Goal: Task Accomplishment & Management: Manage account settings

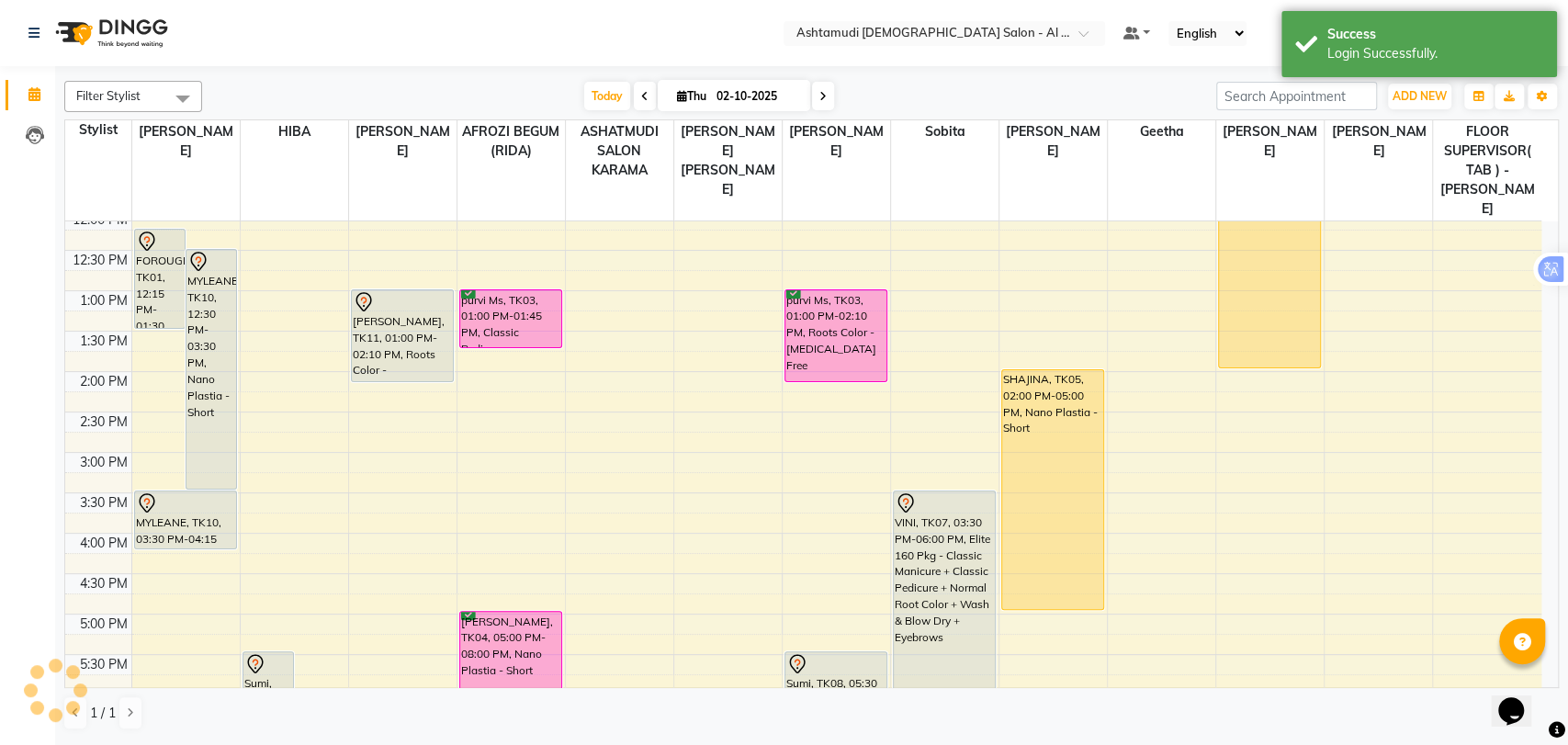
scroll to position [306, 0]
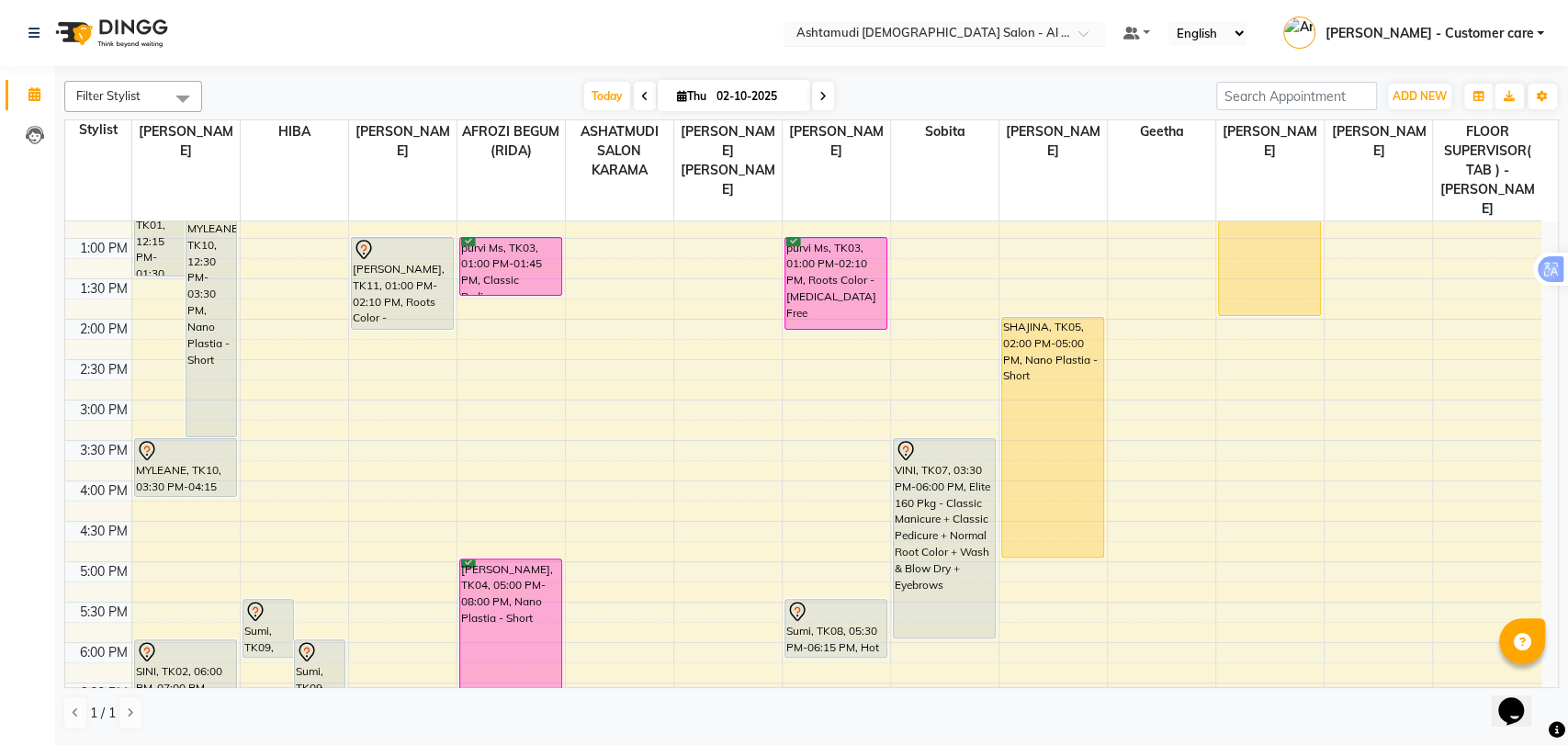
click at [1059, 27] on input "text" at bounding box center [926, 34] width 266 height 18
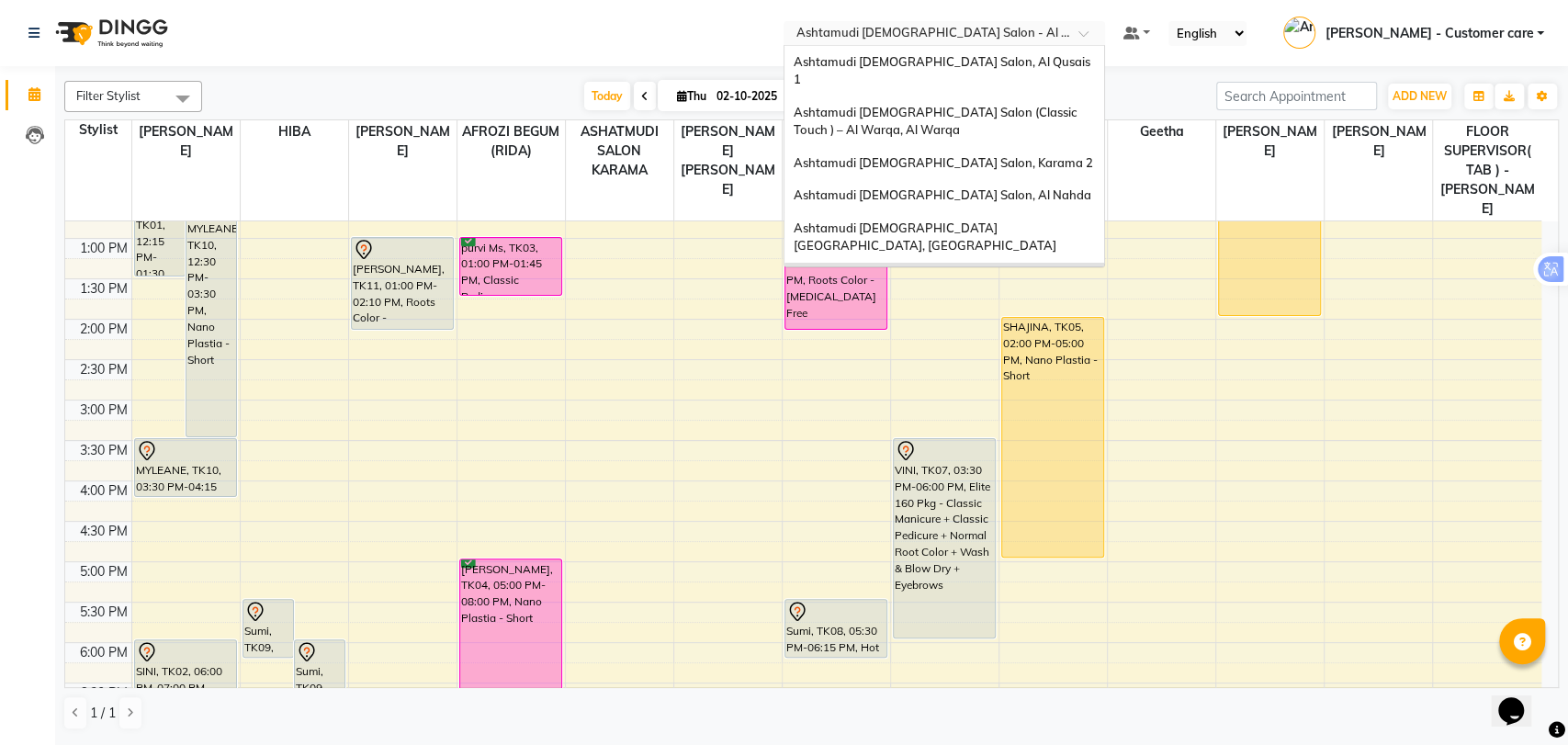
scroll to position [11, 0]
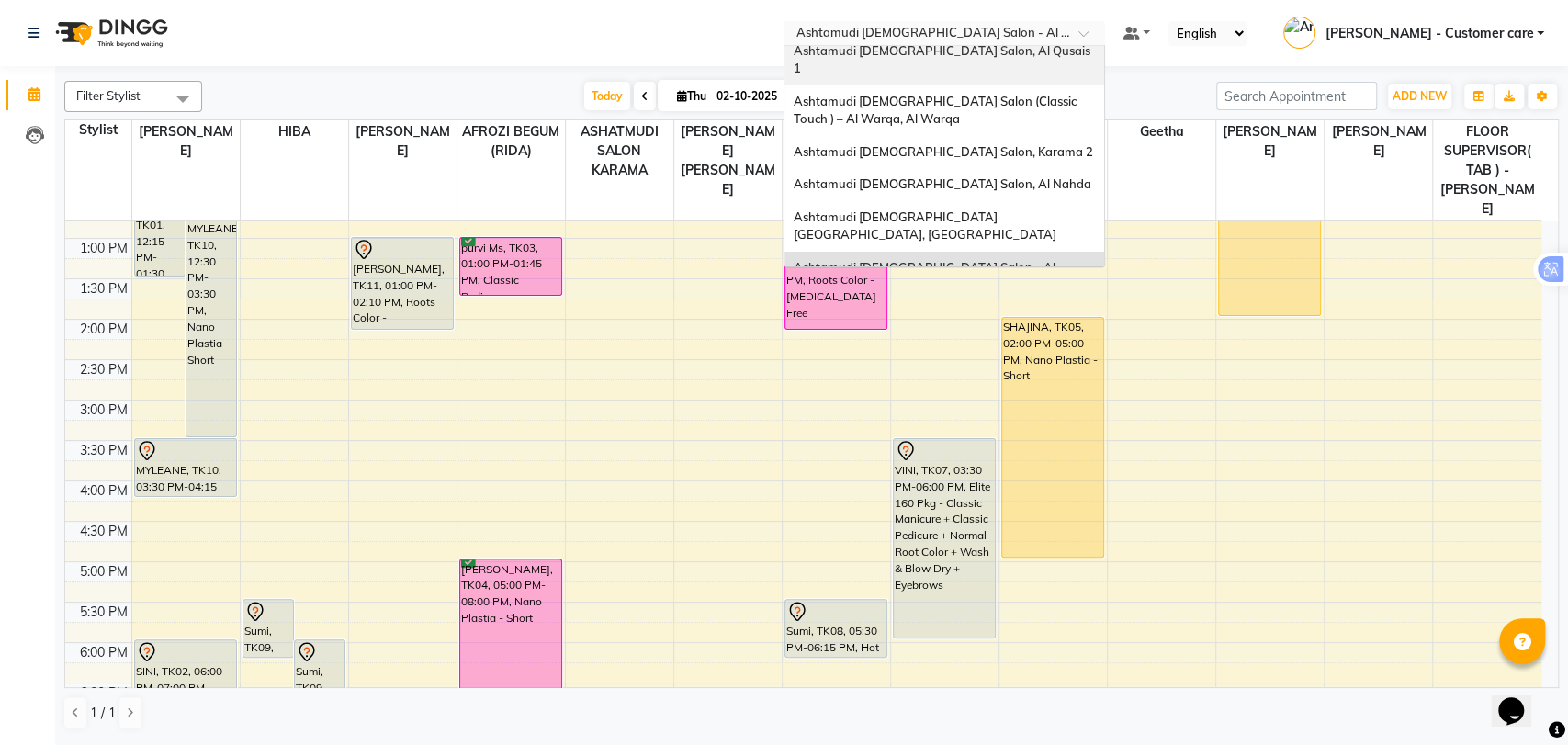
click at [973, 51] on span "Ashtamudi [DEMOGRAPHIC_DATA] Salon, Al Qusais 1" at bounding box center [944, 59] width 299 height 33
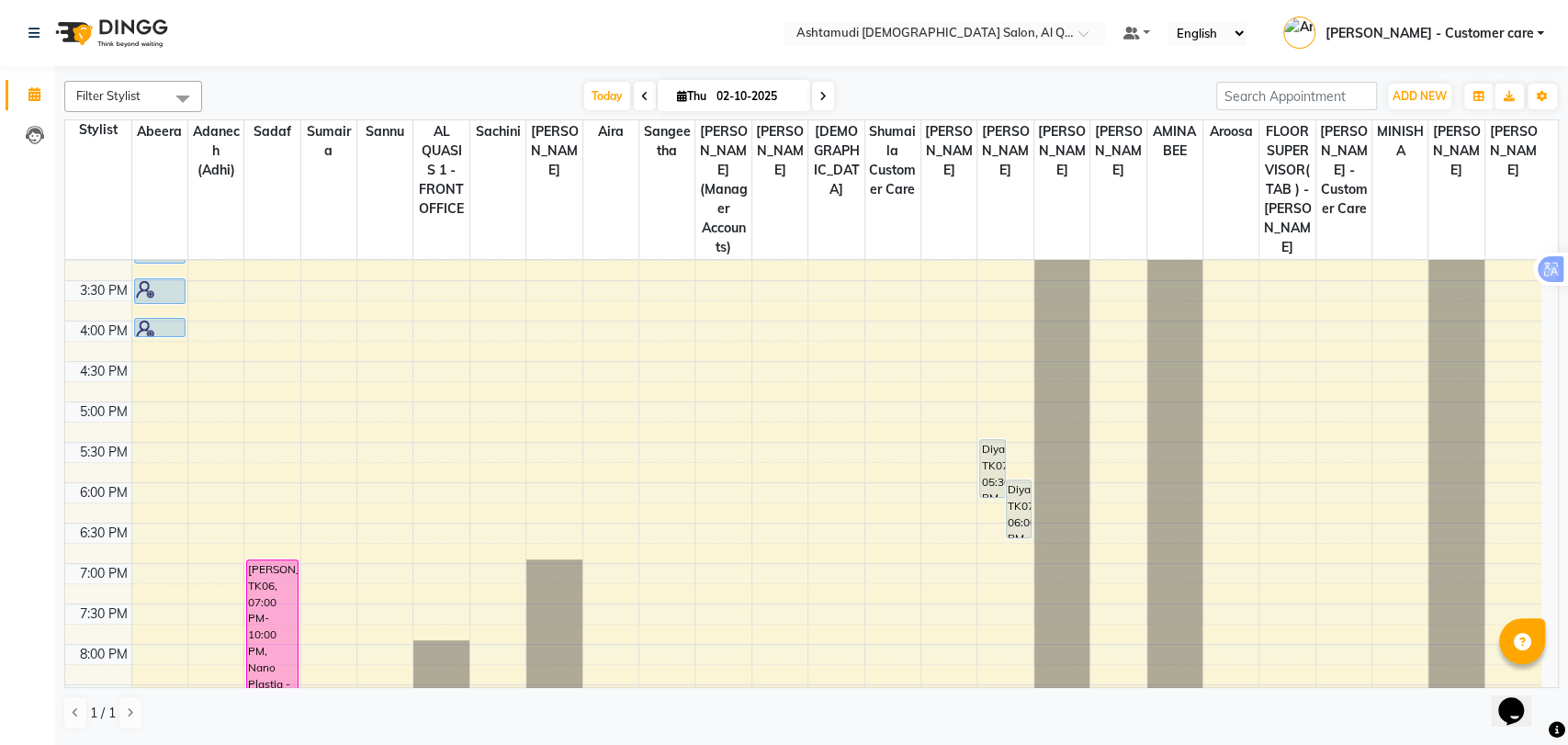
scroll to position [510, 0]
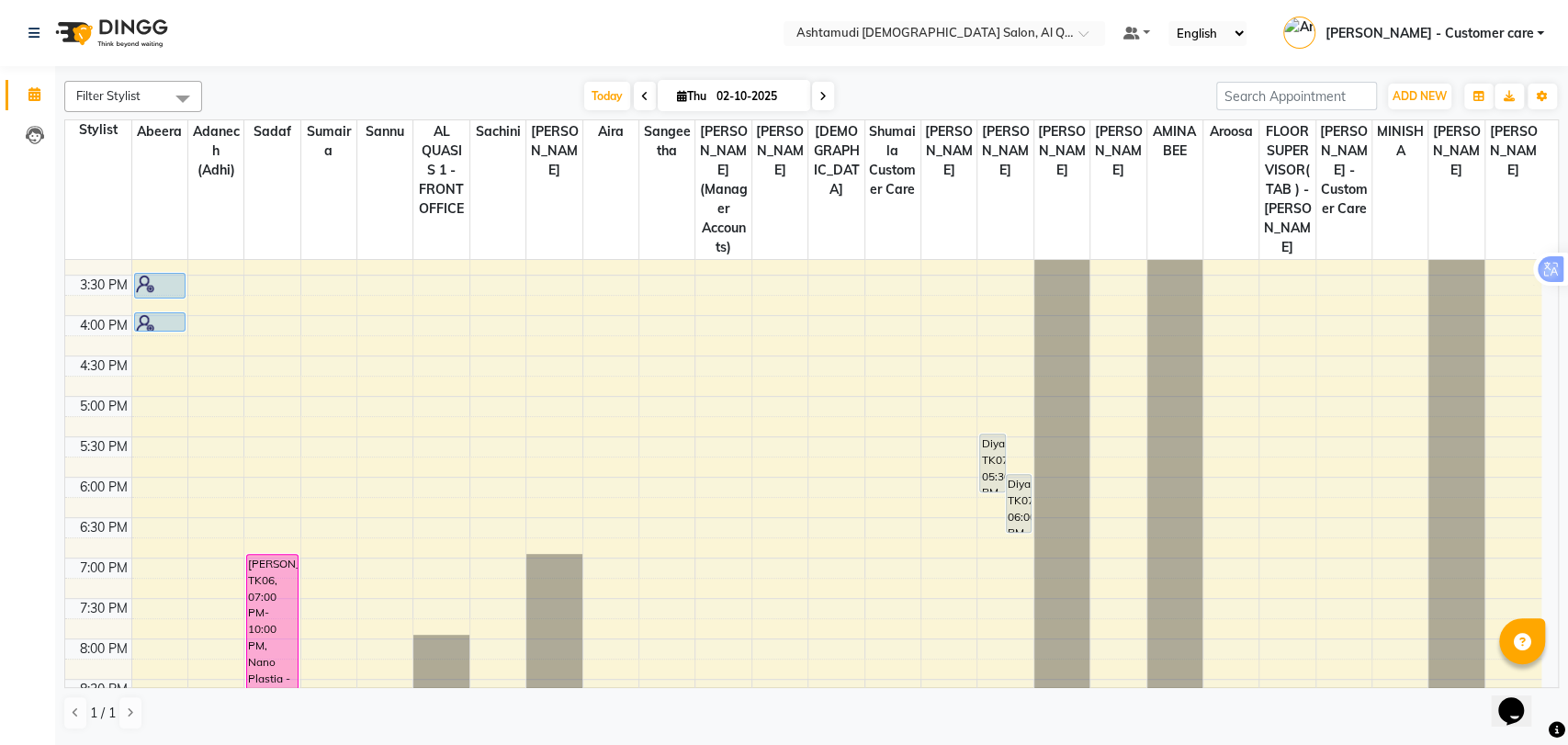
click at [156, 87] on span "Filter Stylist" at bounding box center [133, 96] width 138 height 31
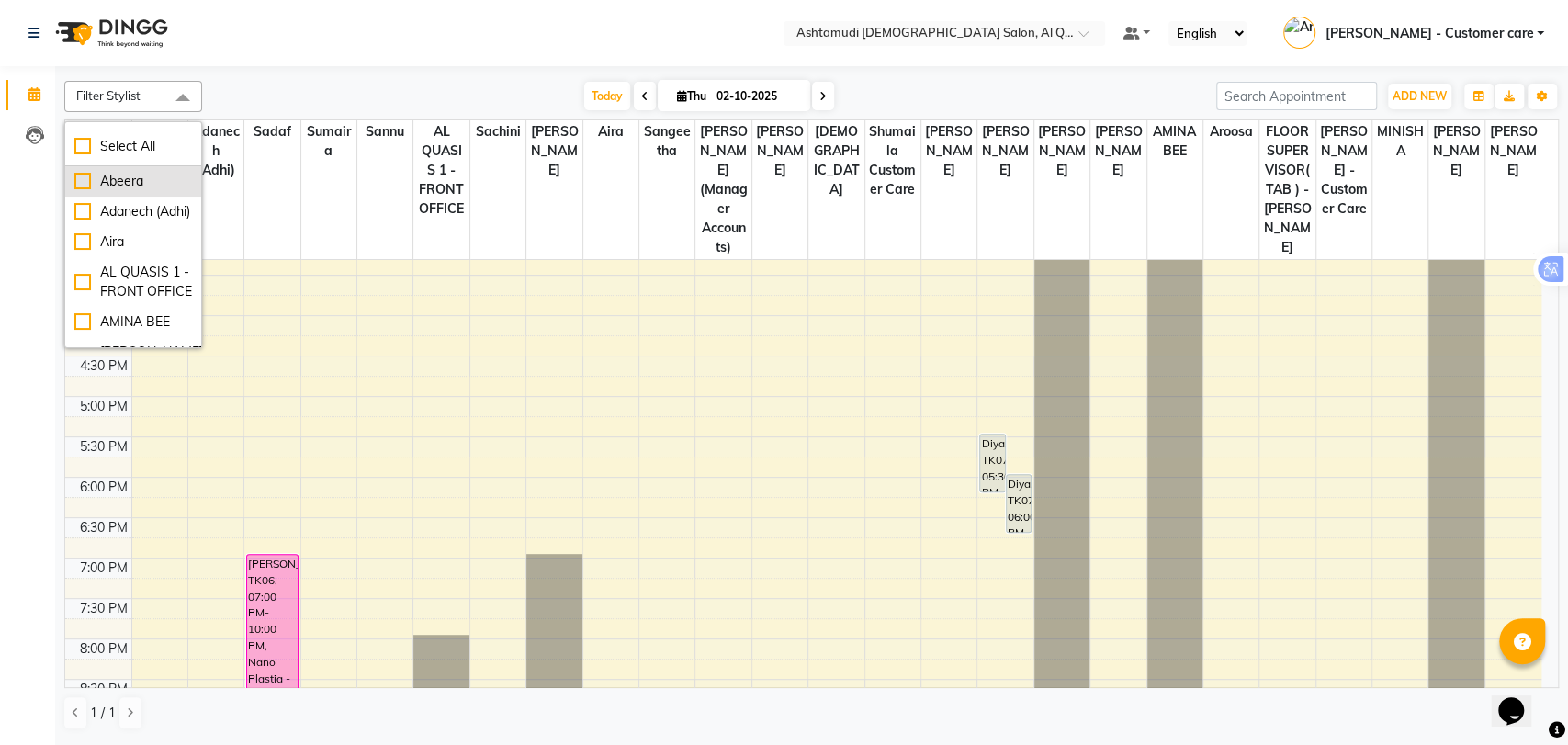
click at [143, 182] on div "Abeera" at bounding box center [133, 182] width 117 height 19
checkbox input "true"
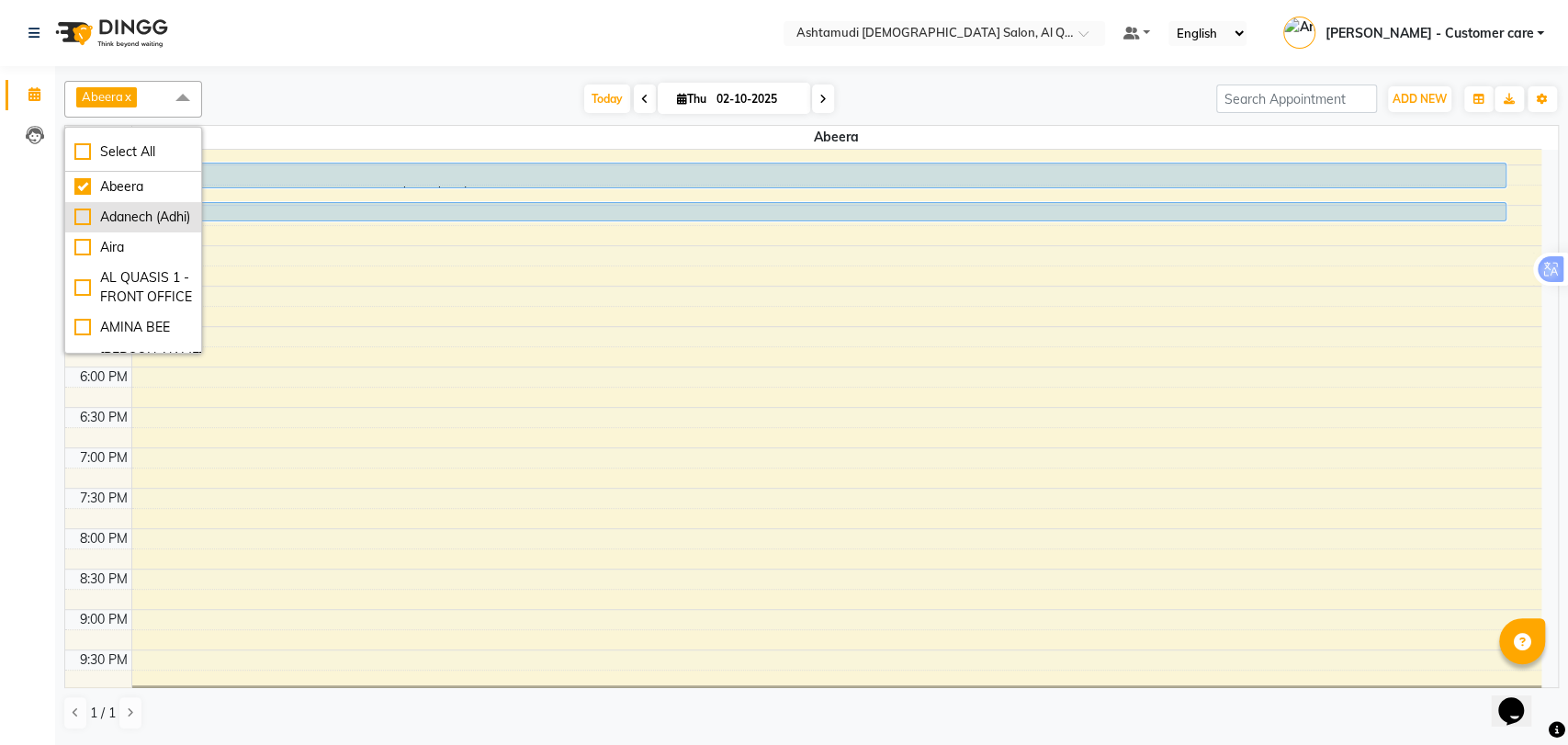
click at [128, 224] on div "Adanech (Adhi)" at bounding box center [133, 218] width 117 height 19
checkbox input "true"
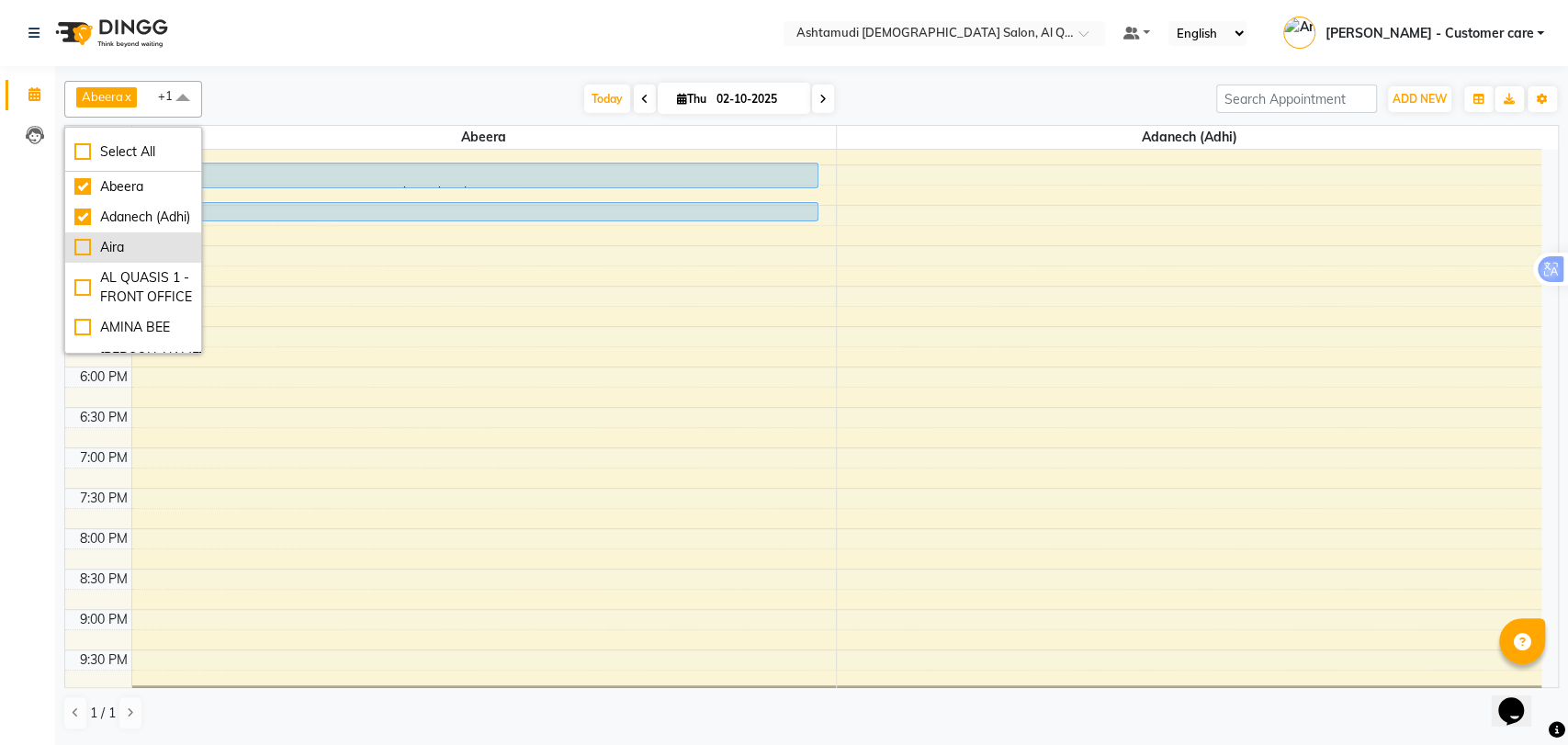
click at [116, 257] on div "Aira" at bounding box center [133, 248] width 117 height 19
checkbox input "true"
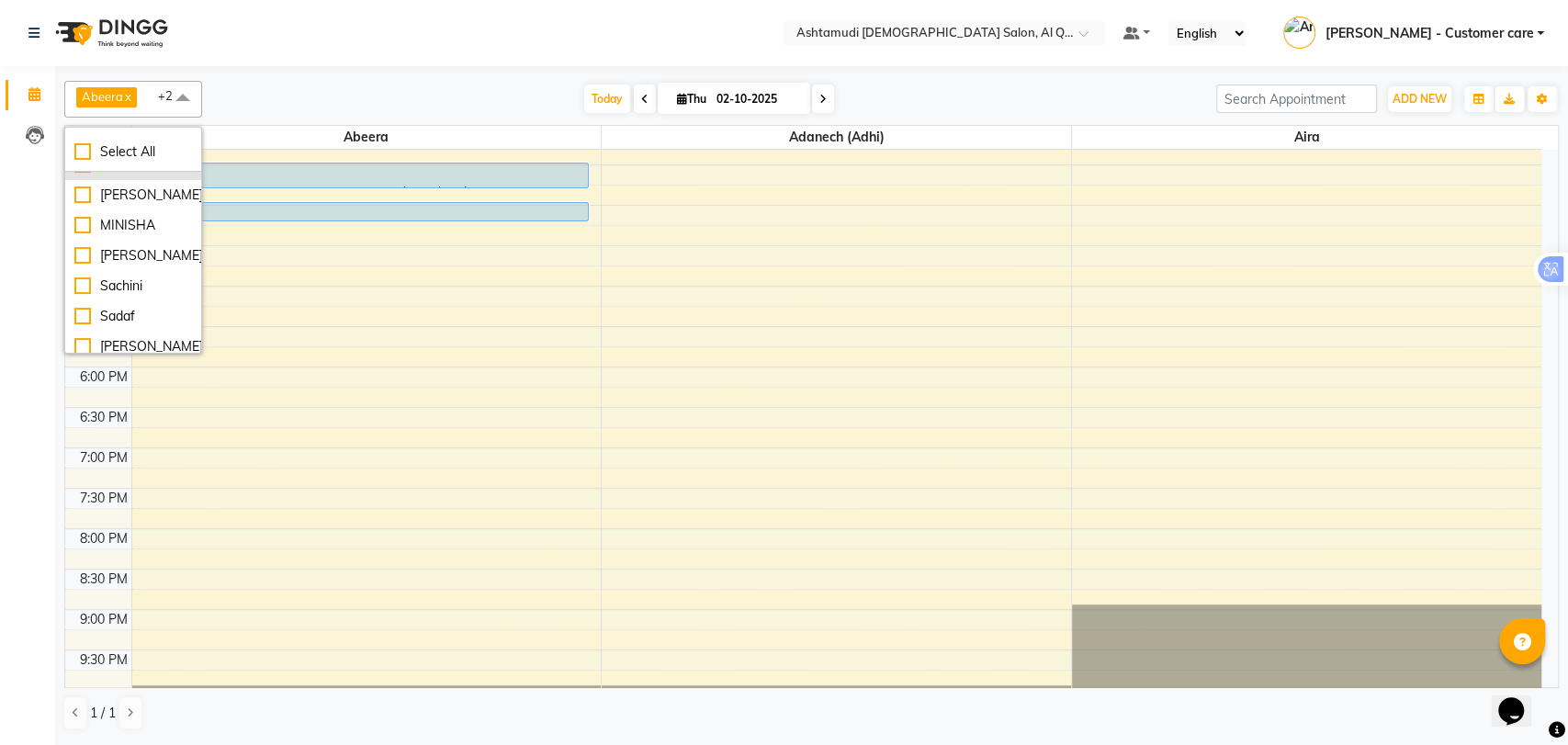
scroll to position [408, 0]
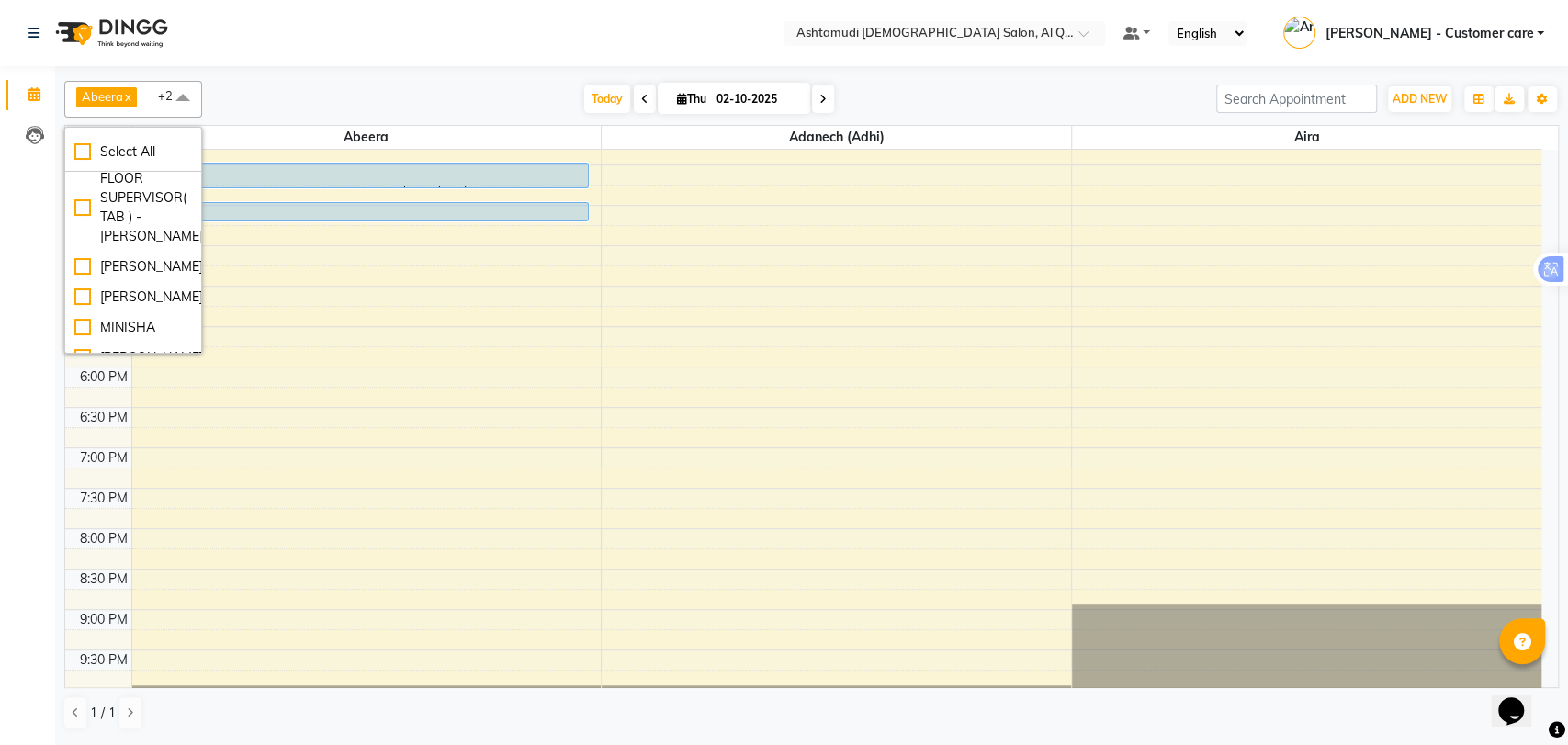
click at [134, 158] on div "[PERSON_NAME]" at bounding box center [133, 149] width 117 height 19
checkbox input "true"
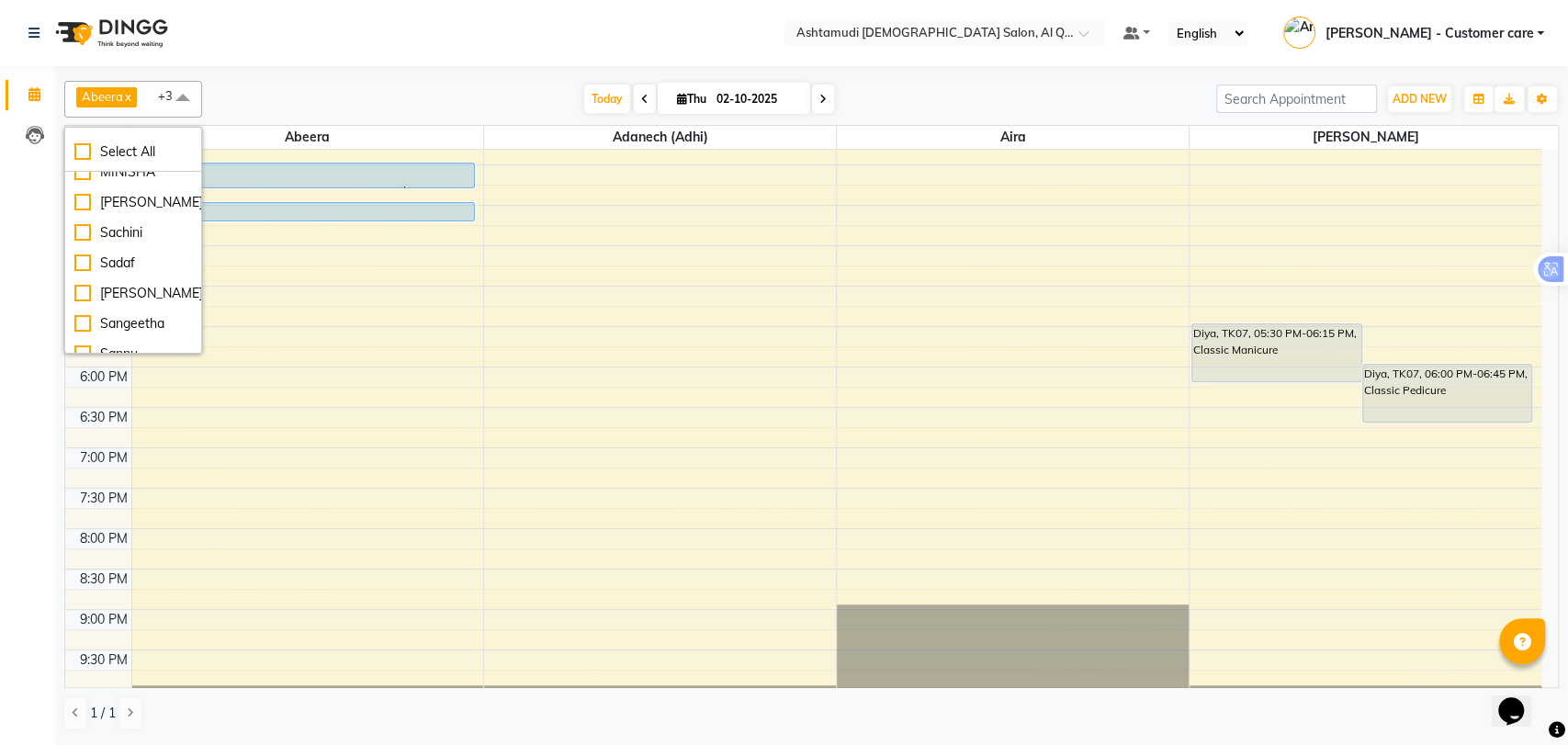
scroll to position [612, 0]
click at [130, 103] on div "[PERSON_NAME]" at bounding box center [133, 93] width 117 height 19
checkbox input "true"
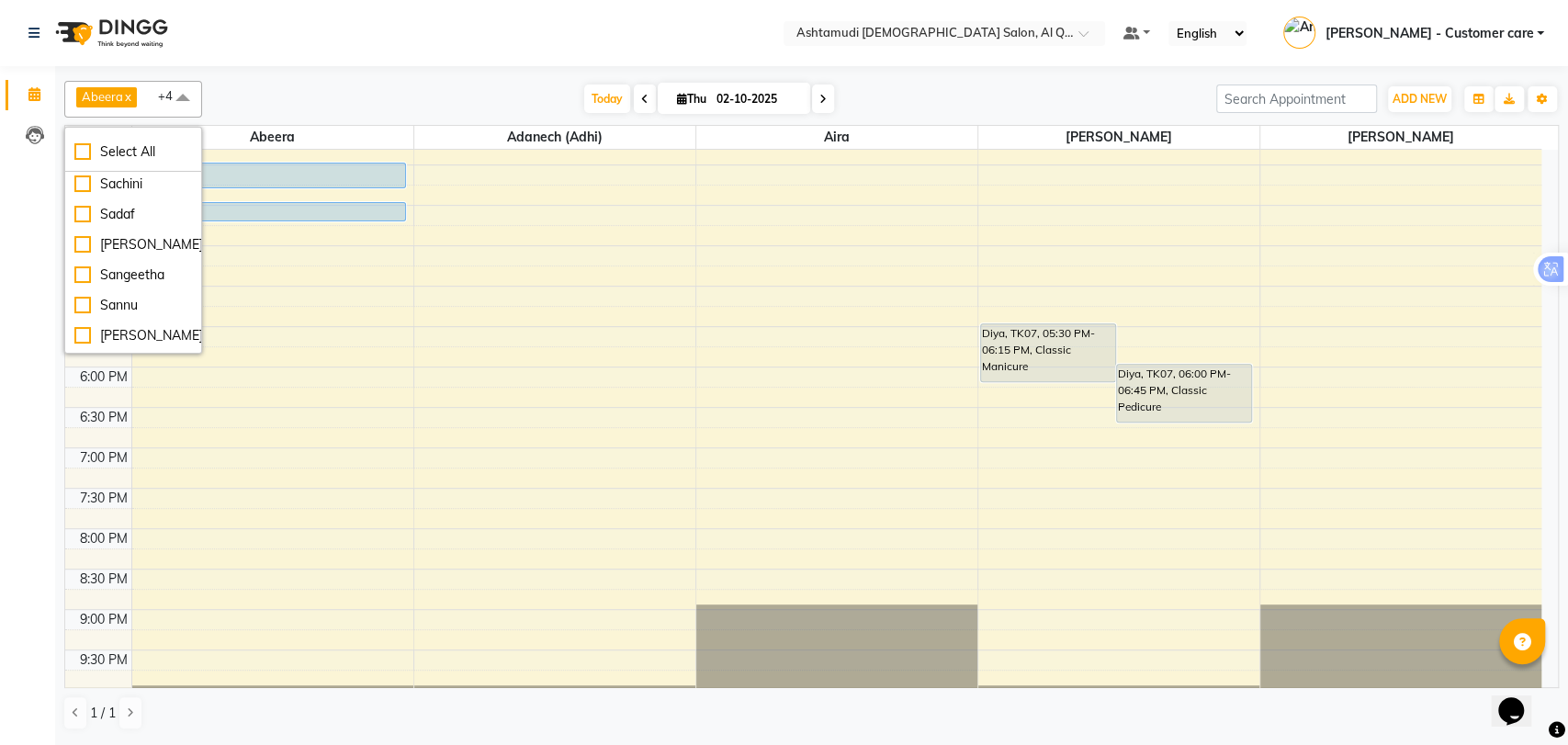
click at [126, 163] on div "[PERSON_NAME]" at bounding box center [133, 154] width 117 height 19
checkbox input "true"
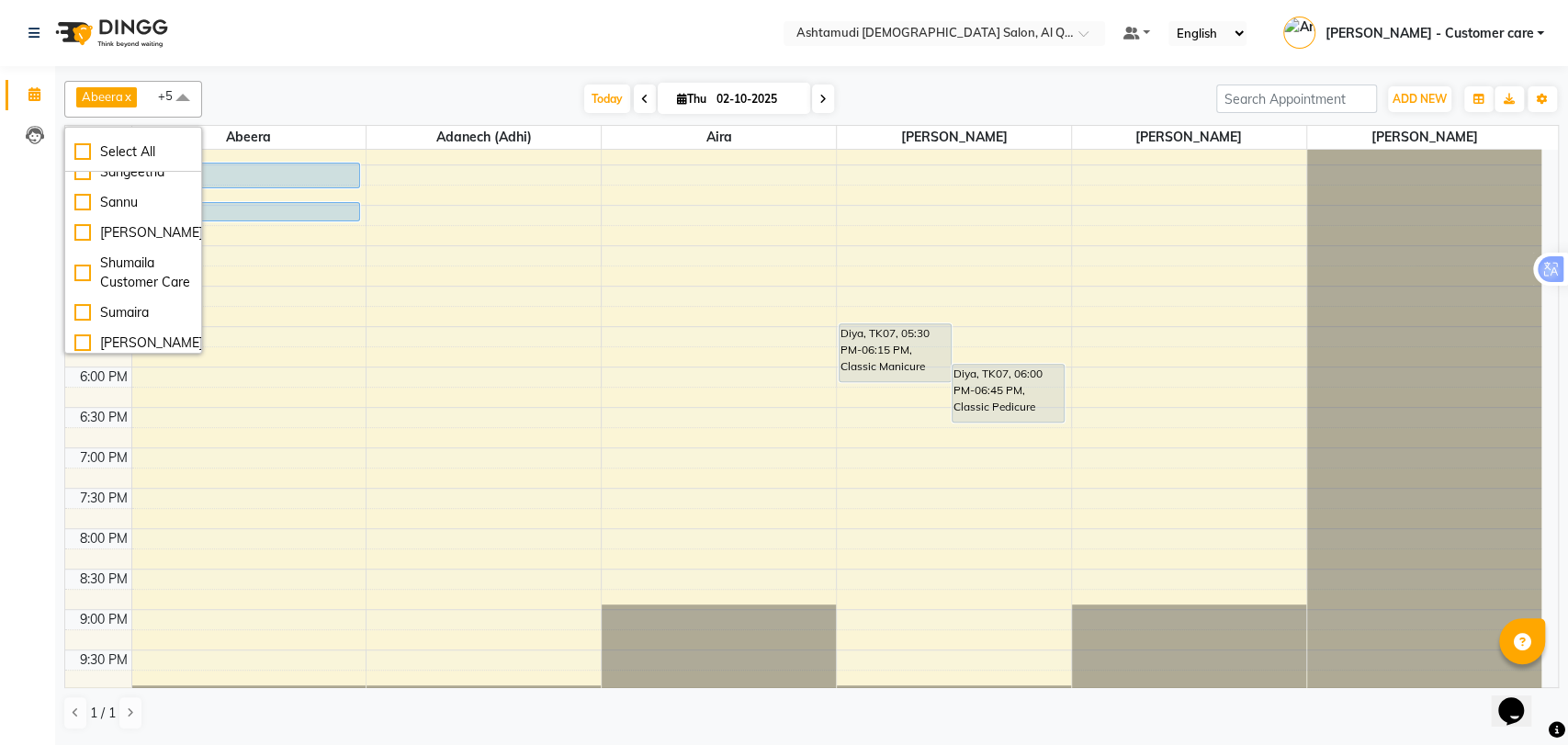
scroll to position [714, 0]
click at [126, 122] on div "Sadaf" at bounding box center [133, 113] width 117 height 19
checkbox input "true"
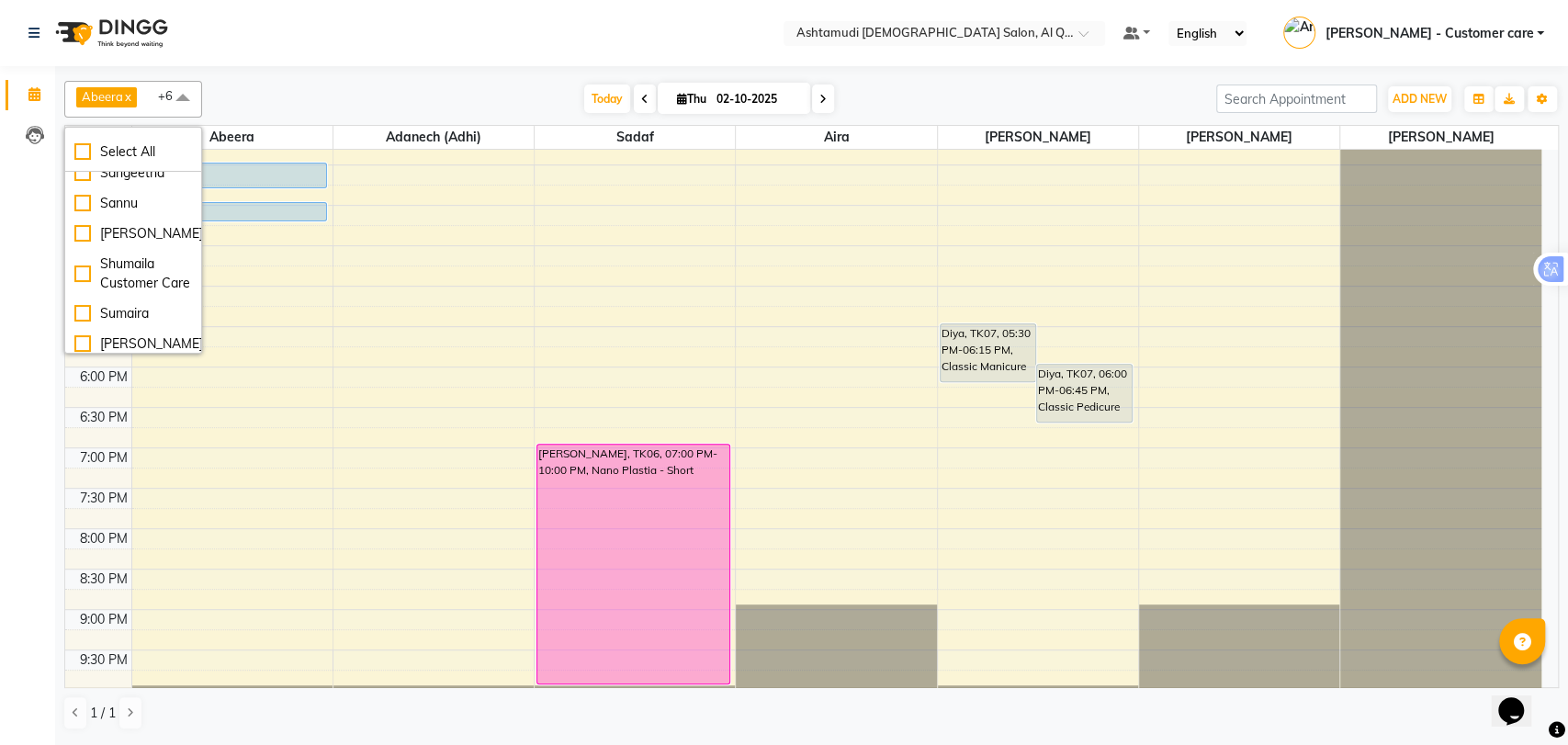
click at [123, 92] on div "Sachini" at bounding box center [133, 83] width 117 height 19
checkbox input "true"
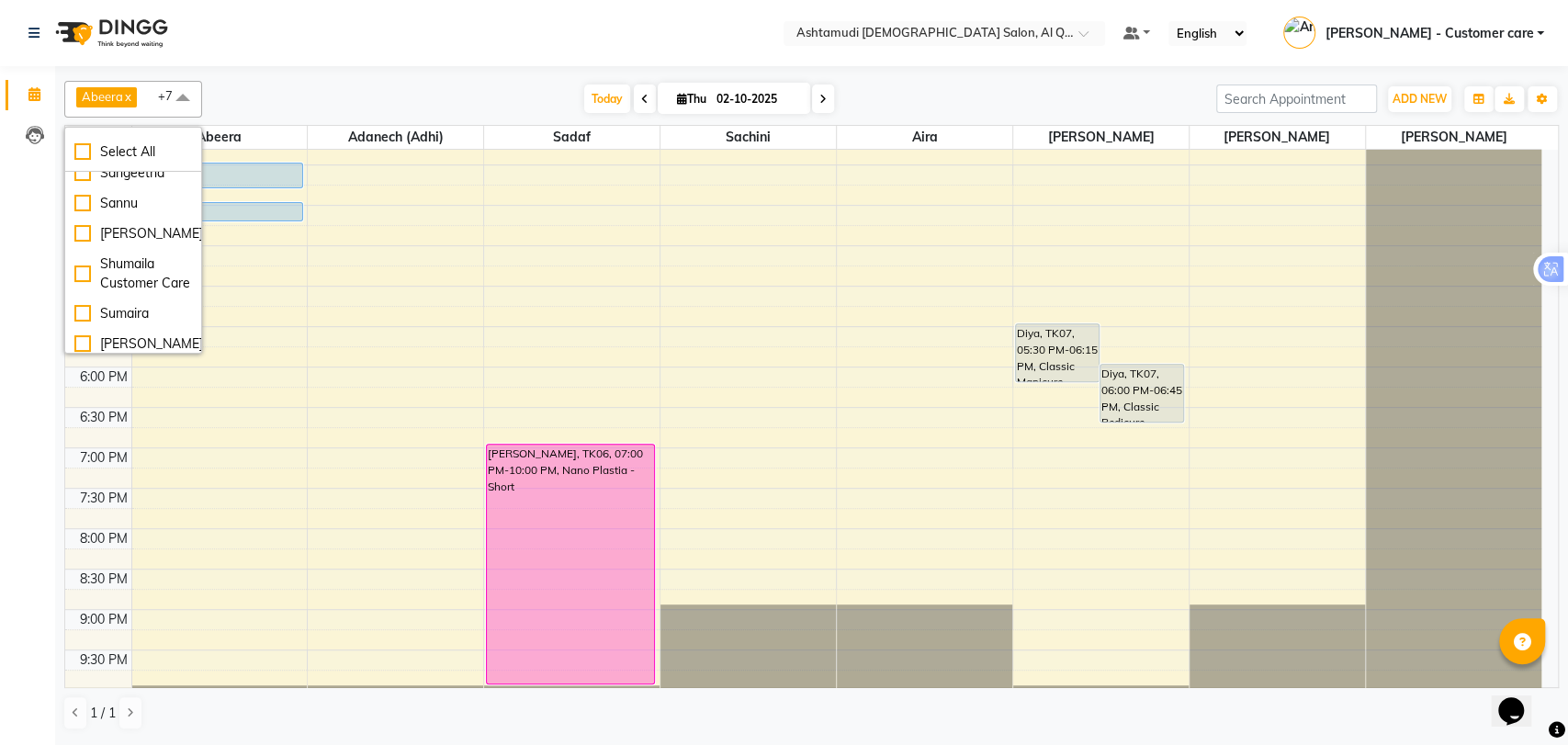
click at [123, 152] on div "[PERSON_NAME]" at bounding box center [133, 143] width 117 height 19
checkbox input "true"
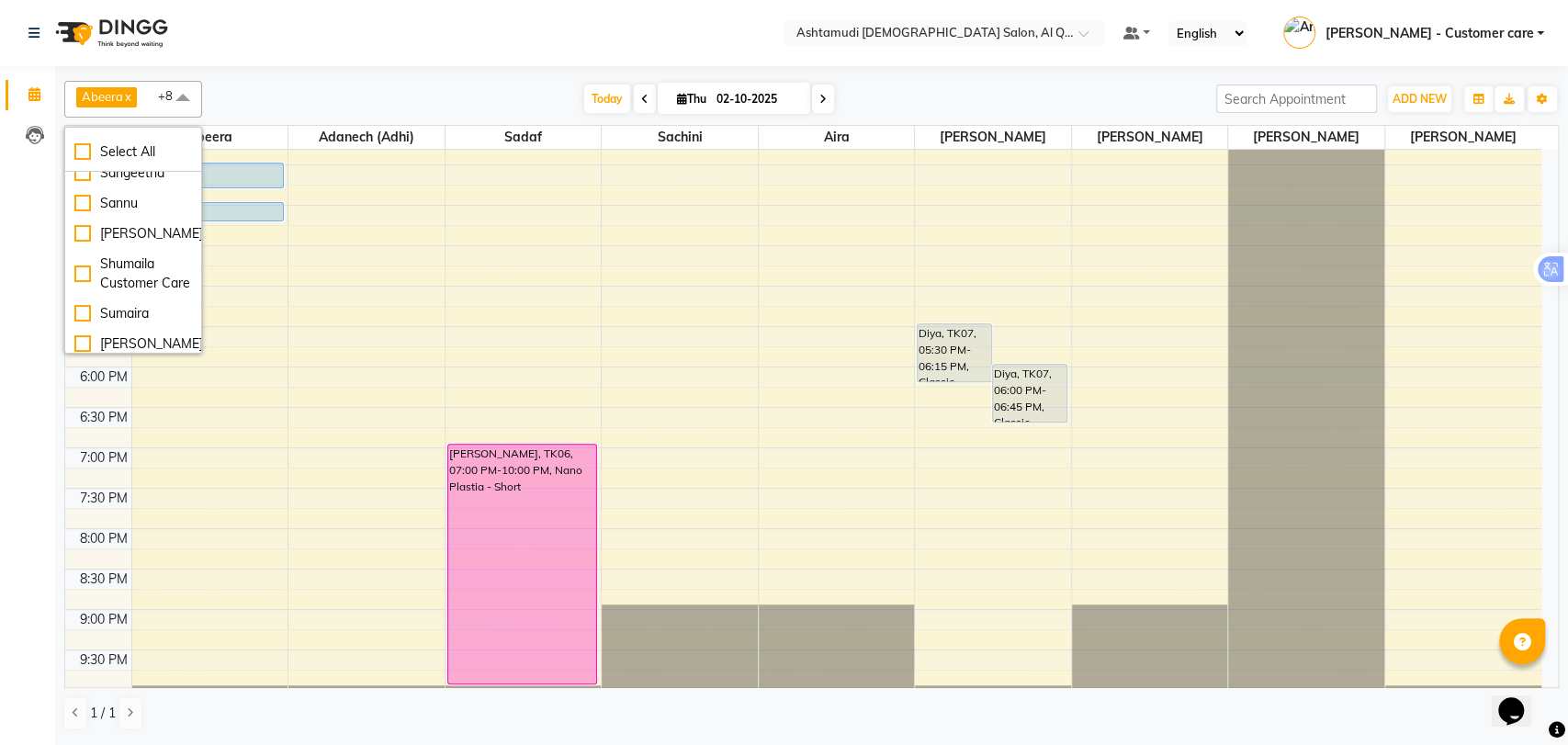
scroll to position [816, 0]
click at [131, 177] on div "Sannu" at bounding box center [133, 167] width 117 height 19
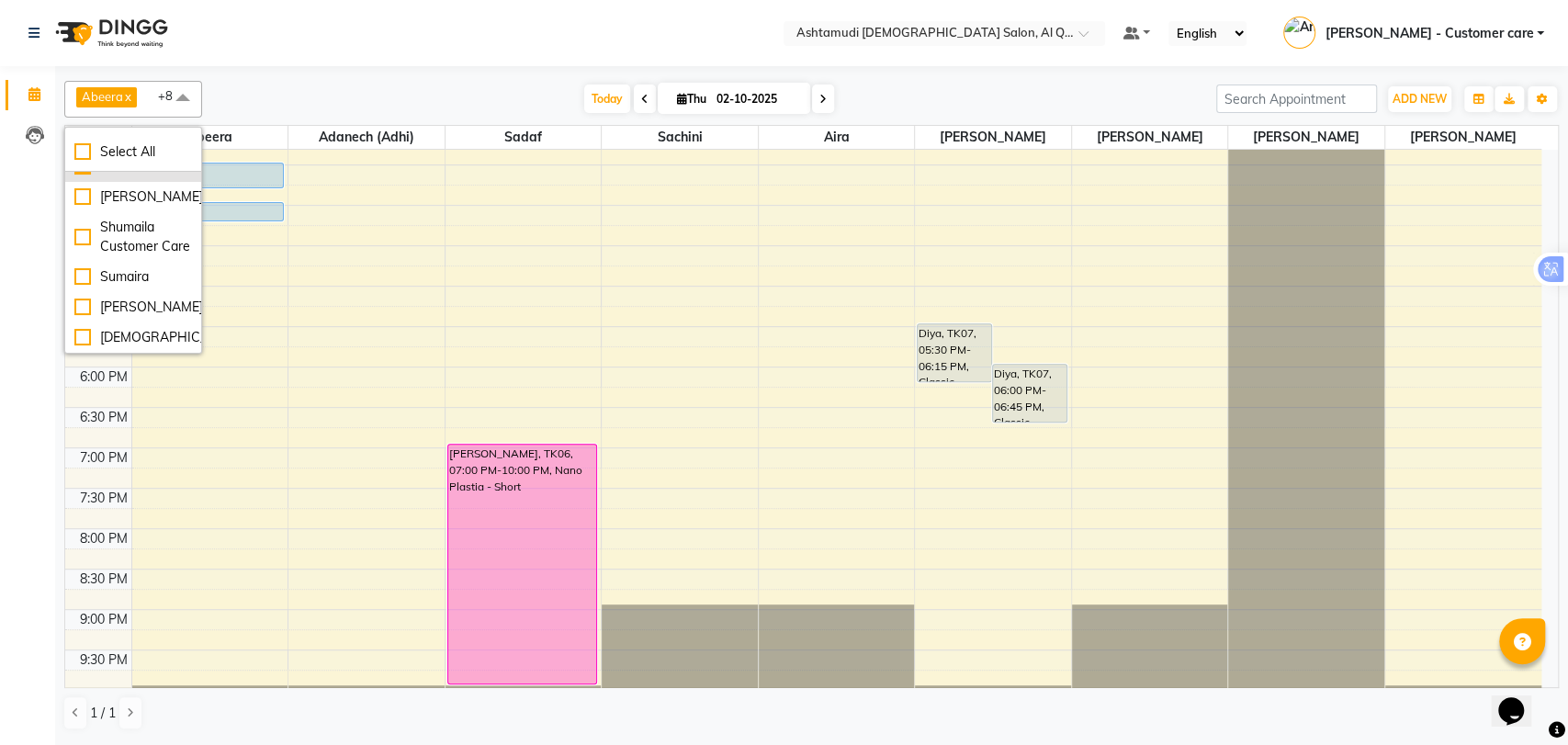
checkbox input "true"
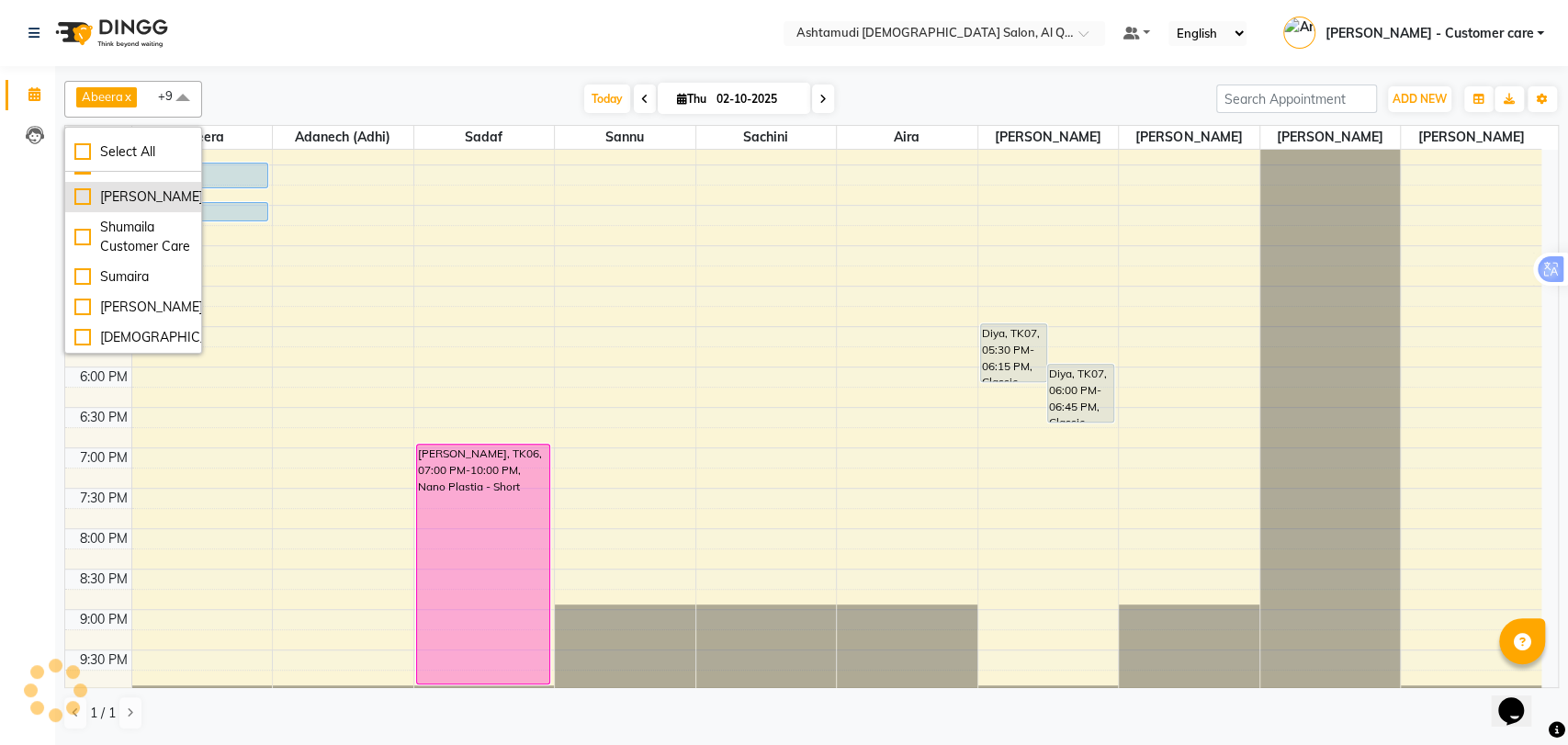
scroll to position [904, 0]
click at [138, 278] on div "Sumaira" at bounding box center [133, 277] width 117 height 19
checkbox input "true"
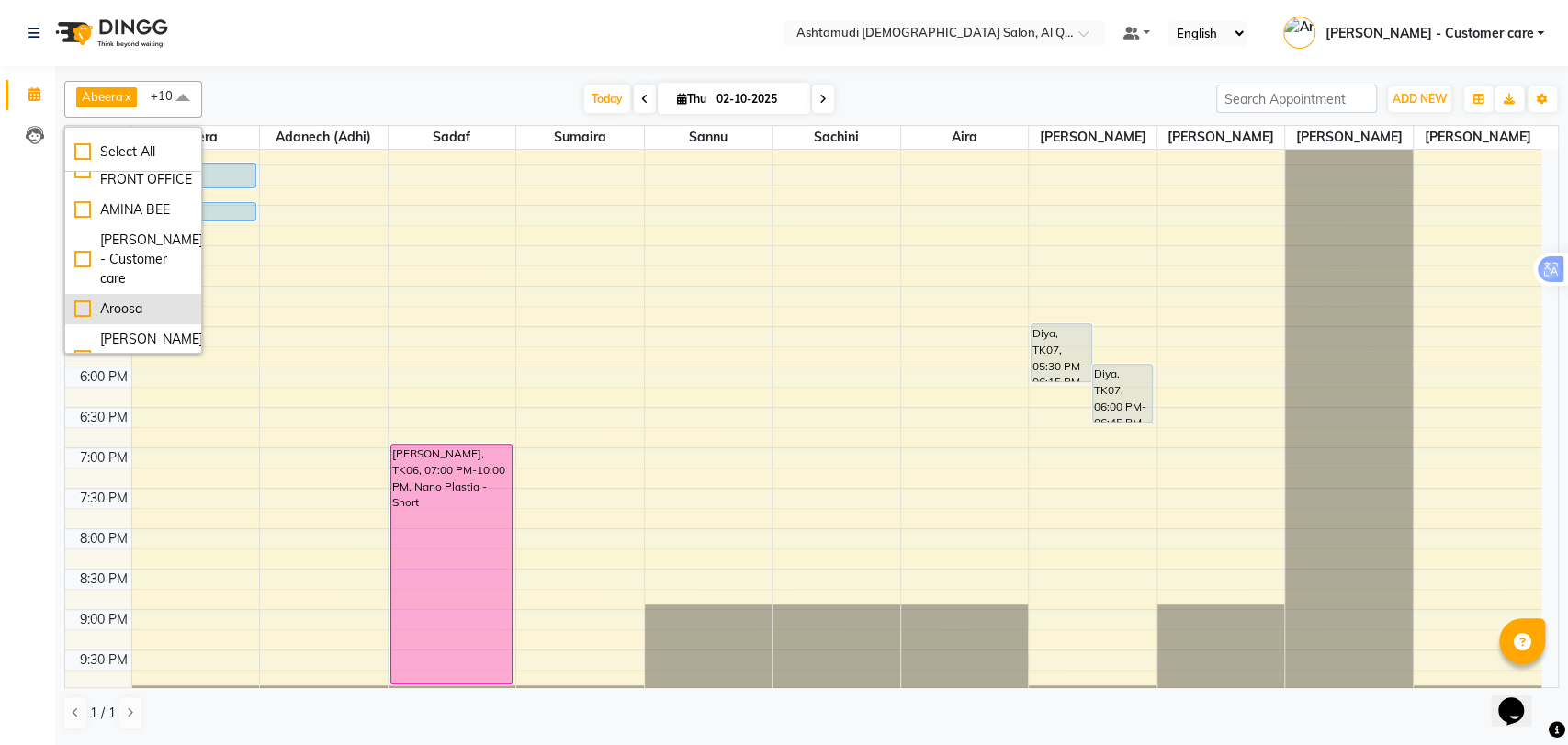
scroll to position [88, 0]
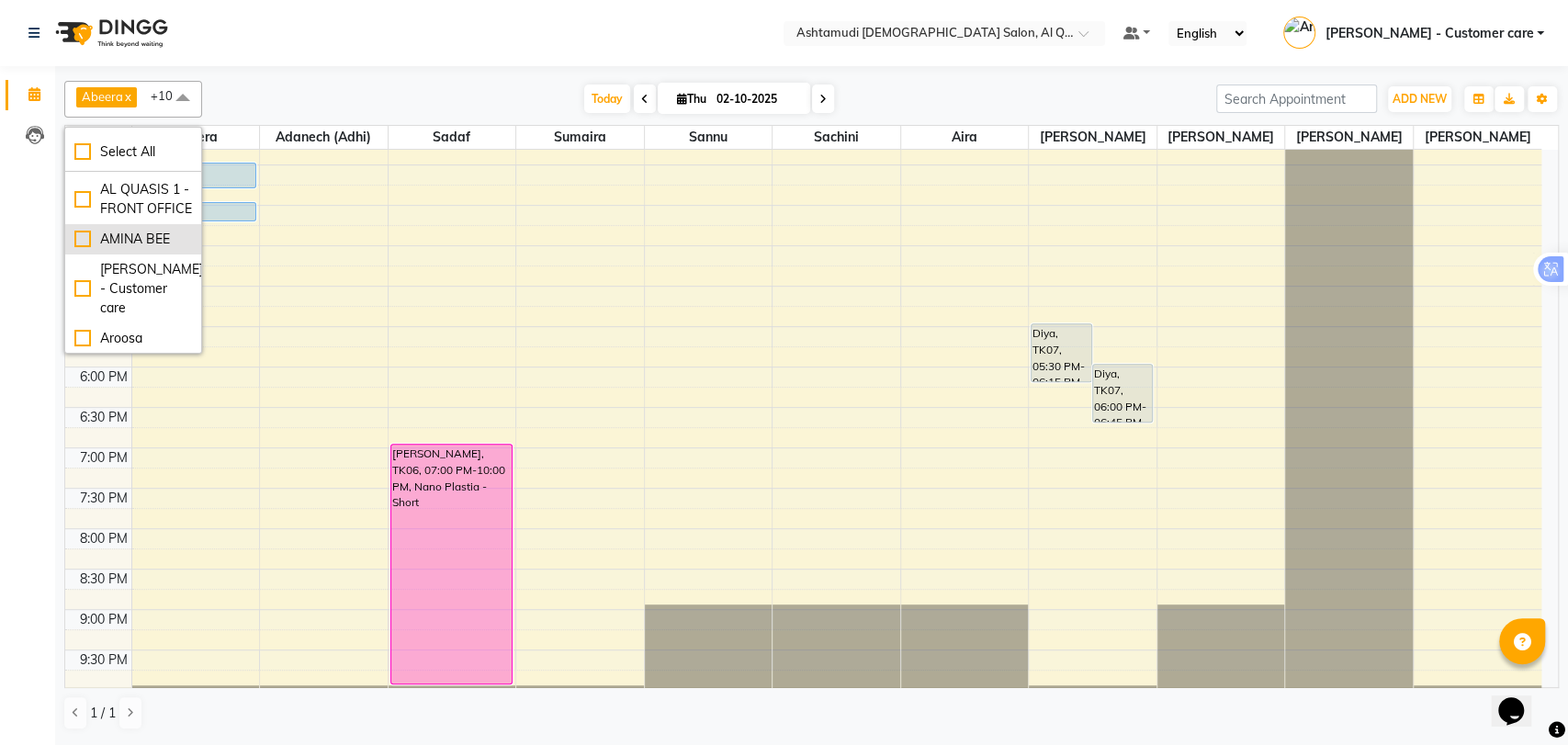
click at [136, 249] on div "AMINA BEE" at bounding box center [133, 240] width 117 height 19
checkbox input "true"
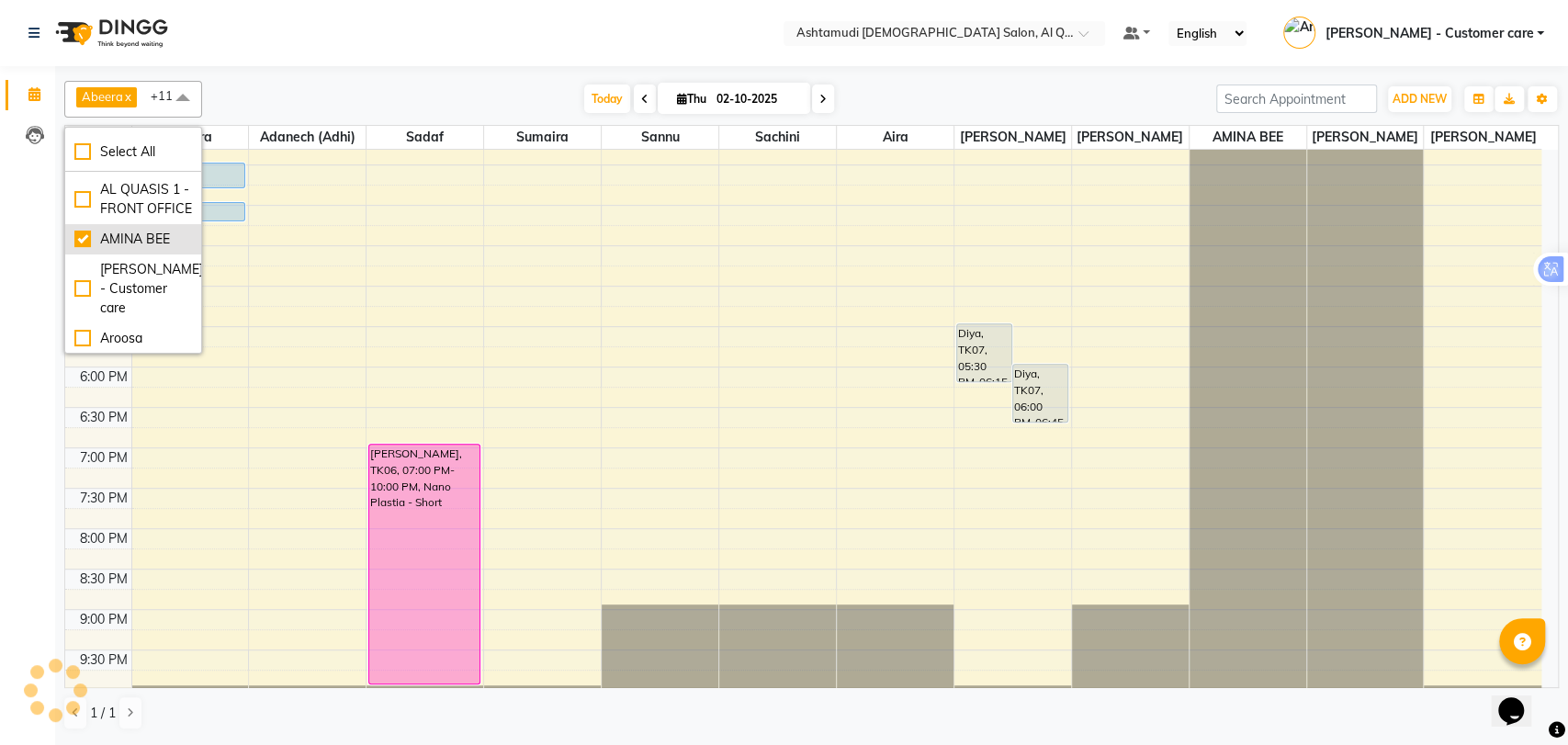
scroll to position [0, 0]
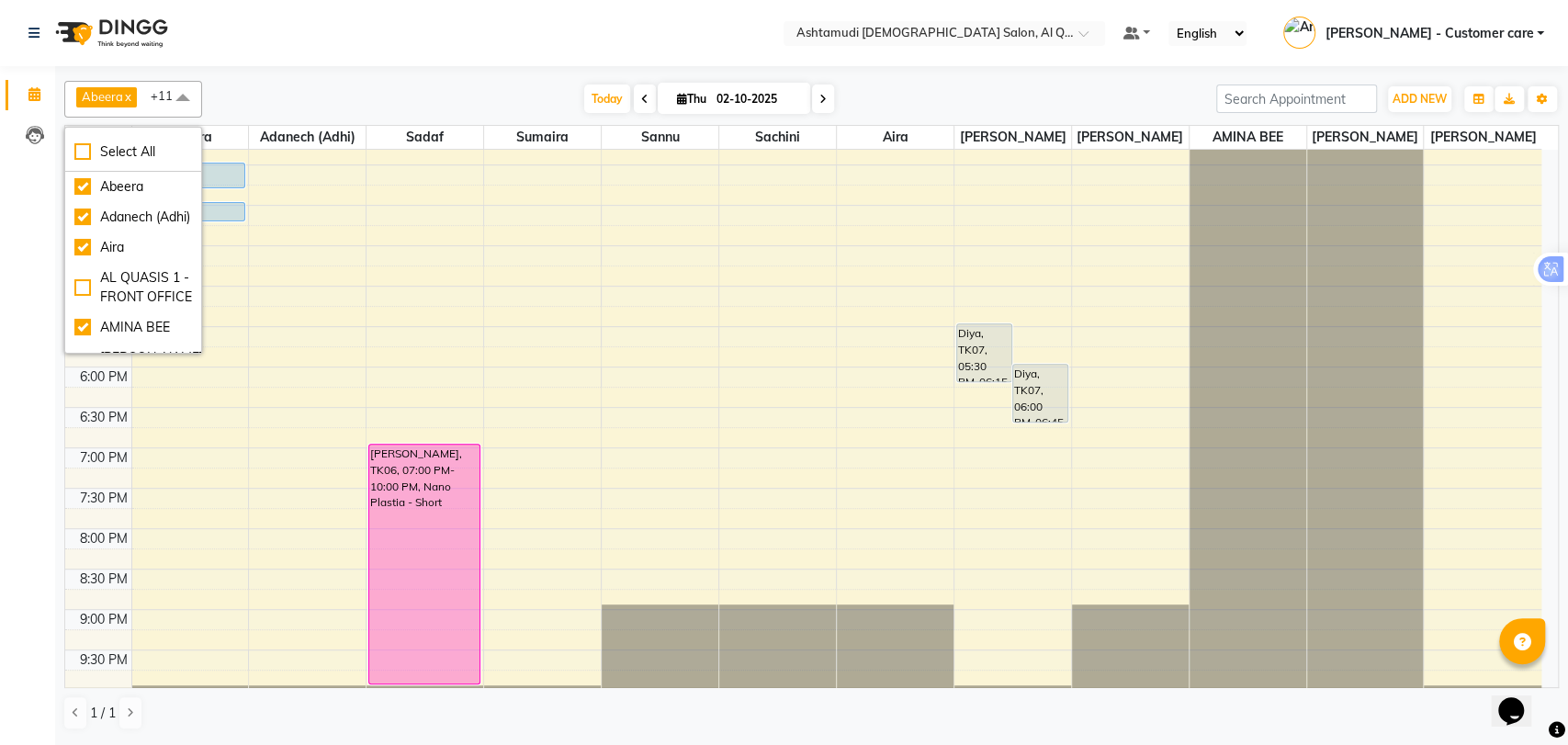
click at [278, 57] on nav "Select Location × Ashtamudi Ladies Salon, Al Qusais 1 Default Panel My Panel En…" at bounding box center [784, 33] width 1568 height 66
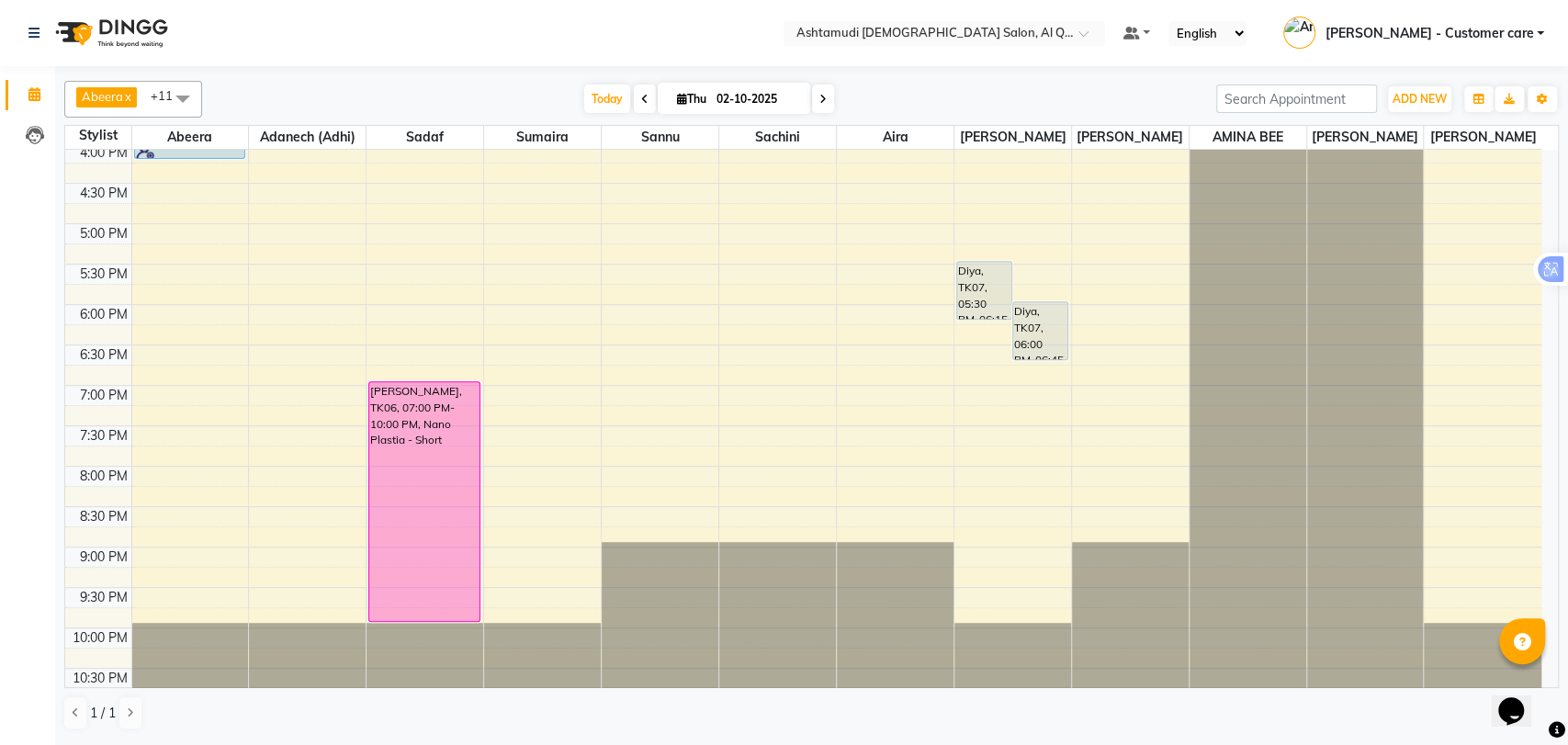
scroll to position [606, 0]
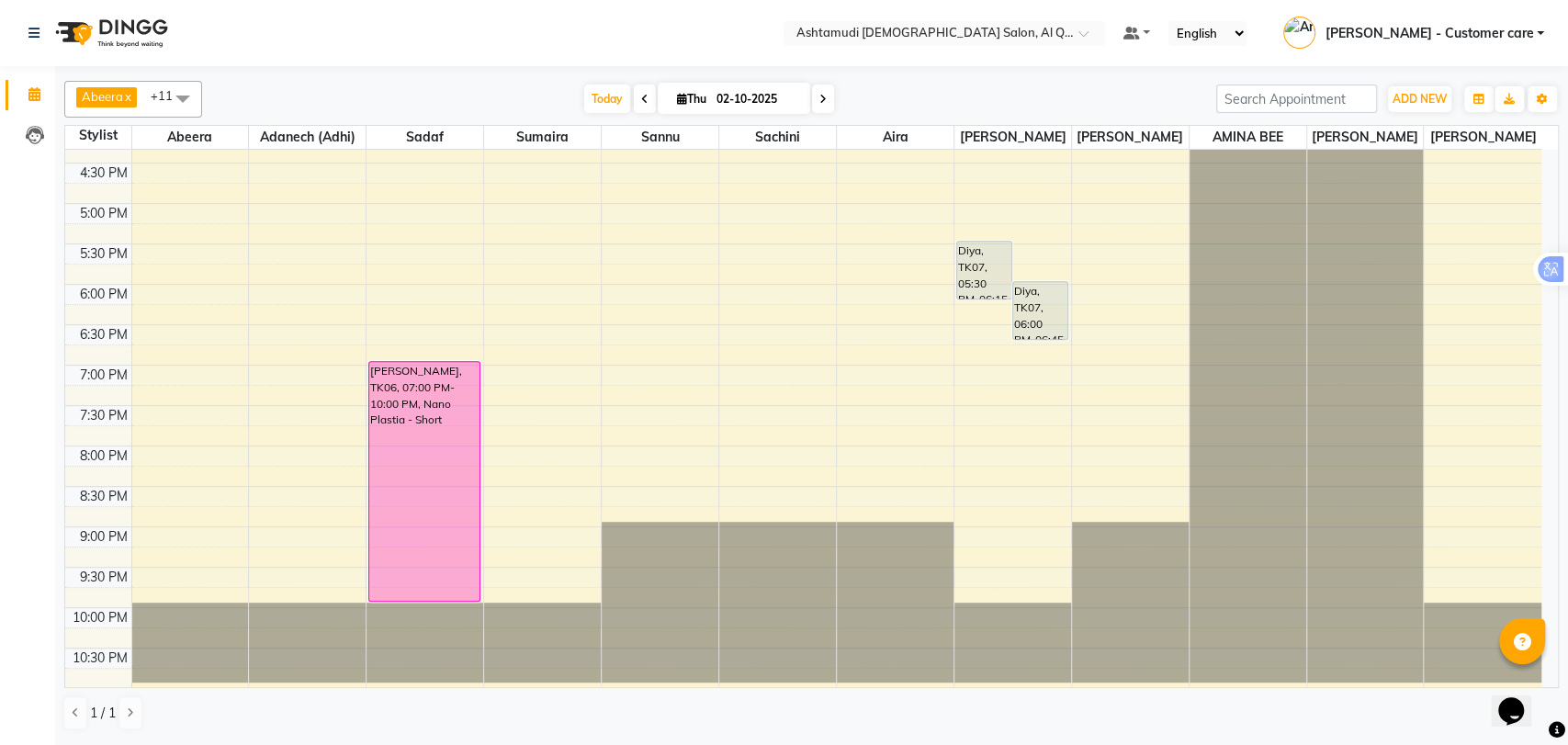
click at [822, 97] on icon at bounding box center [823, 99] width 8 height 11
type input "03-10-2025"
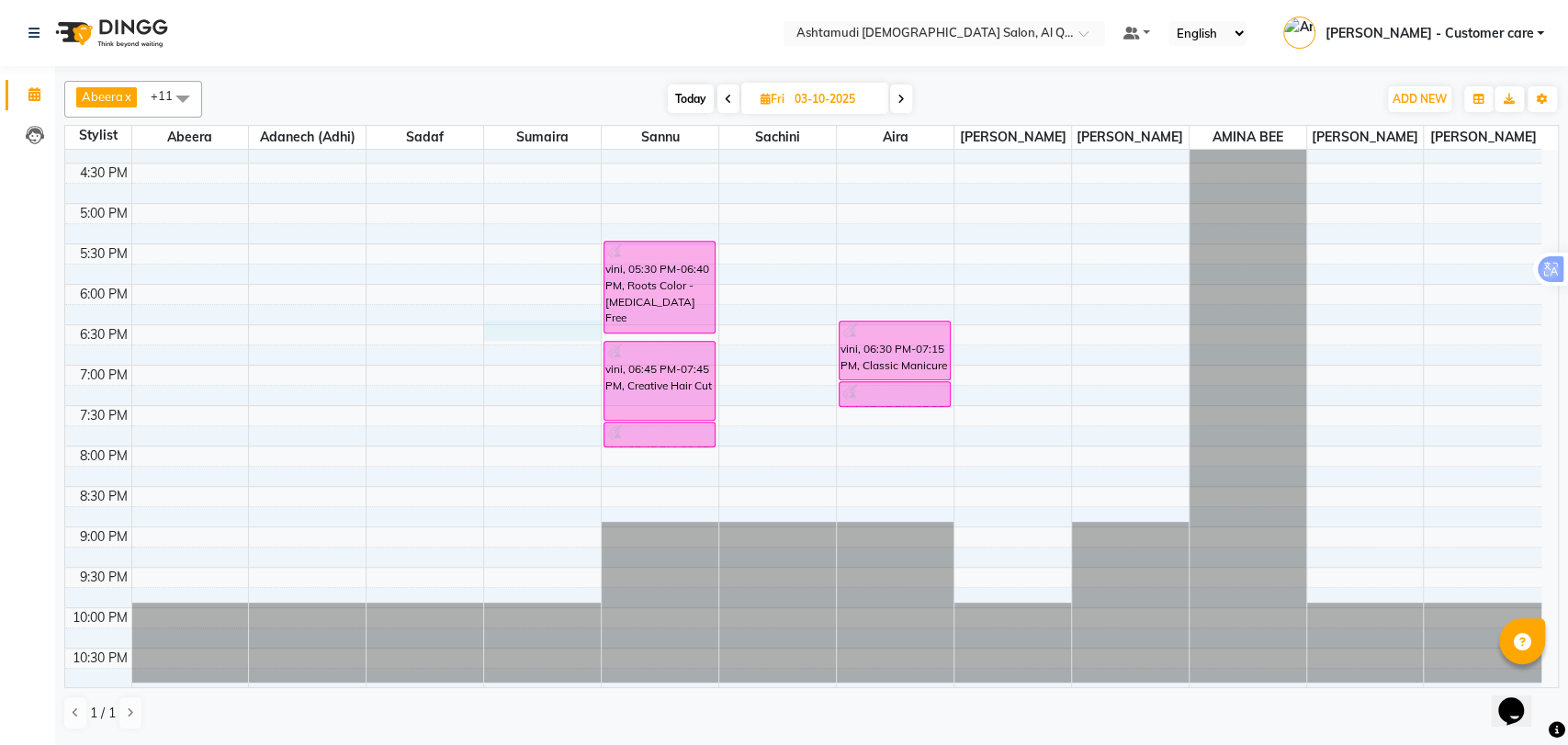
click at [506, 335] on div "9:00 AM 9:30 AM 10:00 AM 10:30 AM 11:00 AM 11:30 AM 12:00 PM 12:30 PM 1:00 PM 1…" at bounding box center [803, 122] width 1477 height 1132
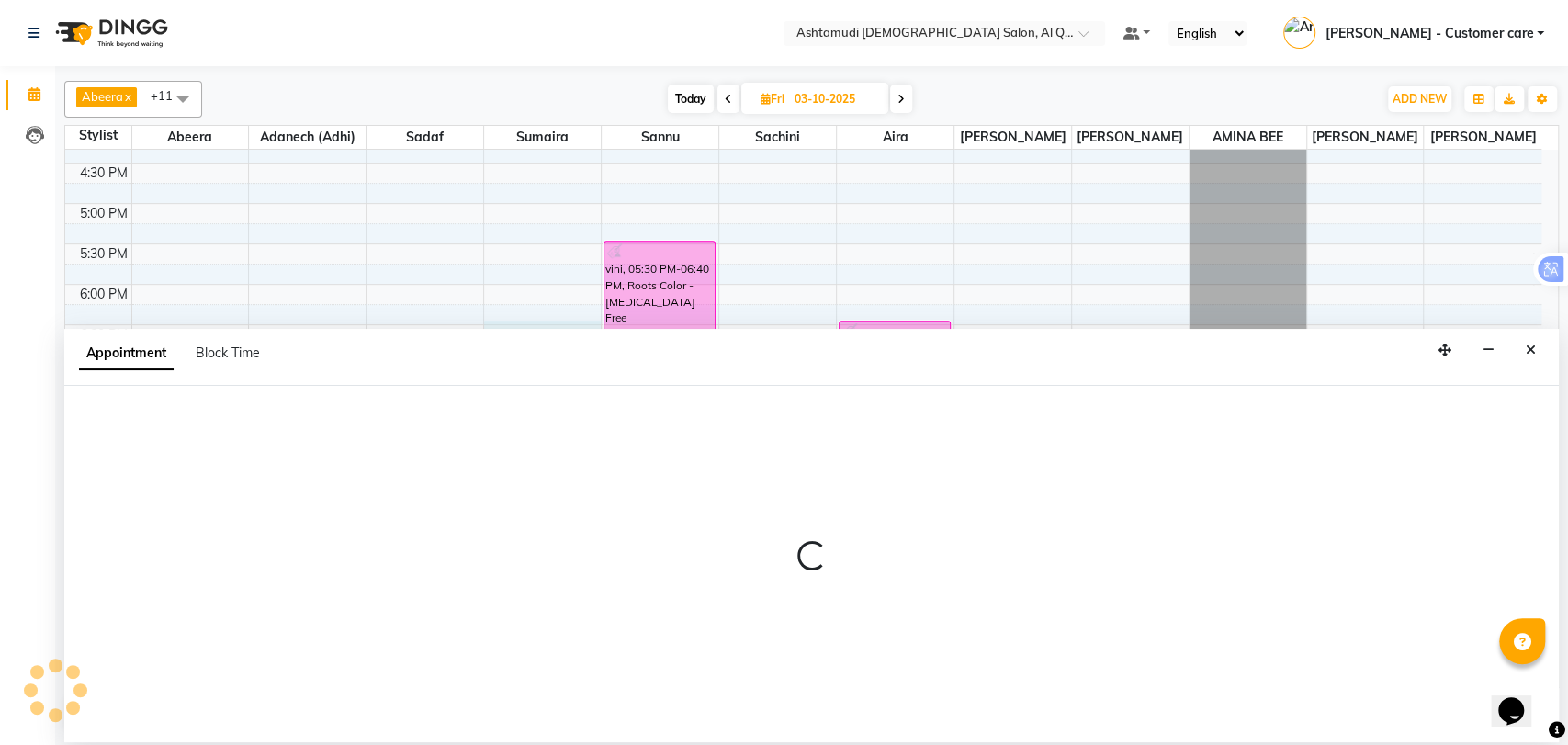
select select "53706"
select select "1110"
select select "tentative"
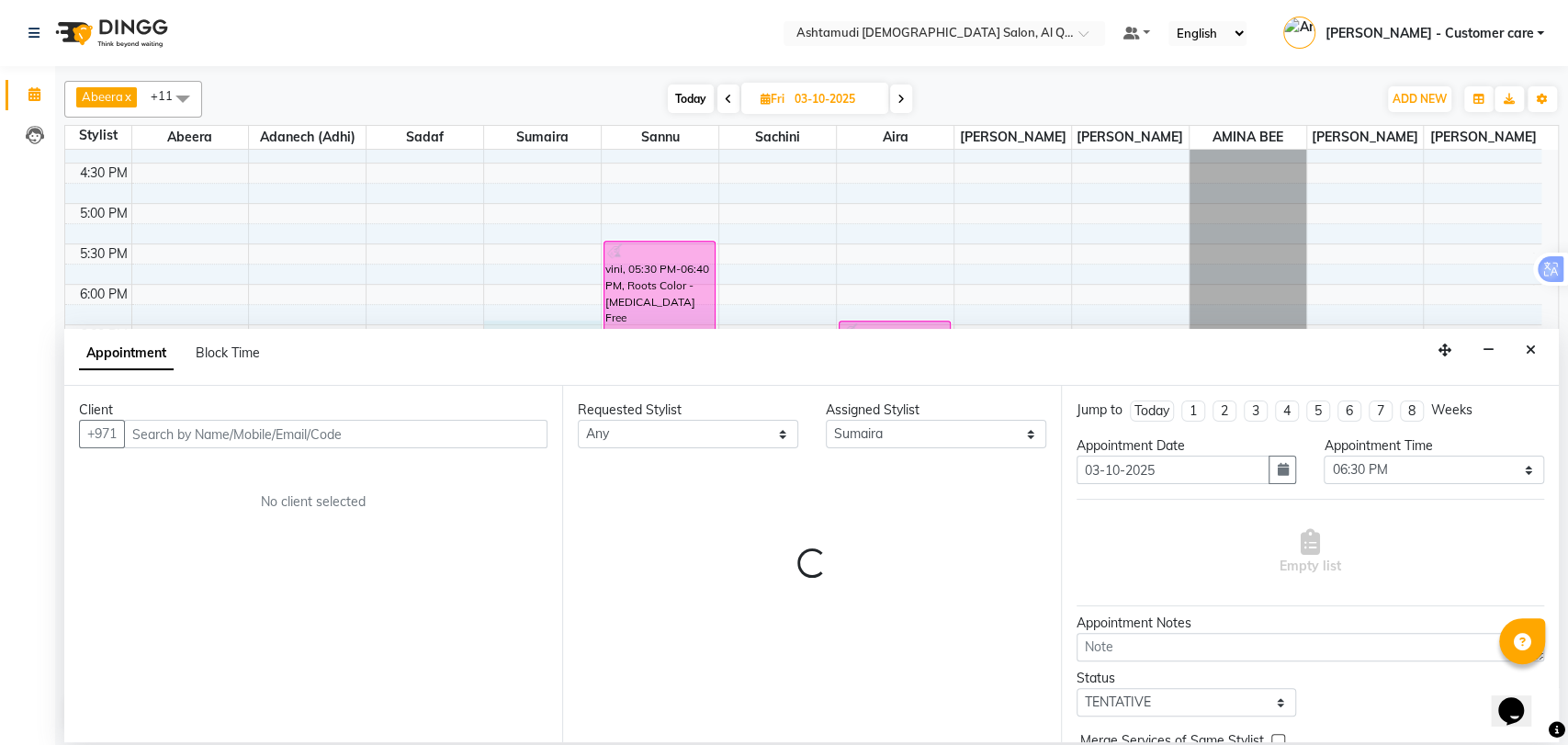
click at [197, 431] on input "text" at bounding box center [336, 433] width 423 height 28
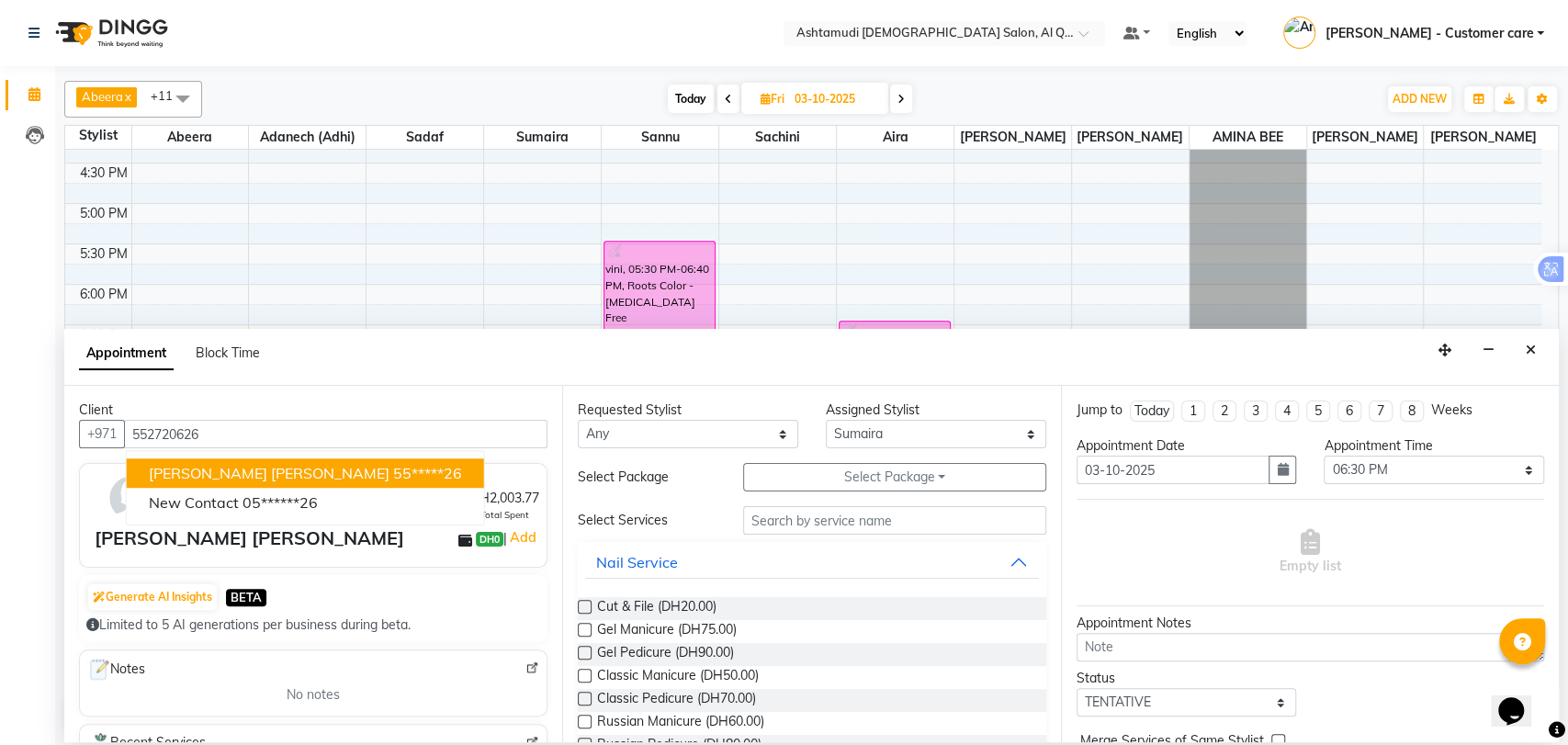
click at [393, 470] on ngb-highlight "55*****26" at bounding box center [427, 474] width 69 height 18
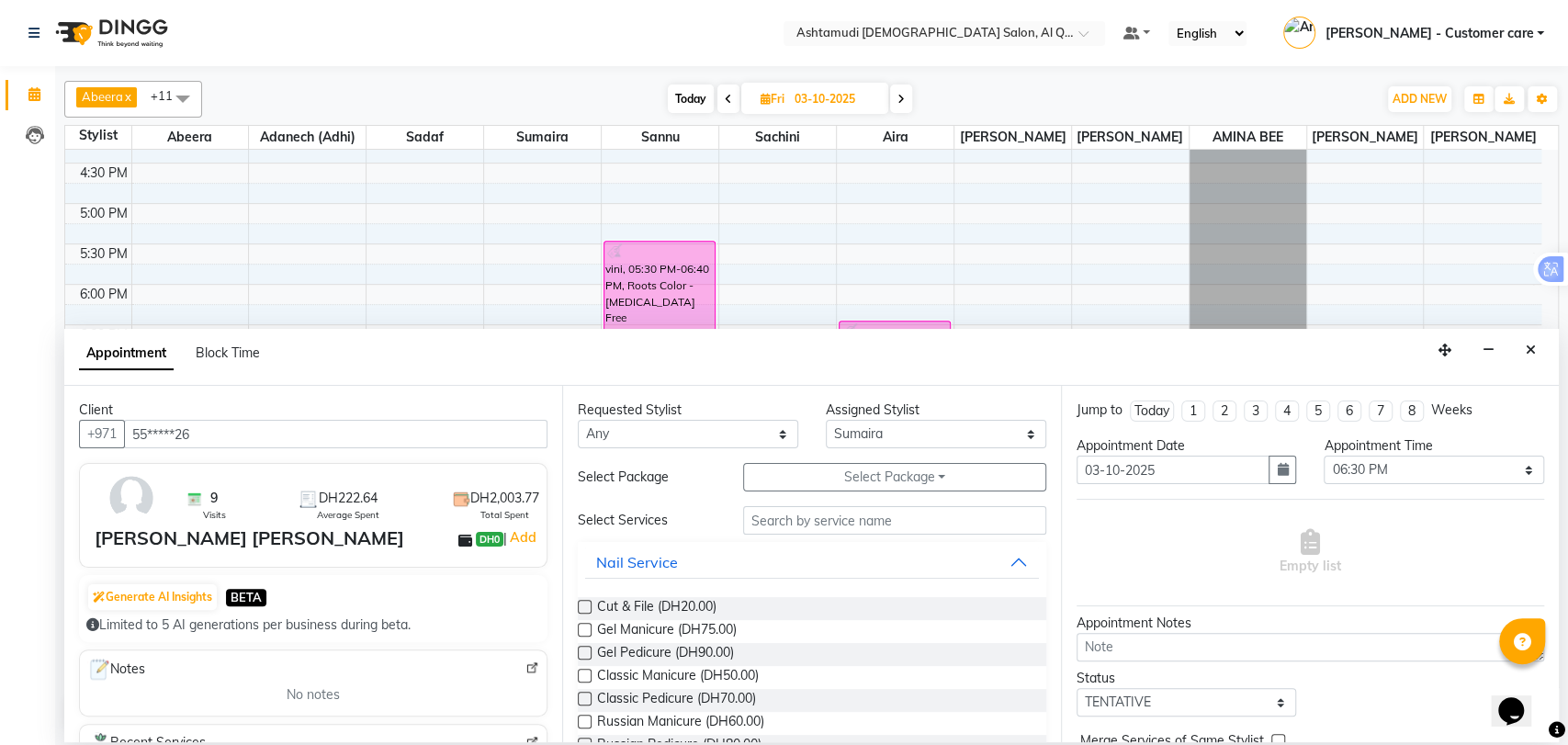
type input "55*****26"
click at [685, 443] on select "Any Abeera Adanech (Adhi) Aira AL QUASIS 1 - FRONT OFFICE AMINA BEE Anila Thoma…" at bounding box center [687, 433] width 220 height 28
select select "53706"
click at [578, 420] on select "Any Abeera Adanech (Adhi) Aira AL QUASIS 1 - FRONT OFFICE AMINA BEE Anila Thoma…" at bounding box center [687, 433] width 220 height 28
click at [797, 521] on input "text" at bounding box center [895, 520] width 303 height 28
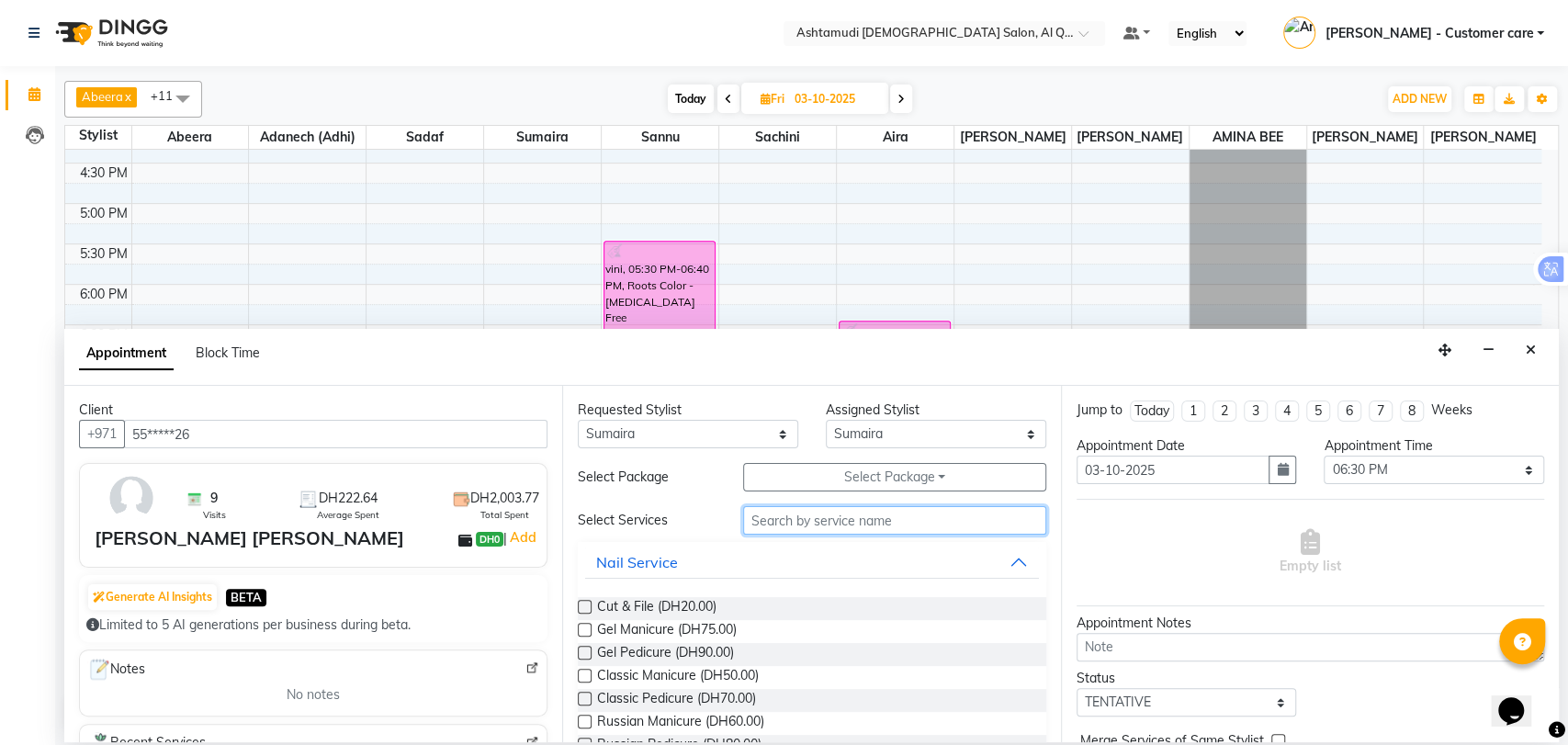
click at [780, 520] on input "text" at bounding box center [895, 520] width 303 height 28
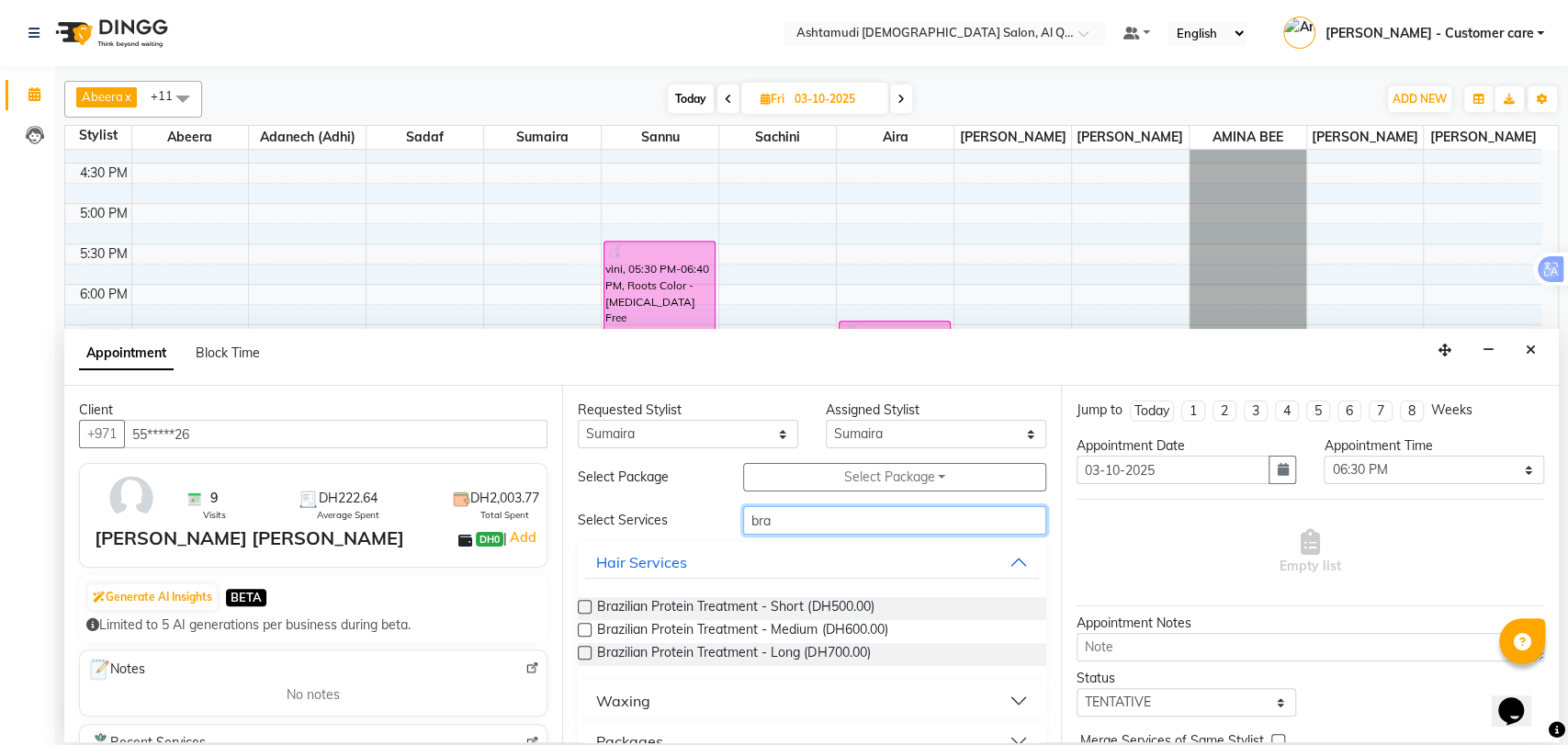
type input "bra"
click at [676, 699] on button "Waxing" at bounding box center [812, 701] width 453 height 33
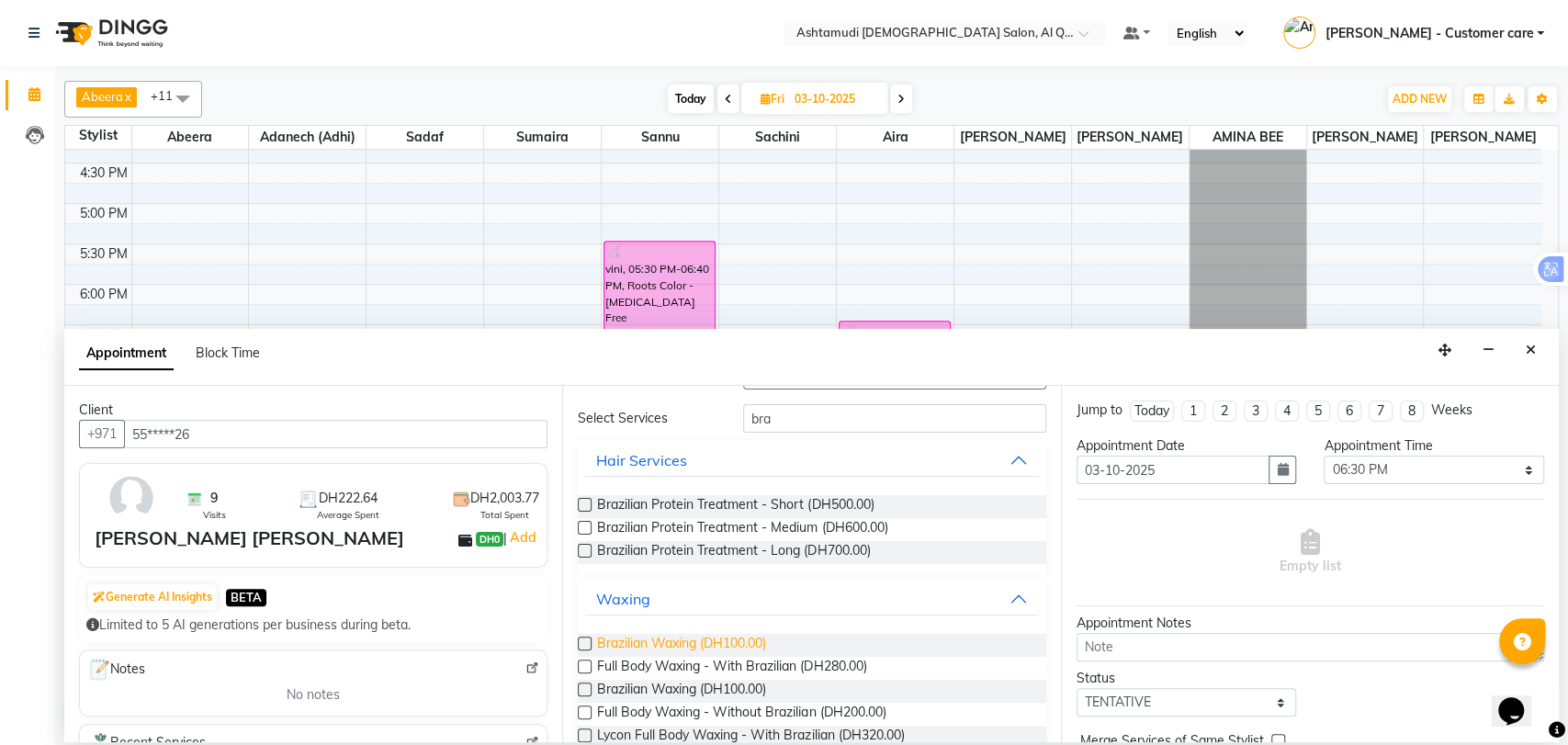
click at [678, 641] on span "Brazilian Waxing (DH100.00)" at bounding box center [682, 646] width 169 height 23
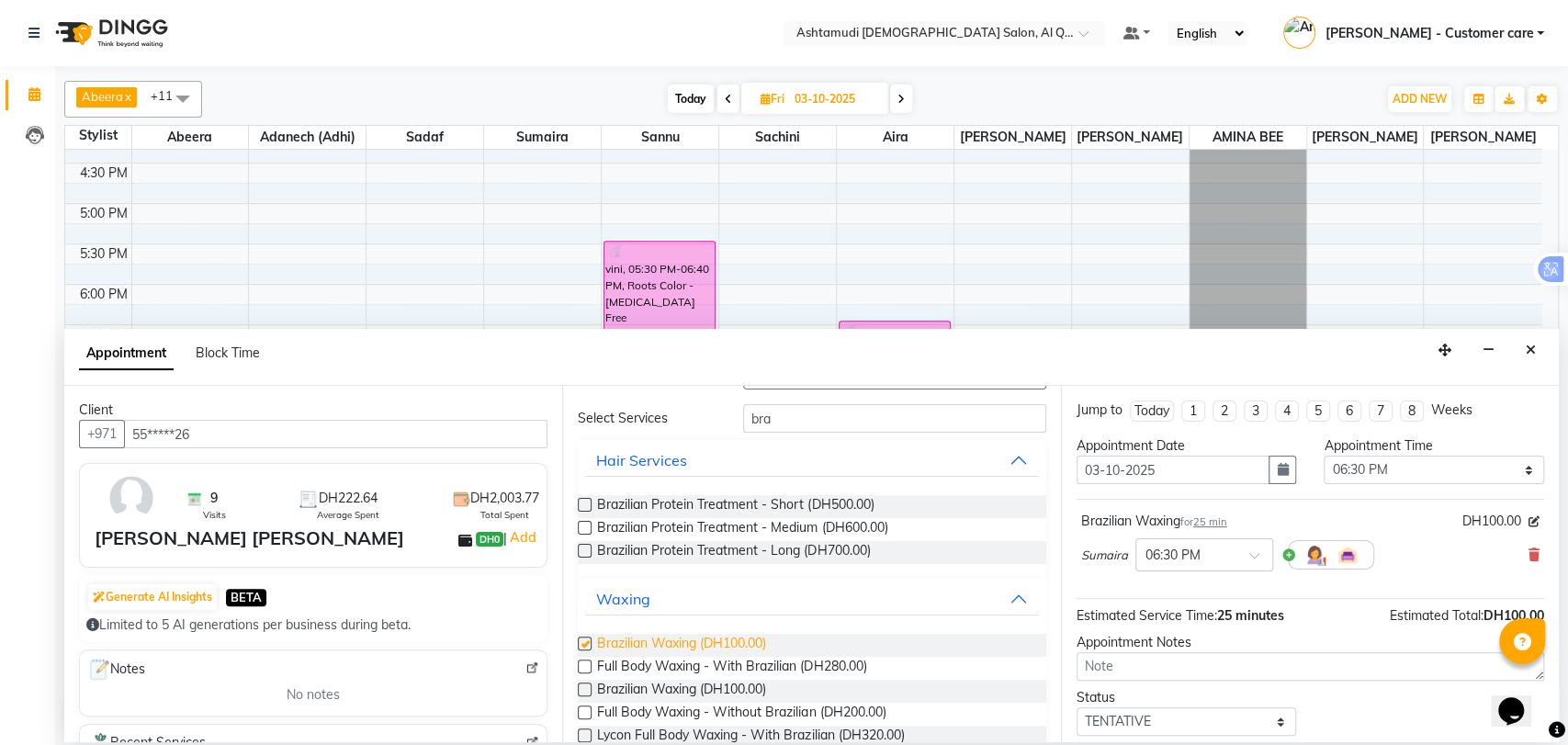
checkbox input "false"
click at [764, 419] on input "bra" at bounding box center [895, 418] width 303 height 28
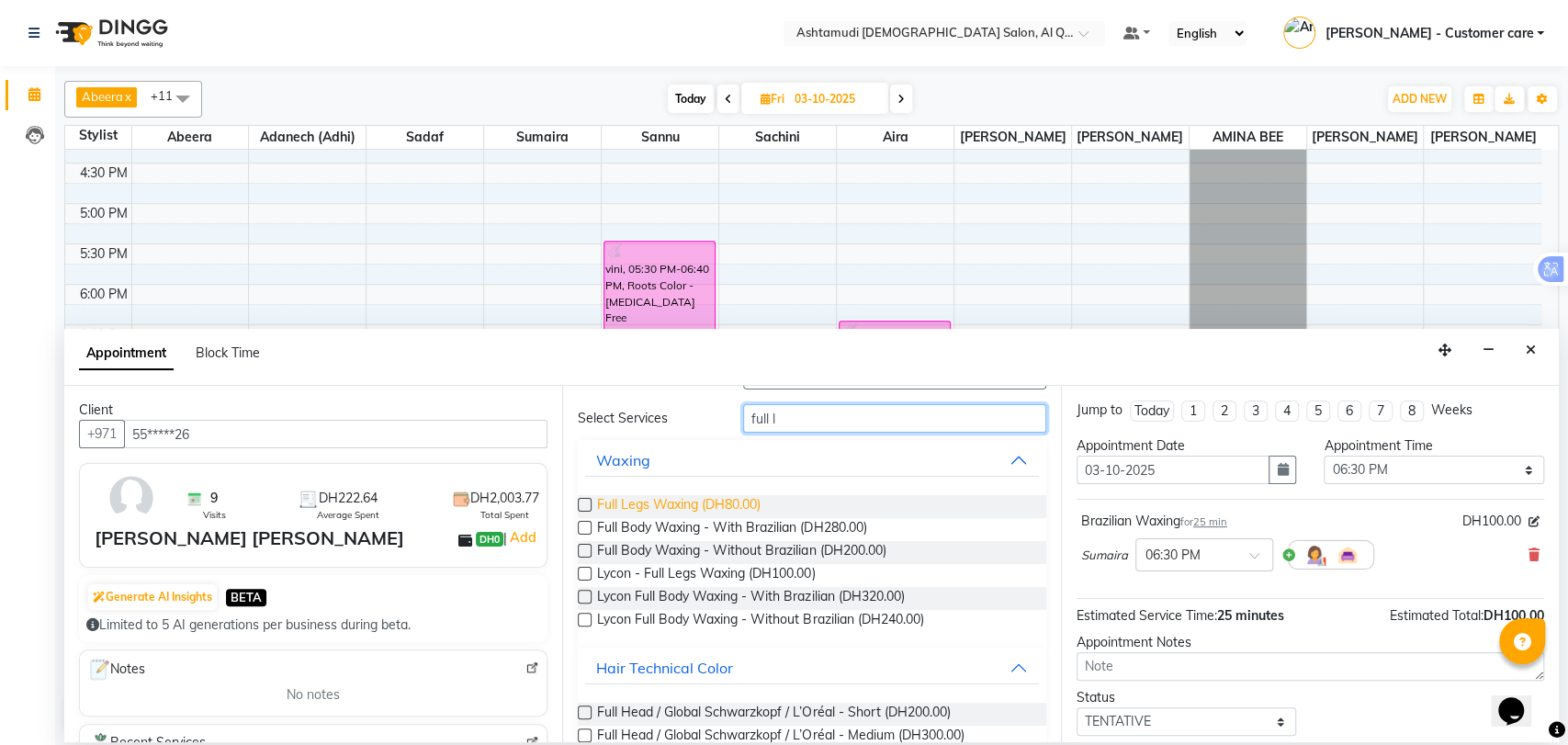
type input "full l"
click at [682, 500] on span "Full Legs Waxing (DH80.00)" at bounding box center [679, 507] width 163 height 23
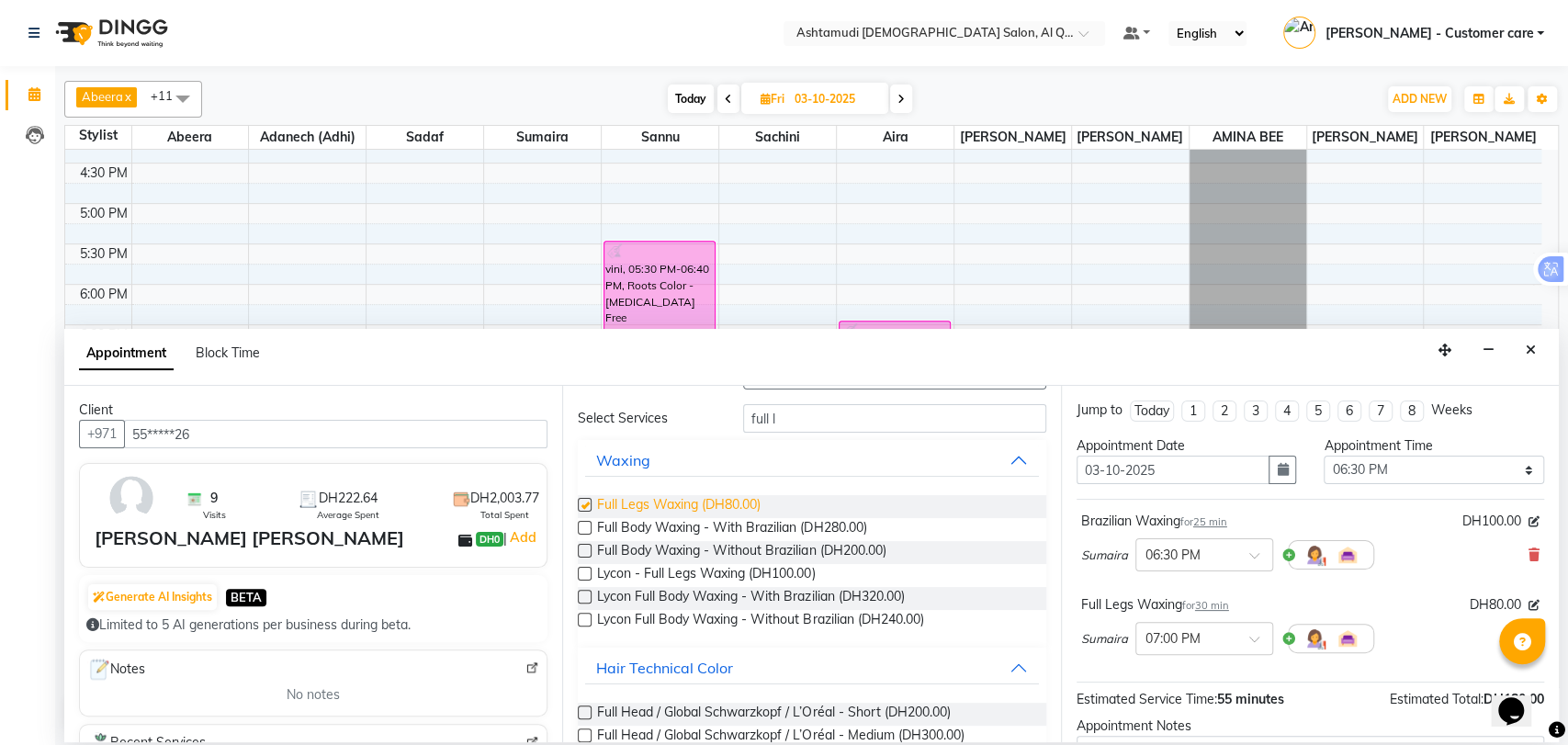
checkbox input "false"
click at [760, 416] on input "full l" at bounding box center [895, 418] width 303 height 28
type input "l"
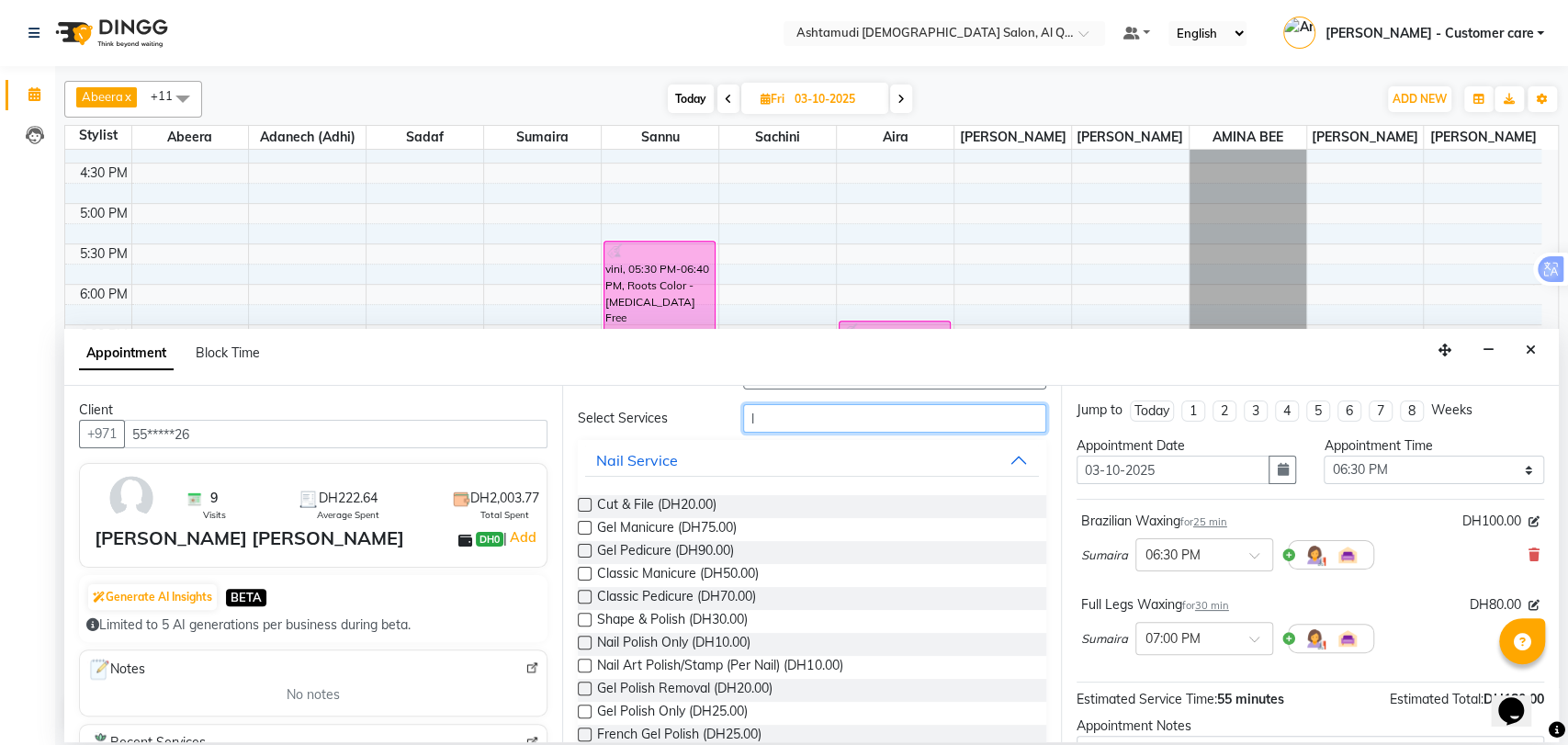
click at [764, 416] on input "l" at bounding box center [895, 418] width 303 height 28
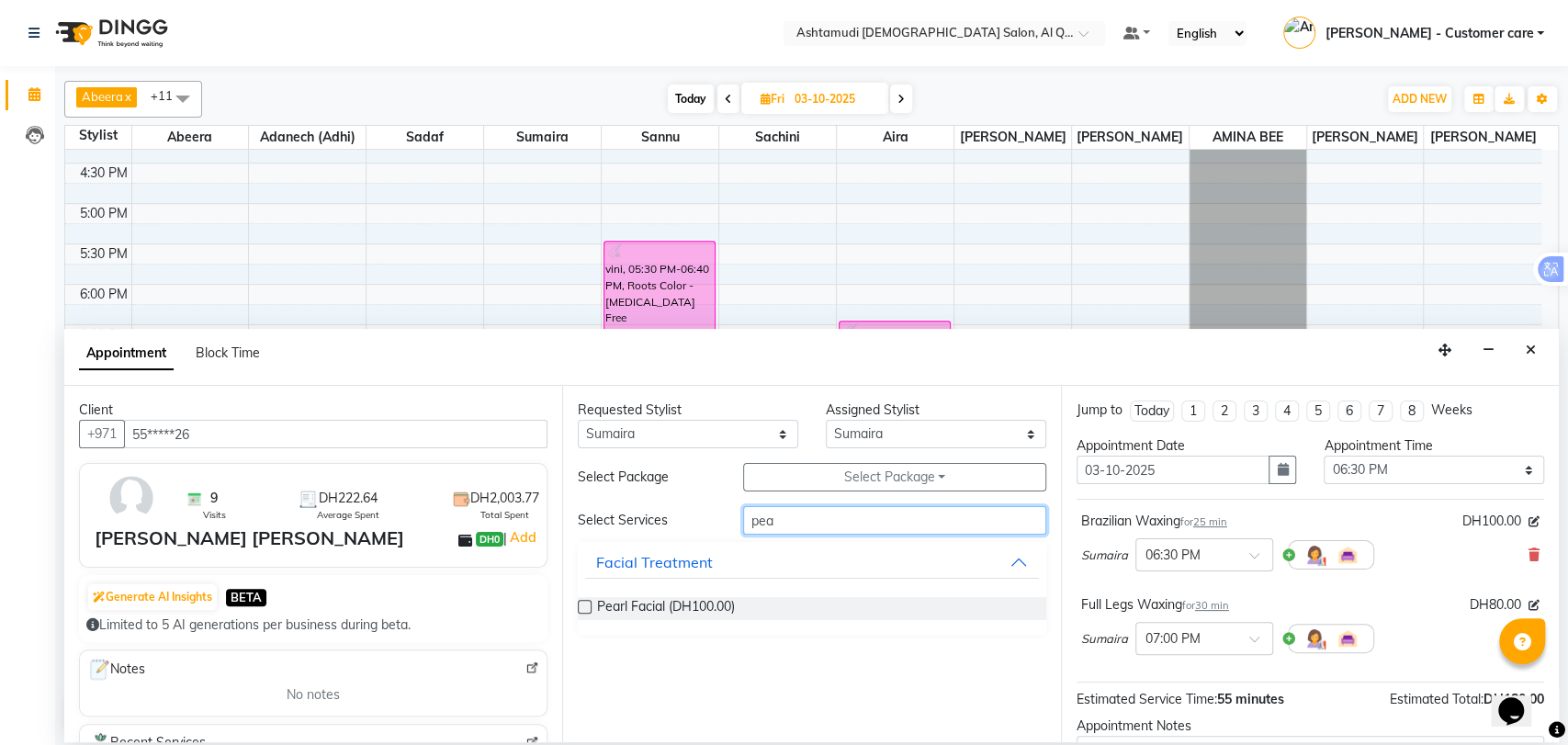
scroll to position [0, 0]
type input "pea"
click at [641, 606] on span "Pearl Facial (DH100.00)" at bounding box center [666, 609] width 138 height 23
checkbox input "false"
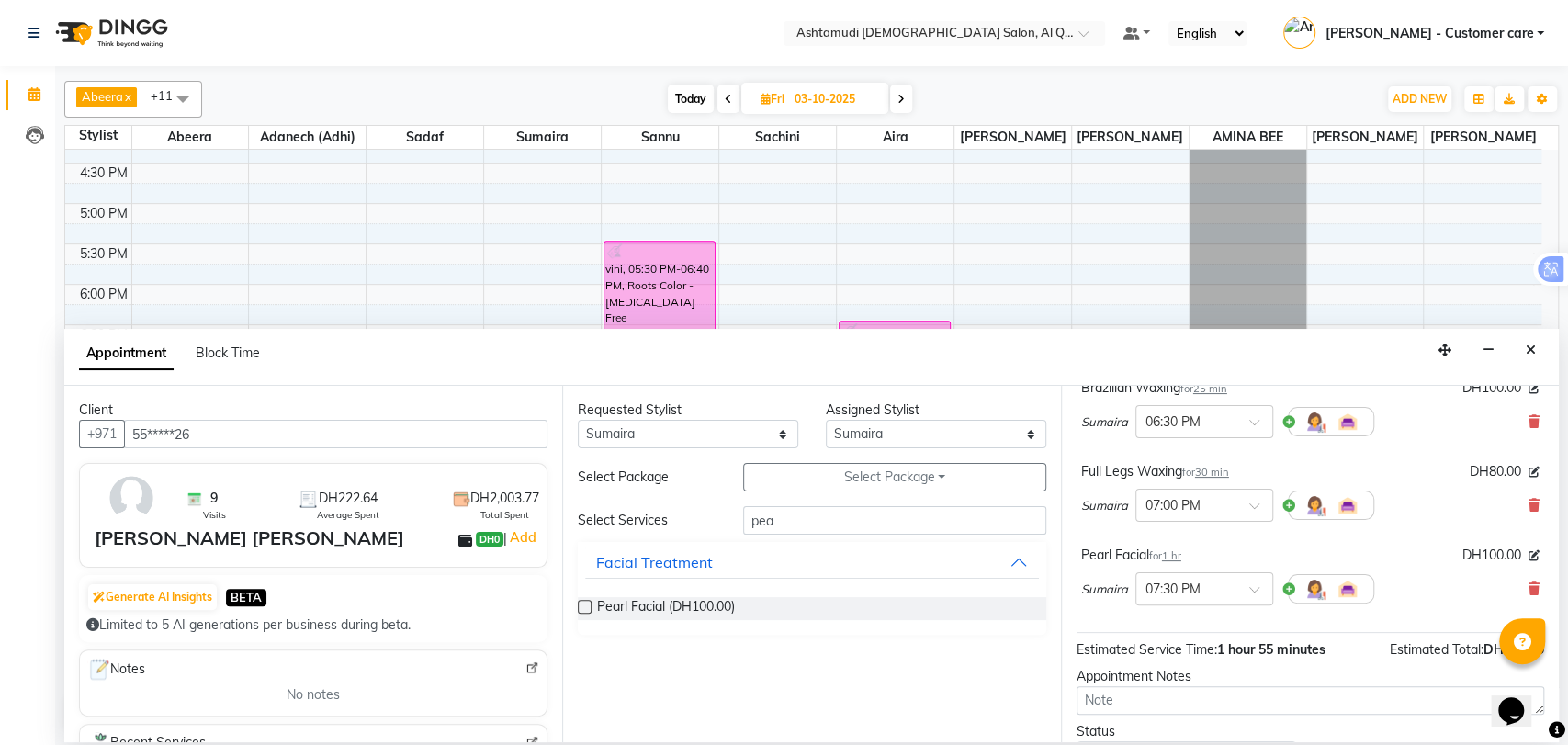
scroll to position [276, 0]
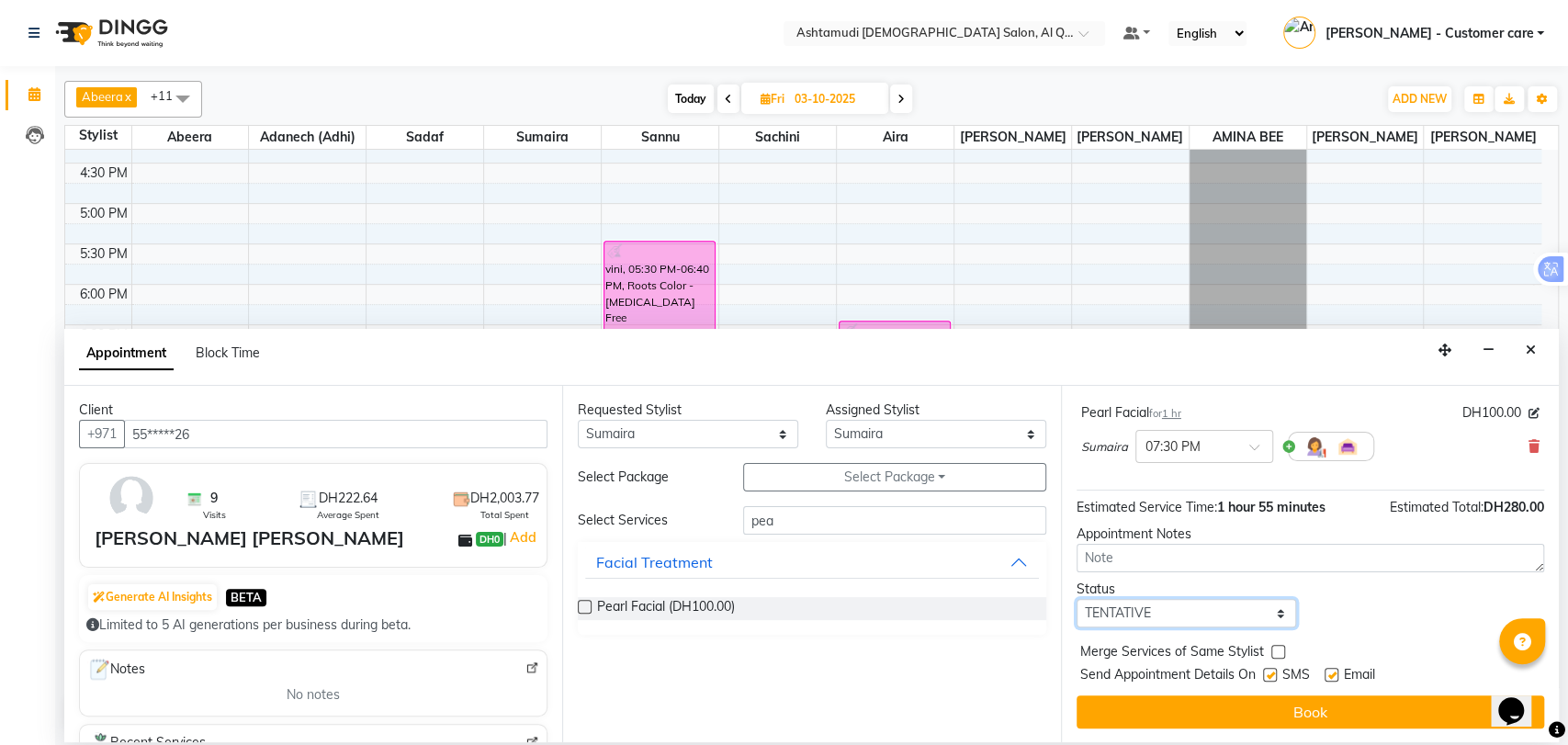
click at [1202, 616] on select "Select TENTATIVE CONFIRM UPCOMING" at bounding box center [1186, 613] width 220 height 28
select select "upcoming"
click at [1077, 599] on select "Select TENTATIVE CONFIRM UPCOMING" at bounding box center [1186, 613] width 220 height 28
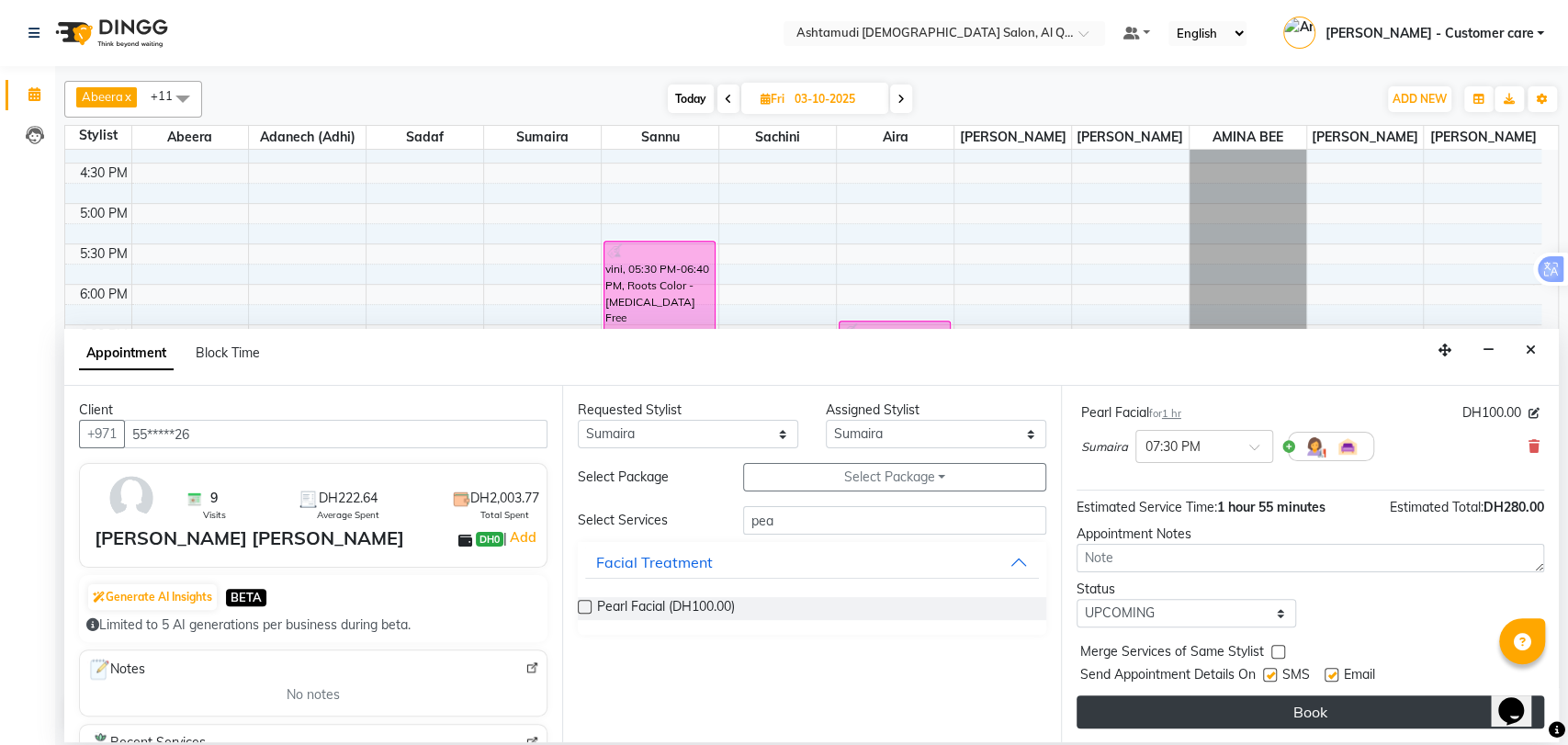
click at [1161, 699] on button "Book" at bounding box center [1311, 712] width 468 height 33
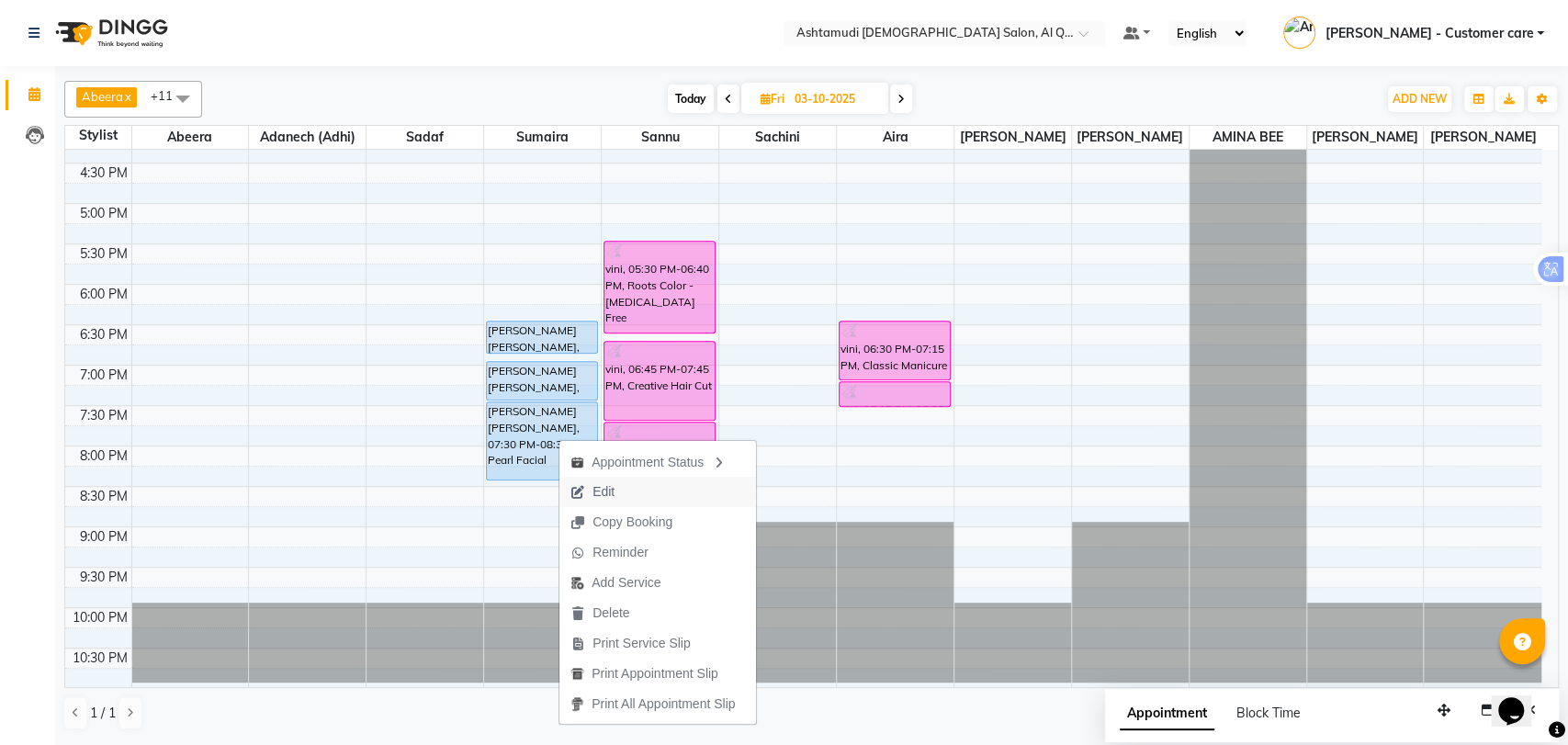
click at [625, 491] on button "Edit" at bounding box center [657, 491] width 197 height 30
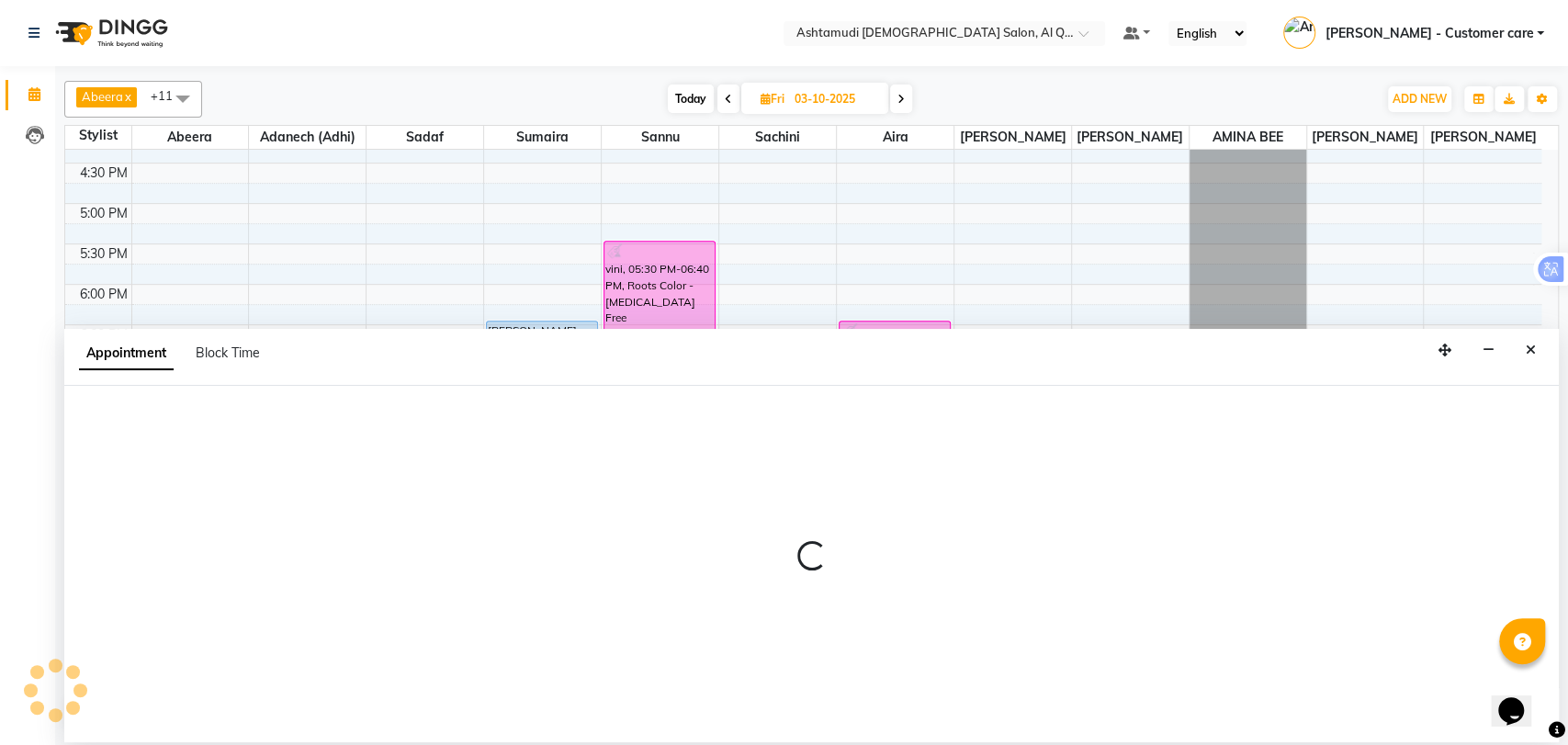
select select "tentative"
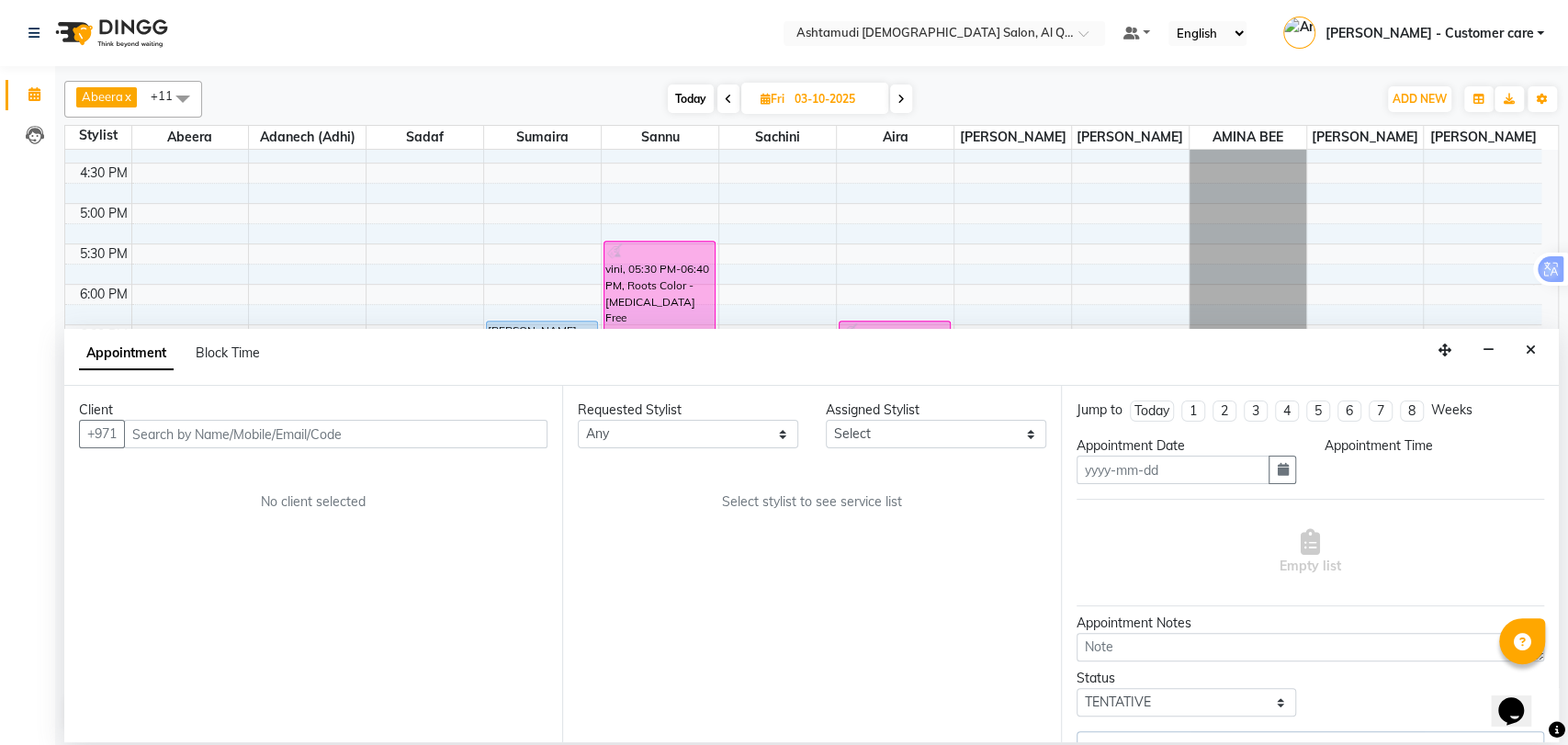
type input "03-10-2025"
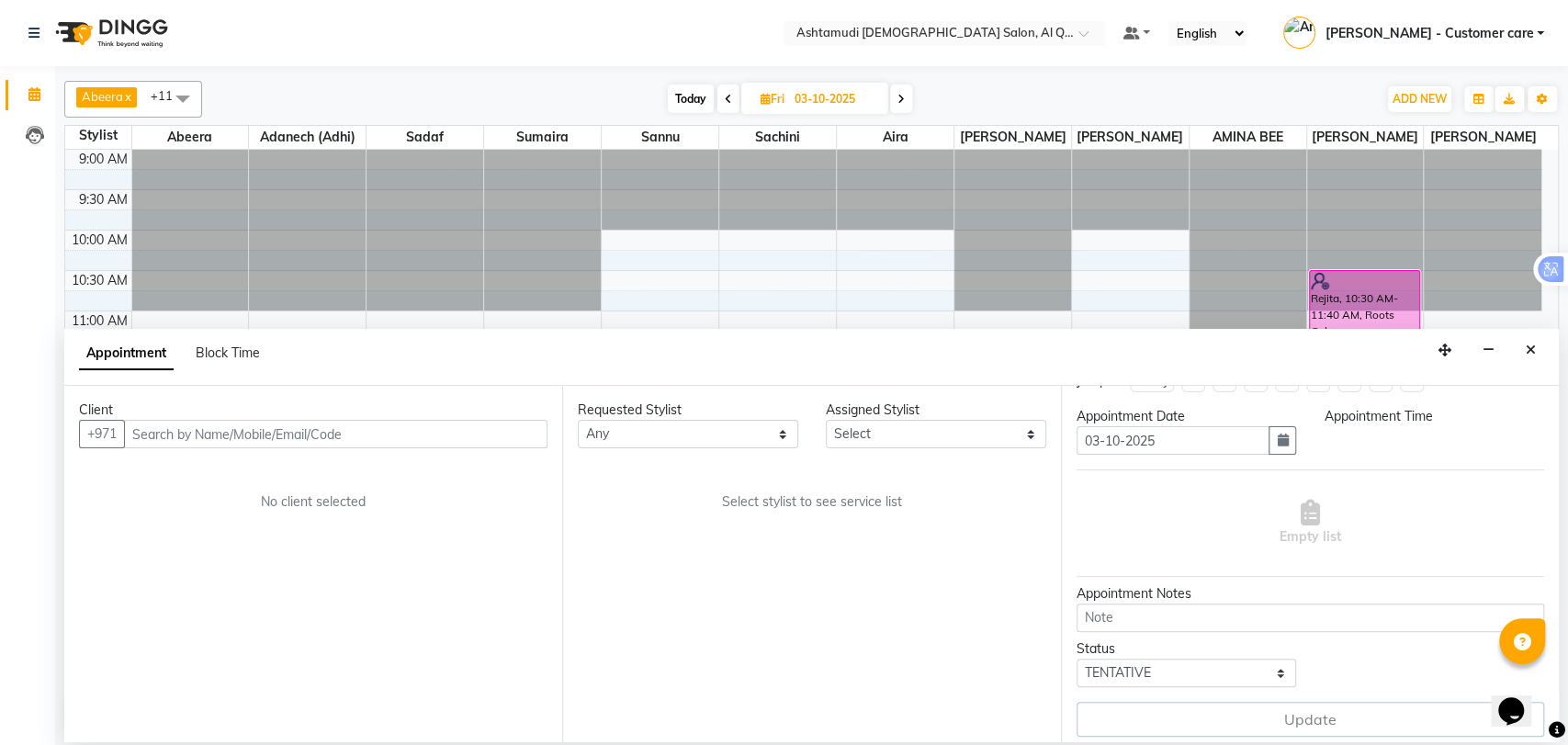
select select "upcoming"
select select "1110"
select select "53706"
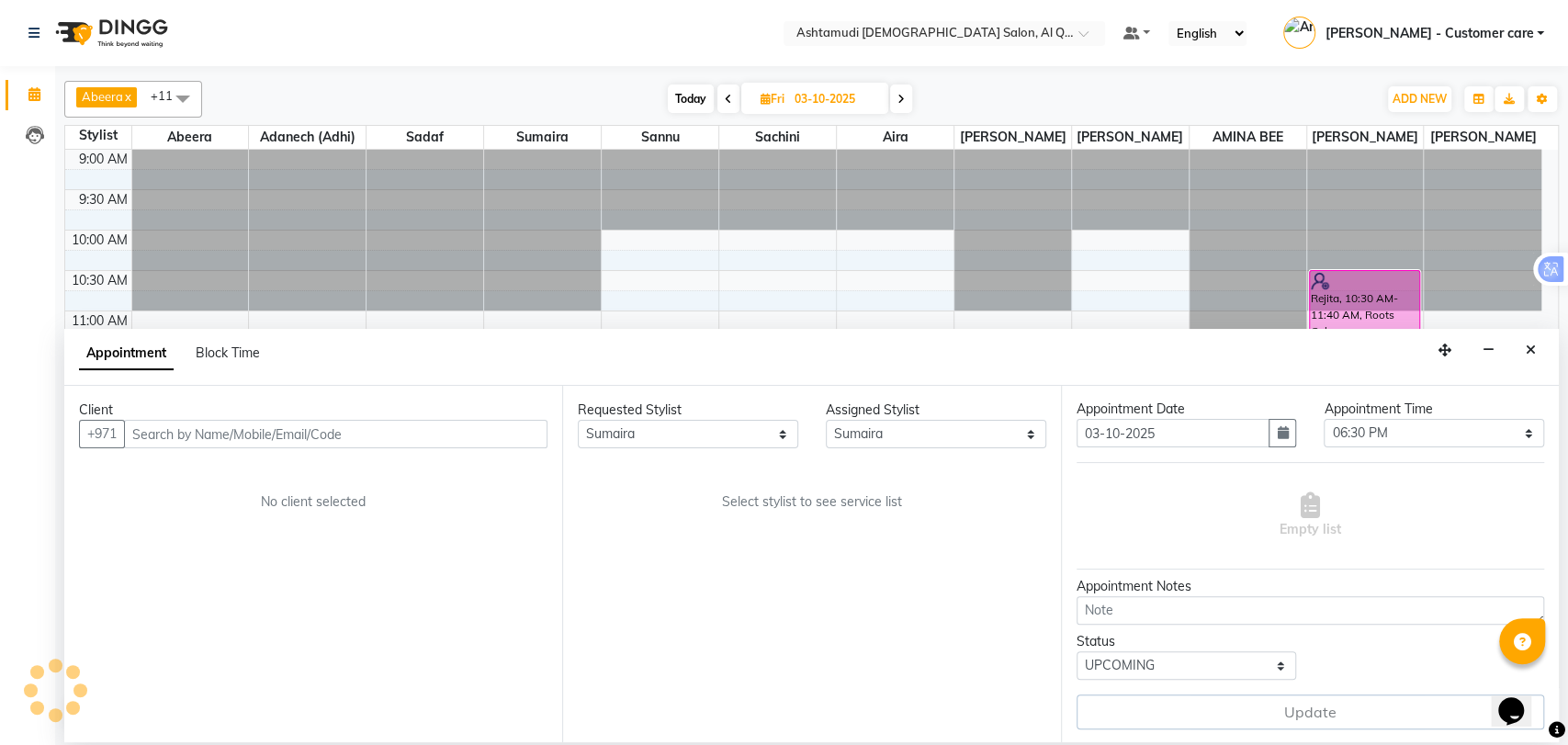
scroll to position [162, 0]
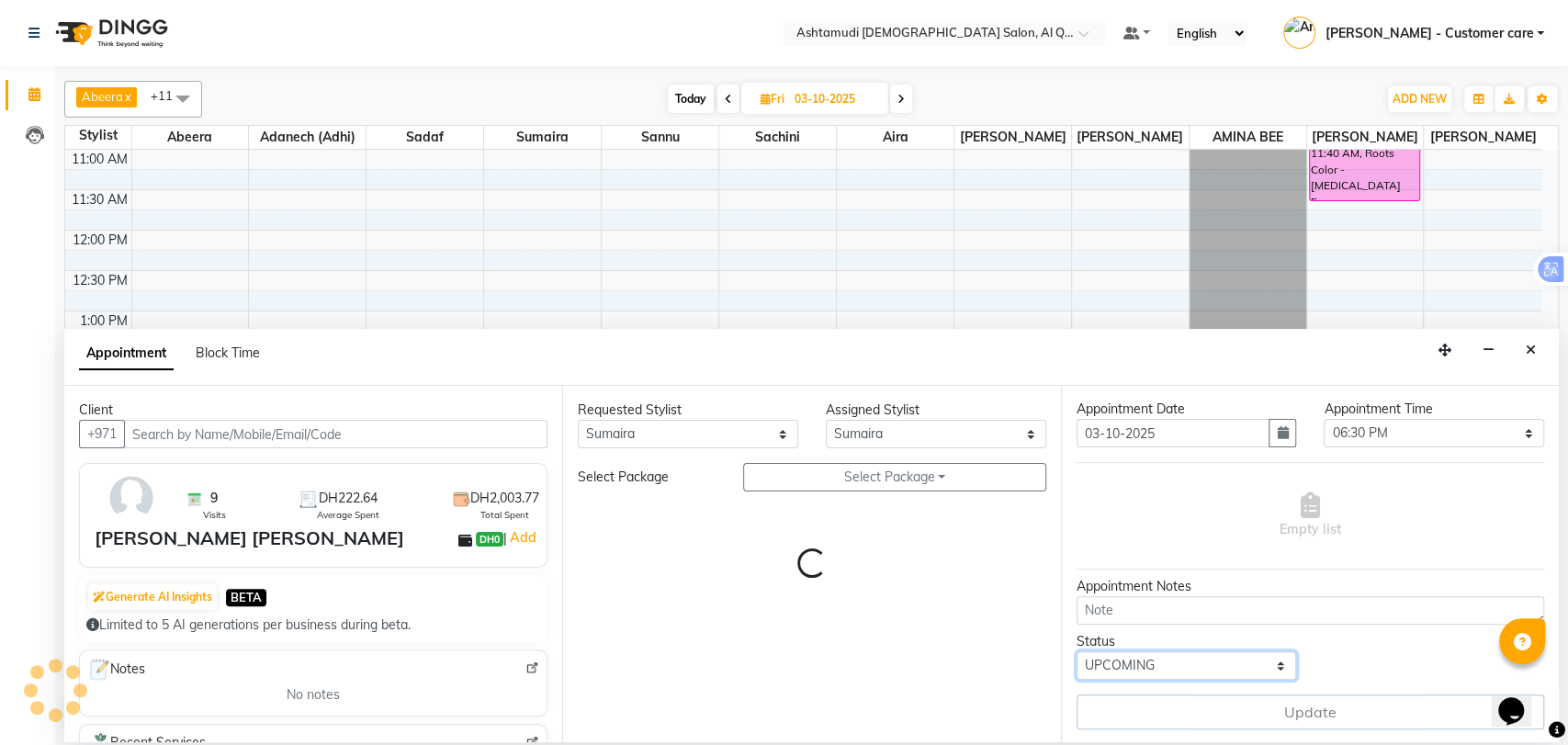
click at [1199, 670] on select "Select TENTATIVE CONFIRM UPCOMING" at bounding box center [1186, 665] width 220 height 28
select select "3408"
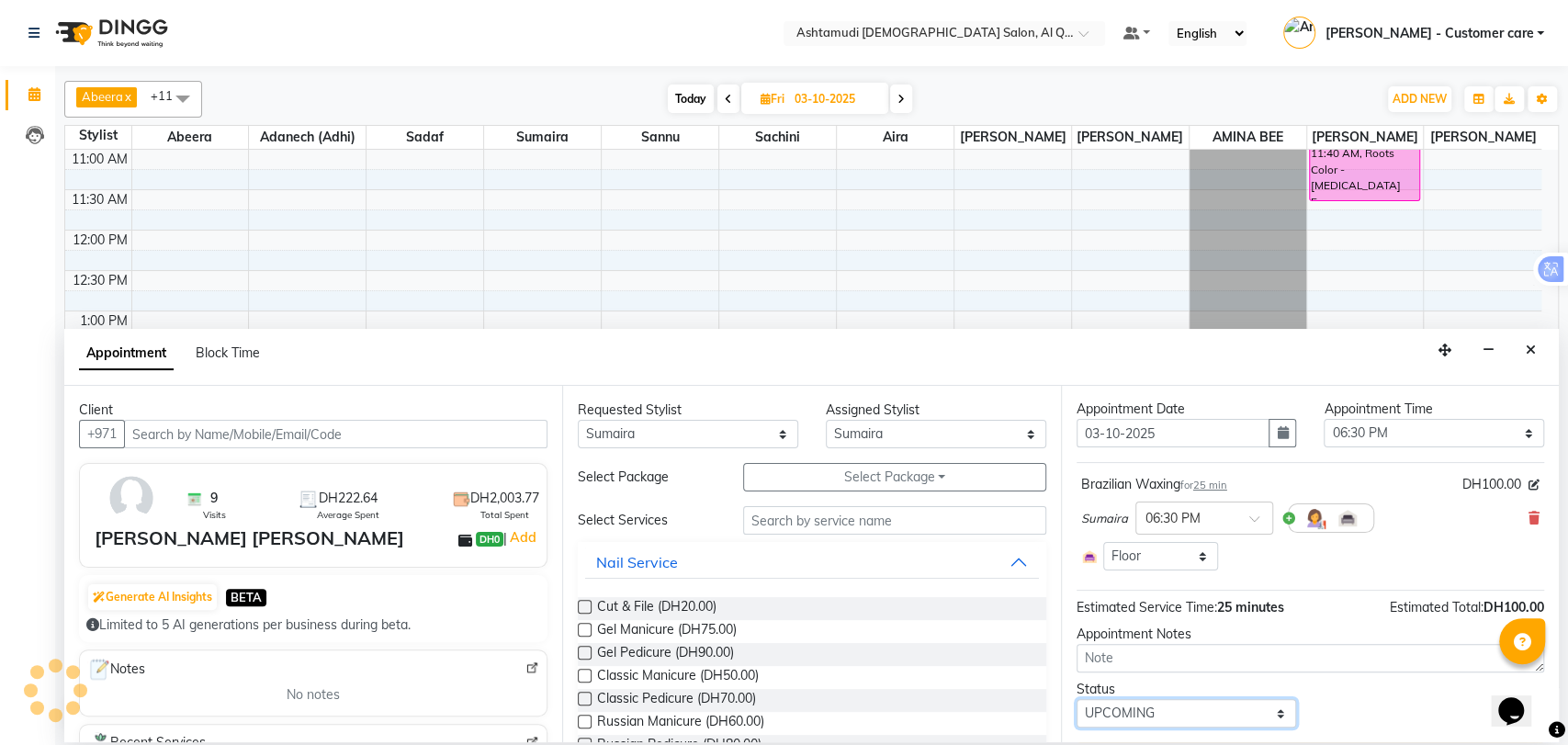
select select "3408"
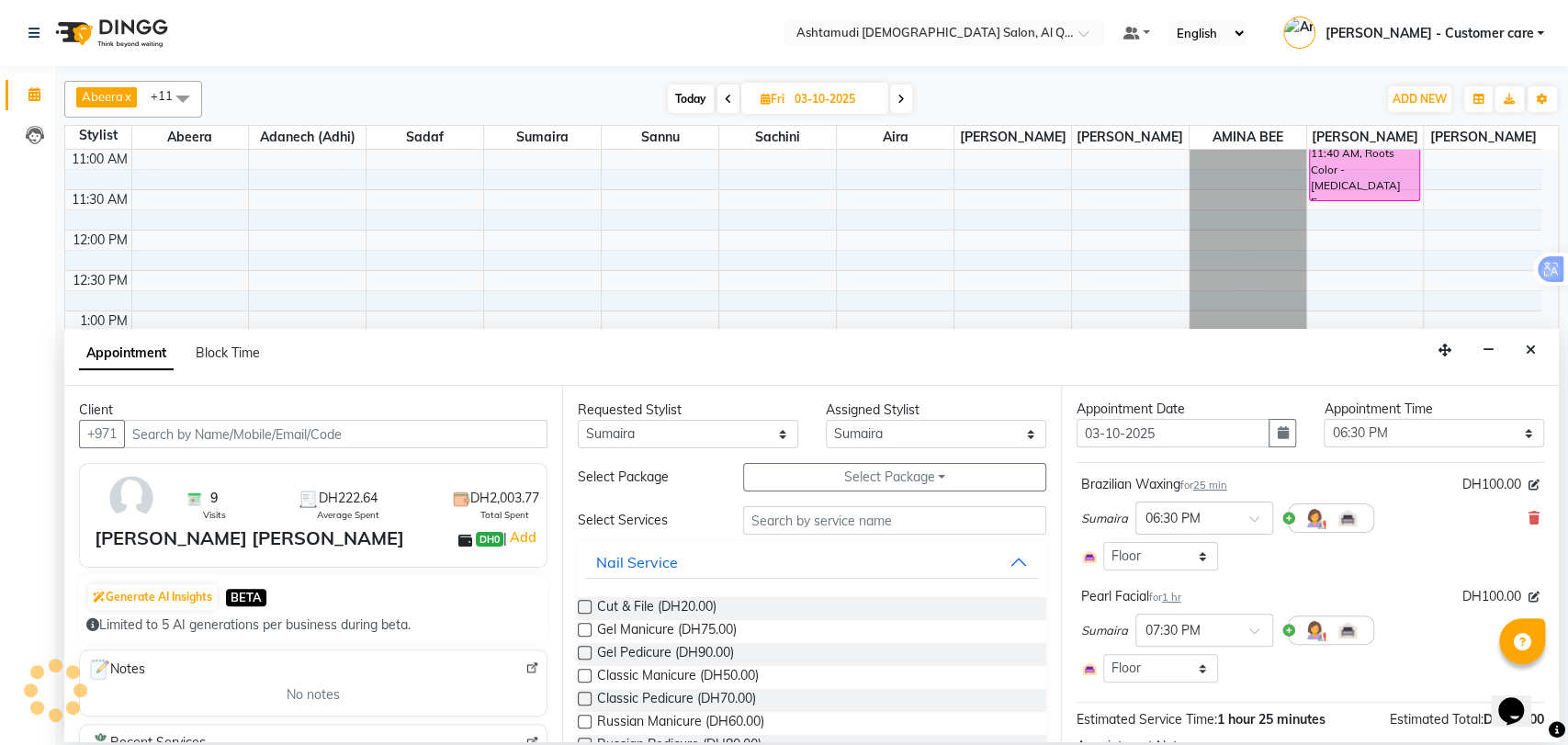
select select "3408"
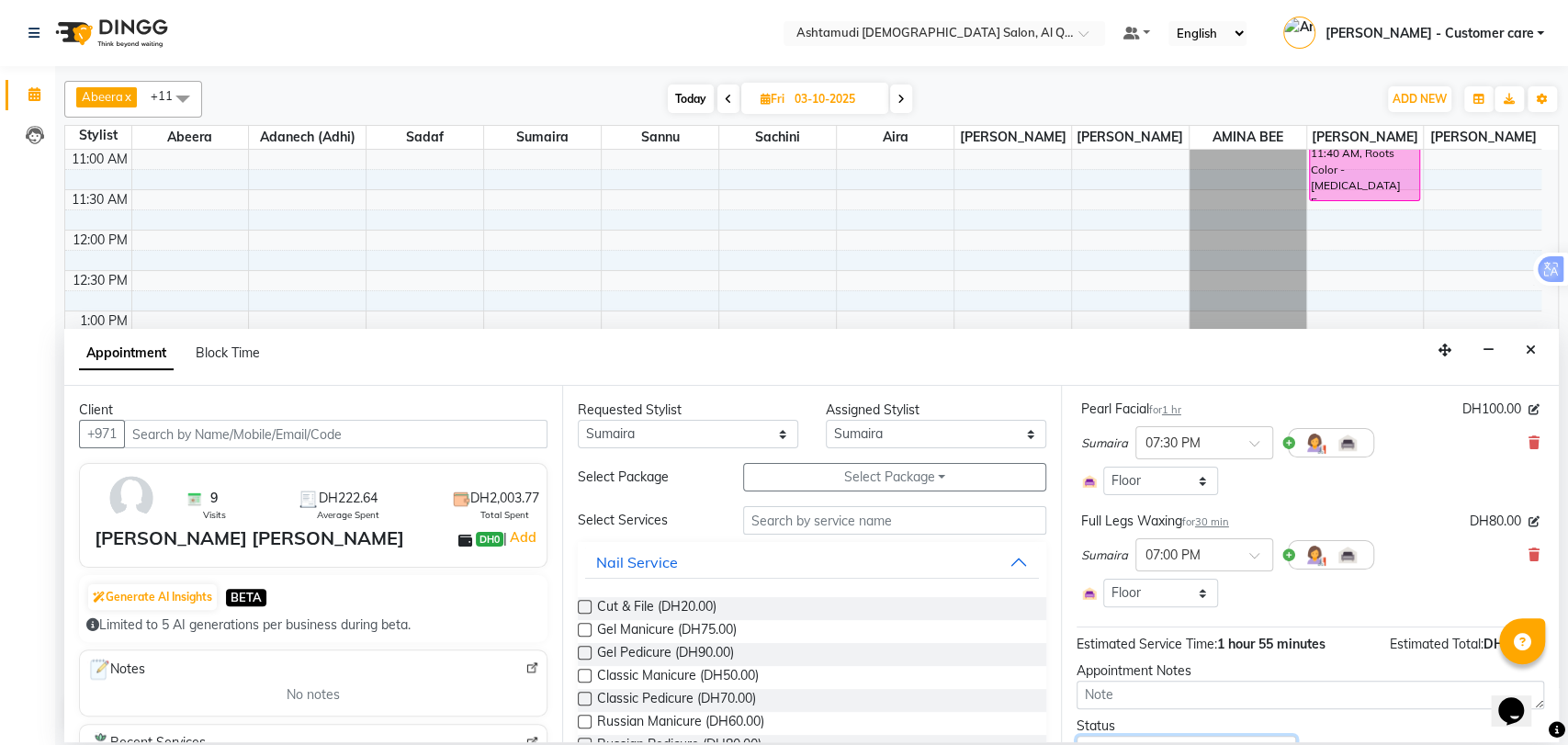
scroll to position [308, 0]
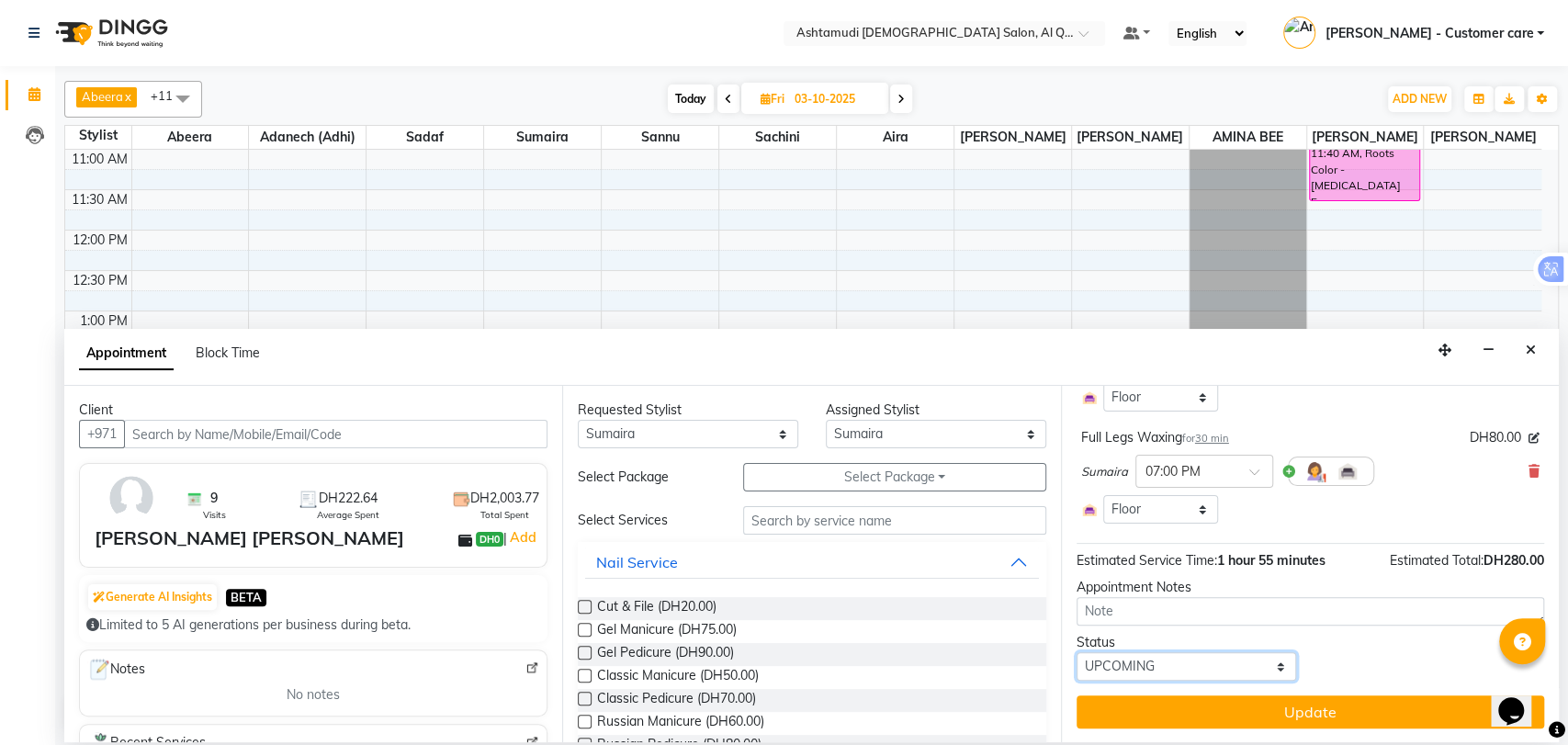
click at [1154, 665] on select "Select TENTATIVE CONFIRM UPCOMING" at bounding box center [1186, 666] width 220 height 28
select select "confirm booking"
click at [1077, 653] on select "Select TENTATIVE CONFIRM UPCOMING" at bounding box center [1186, 666] width 220 height 28
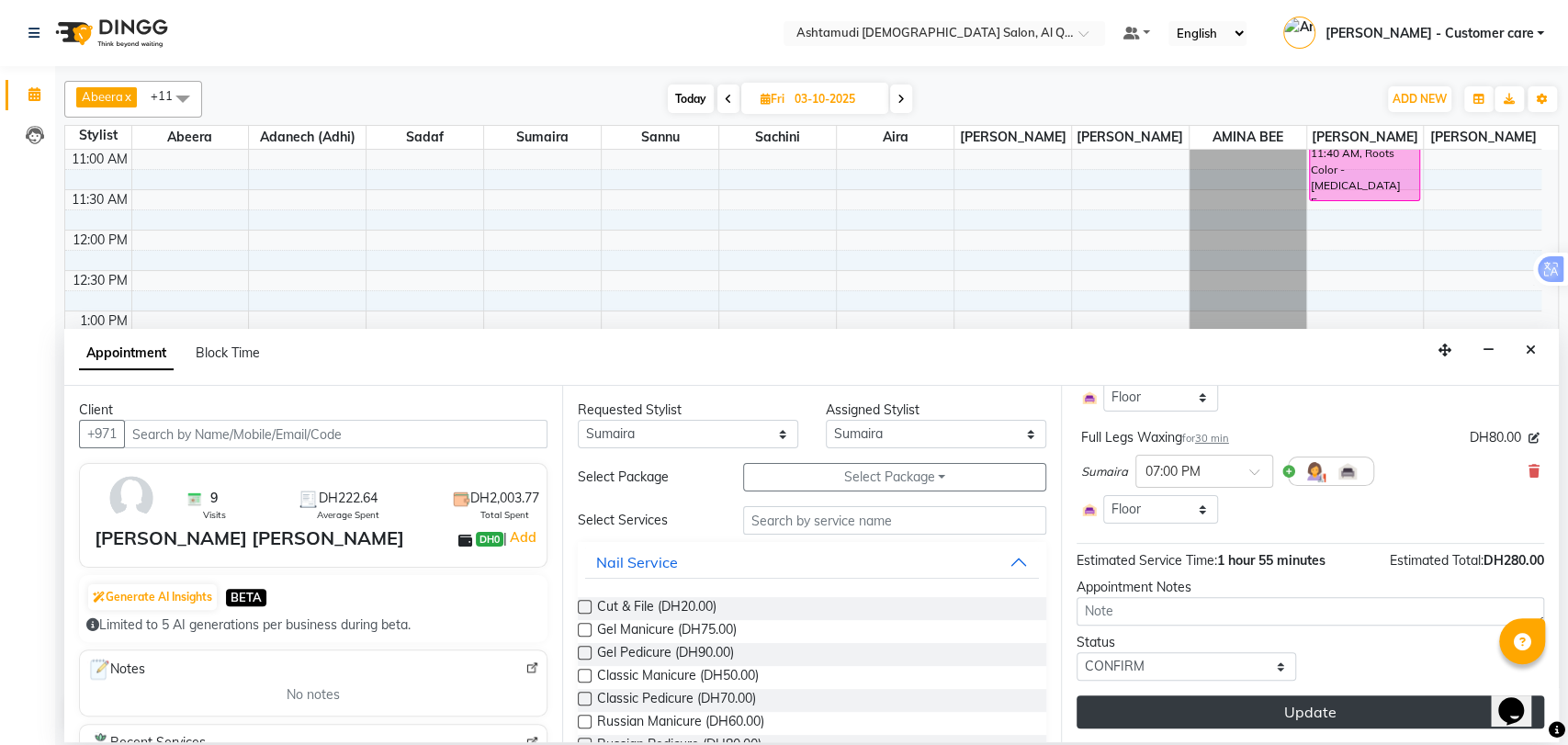
click at [1184, 708] on button "Update" at bounding box center [1311, 712] width 468 height 33
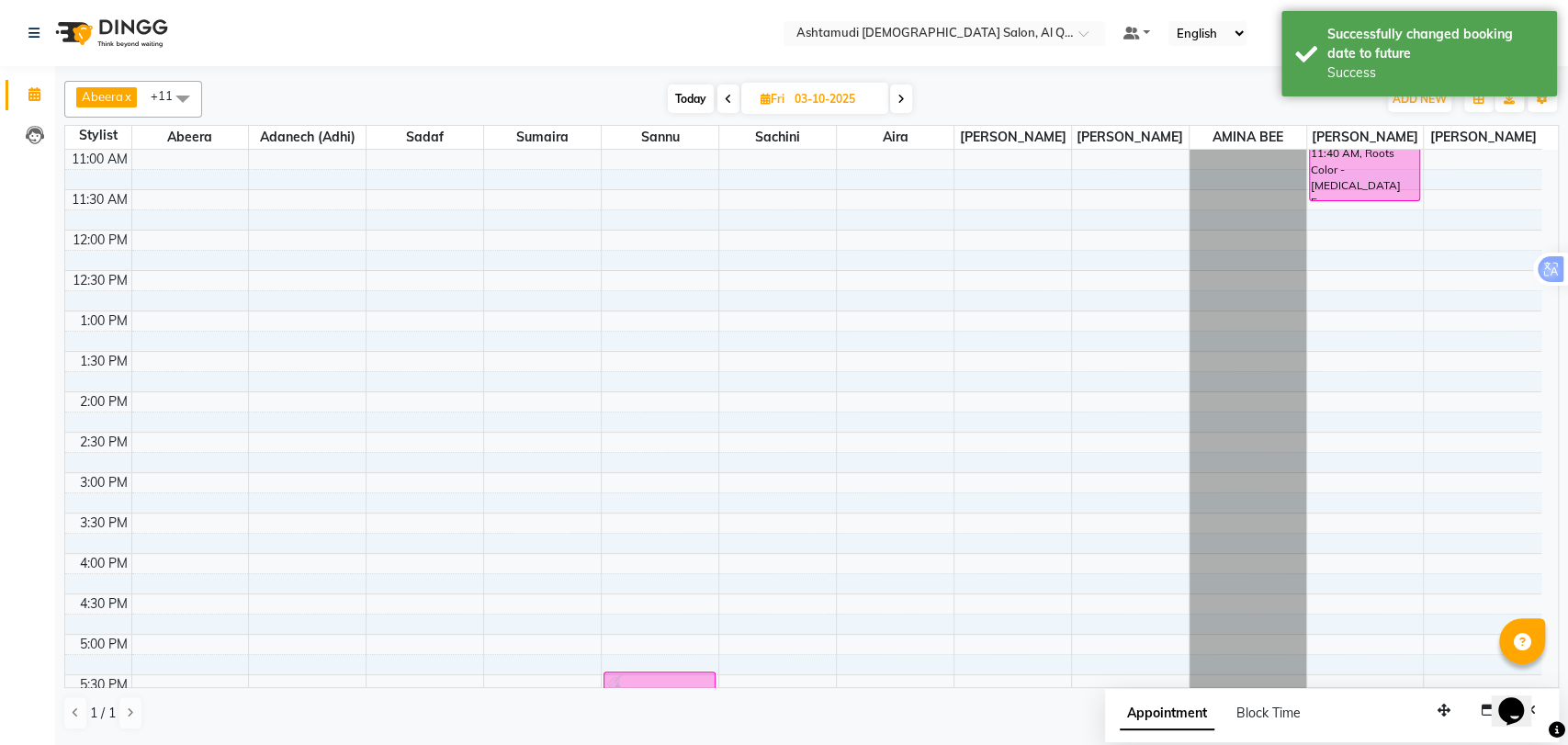
scroll to position [570, 0]
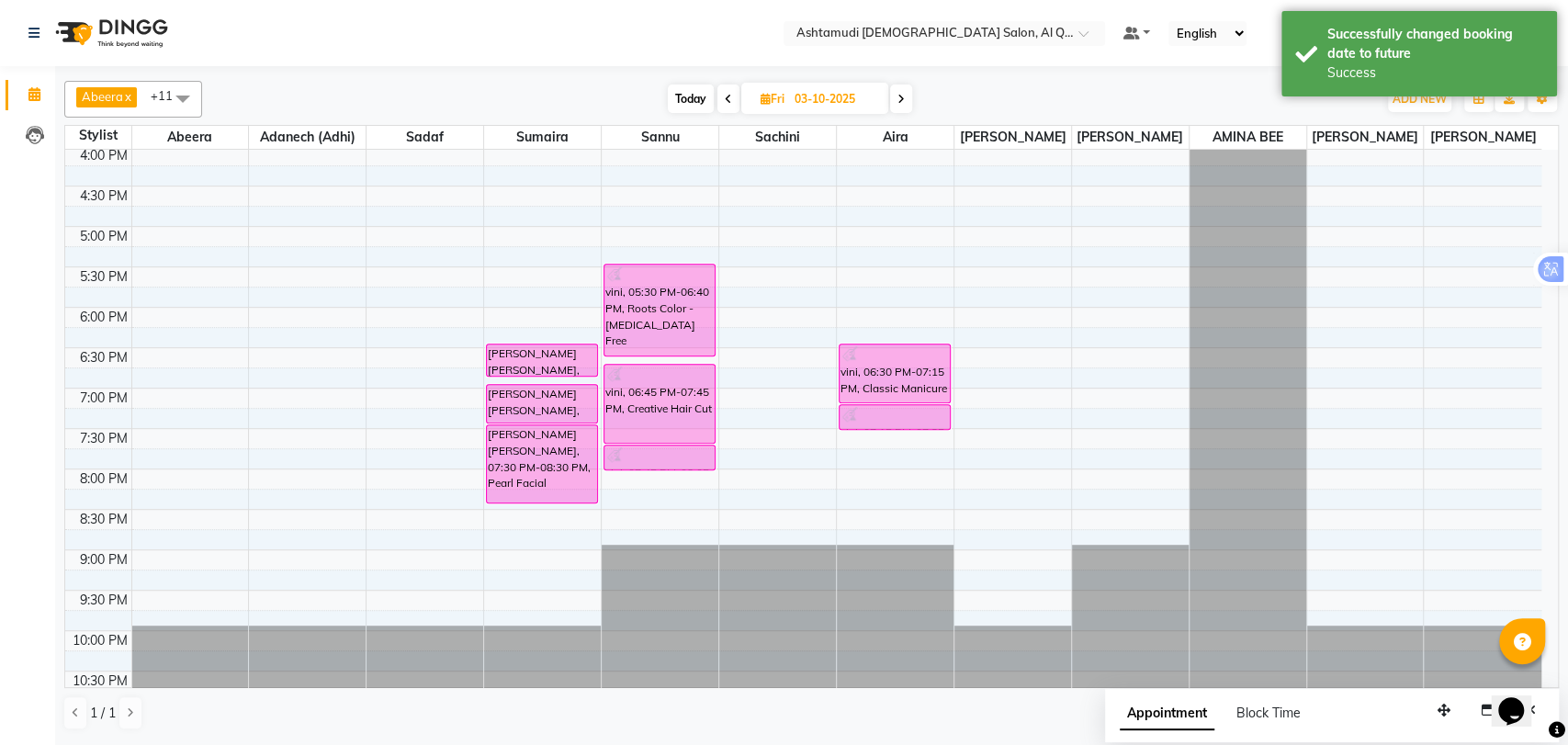
click at [691, 102] on span "Today" at bounding box center [690, 98] width 46 height 28
type input "02-10-2025"
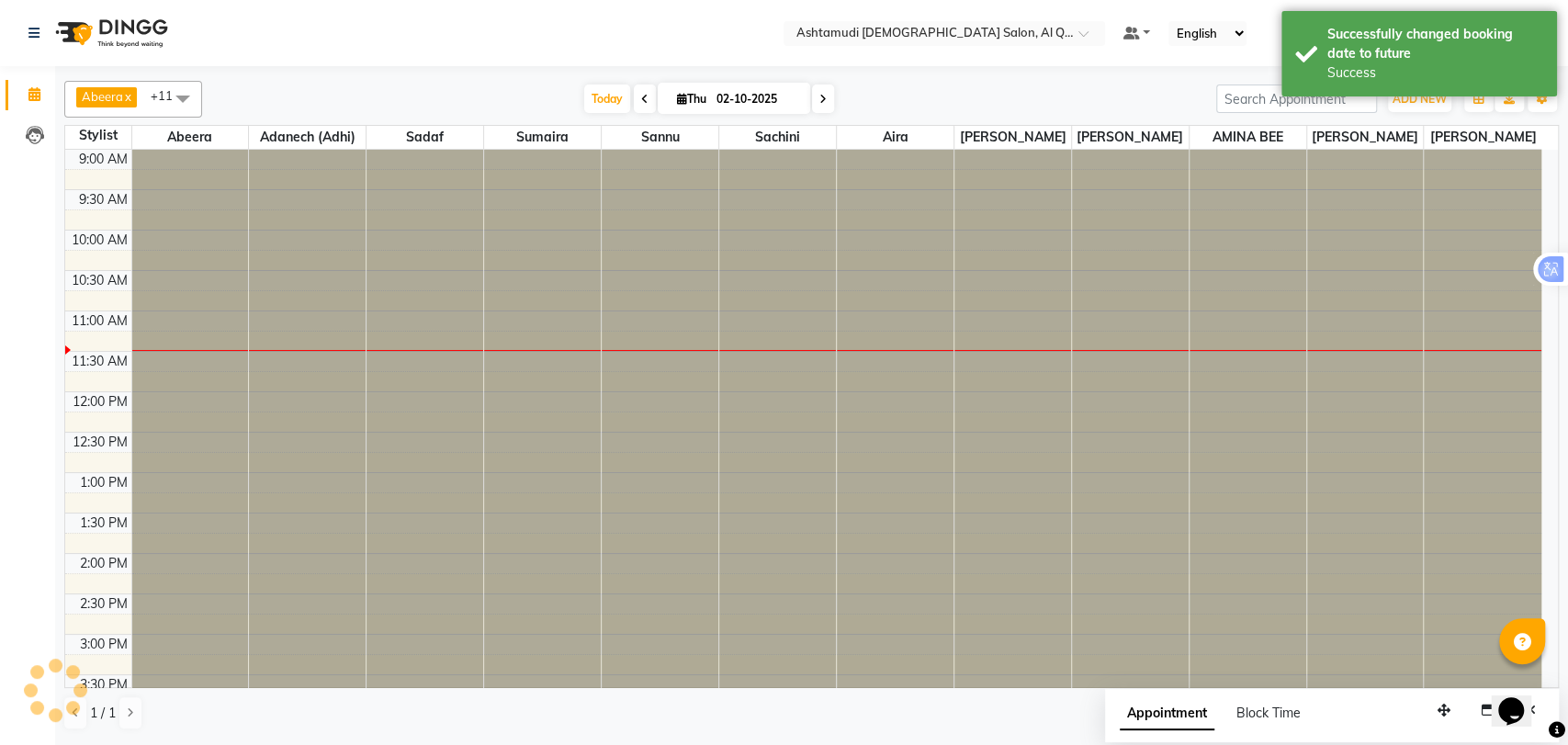
scroll to position [162, 0]
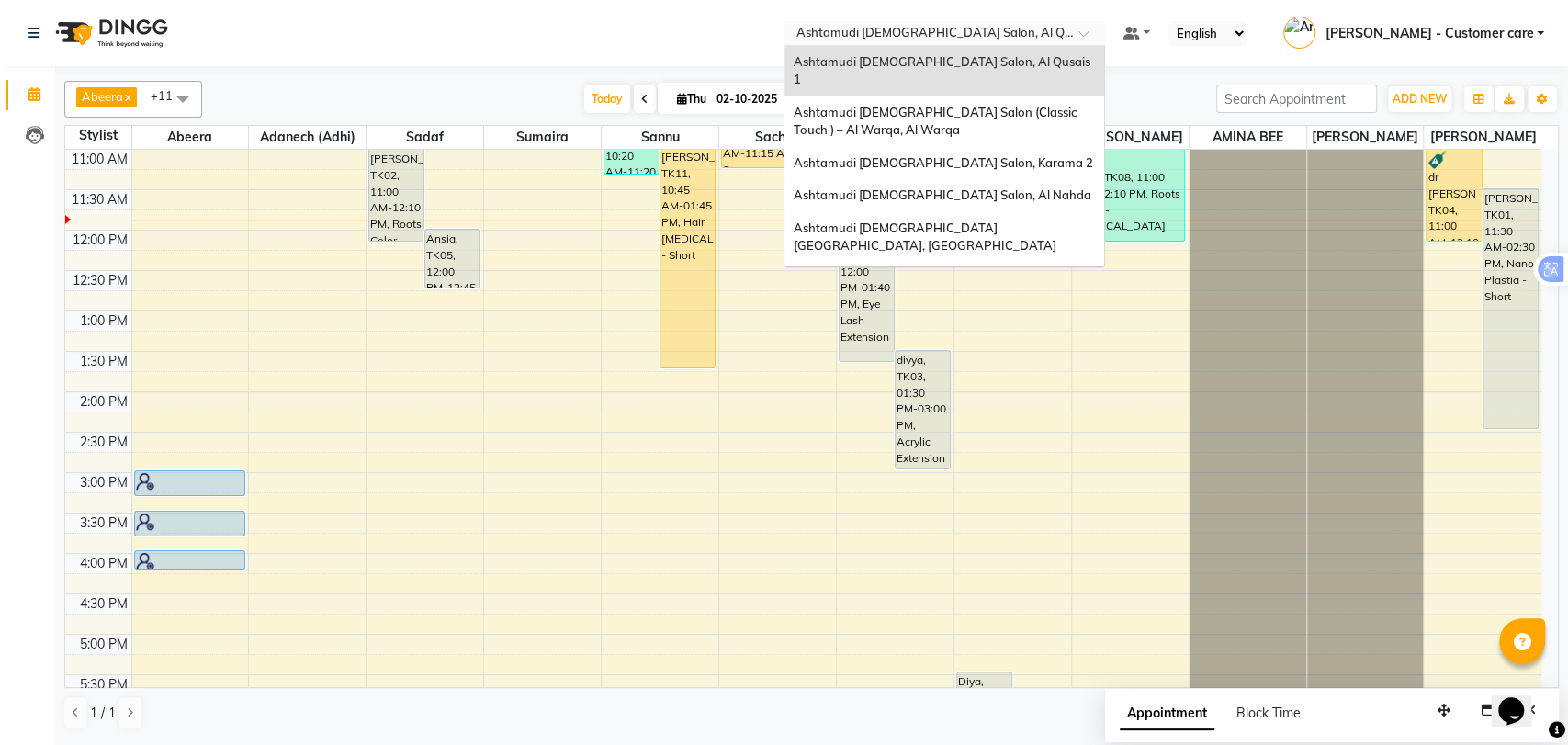
click at [951, 31] on input "text" at bounding box center [926, 34] width 266 height 18
click at [985, 152] on div "Ashtamudi Ladies Salon, Karama 2" at bounding box center [944, 163] width 319 height 33
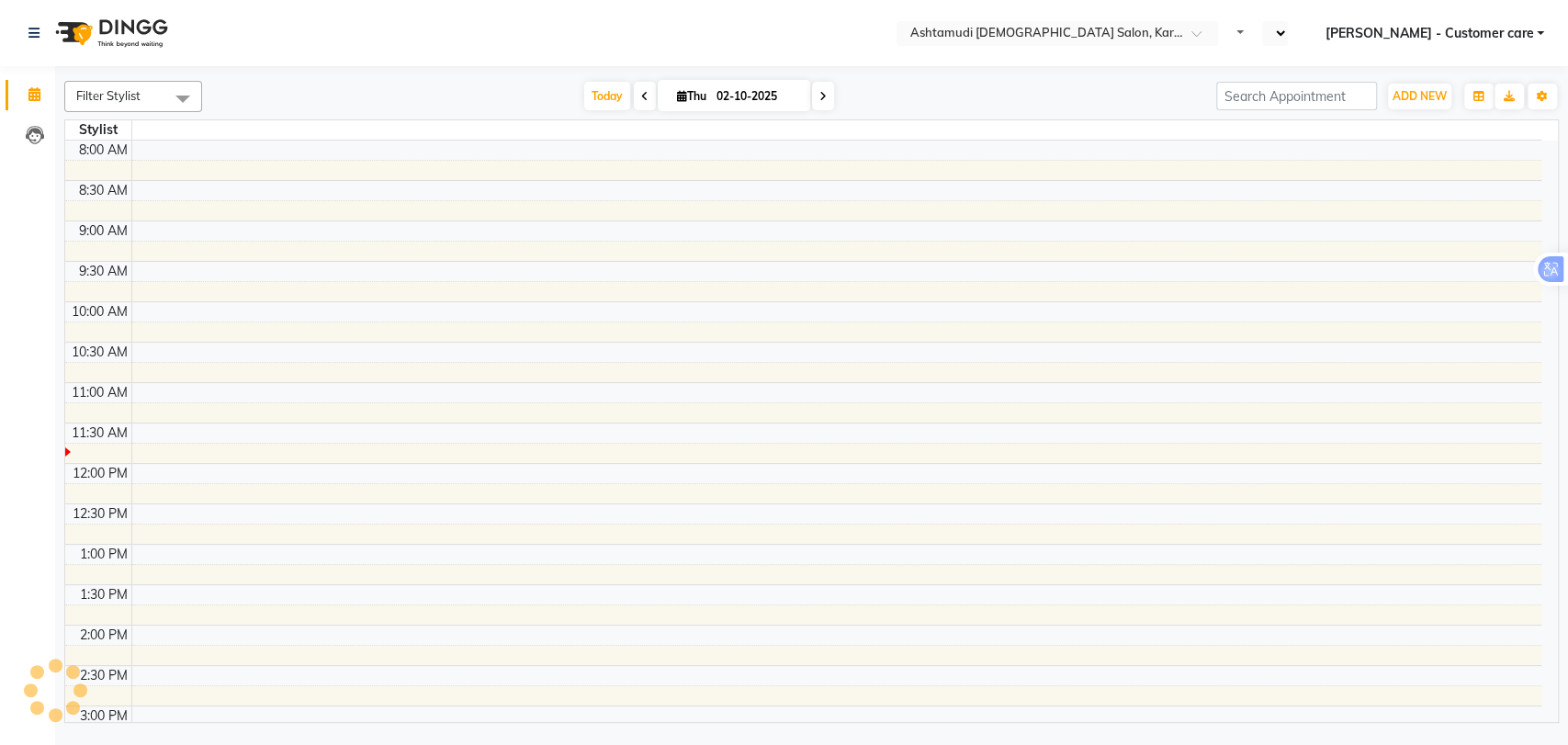
select select "en"
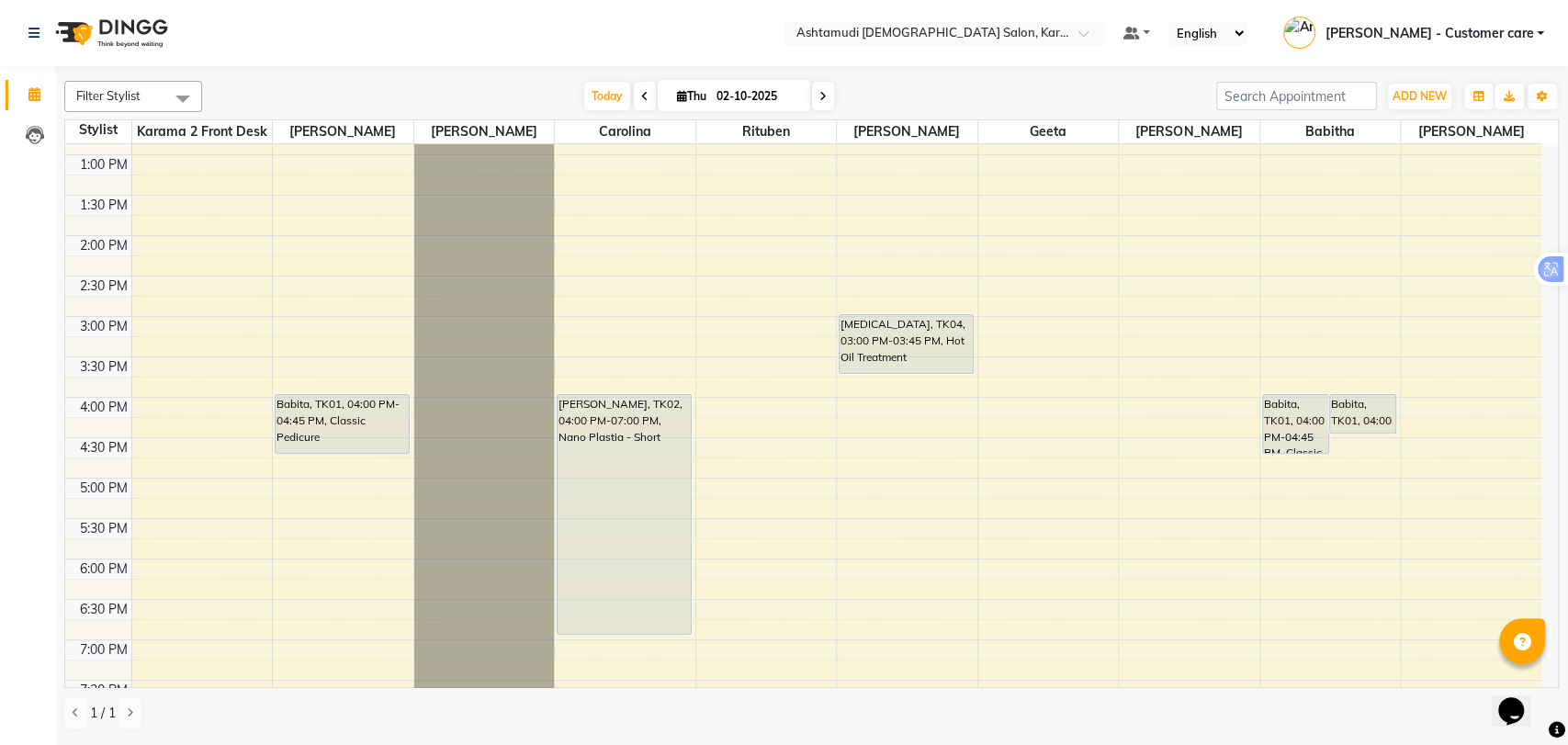
scroll to position [264, 0]
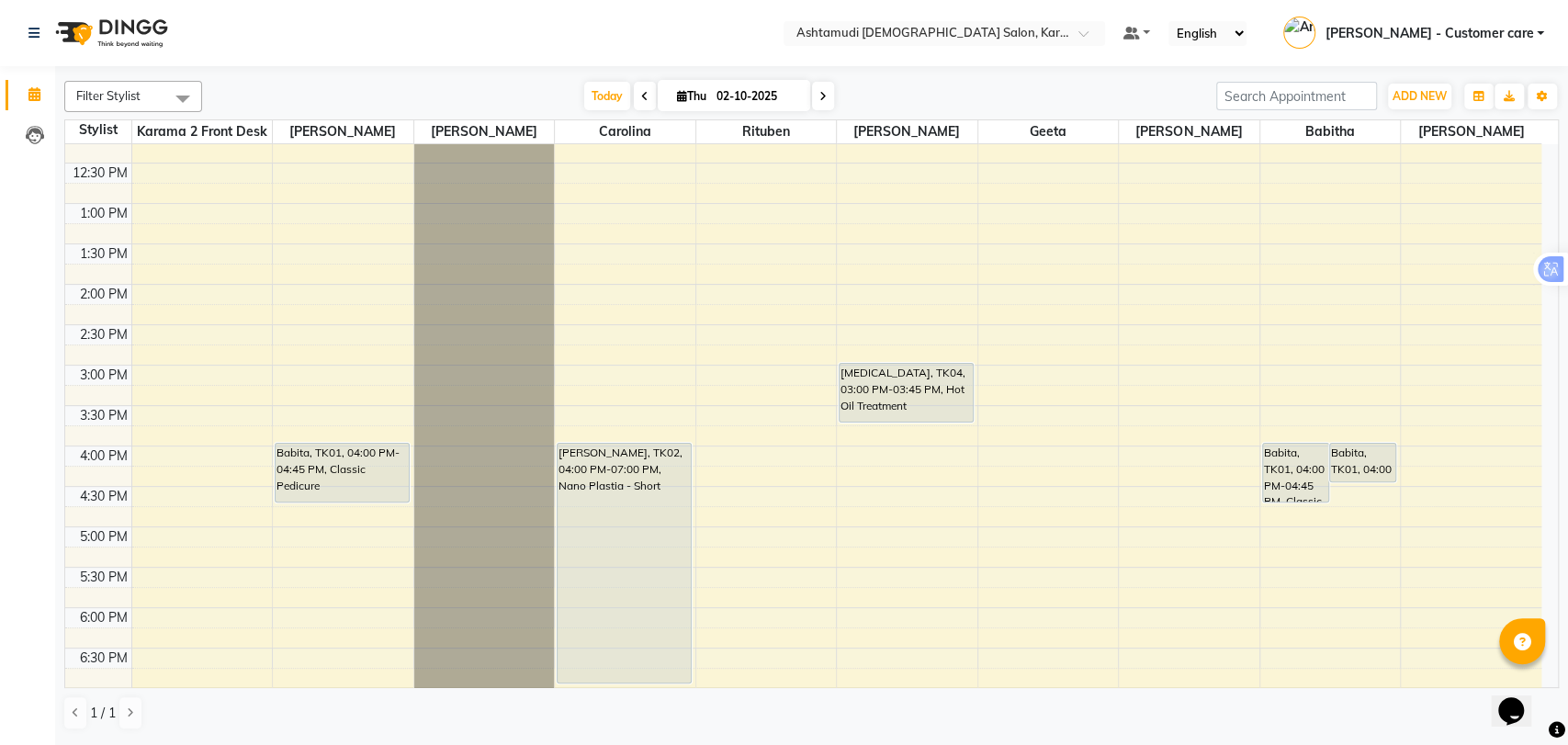
click at [1125, 413] on div "9:00 AM 9:30 AM 10:00 AM 10:30 AM 11:00 AM 11:30 AM 12:00 PM 12:30 PM 1:00 PM 1…" at bounding box center [803, 446] width 1477 height 1132
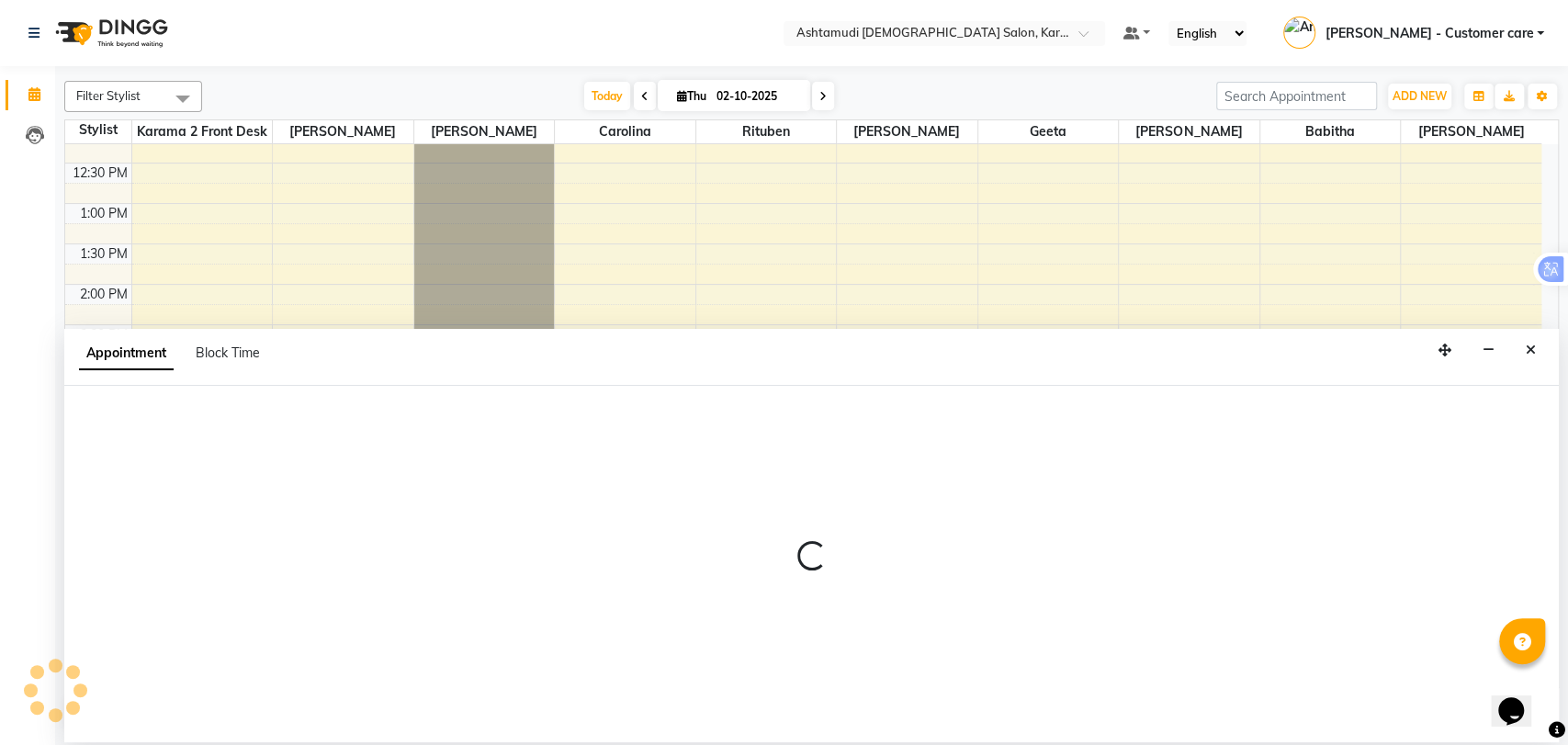
select select "81433"
select select "930"
select select "tentative"
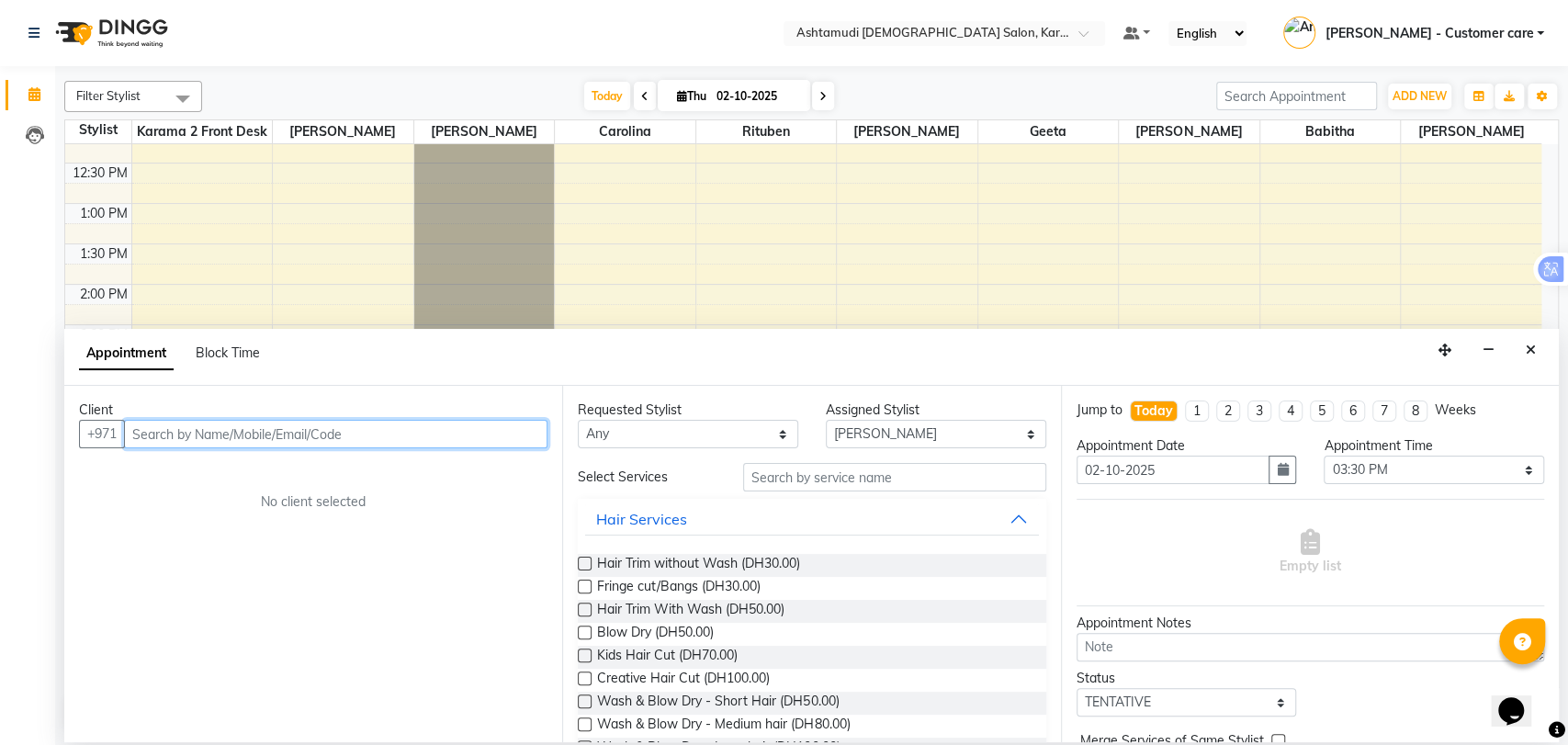
click at [317, 436] on input "text" at bounding box center [336, 433] width 423 height 28
paste input "0561320171"
click at [141, 434] on input "0561320171" at bounding box center [298, 433] width 348 height 28
type input "561320171"
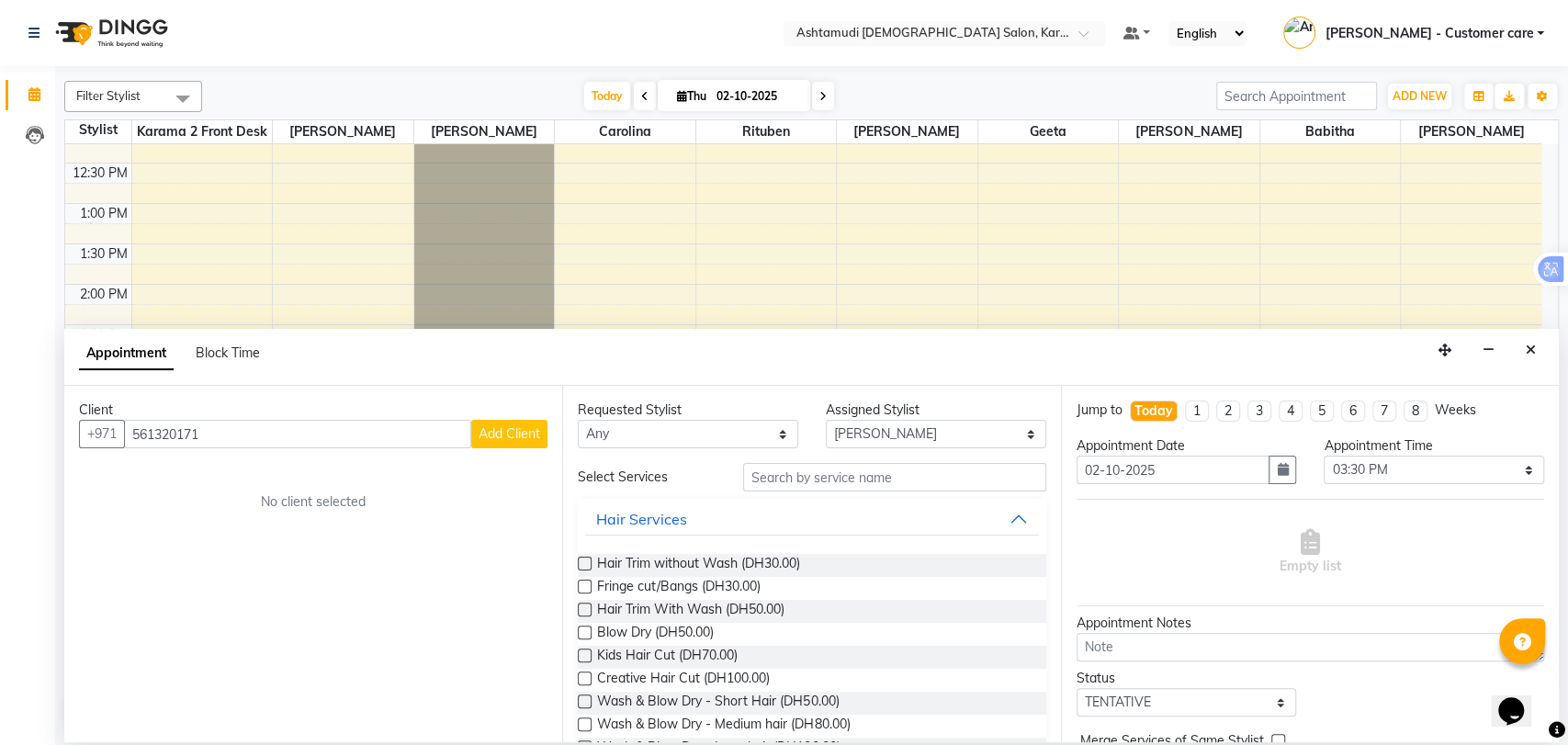
click at [531, 440] on span "Add Client" at bounding box center [509, 433] width 61 height 17
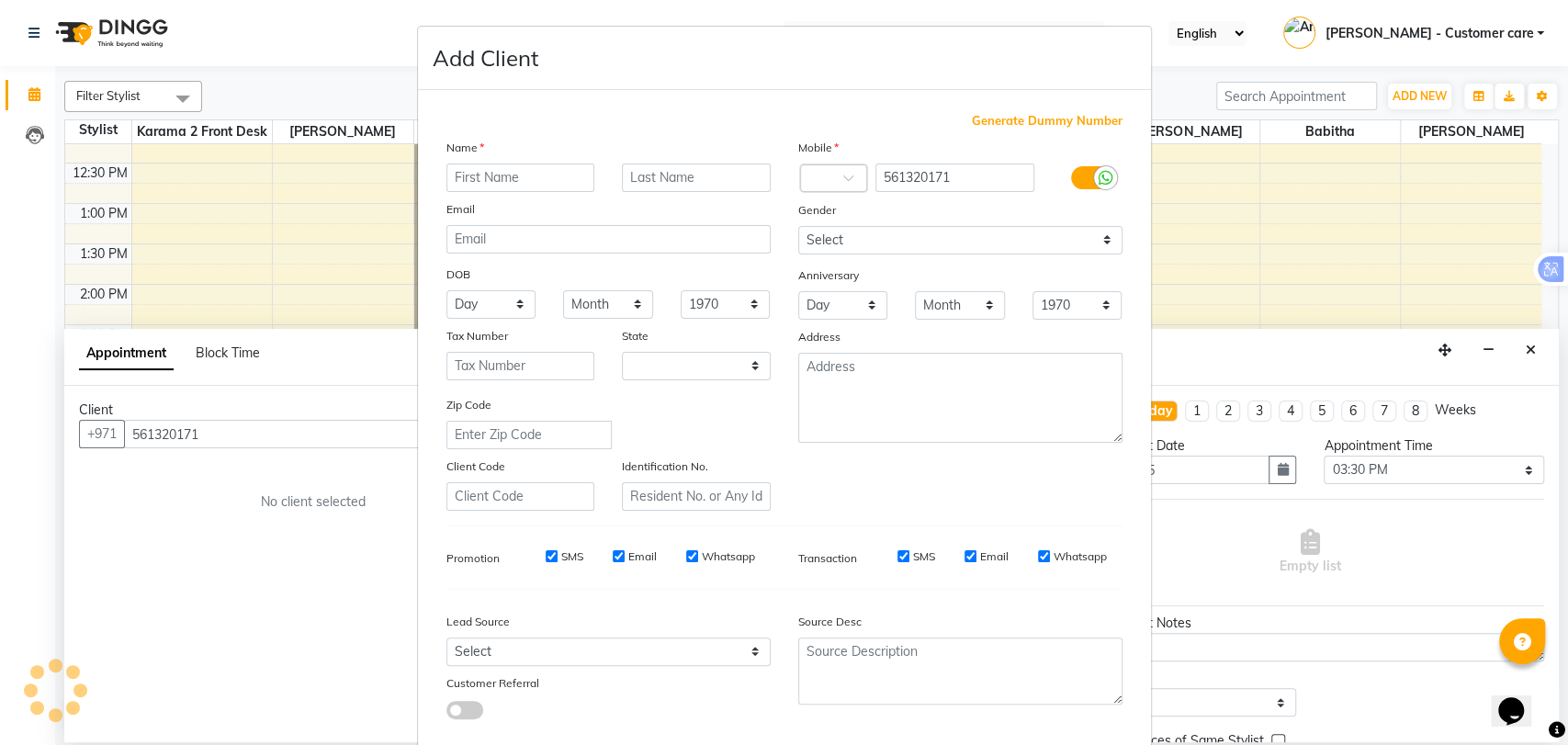
select select "3798"
click at [500, 184] on input "text" at bounding box center [520, 177] width 149 height 28
drag, startPoint x: 498, startPoint y: 179, endPoint x: 587, endPoint y: 166, distance: 89.9
click at [587, 166] on div "Reshma Aboobacker" at bounding box center [521, 177] width 177 height 28
type input "Reshma"
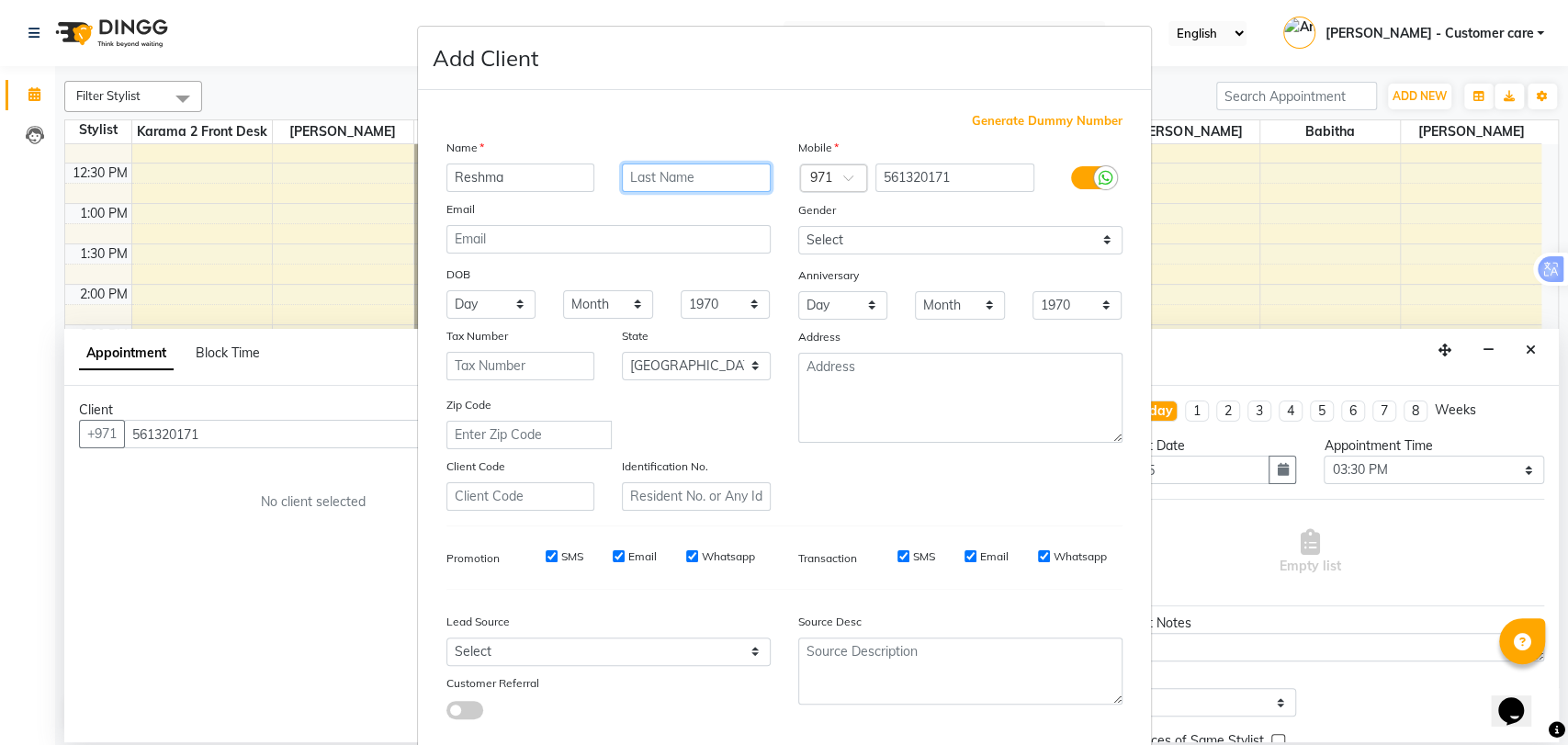
click at [653, 170] on input "text" at bounding box center [696, 177] width 149 height 28
paste input "Aboobacker"
type input "Aboobacker"
click at [969, 240] on select "Select Male Female Other Prefer Not To Say" at bounding box center [960, 240] width 324 height 28
select select "female"
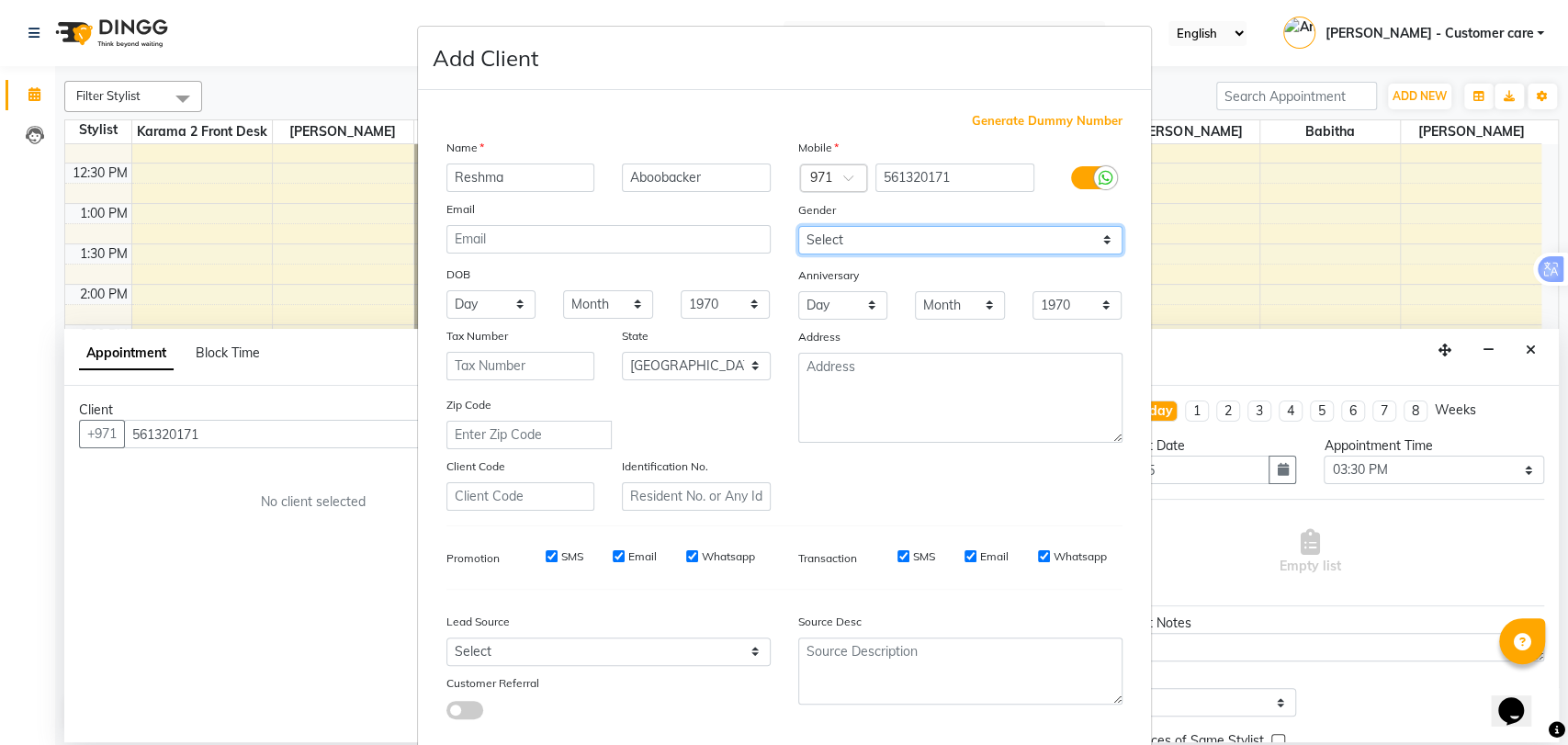
click at [798, 226] on select "Select Male Female Other Prefer Not To Say" at bounding box center [960, 240] width 324 height 28
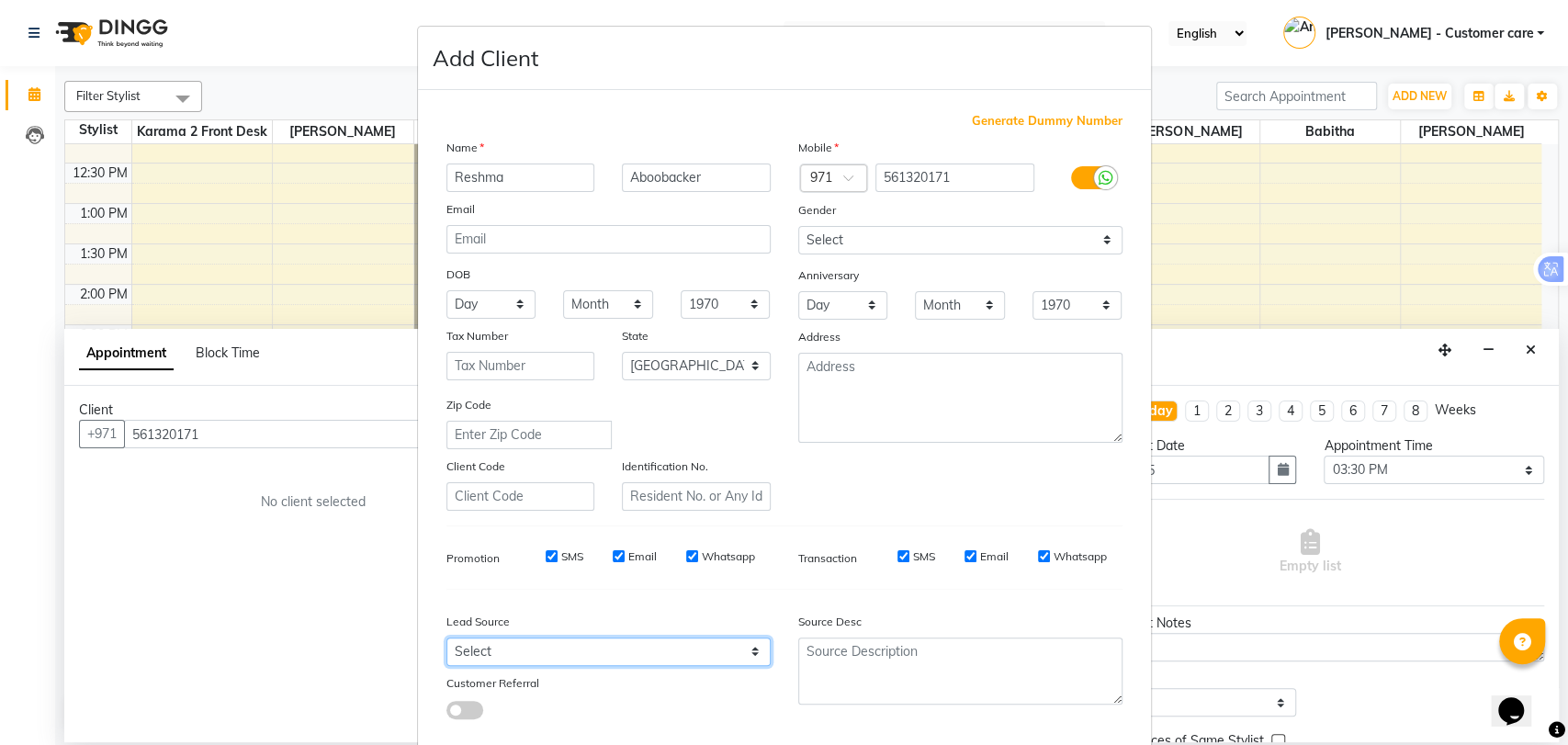
click at [619, 645] on select "Select Walk-in Referral Internet Friend Word of Mouth Advertisement Facebook Ju…" at bounding box center [609, 652] width 324 height 28
select select "50641"
click at [447, 638] on select "Select Walk-in Referral Internet Friend Word of Mouth Advertisement Facebook Ju…" at bounding box center [609, 652] width 324 height 28
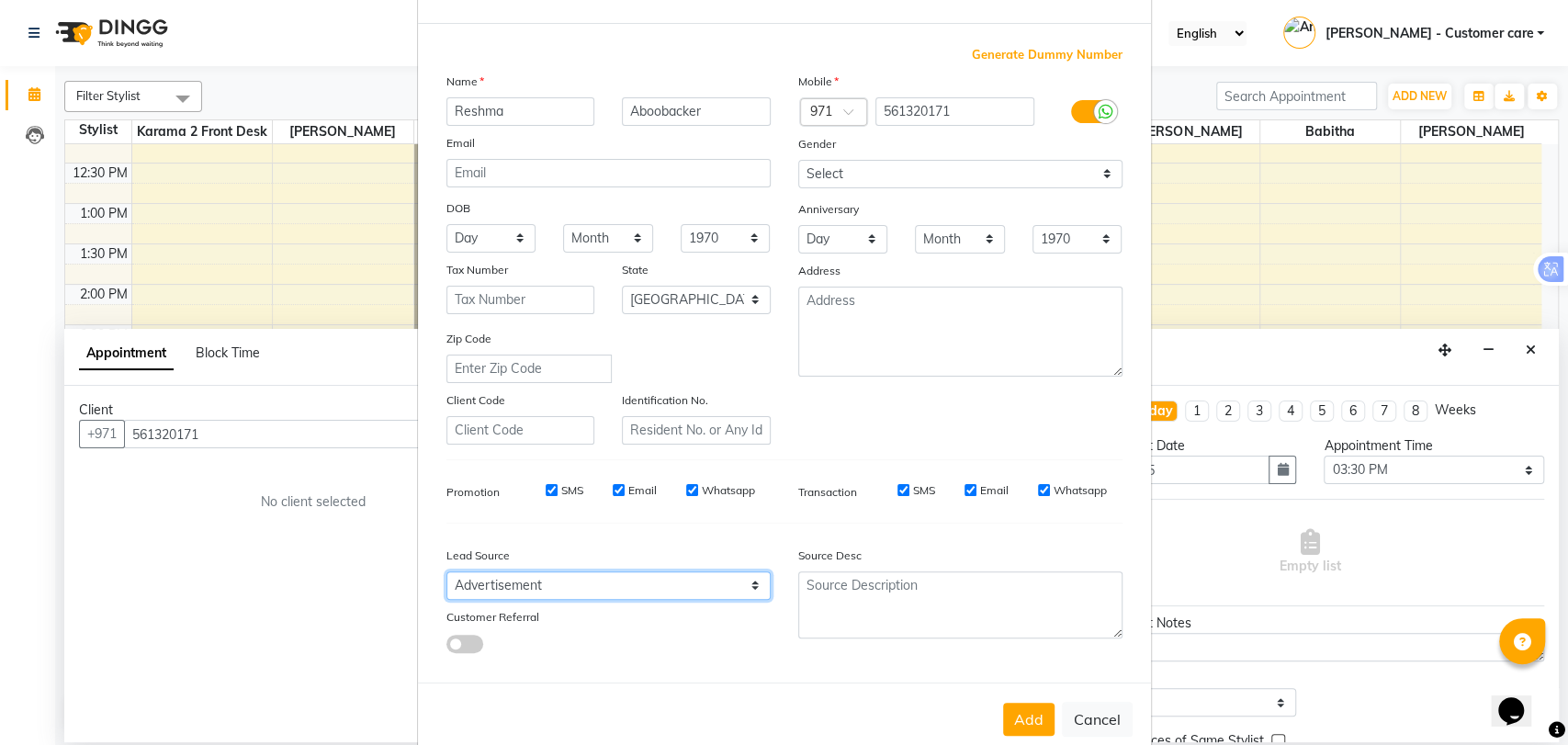
scroll to position [99, 0]
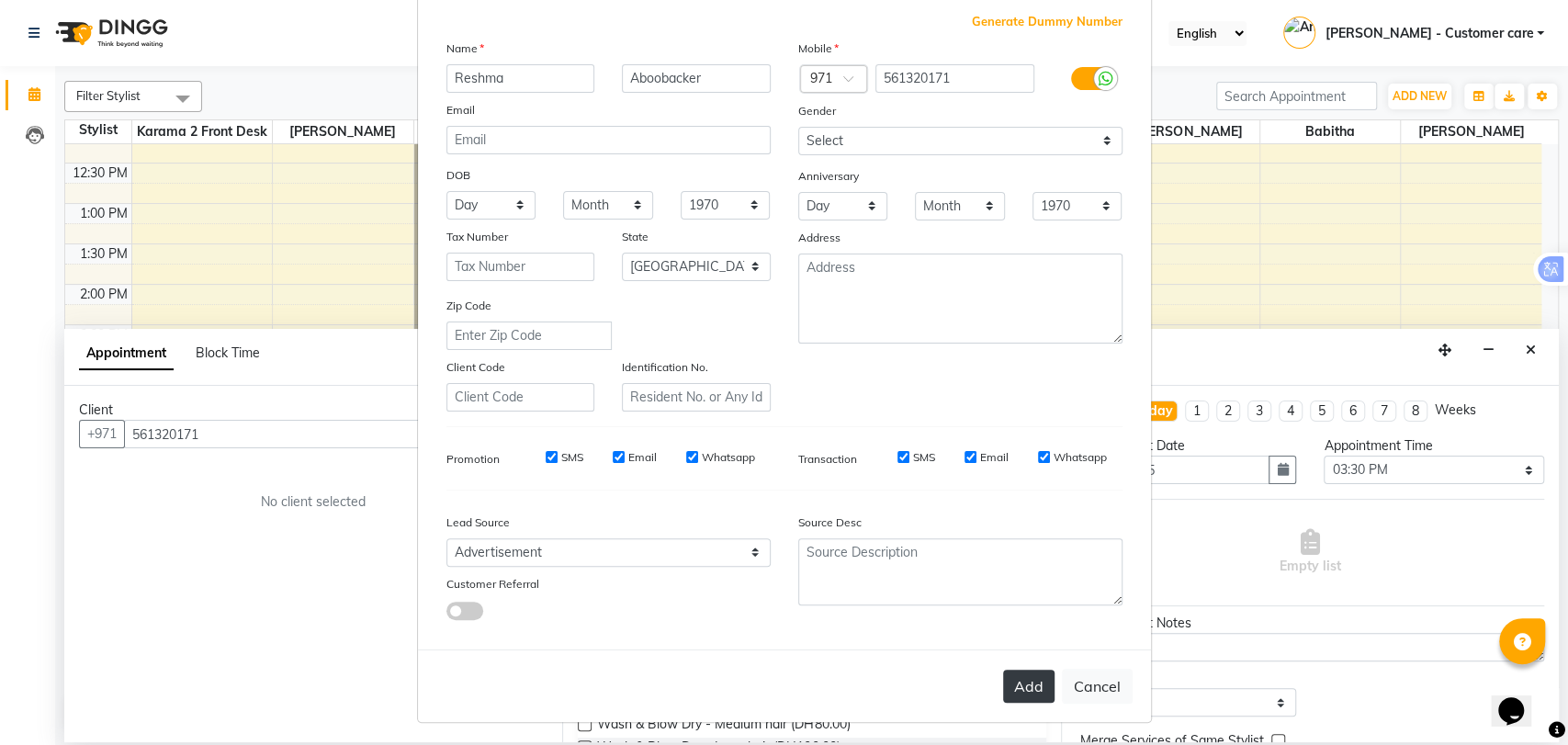
click at [1023, 677] on button "Add" at bounding box center [1028, 687] width 51 height 33
type input "56*****71"
select select
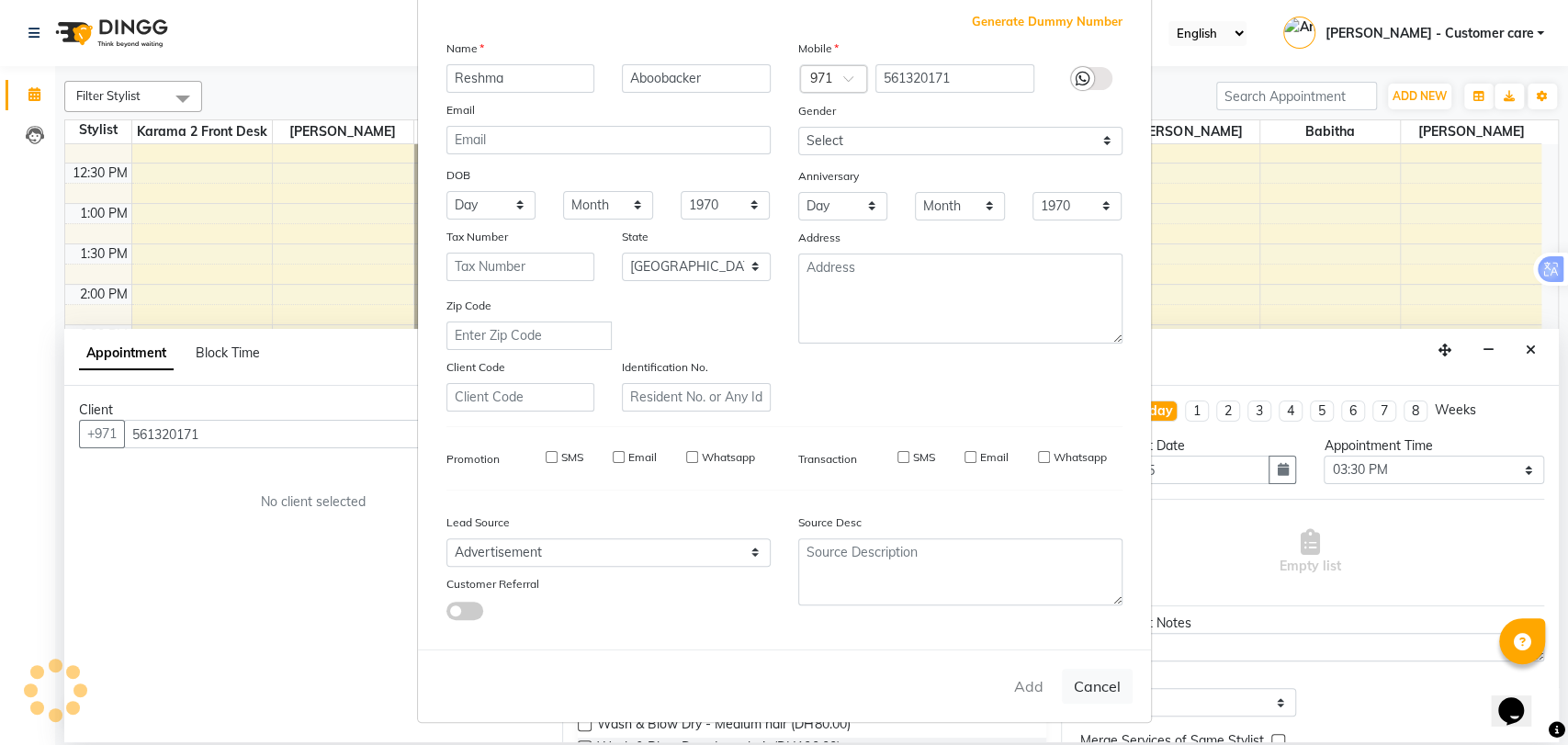
select select "null"
select select
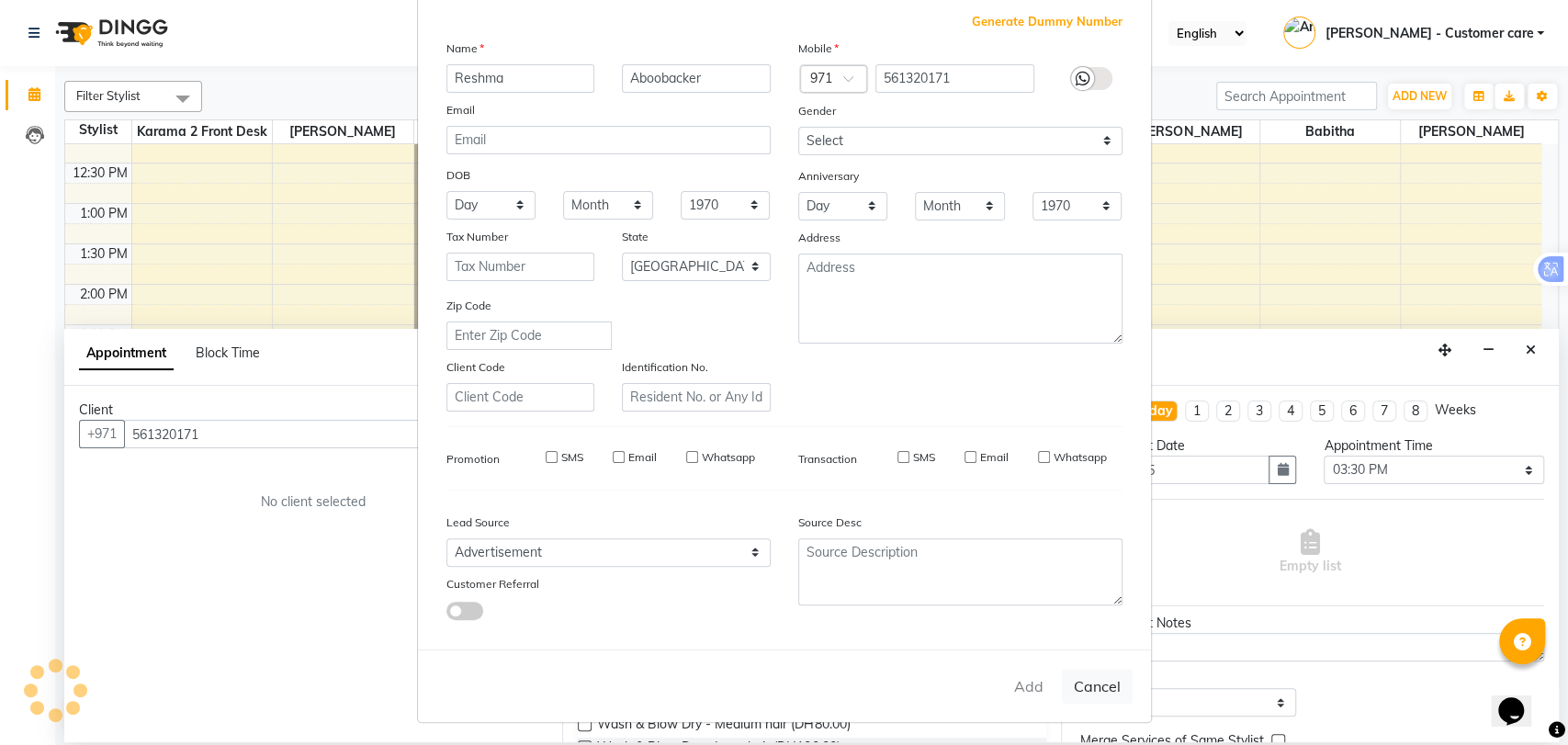
checkbox input "false"
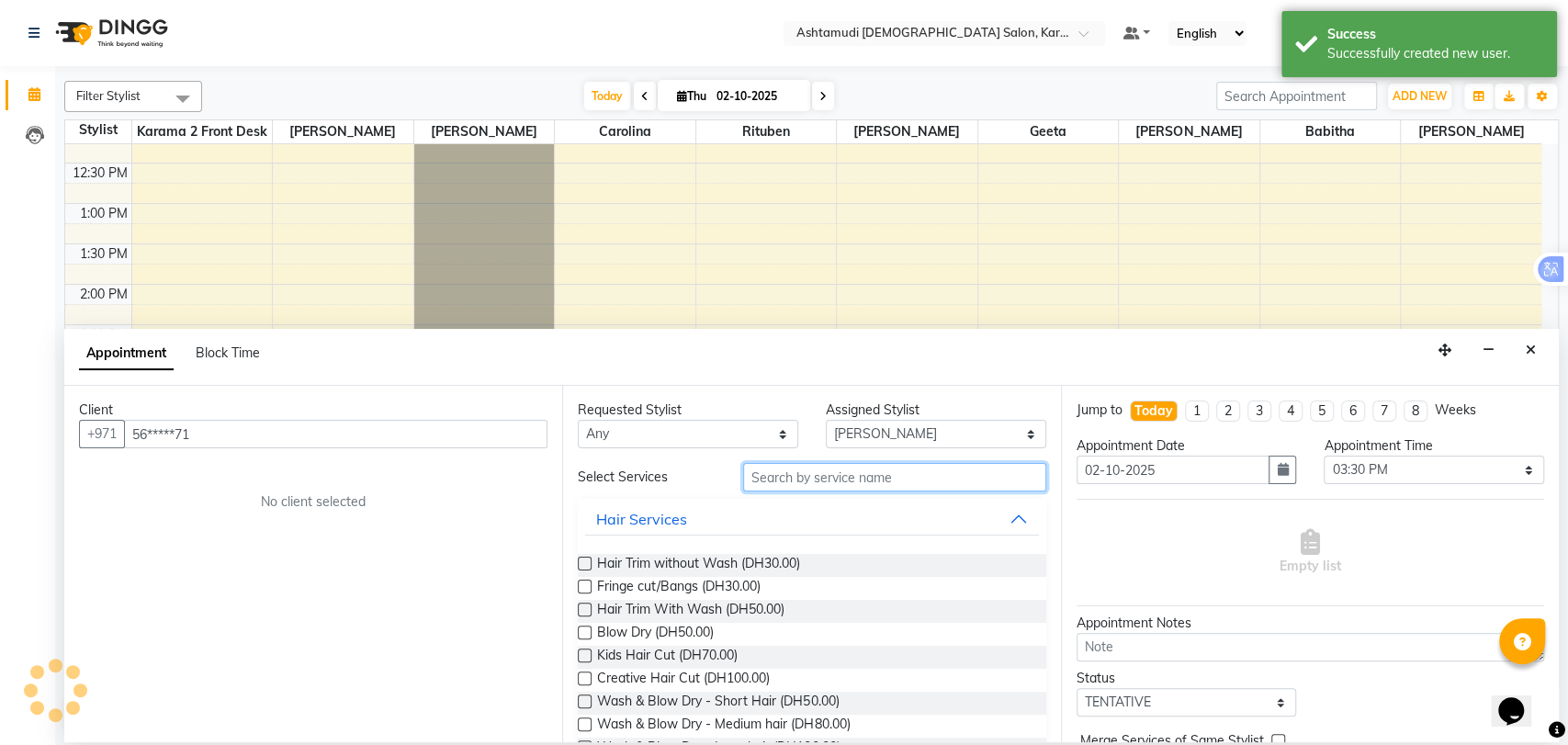
click at [798, 472] on input "text" at bounding box center [895, 477] width 303 height 28
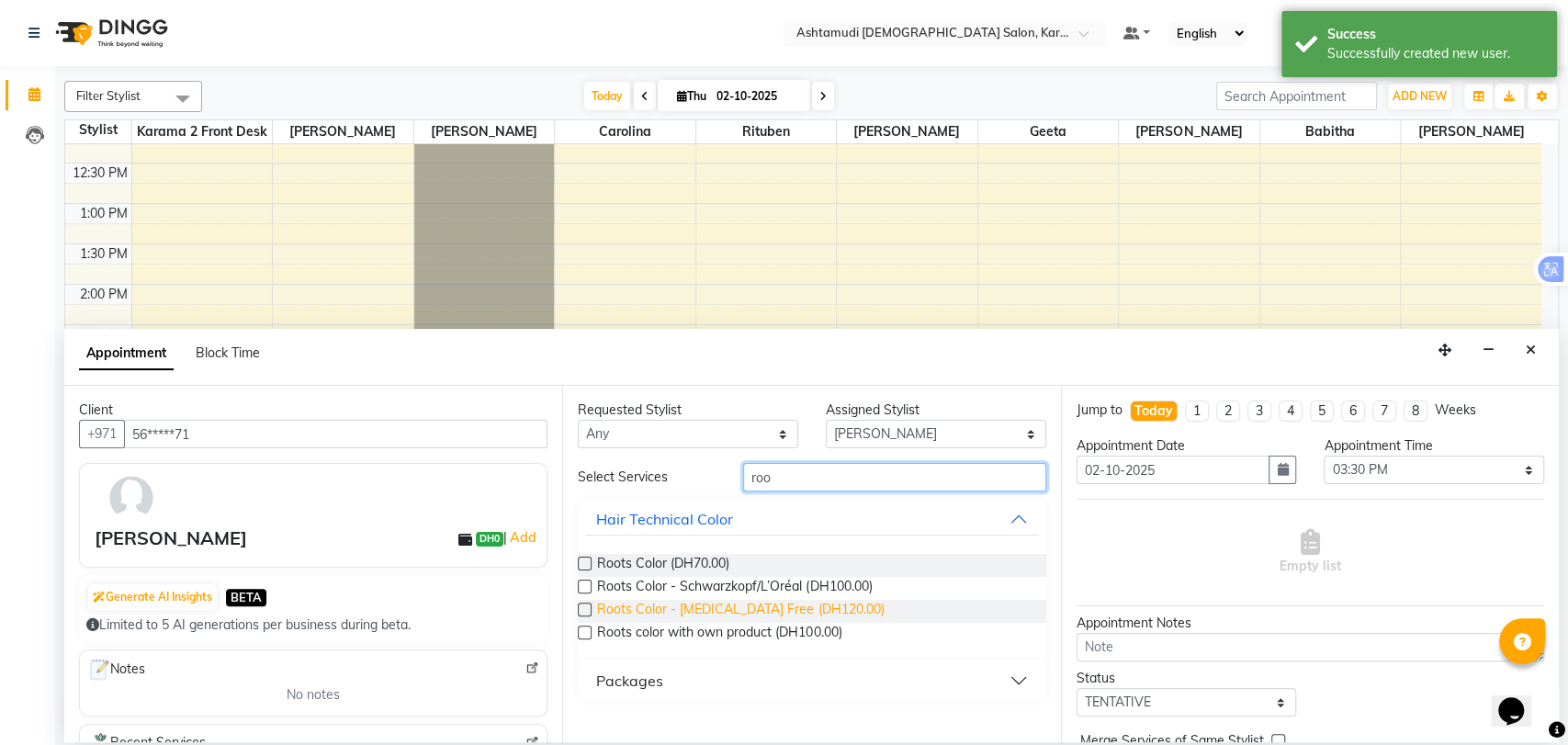
type input "roo"
click at [752, 610] on span "Roots Color - Ammonia Free (DH120.00)" at bounding box center [740, 612] width 286 height 23
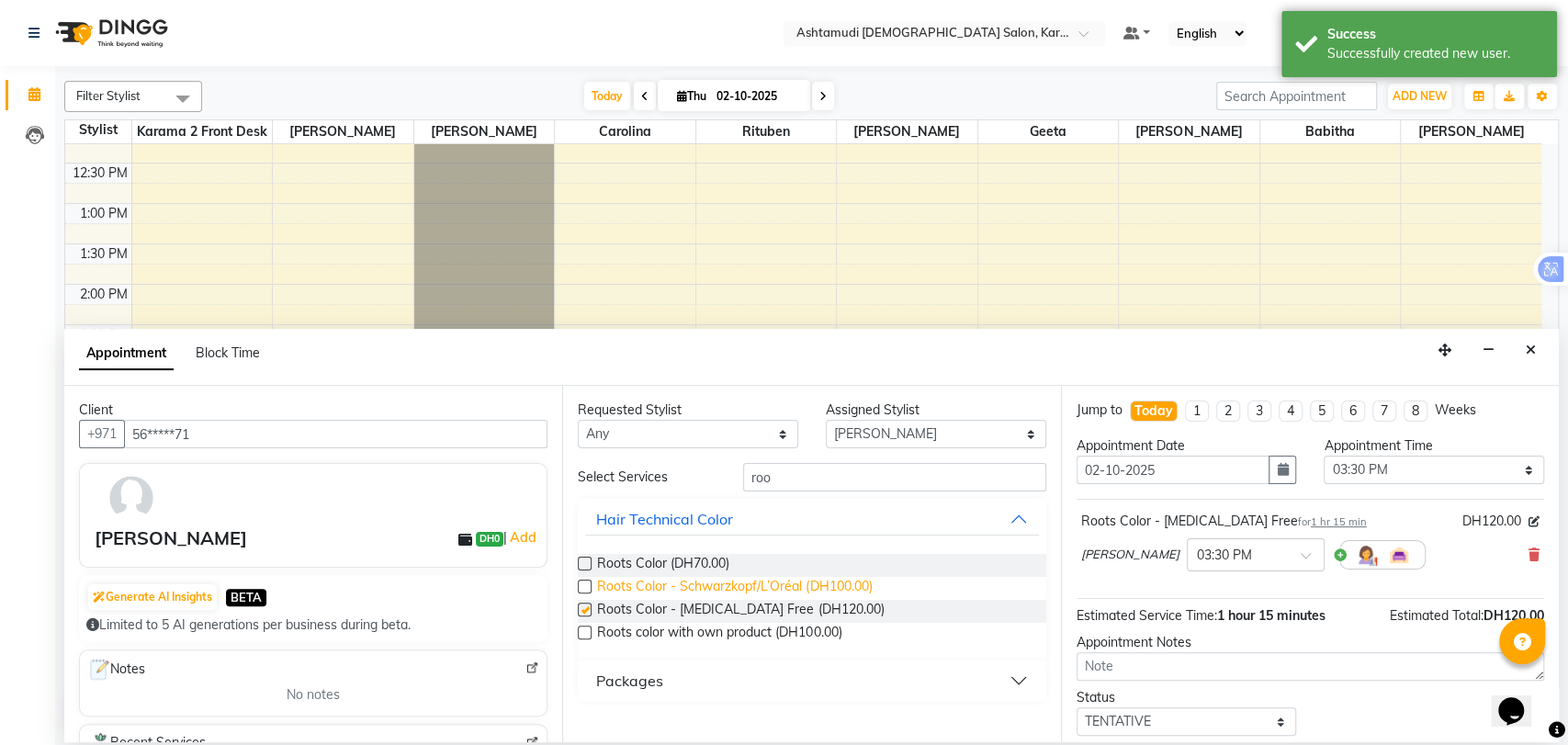
checkbox input "false"
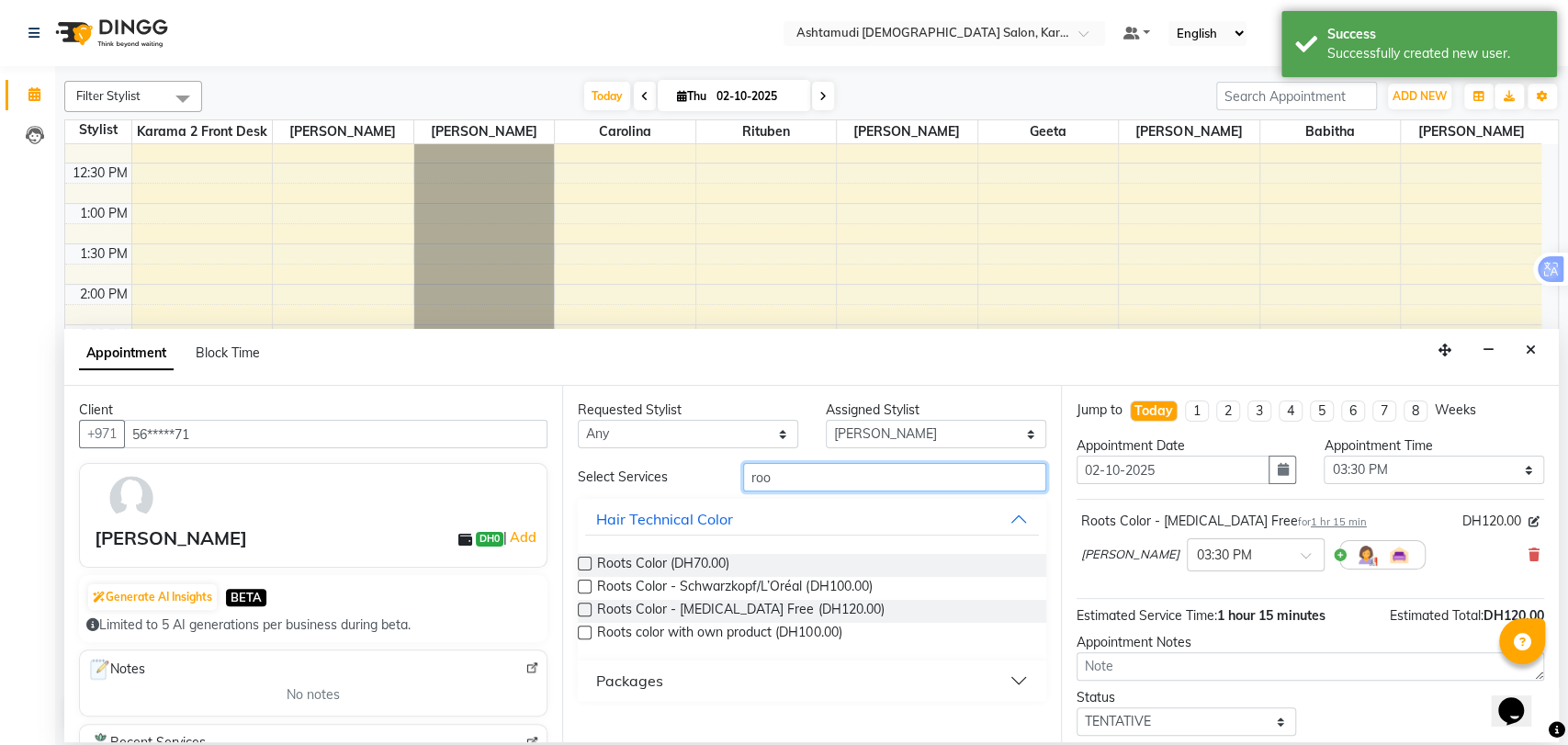
click at [763, 487] on input "roo" at bounding box center [895, 477] width 303 height 28
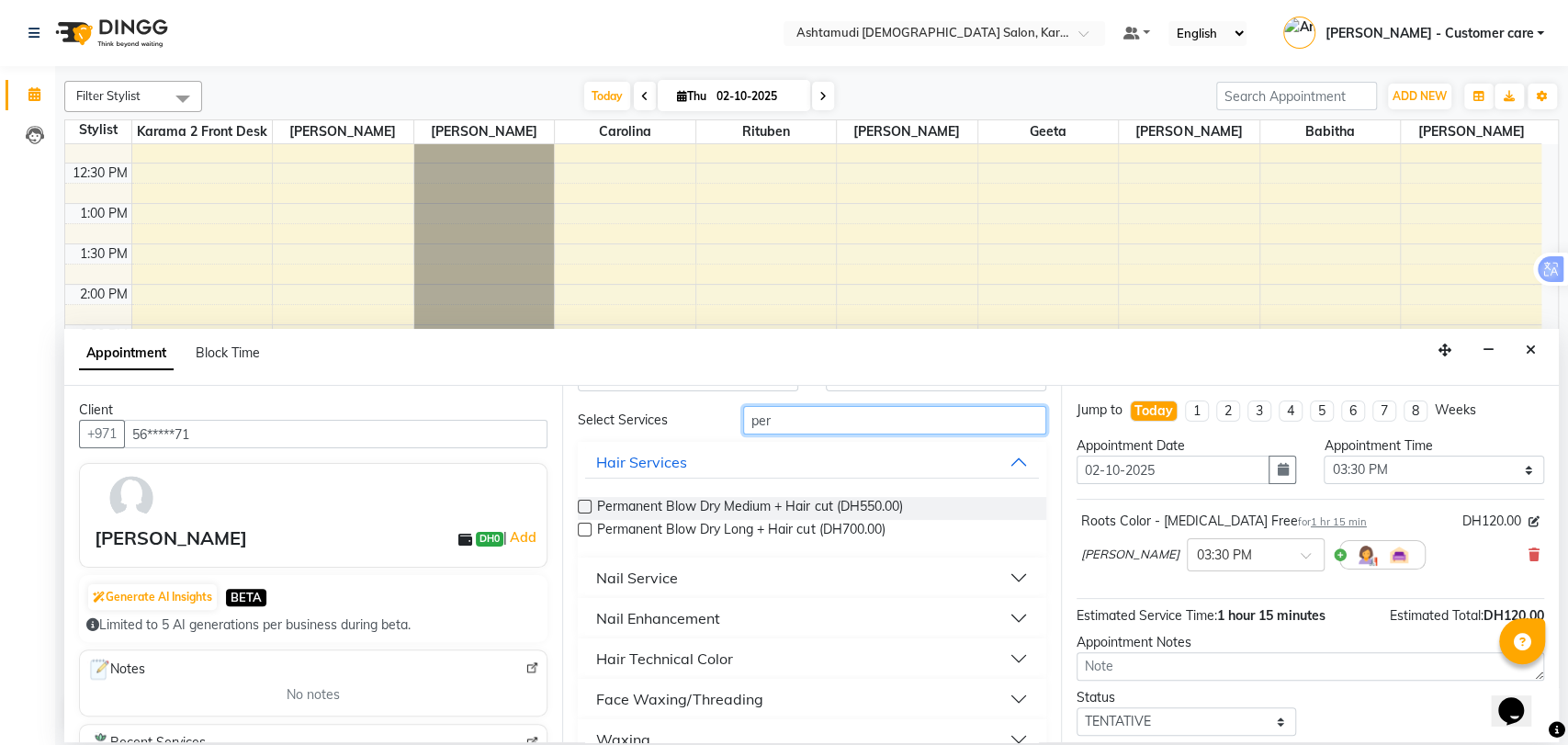
scroll to position [88, 0]
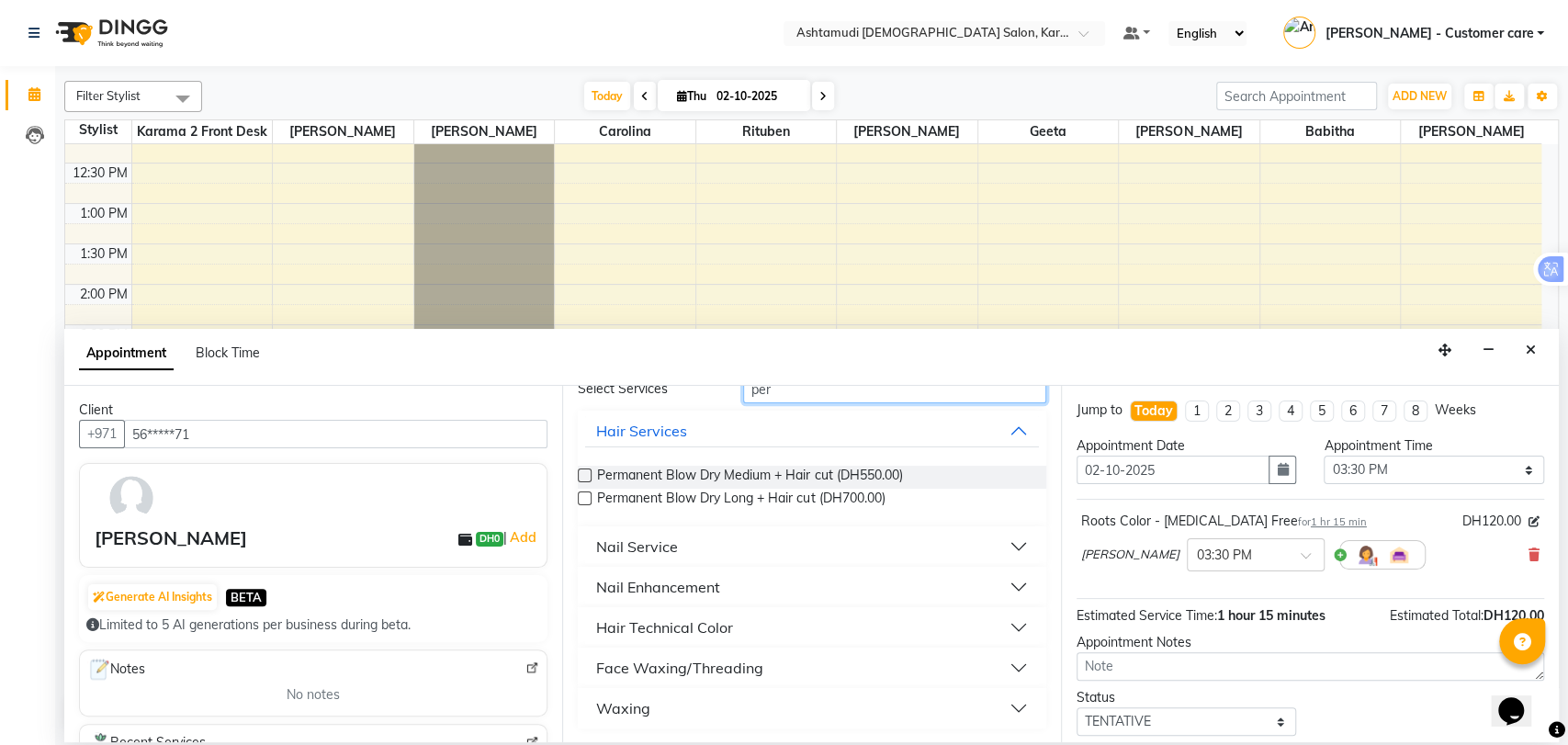
type input "per"
click at [670, 669] on div "Face Waxing/Threading" at bounding box center [680, 668] width 167 height 22
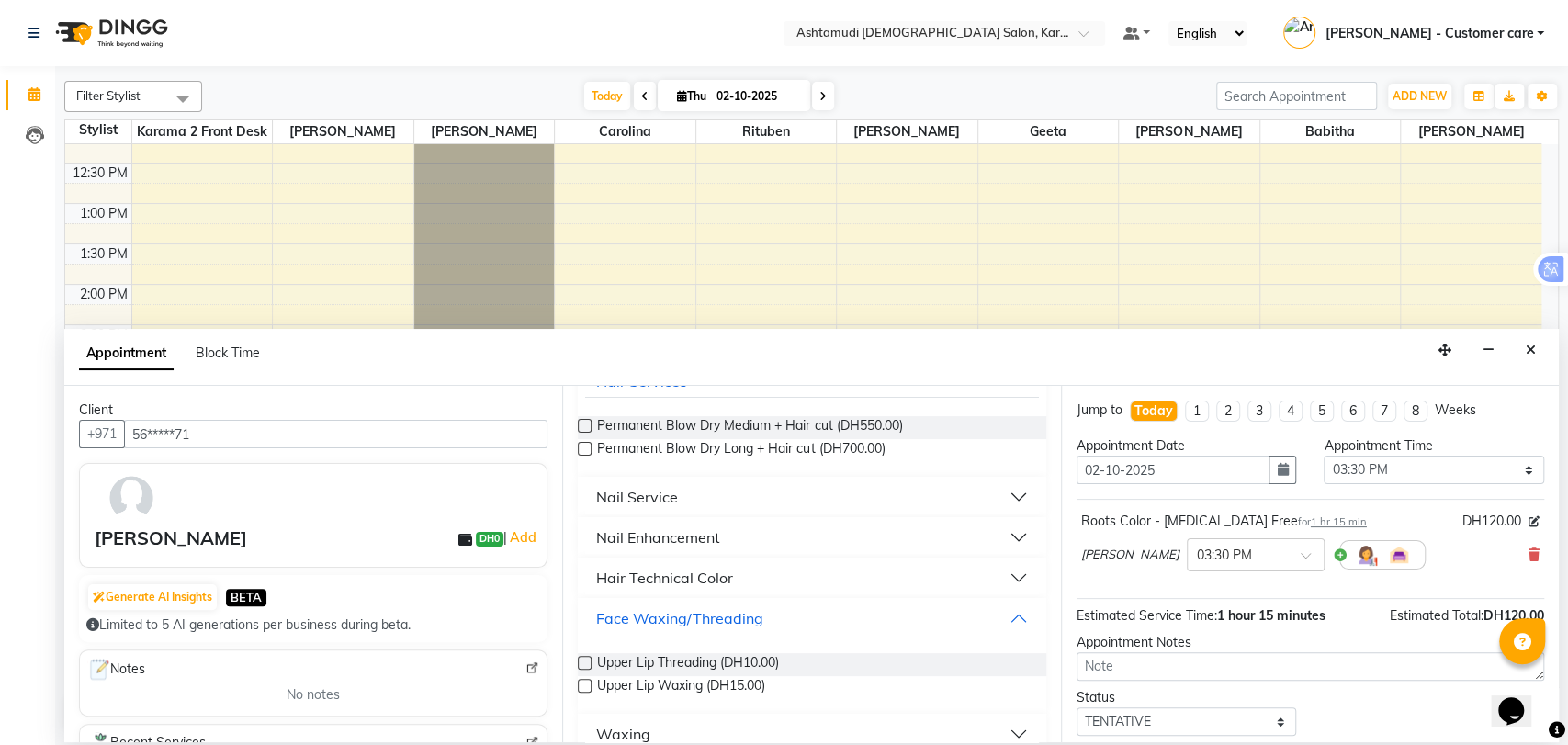
scroll to position [163, 0]
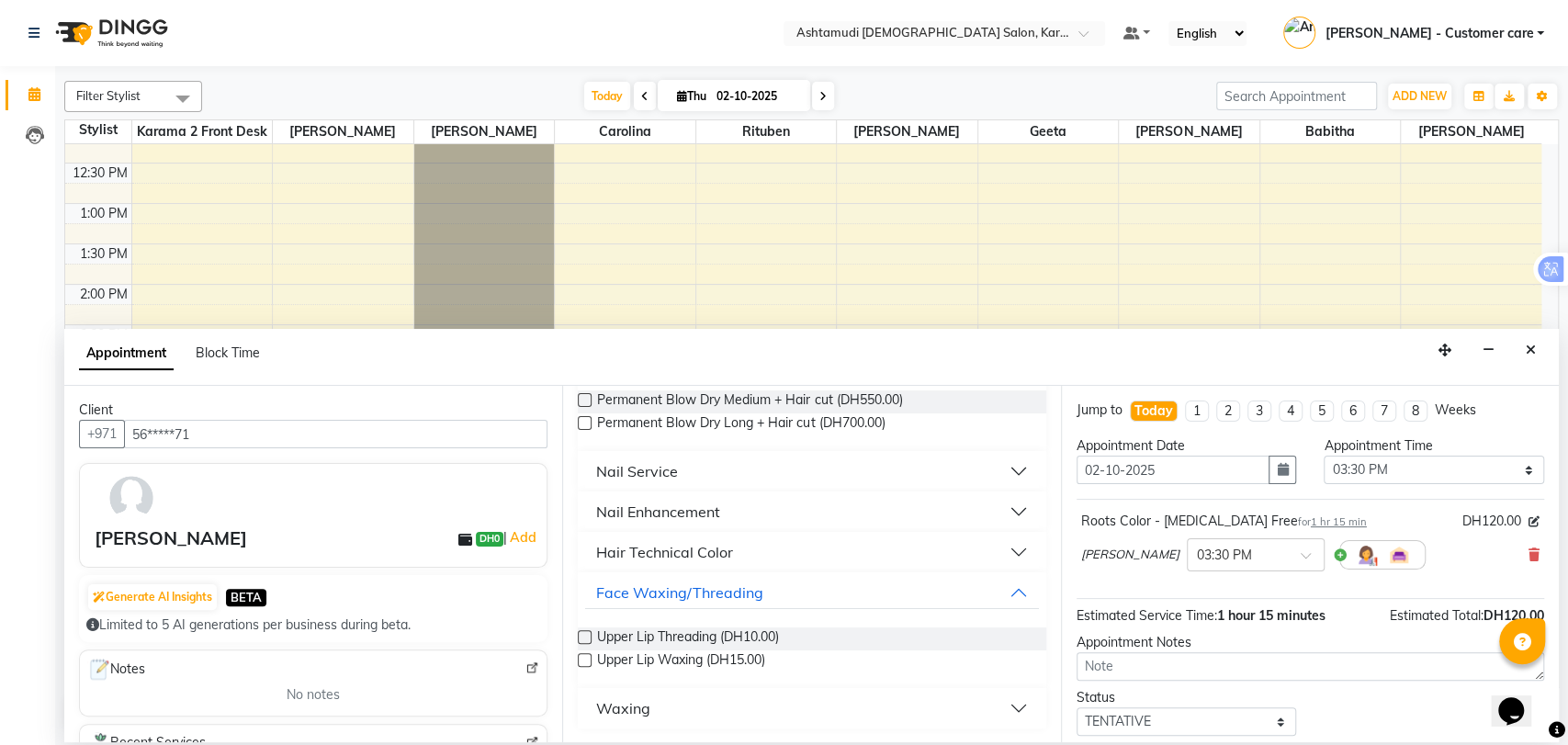
click at [685, 700] on button "Waxing" at bounding box center [812, 709] width 453 height 33
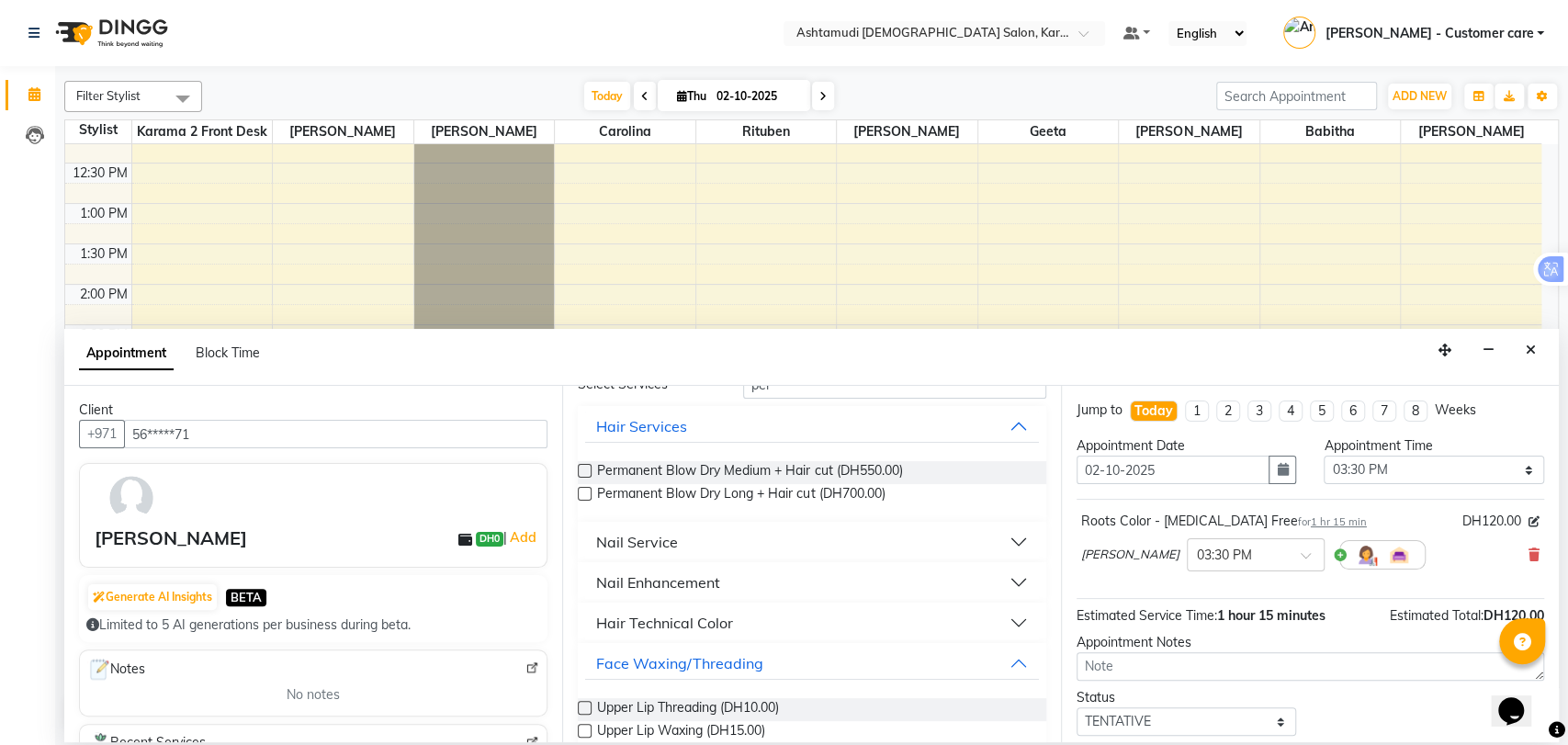
scroll to position [0, 0]
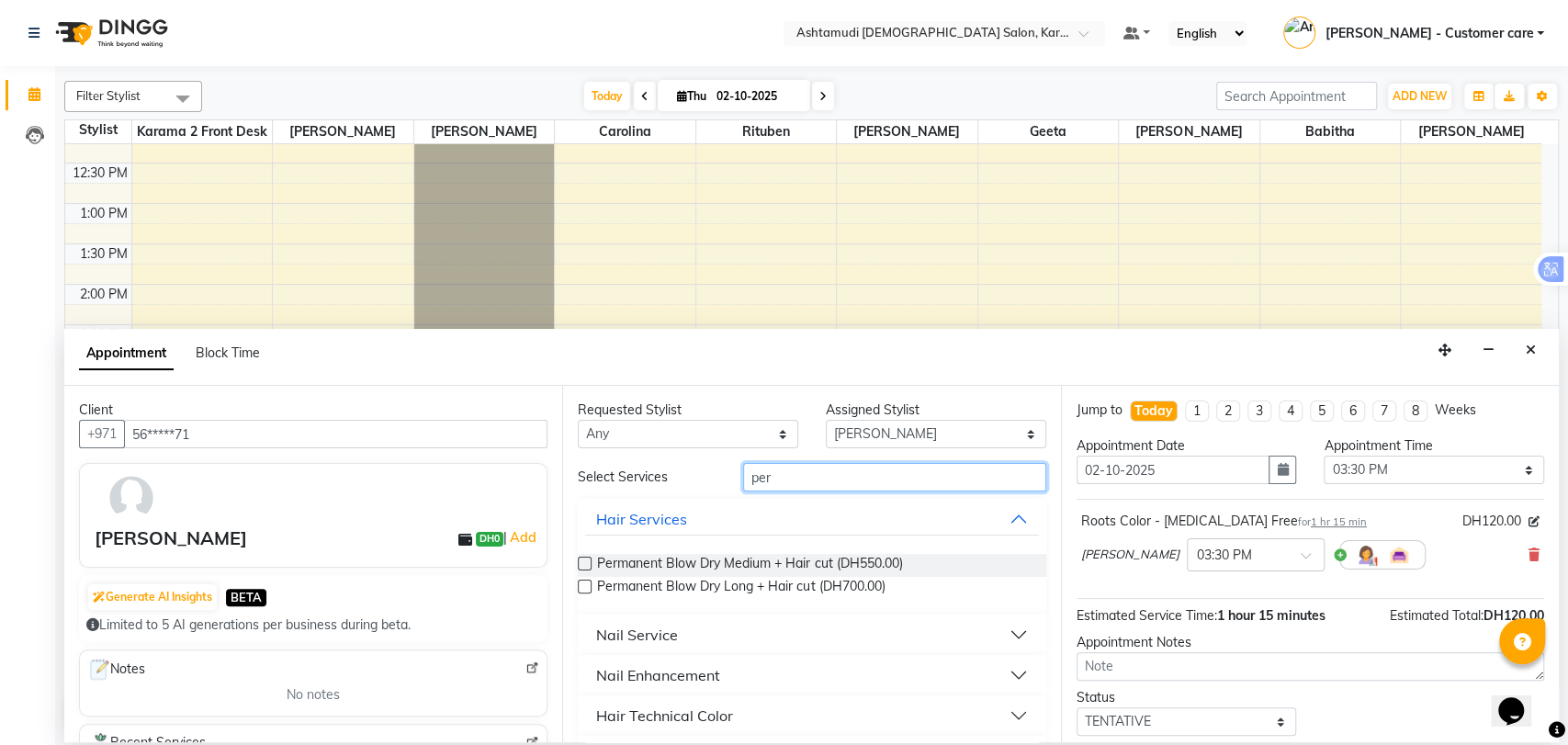
click at [776, 473] on input "per" at bounding box center [895, 477] width 303 height 28
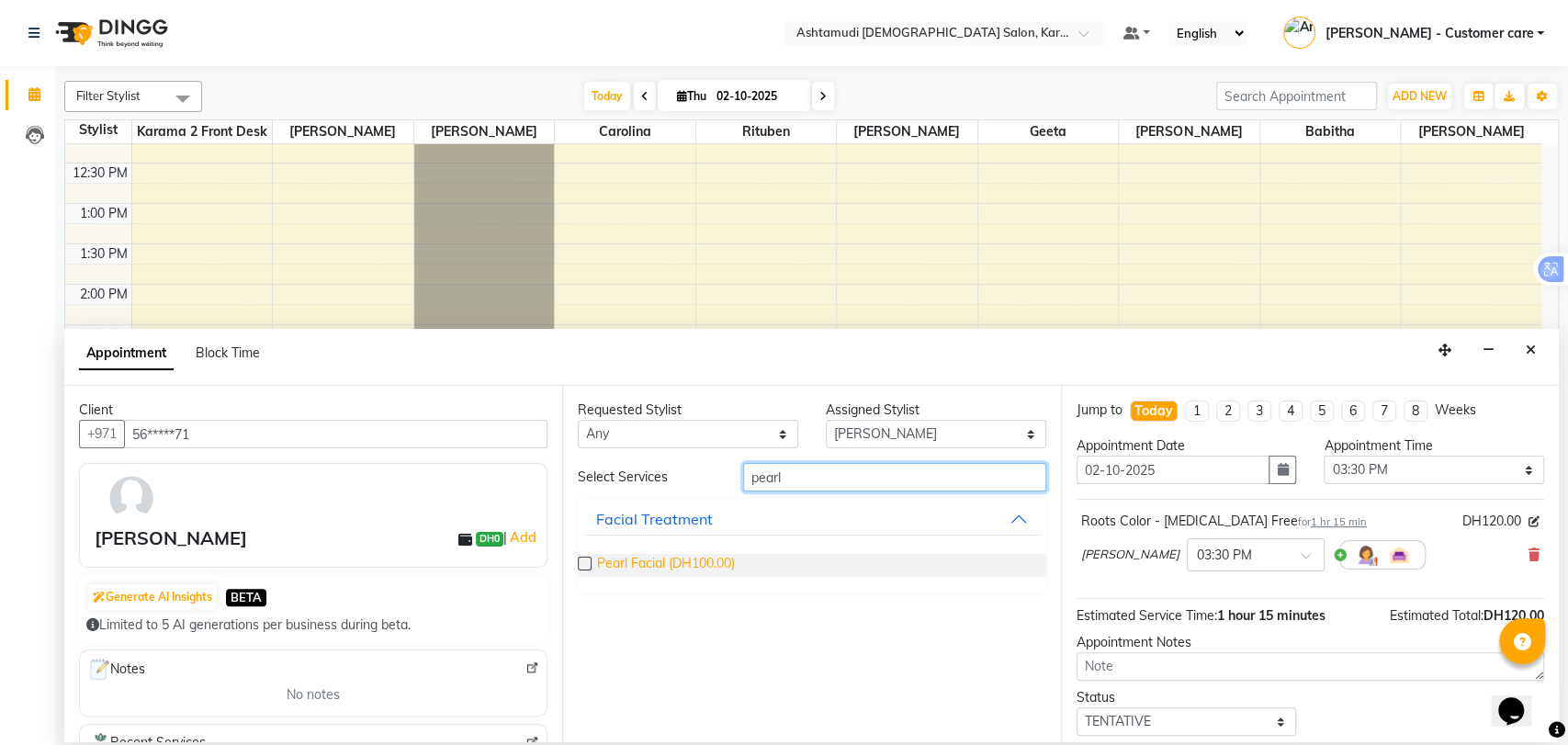
type input "pearl"
click at [686, 563] on span "Pearl Facial (DH100.00)" at bounding box center [666, 566] width 138 height 23
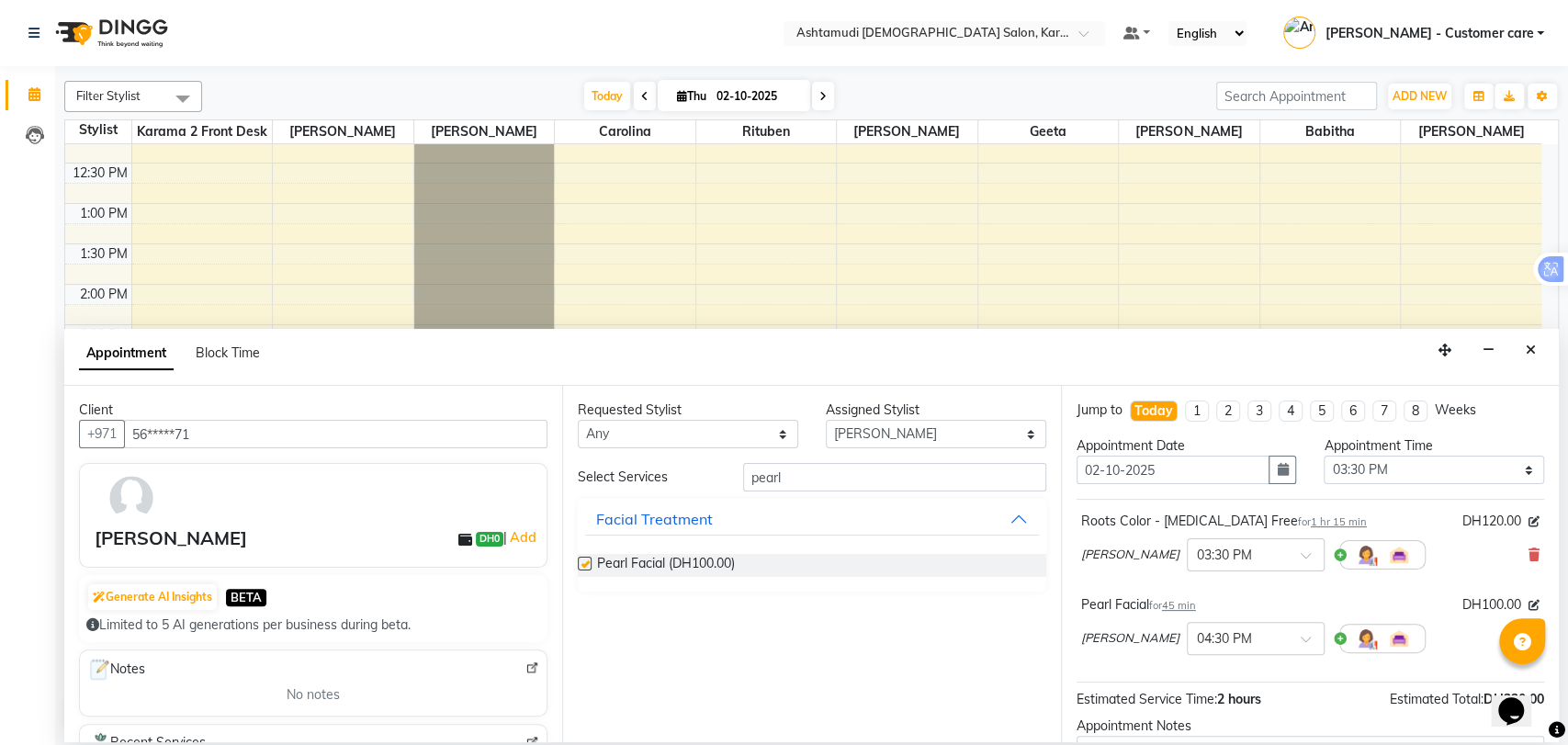
checkbox input "false"
click at [769, 476] on input "pearl" at bounding box center [895, 477] width 303 height 28
click at [772, 478] on input "pearl" at bounding box center [895, 477] width 303 height 28
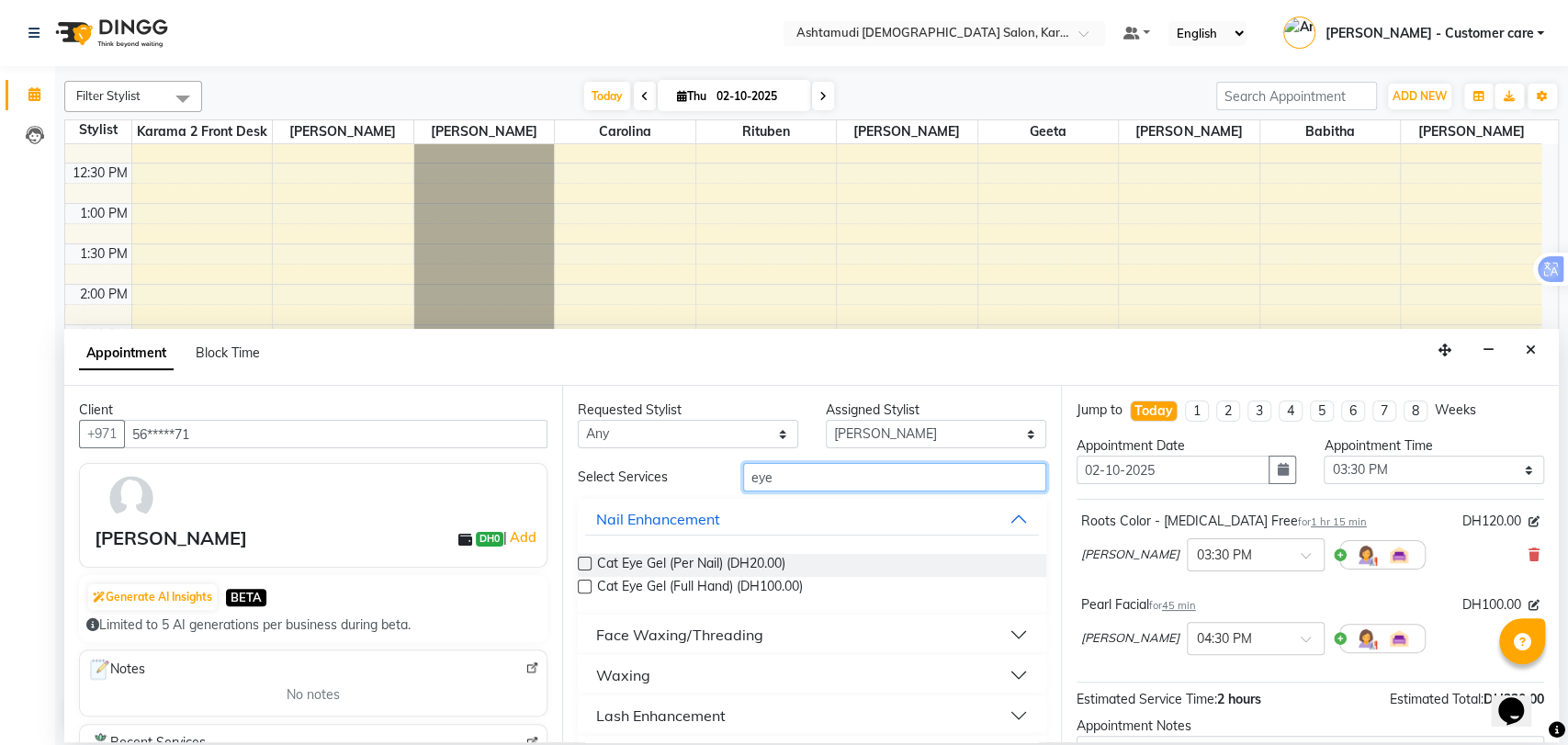
type input "eye"
click at [662, 632] on div "Face Waxing/Threading" at bounding box center [680, 635] width 167 height 22
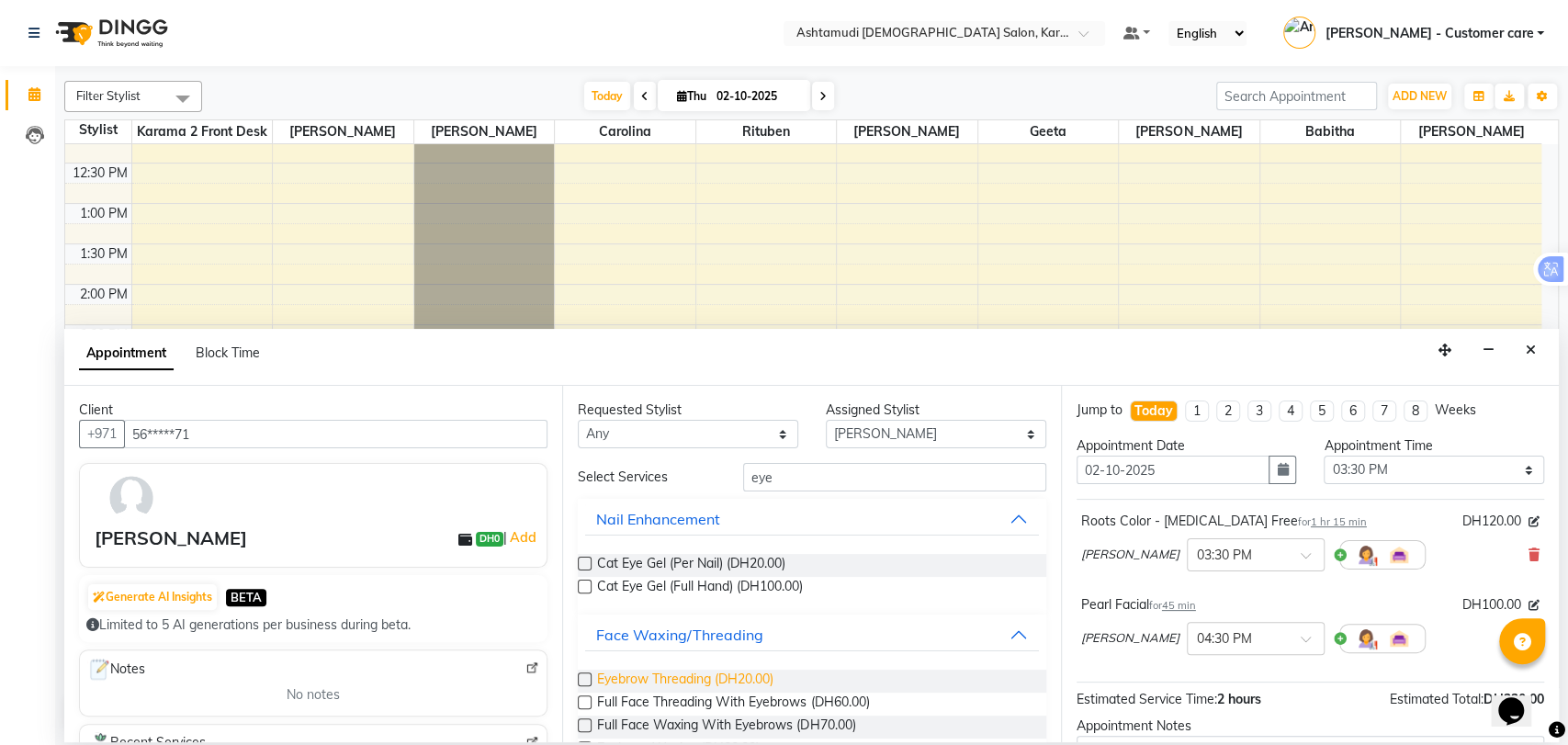
click at [635, 681] on span "Eyebrow Threading (DH20.00)" at bounding box center [685, 682] width 177 height 23
checkbox input "false"
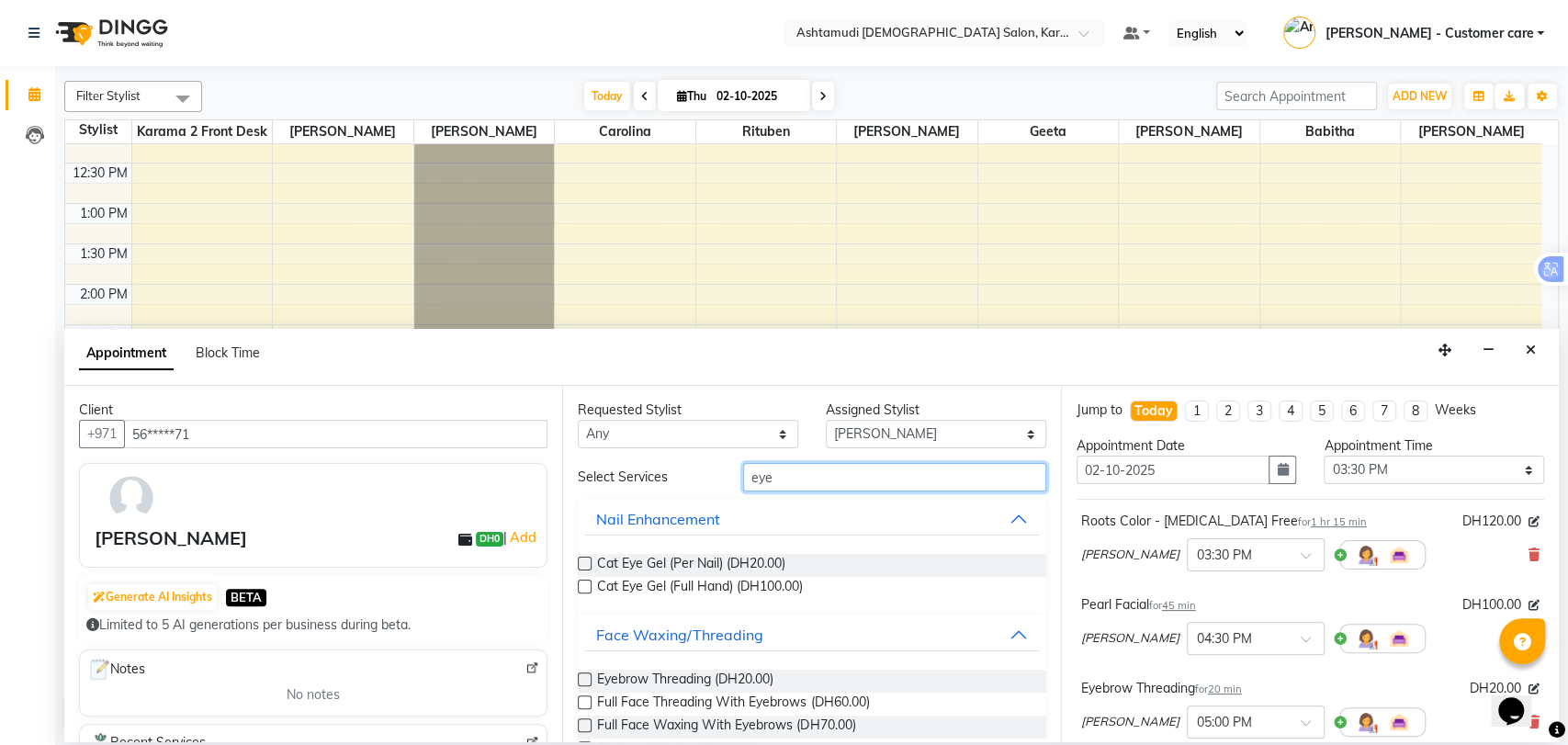
click at [759, 486] on input "eye" at bounding box center [895, 477] width 303 height 28
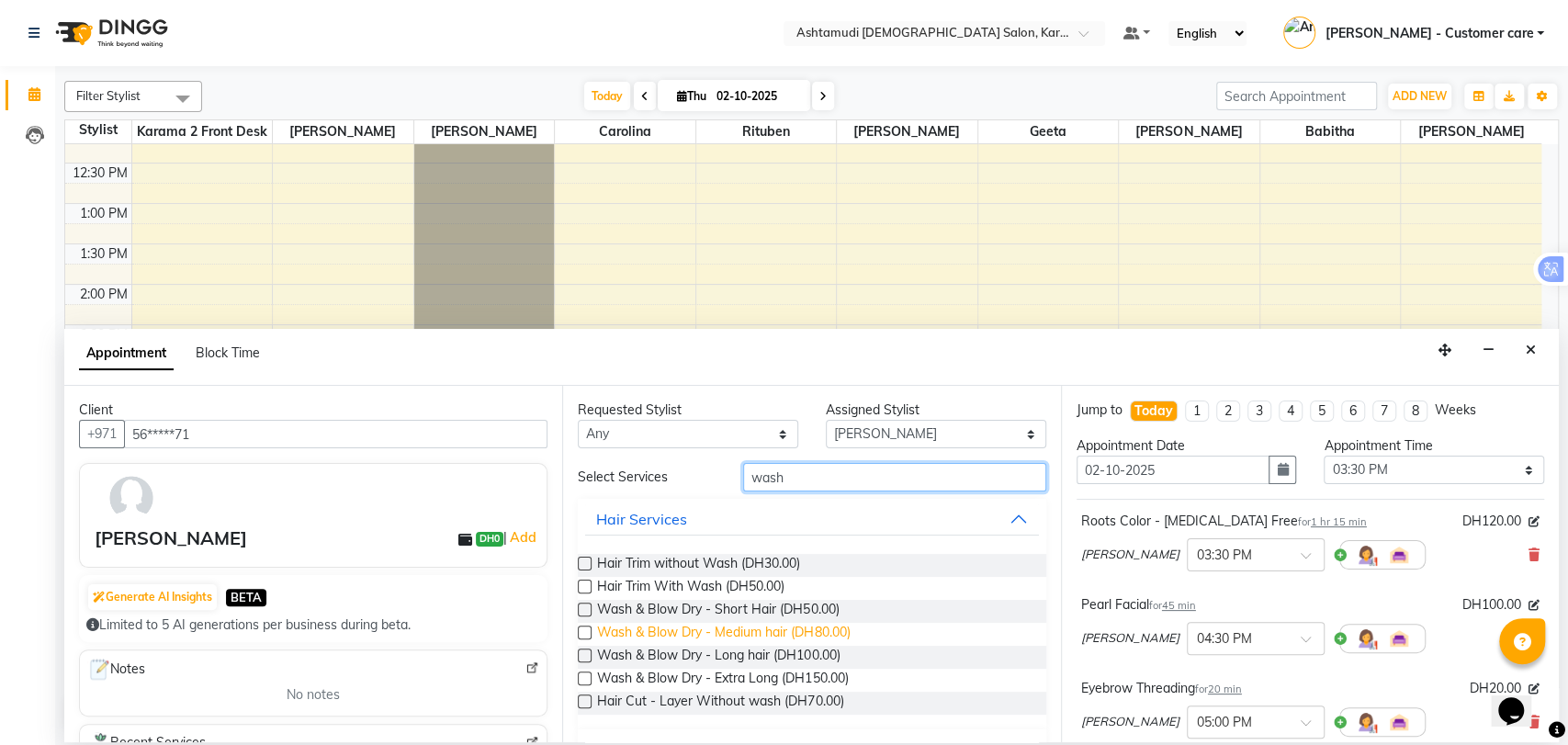
type input "wash"
click at [697, 629] on span "Wash & Blow Dry - Medium hair (DH80.00)" at bounding box center [723, 635] width 252 height 23
checkbox input "false"
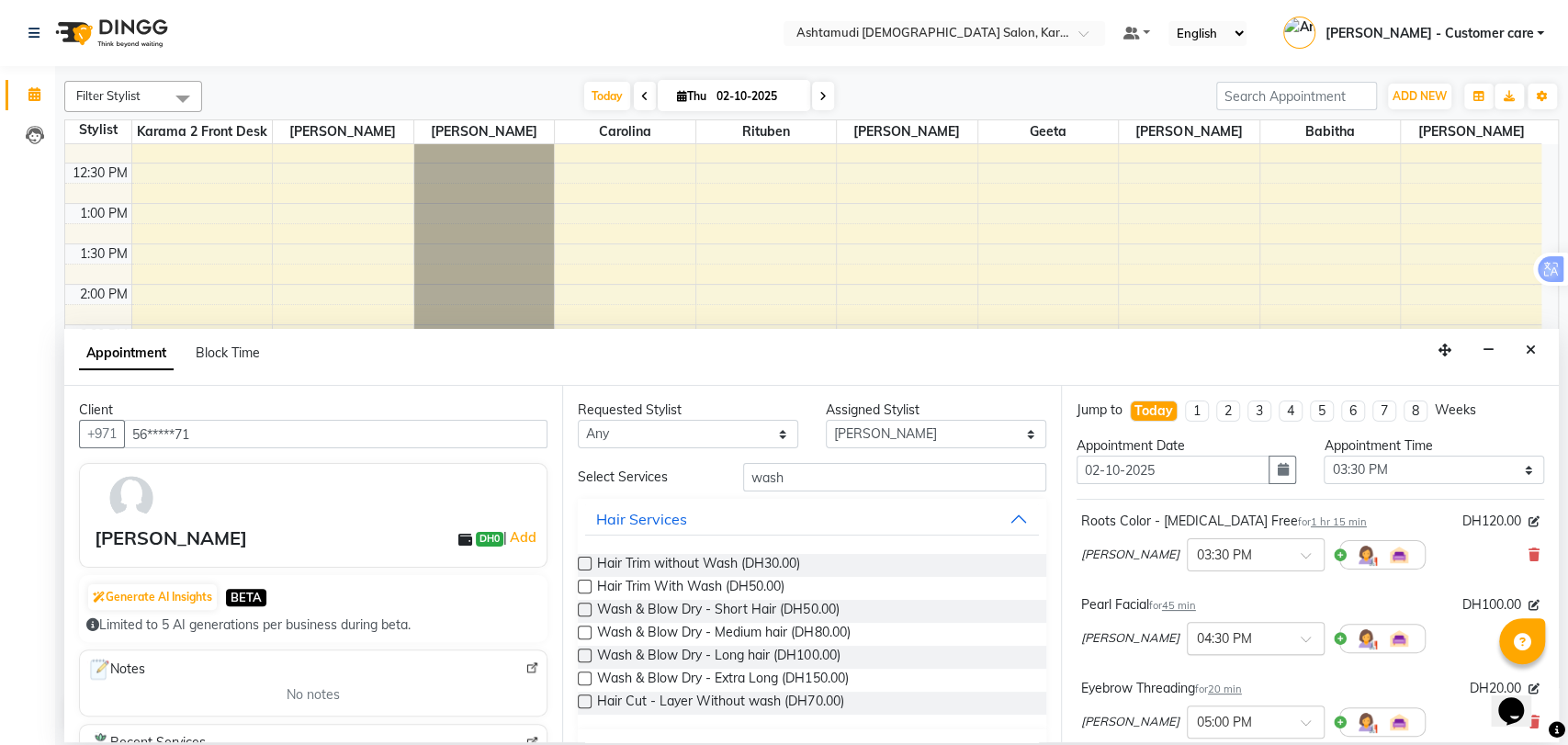
scroll to position [359, 0]
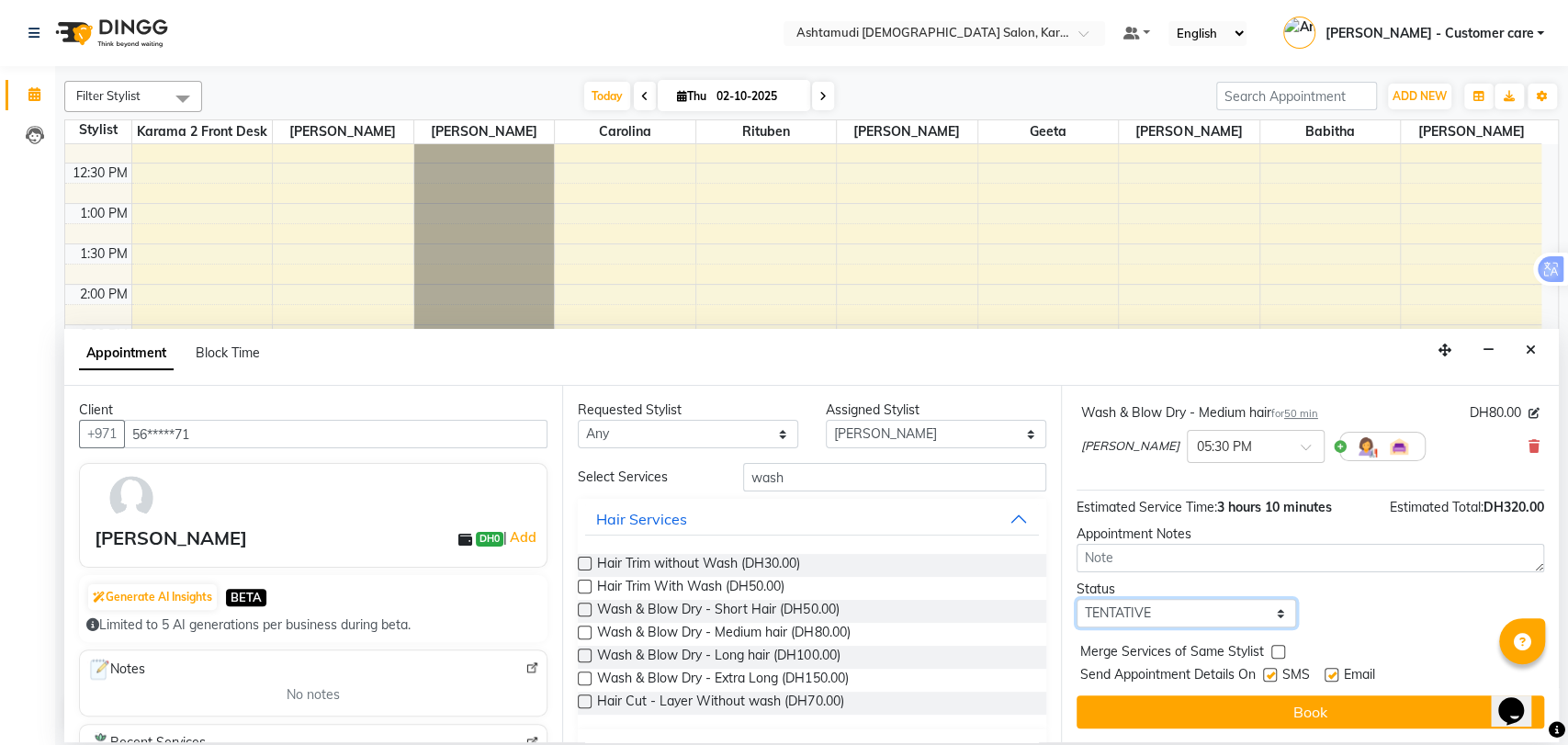
click at [1173, 615] on select "Select TENTATIVE CONFIRM CHECK-IN UPCOMING" at bounding box center [1186, 613] width 220 height 28
select select "upcoming"
click at [1077, 599] on select "Select TENTATIVE CONFIRM CHECK-IN UPCOMING" at bounding box center [1186, 613] width 220 height 28
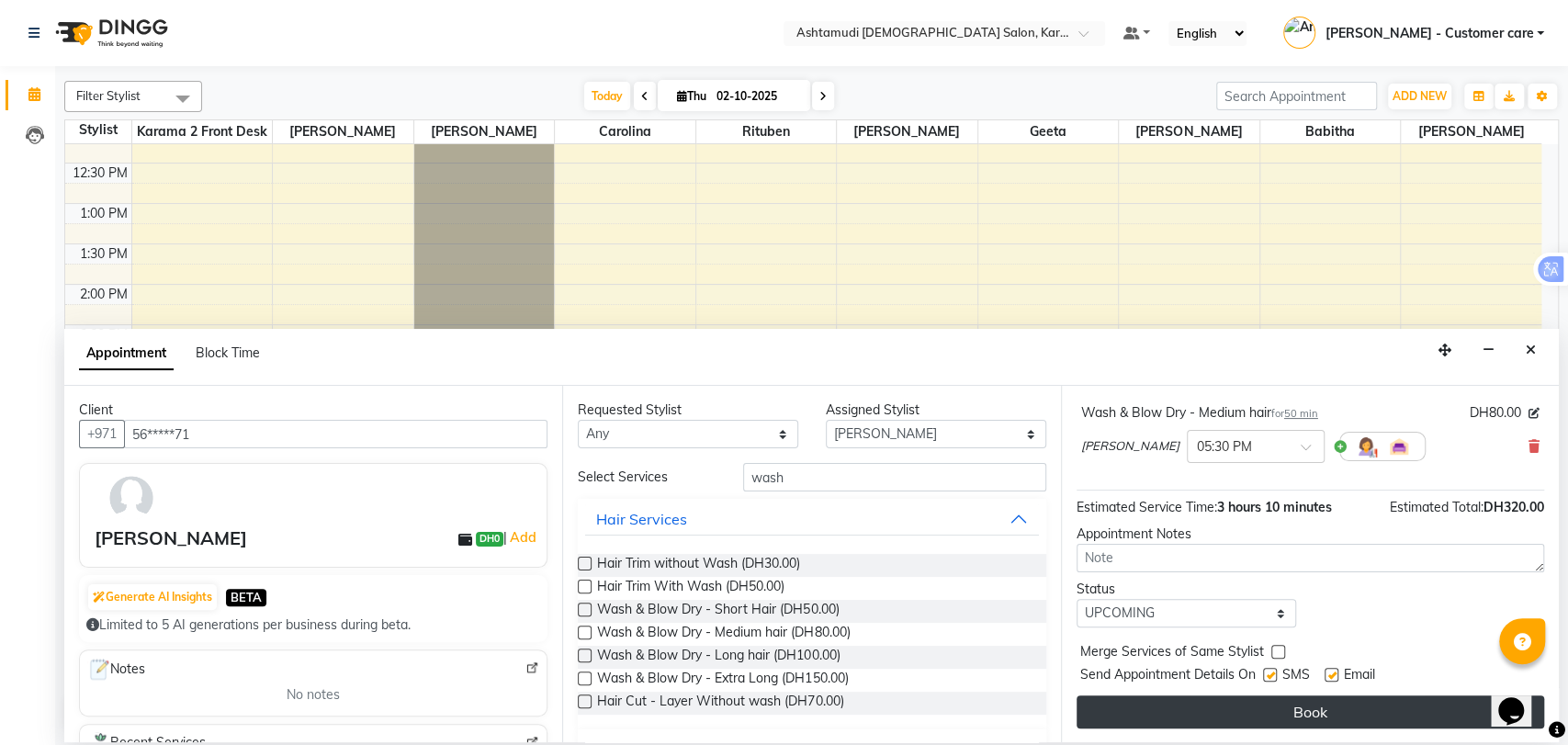
click at [1179, 710] on button "Book" at bounding box center [1311, 712] width 468 height 33
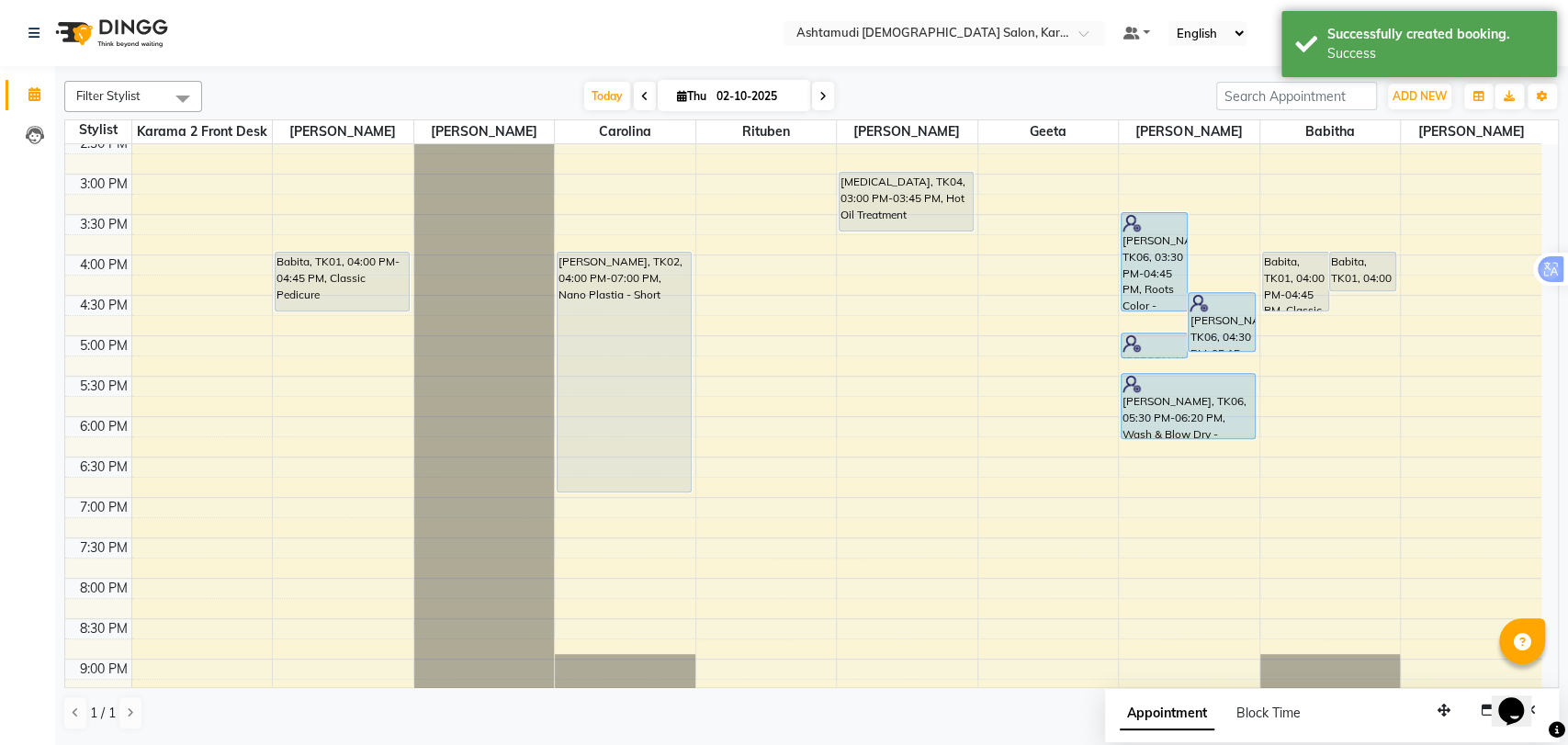
scroll to position [468, 0]
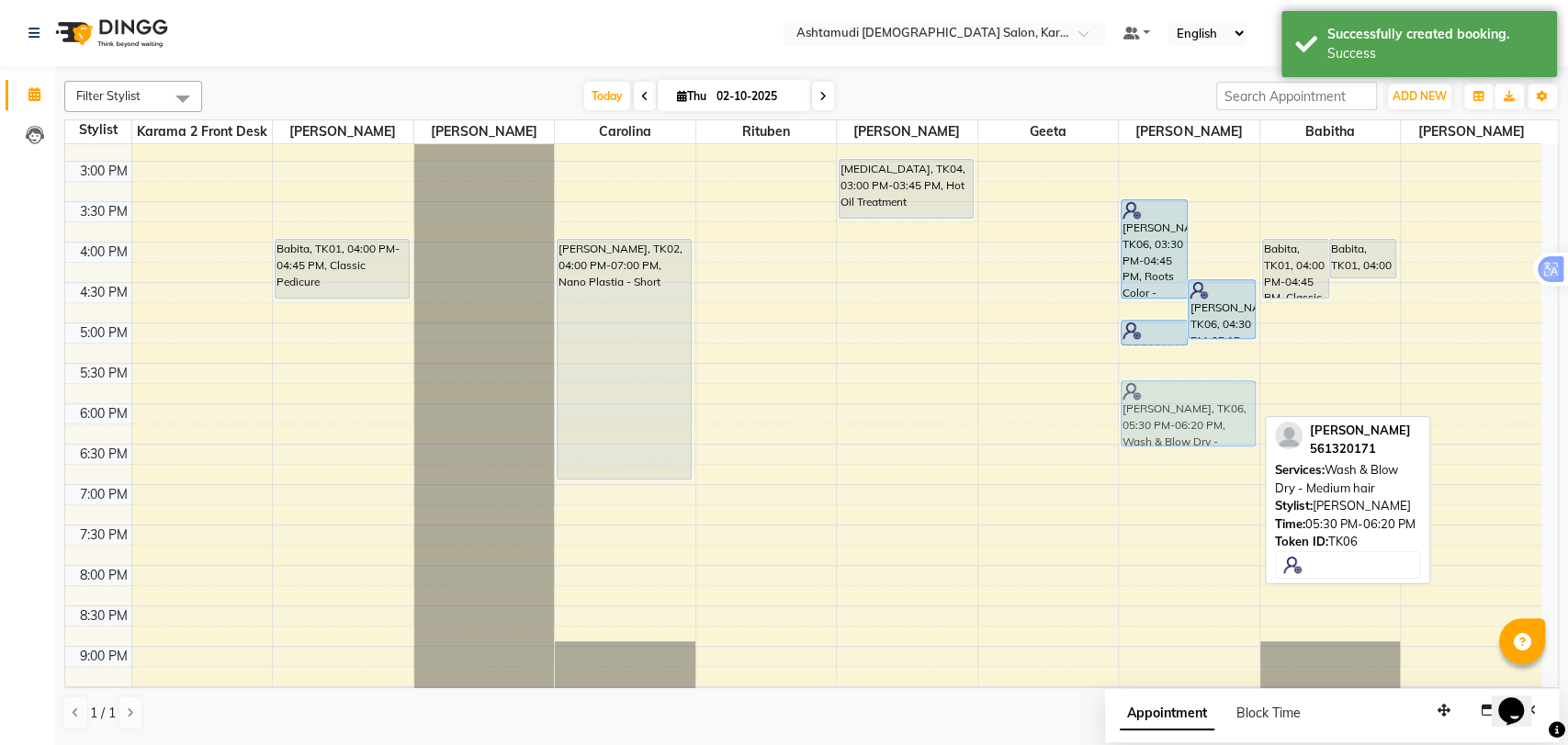
drag, startPoint x: 1158, startPoint y: 385, endPoint x: 1162, endPoint y: 402, distance: 17.5
click at [1162, 402] on div "Reshma Aboobacker, TK06, 03:30 PM-04:45 PM, Roots Color - Ammonia Free Reshma A…" at bounding box center [1189, 242] width 141 height 1132
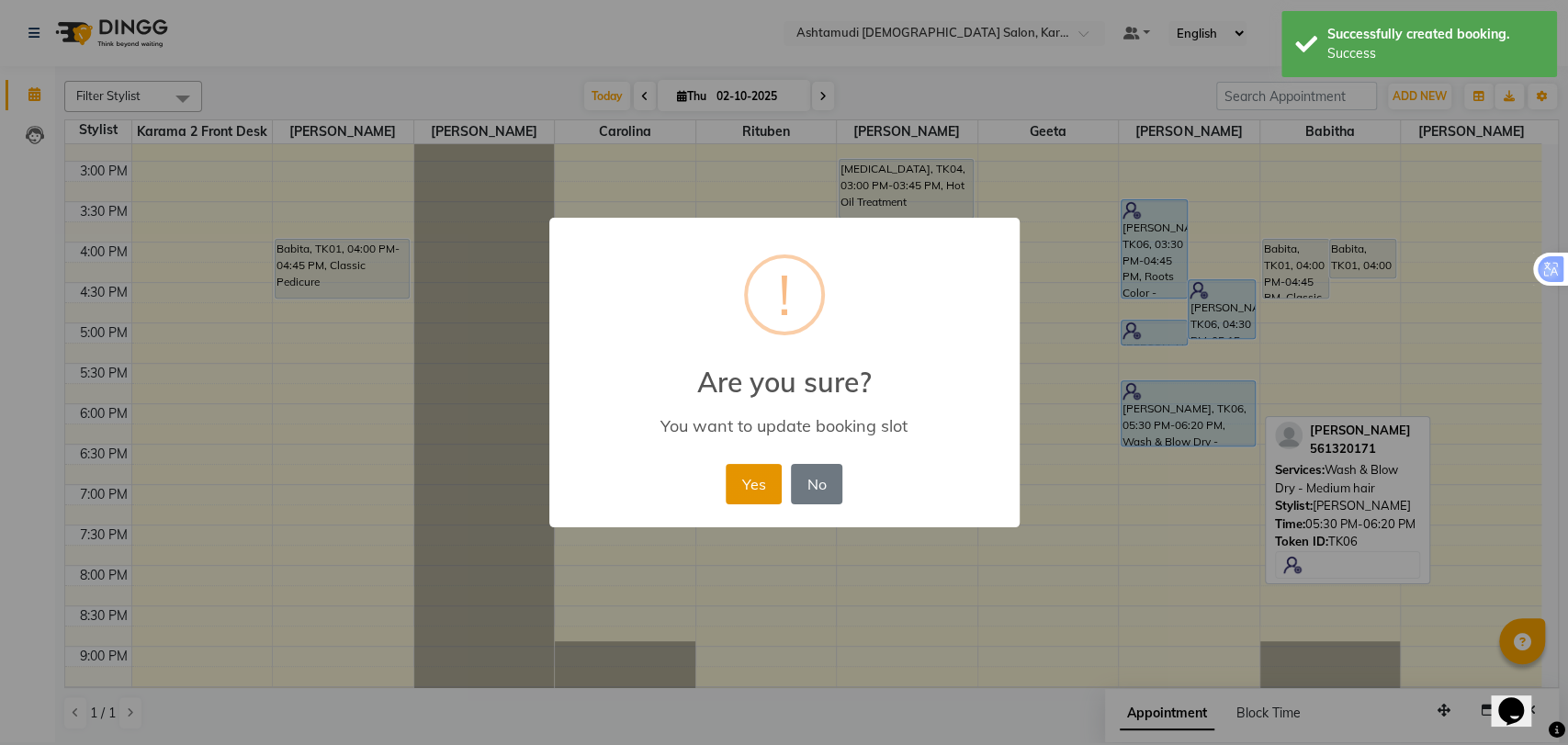
click at [754, 472] on button "Yes" at bounding box center [754, 485] width 56 height 41
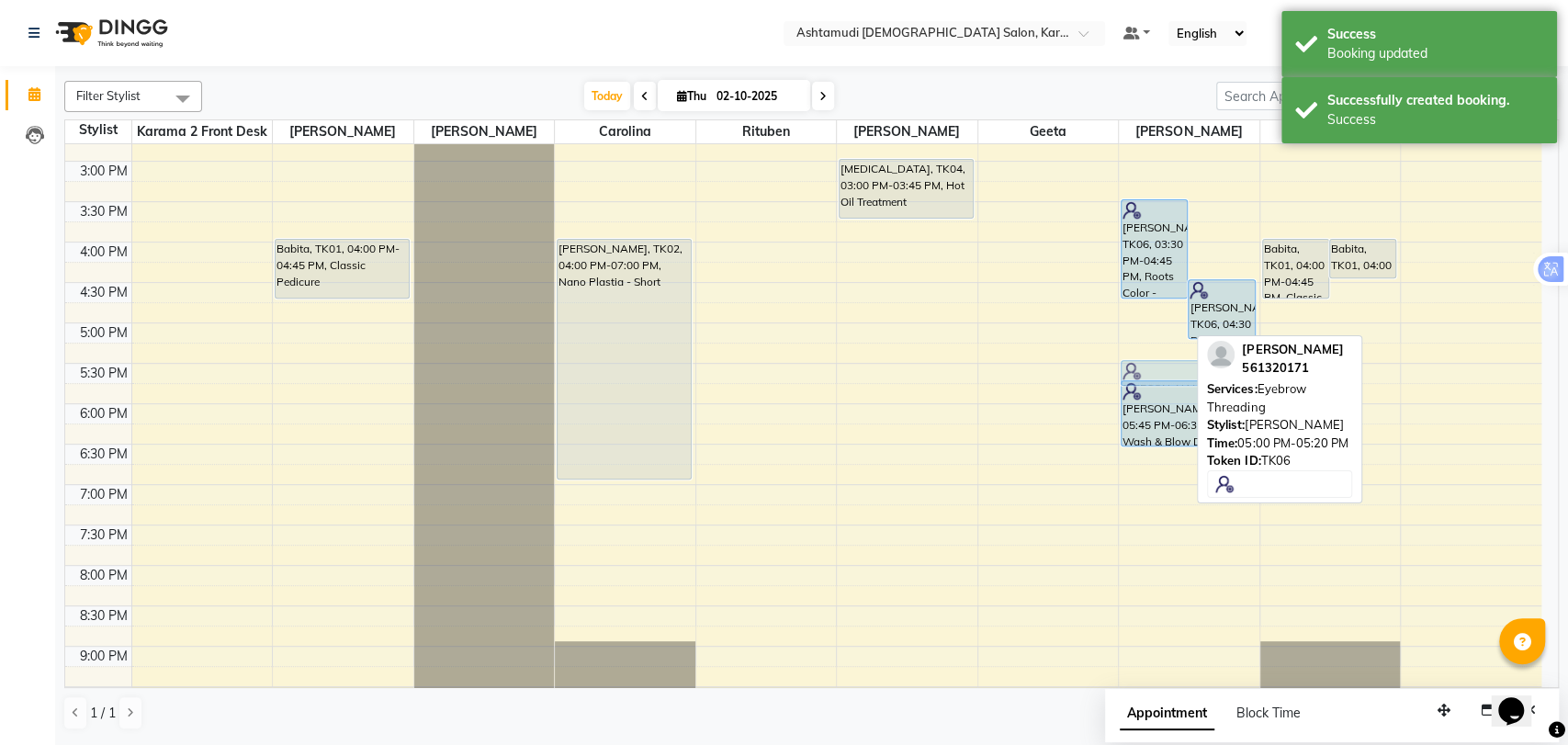
drag, startPoint x: 1141, startPoint y: 325, endPoint x: 1154, endPoint y: 360, distance: 37.3
click at [1154, 360] on div "Reshma Aboobacker, TK06, 03:30 PM-04:45 PM, Roots Color - Ammonia Free Reshma A…" at bounding box center [1189, 242] width 141 height 1132
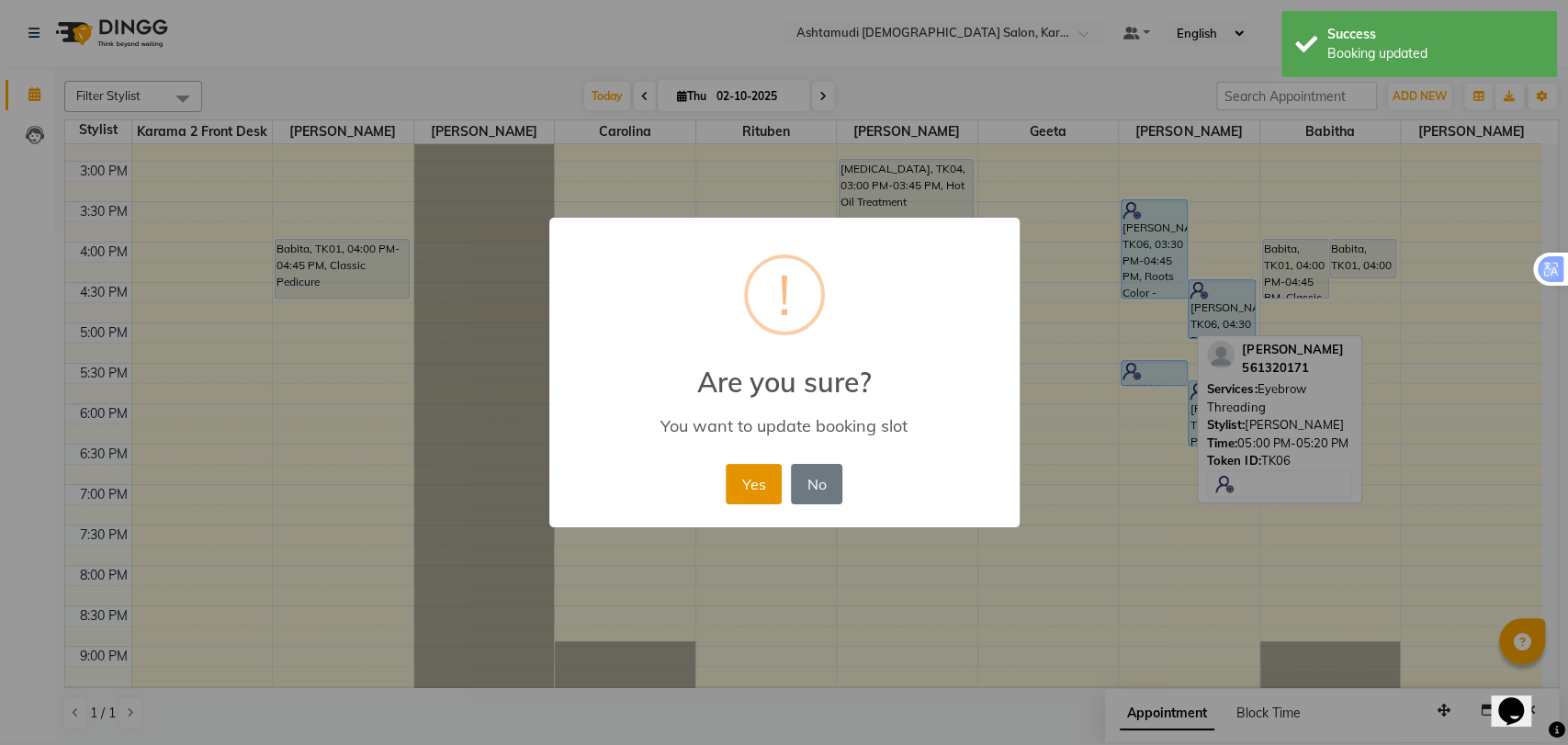
click at [766, 471] on button "Yes" at bounding box center [754, 485] width 56 height 41
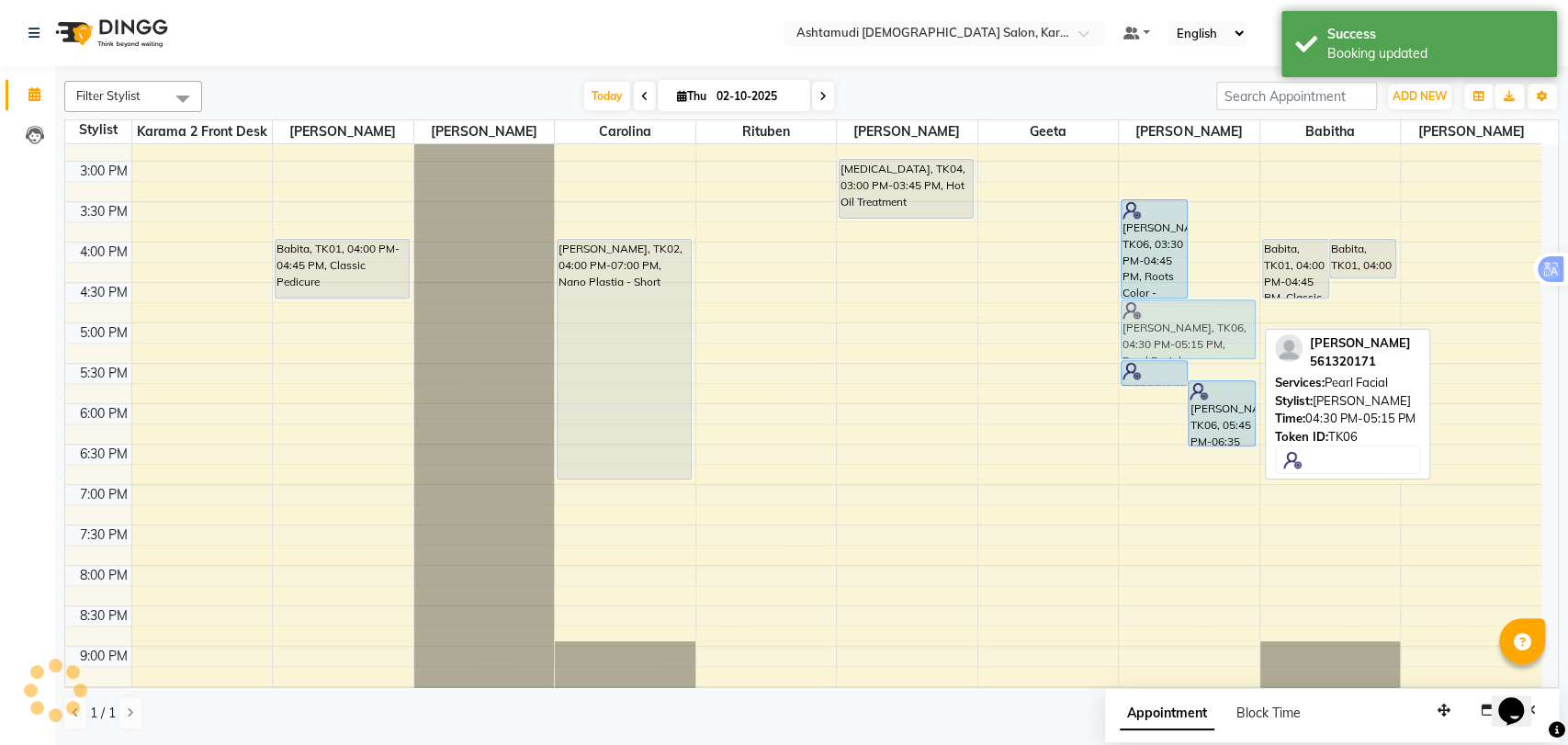
click at [1219, 318] on div "Reshma Aboobacker, TK06, 03:30 PM-04:45 PM, Roots Color - Ammonia Free Reshma A…" at bounding box center [1189, 242] width 141 height 1132
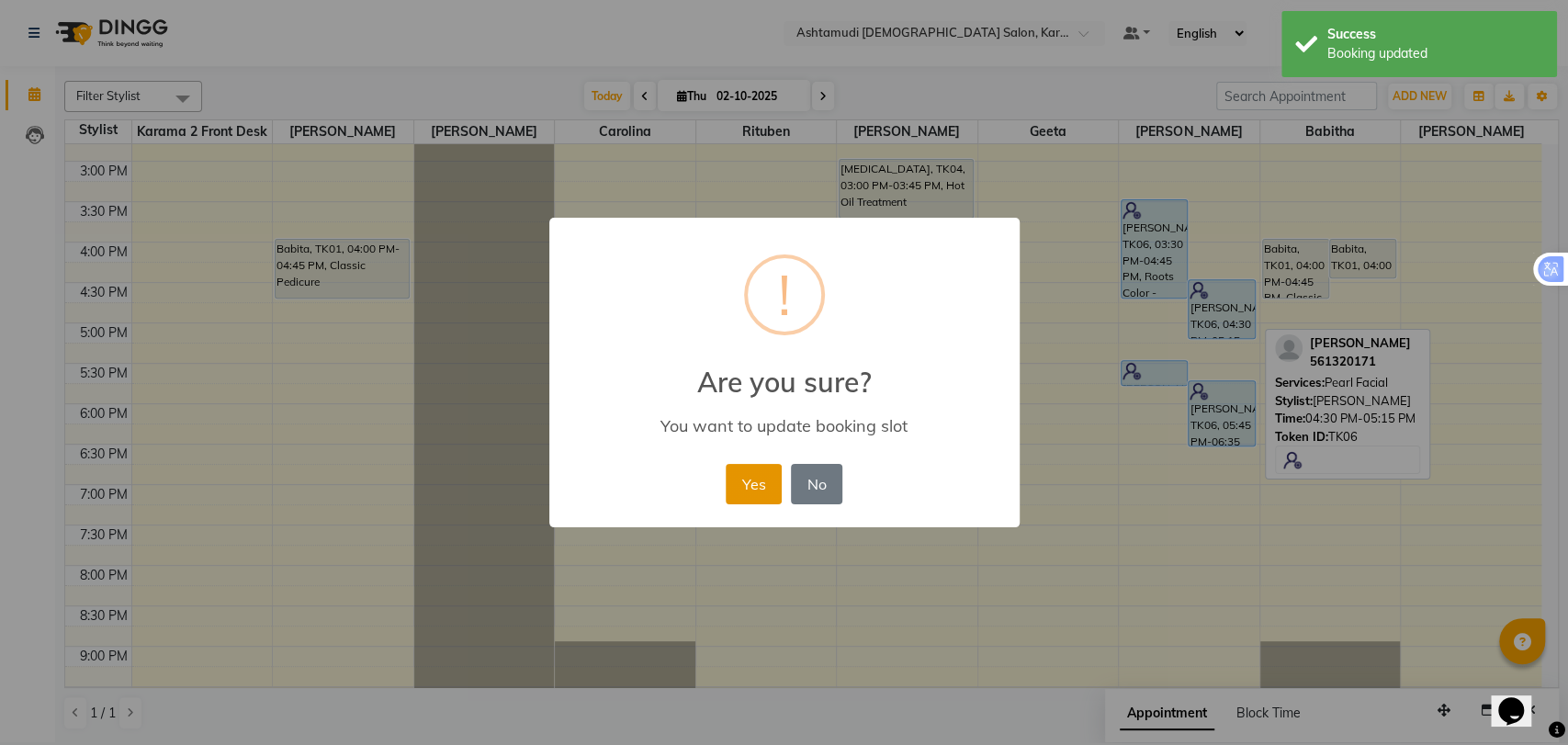
click at [751, 470] on button "Yes" at bounding box center [754, 485] width 56 height 41
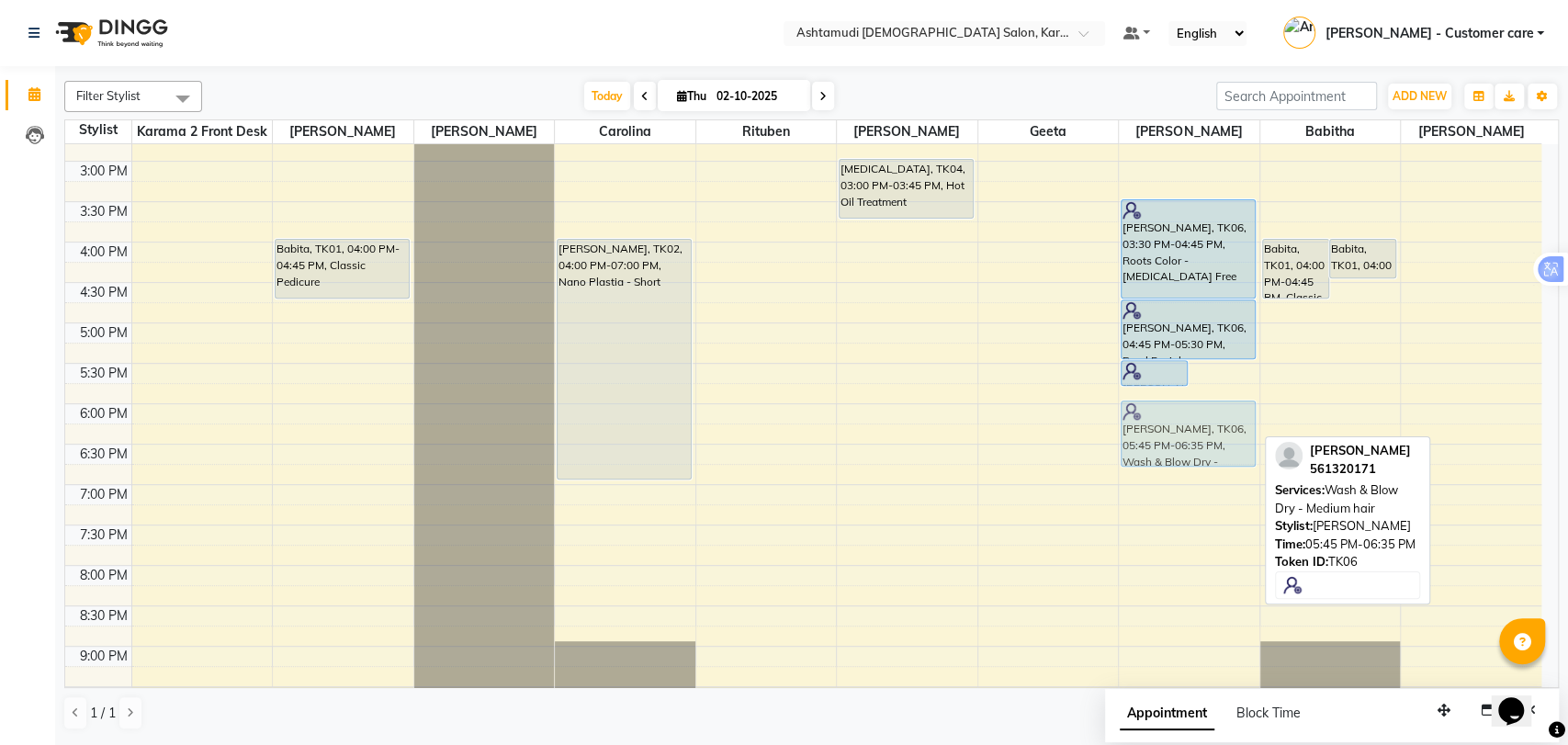
drag, startPoint x: 1205, startPoint y: 413, endPoint x: 1150, endPoint y: 426, distance: 56.5
click at [1150, 426] on div "Reshma Aboobacker, TK06, 05:30 PM-05:50 PM, Eyebrow Threading Reshma Aboobacker…" at bounding box center [1189, 242] width 141 height 1132
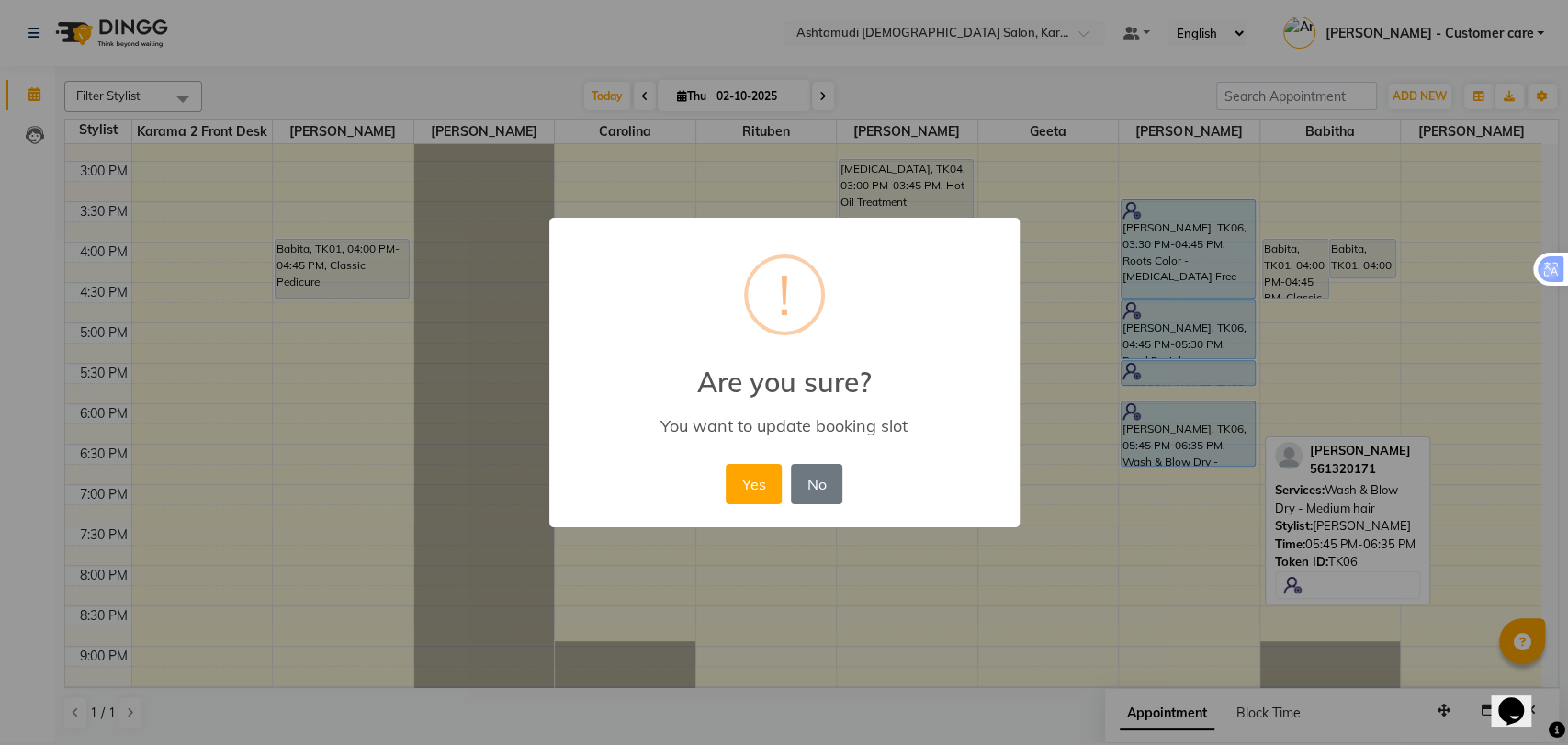
click at [716, 472] on div "× ! Are you sure? You want to update booking slot Yes No No" at bounding box center [784, 373] width 470 height 311
click at [757, 454] on div "× ! Are you sure? You want to update booking slot Yes No No" at bounding box center [784, 373] width 470 height 311
click at [761, 488] on button "Yes" at bounding box center [754, 485] width 56 height 41
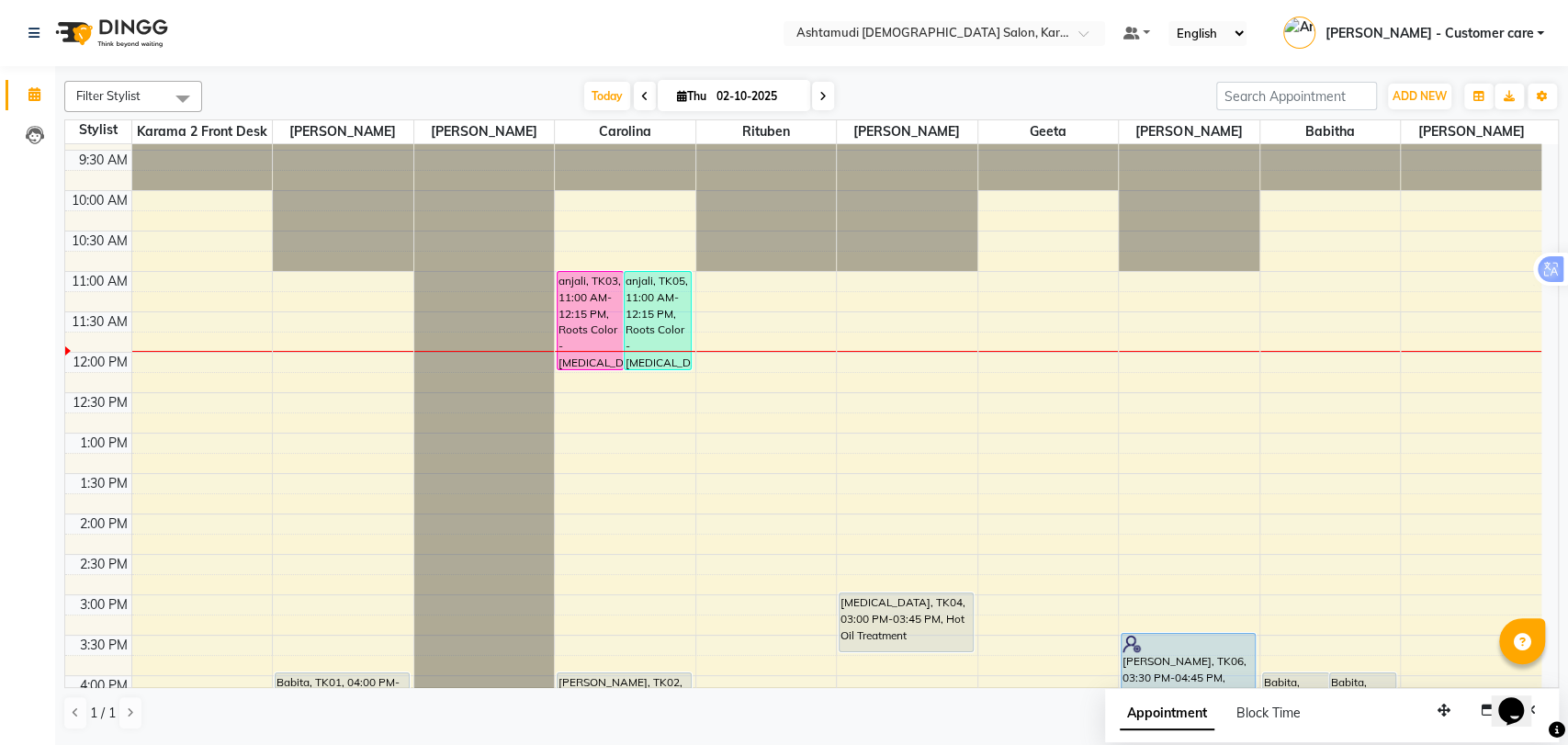
scroll to position [0, 0]
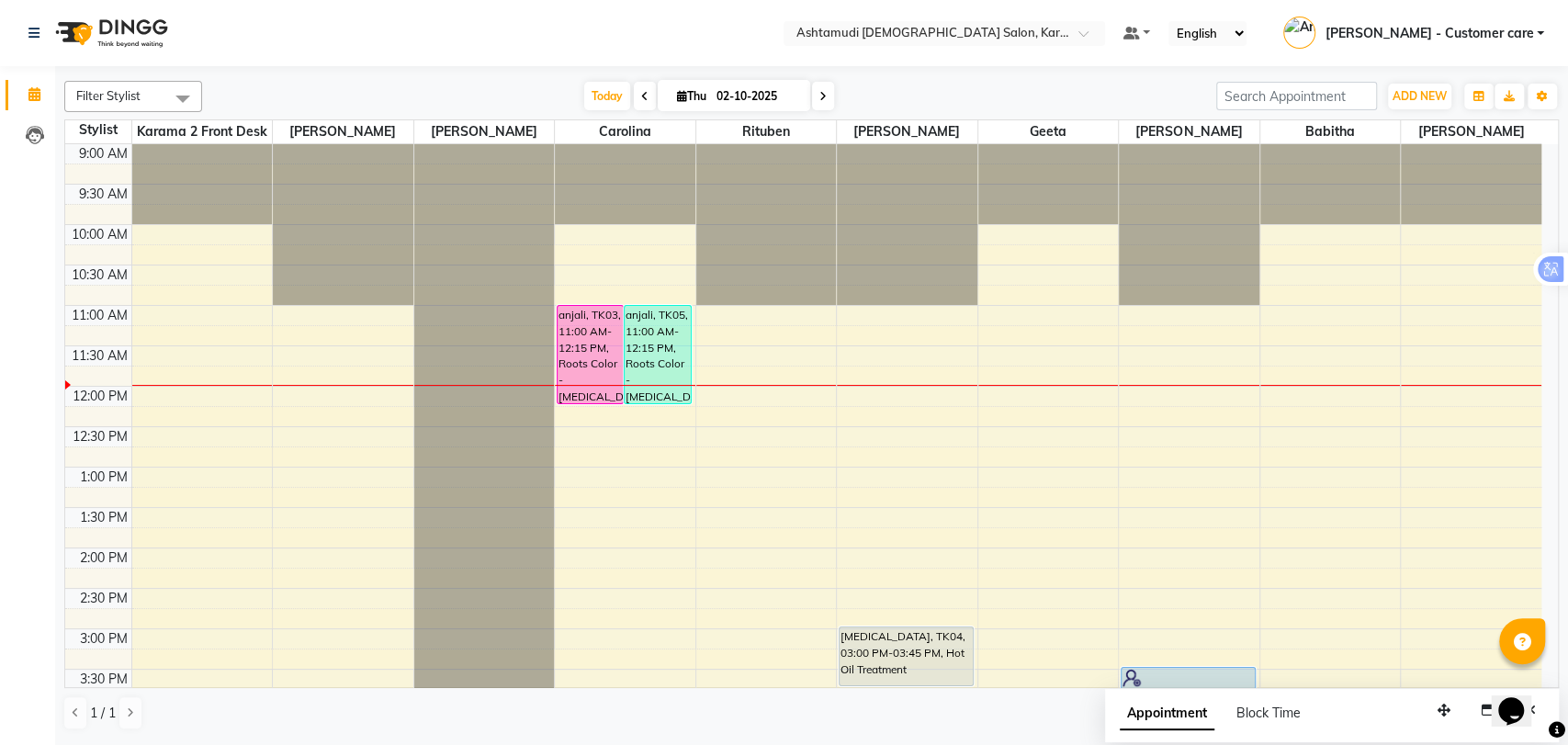
click at [820, 97] on icon at bounding box center [823, 96] width 8 height 11
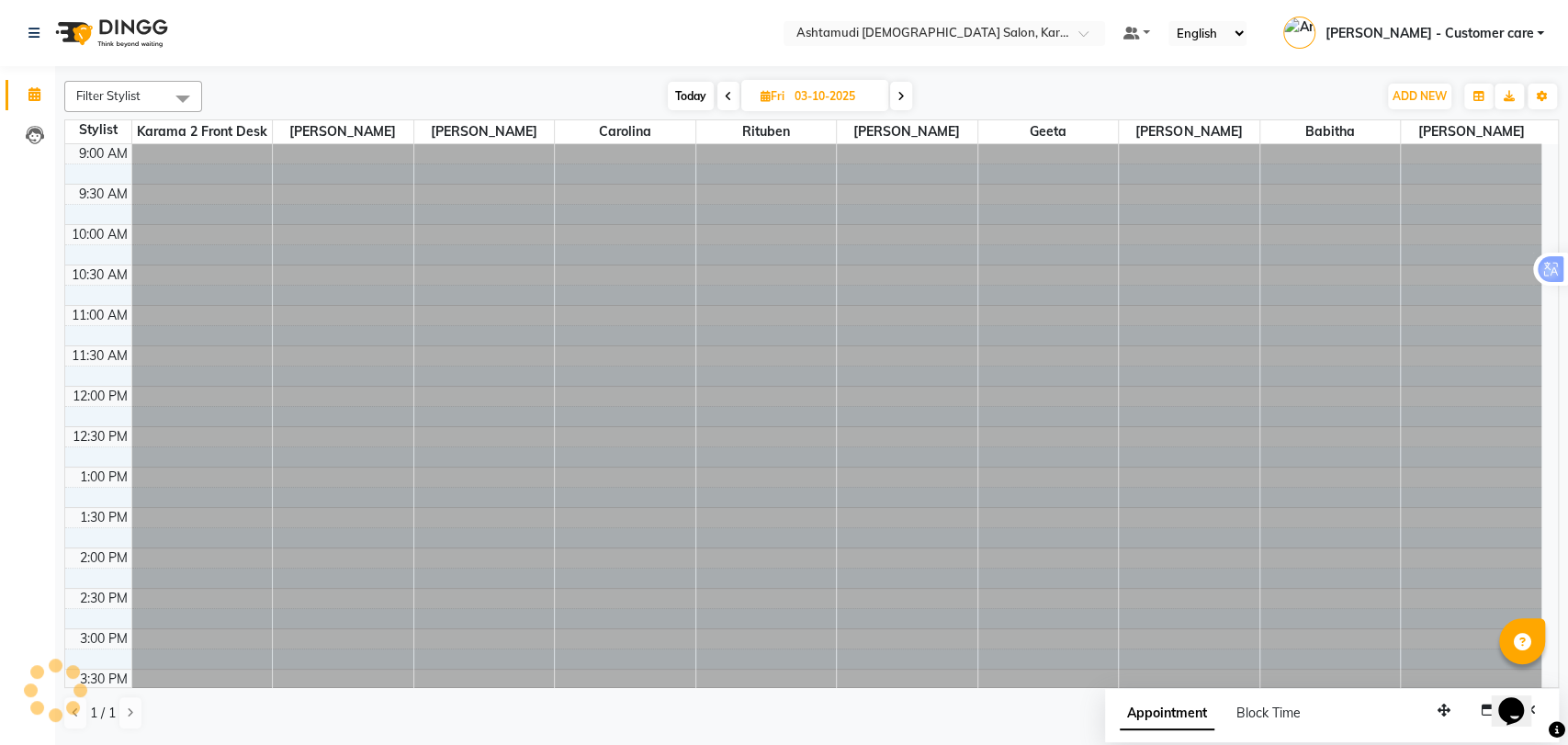
scroll to position [243, 0]
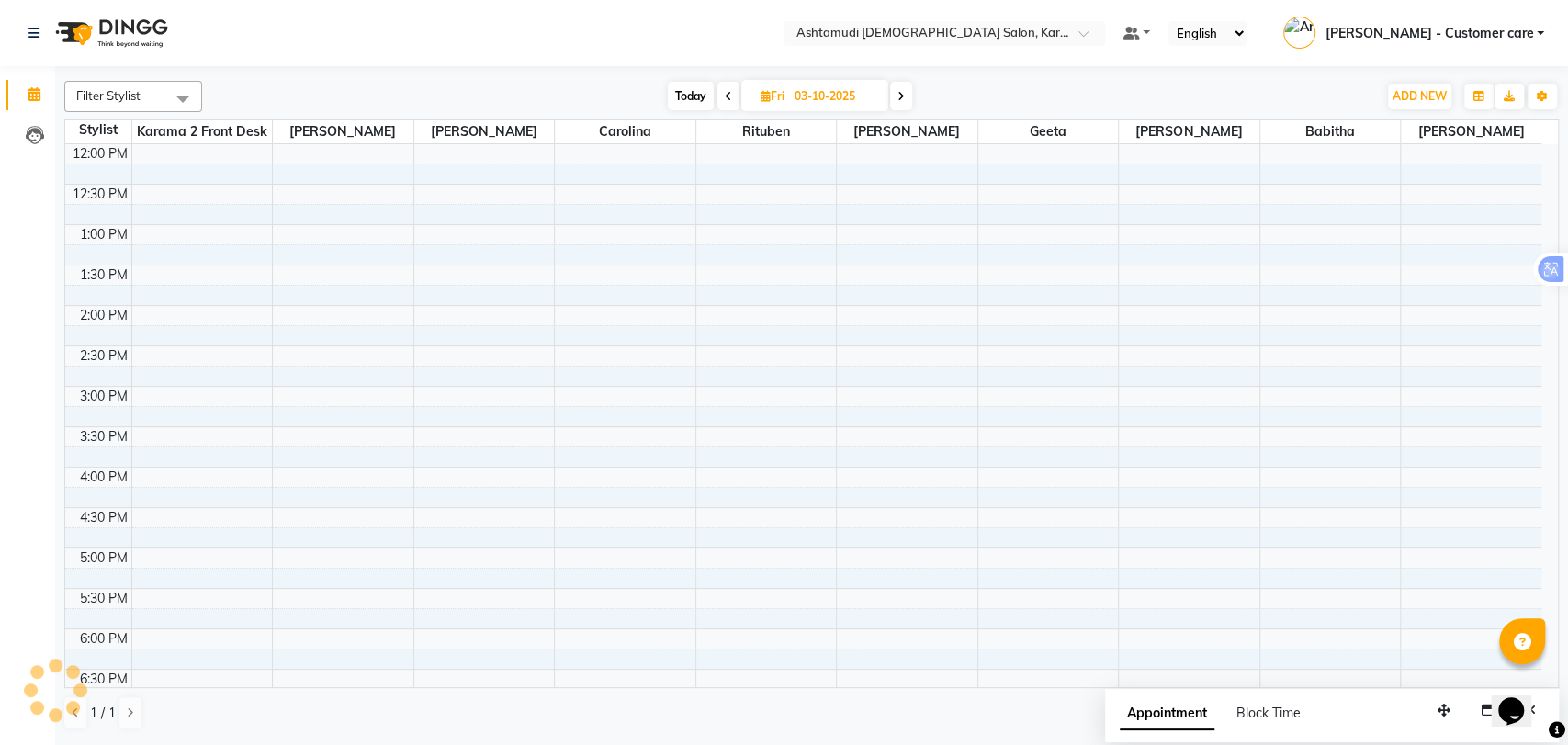
click at [676, 94] on span "Today" at bounding box center [690, 95] width 46 height 28
type input "02-10-2025"
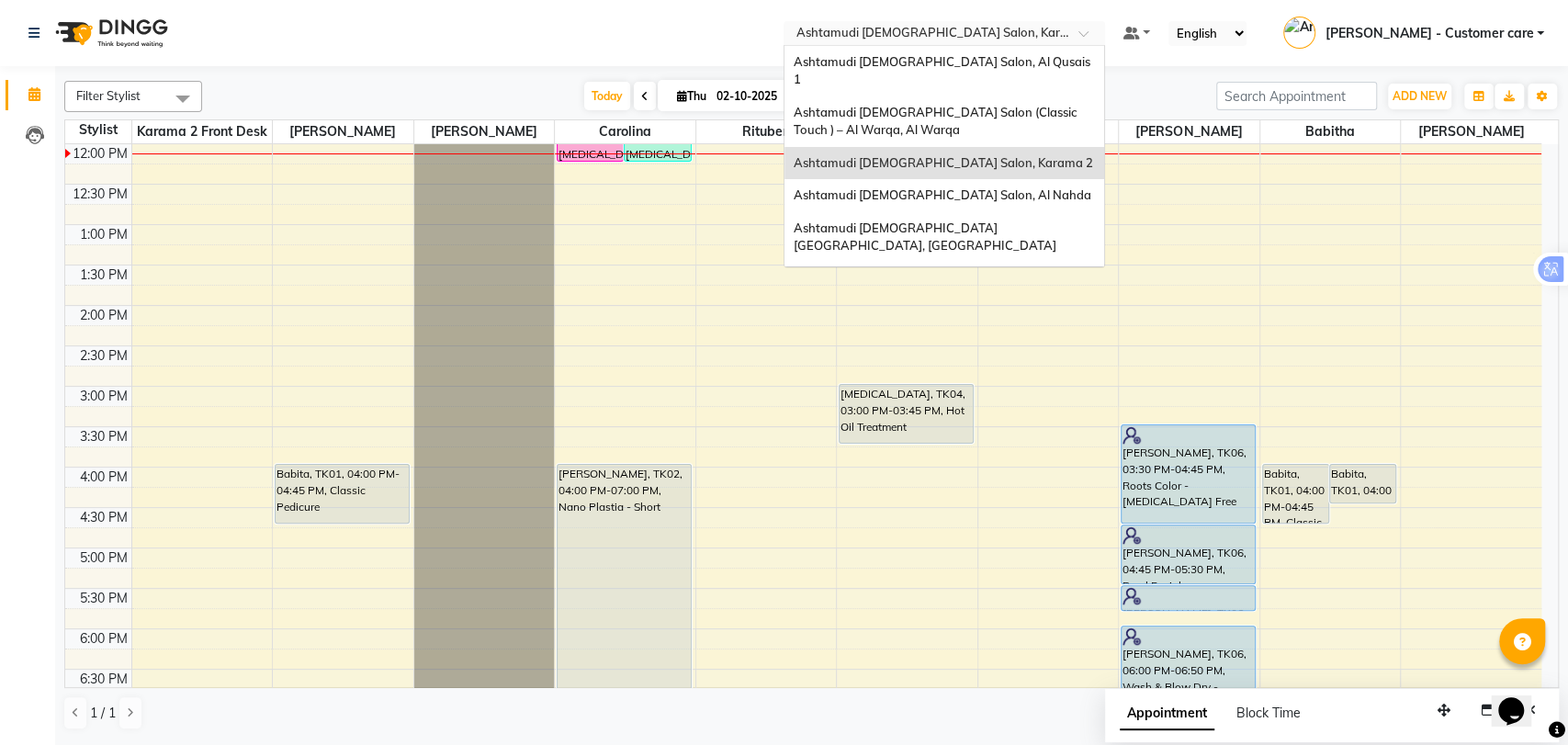
click at [988, 28] on input "text" at bounding box center [926, 34] width 266 height 18
click at [1004, 55] on span "Ashtamudi [DEMOGRAPHIC_DATA] Salon, Al Qusais 1" at bounding box center [944, 71] width 299 height 33
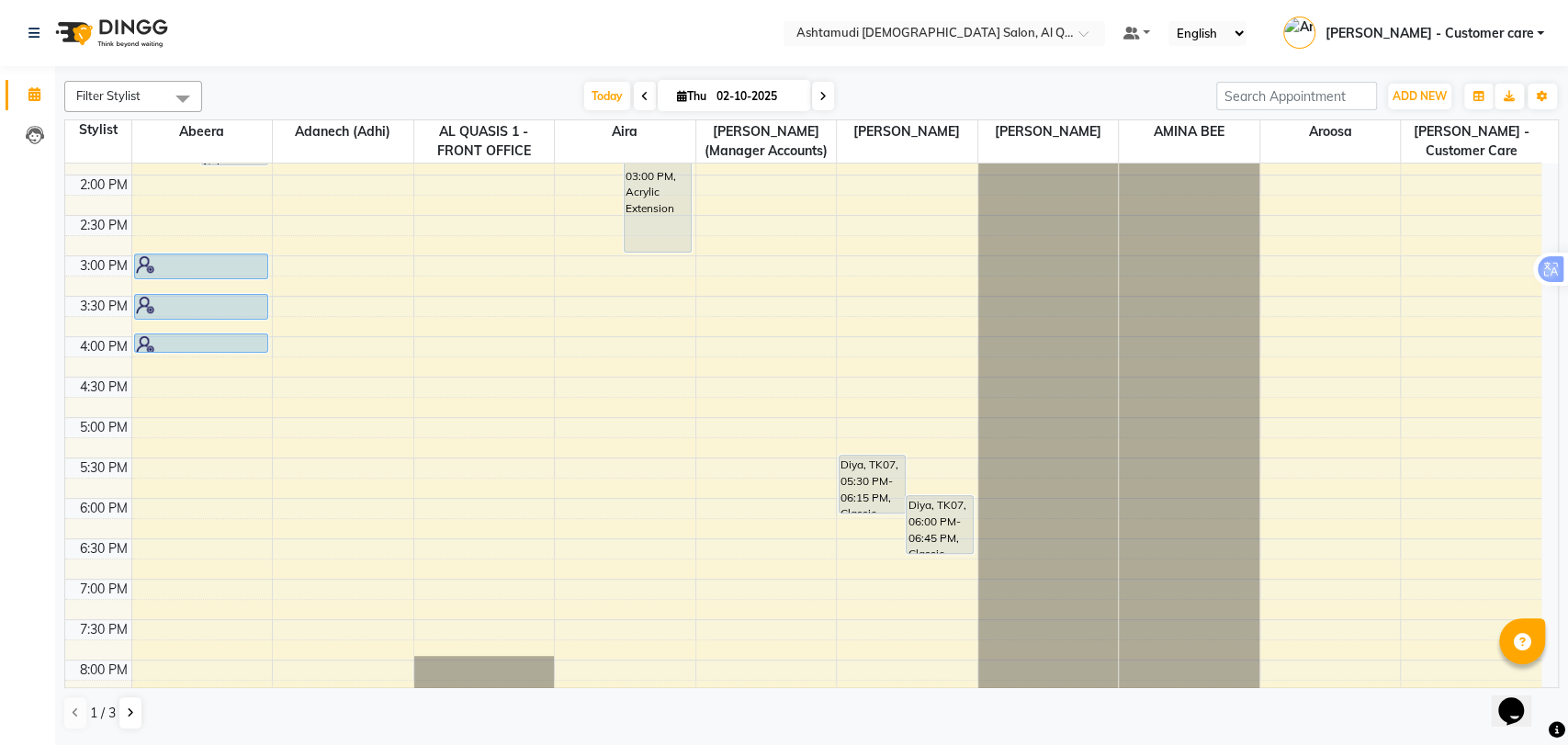
scroll to position [408, 0]
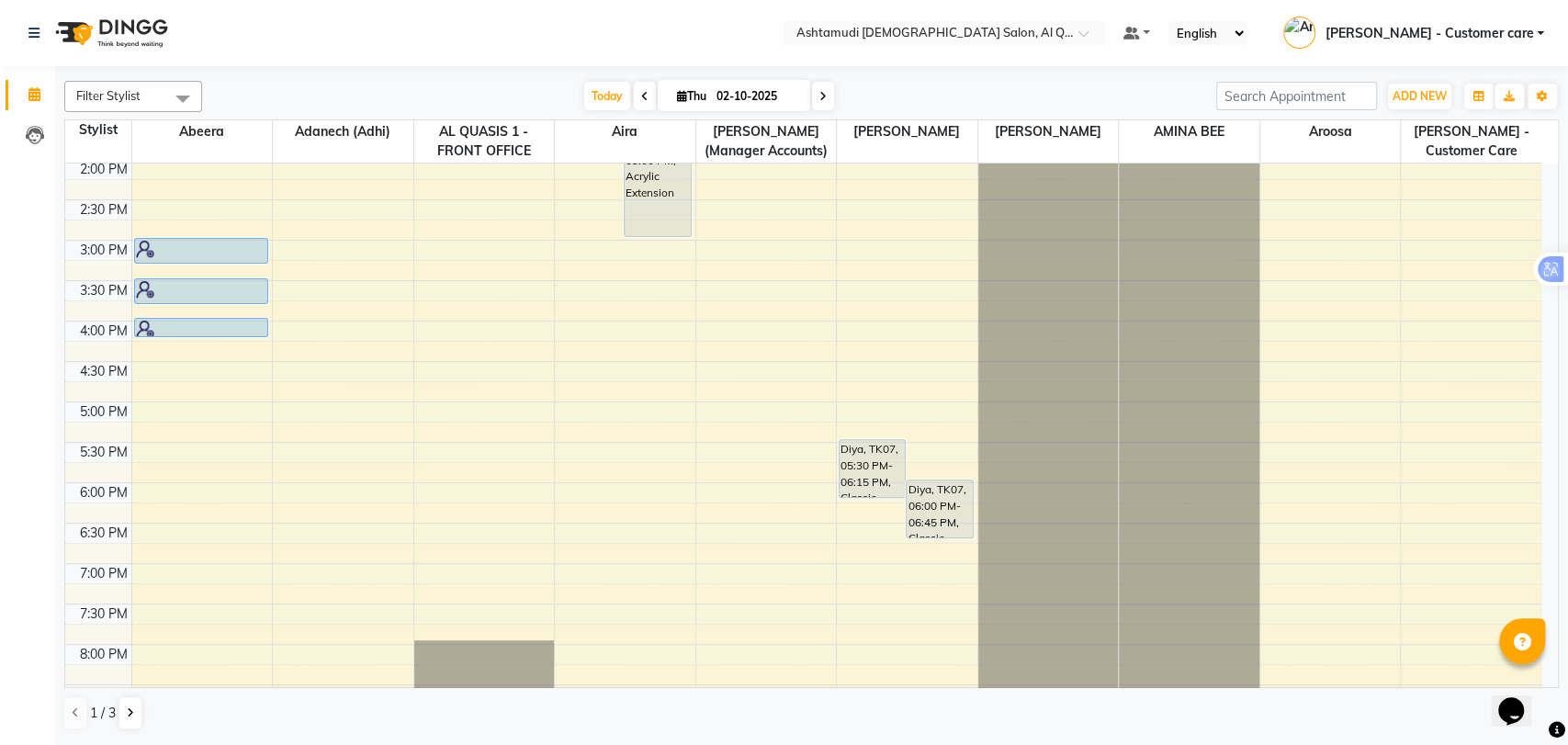
click at [164, 105] on span at bounding box center [183, 98] width 37 height 35
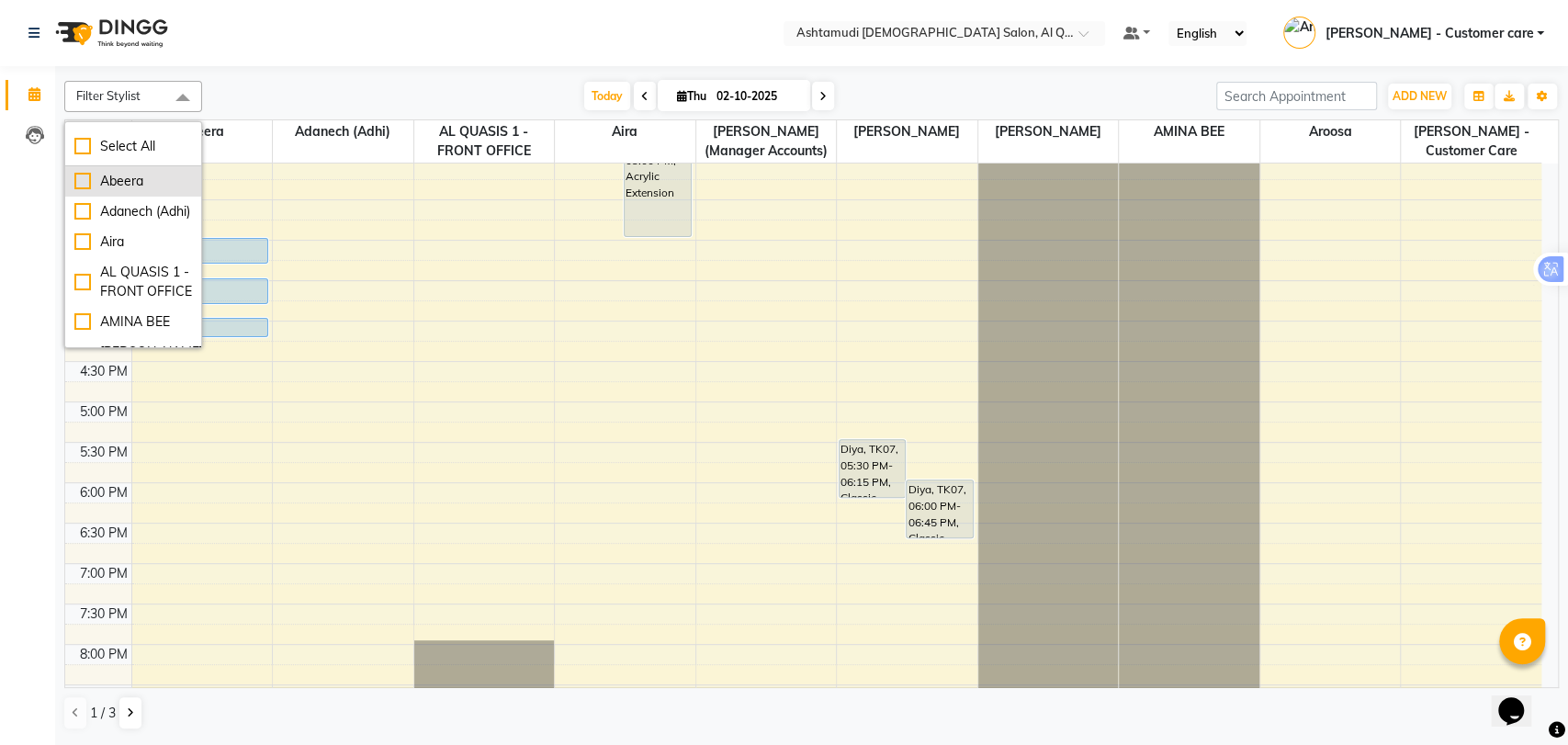
click at [128, 184] on div "Abeera" at bounding box center [133, 182] width 117 height 19
checkbox input "true"
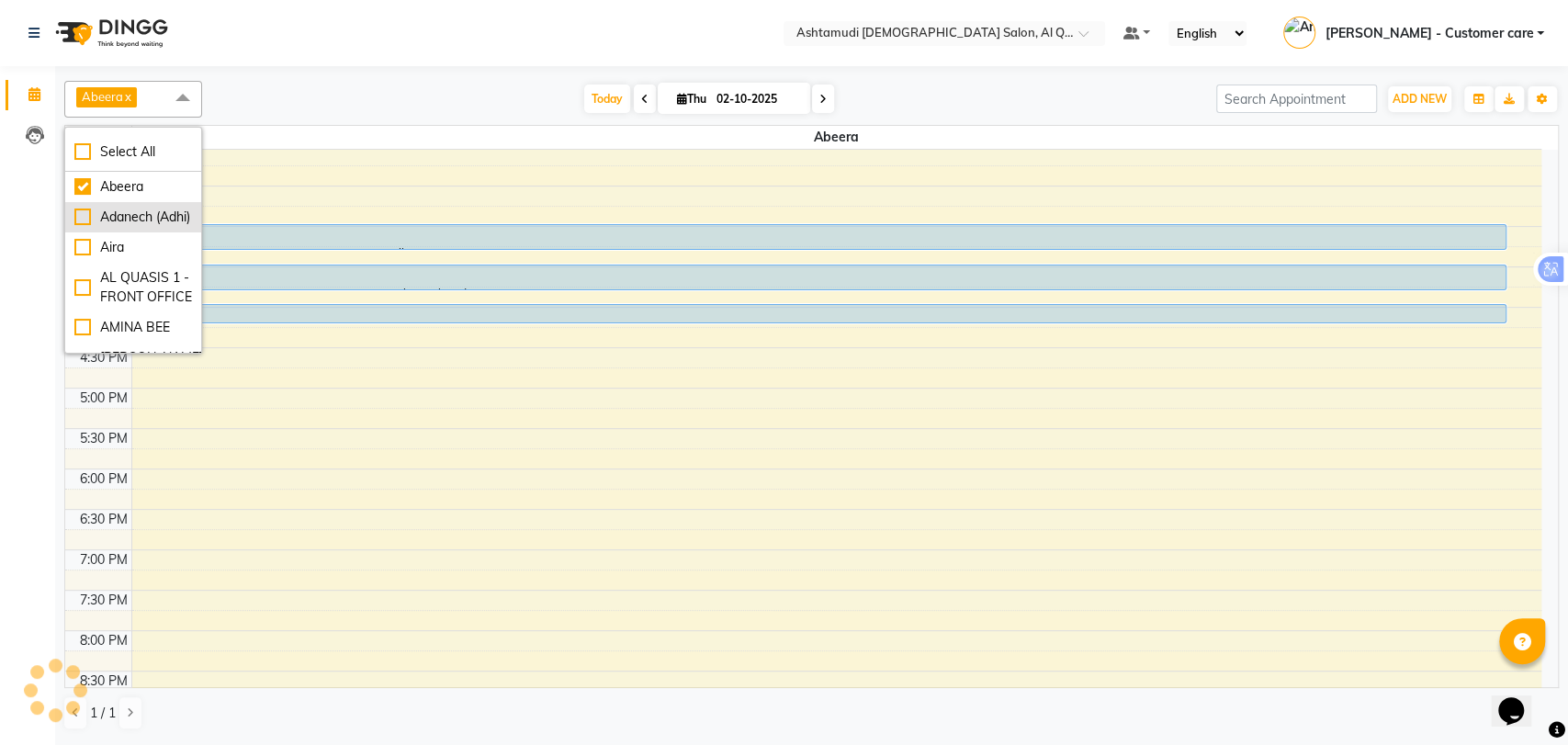
click at [129, 222] on div "Adanech (Adhi)" at bounding box center [133, 218] width 117 height 19
checkbox input "true"
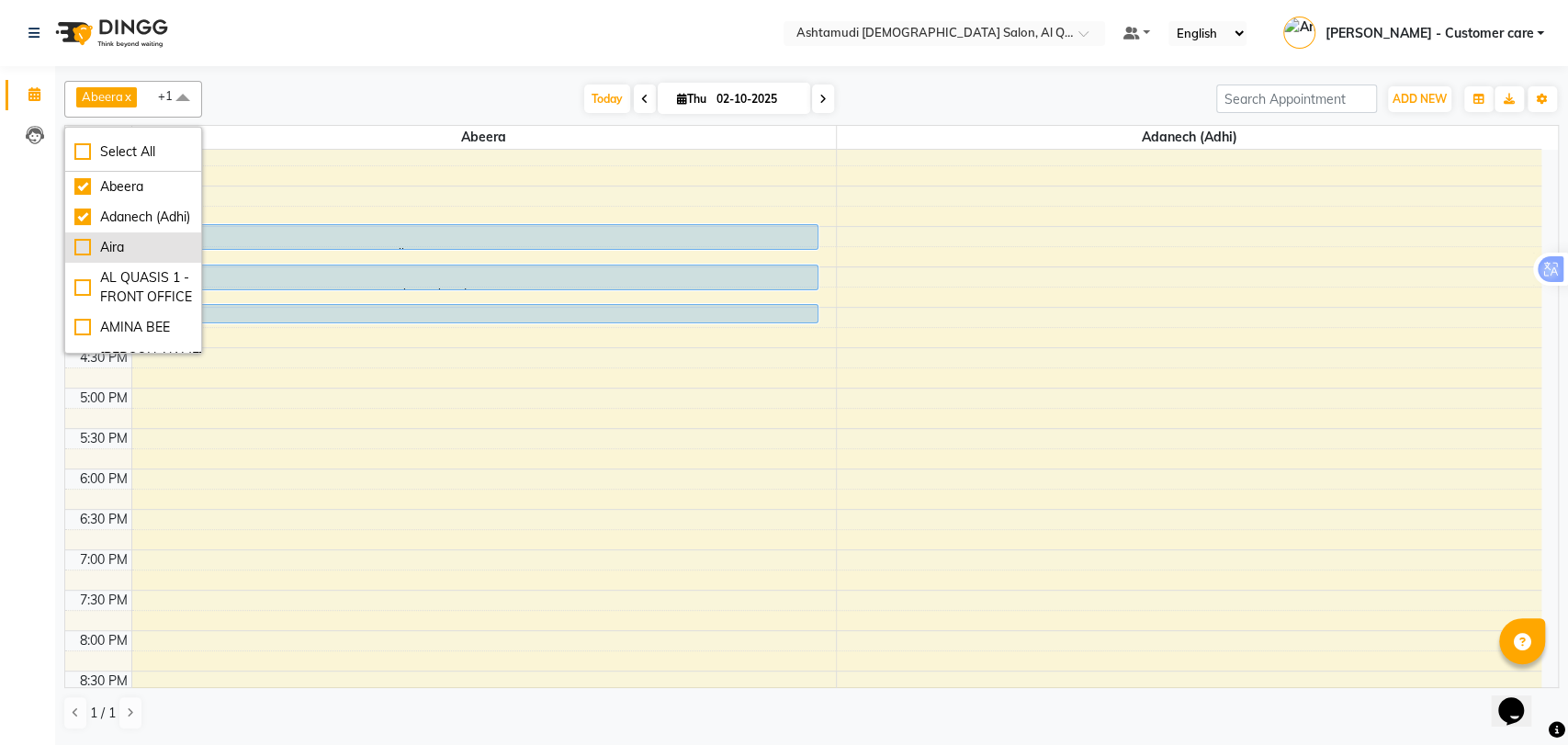
click at [103, 257] on div "Aira" at bounding box center [133, 248] width 117 height 19
checkbox input "true"
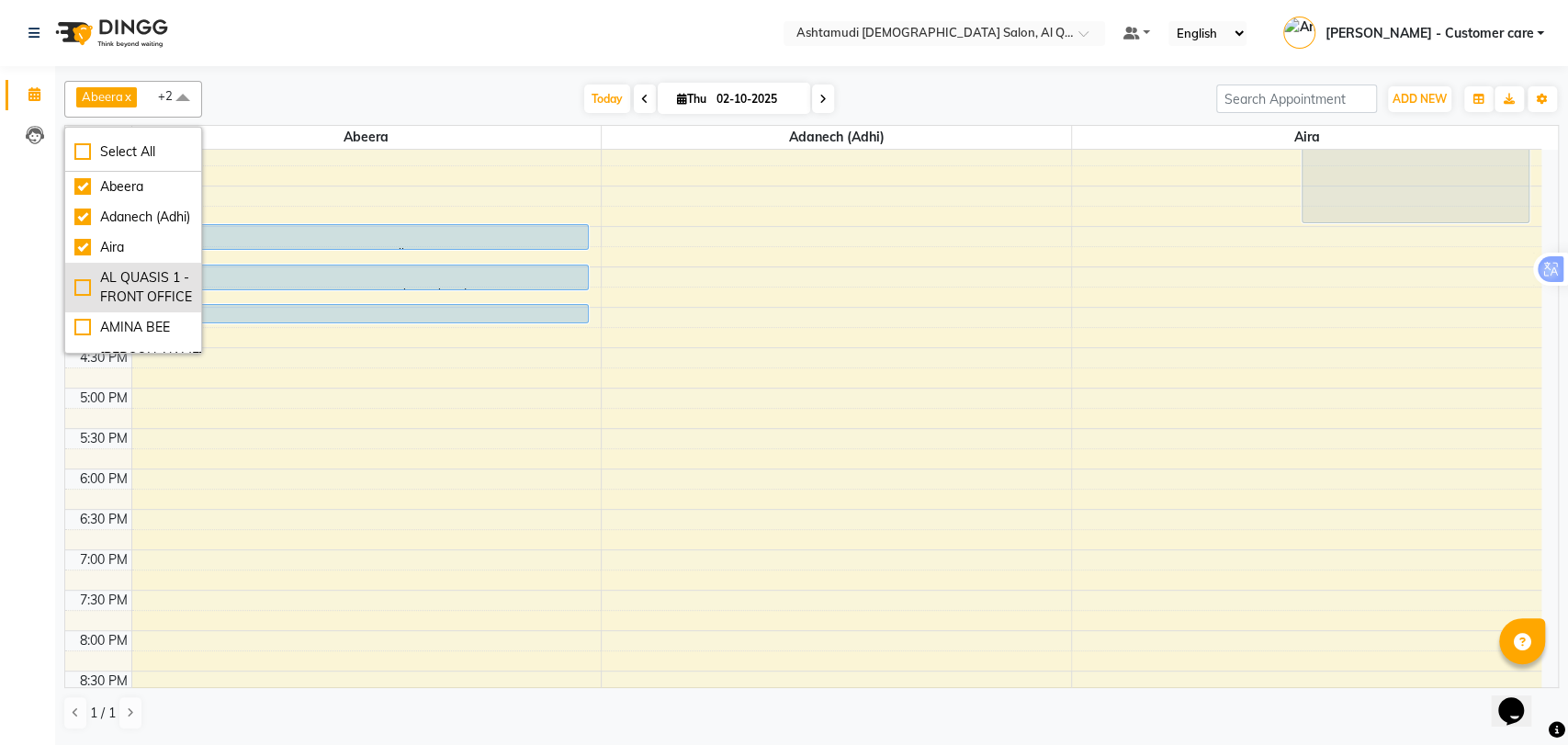
scroll to position [102, 0]
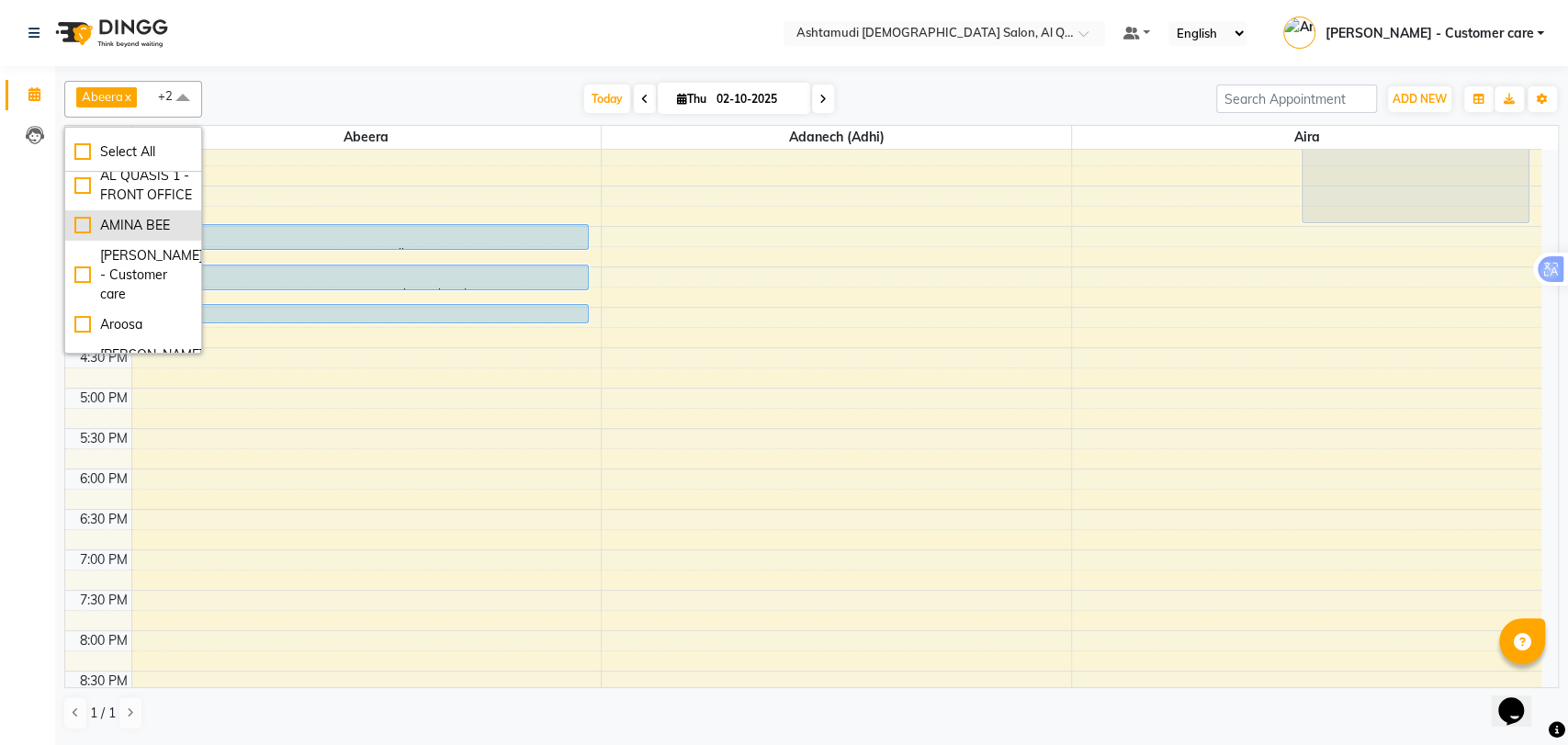
click at [118, 235] on div "AMINA BEE" at bounding box center [133, 225] width 117 height 19
checkbox input "true"
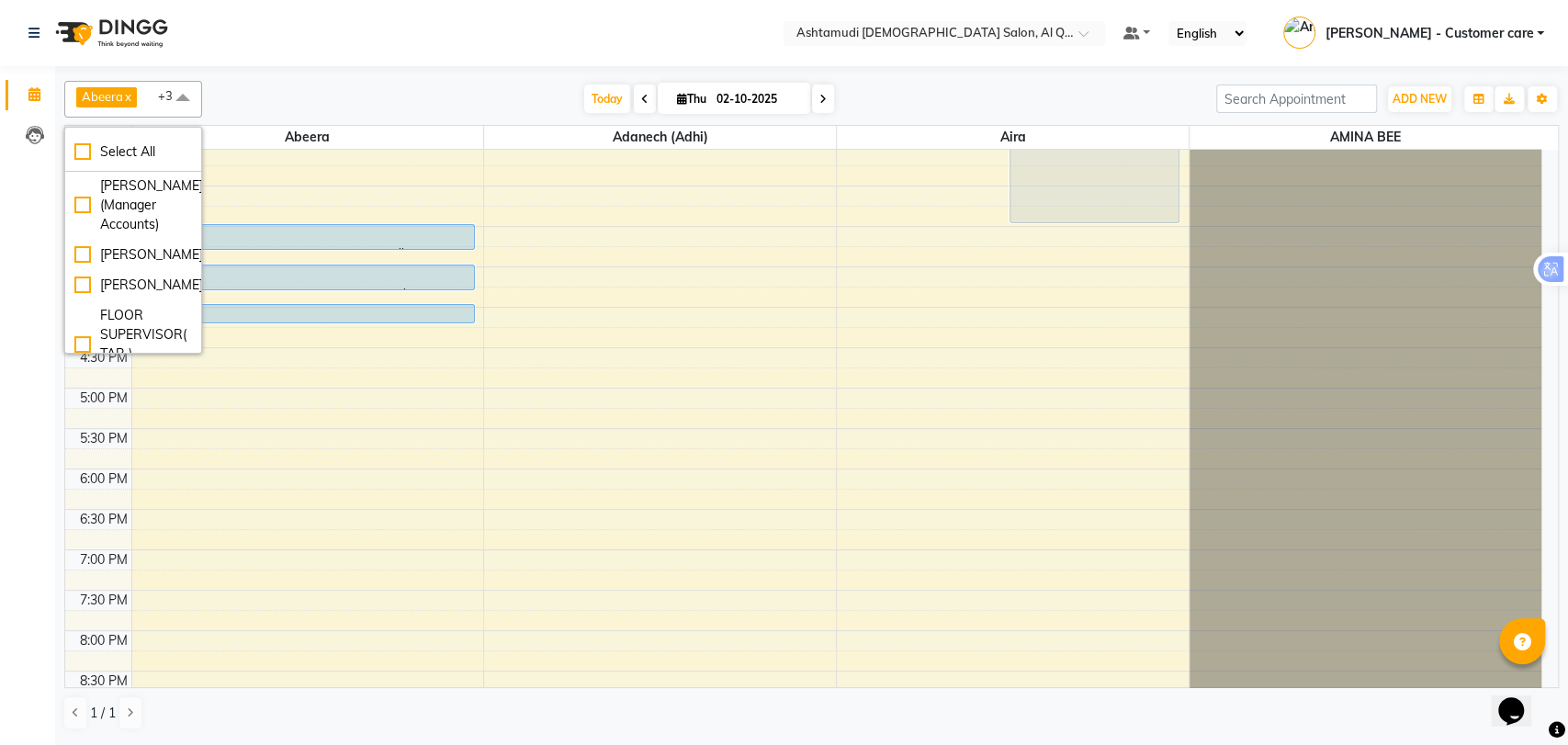
scroll to position [306, 0]
click at [116, 230] on div "[PERSON_NAME]" at bounding box center [133, 220] width 117 height 19
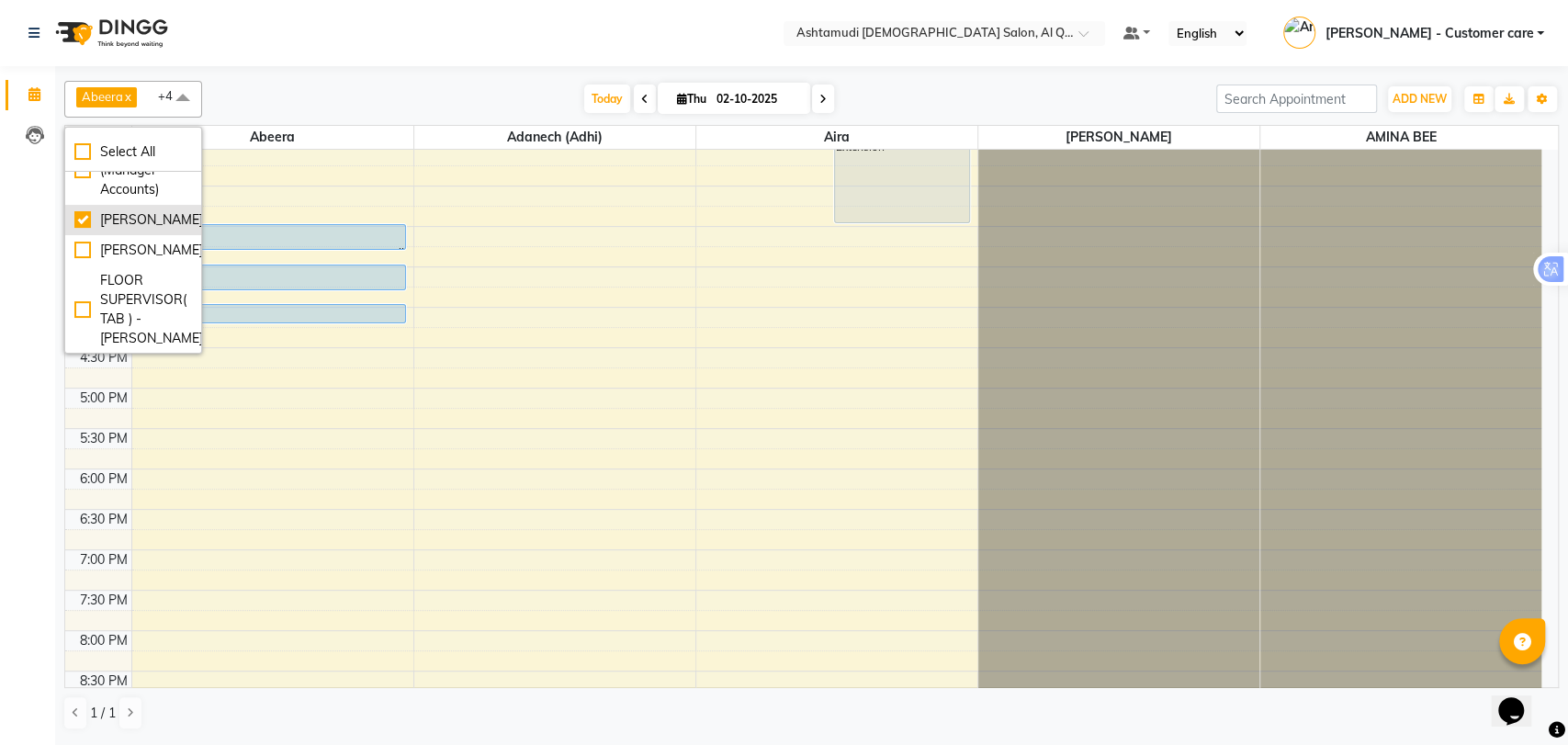
click at [117, 230] on div "[PERSON_NAME]" at bounding box center [133, 220] width 117 height 19
checkbox input "false"
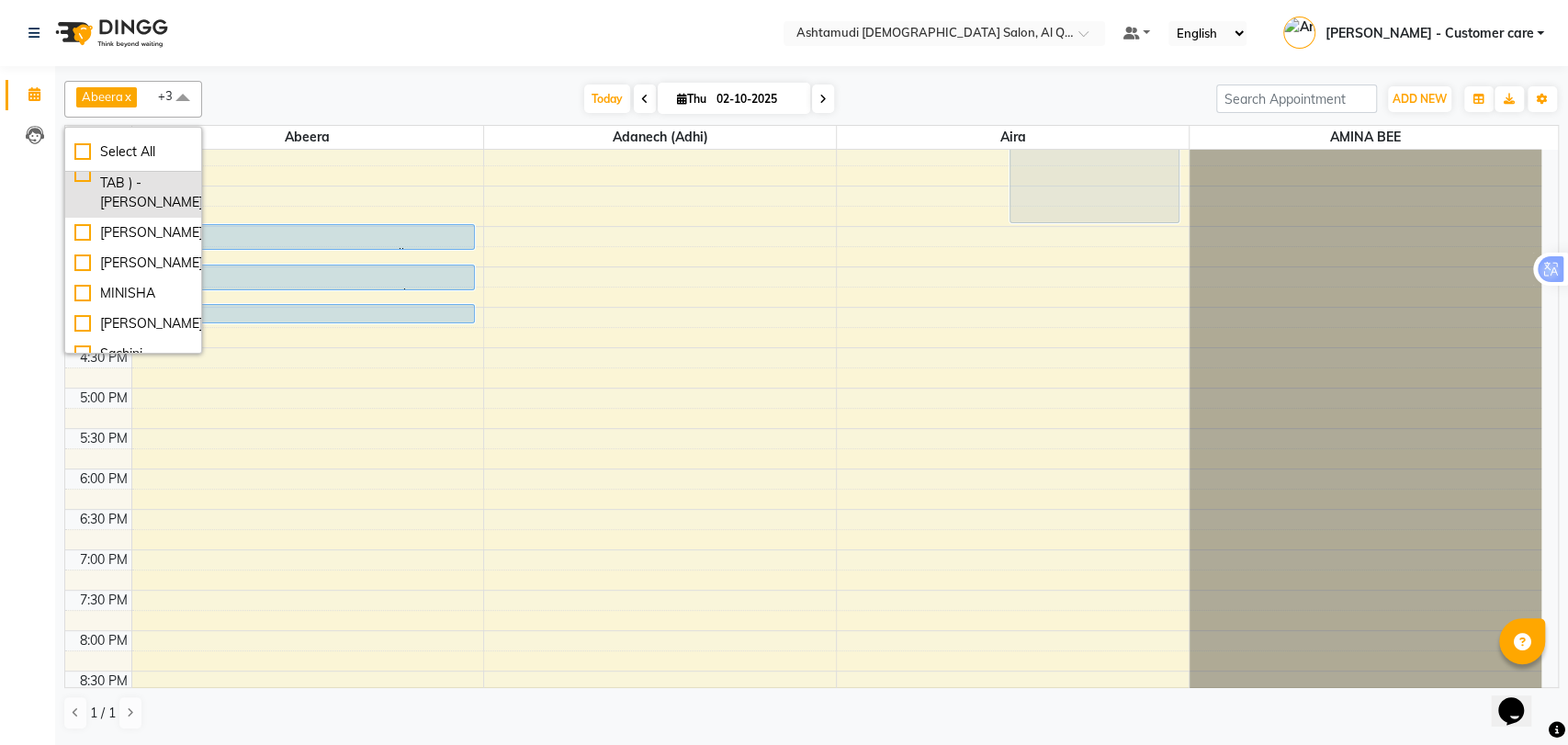
scroll to position [408, 0]
click at [117, 158] on div "[PERSON_NAME]" at bounding box center [133, 149] width 117 height 19
checkbox input "true"
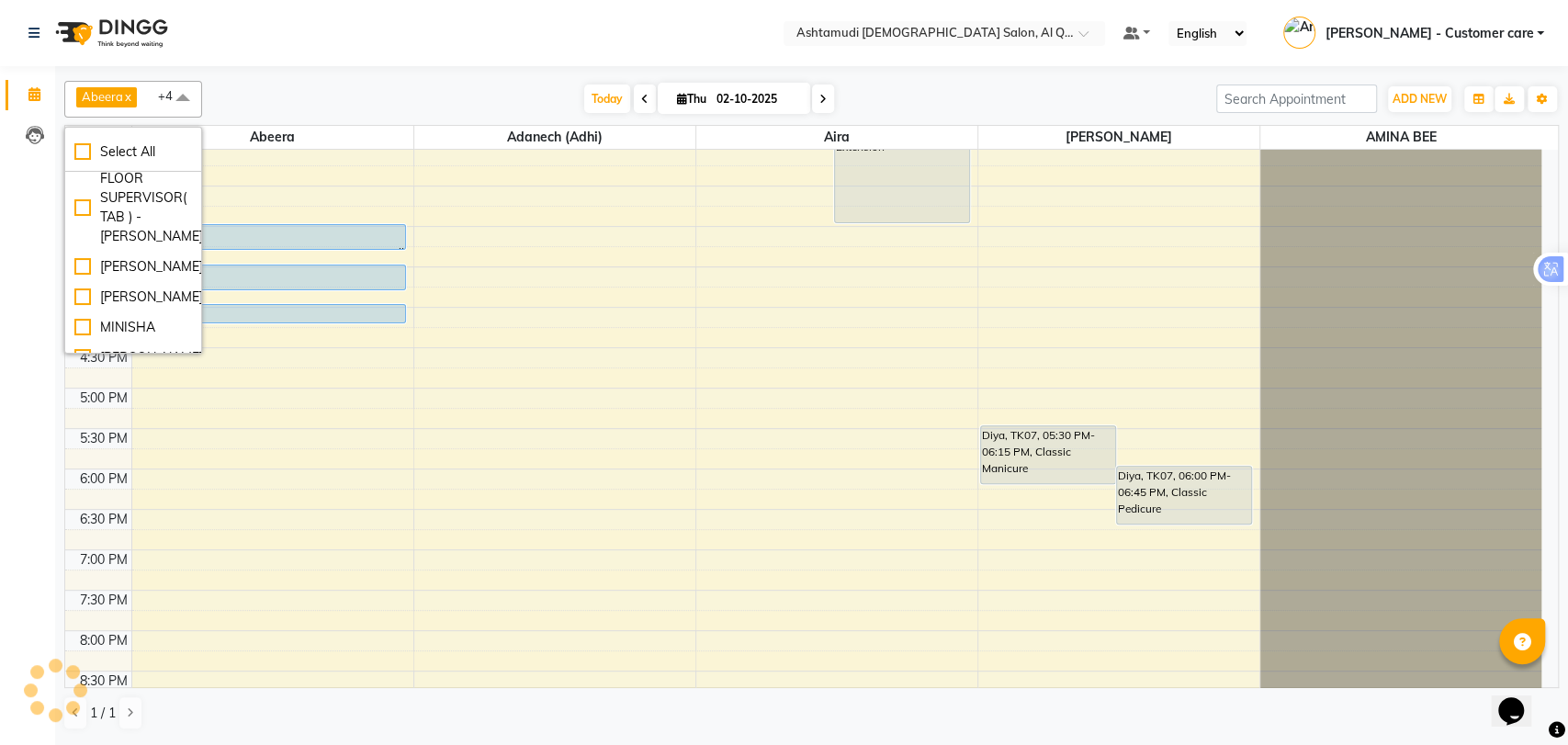
scroll to position [510, 0]
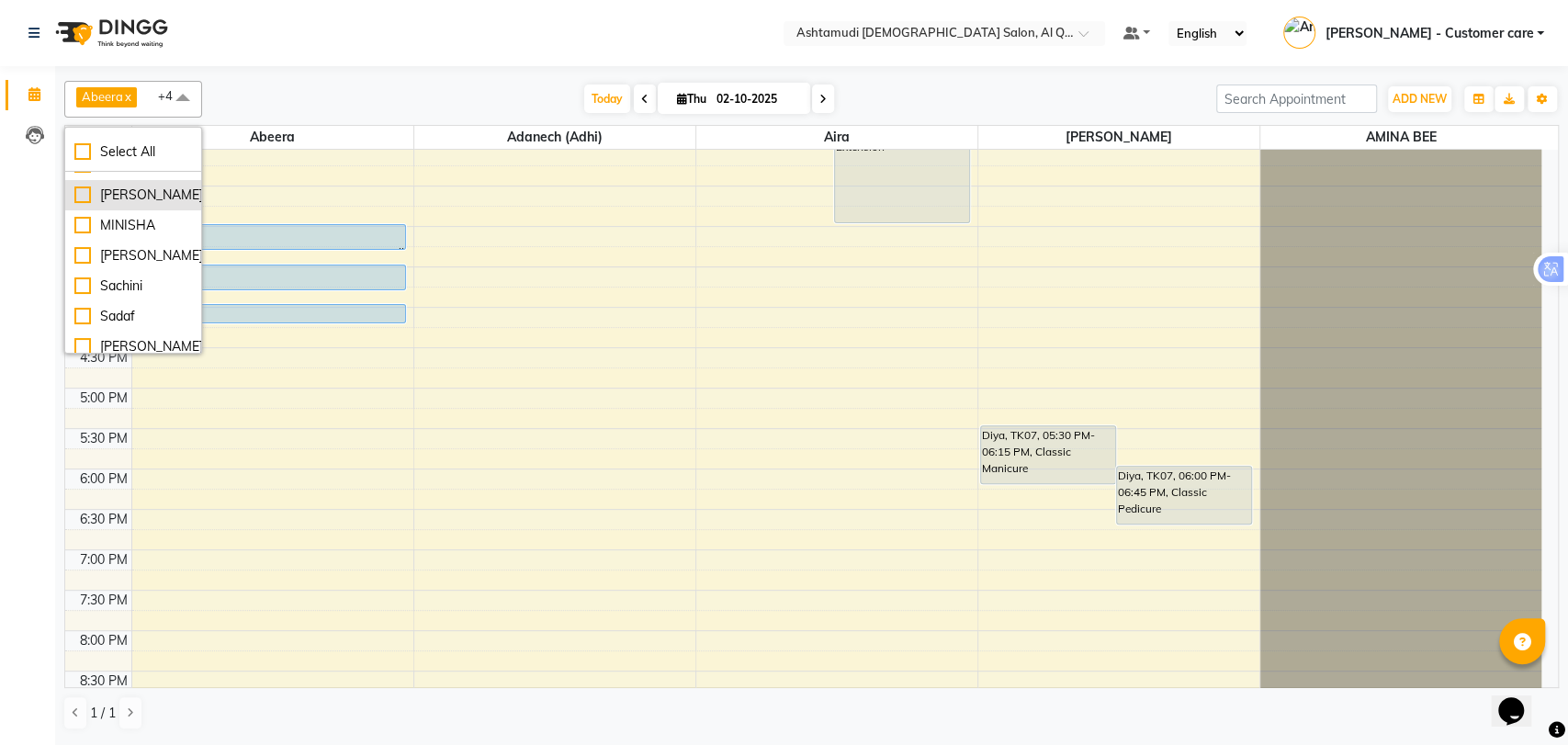
click at [117, 205] on div "[PERSON_NAME]" at bounding box center [133, 195] width 117 height 19
checkbox input "true"
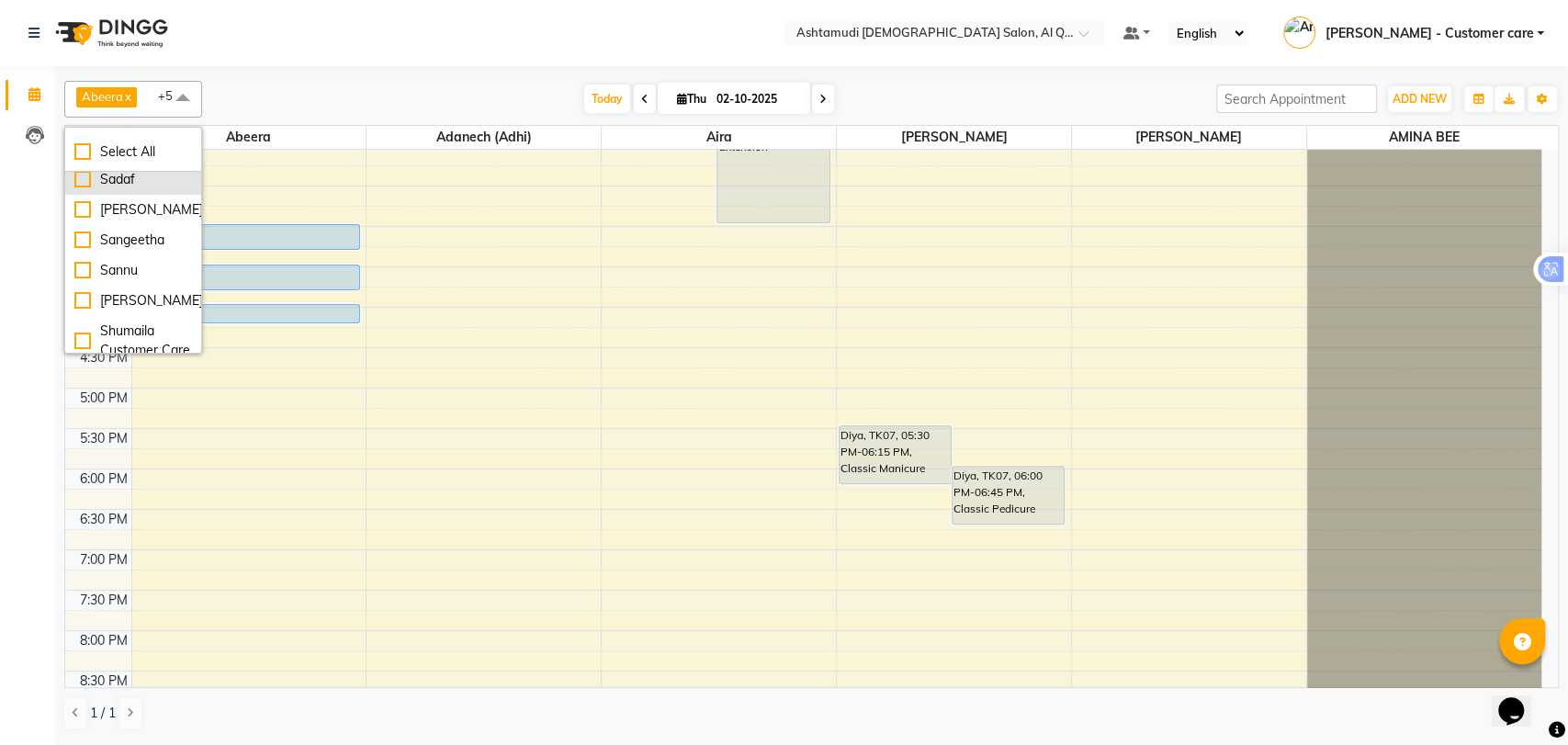
scroll to position [612, 0]
click at [117, 163] on div "[PERSON_NAME]" at bounding box center [133, 154] width 117 height 19
checkbox input "true"
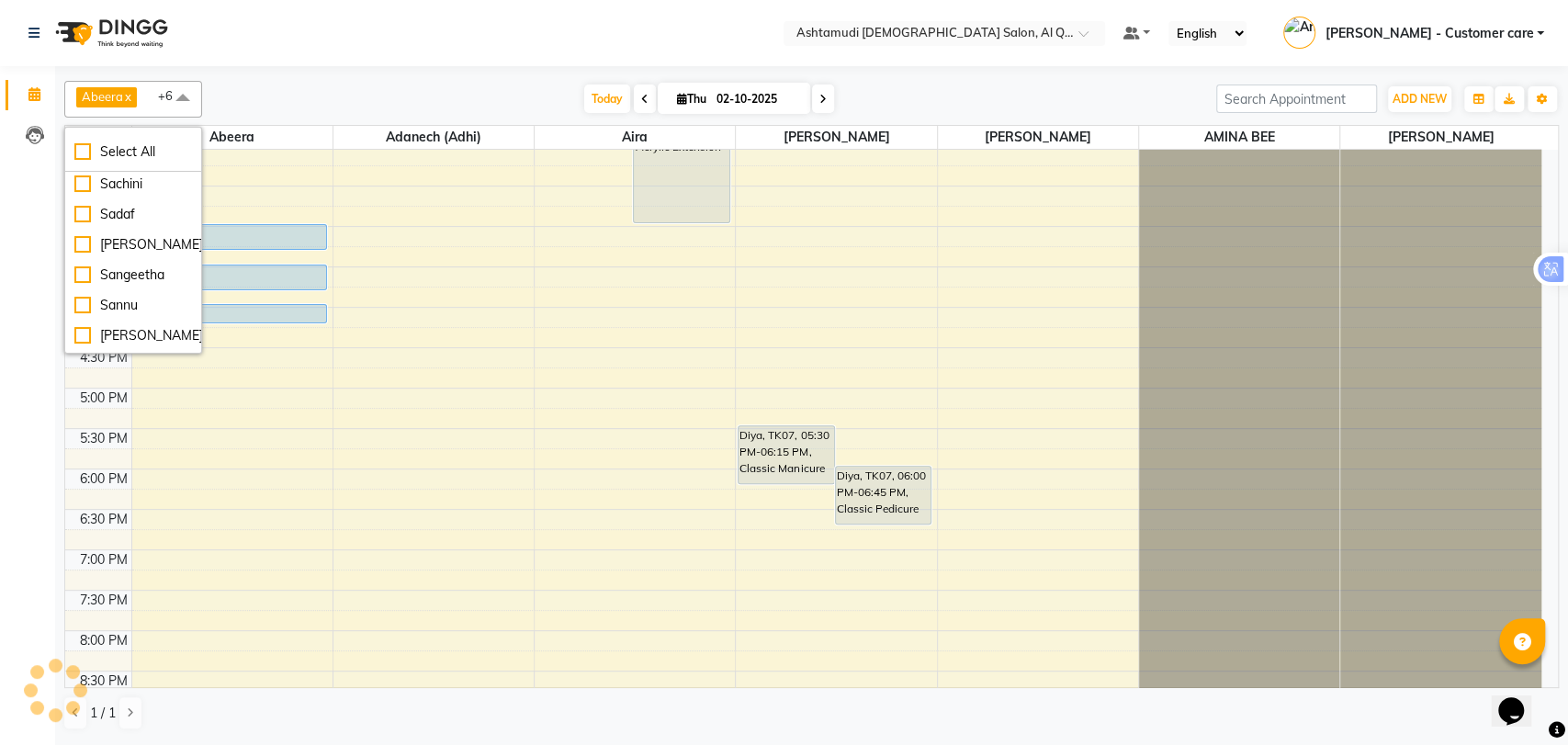
scroll to position [714, 0]
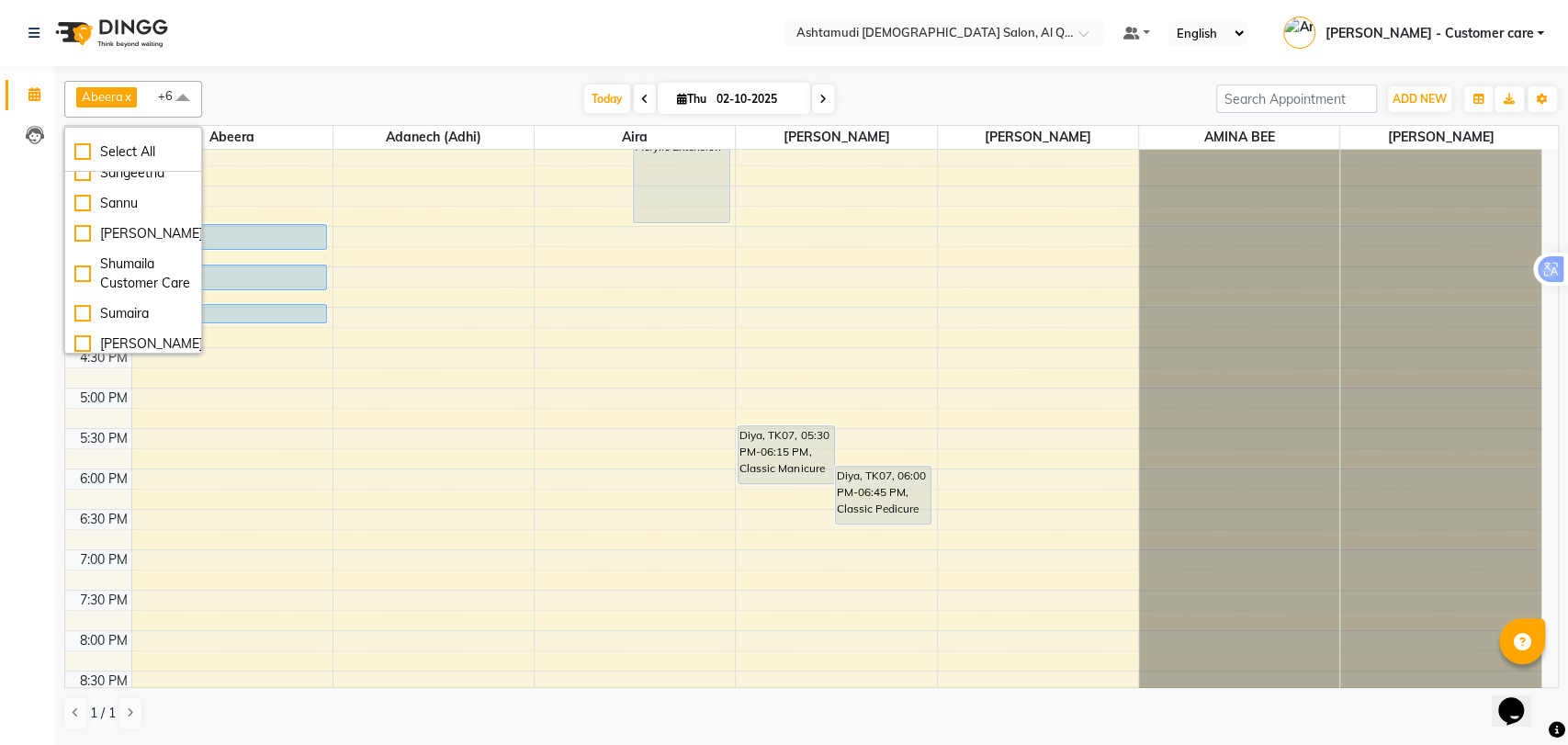
click at [126, 97] on li "Sachini" at bounding box center [133, 82] width 136 height 30
checkbox input "true"
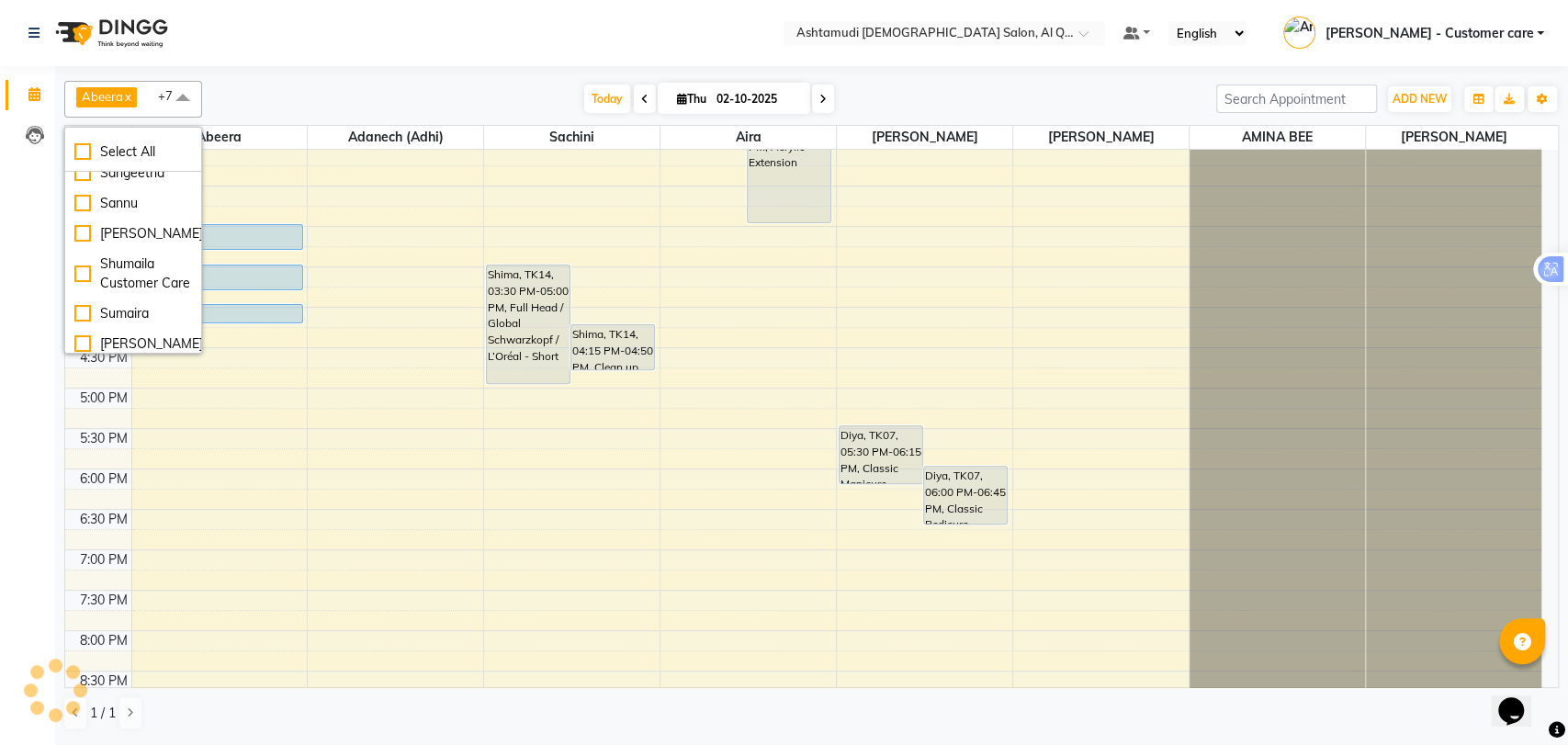
click at [128, 122] on div "Sadaf" at bounding box center [133, 113] width 117 height 19
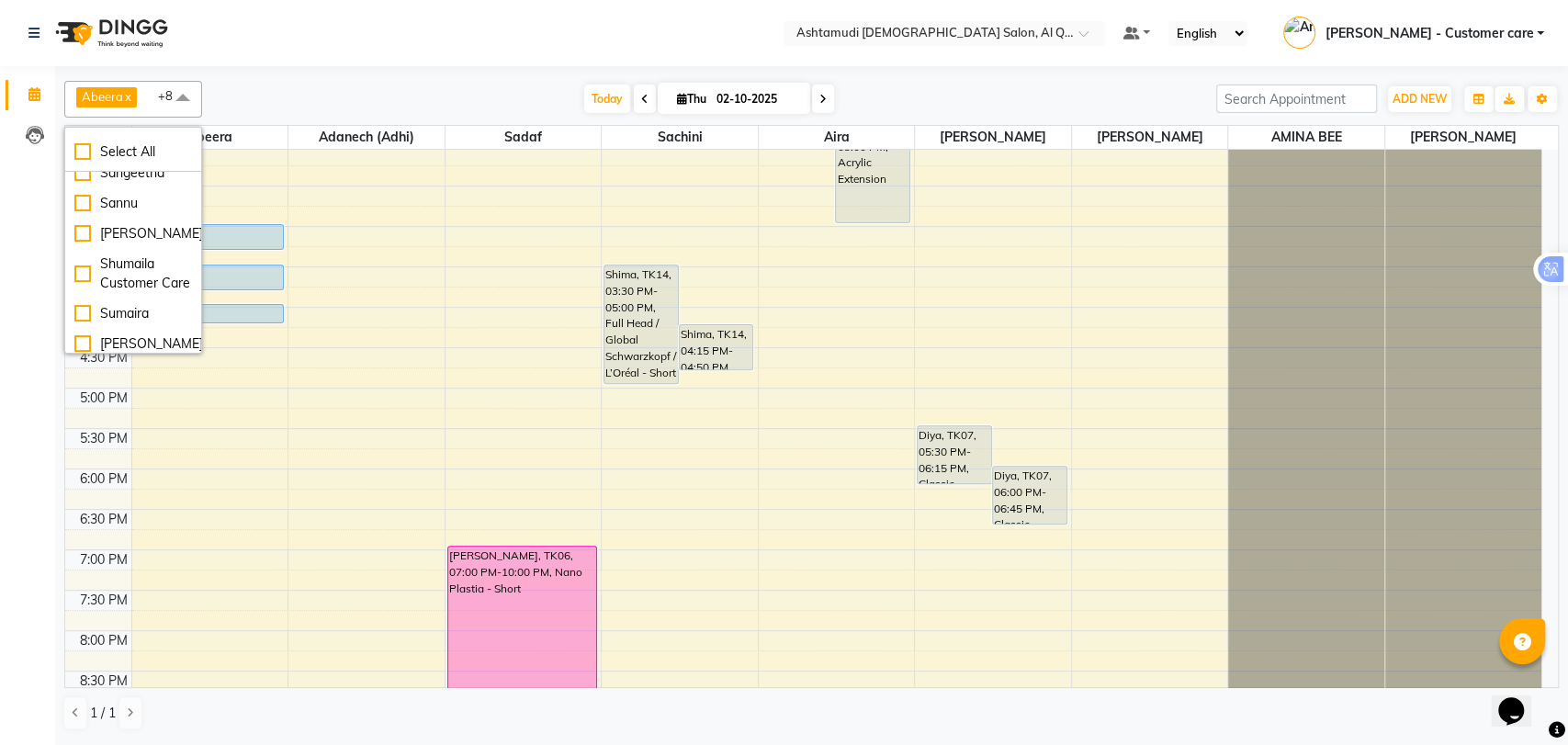
checkbox input "true"
drag, startPoint x: 137, startPoint y: 329, endPoint x: 134, endPoint y: 320, distance: 9.5
click at [136, 214] on div "Sannu" at bounding box center [133, 204] width 117 height 19
checkbox input "true"
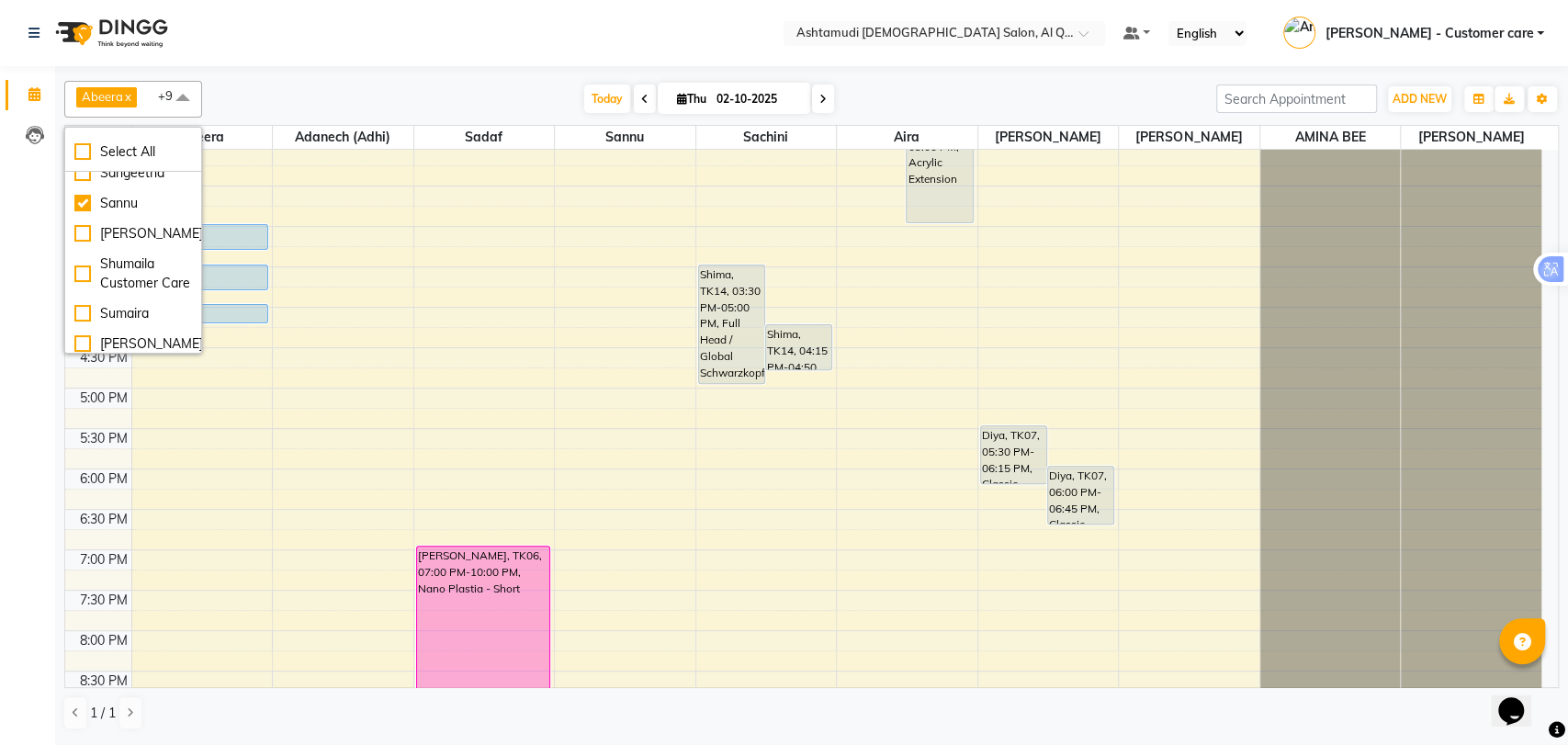
click at [141, 152] on div "[PERSON_NAME]" at bounding box center [133, 143] width 117 height 19
checkbox input "true"
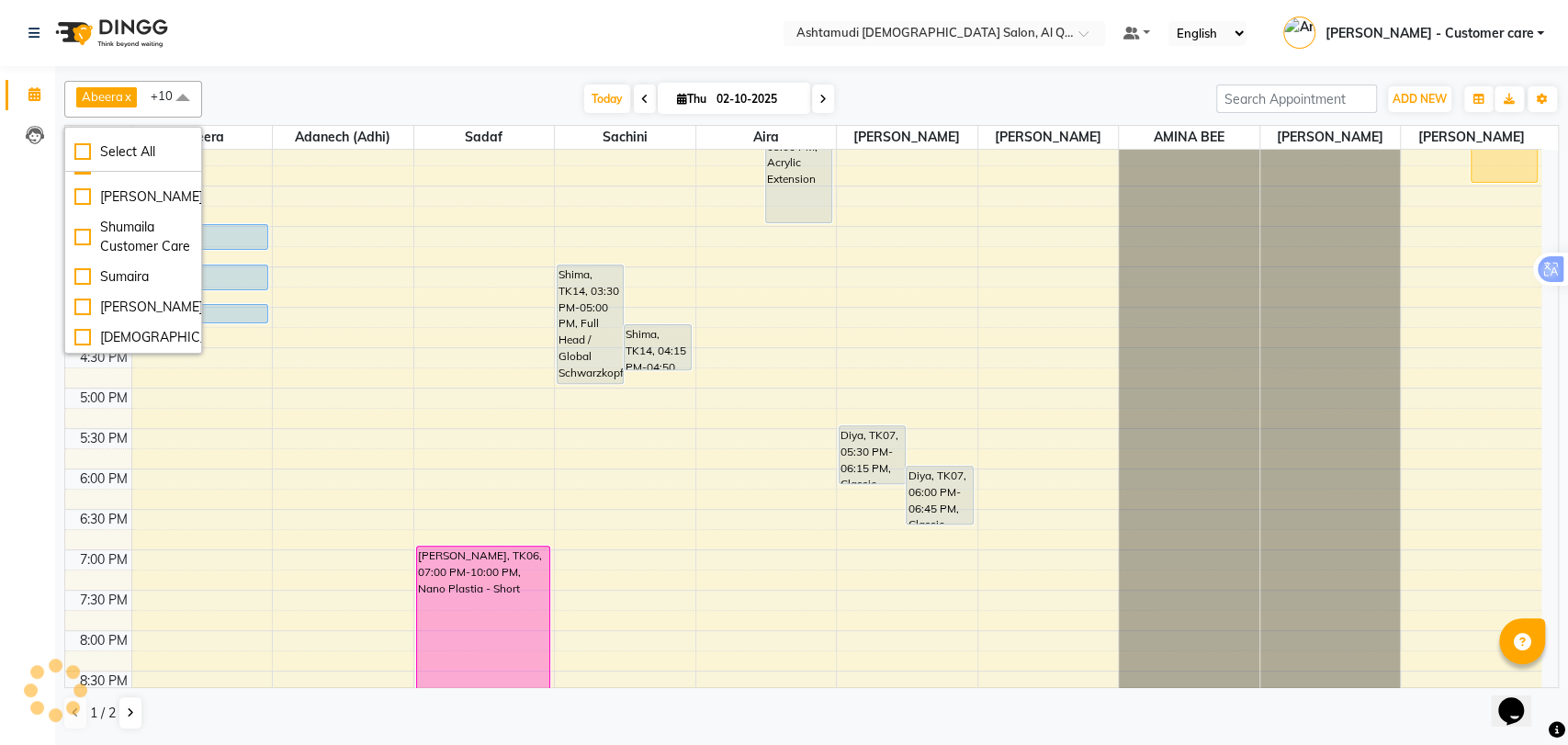
scroll to position [904, 0]
click at [131, 272] on div "Sumaira" at bounding box center [133, 277] width 117 height 19
checkbox input "true"
click at [283, 91] on div "Today Thu 02-10-2025" at bounding box center [710, 99] width 996 height 27
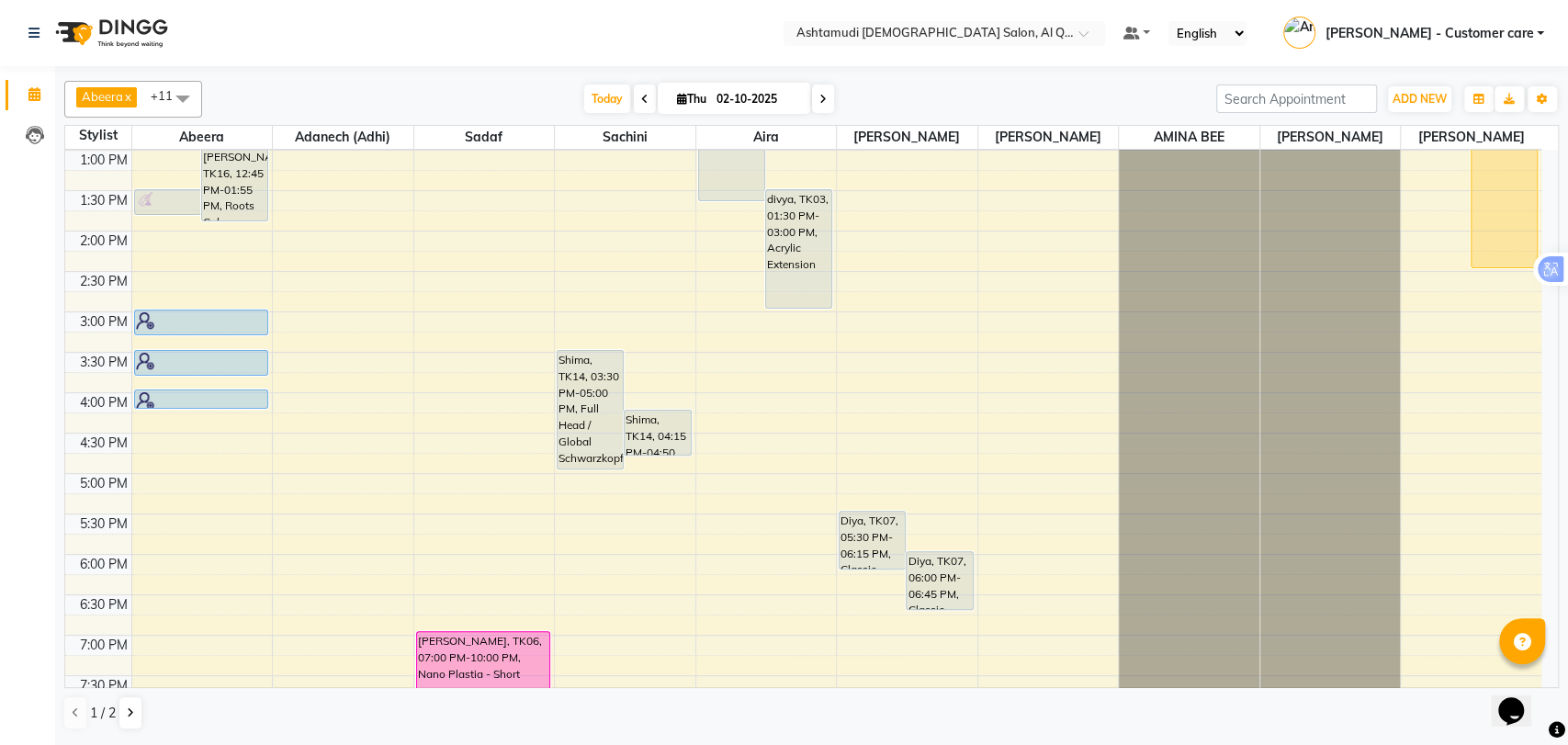
scroll to position [102, 0]
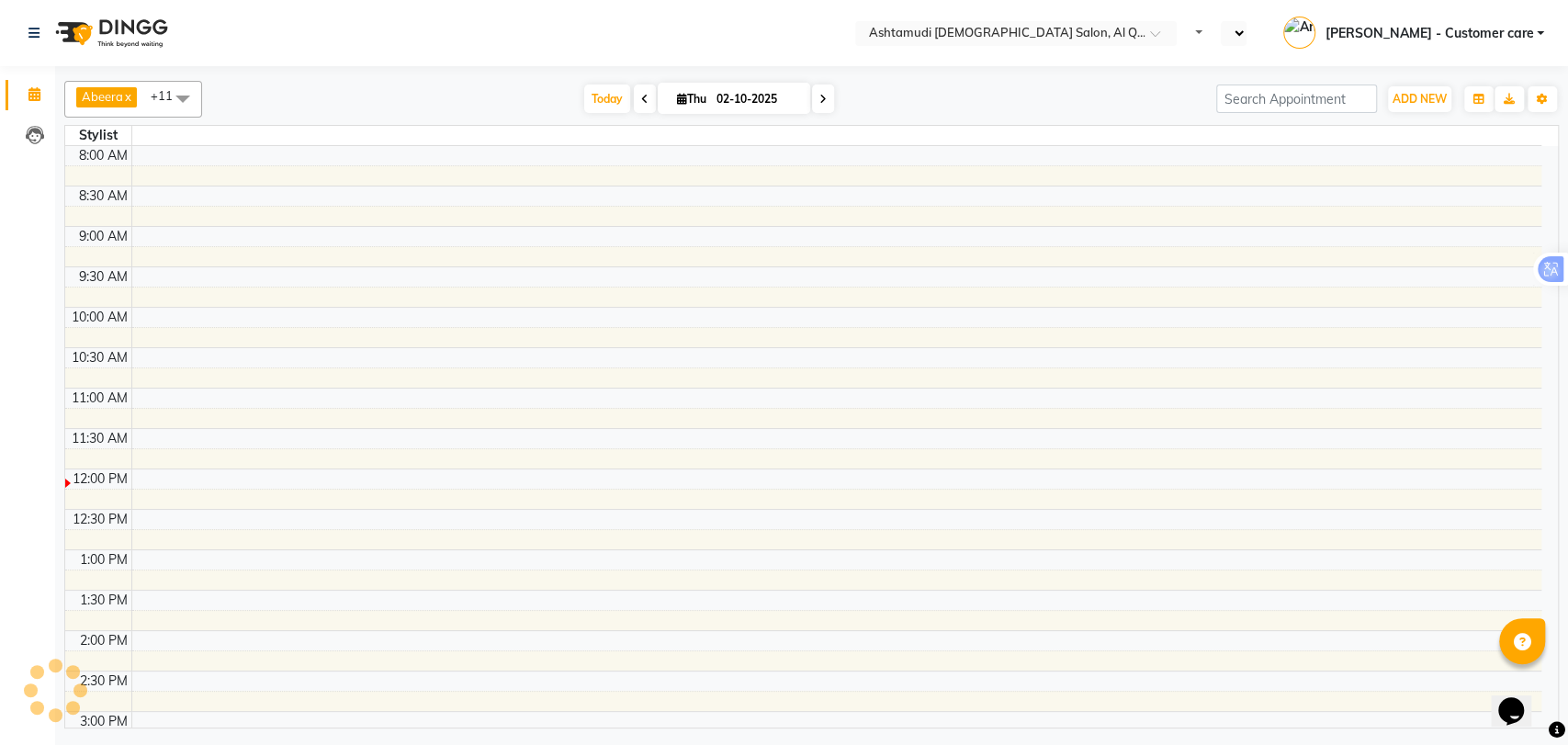
select select "en"
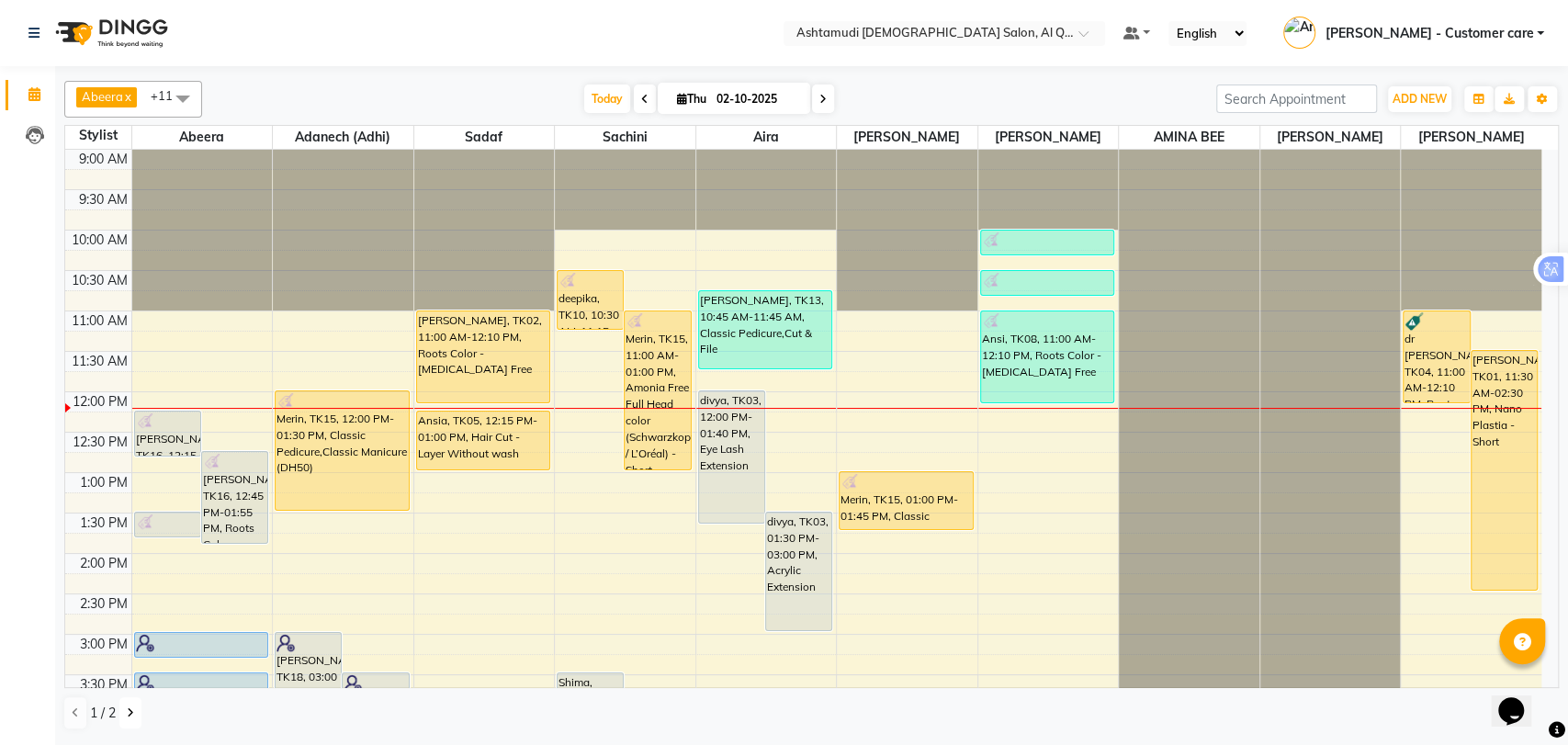
click at [125, 720] on button at bounding box center [130, 713] width 22 height 31
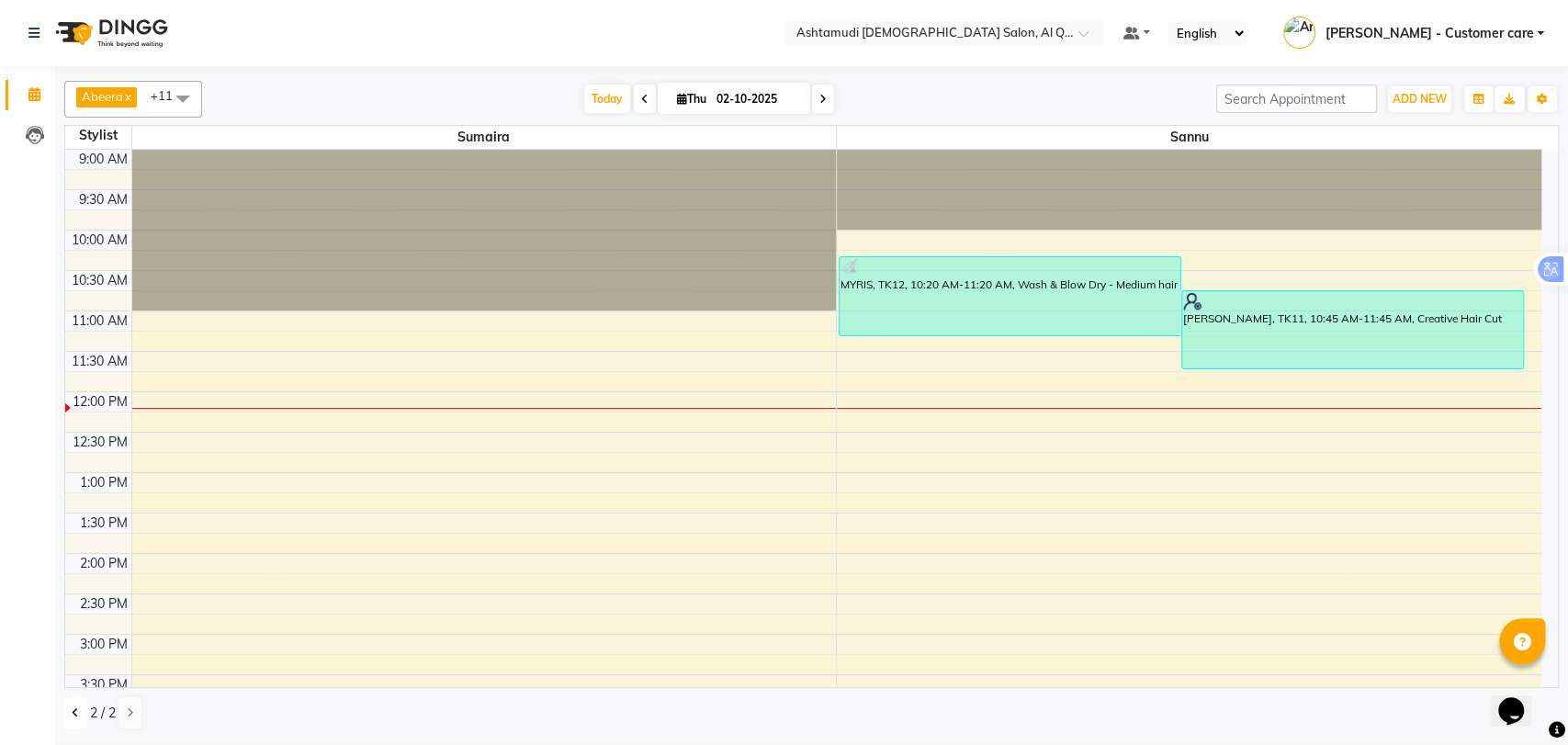
click at [77, 722] on button at bounding box center [75, 713] width 22 height 31
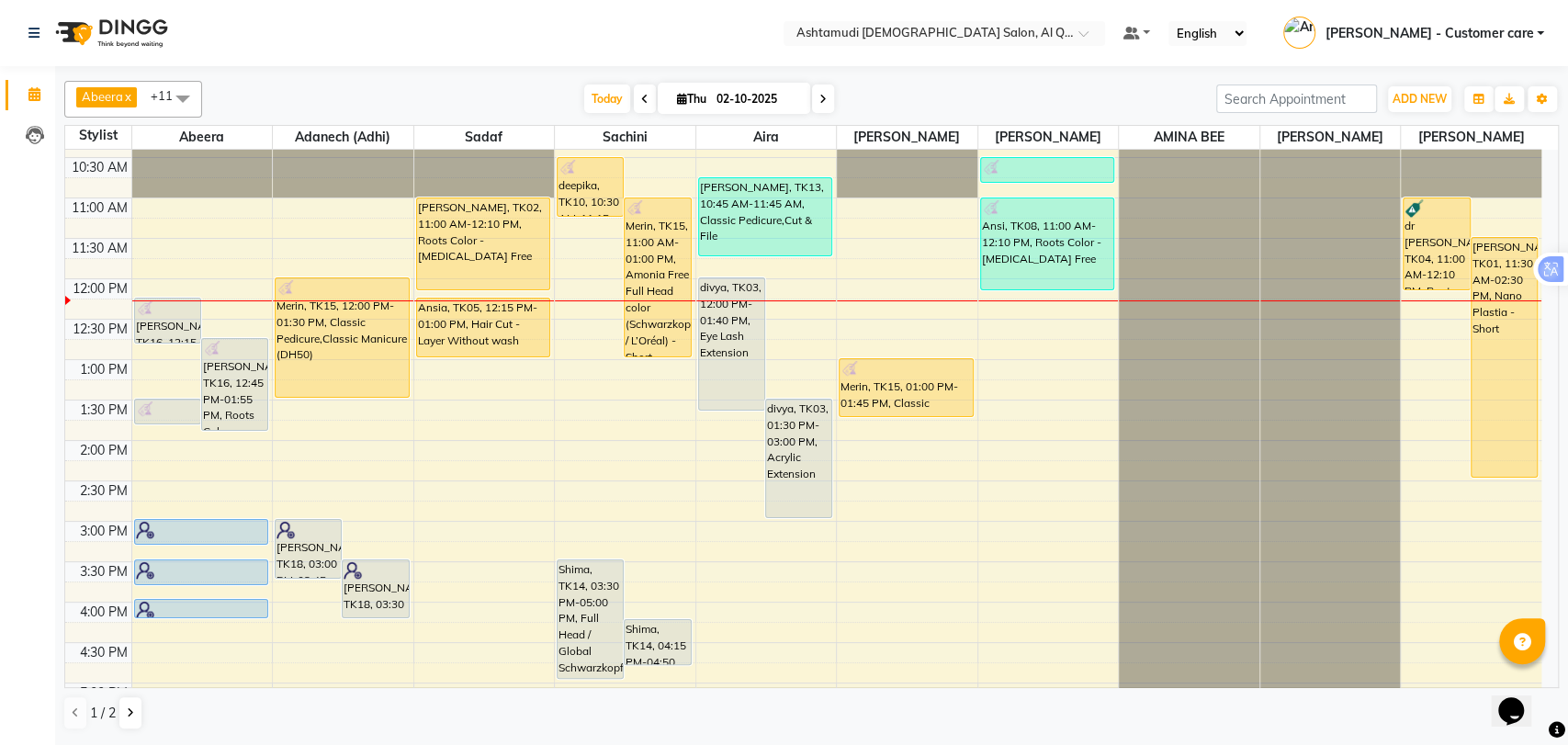
scroll to position [122, 0]
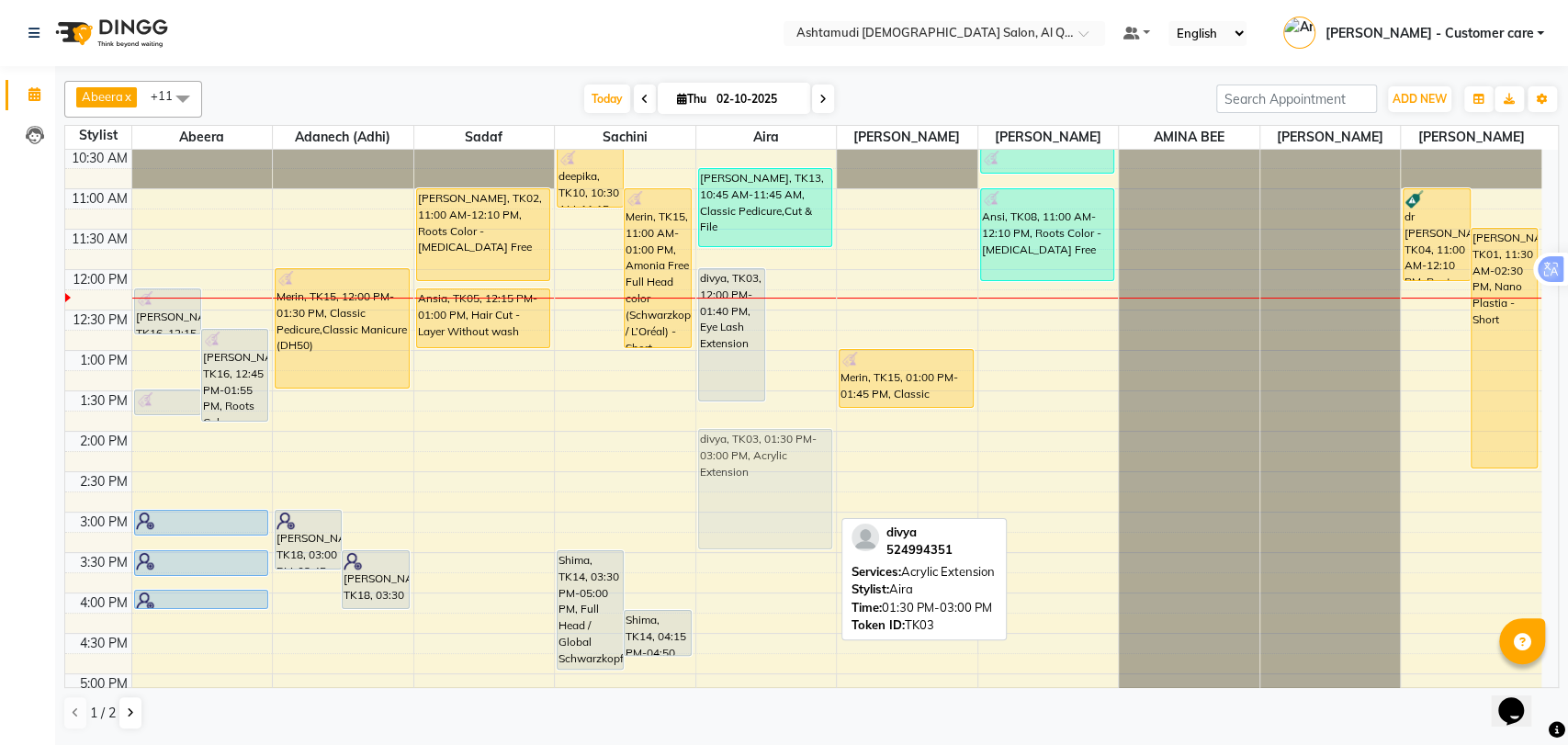
click at [780, 484] on div "divya, TK03, 12:00 PM-01:40 PM, Eye Lash Extension divya, TK03, 01:30 PM-03:00 …" at bounding box center [766, 593] width 141 height 1132
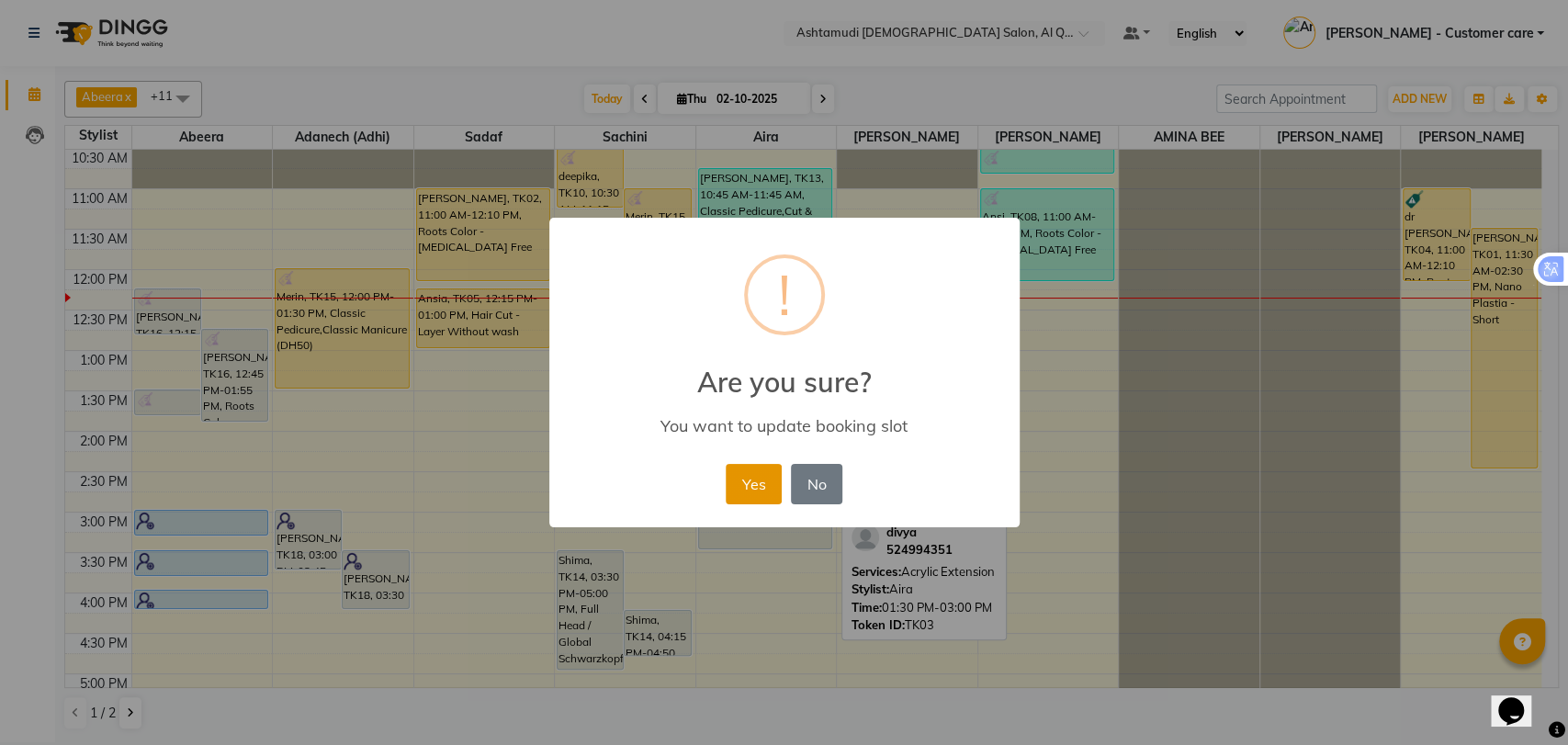
click at [743, 465] on button "Yes" at bounding box center [754, 485] width 56 height 41
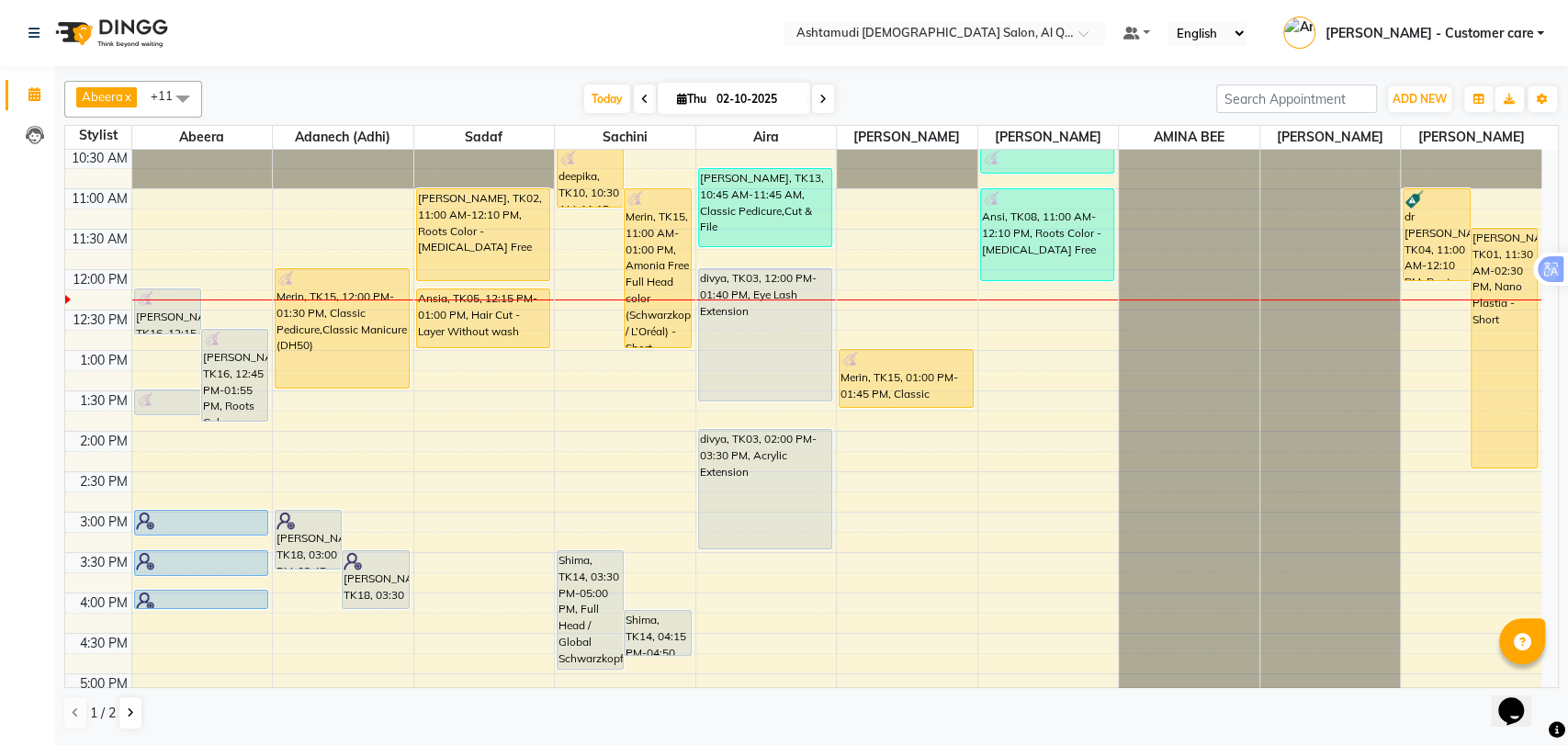
click at [605, 460] on div "9:00 AM 9:30 AM 10:00 AM 10:30 AM 11:00 AM 11:30 AM 12:00 PM 12:30 PM 1:00 PM 1…" at bounding box center [803, 593] width 1477 height 1132
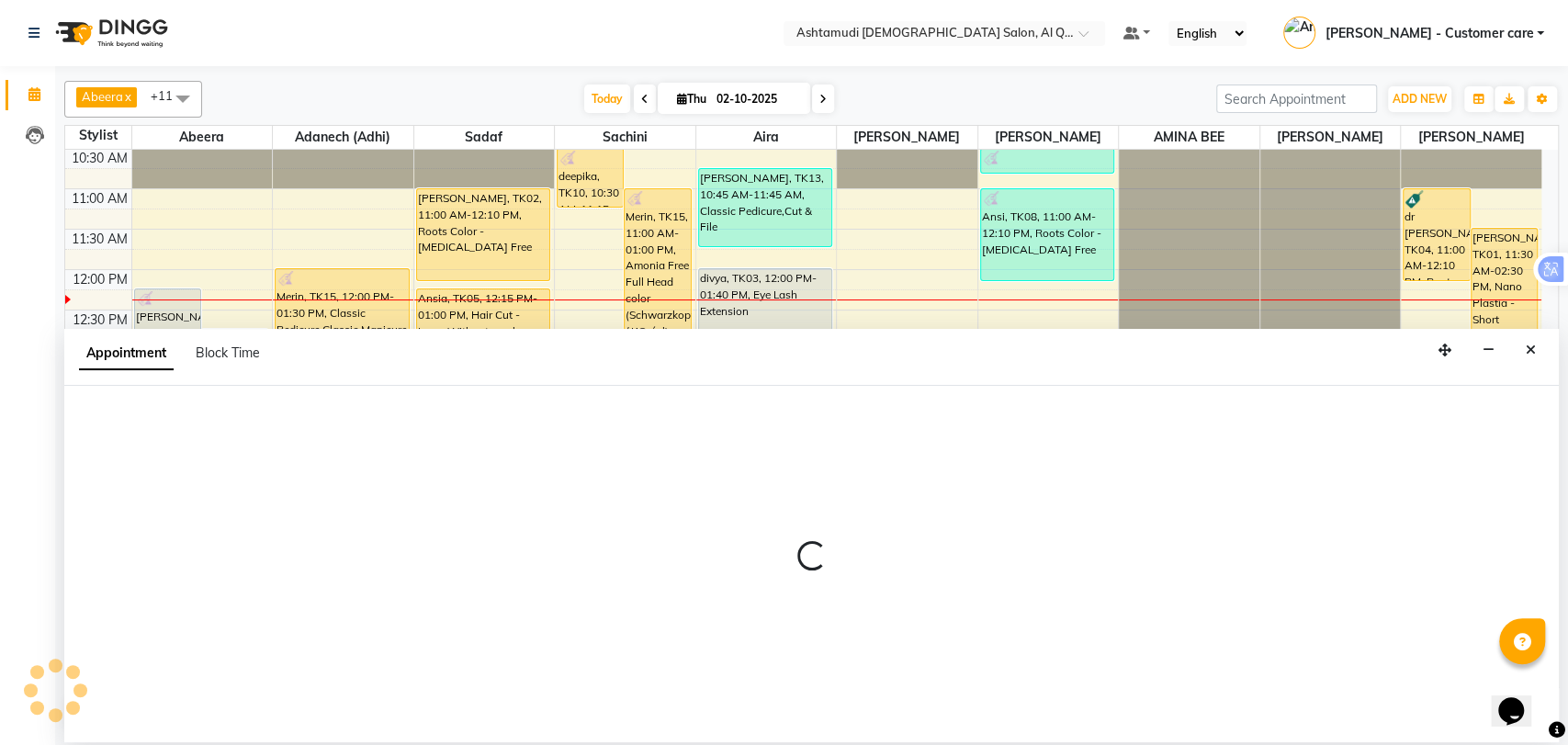
select select "54602"
select select "tentative"
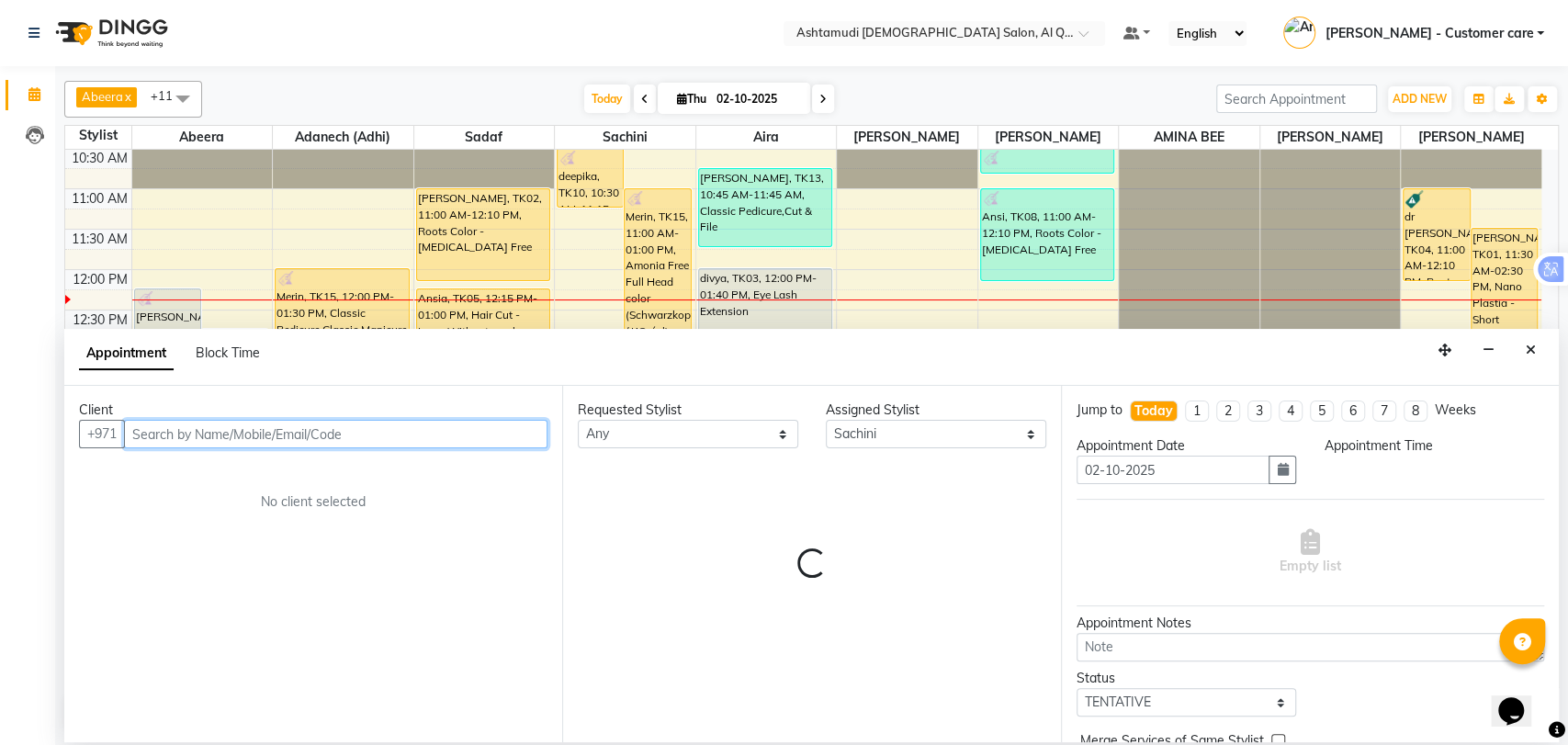
select select "840"
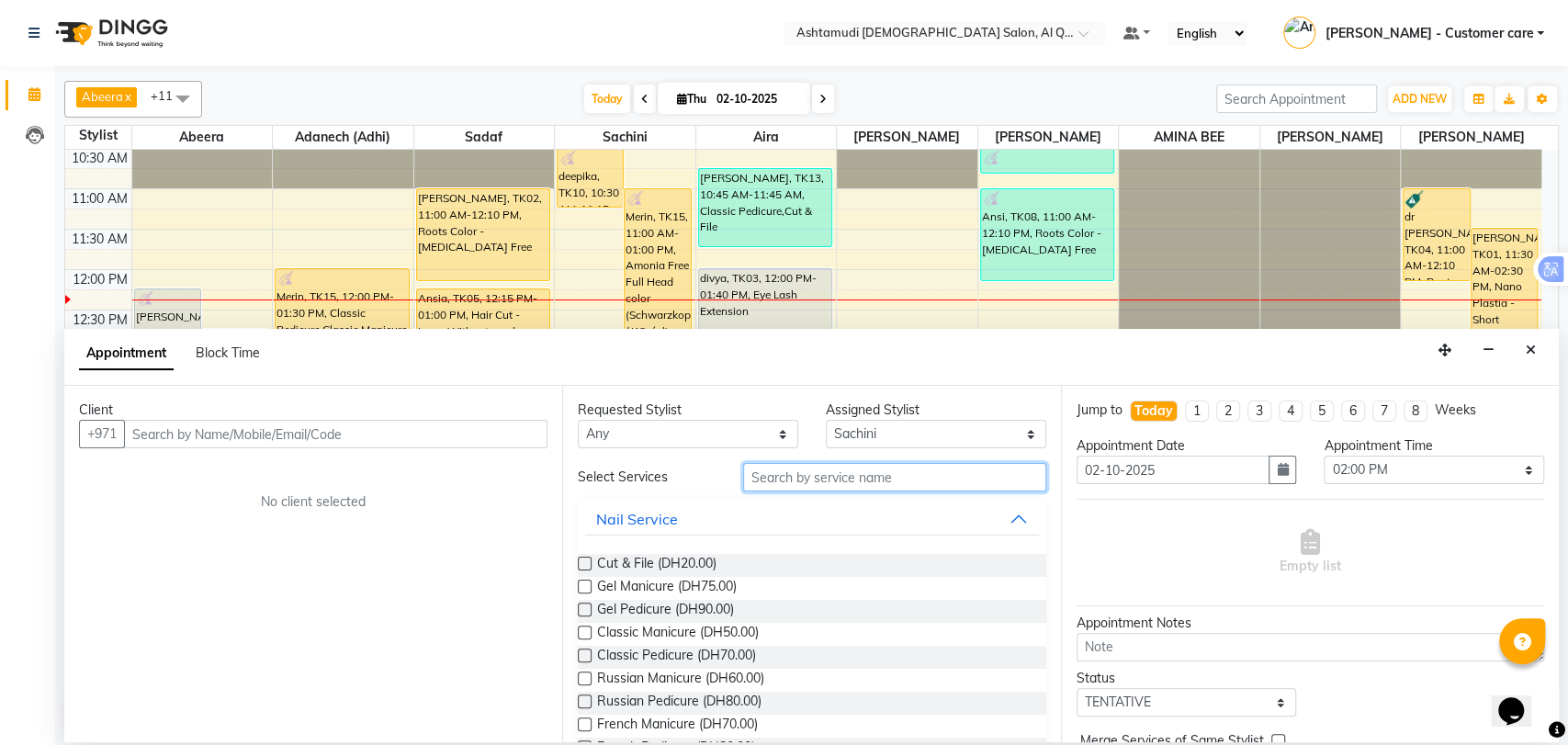
click at [821, 480] on input "text" at bounding box center [895, 477] width 303 height 28
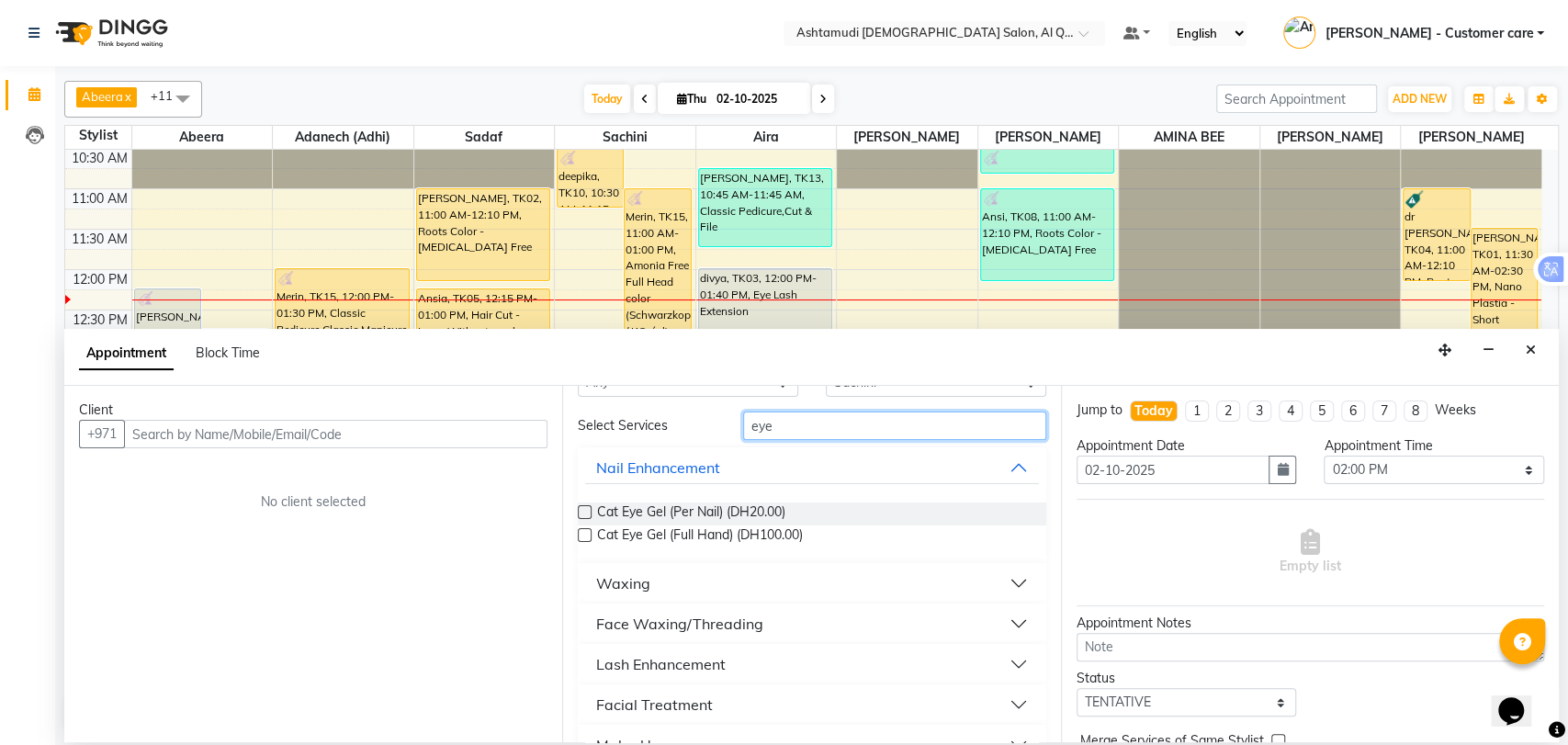
scroll to position [102, 0]
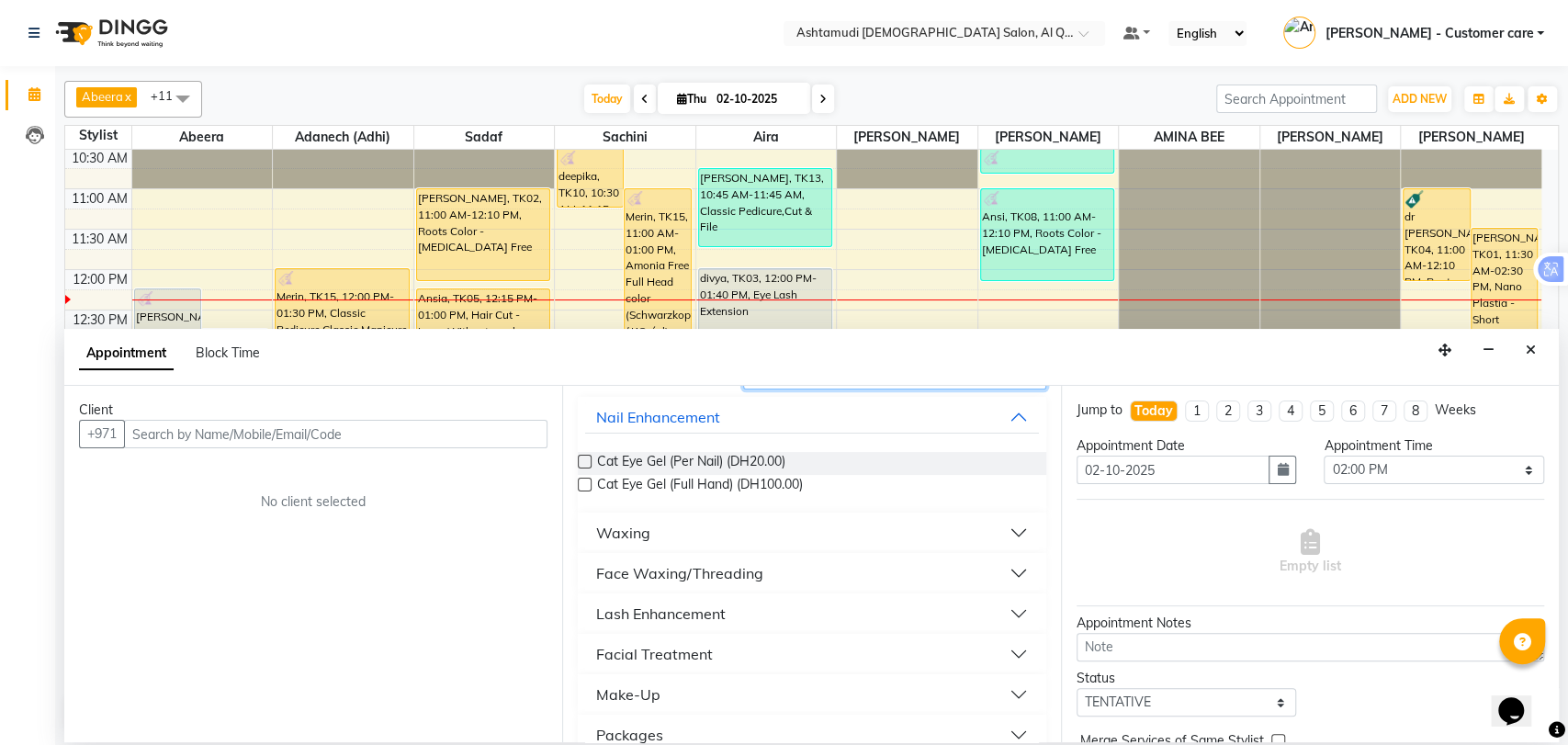
type input "eye"
click at [713, 651] on button "Facial Treatment" at bounding box center [812, 655] width 453 height 33
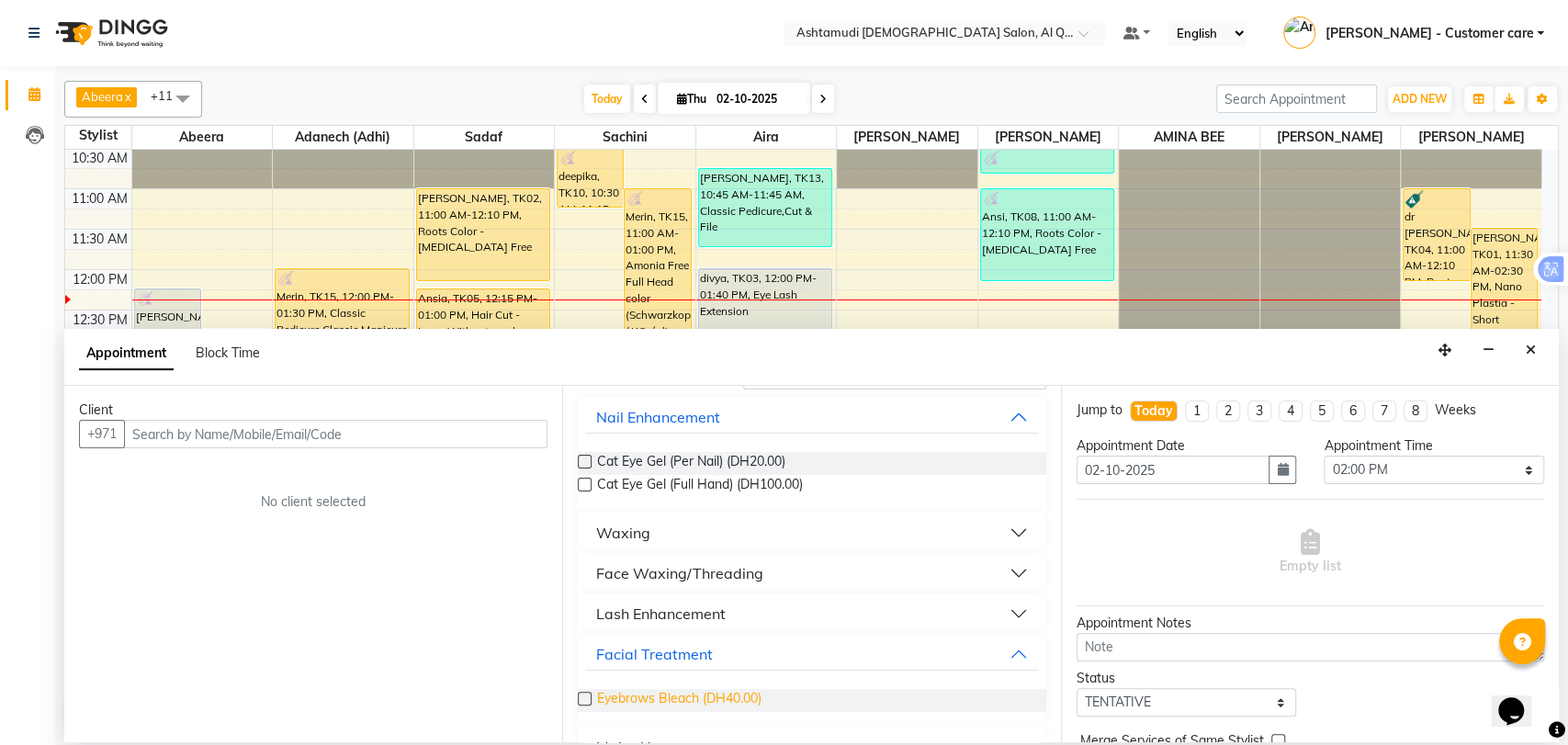
click at [734, 690] on span "Eyebrows Bleach (DH40.00)" at bounding box center [679, 701] width 164 height 23
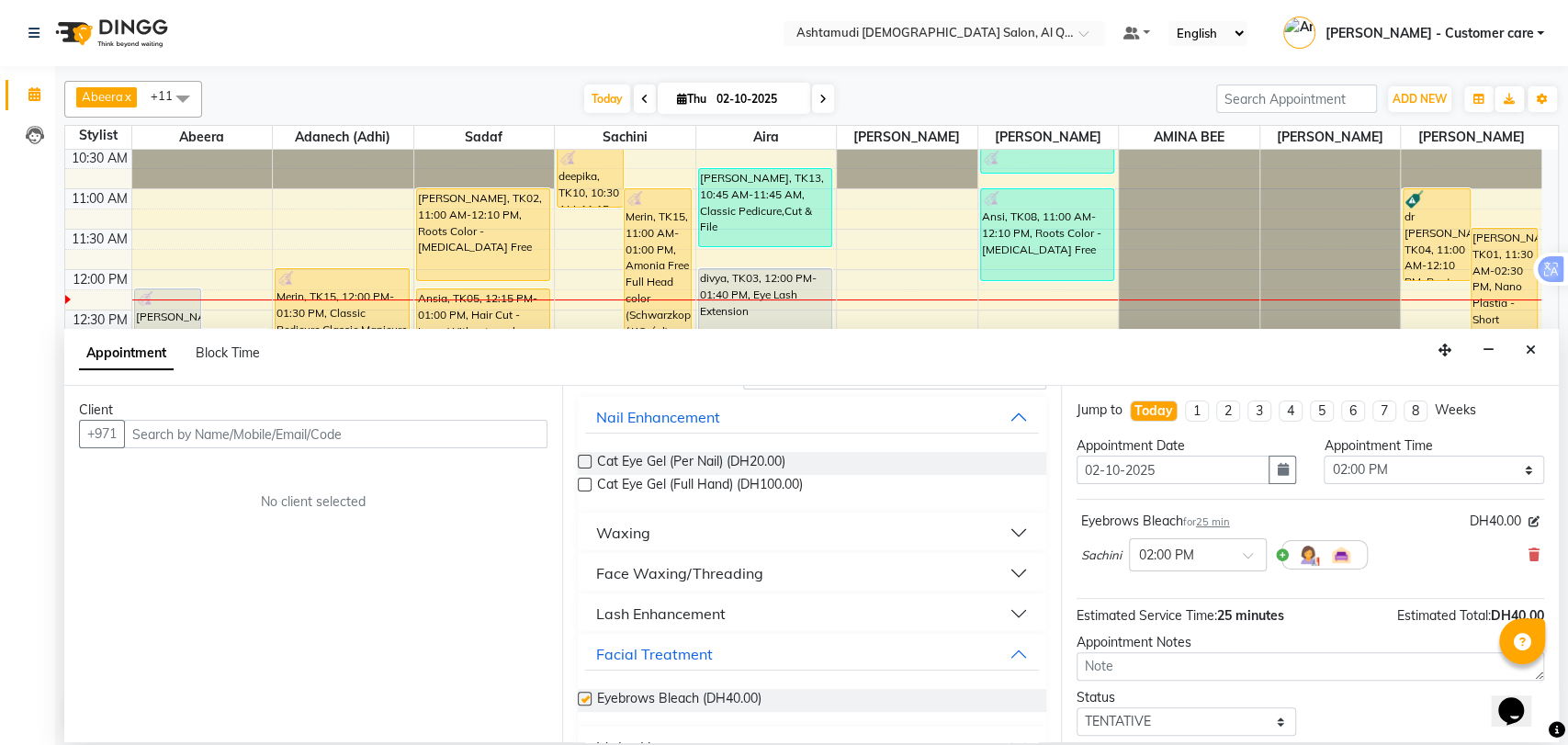
checkbox input "false"
click at [794, 672] on div "Facial Treatment" at bounding box center [812, 655] width 468 height 41
click at [1529, 549] on icon at bounding box center [1534, 555] width 11 height 13
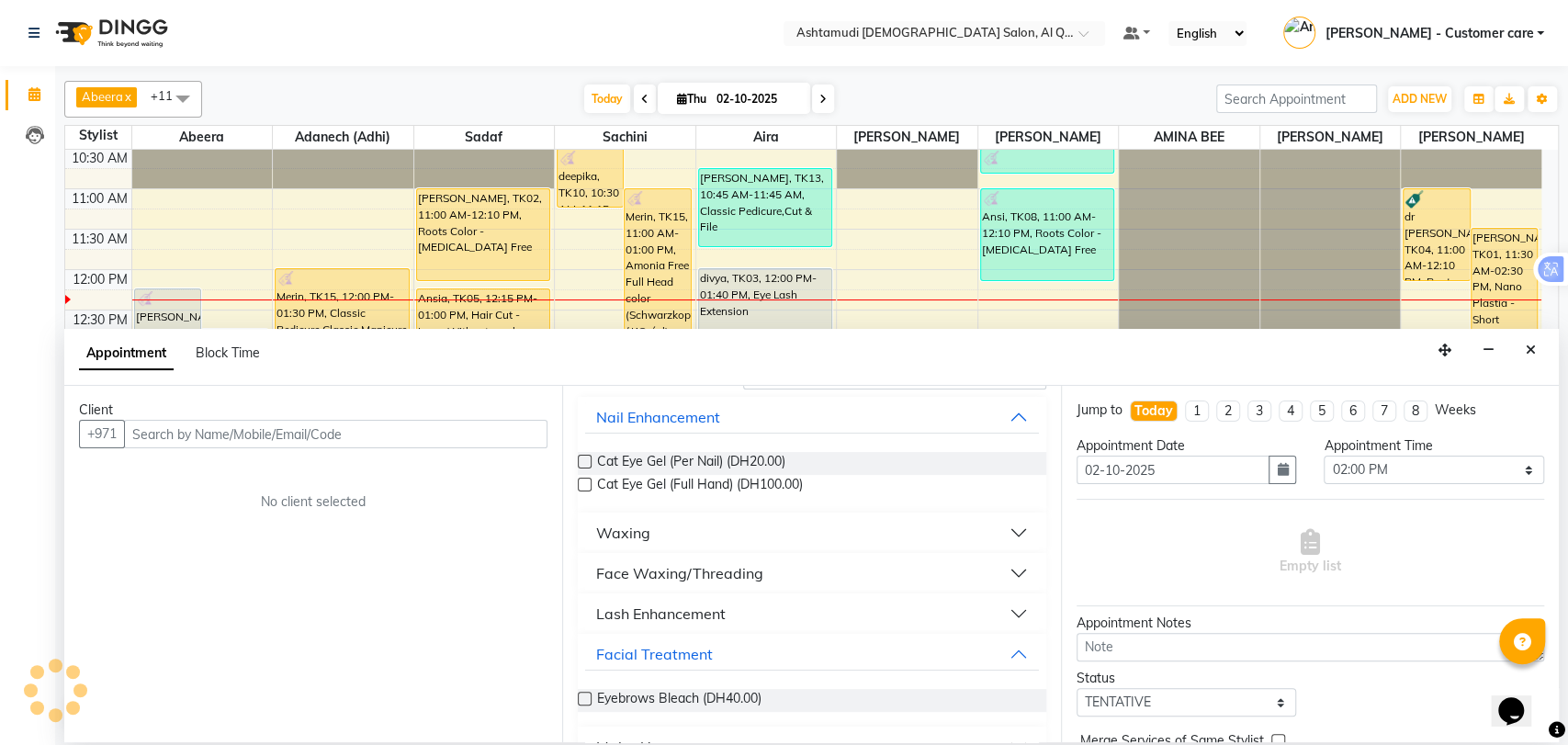
click at [828, 606] on button "Lash Enhancement" at bounding box center [812, 614] width 453 height 33
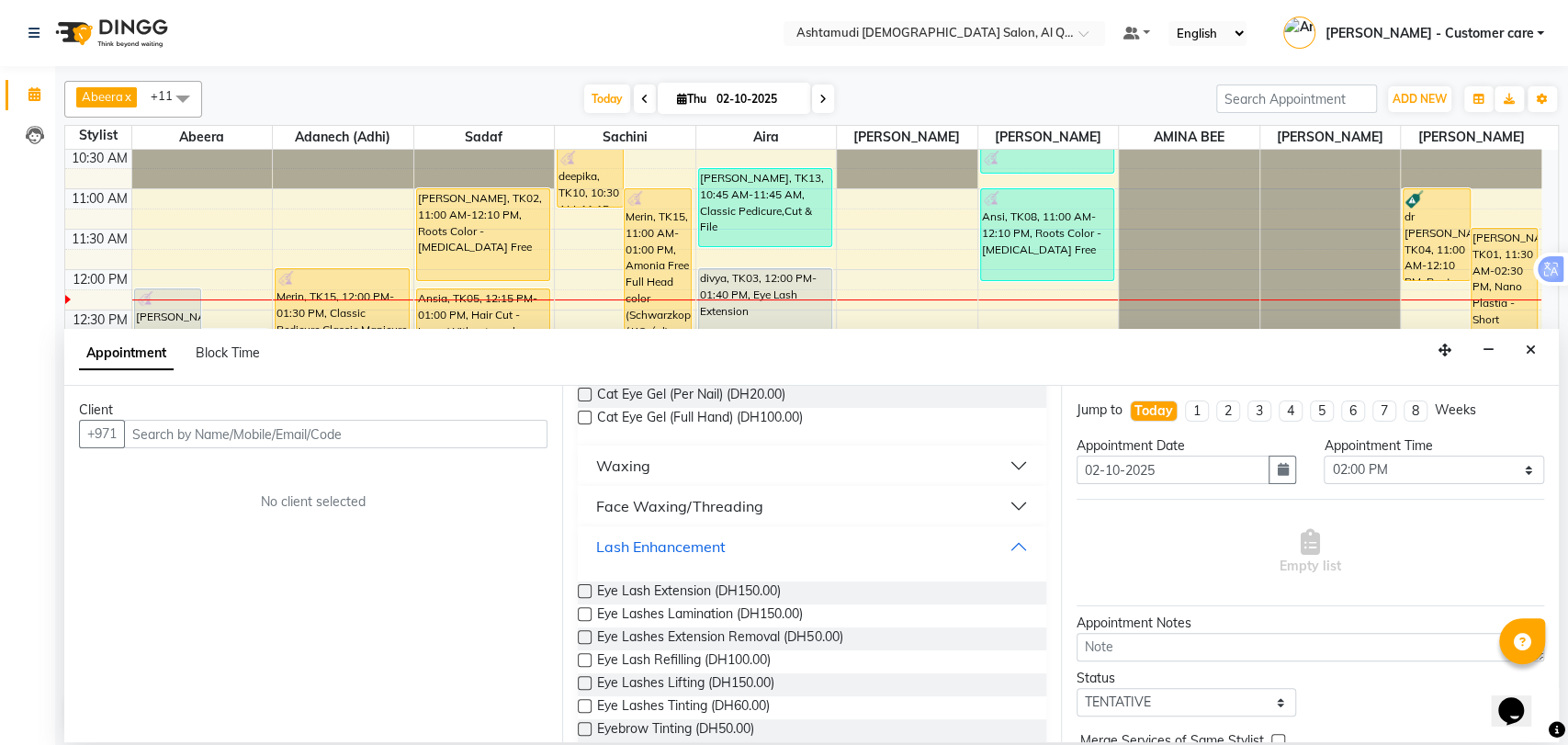
scroll to position [204, 0]
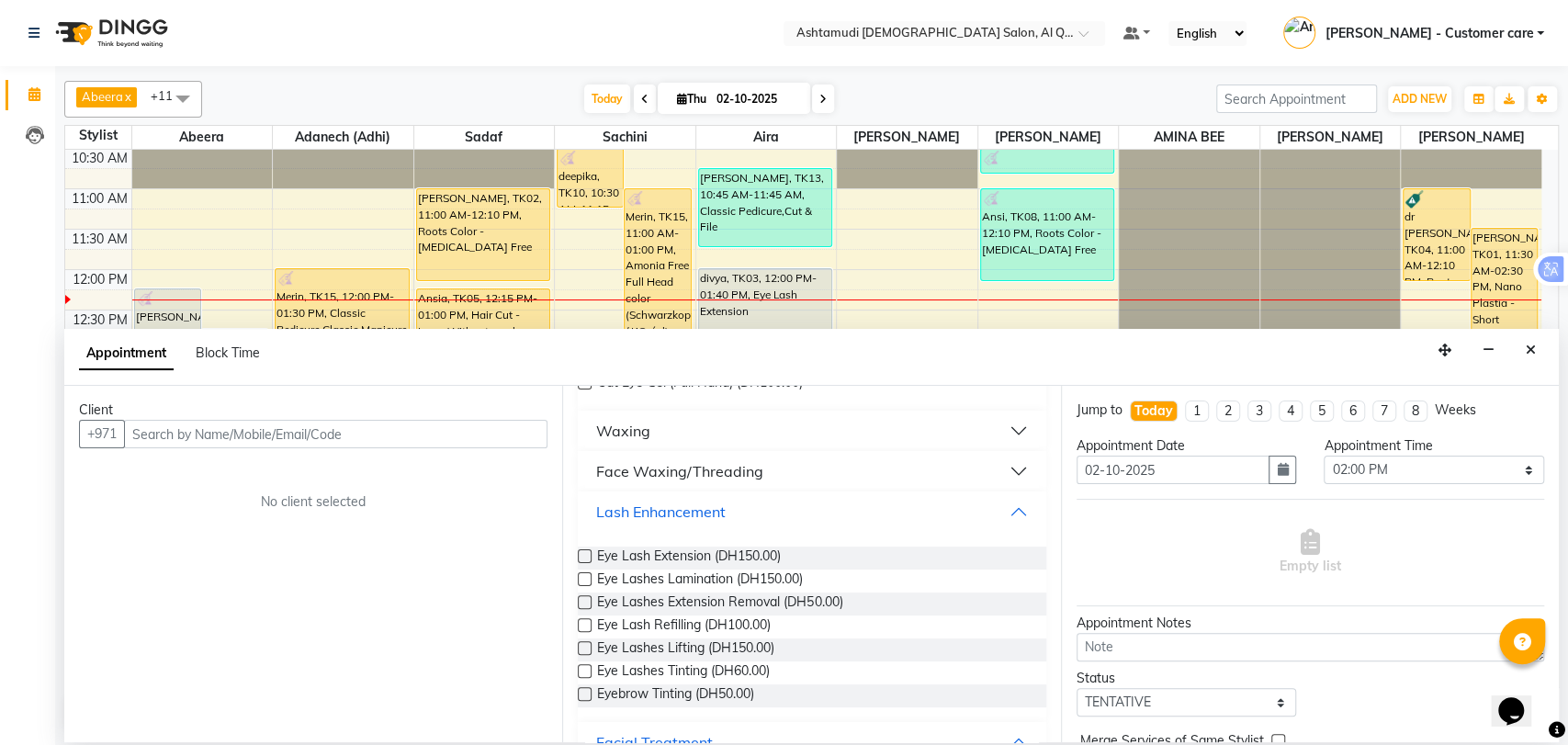
click at [1000, 513] on button "Lash Enhancement" at bounding box center [812, 512] width 453 height 33
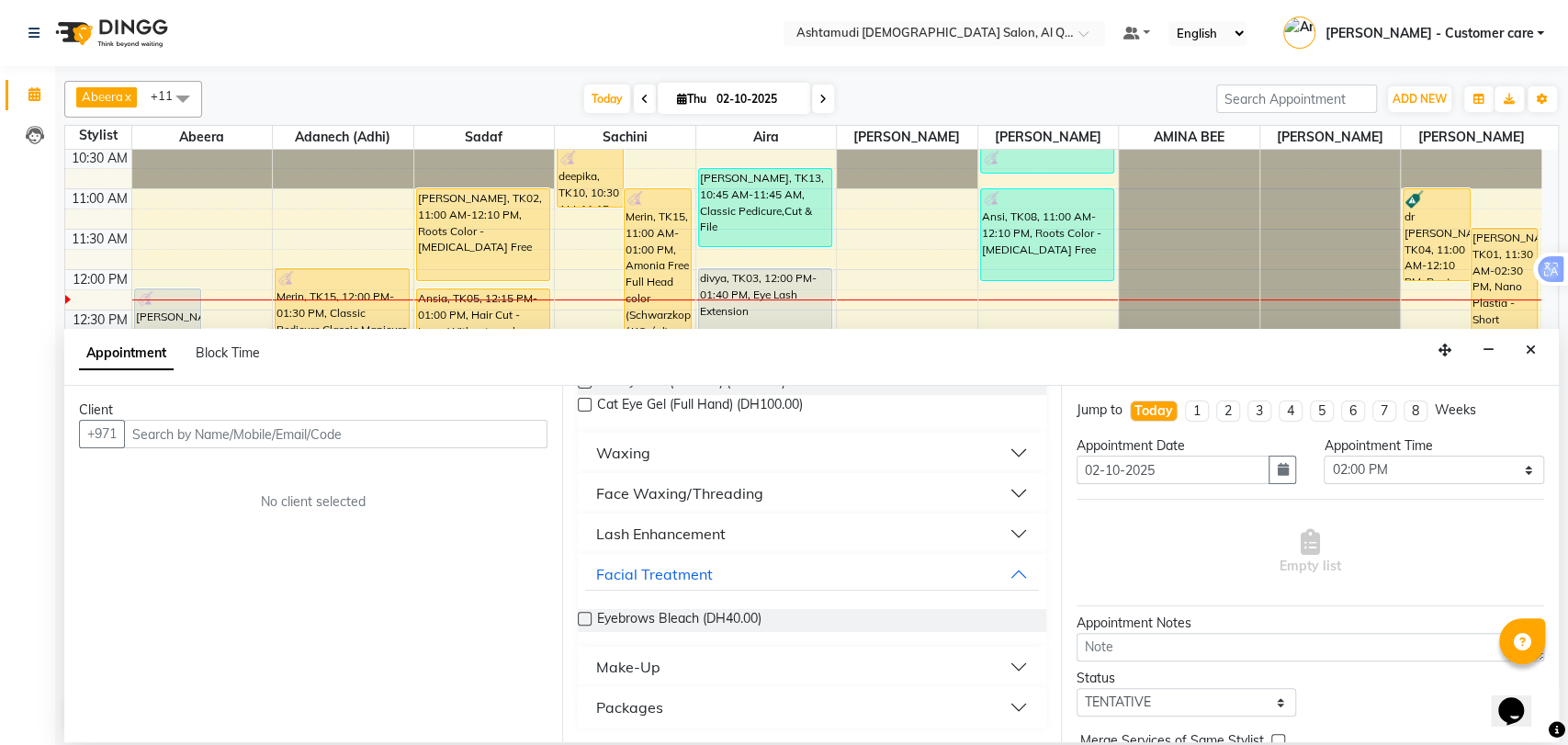
scroll to position [181, 0]
click at [1006, 577] on button "Facial Treatment" at bounding box center [812, 575] width 453 height 33
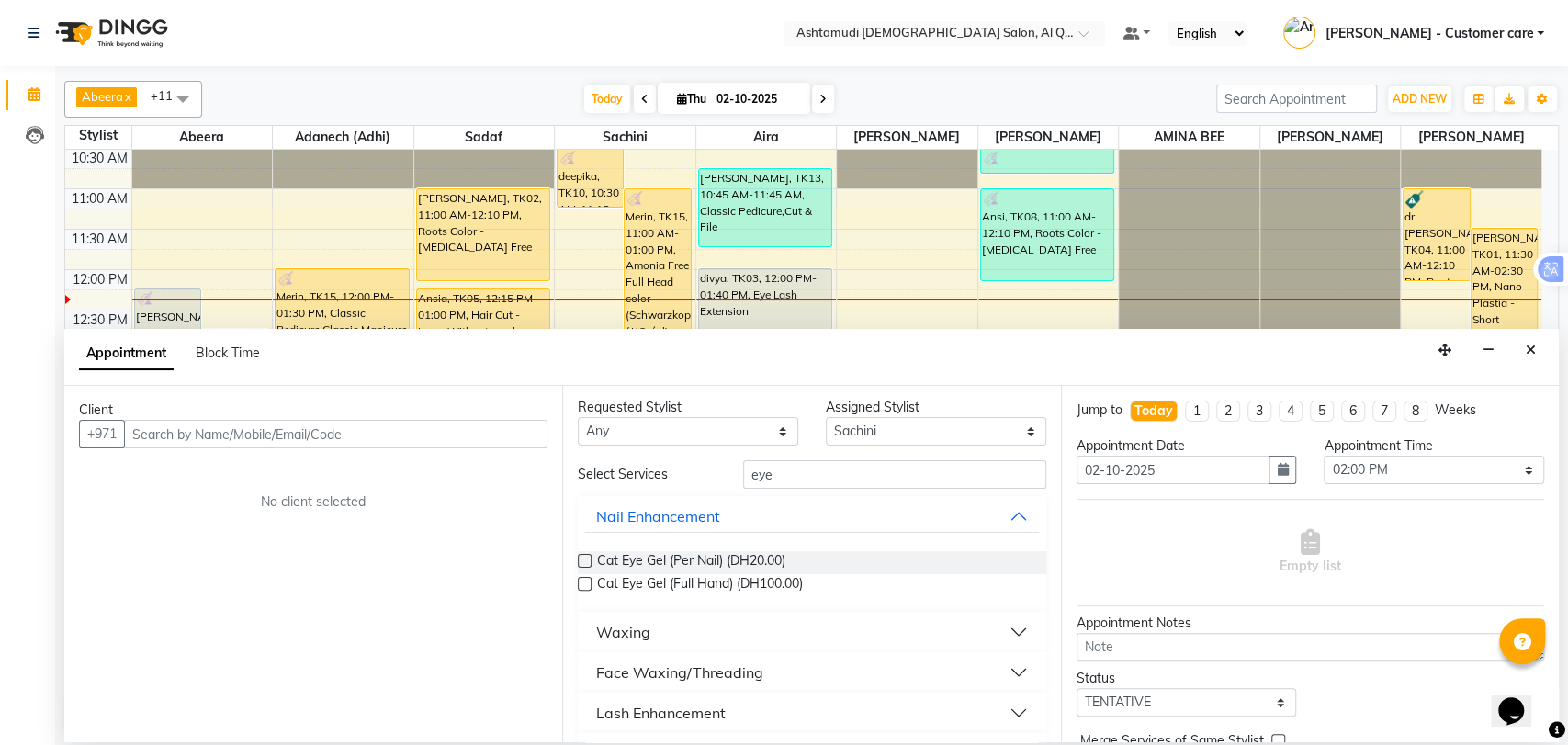
scroll to position [0, 0]
click at [1521, 351] on button "Close" at bounding box center [1530, 350] width 26 height 28
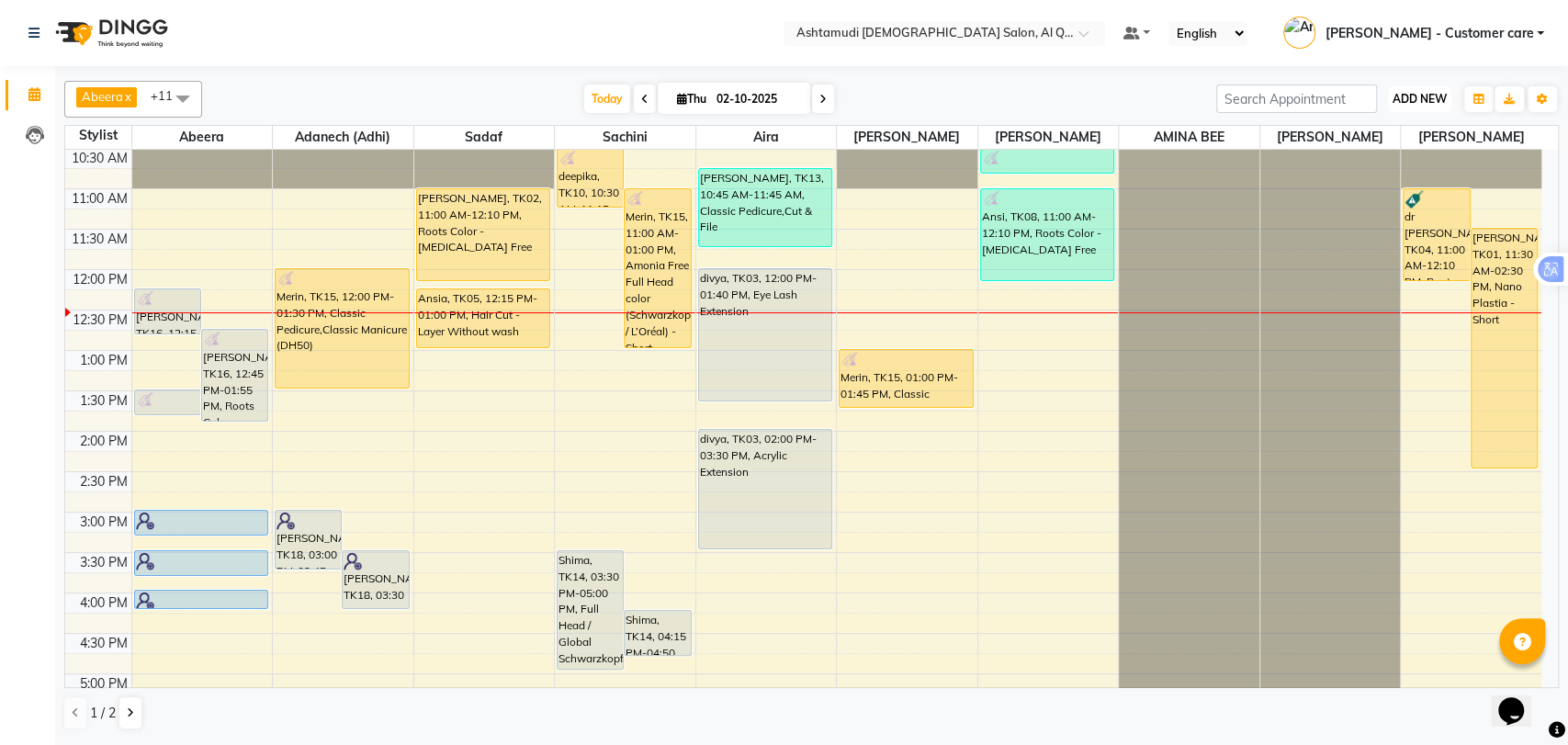
click at [1393, 95] on span "ADD NEW" at bounding box center [1420, 99] width 54 height 14
click at [1362, 125] on button "Add Appointment" at bounding box center [1379, 134] width 146 height 24
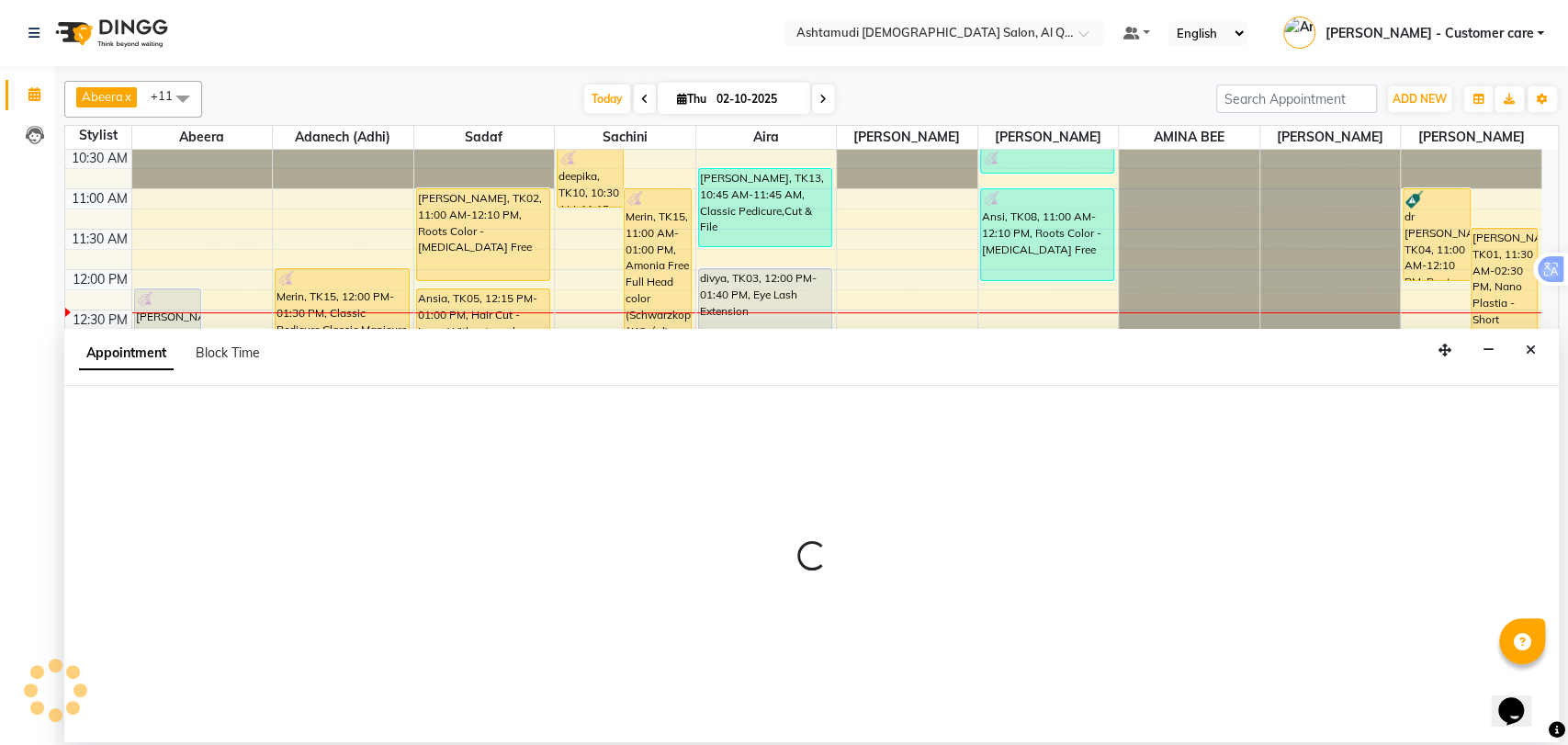
select select "600"
select select "tentative"
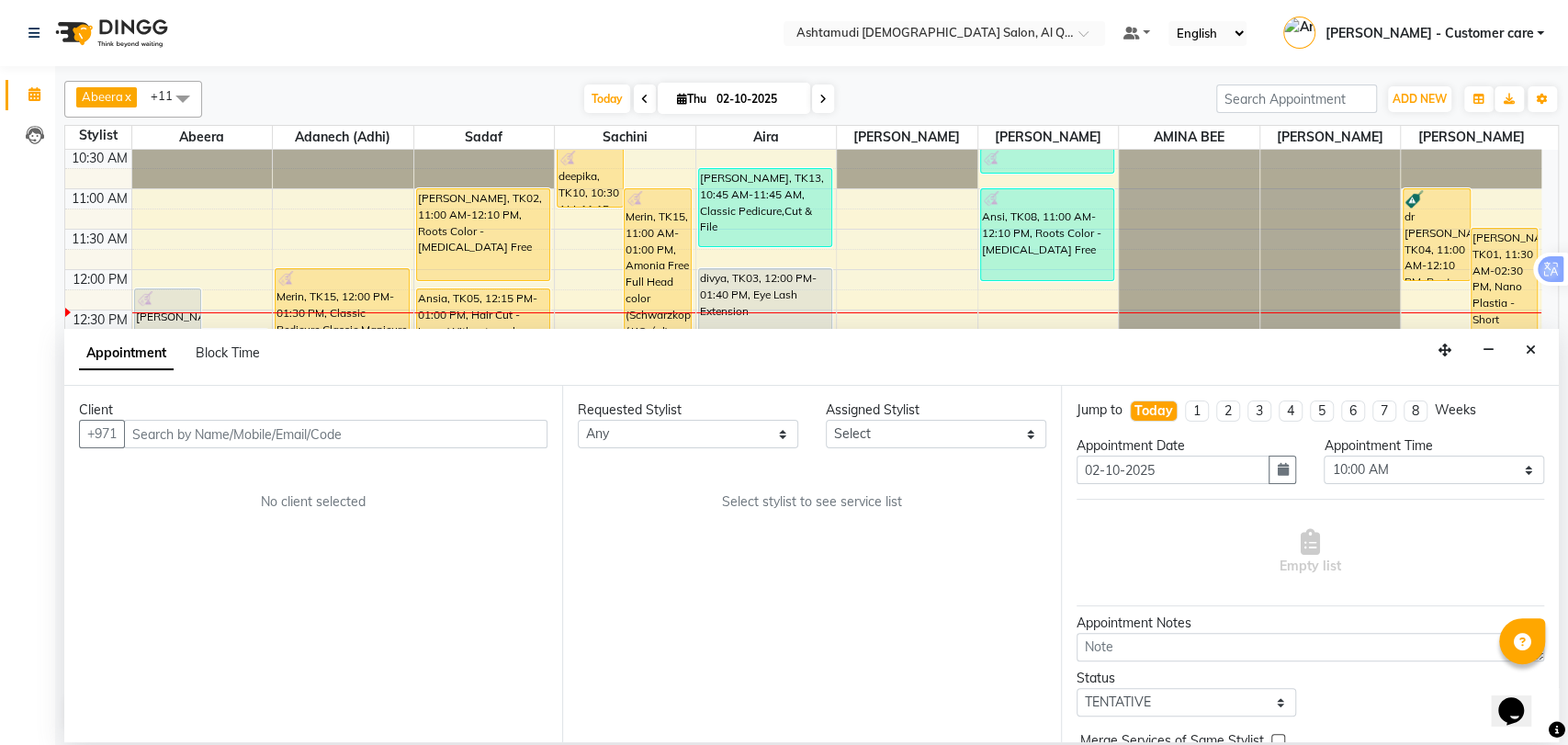
click at [242, 430] on input "text" at bounding box center [336, 433] width 423 height 28
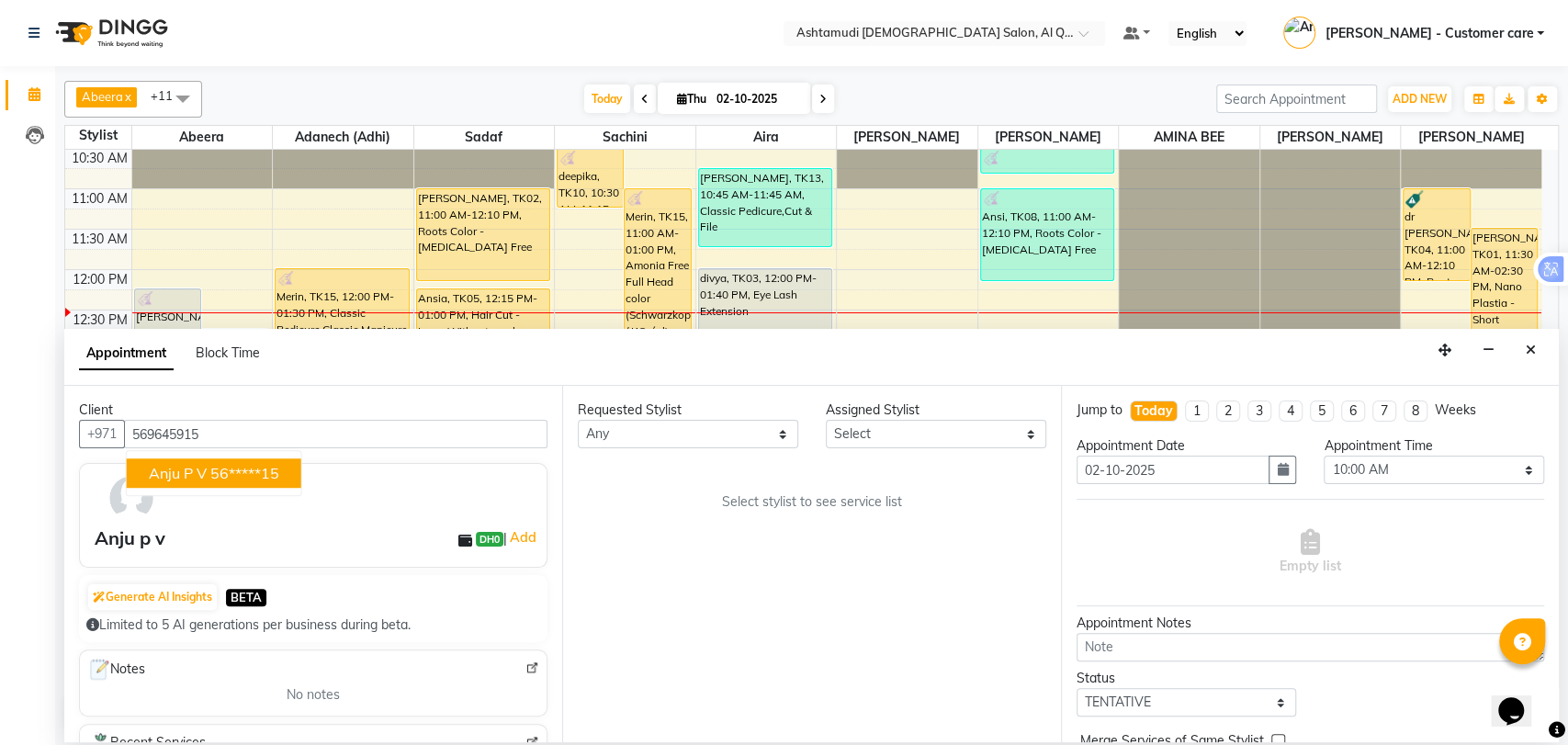
type input "569645915"
click at [895, 430] on select "Select [PERSON_NAME] (Adhi) Aira AL QUASIS 1 - FRONT OFFICE AMINA BEE [PERSON_N…" at bounding box center [936, 433] width 220 height 28
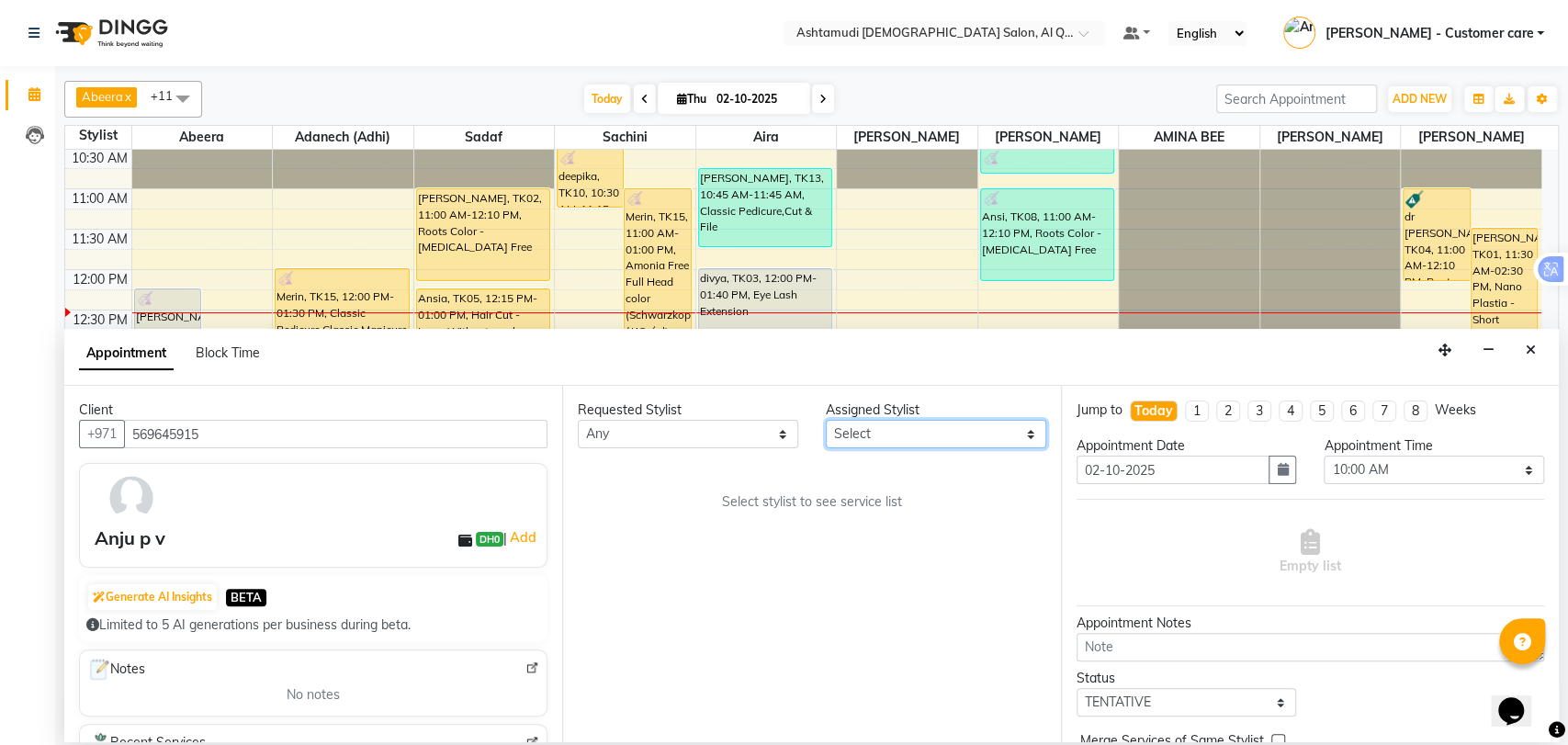
select select "59358"
click at [826, 420] on select "Select [PERSON_NAME] (Adhi) Aira AL QUASIS 1 - FRONT OFFICE AMINA BEE [PERSON_N…" at bounding box center [936, 433] width 220 height 28
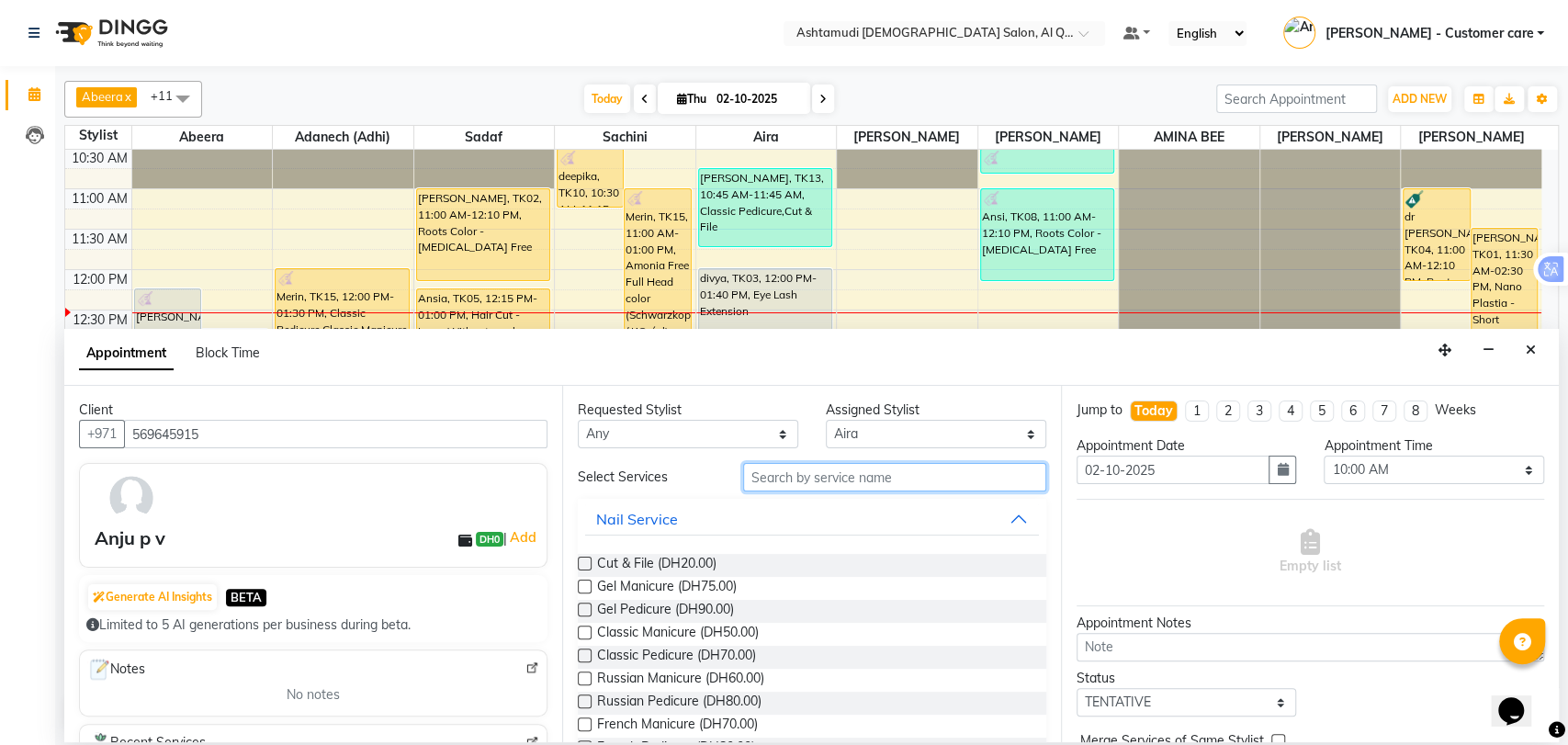
click at [795, 477] on input "text" at bounding box center [895, 477] width 303 height 28
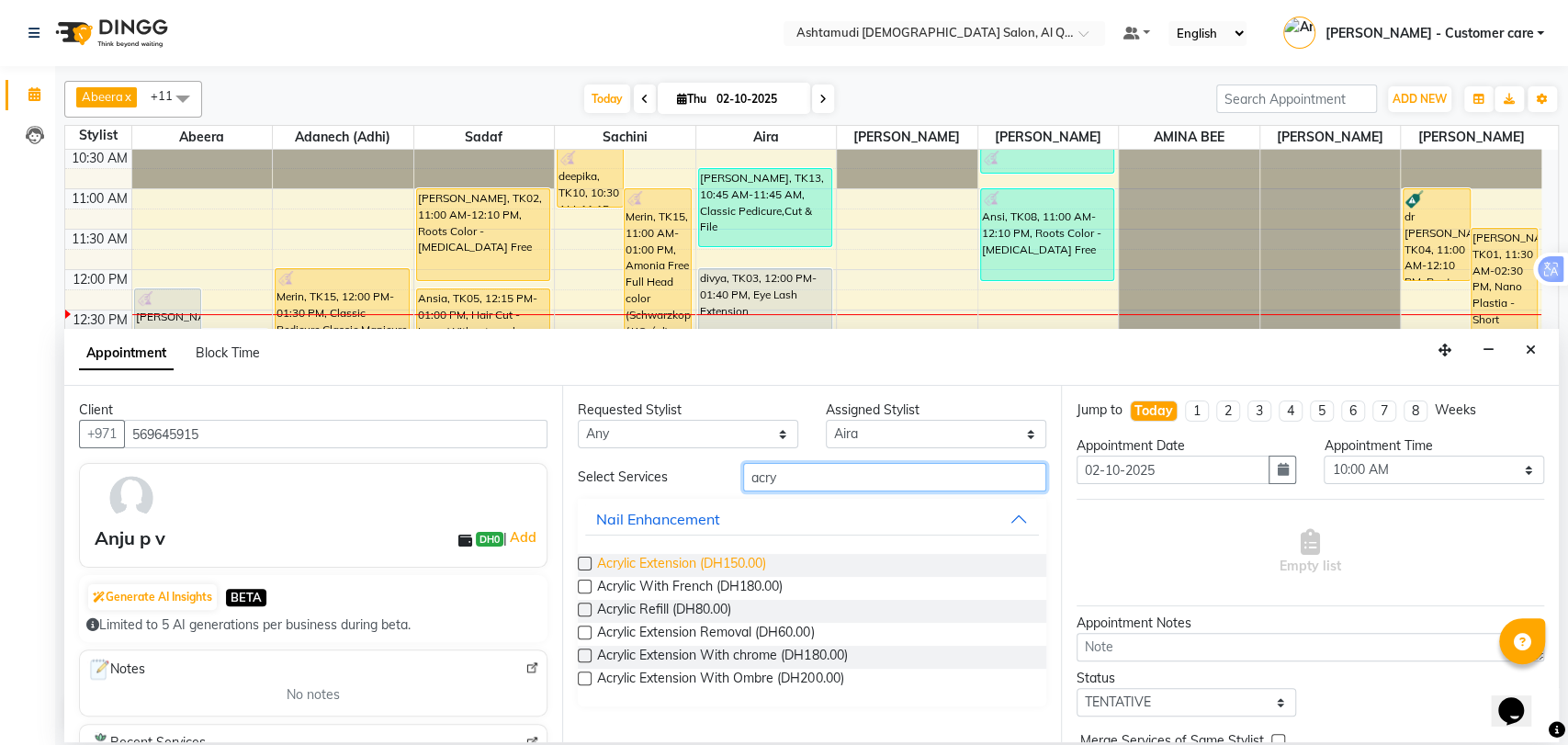
type input "acry"
click at [751, 563] on span "Acrylic Extension (DH150.00)" at bounding box center [682, 566] width 169 height 23
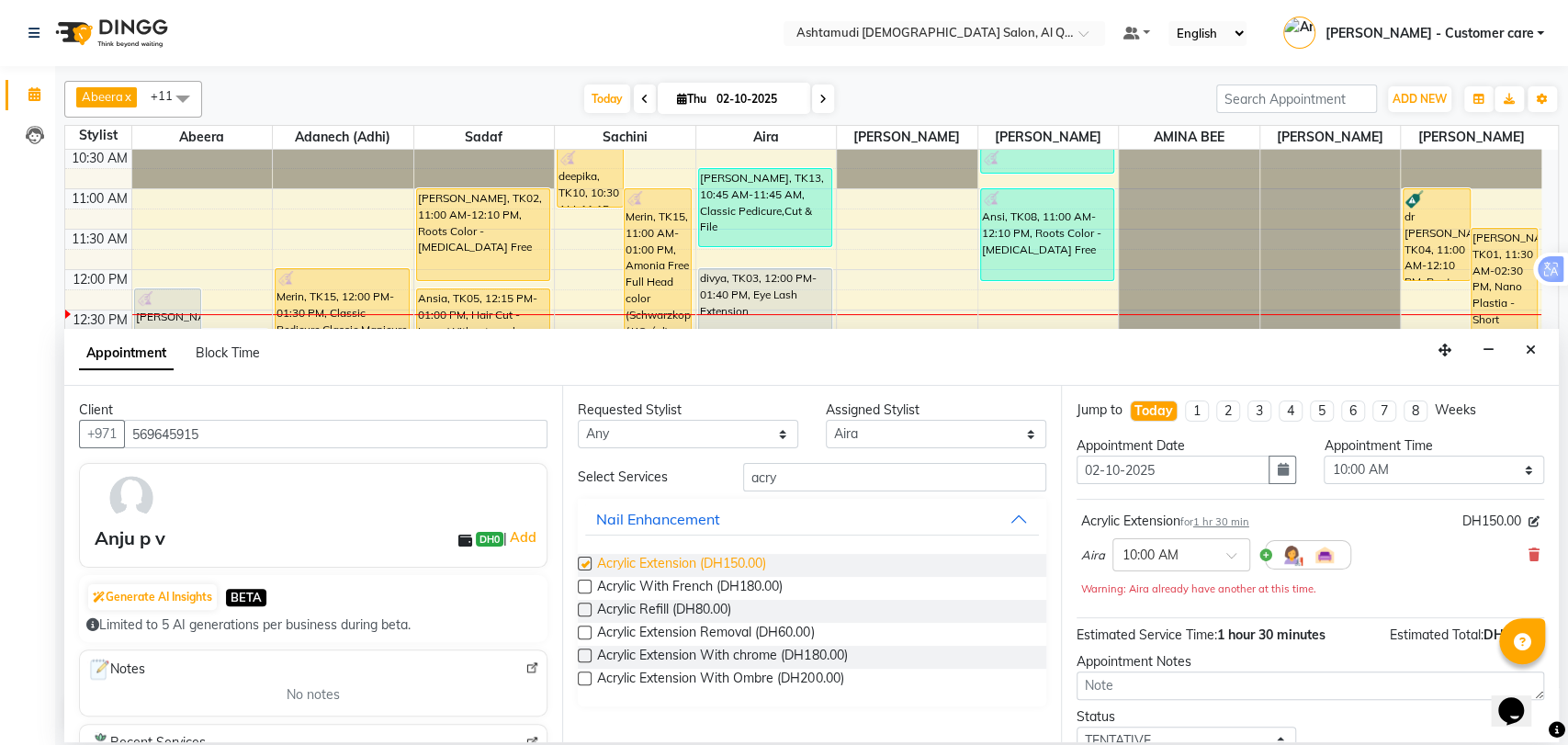
checkbox input "false"
click at [1382, 470] on select "Select 10:00 AM 10:30 AM 11:00 AM 11:30 AM 12:00 PM 12:30 PM 01:00 PM 01:30 PM …" at bounding box center [1434, 469] width 220 height 28
select select "810"
click at [1324, 456] on select "Select 10:00 AM 10:30 AM 11:00 AM 11:30 AM 12:00 PM 12:30 PM 01:00 PM 01:30 PM …" at bounding box center [1434, 469] width 220 height 28
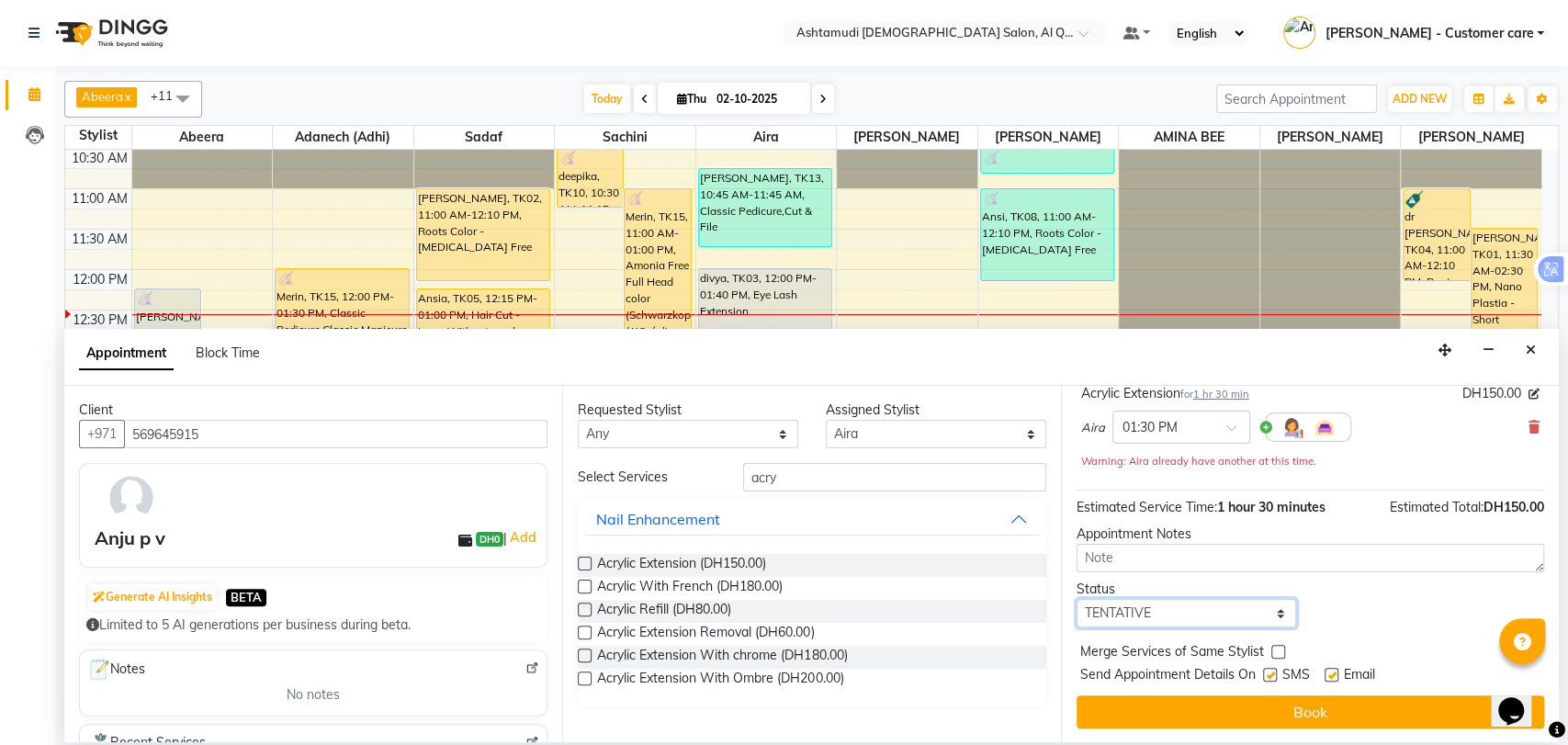
click at [1182, 607] on select "Select TENTATIVE CONFIRM CHECK-IN UPCOMING" at bounding box center [1186, 613] width 220 height 28
select select "upcoming"
click at [1077, 599] on select "Select TENTATIVE CONFIRM CHECK-IN UPCOMING" at bounding box center [1186, 613] width 220 height 28
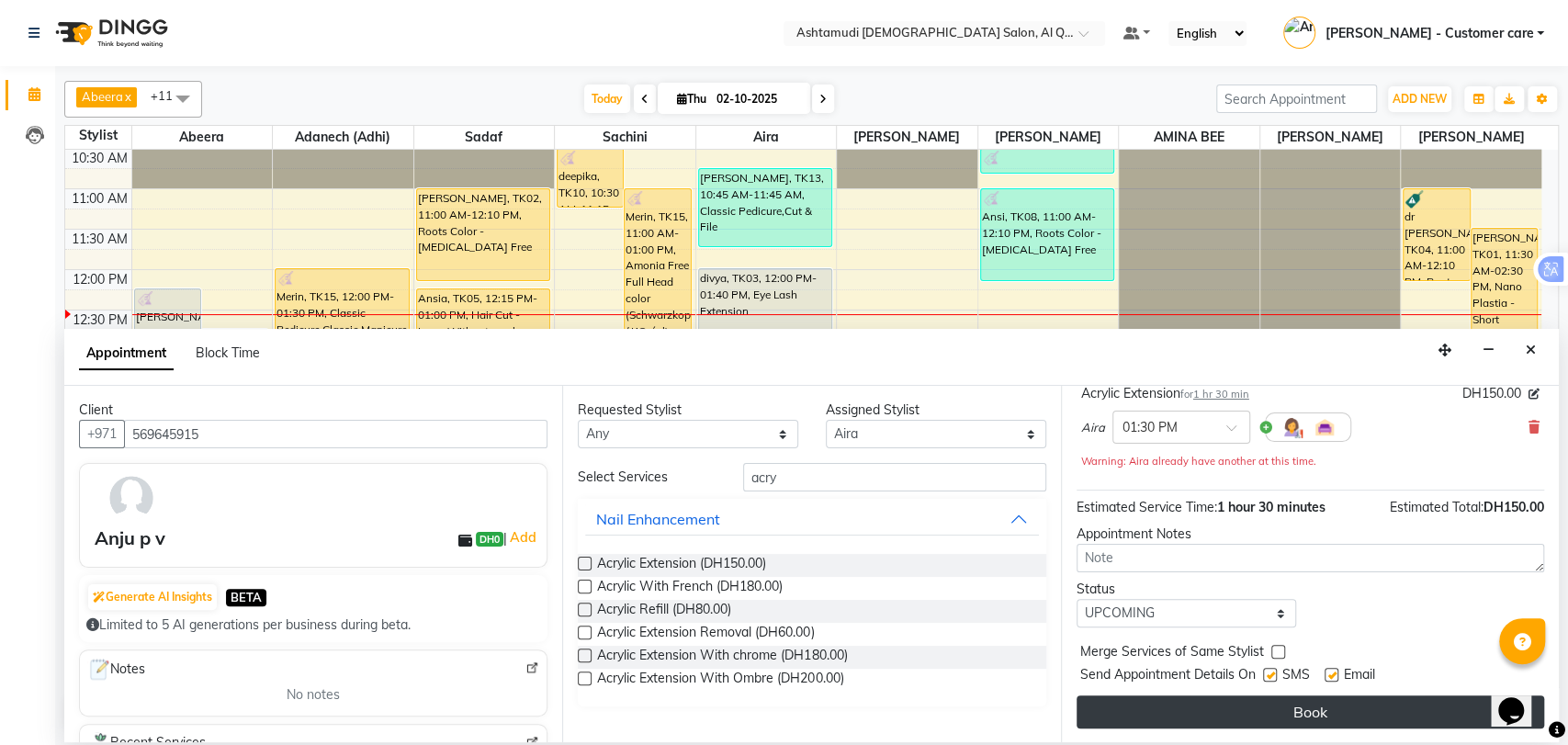
click at [1246, 718] on button "Book" at bounding box center [1311, 712] width 468 height 33
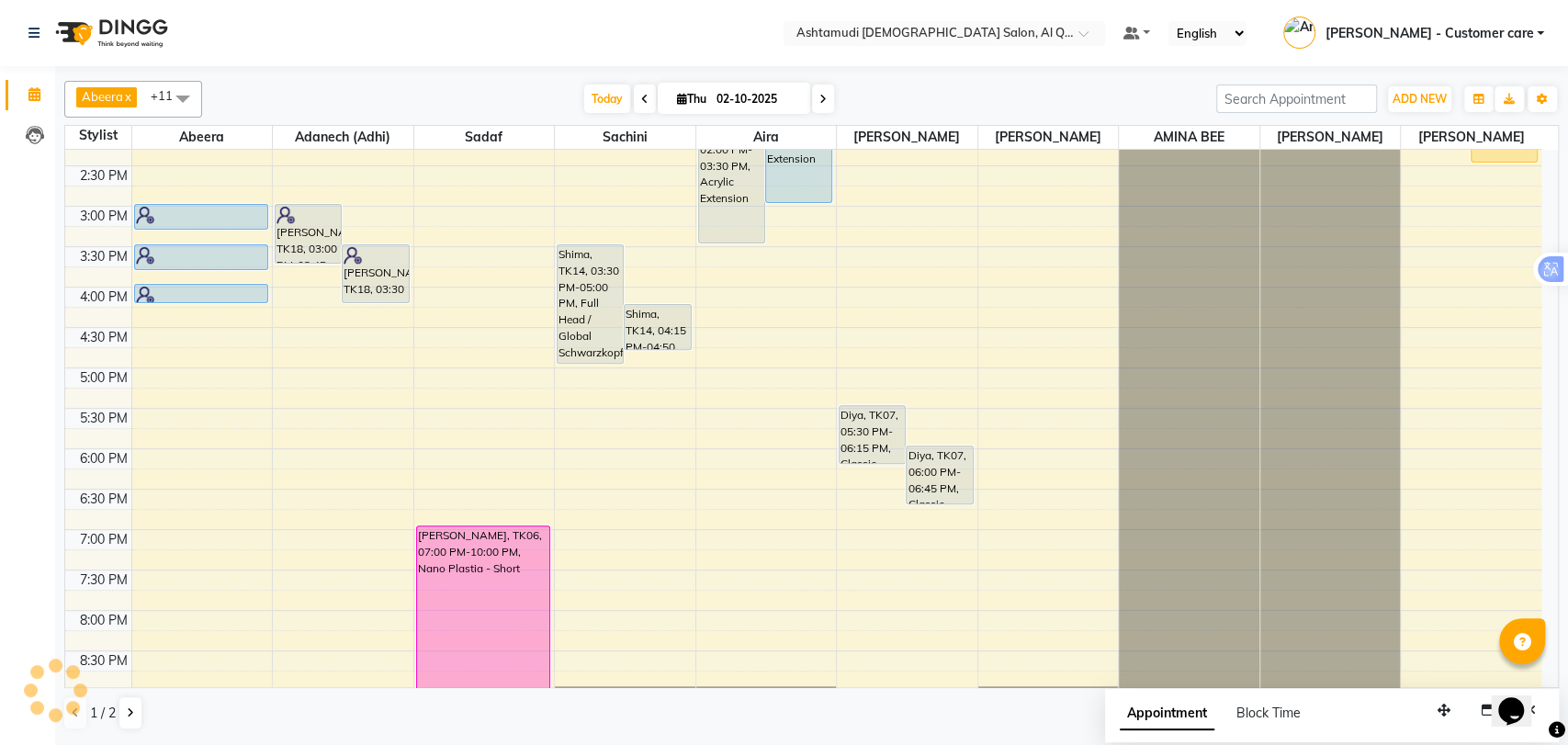
scroll to position [326, 0]
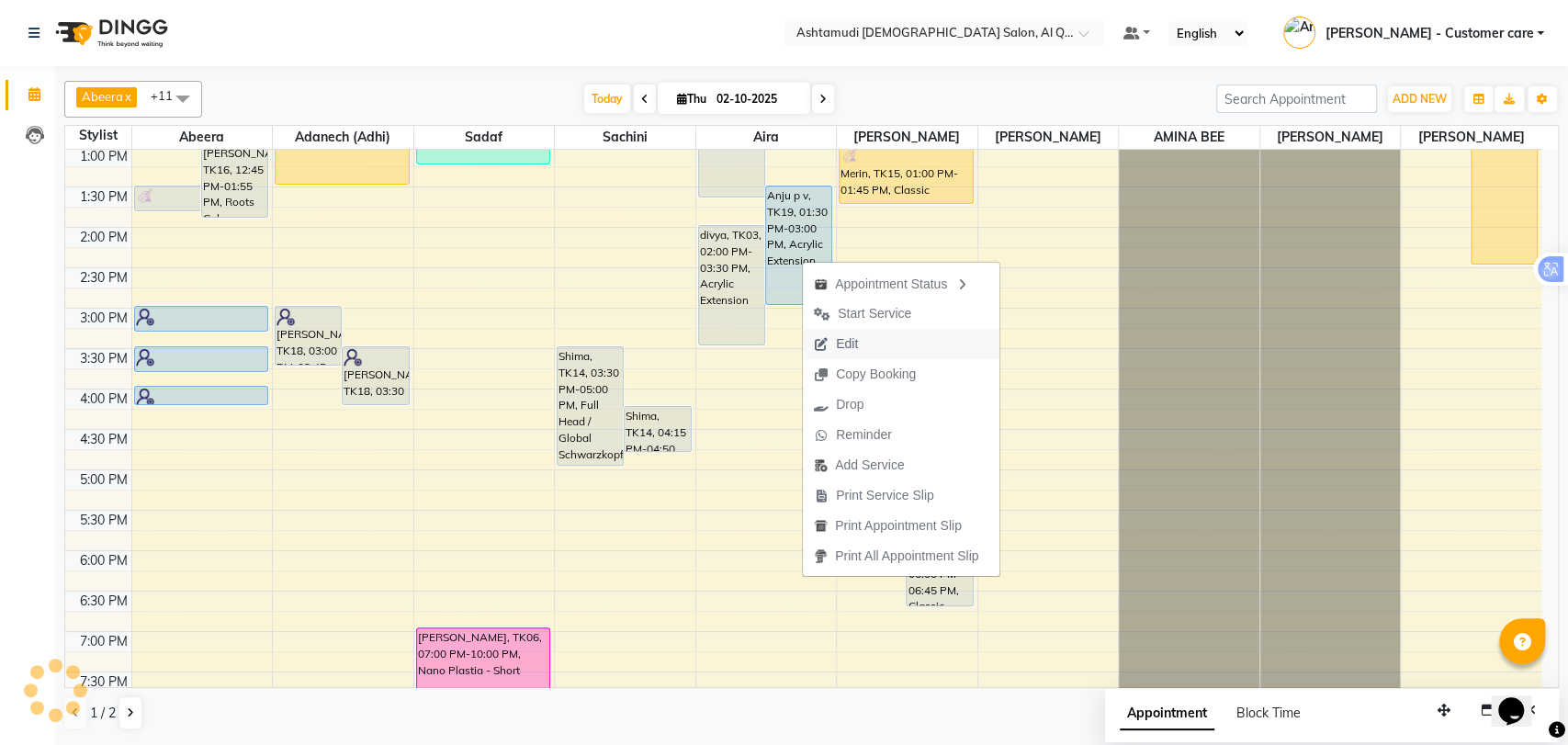
click at [862, 340] on span "Edit" at bounding box center [836, 344] width 66 height 30
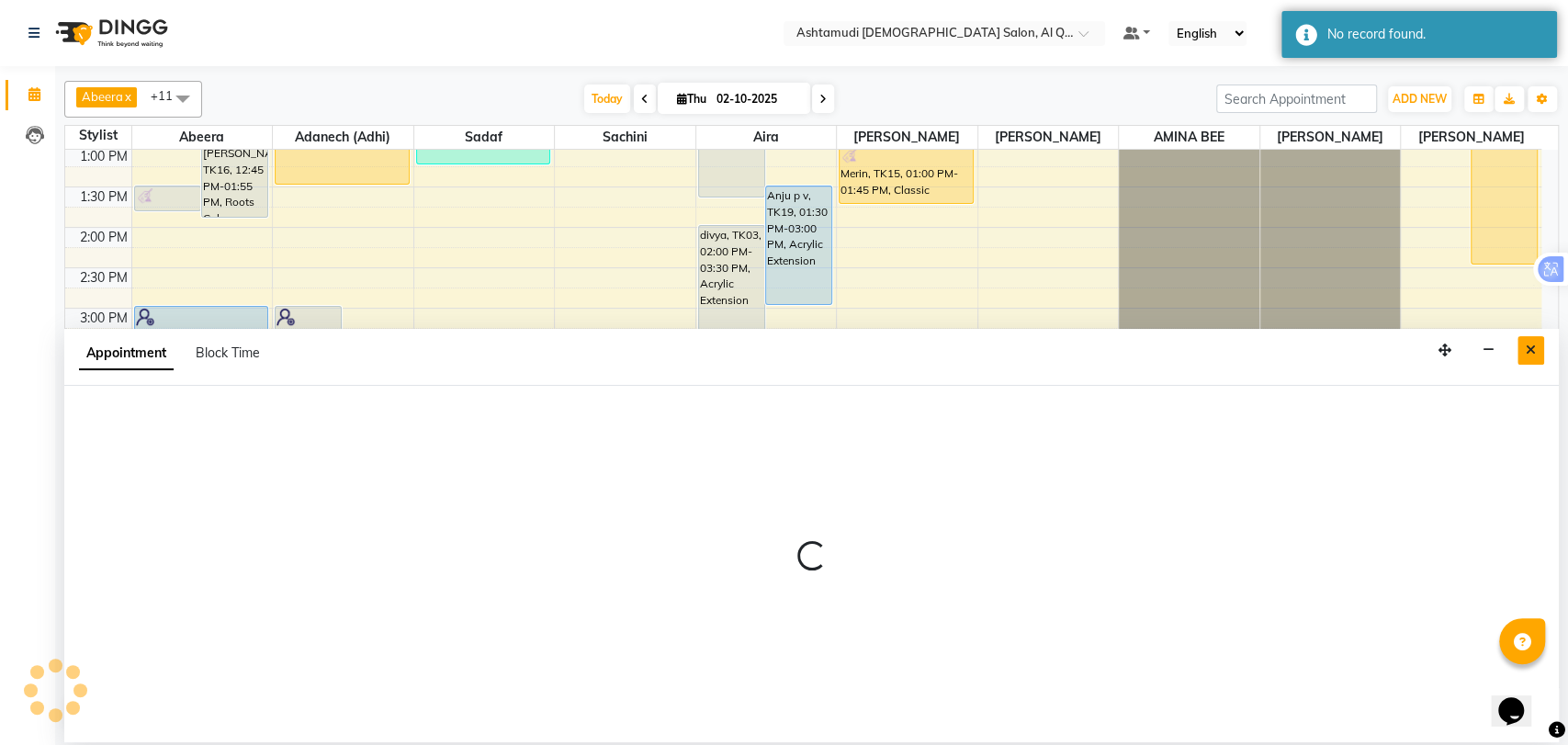
click at [1536, 355] on button "Close" at bounding box center [1530, 350] width 26 height 28
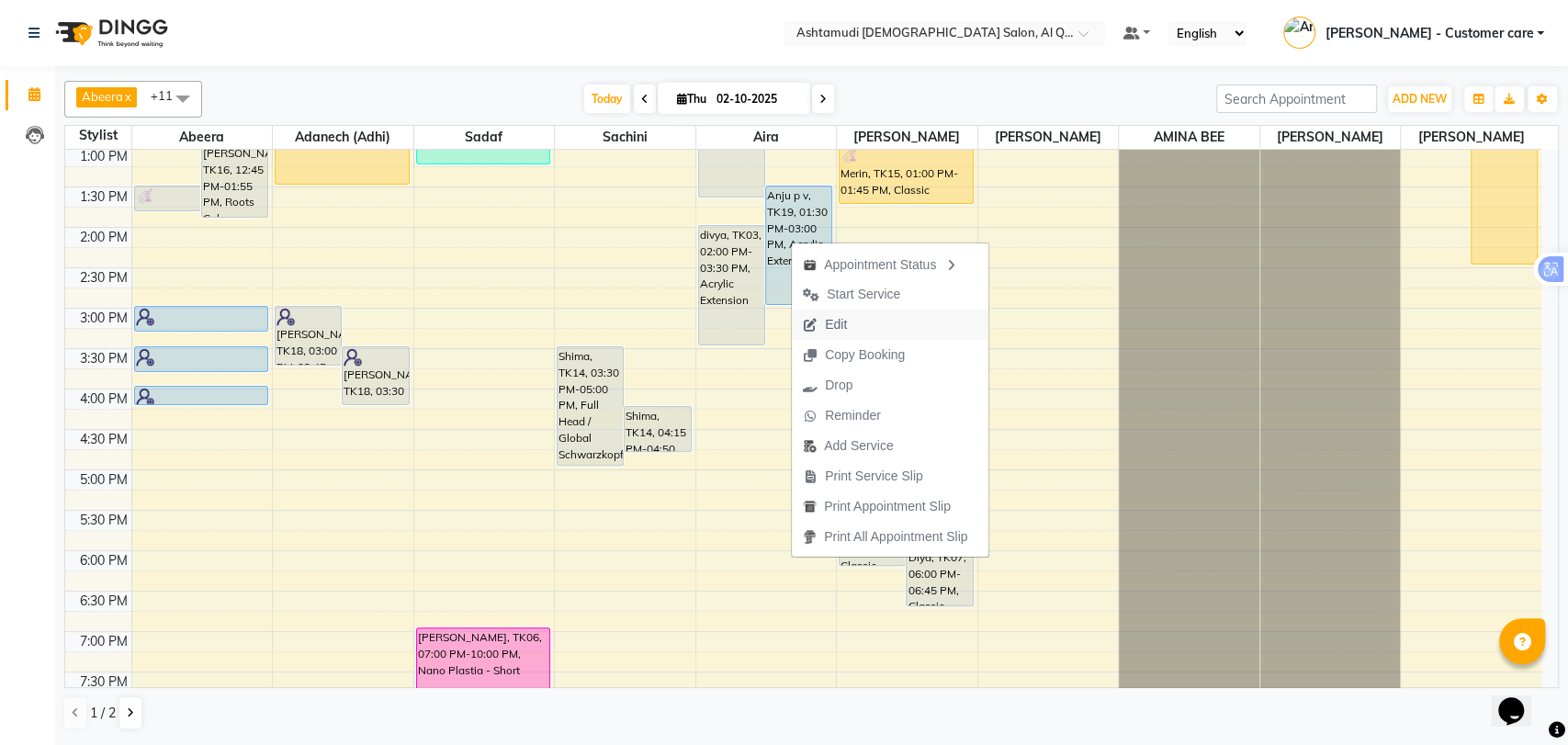
click at [872, 327] on button "Edit" at bounding box center [890, 324] width 197 height 30
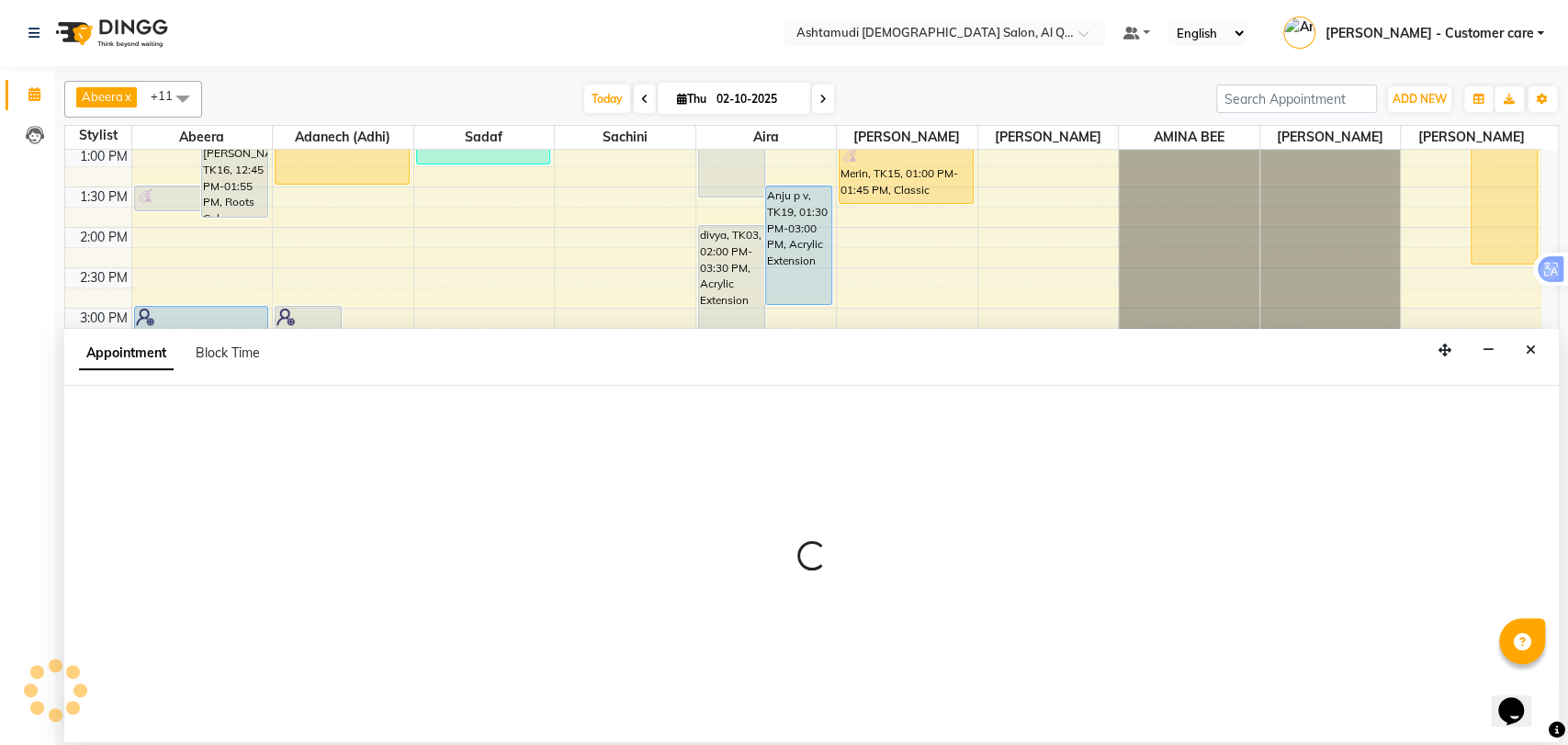
select select "tentative"
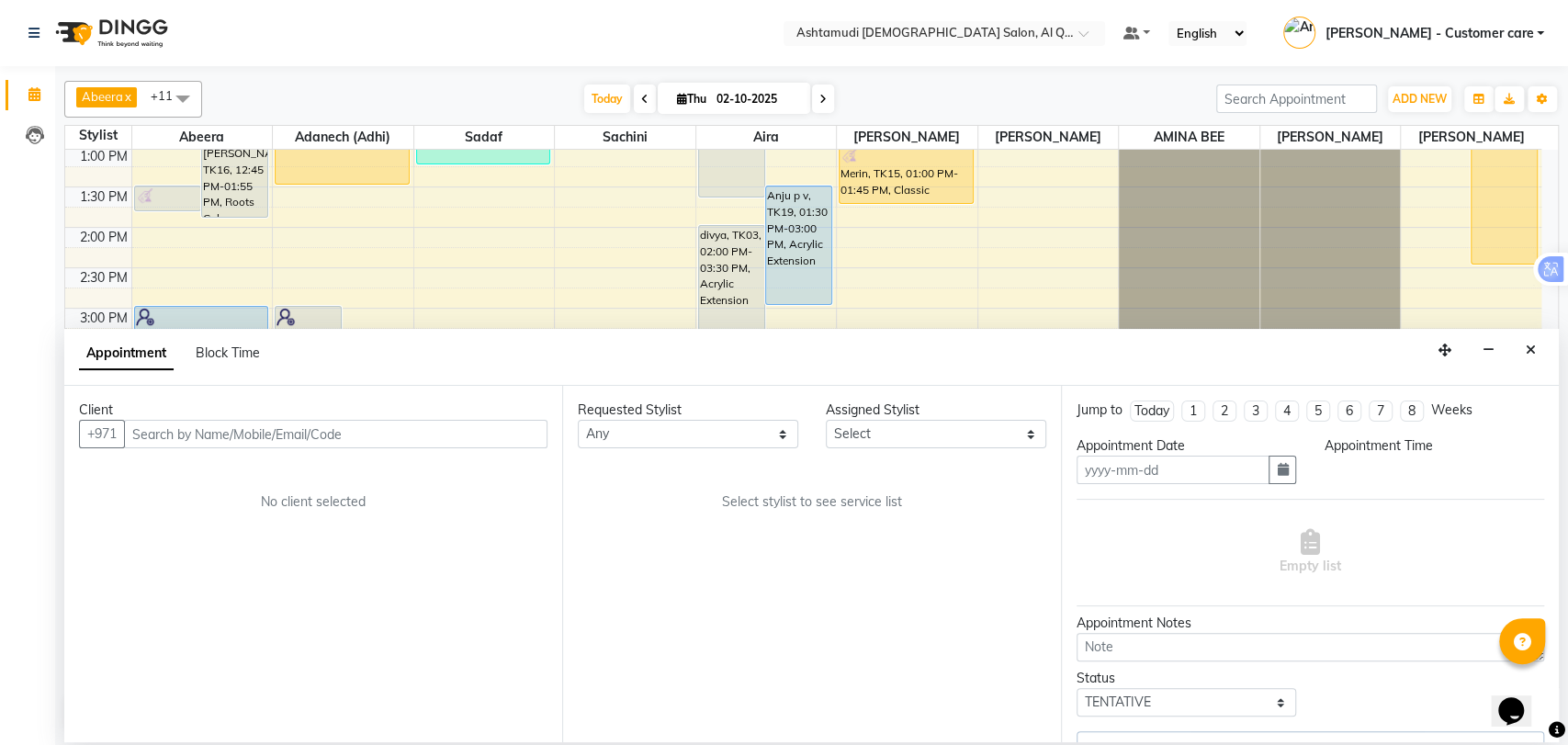
type input "02-10-2025"
select select "upcoming"
select select "810"
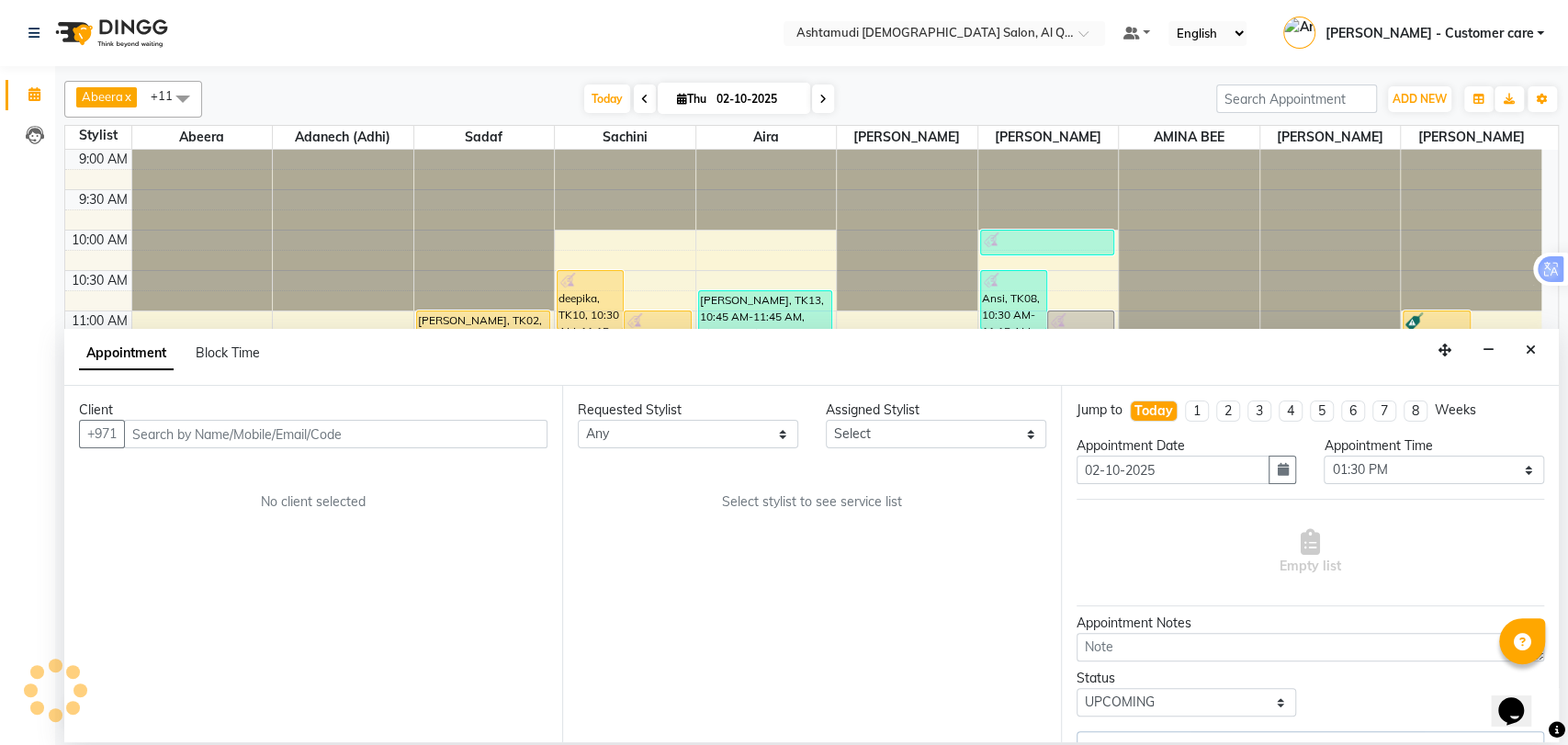
select select "59358"
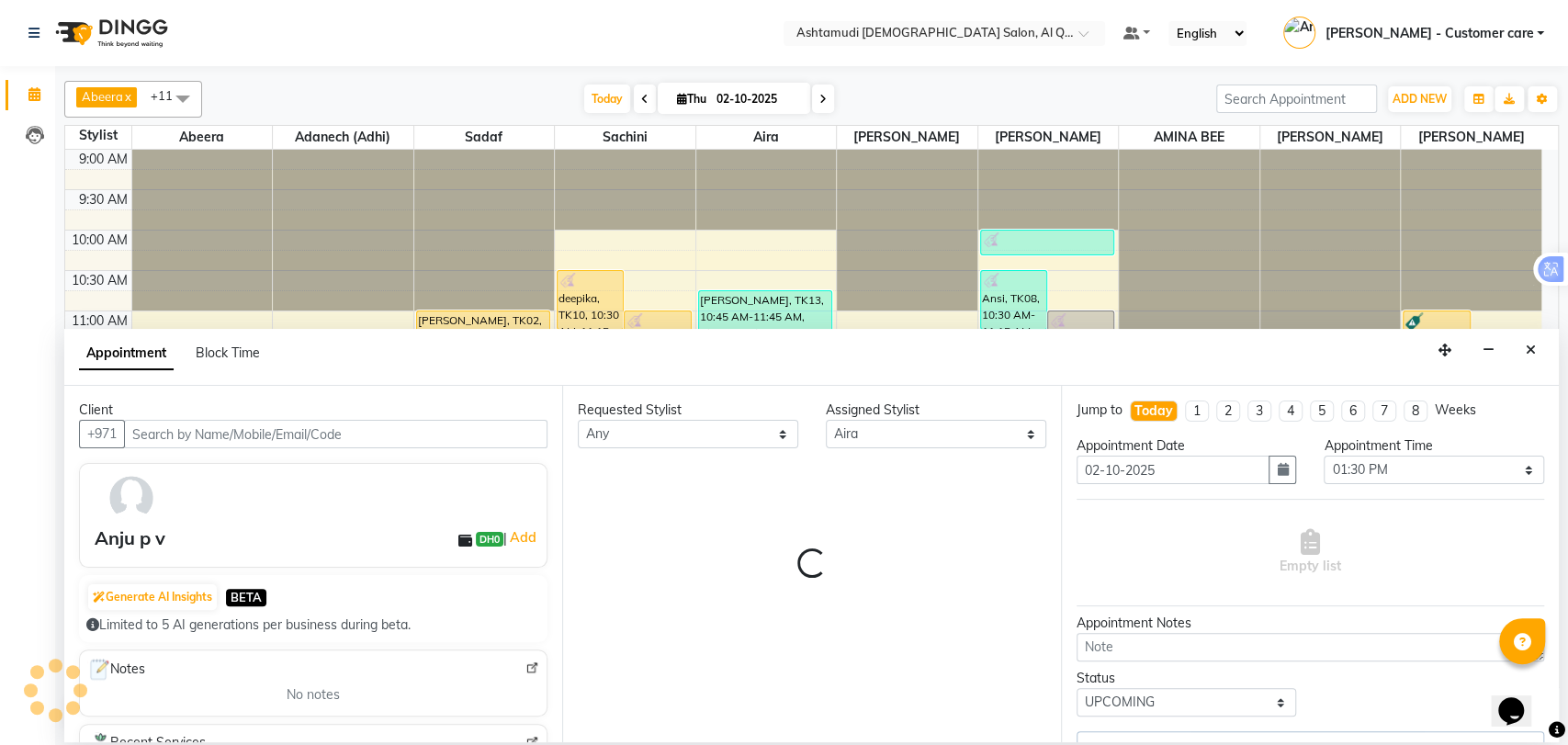
scroll to position [243, 0]
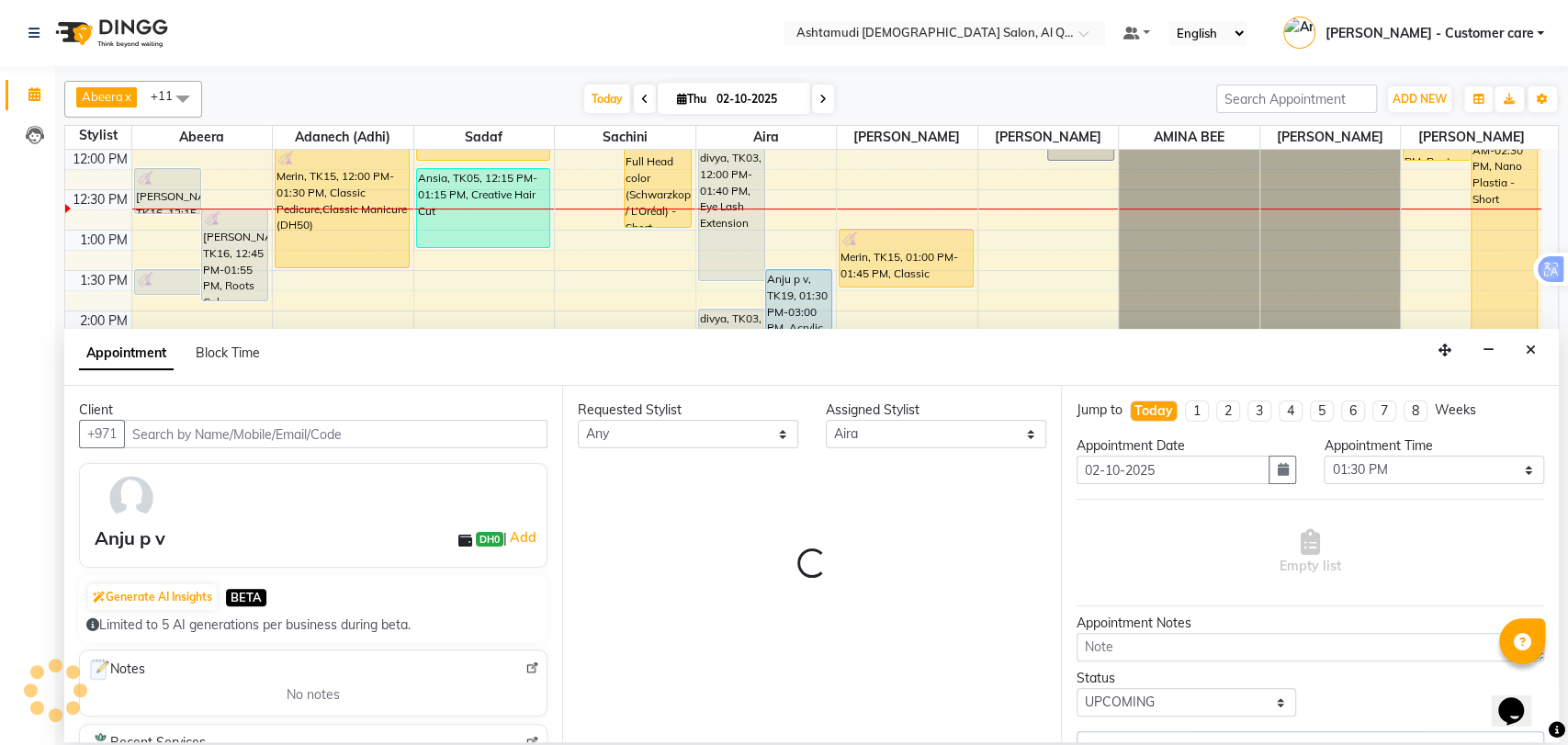
select select "3408"
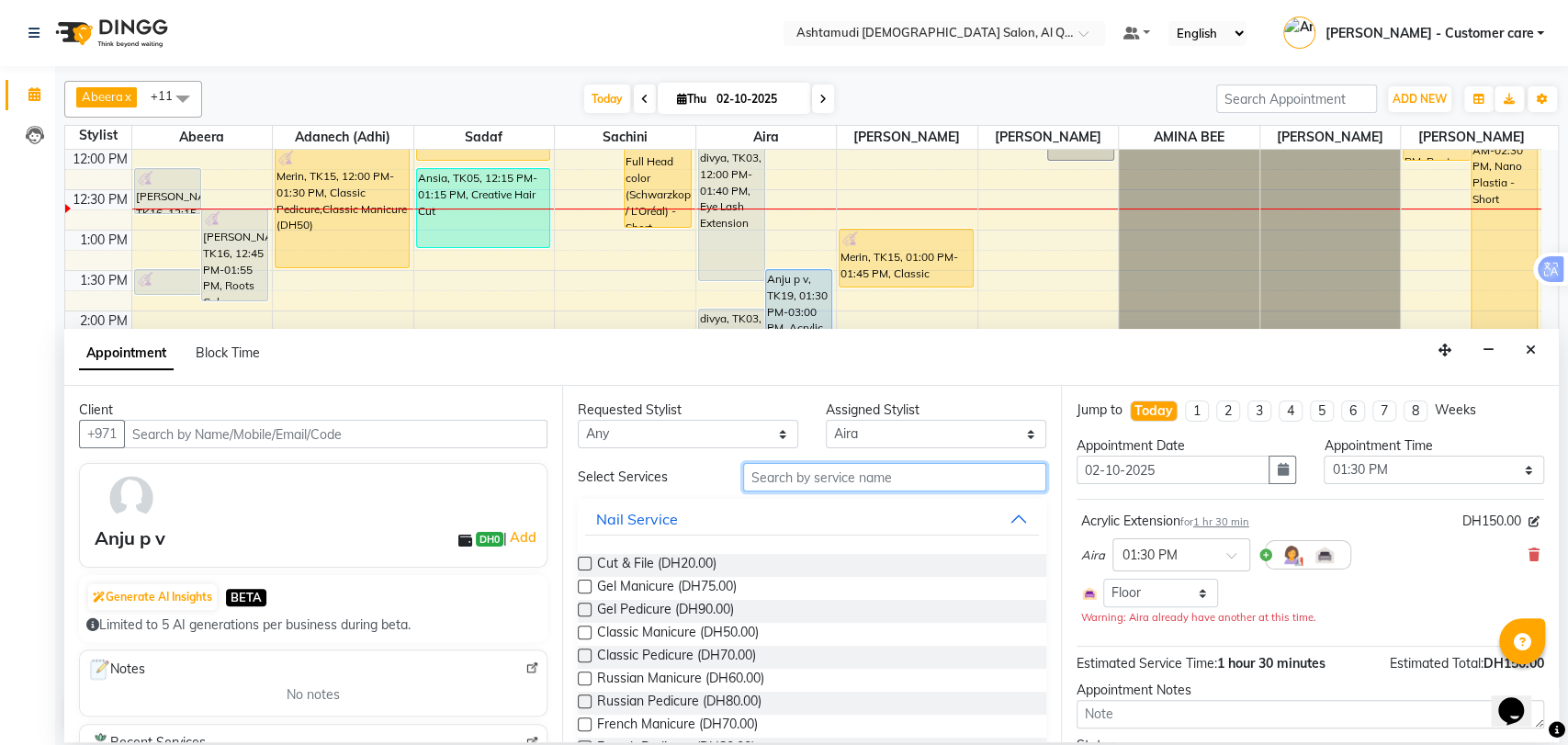
click at [788, 486] on input "text" at bounding box center [895, 477] width 303 height 28
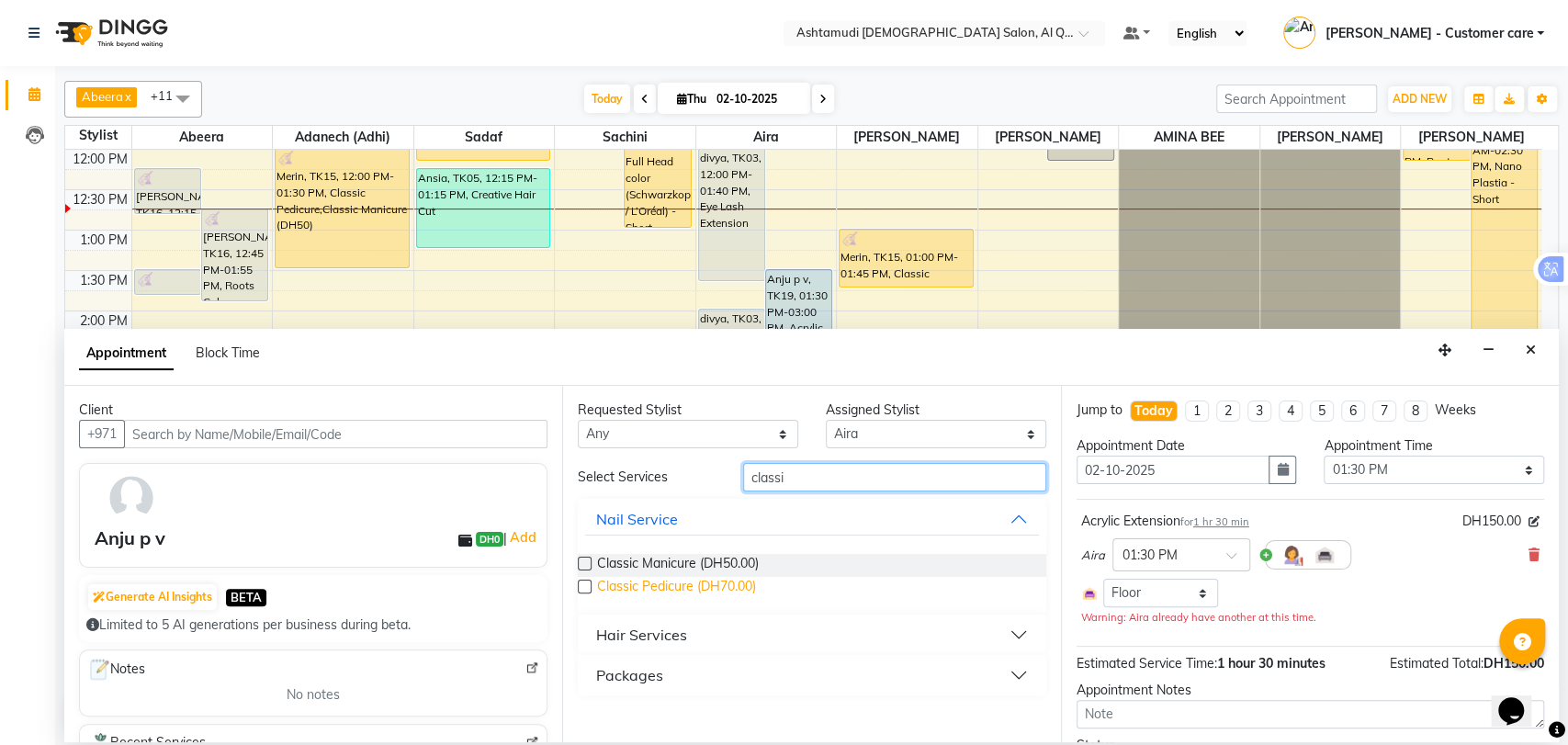
type input "classi"
click at [669, 585] on span "Classic Pedicure (DH70.00)" at bounding box center [677, 589] width 159 height 23
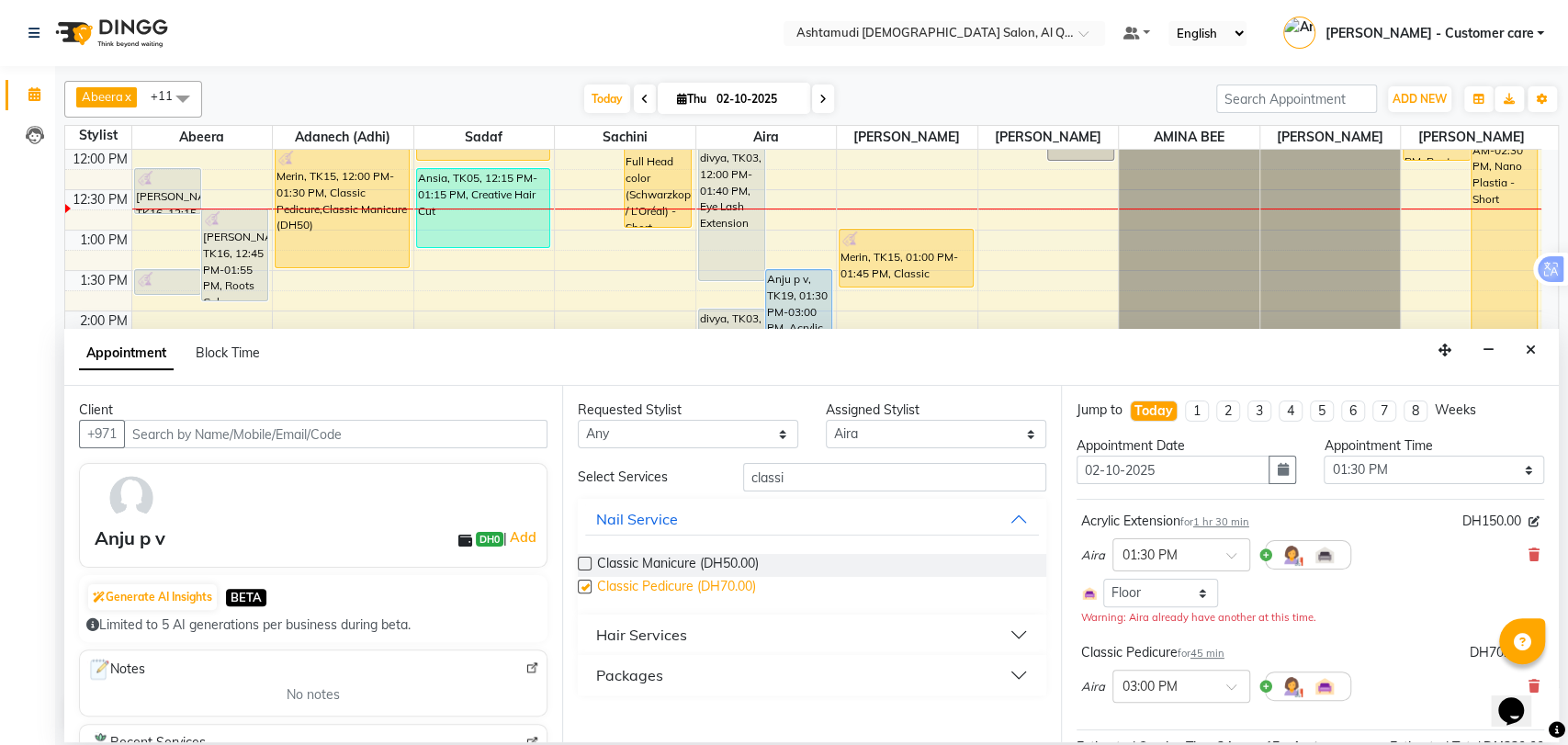
checkbox input "false"
click at [772, 476] on input "classi" at bounding box center [895, 477] width 303 height 28
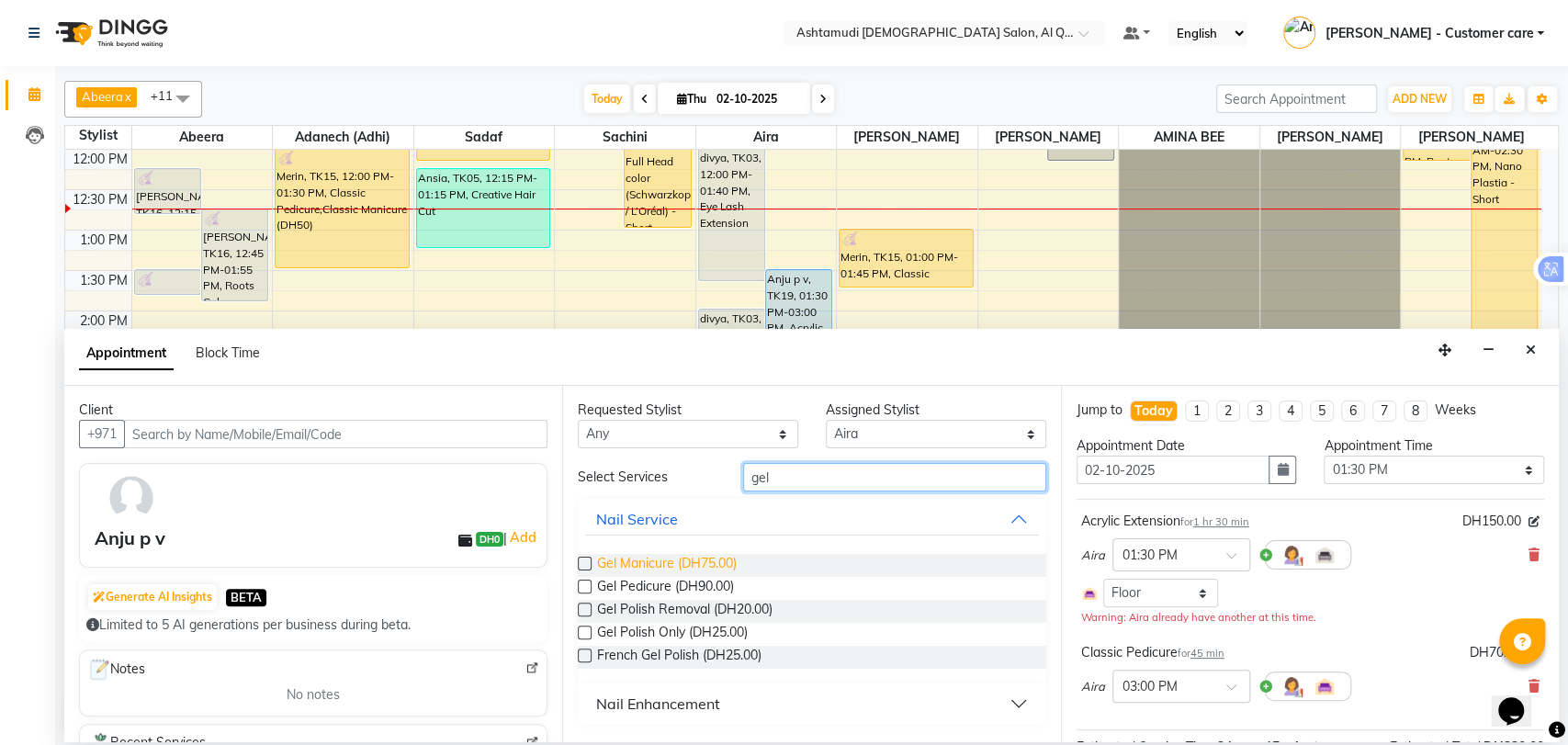
type input "gel"
click at [664, 559] on span "Gel Manicure (DH75.00)" at bounding box center [667, 566] width 140 height 23
checkbox input "false"
click at [761, 477] on input "gel" at bounding box center [895, 477] width 303 height 28
click at [758, 473] on input "gel" at bounding box center [895, 477] width 303 height 28
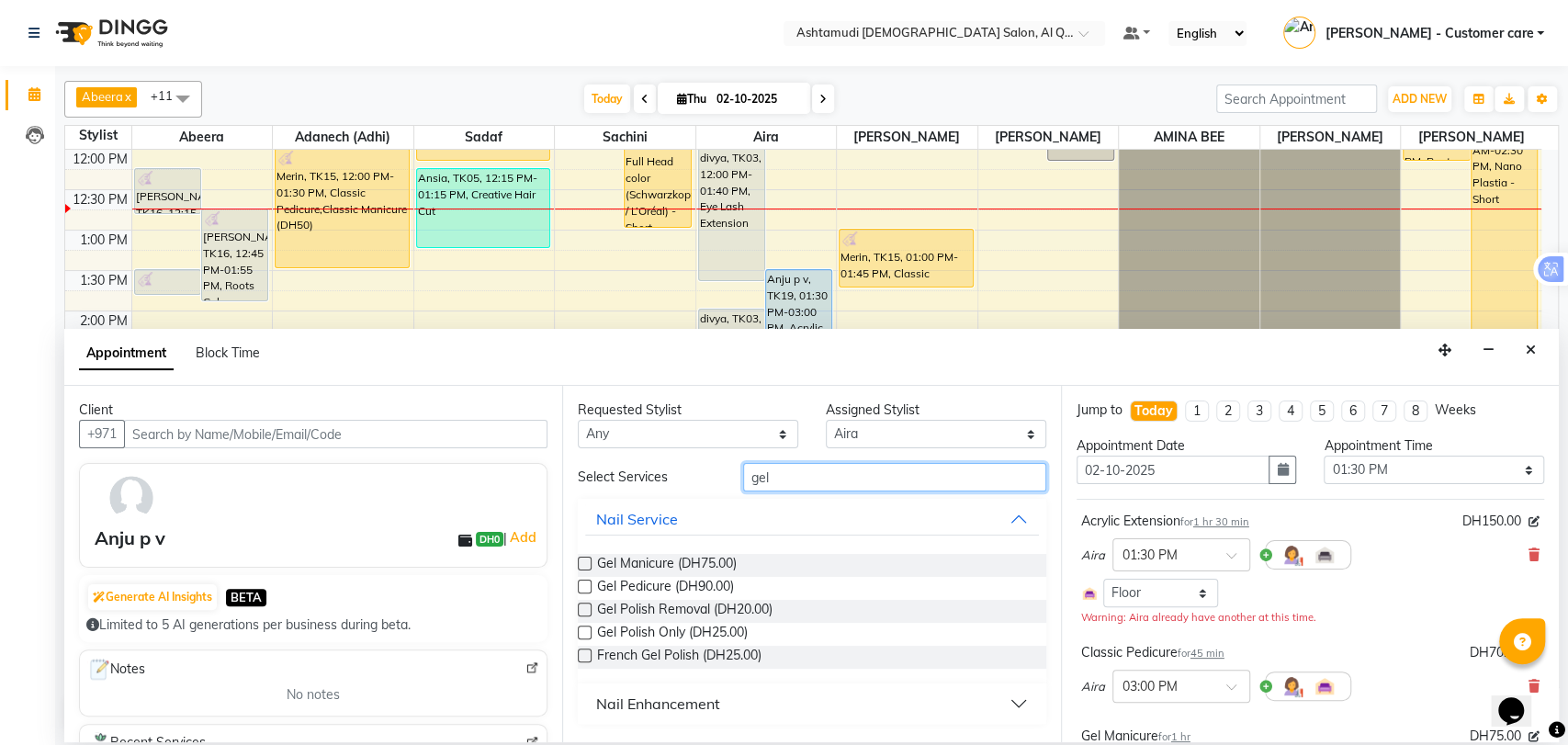
click at [758, 473] on input "gel" at bounding box center [895, 477] width 303 height 28
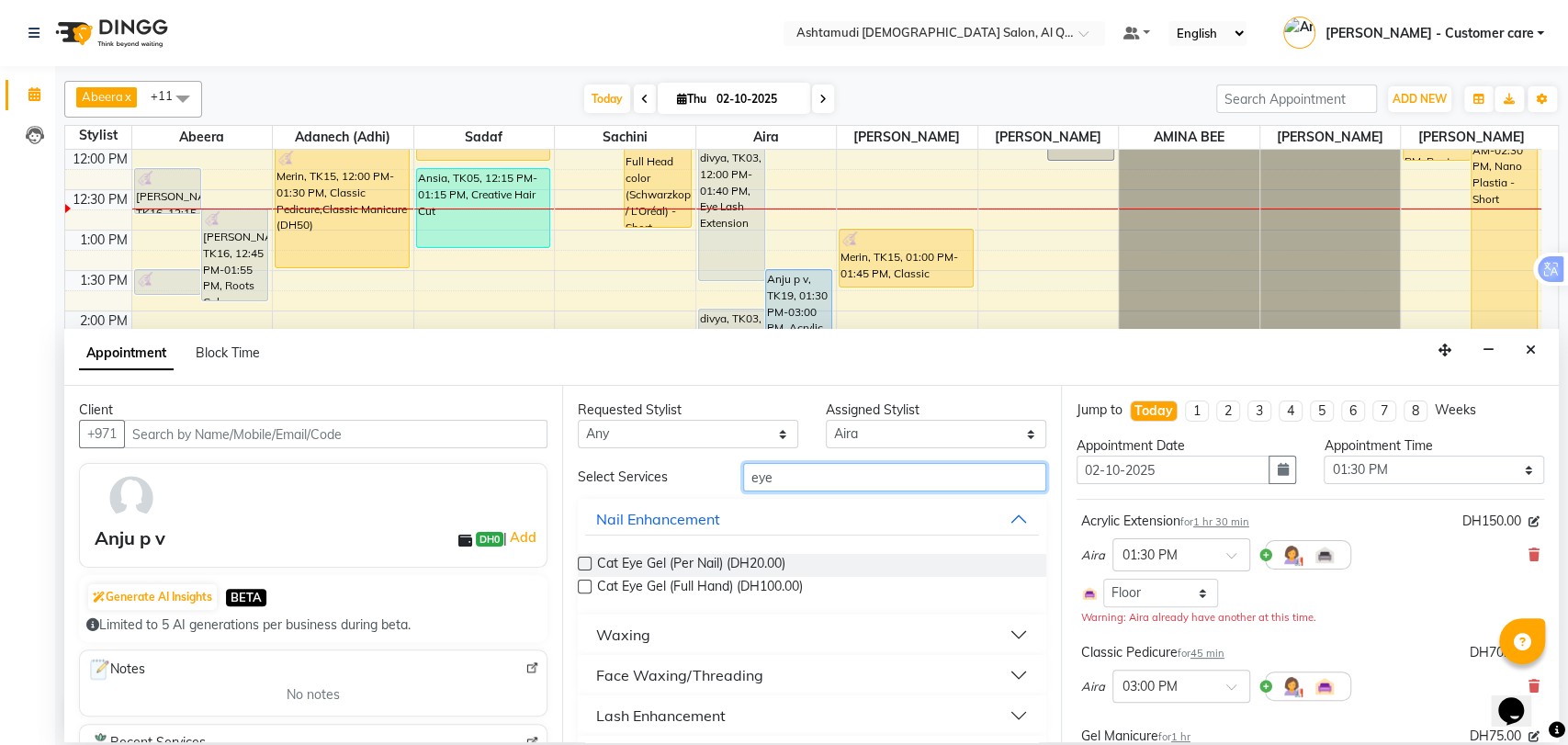
type input "eye"
drag, startPoint x: 725, startPoint y: 671, endPoint x: 716, endPoint y: 664, distance: 11.4
click at [724, 671] on div "Face Waxing/Threading" at bounding box center [680, 675] width 167 height 22
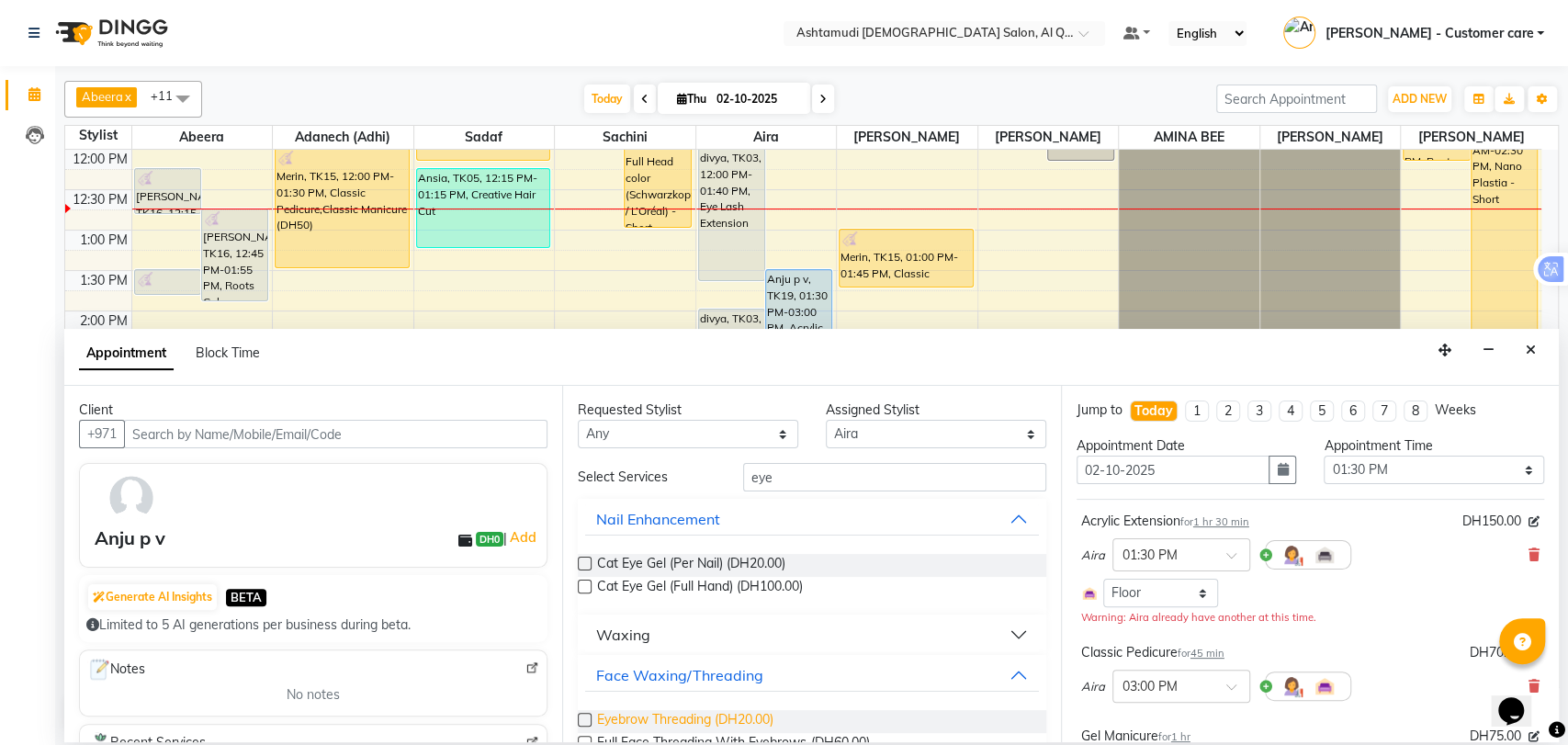
click at [617, 720] on span "Eyebrow Threading (DH20.00)" at bounding box center [685, 722] width 177 height 23
checkbox input "false"
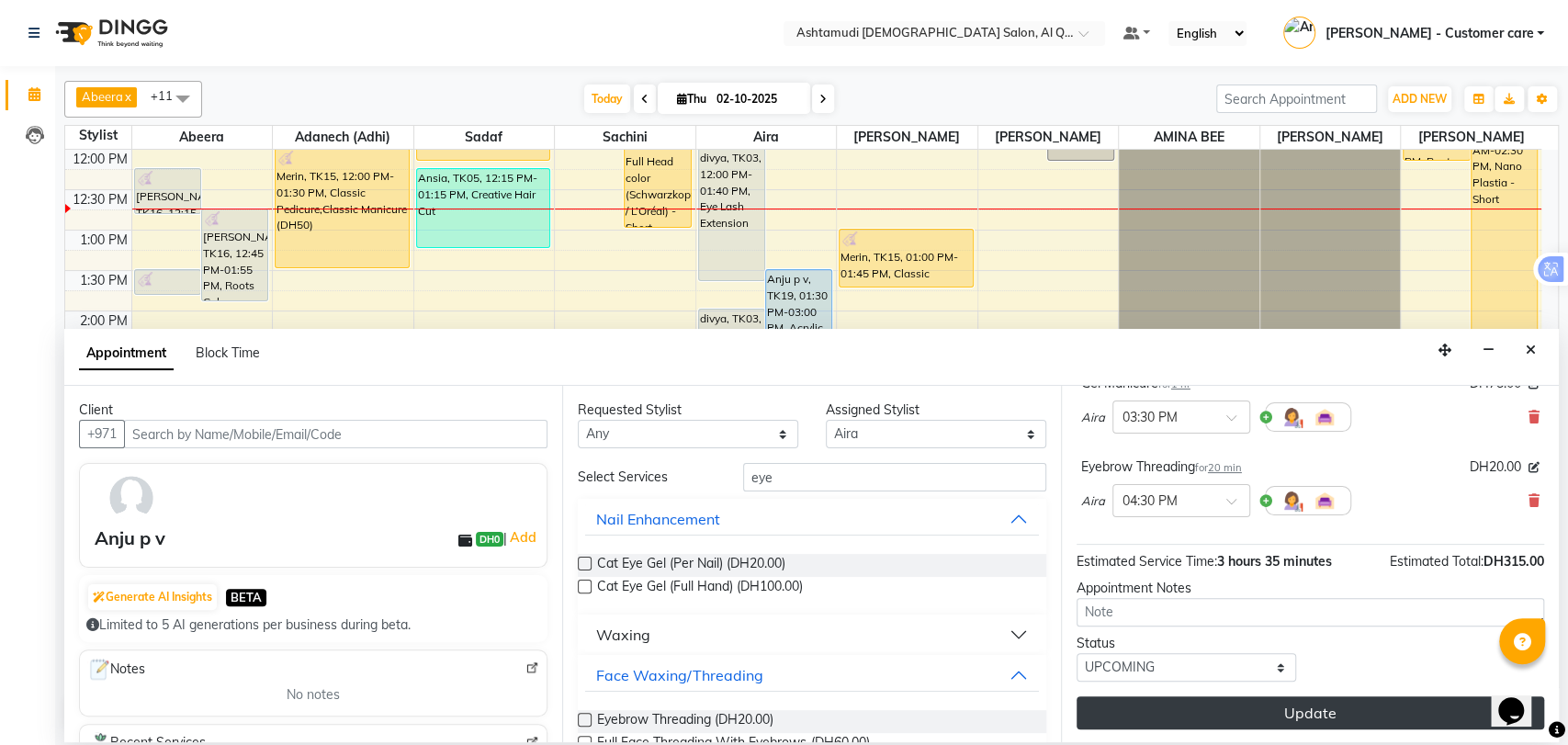
click at [1267, 710] on button "Update" at bounding box center [1311, 713] width 468 height 33
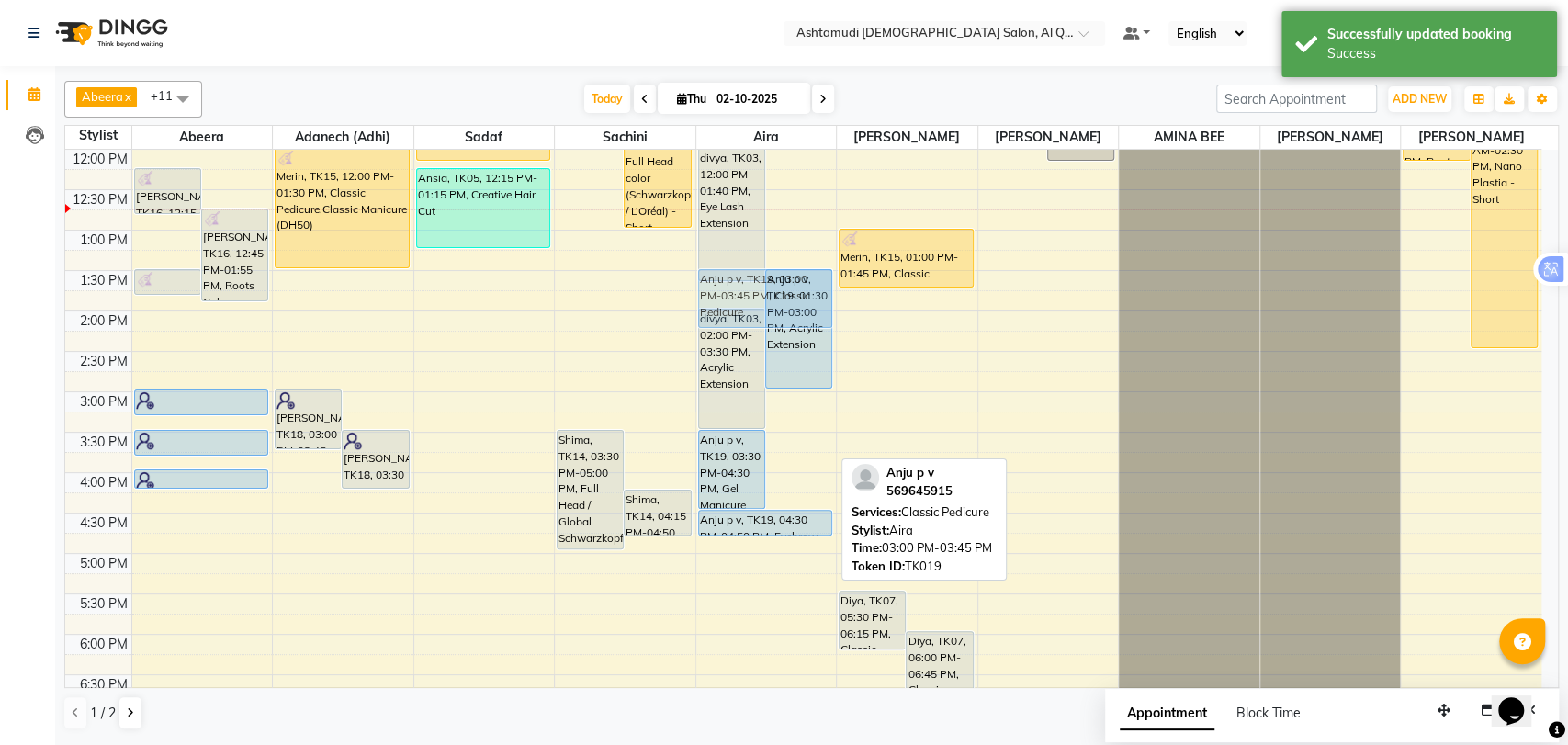
drag, startPoint x: 798, startPoint y: 436, endPoint x: 816, endPoint y: 317, distance: 120.4
click at [816, 317] on div "divya, TK03, 12:00 PM-01:40 PM, Eye Lash Extension Anju p v, TK19, 01:30 PM-03:…" at bounding box center [766, 472] width 141 height 1132
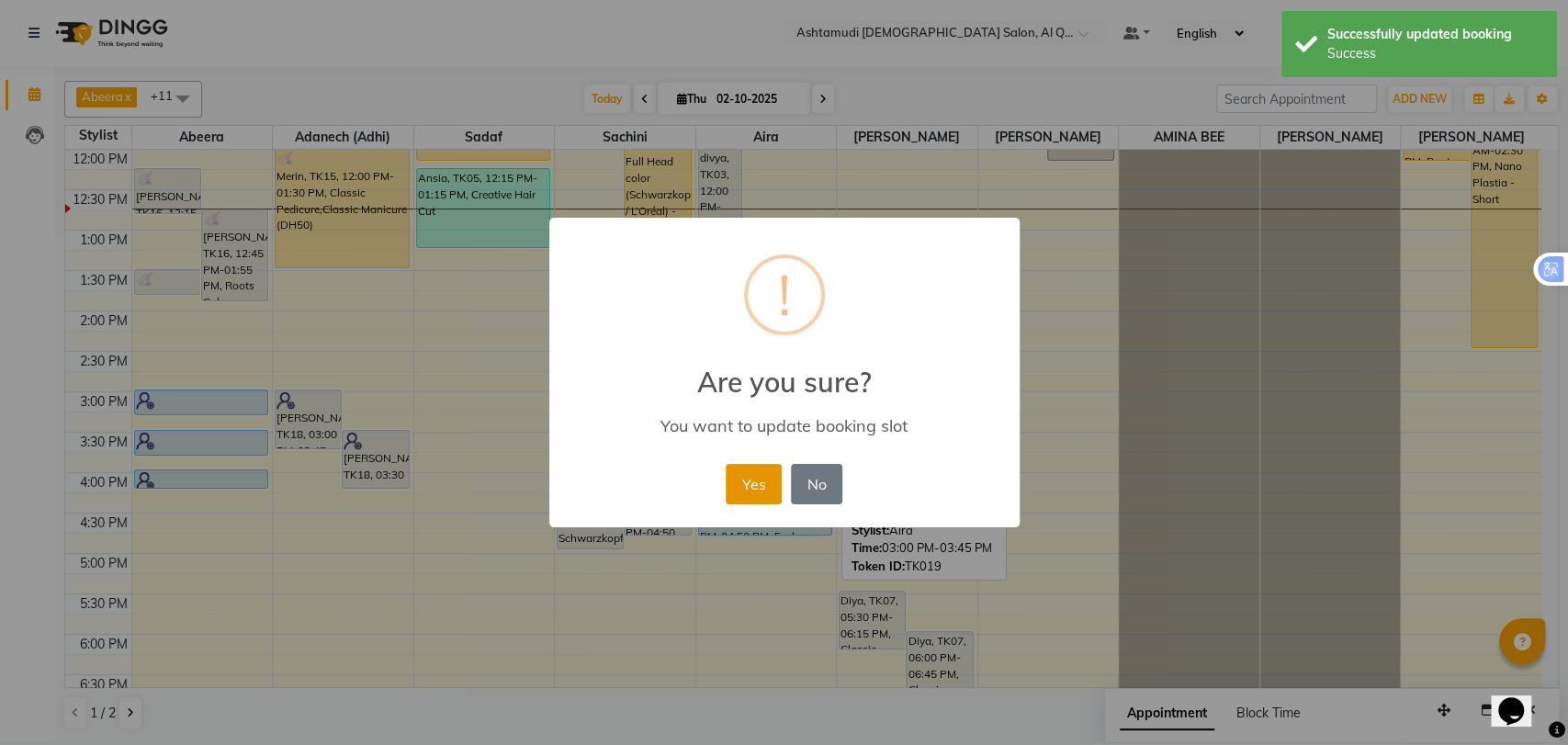
click at [748, 480] on button "Yes" at bounding box center [754, 485] width 56 height 41
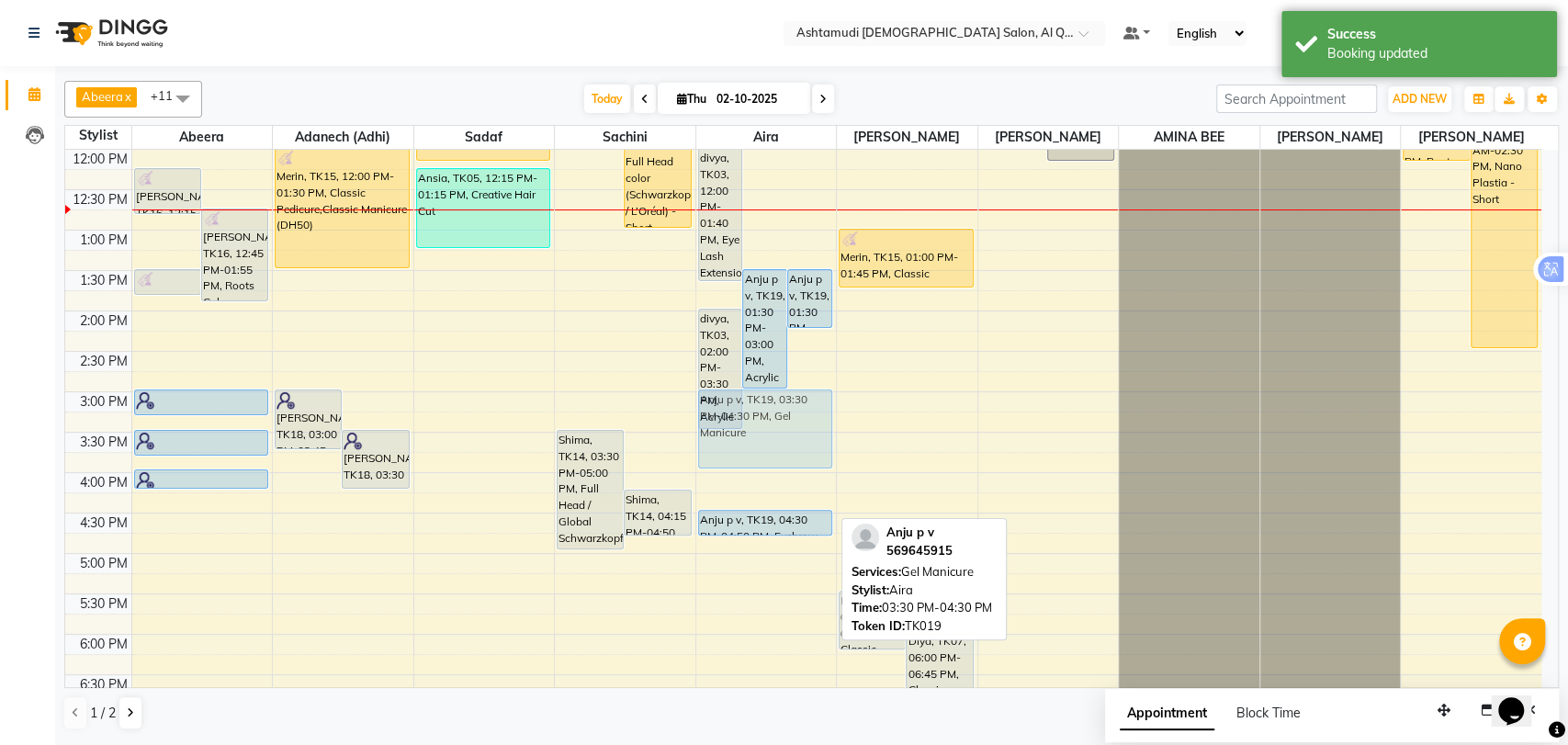
drag, startPoint x: 737, startPoint y: 480, endPoint x: 787, endPoint y: 443, distance: 62.2
click at [787, 443] on div "divya, TK03, 12:00 PM-01:40 PM, Eye Lash Extension Anju p v, TK19, 01:30 PM-03:…" at bounding box center [766, 472] width 141 height 1132
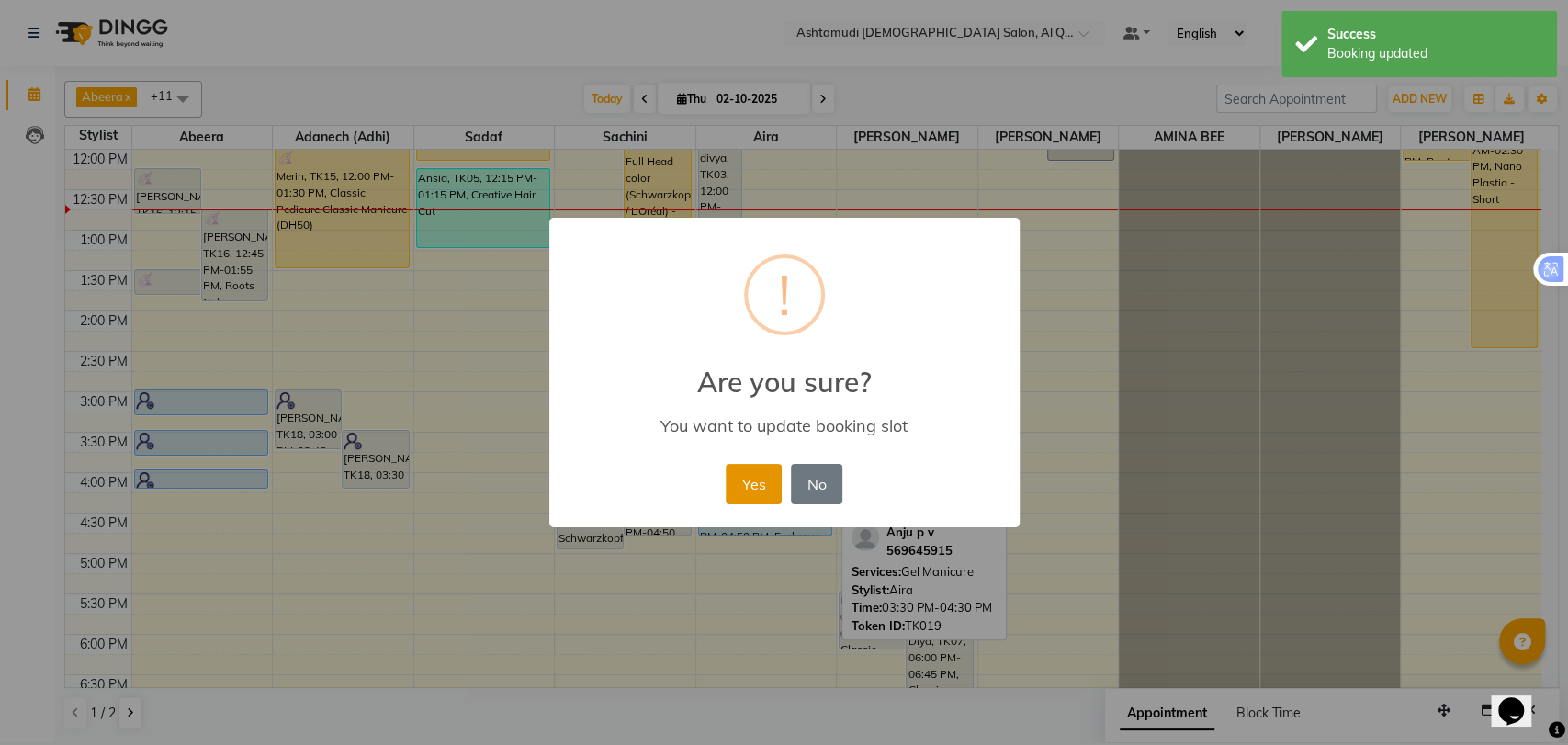
click at [749, 479] on button "Yes" at bounding box center [754, 485] width 56 height 41
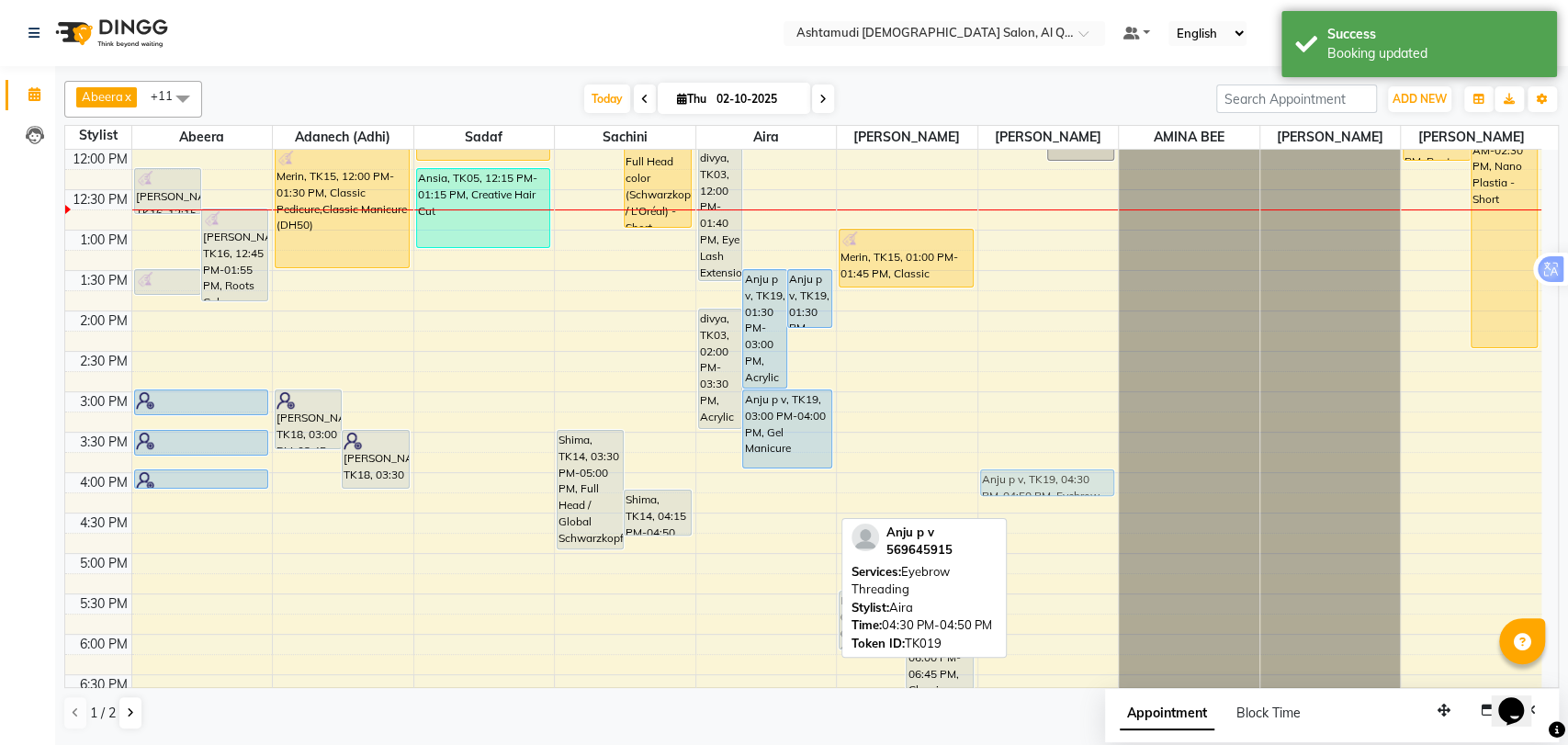
drag, startPoint x: 751, startPoint y: 535, endPoint x: 1018, endPoint y: 499, distance: 269.4
click at [1018, 499] on tr "[PERSON_NAME], TK16, 12:15 PM-12:50 PM, Clean up [GEOGRAPHIC_DATA], TK16, 12:45…" at bounding box center [803, 472] width 1477 height 1132
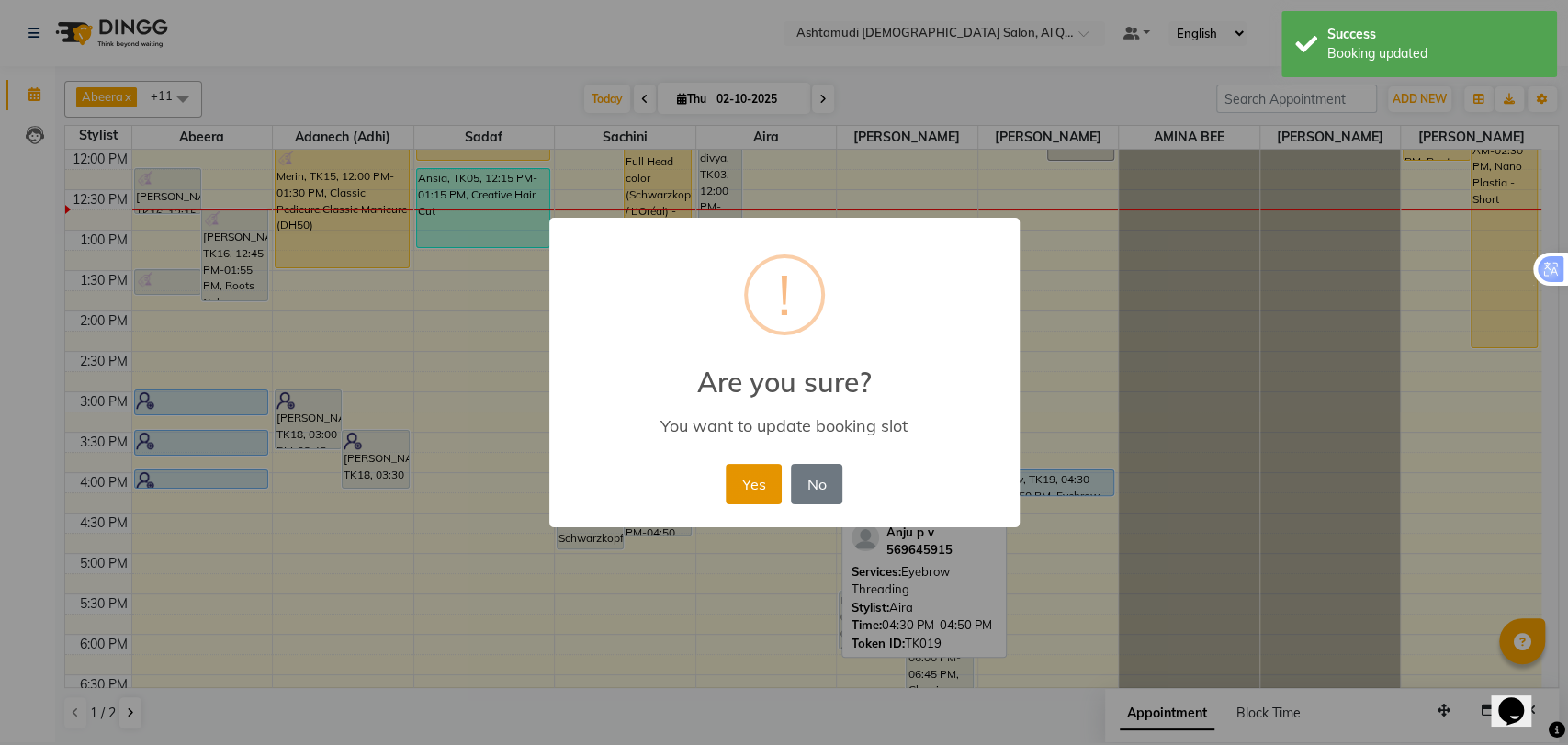
click at [742, 487] on button "Yes" at bounding box center [754, 485] width 56 height 41
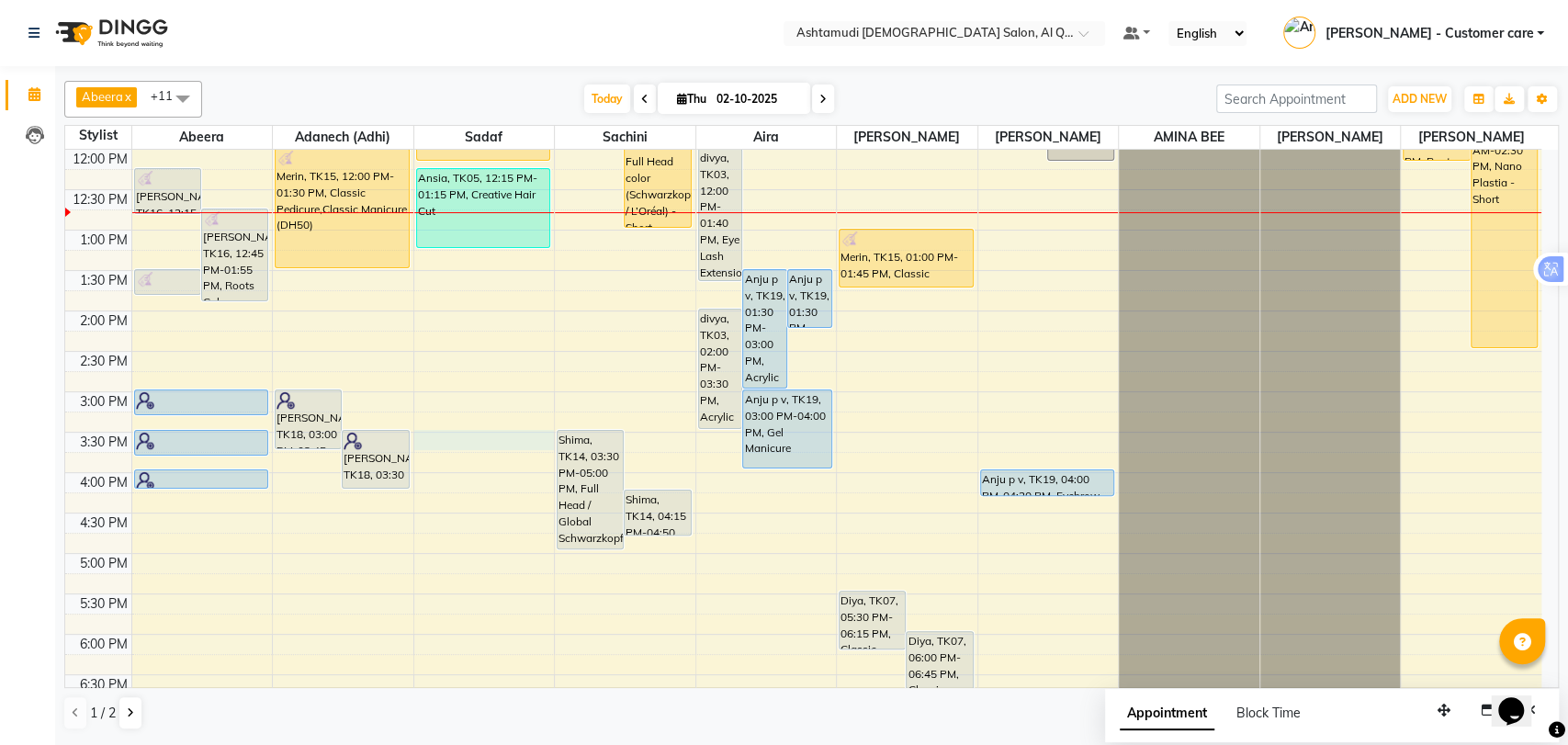
click at [440, 465] on div "9:00 AM 9:30 AM 10:00 AM 10:30 AM 11:00 AM 11:30 AM 12:00 PM 12:30 PM 1:00 PM 1…" at bounding box center [803, 472] width 1477 height 1132
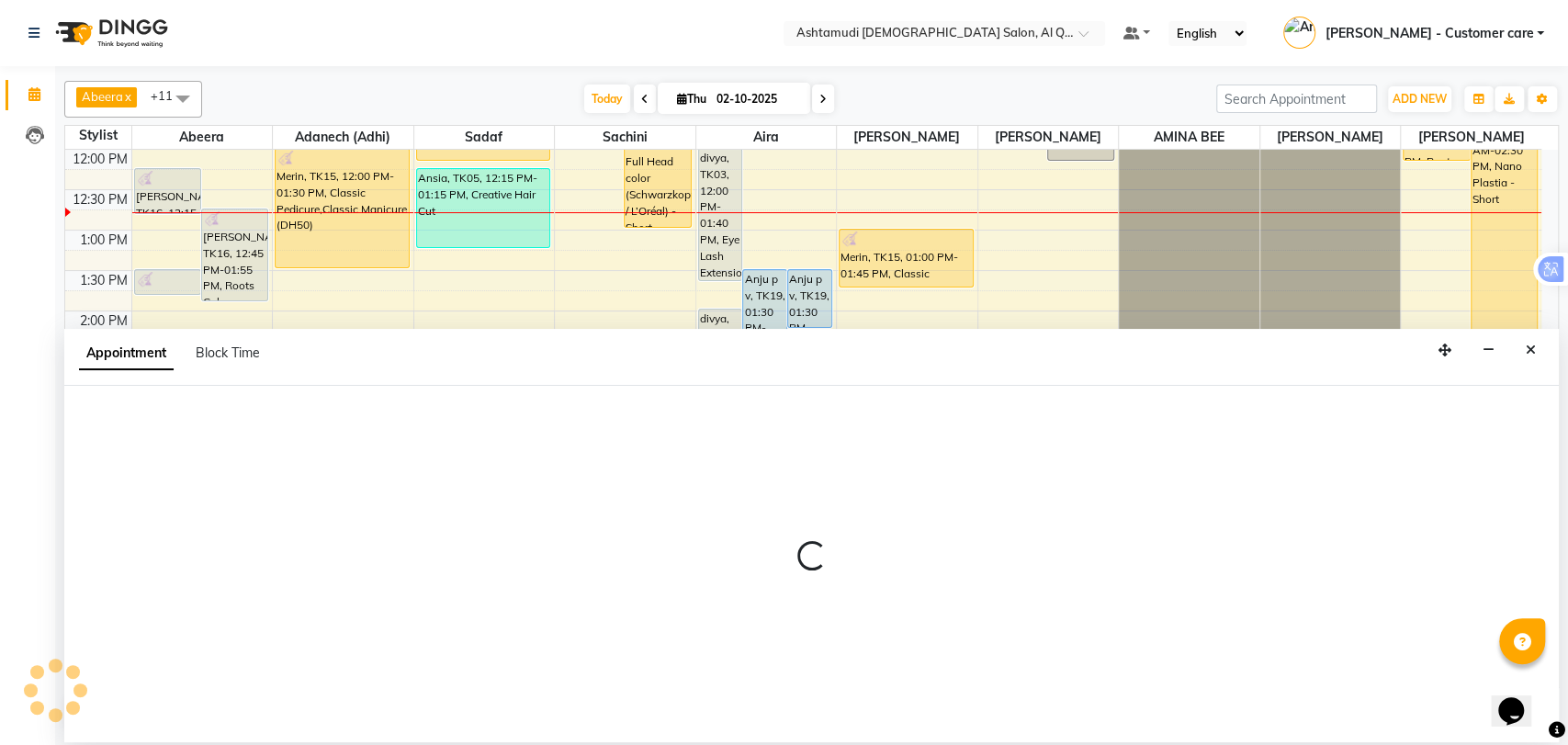
select select "53705"
select select "930"
select select "tentative"
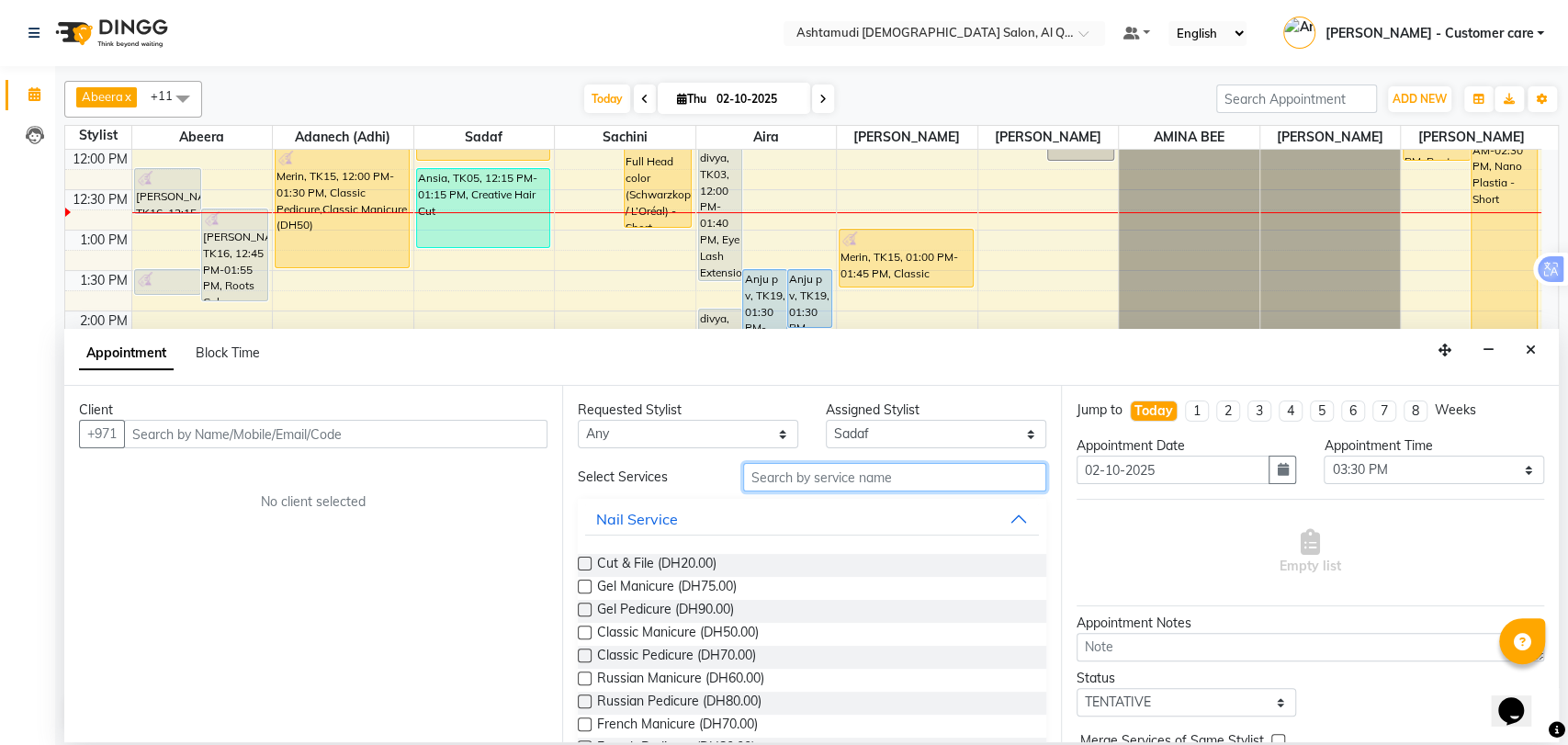
click at [823, 472] on input "text" at bounding box center [895, 477] width 303 height 28
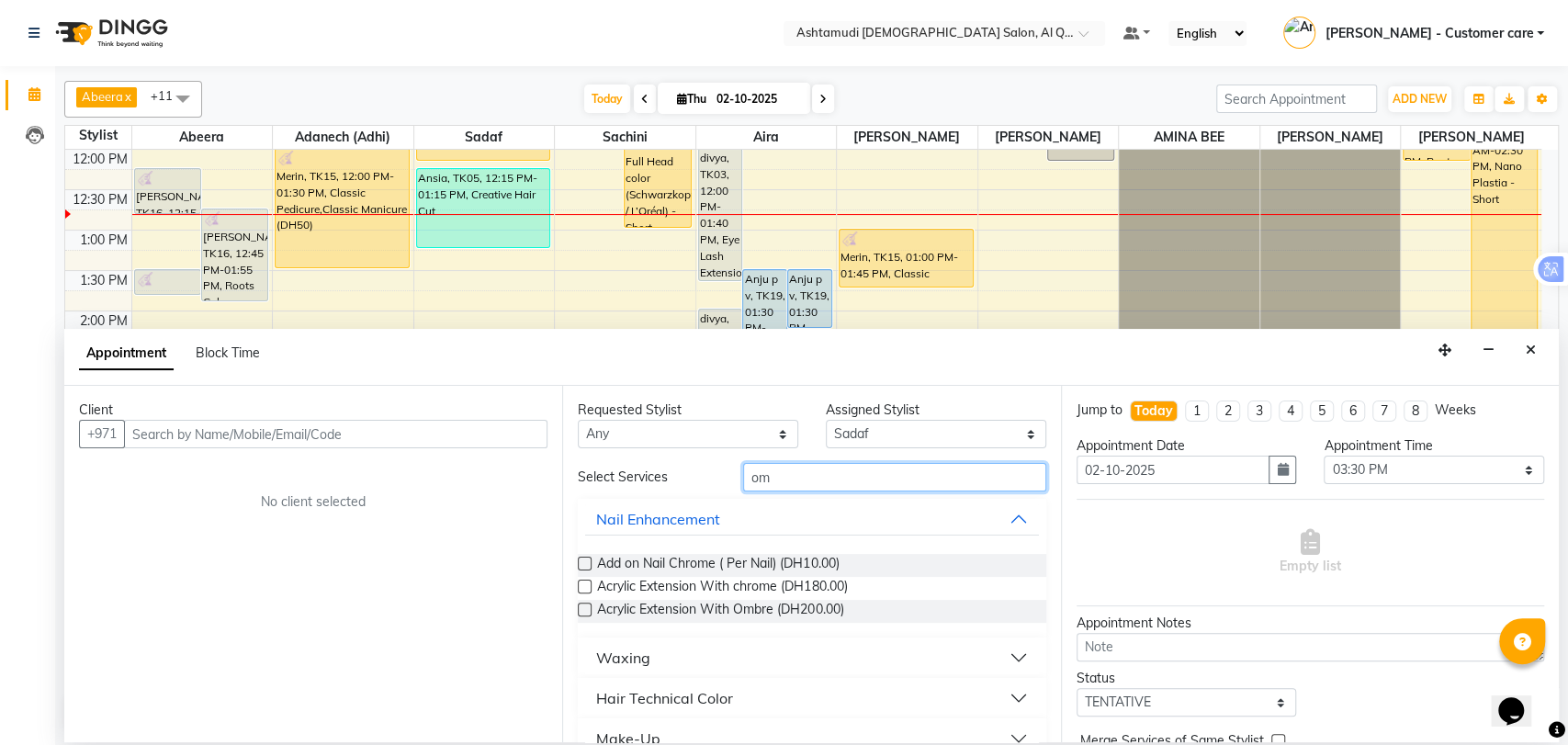
type input "om"
click at [809, 563] on span "Add on Nail Chrome ( Per Nail) (DH10.00)" at bounding box center [717, 566] width 242 height 23
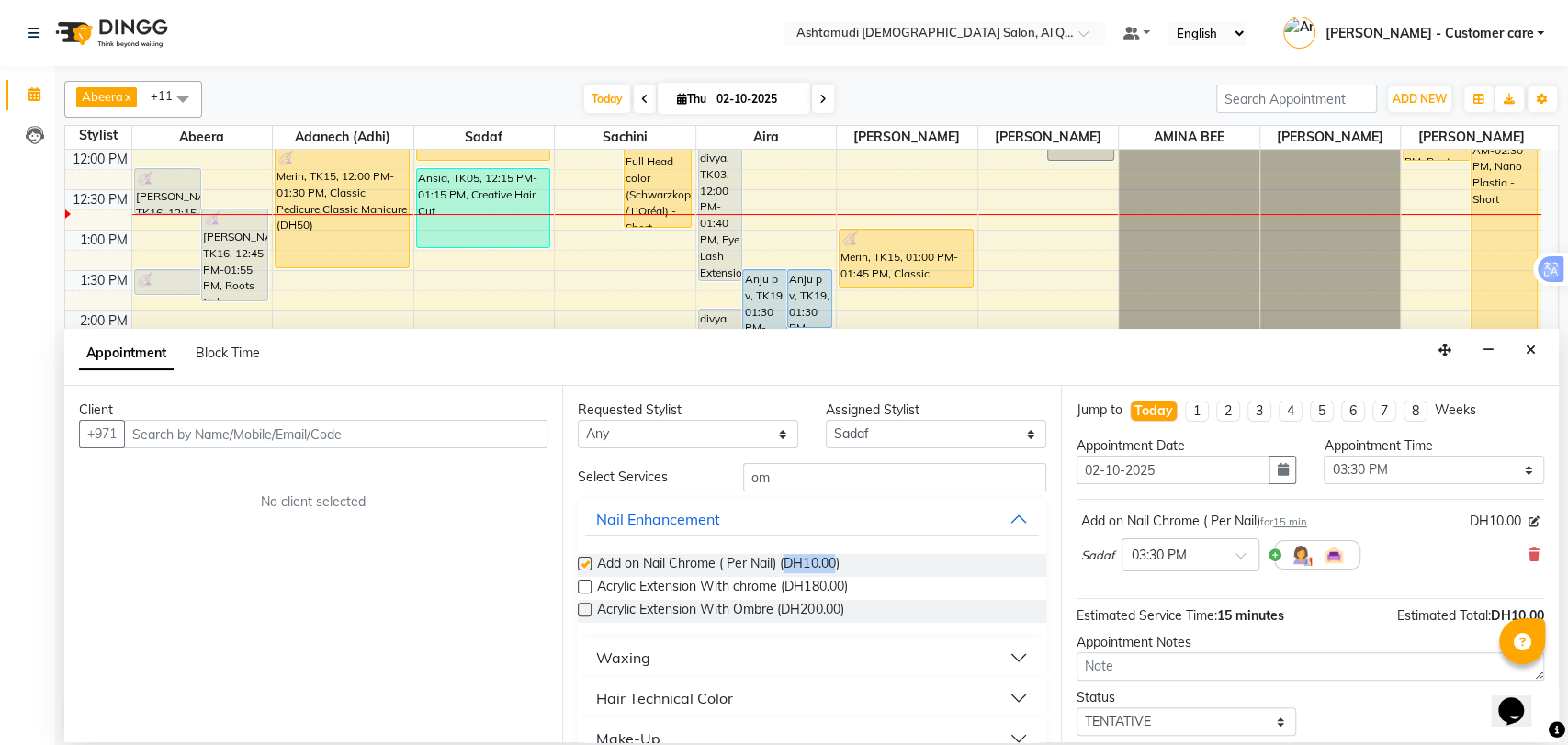
click at [809, 563] on span "Add on Nail Chrome ( Per Nail) (DH10.00)" at bounding box center [717, 566] width 242 height 23
checkbox input "false"
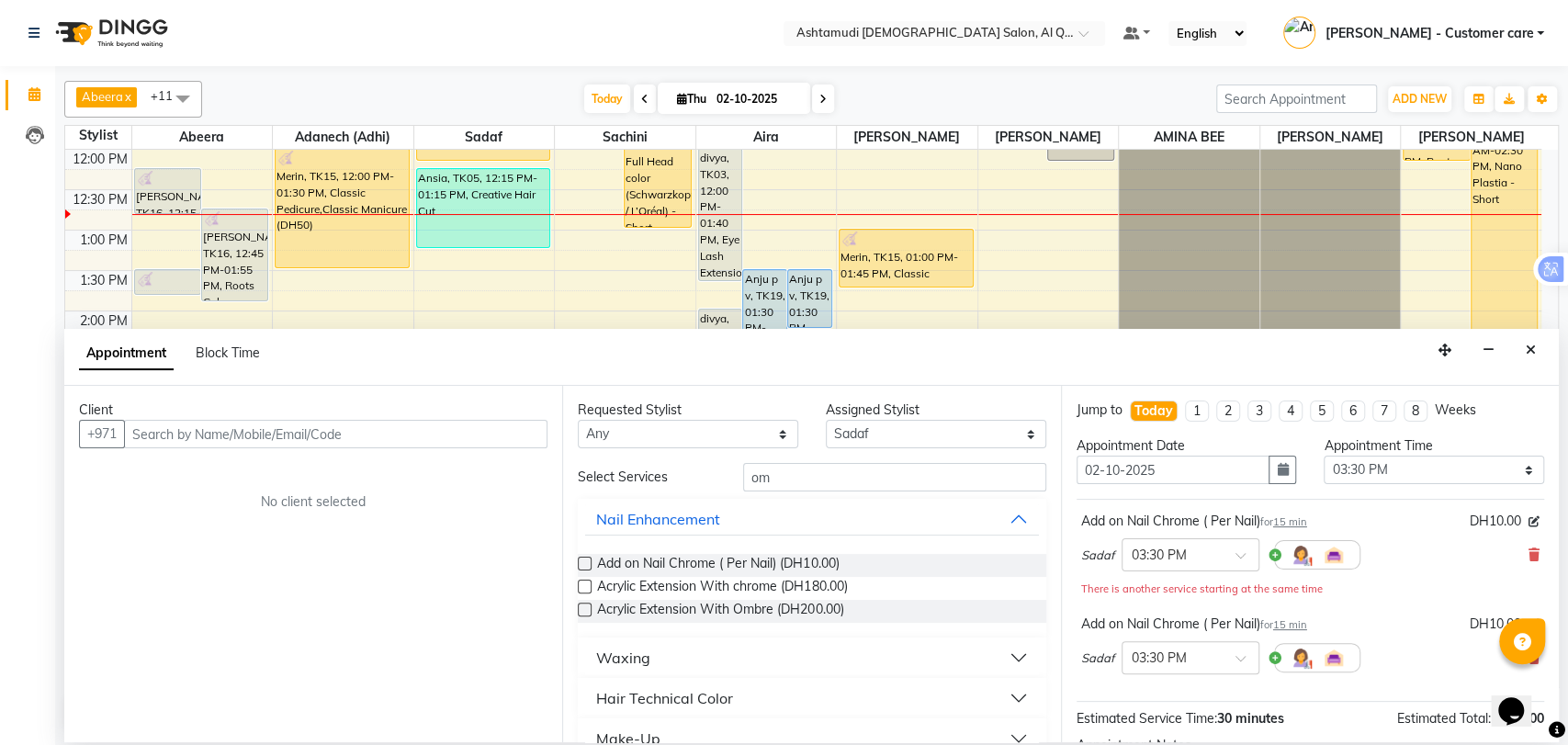
click at [507, 604] on div "Client +971 No client selected" at bounding box center [313, 563] width 498 height 356
click at [790, 487] on input "om" at bounding box center [895, 477] width 303 height 28
type input "o"
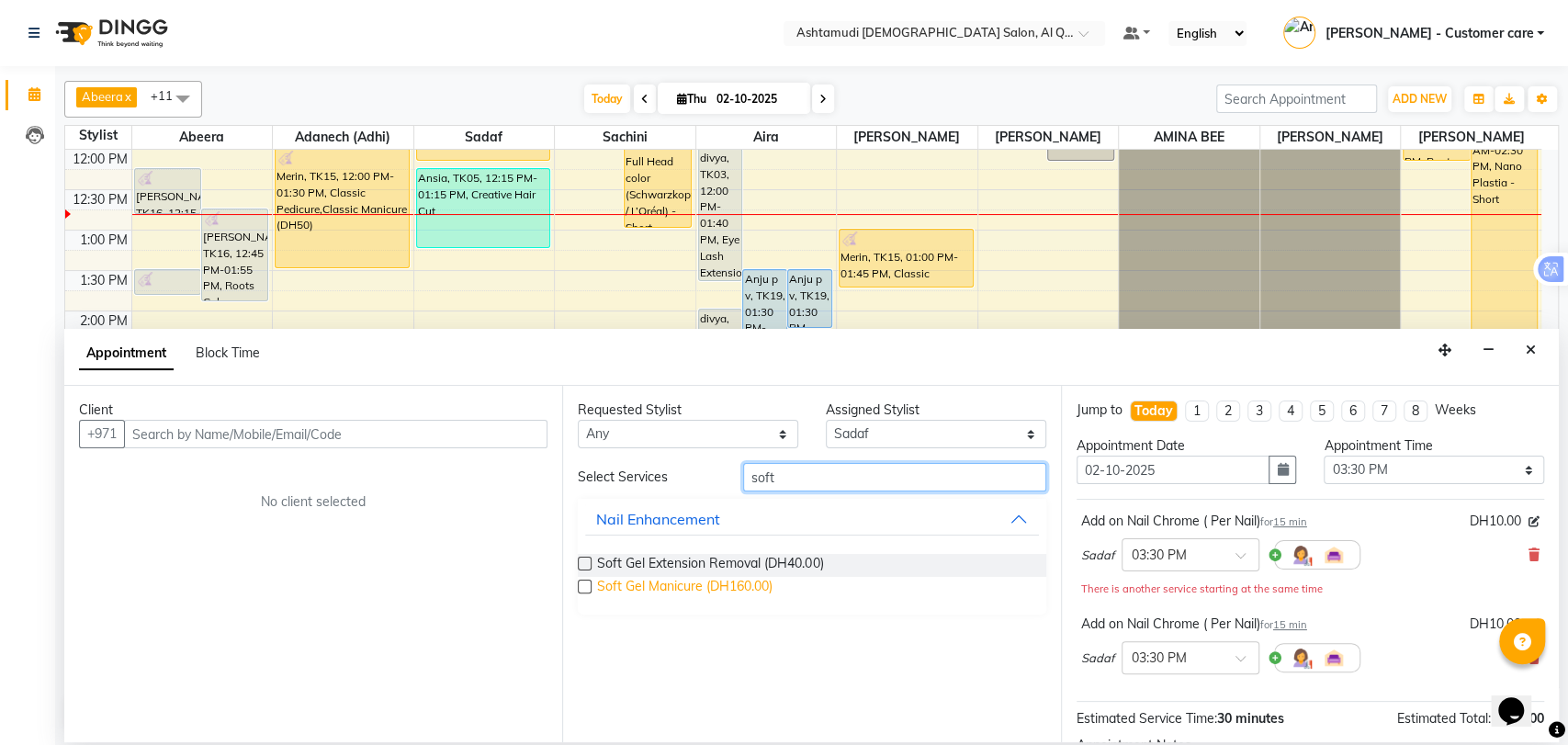
type input "soft"
click at [669, 583] on span "Soft Gel Manicure (DH160.00)" at bounding box center [684, 589] width 176 height 23
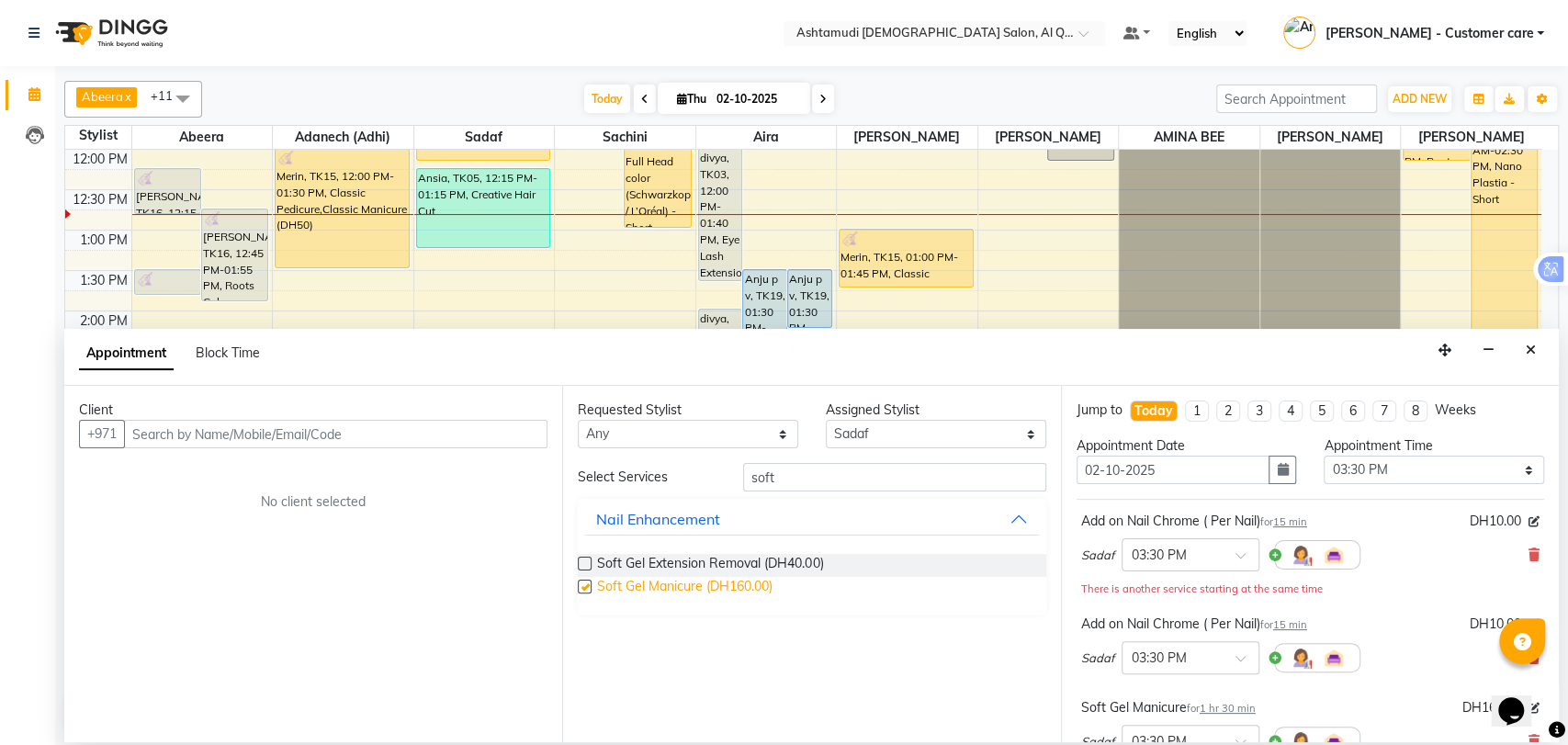
checkbox input "false"
click at [1529, 551] on icon at bounding box center [1534, 555] width 11 height 13
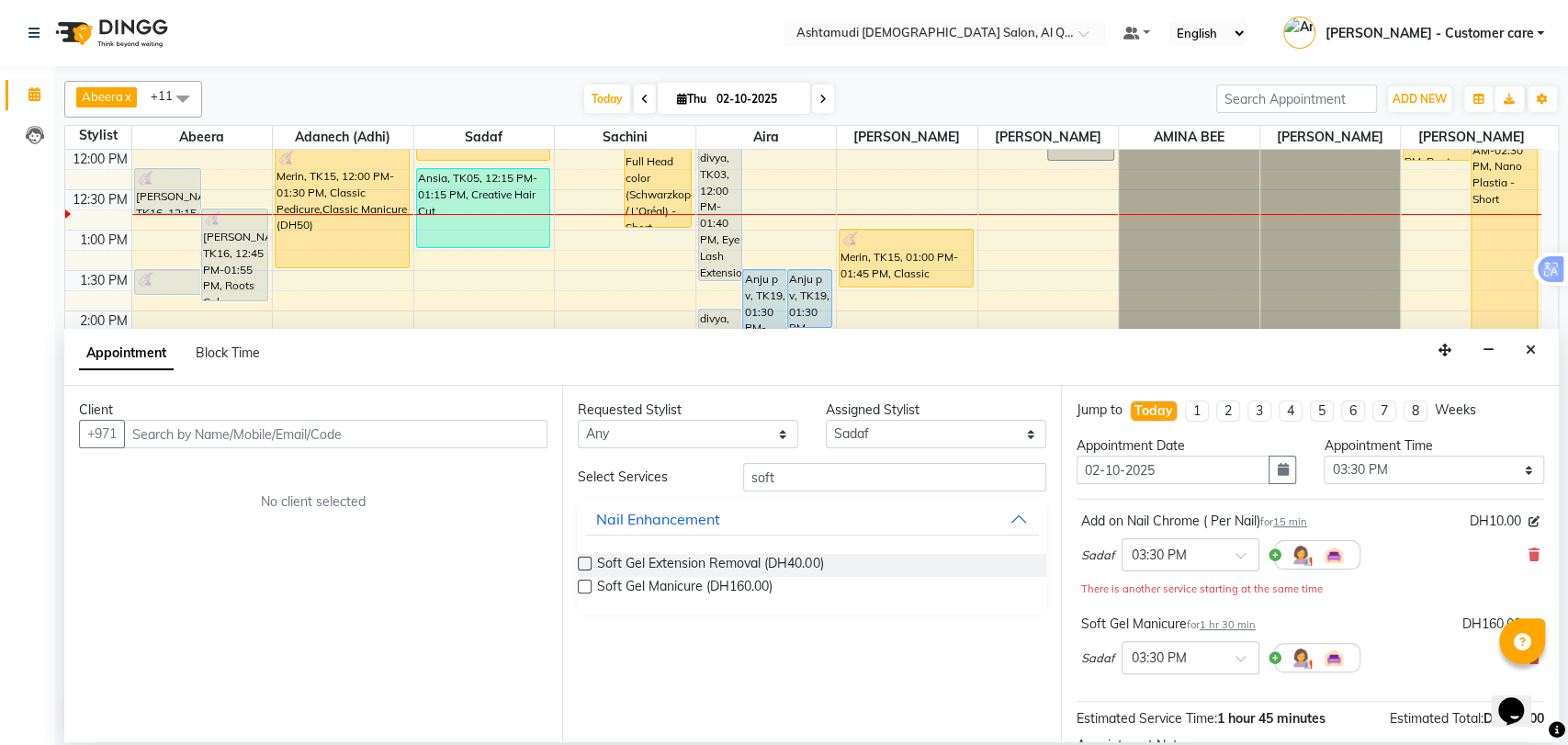
click at [1529, 551] on icon at bounding box center [1534, 555] width 11 height 13
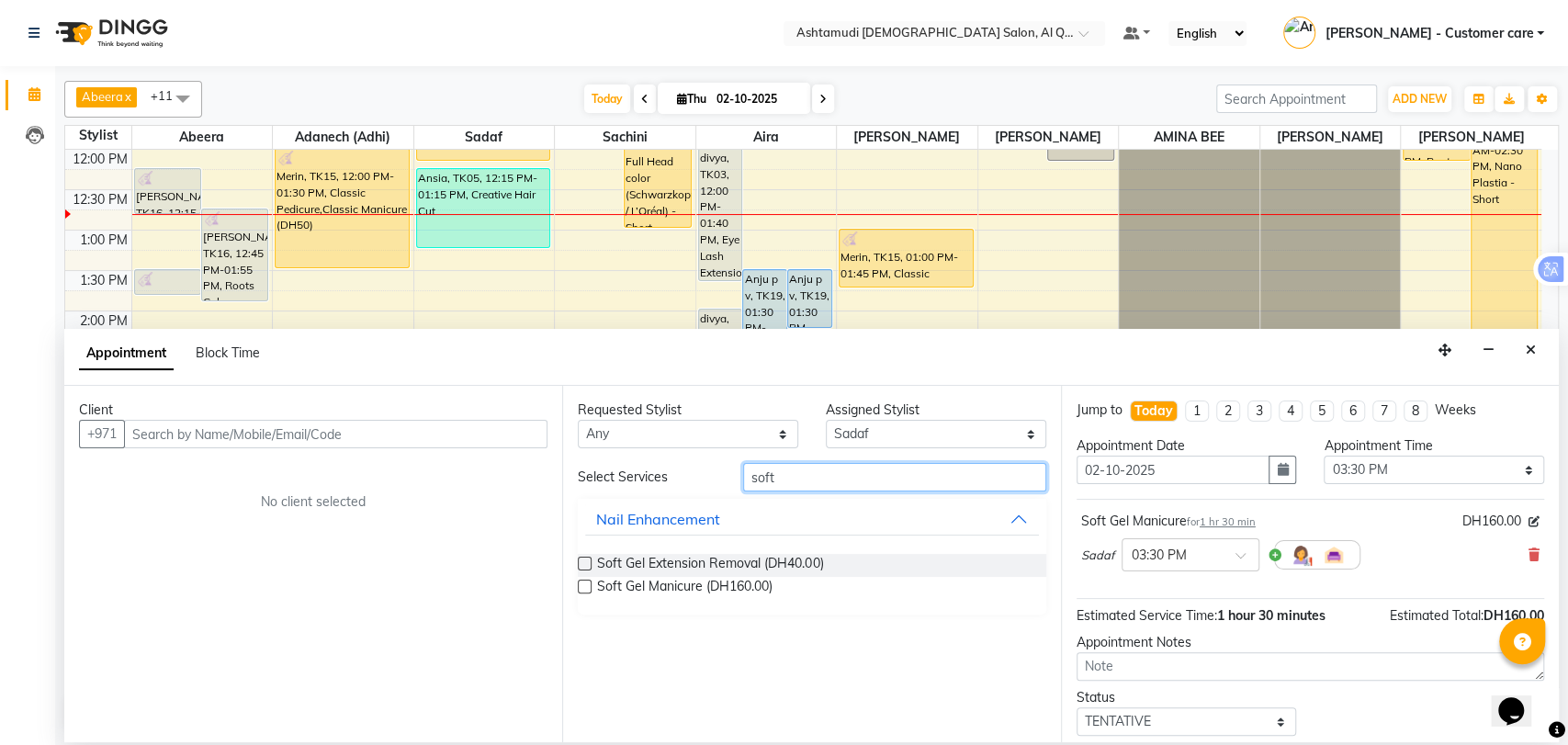
click at [757, 479] on input "soft" at bounding box center [895, 477] width 303 height 28
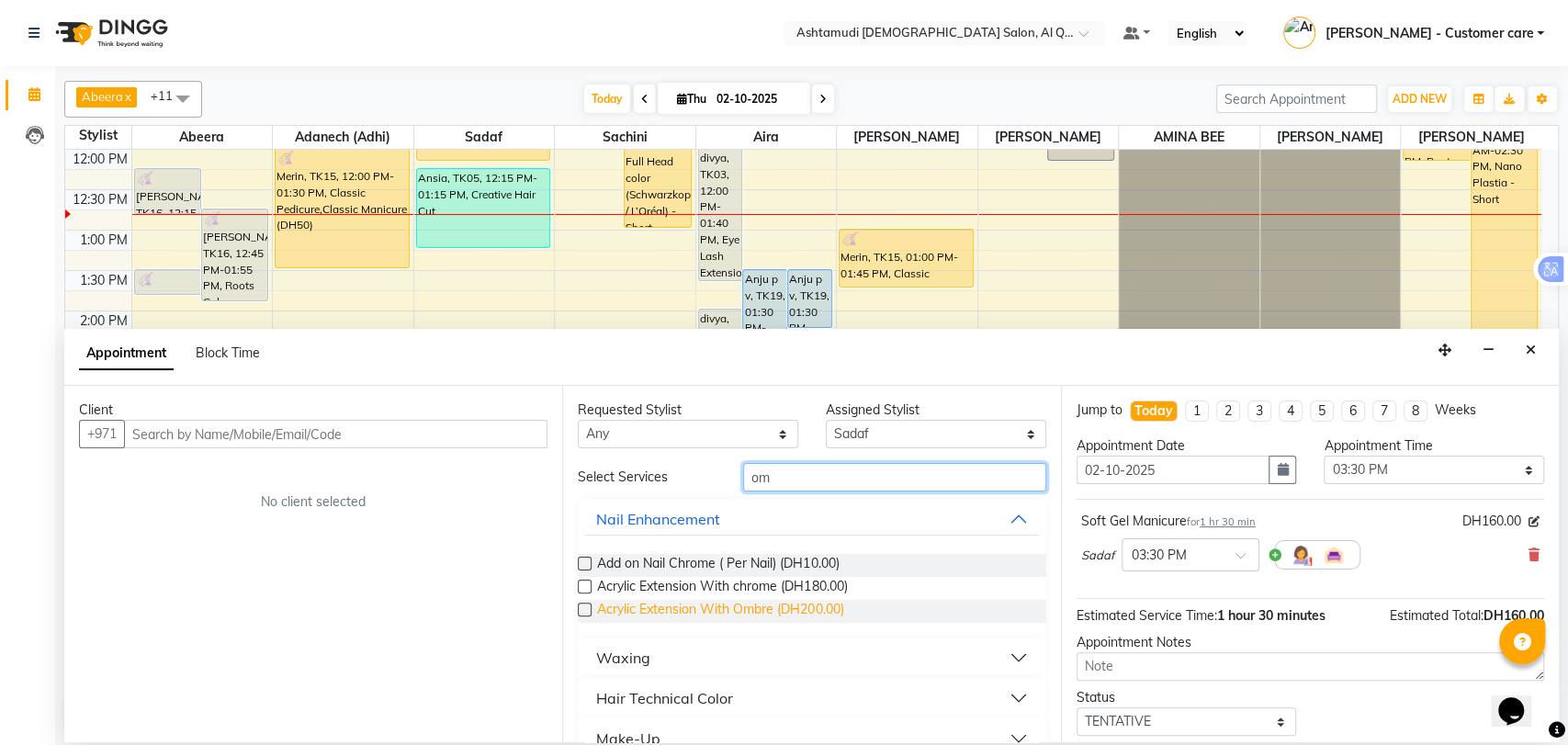
type input "om"
click at [749, 607] on span "Acrylic Extension With Ombre (DH200.00)" at bounding box center [720, 612] width 247 height 23
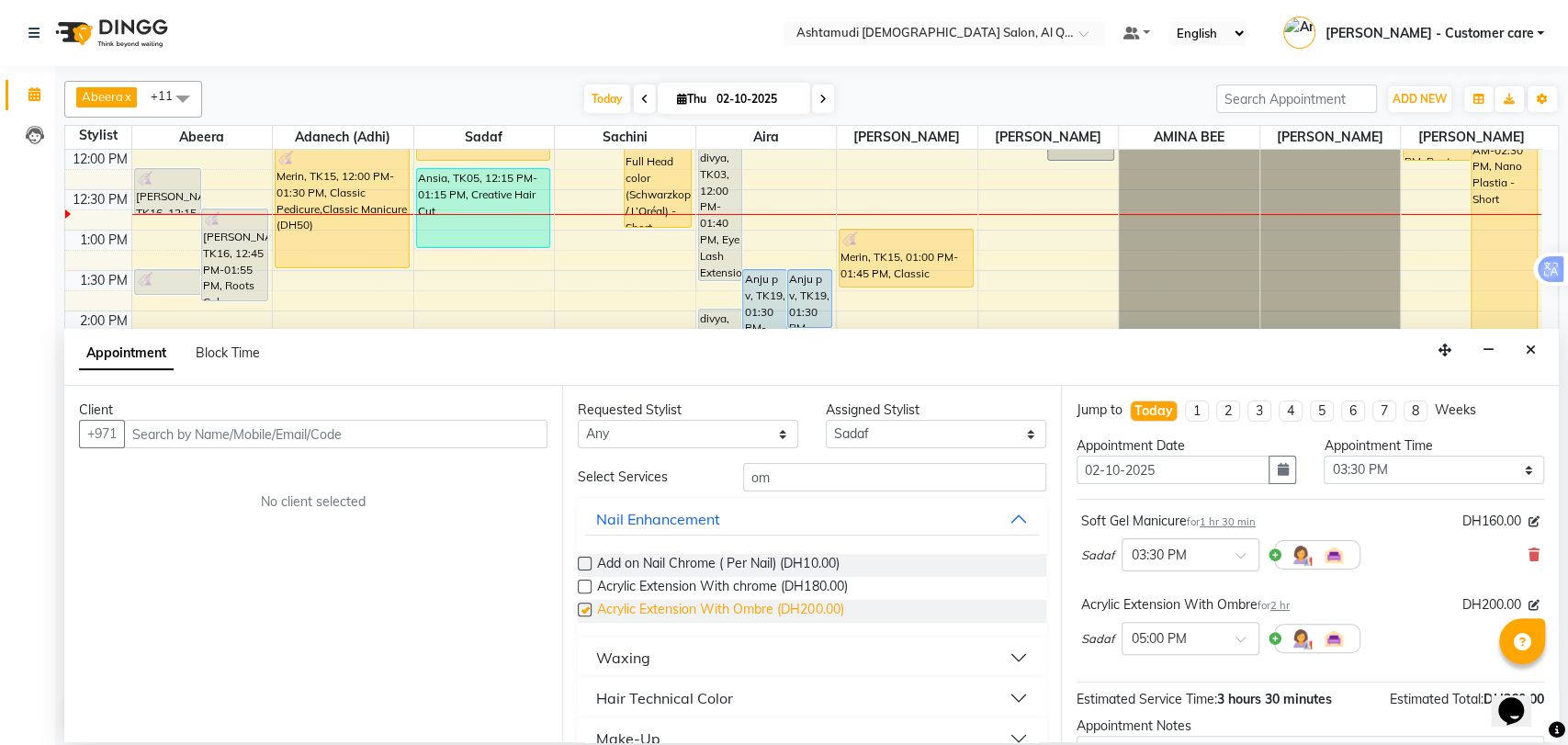
checkbox input "false"
click at [747, 487] on input "om" at bounding box center [895, 477] width 303 height 28
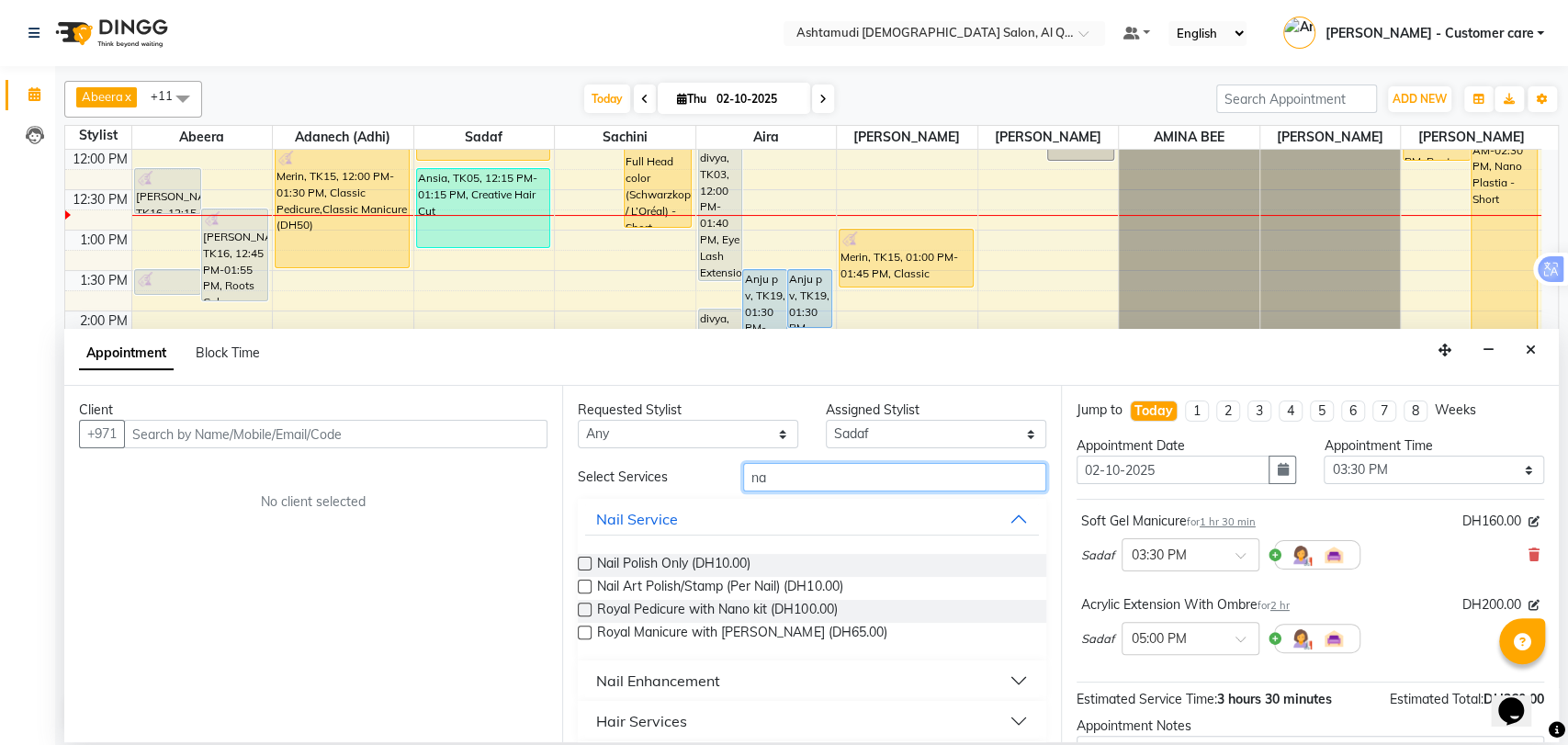
type input "n"
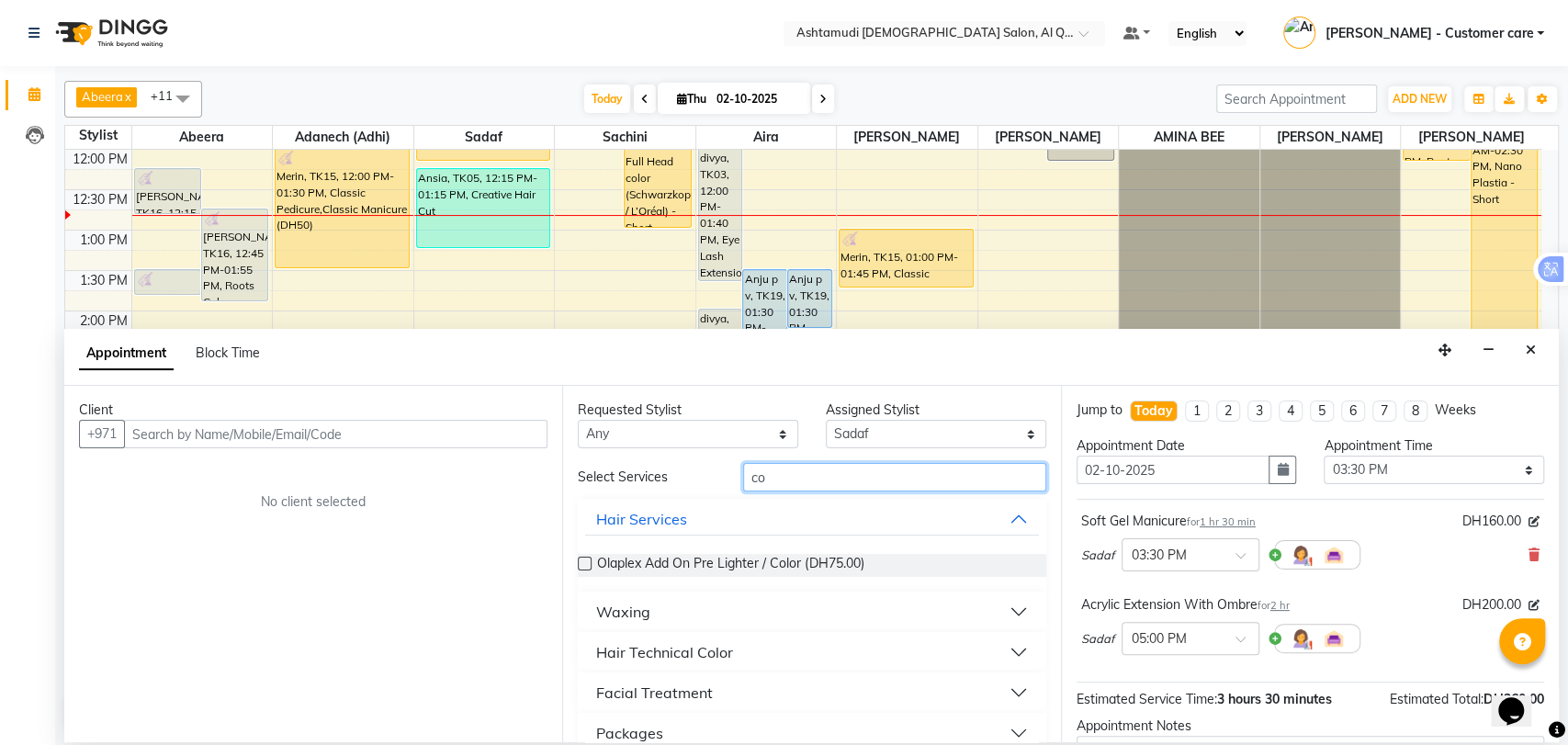
type input "c"
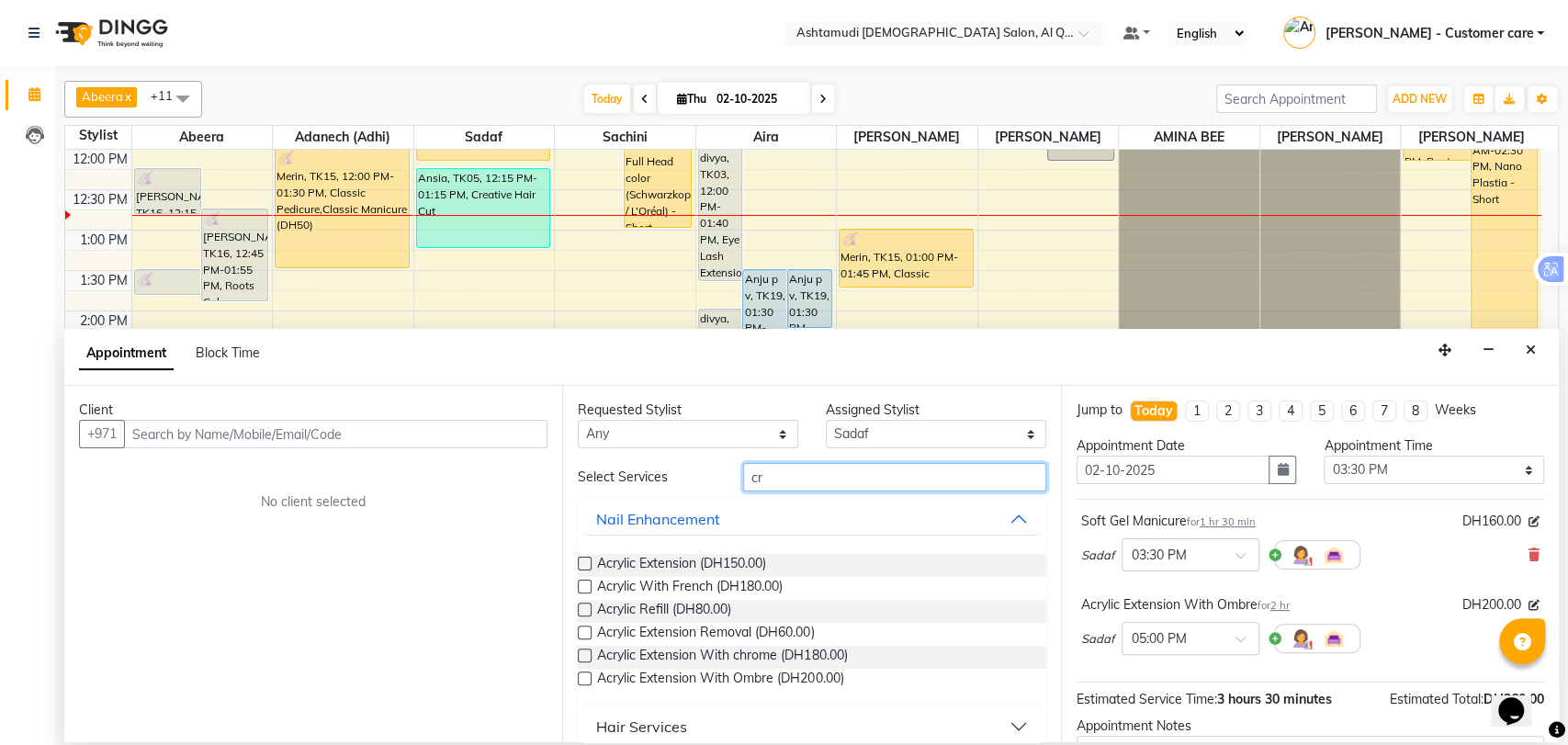
type input "c"
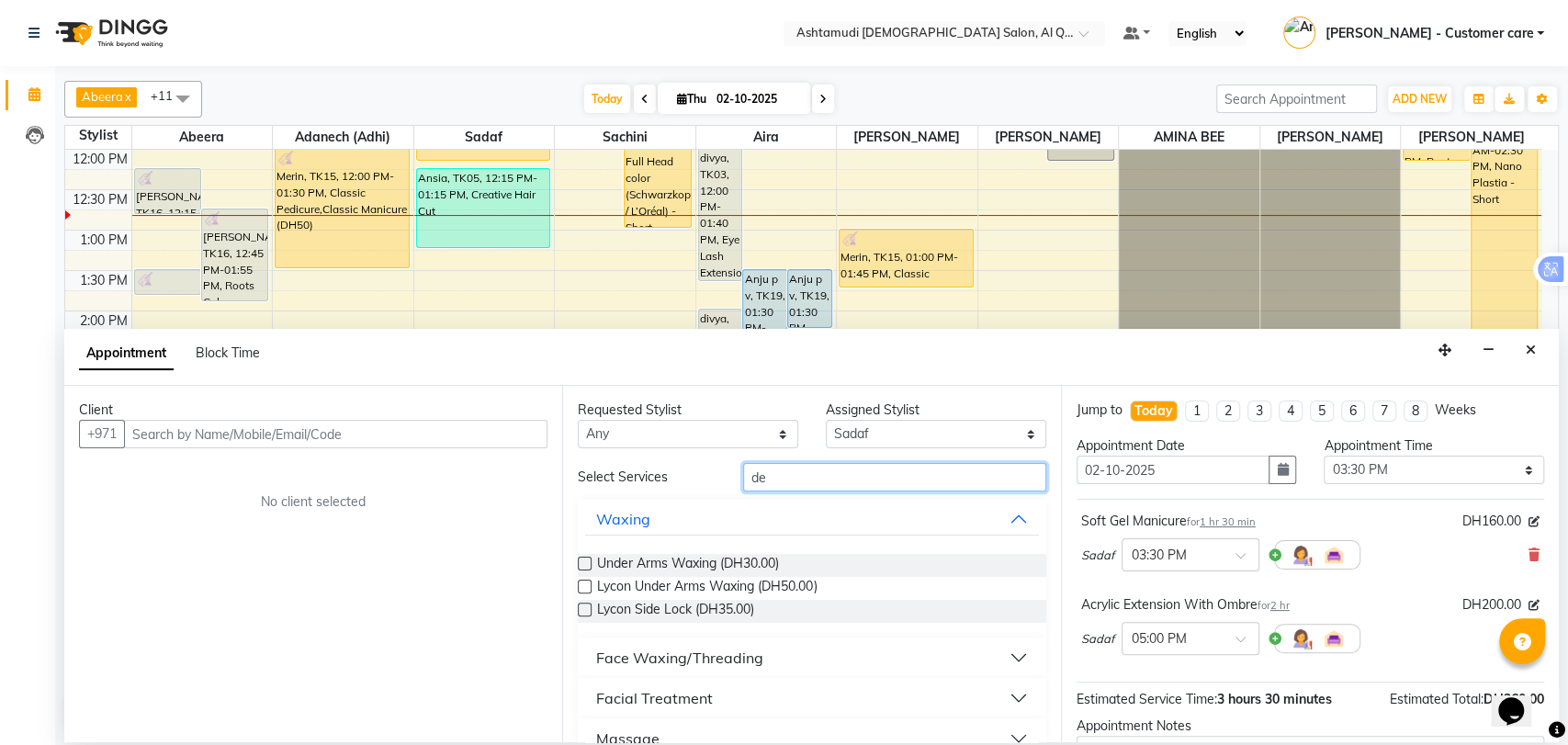
click at [744, 485] on input "de" at bounding box center [895, 477] width 303 height 28
click at [781, 471] on input "de" at bounding box center [895, 477] width 303 height 28
type input "d"
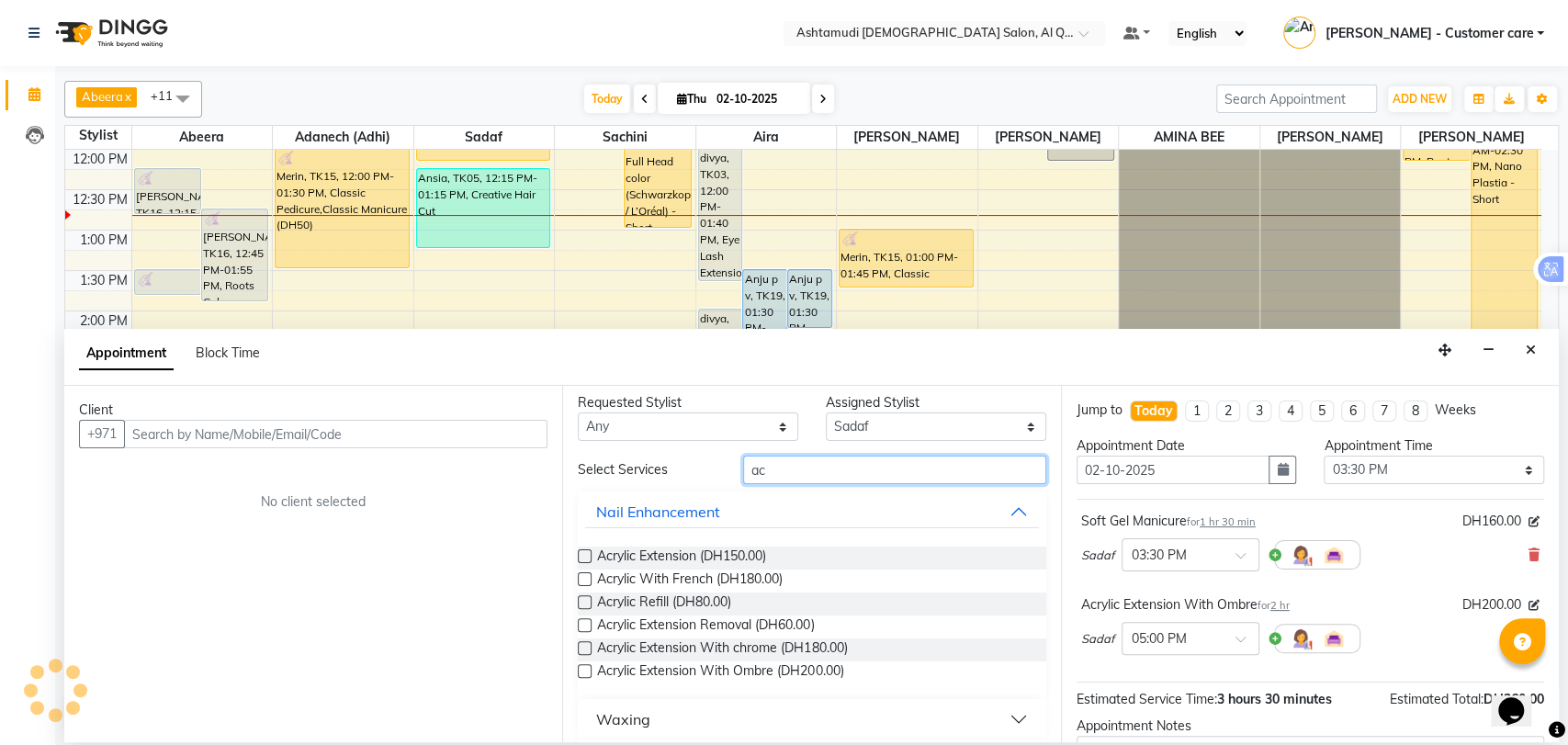
scroll to position [0, 0]
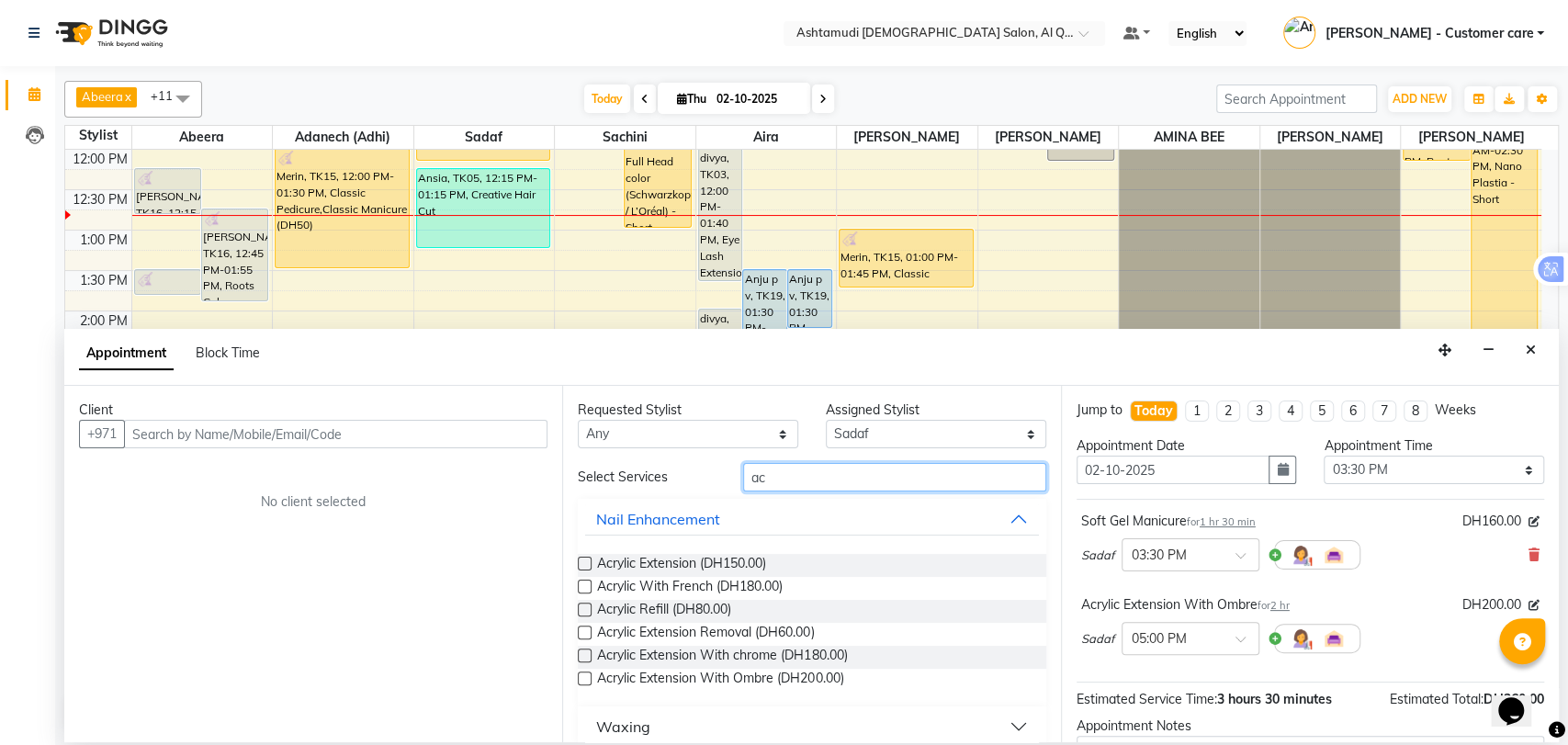
click at [773, 480] on input "ac" at bounding box center [895, 477] width 303 height 28
type input "a"
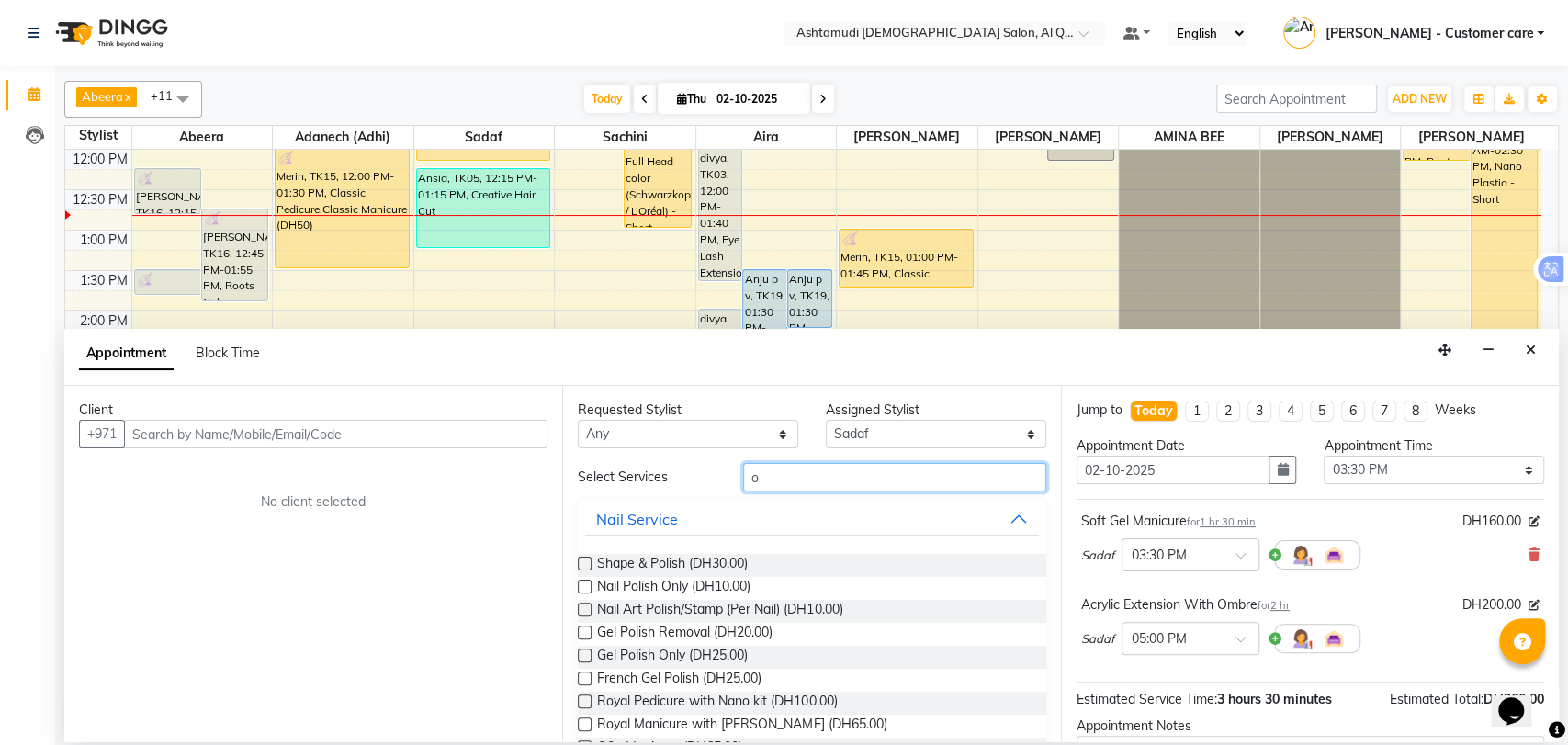
type input "om"
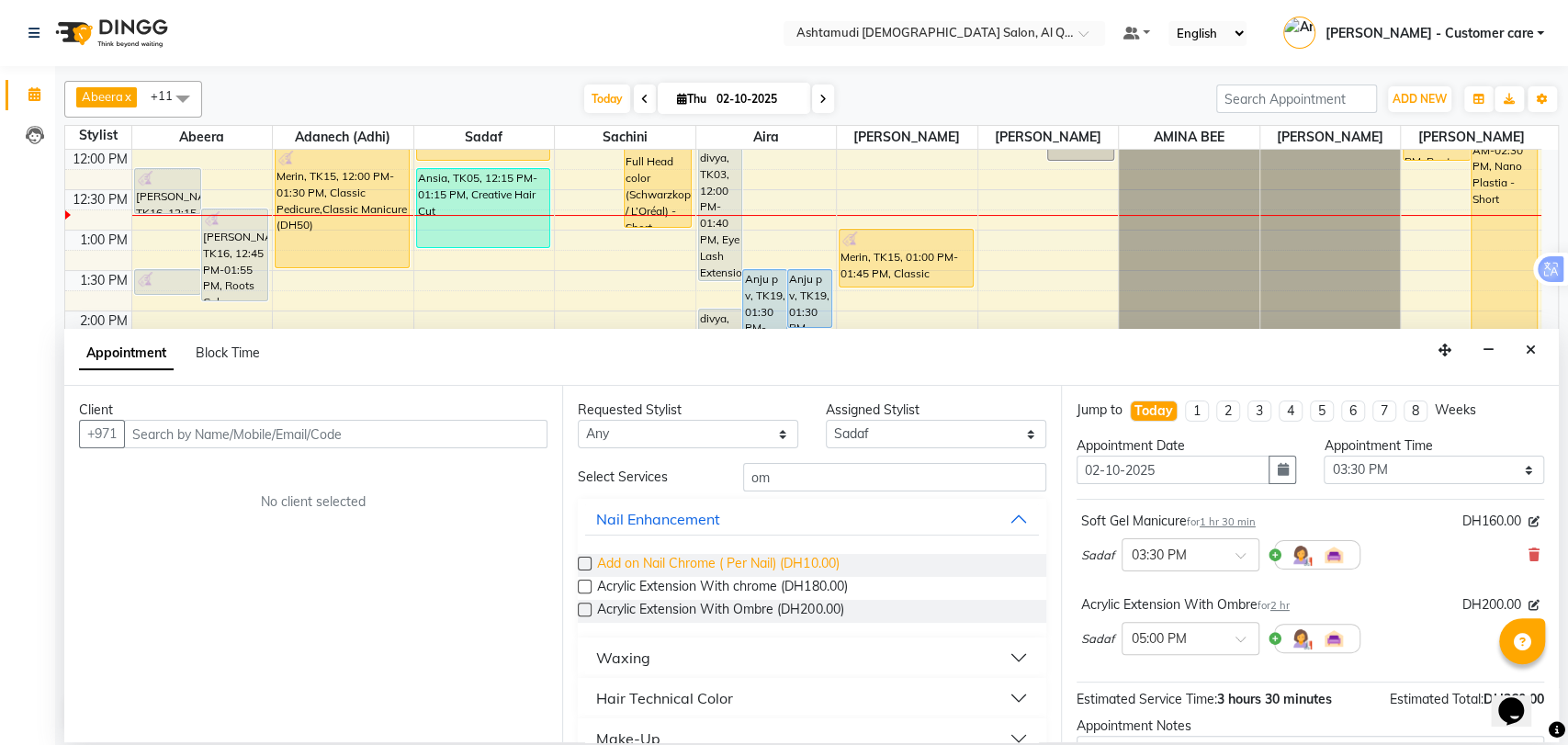
click at [681, 559] on span "Add on Nail Chrome ( Per Nail) (DH10.00)" at bounding box center [717, 566] width 242 height 23
checkbox input "false"
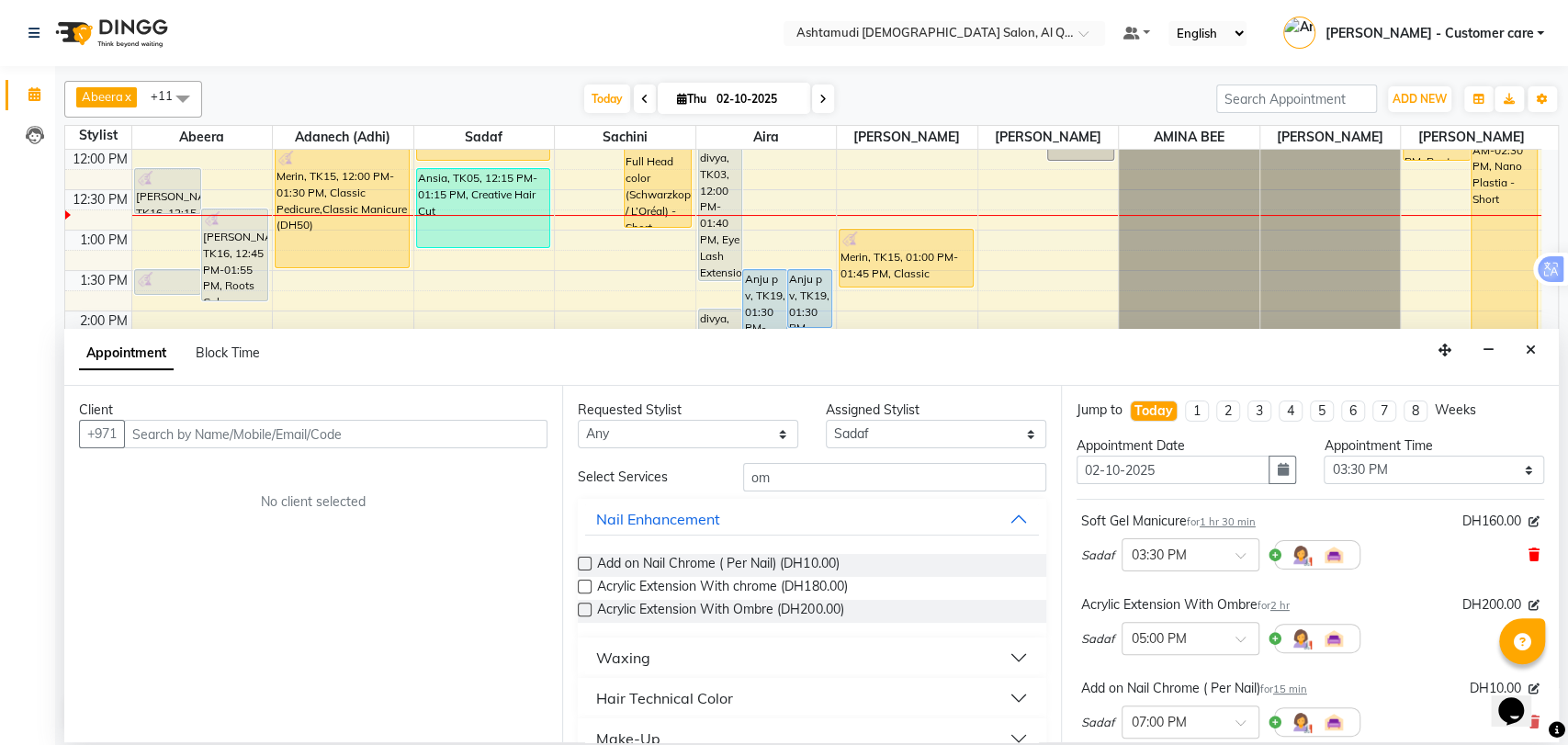
click at [1529, 549] on icon at bounding box center [1534, 555] width 11 height 13
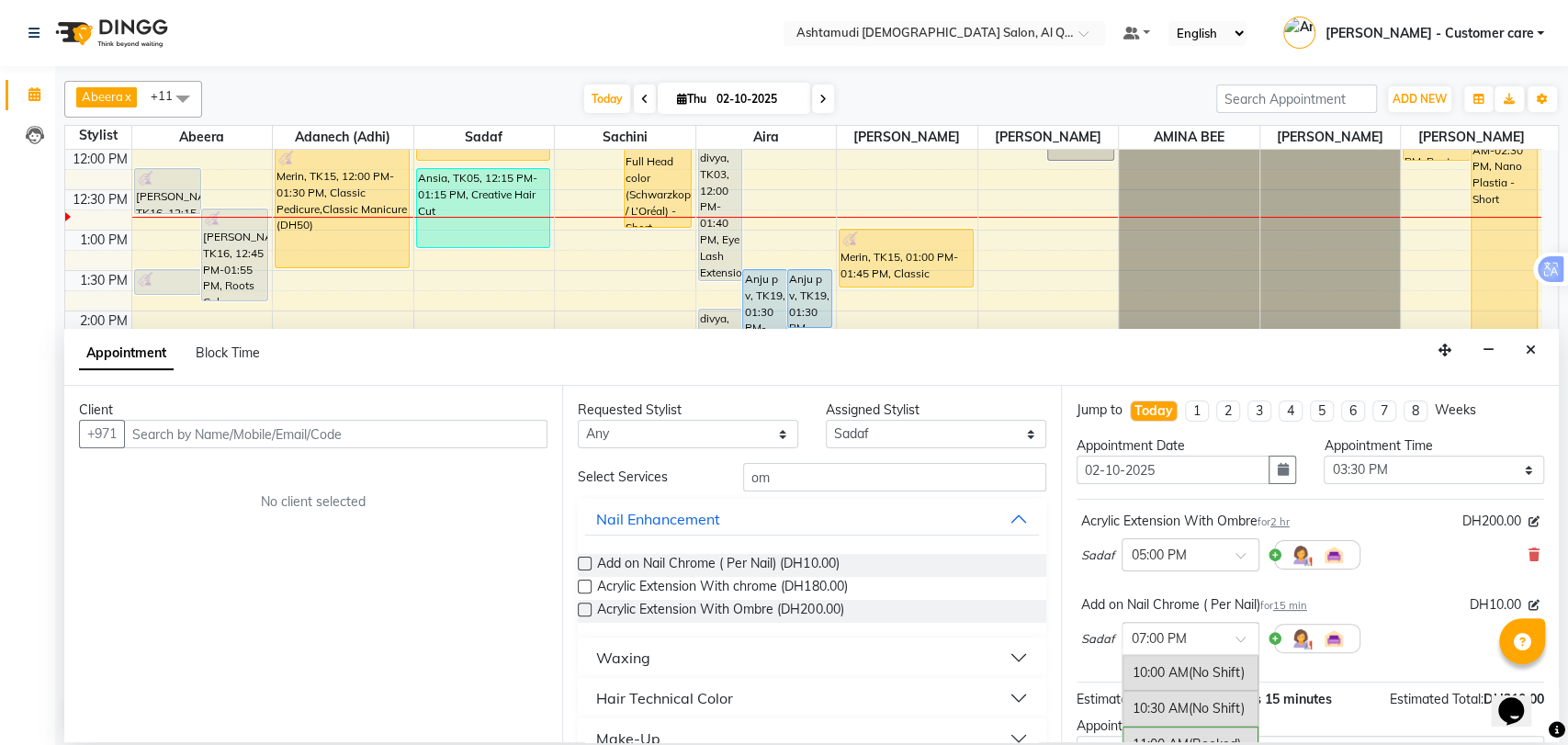
scroll to position [624, 0]
click at [1193, 642] on input "text" at bounding box center [1172, 637] width 81 height 19
click at [1067, 587] on div "Jump to Today 1 2 3 4 5 6 7 8 Weeks Appointment Date 02-10-2025 Appointment Tim…" at bounding box center [1310, 563] width 498 height 356
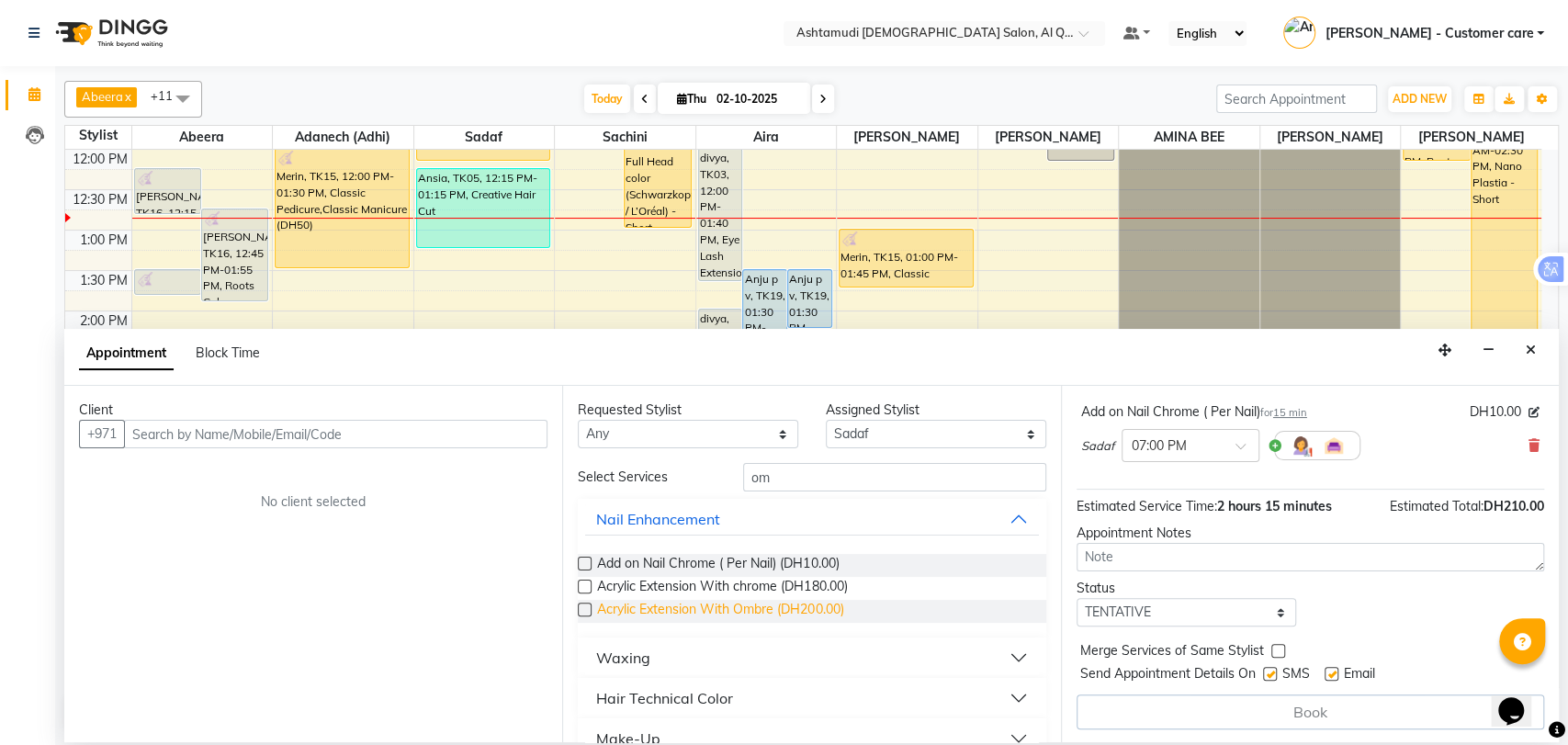
click at [613, 613] on span "Acrylic Extension With Ombre (DH200.00)" at bounding box center [720, 612] width 247 height 23
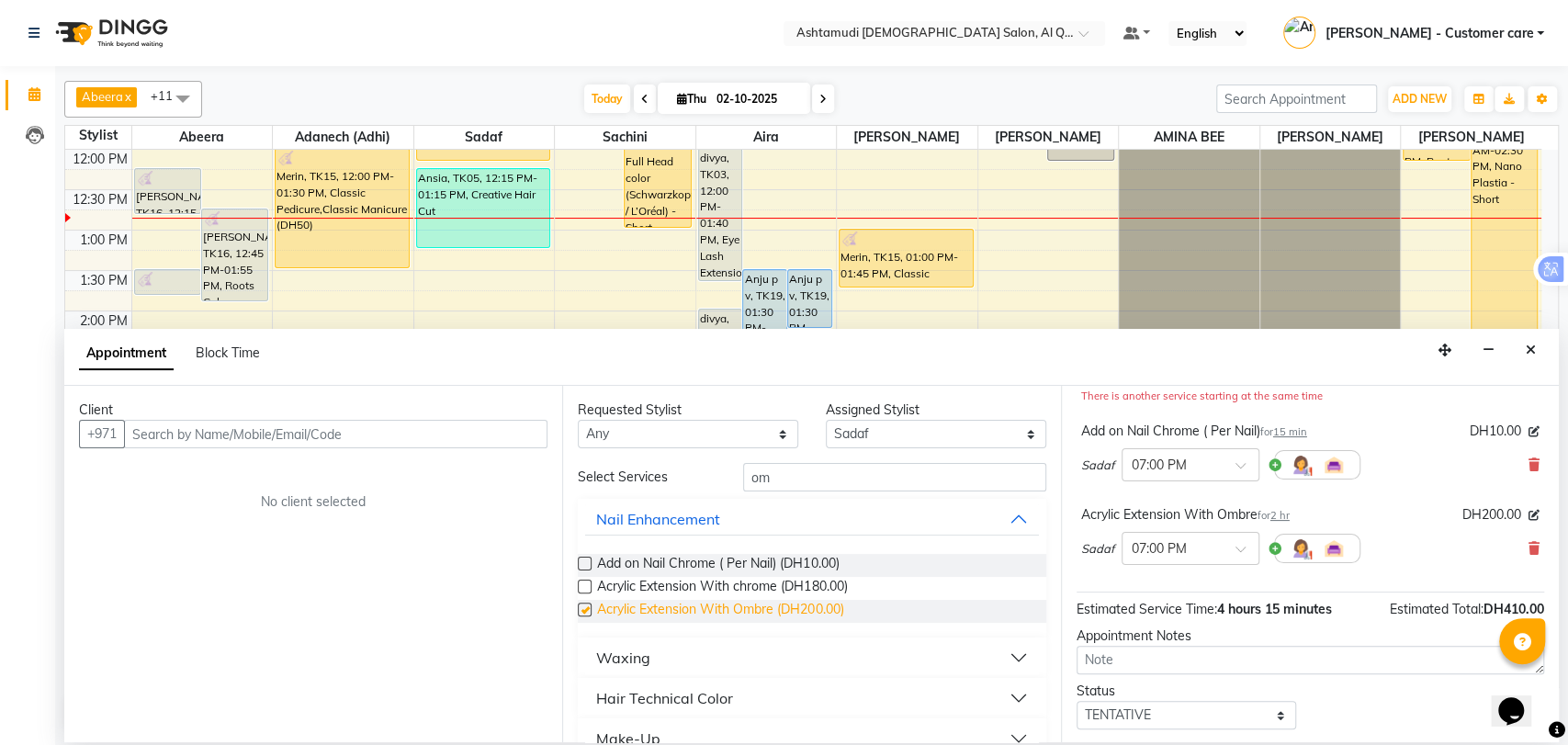
checkbox input "false"
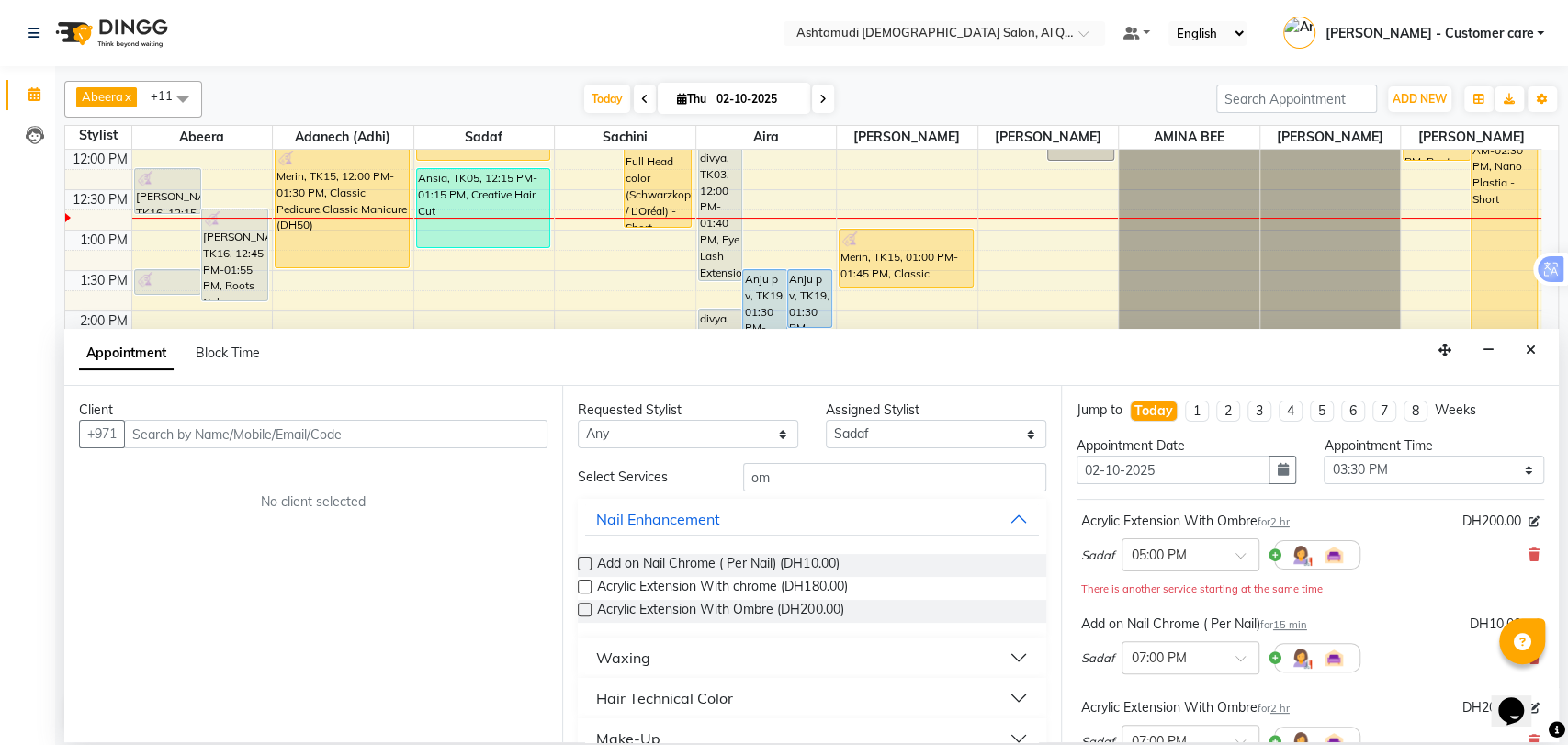
scroll to position [296, 0]
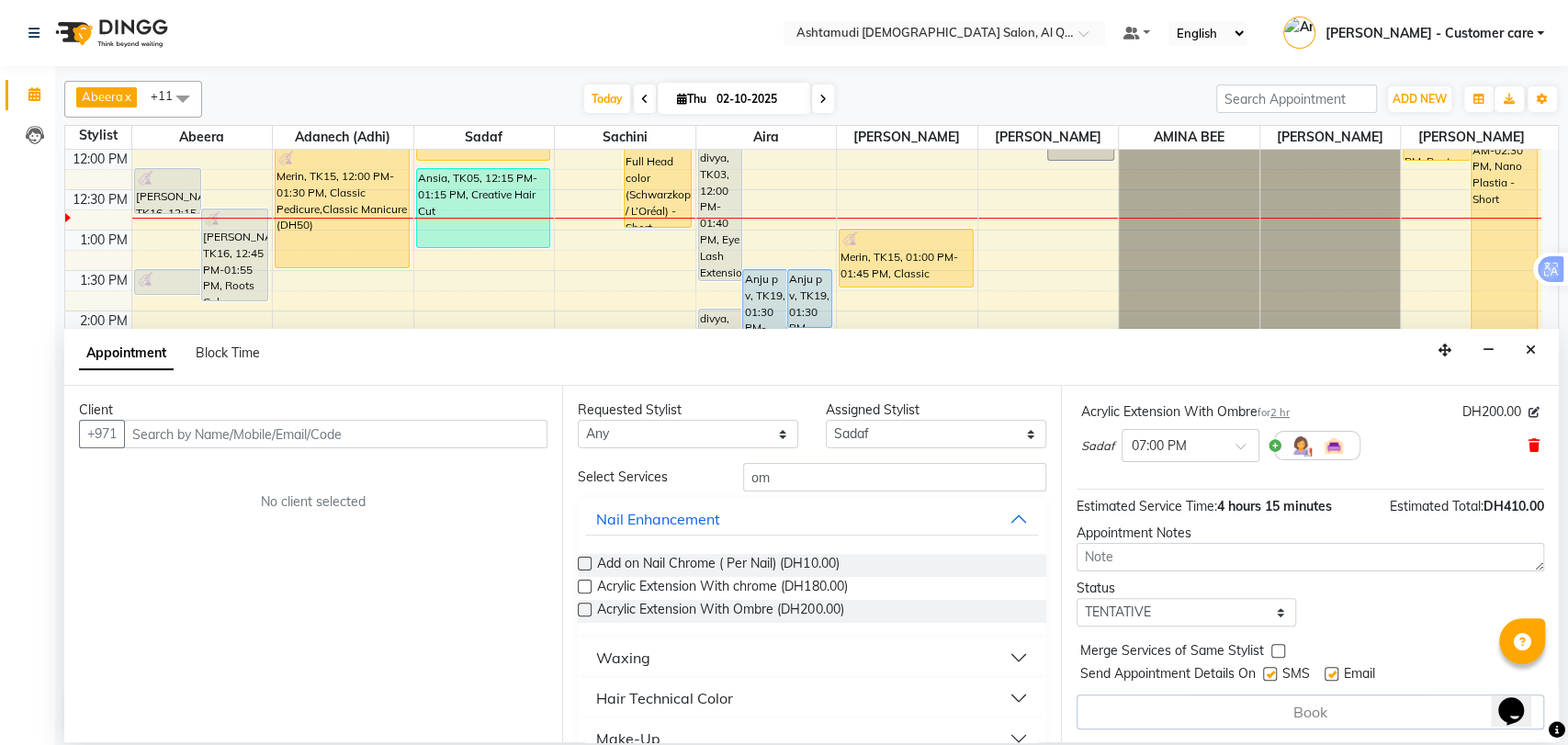
click at [1529, 439] on icon at bounding box center [1534, 445] width 11 height 13
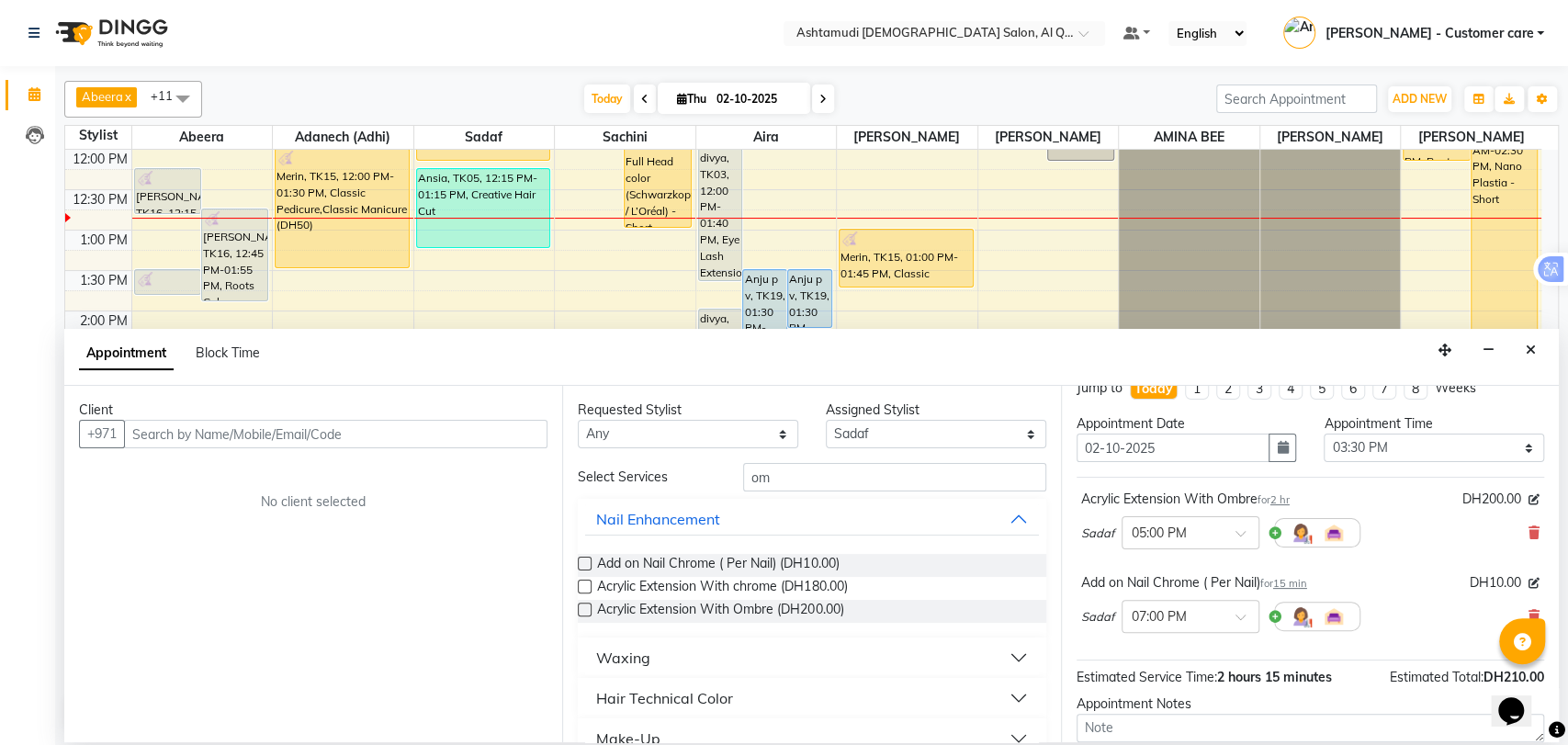
scroll to position [0, 0]
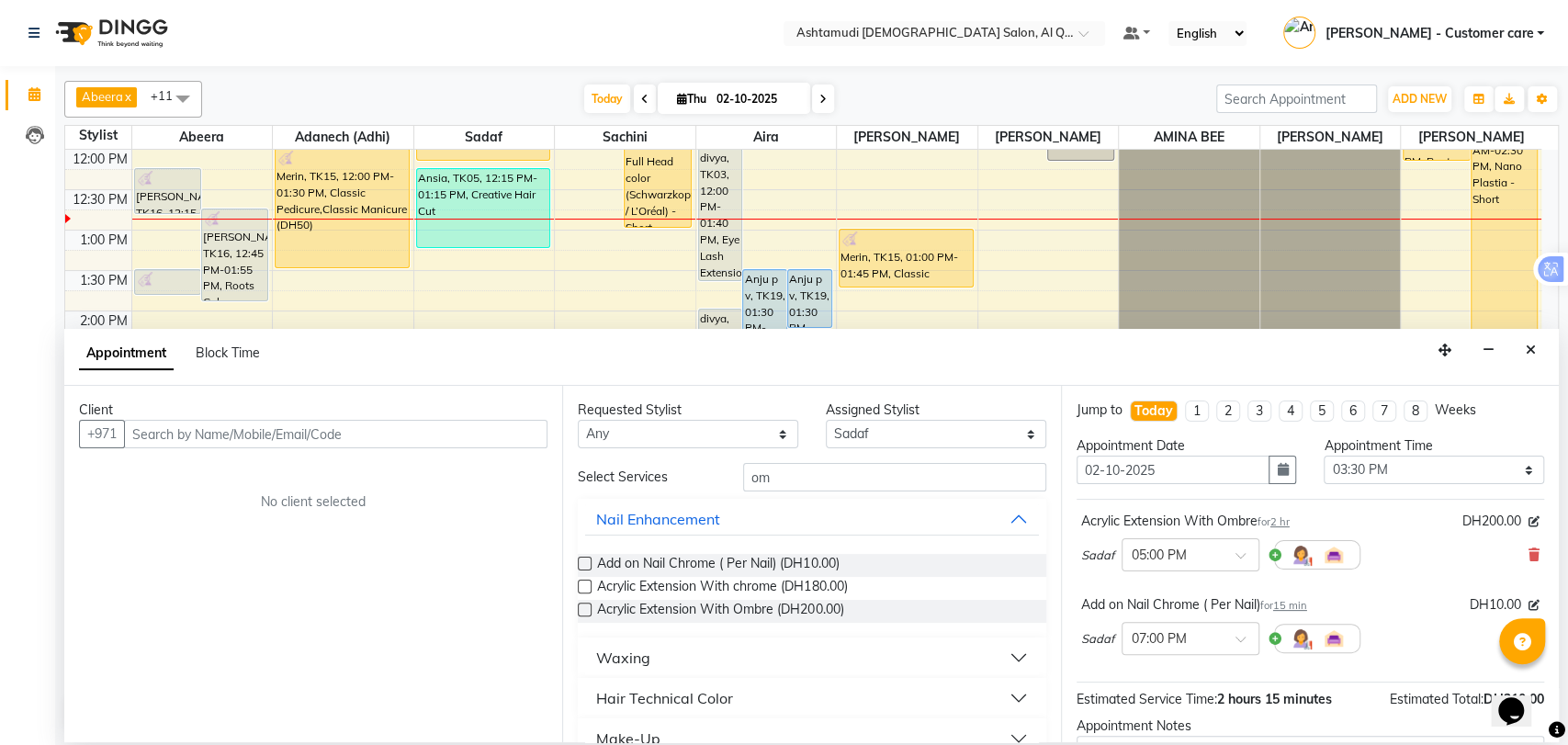
drag, startPoint x: 1081, startPoint y: 515, endPoint x: 1257, endPoint y: 518, distance: 176.0
click at [1257, 518] on div "Acrylic Extension With Ombre for 2 hr" at bounding box center [1185, 522] width 209 height 19
copy div "Acrylic Extension With Ombre"
click at [1363, 532] on div "Sadaf × 05:00 PM" at bounding box center [1311, 555] width 458 height 48
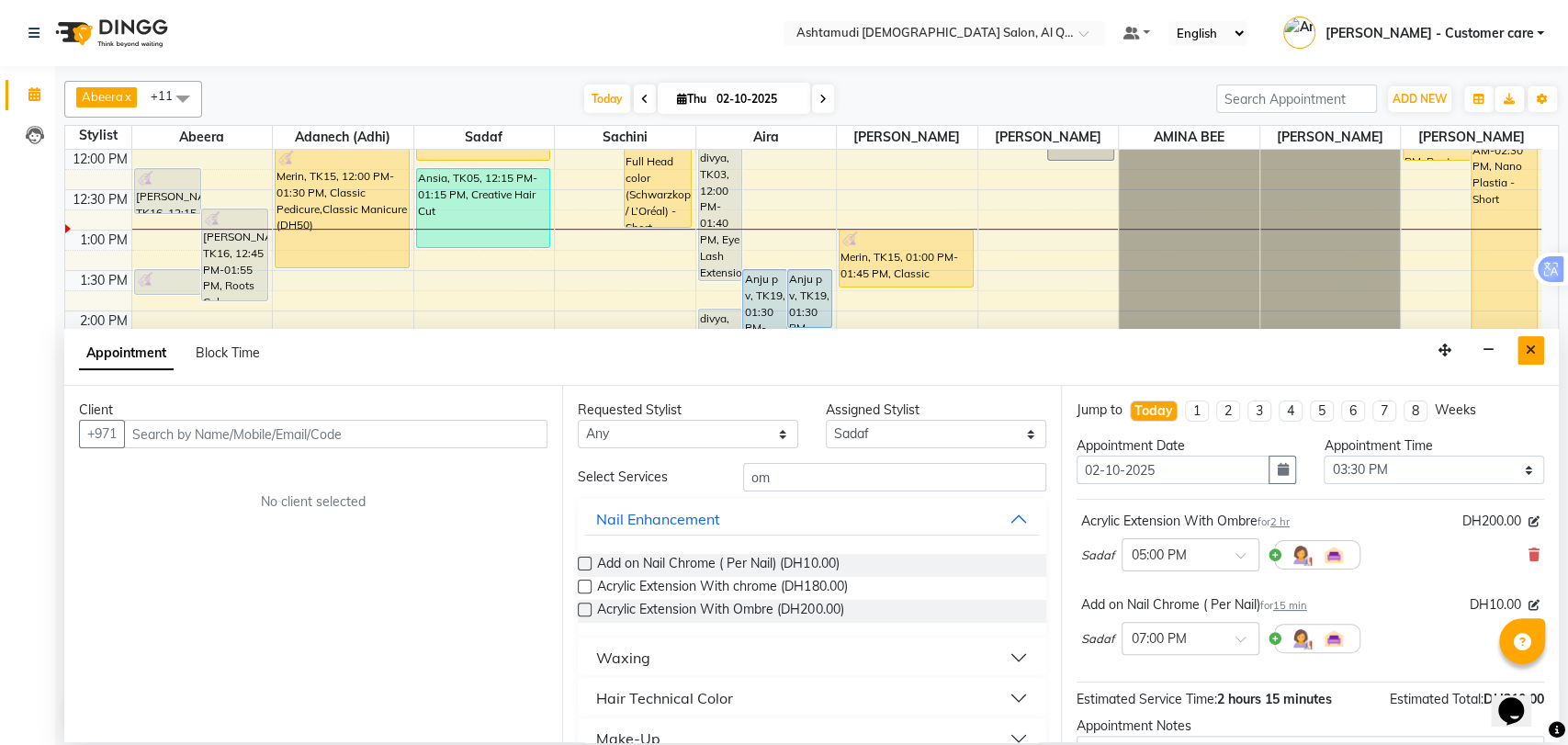
click at [1524, 349] on button "Close" at bounding box center [1530, 350] width 26 height 28
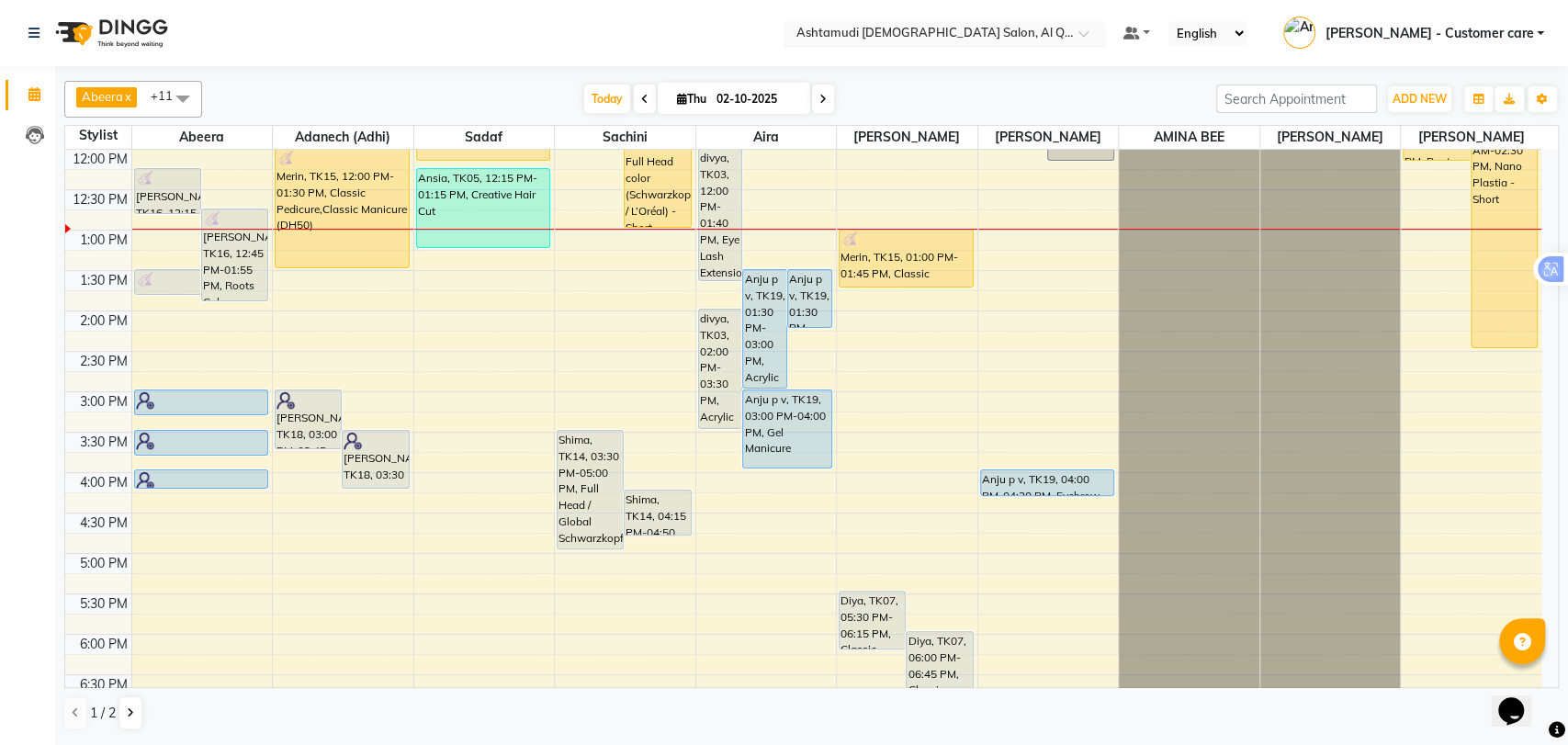
click at [949, 25] on input "text" at bounding box center [926, 34] width 266 height 18
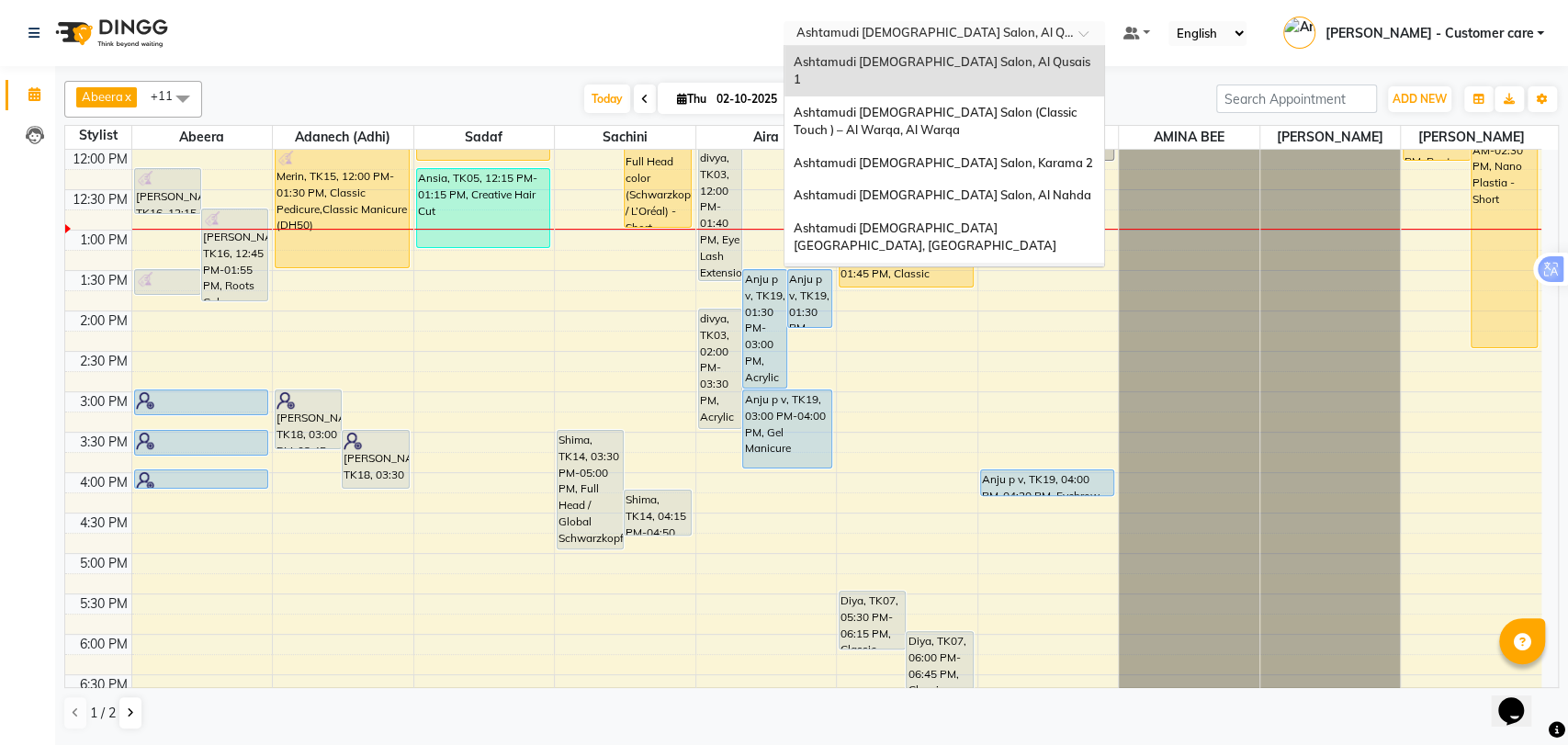
click at [1040, 263] on div "Ashtamudi [DEMOGRAPHIC_DATA] Salon - Al Karama, [GEOGRAPHIC_DATA] -[GEOGRAPHIC_…" at bounding box center [944, 297] width 319 height 69
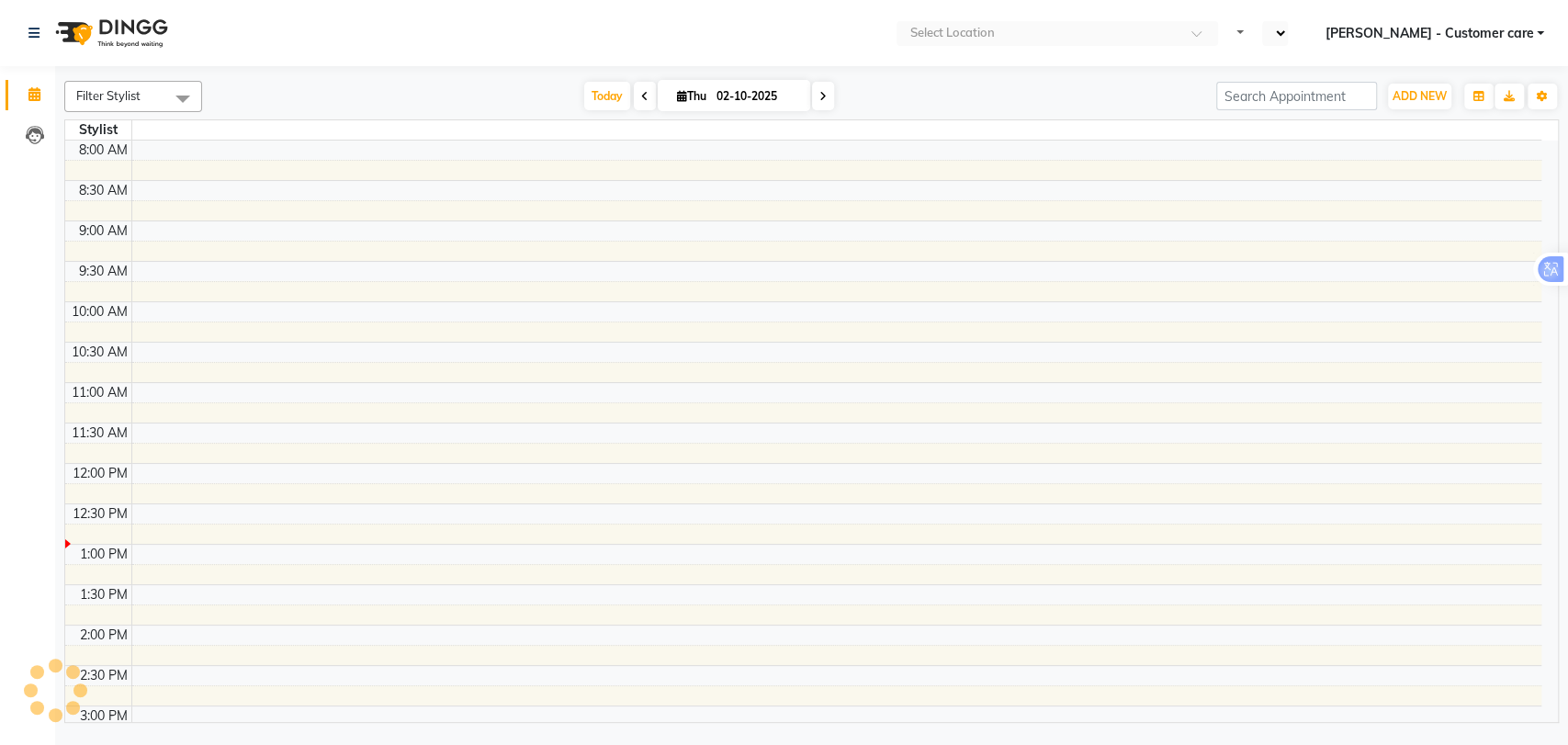
select select "en"
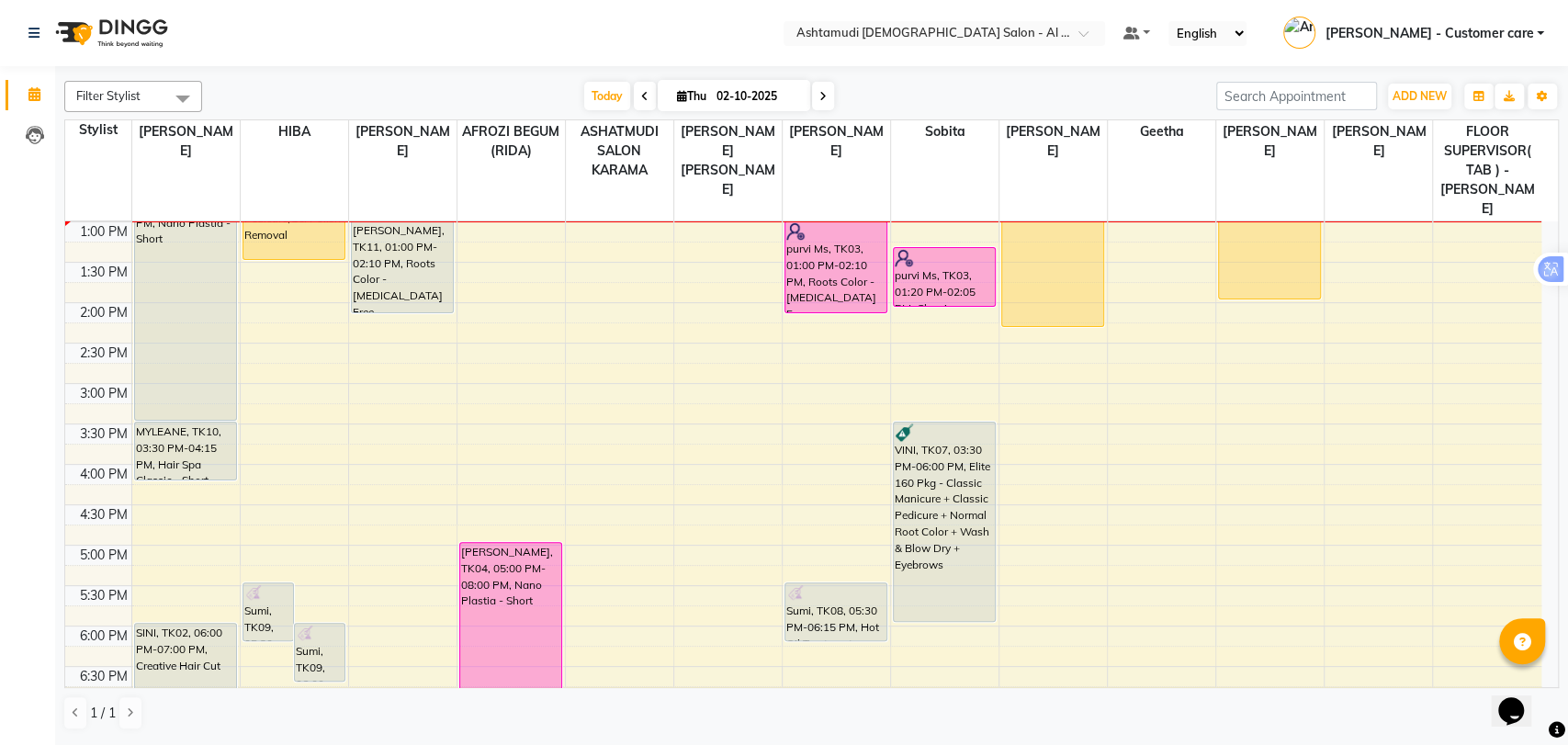
drag, startPoint x: 1139, startPoint y: 82, endPoint x: 1141, endPoint y: 36, distance: 46.0
click at [1139, 83] on div "Today Thu 02-10-2025" at bounding box center [710, 96] width 996 height 27
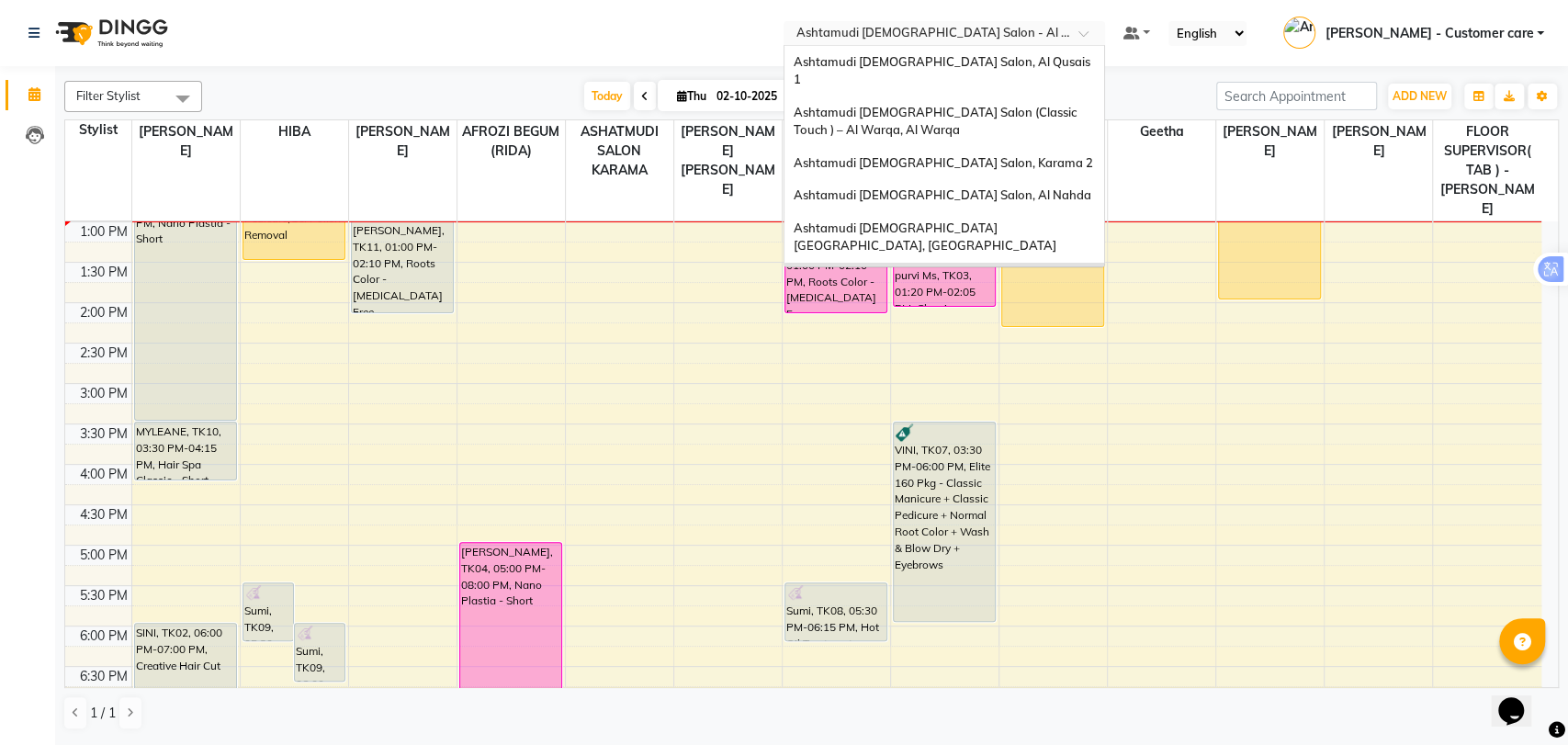
click at [1003, 31] on input "text" at bounding box center [926, 34] width 266 height 18
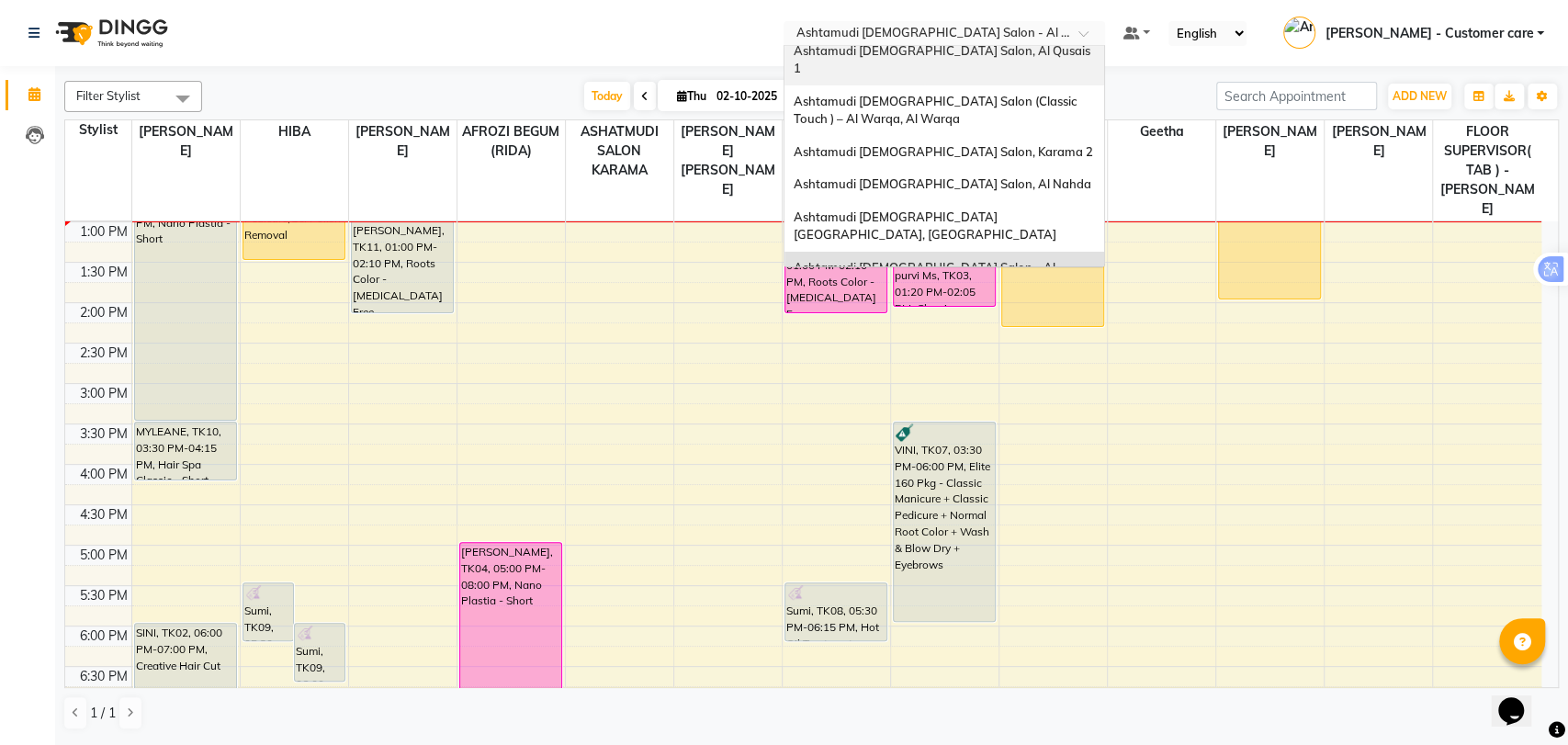
click at [904, 56] on span "Ashtamudi [DEMOGRAPHIC_DATA] Salon, Al Qusais 1" at bounding box center [944, 59] width 299 height 33
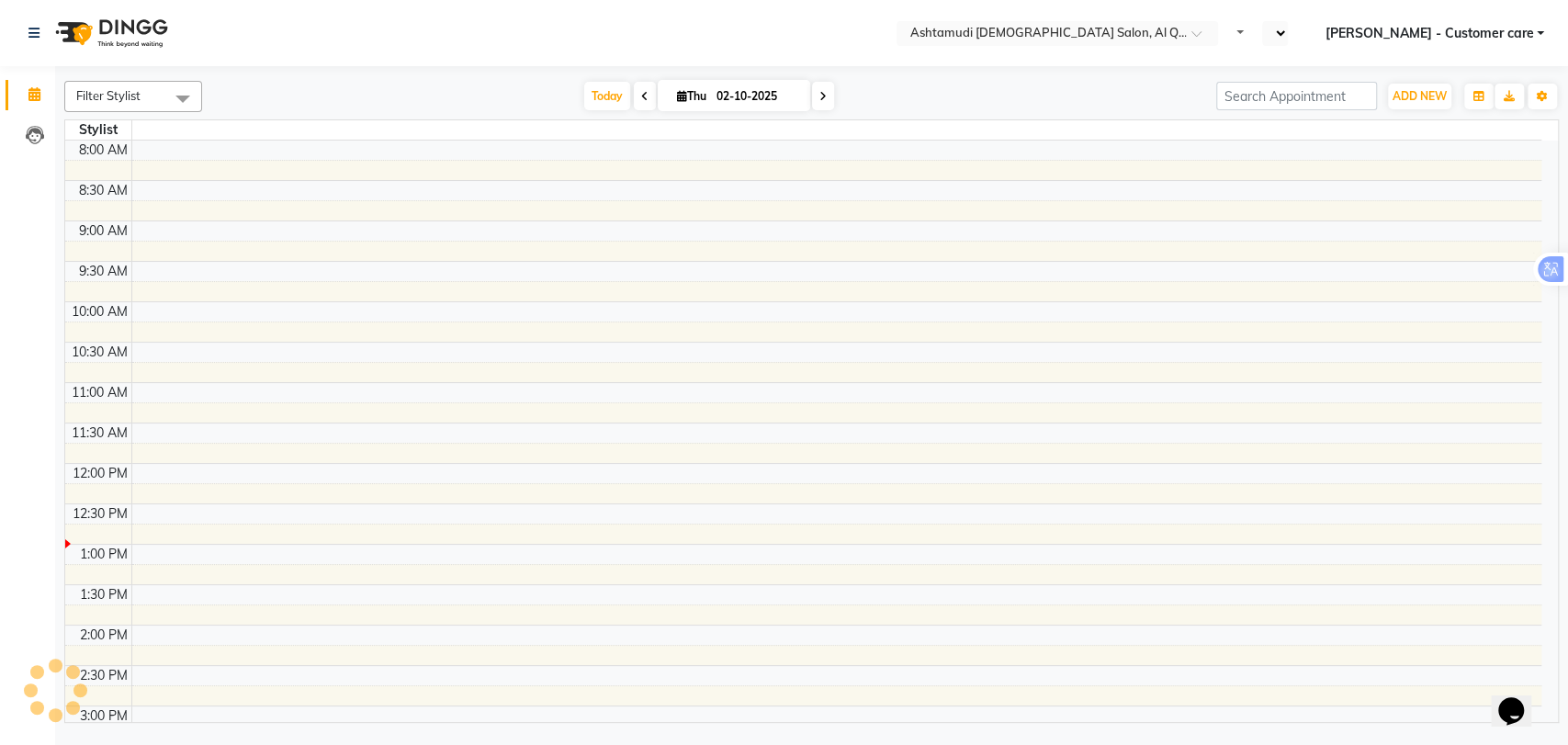
select select "en"
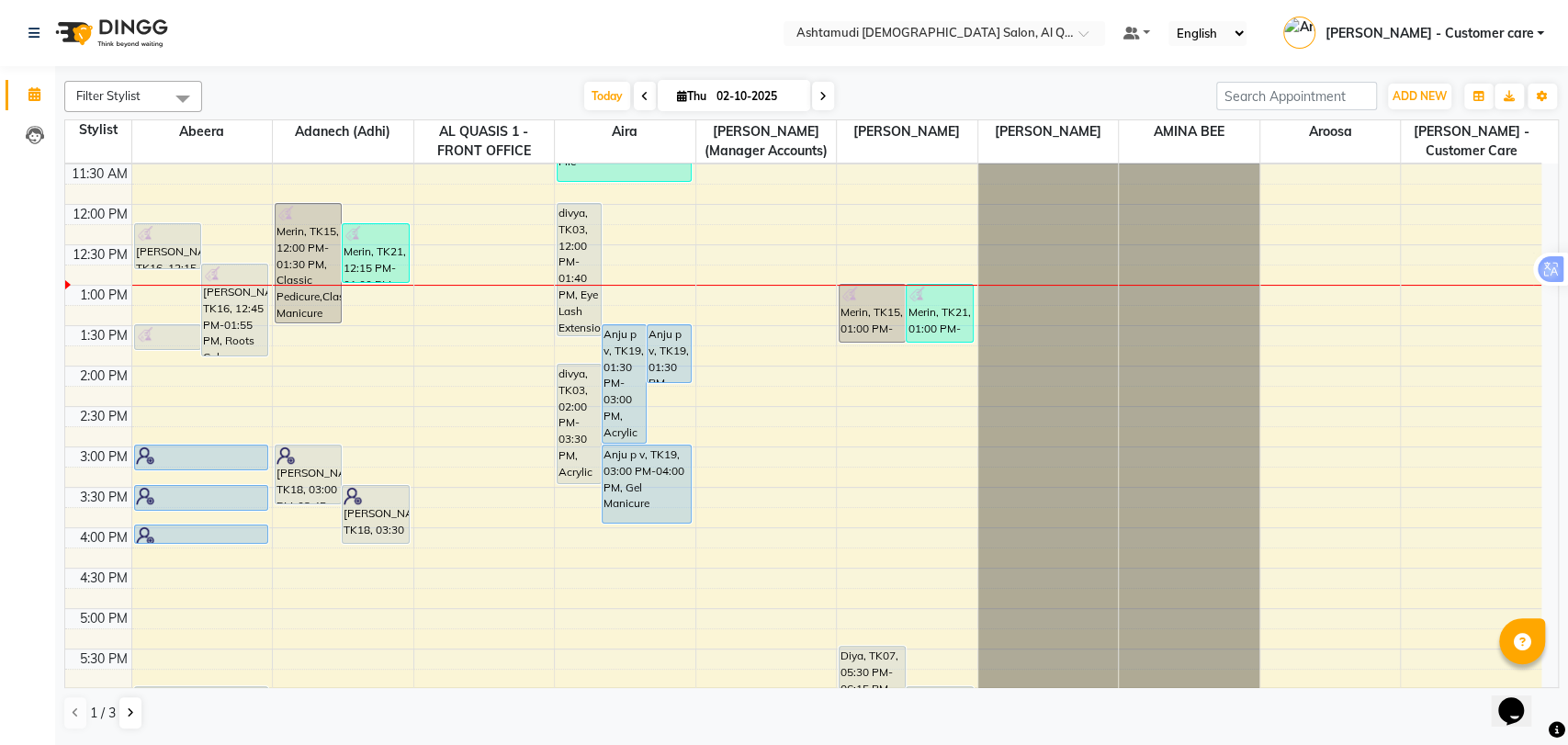
scroll to position [204, 0]
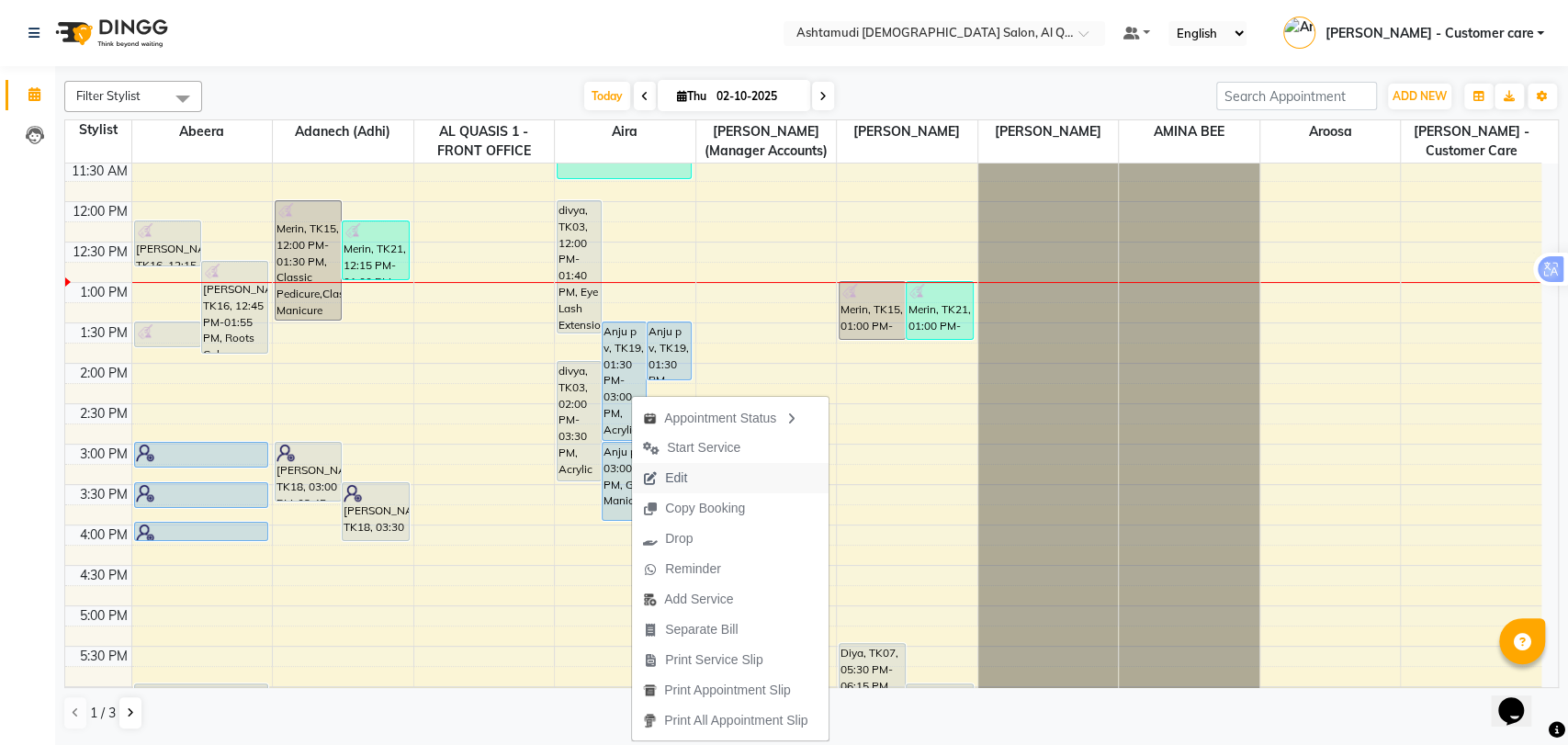
click at [680, 478] on span "Edit" at bounding box center [676, 479] width 22 height 19
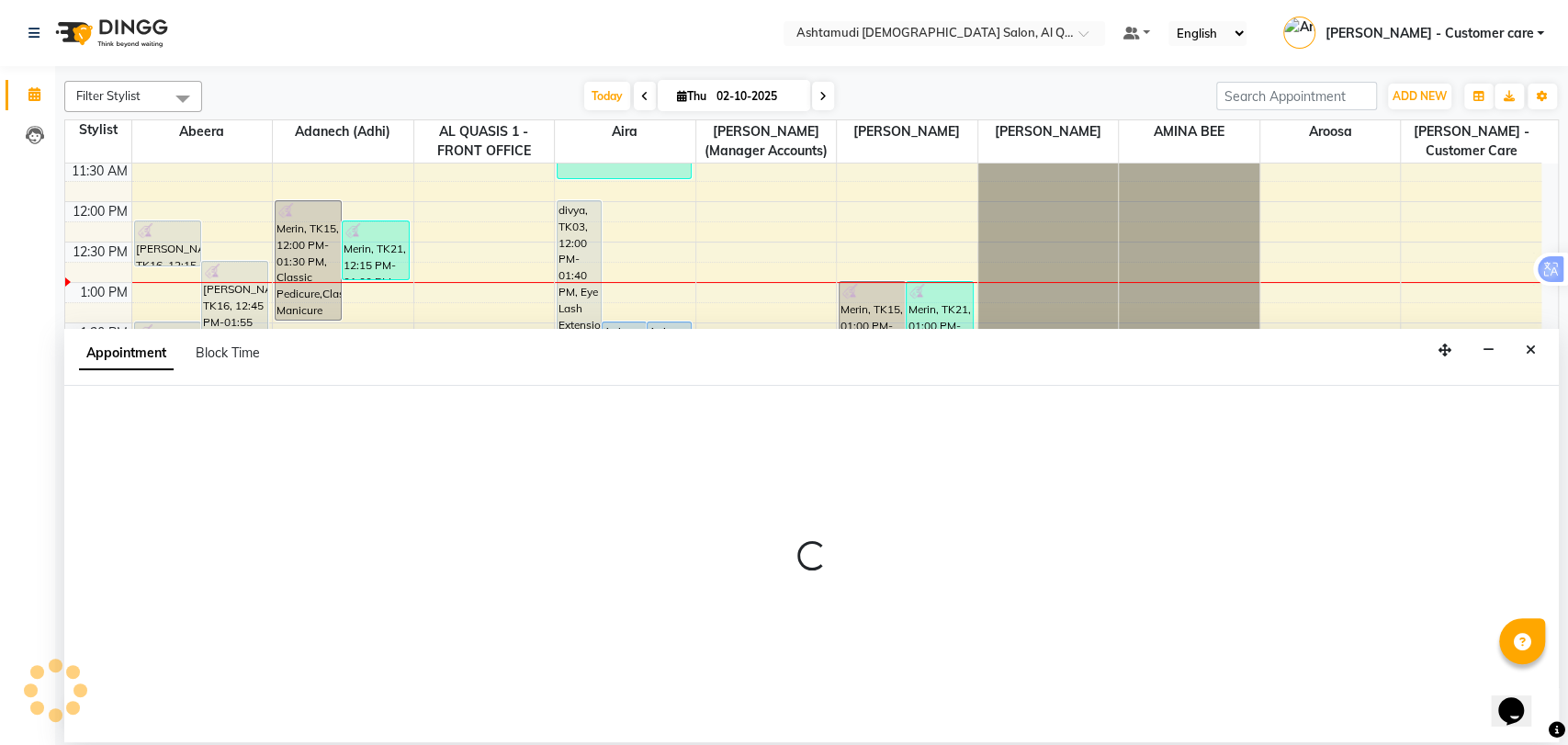
select select "tentative"
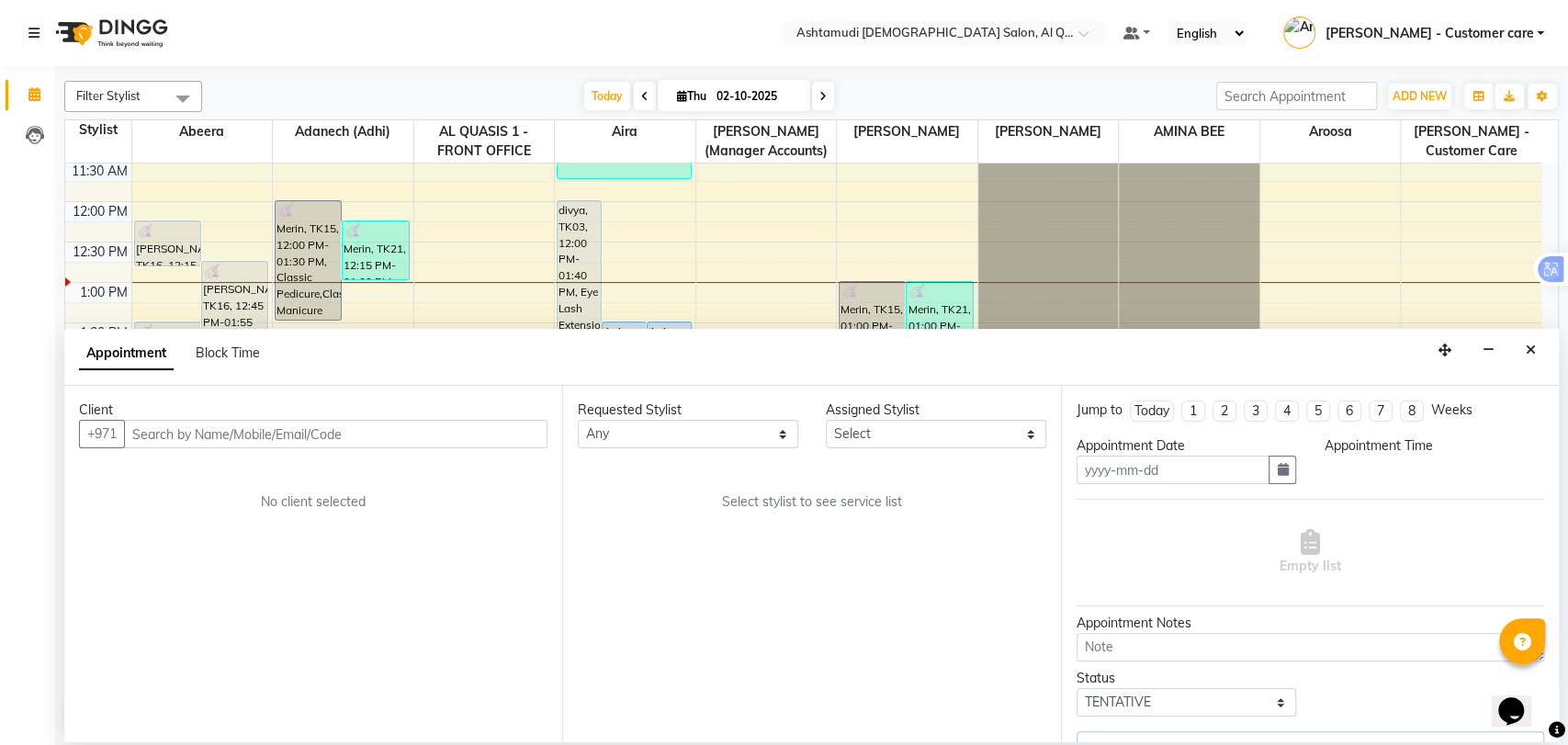
type input "02-10-2025"
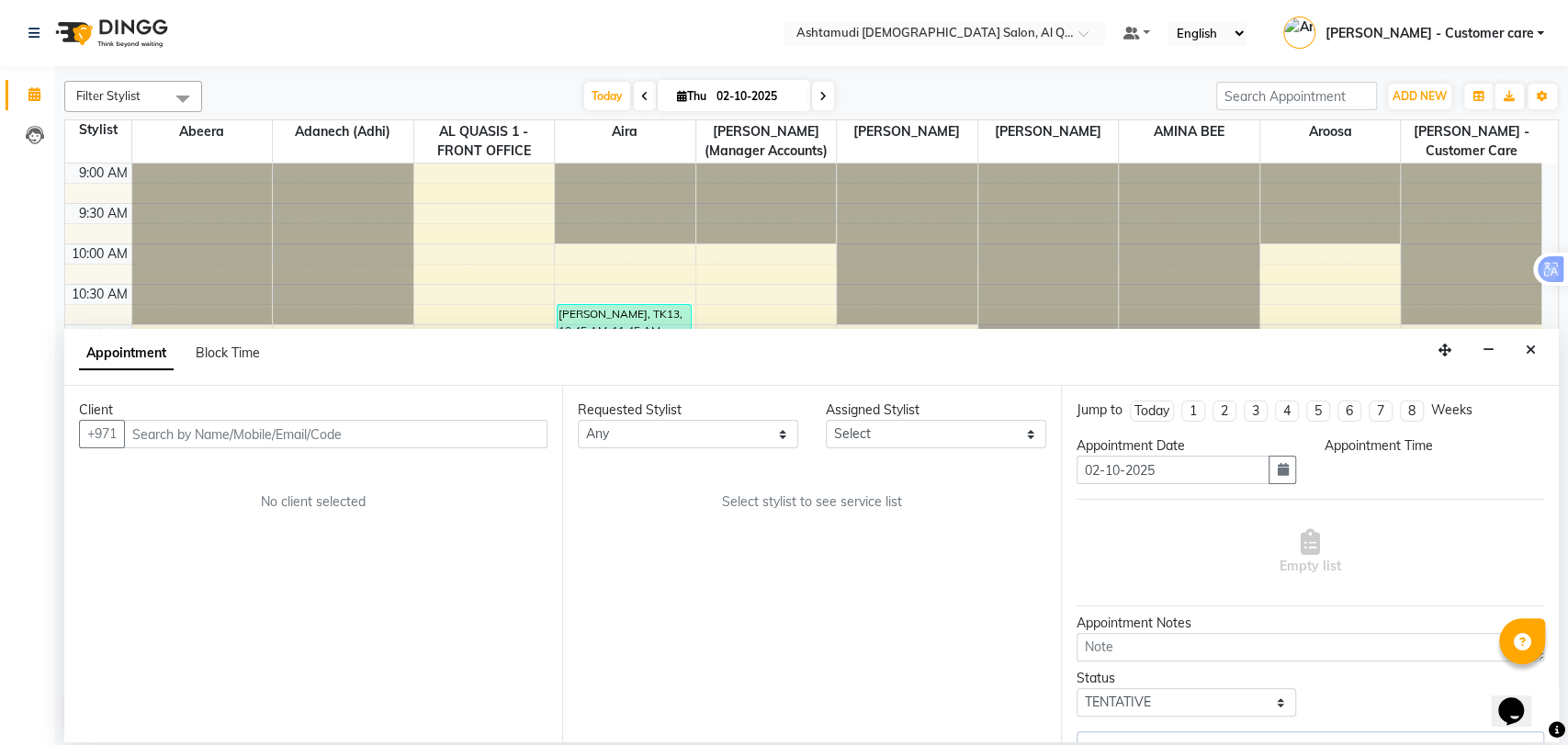
select select "upcoming"
select select "810"
select select "87644"
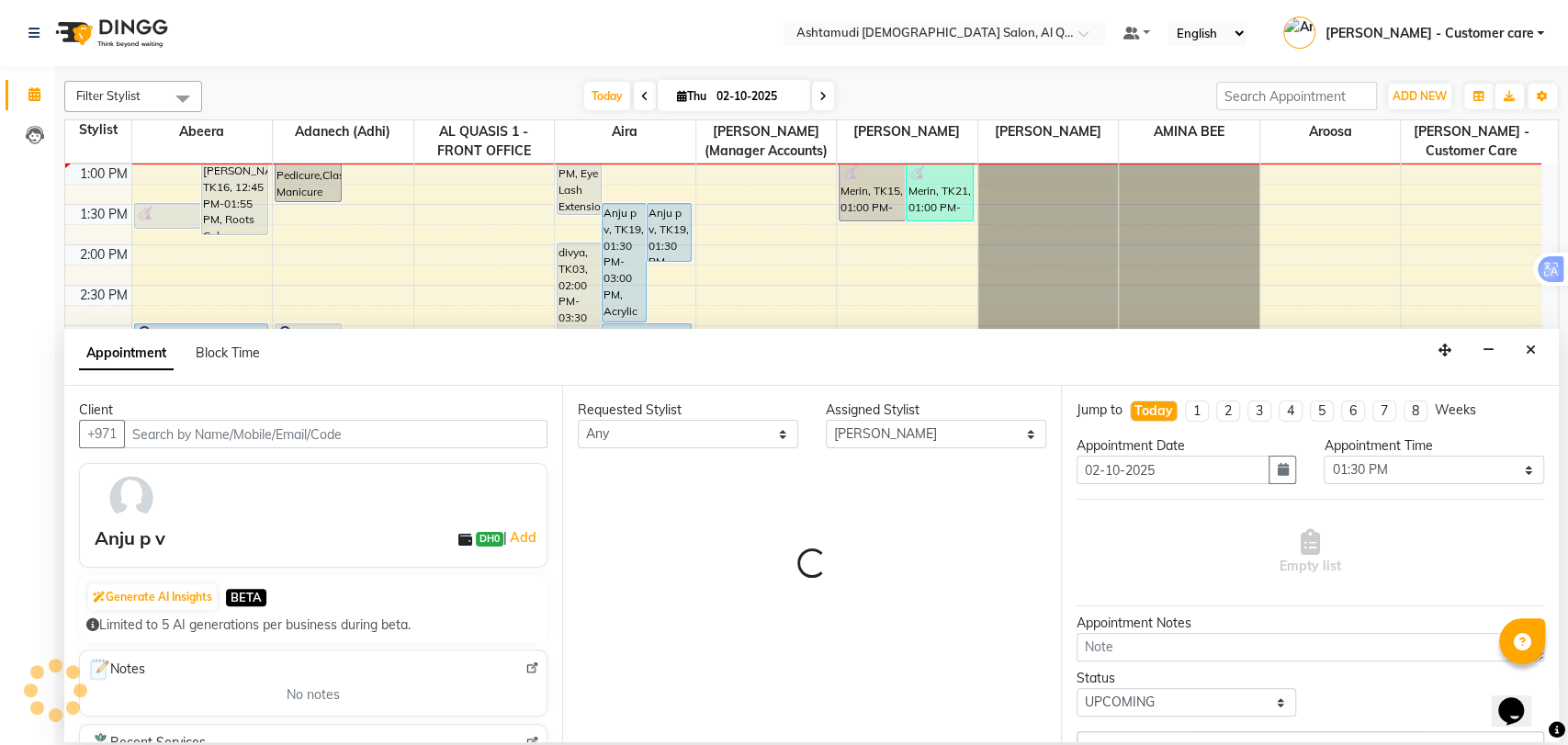
select select "3408"
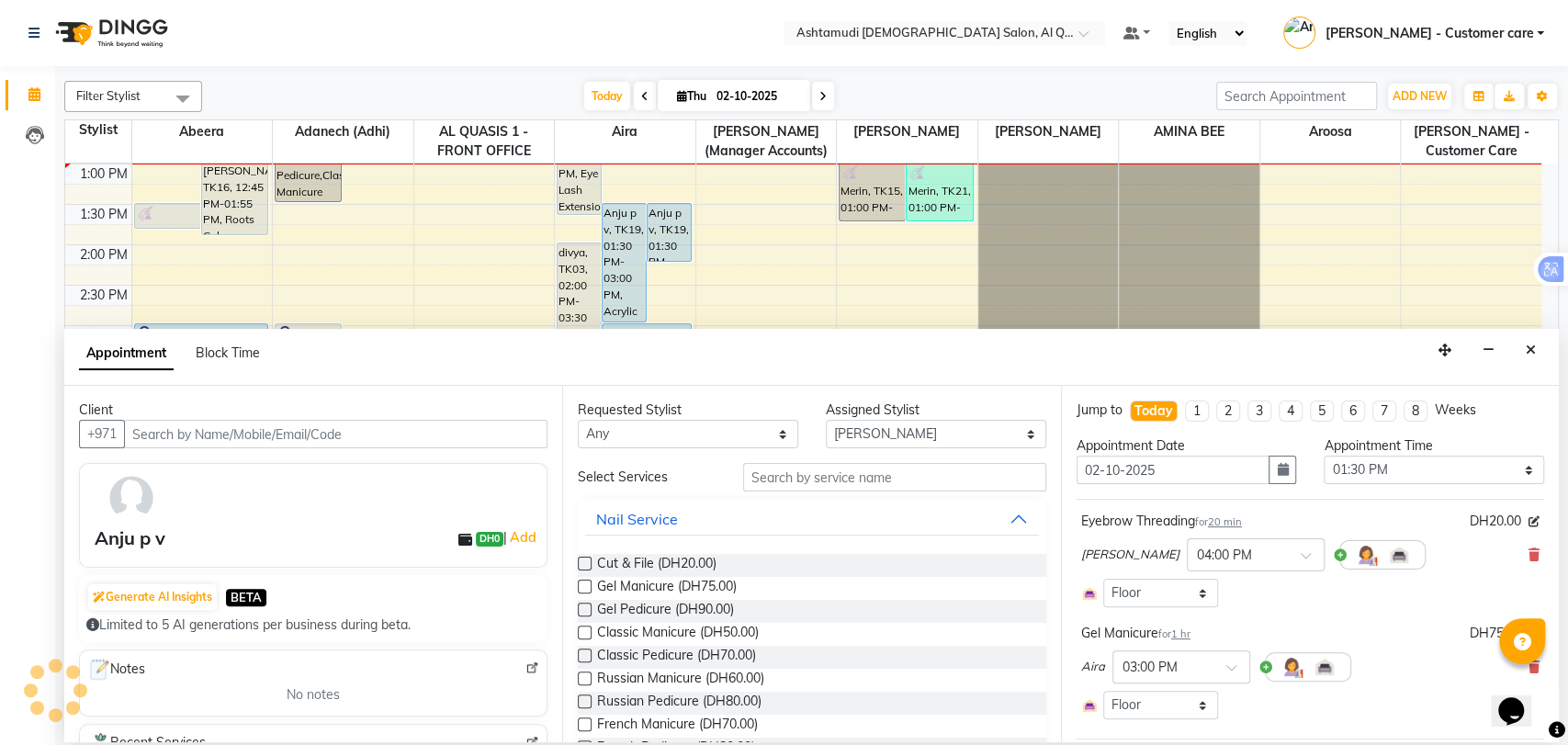
select select "3408"
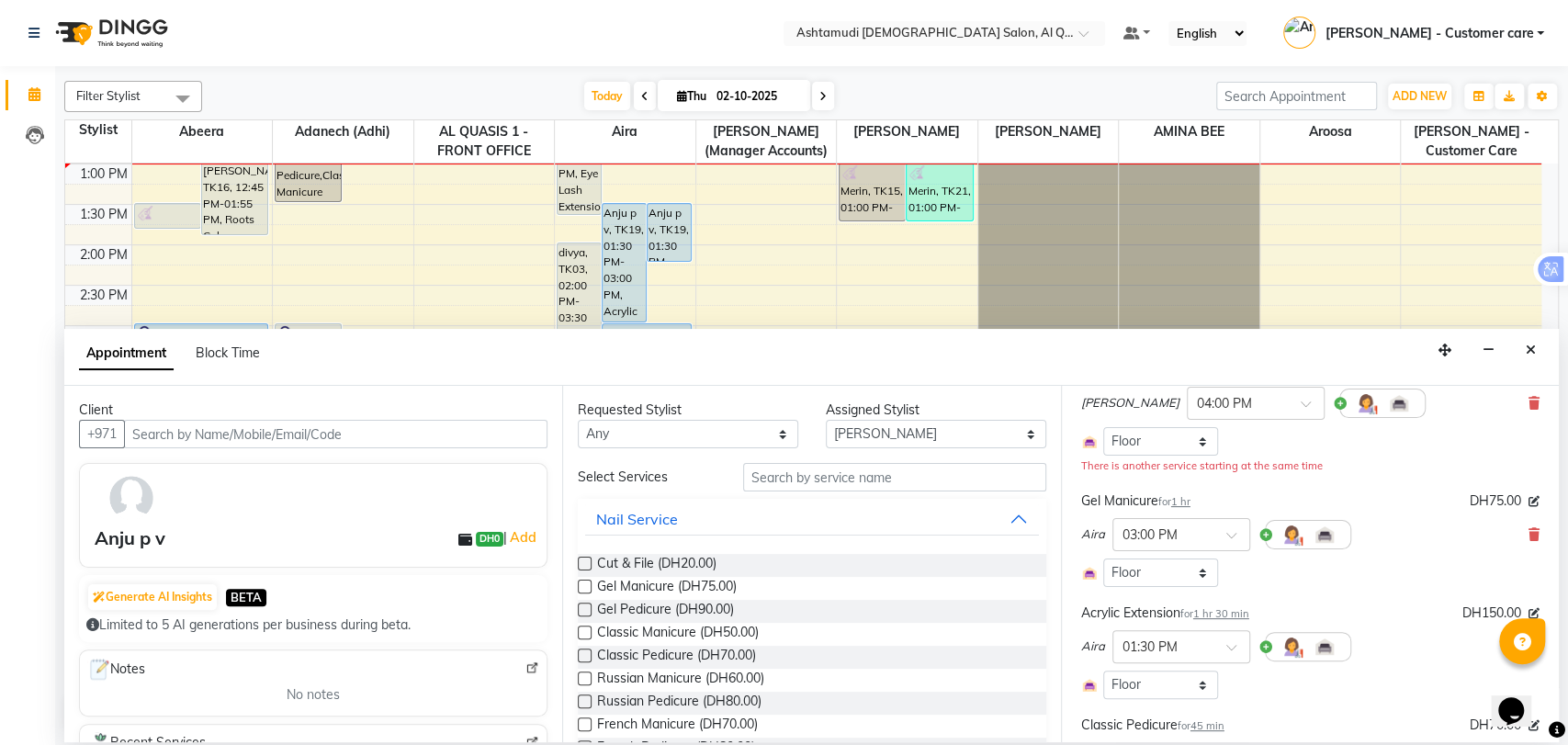
scroll to position [102, 0]
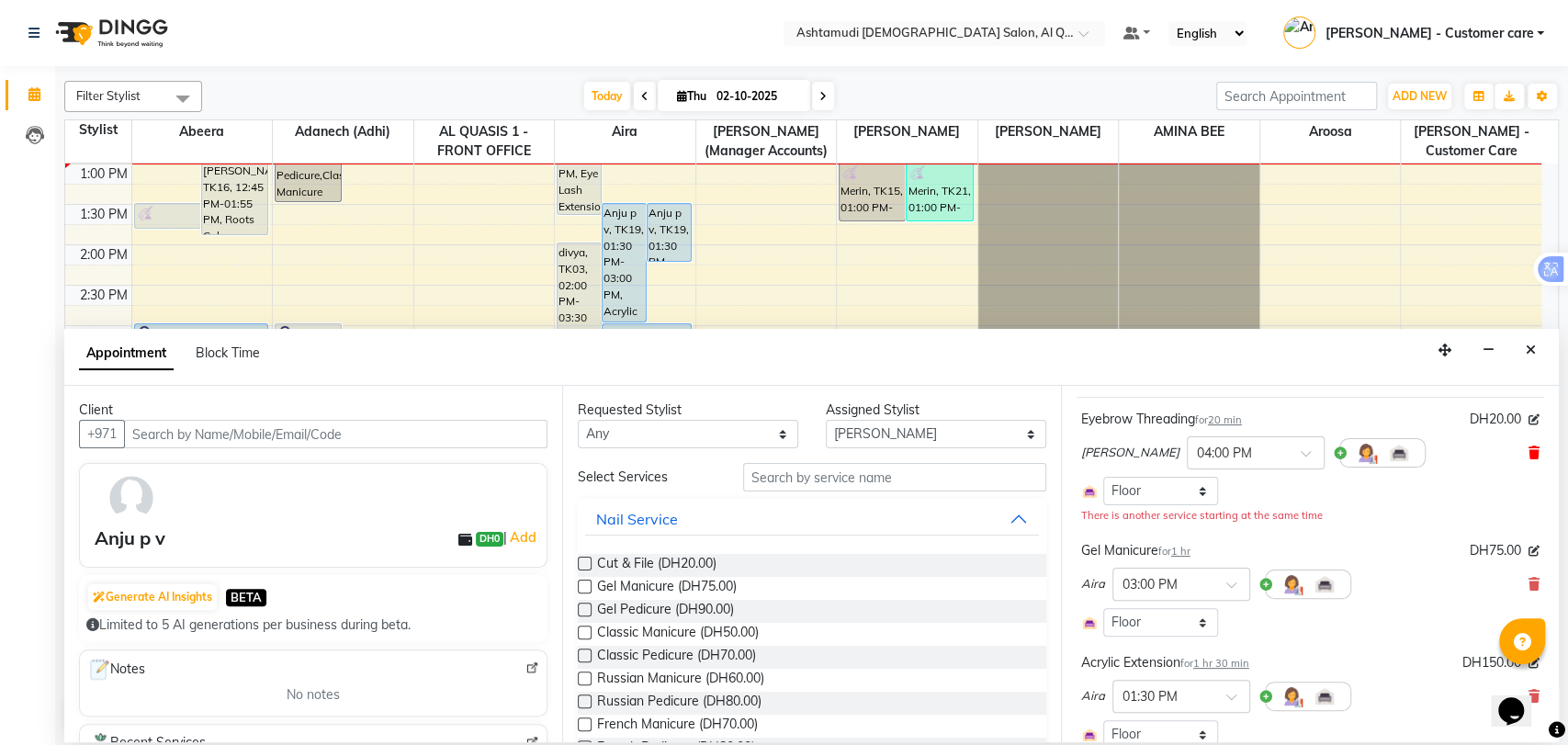
click at [1529, 447] on icon at bounding box center [1534, 453] width 11 height 13
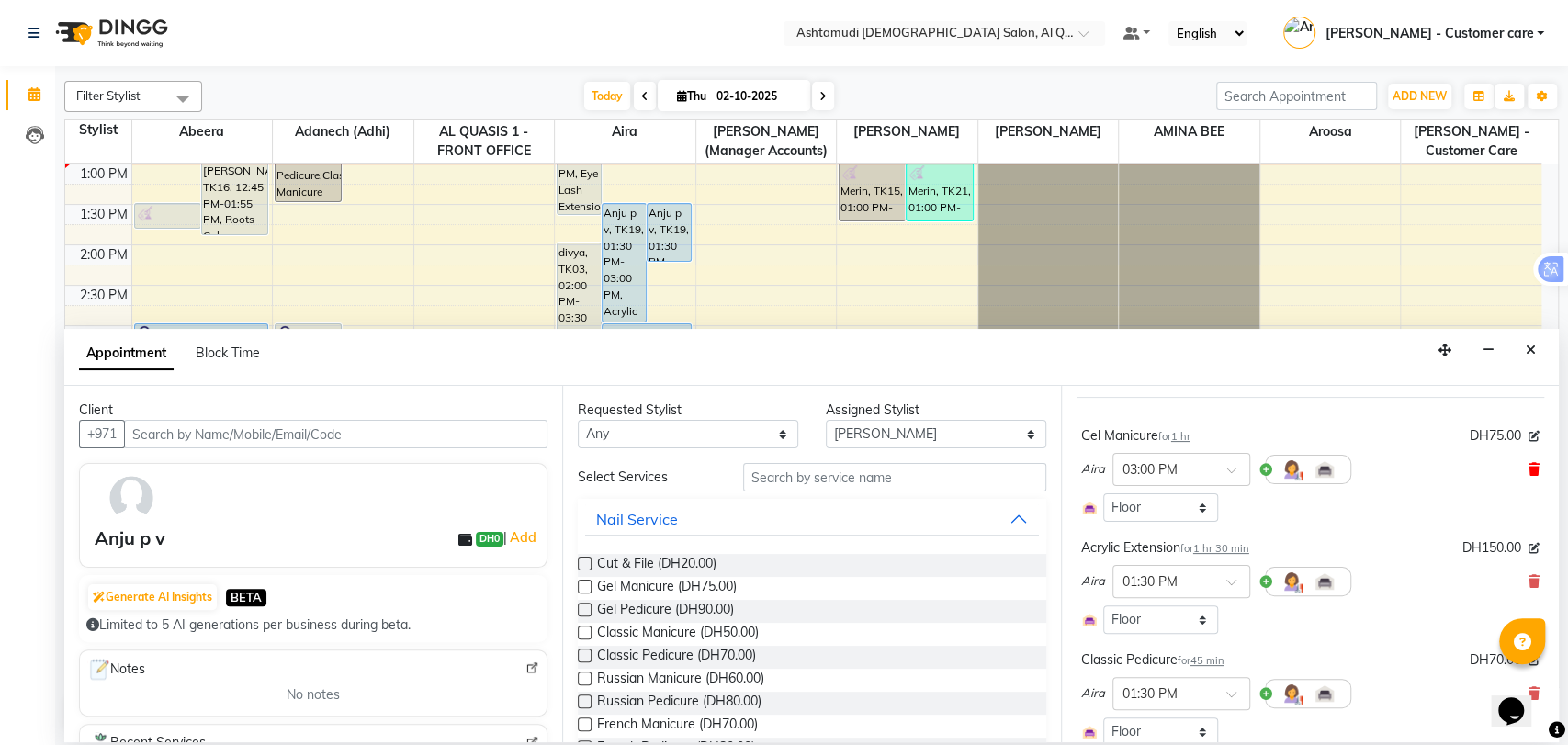
click at [1529, 463] on icon at bounding box center [1534, 469] width 11 height 13
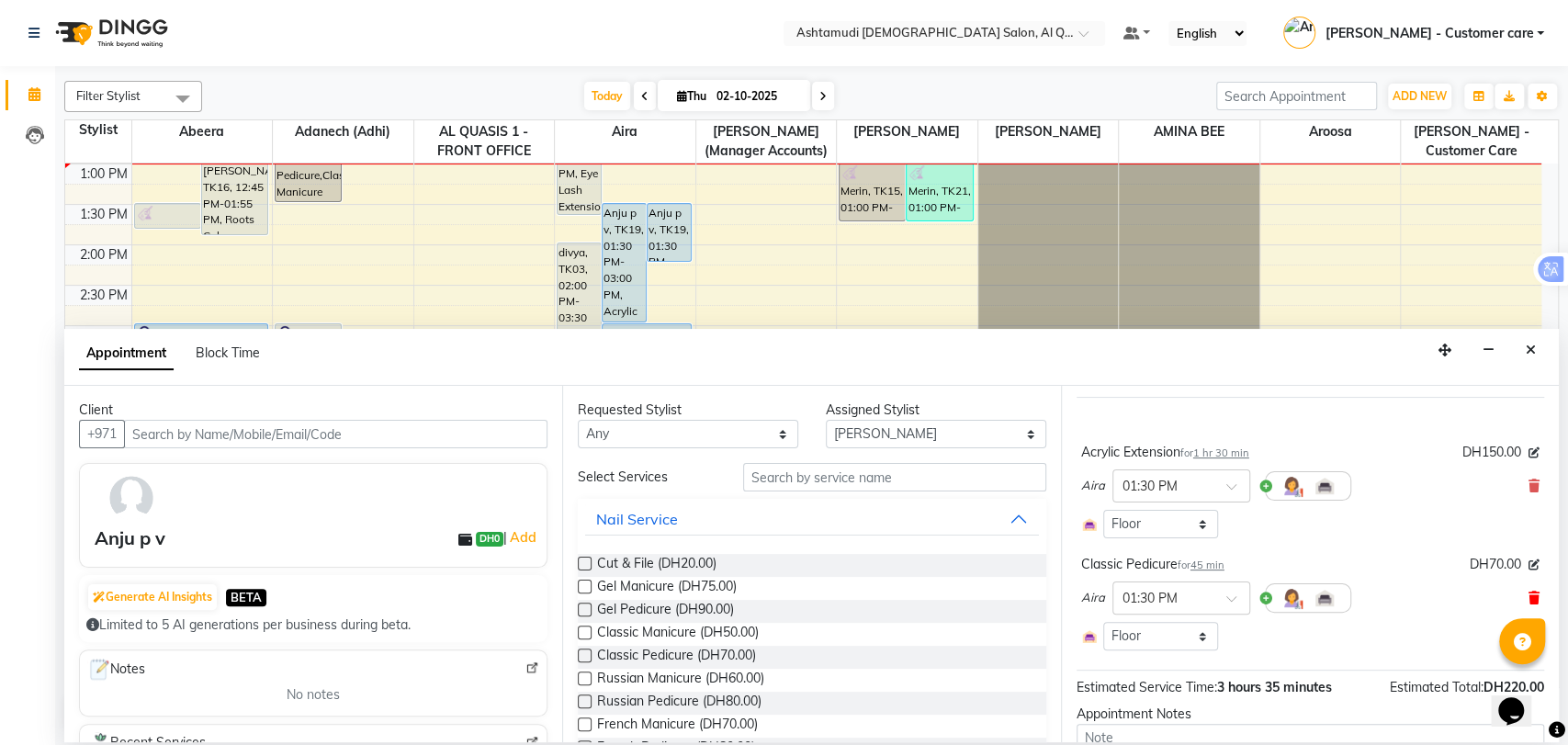
click at [1529, 590] on span at bounding box center [1534, 599] width 11 height 19
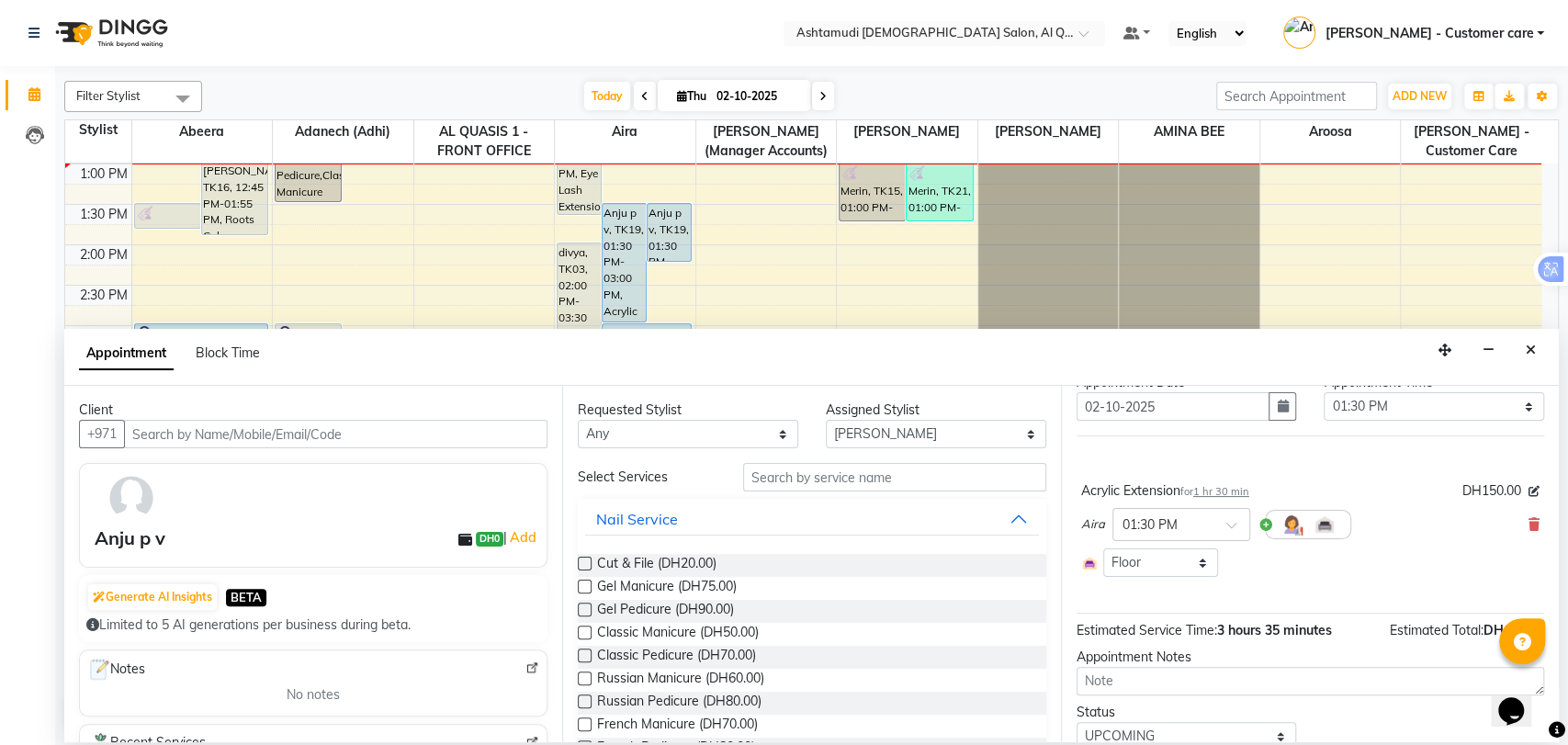
scroll to position [132, 0]
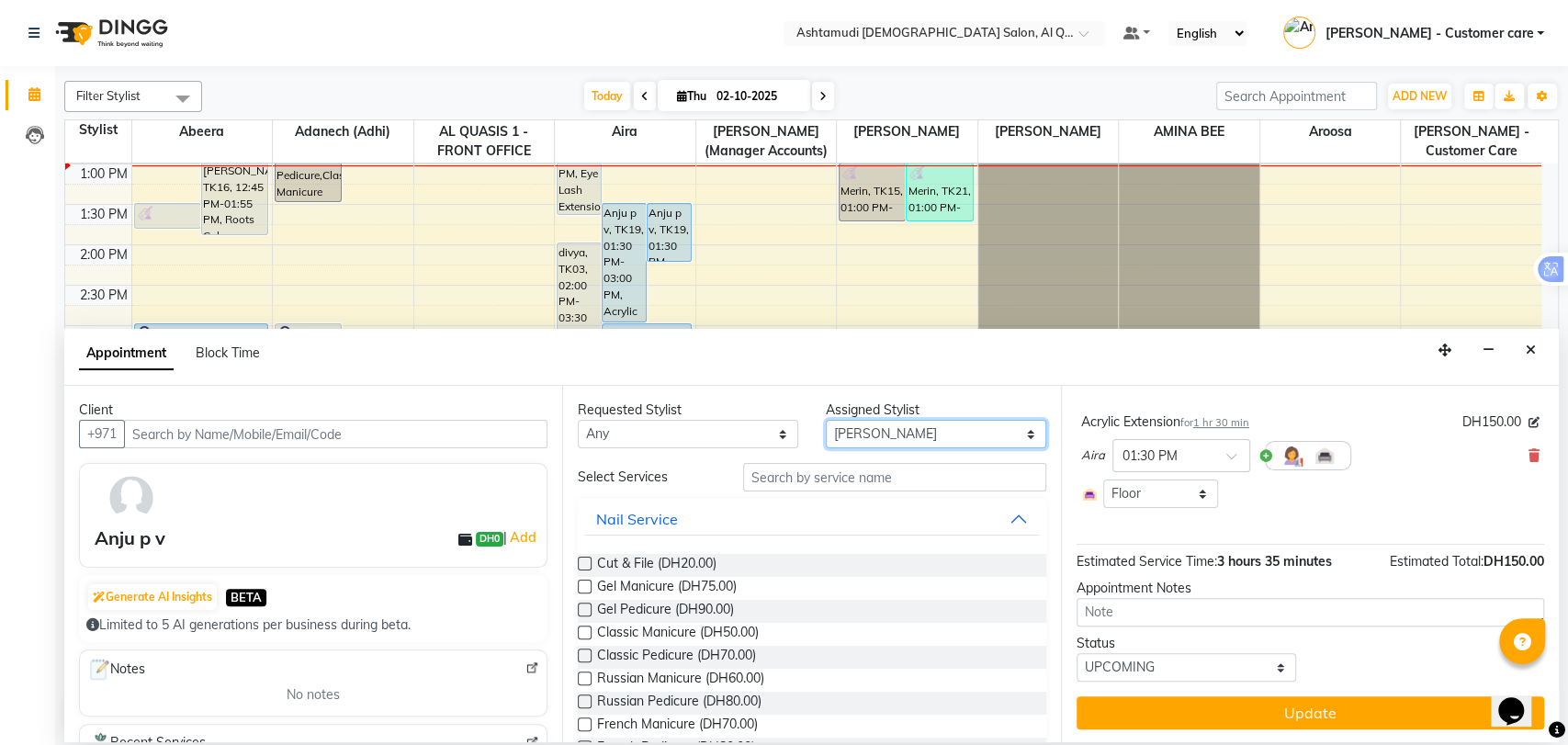
click at [903, 433] on select "Select [PERSON_NAME] (Adhi) Aira AL QUASIS 1 - FRONT OFFICE AMINA BEE [PERSON_N…" at bounding box center [936, 433] width 220 height 28
select select "59358"
click at [826, 420] on select "Select [PERSON_NAME] (Adhi) Aira AL QUASIS 1 - FRONT OFFICE AMINA BEE [PERSON_N…" at bounding box center [936, 433] width 220 height 28
click at [841, 480] on input "text" at bounding box center [895, 477] width 303 height 28
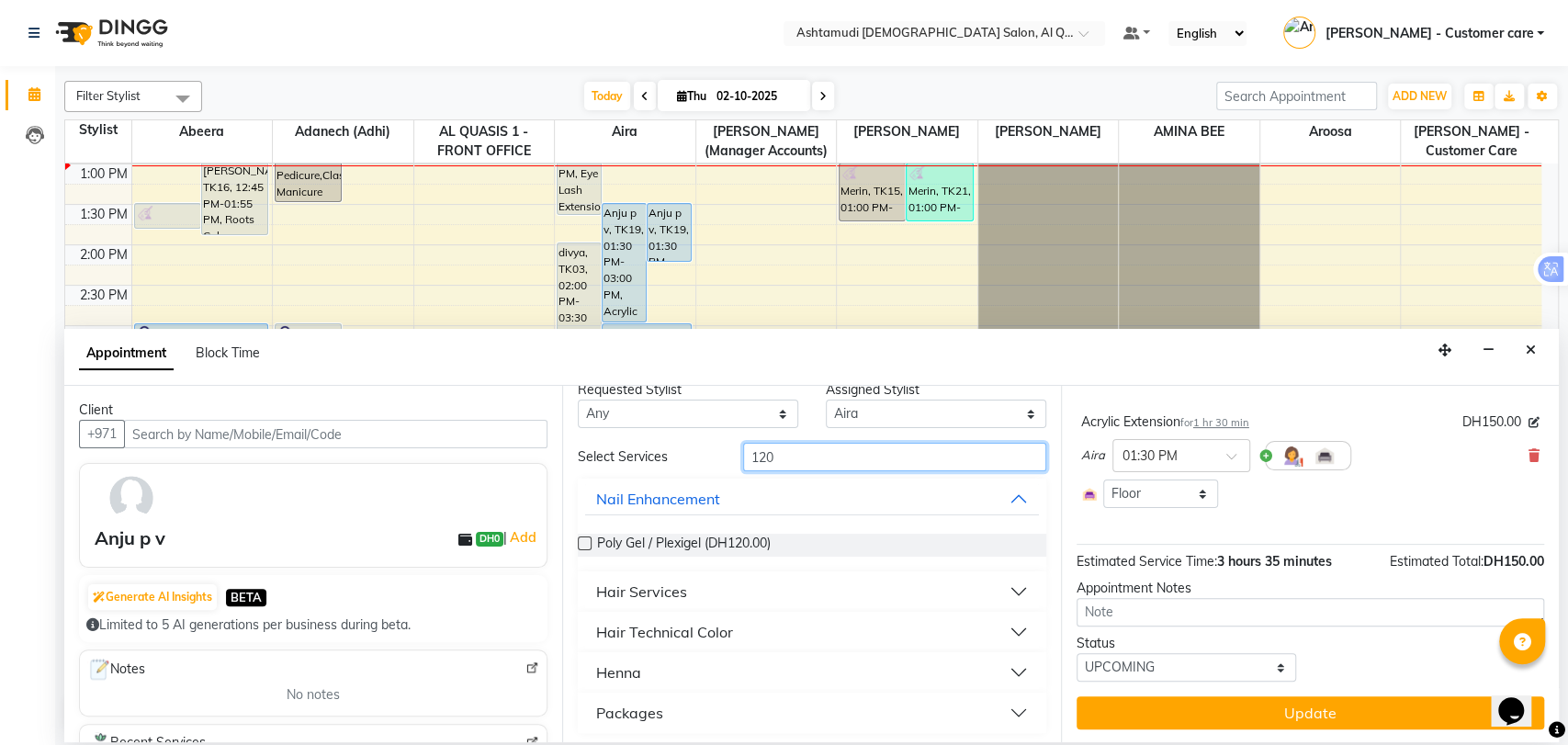
scroll to position [25, 0]
type input "120"
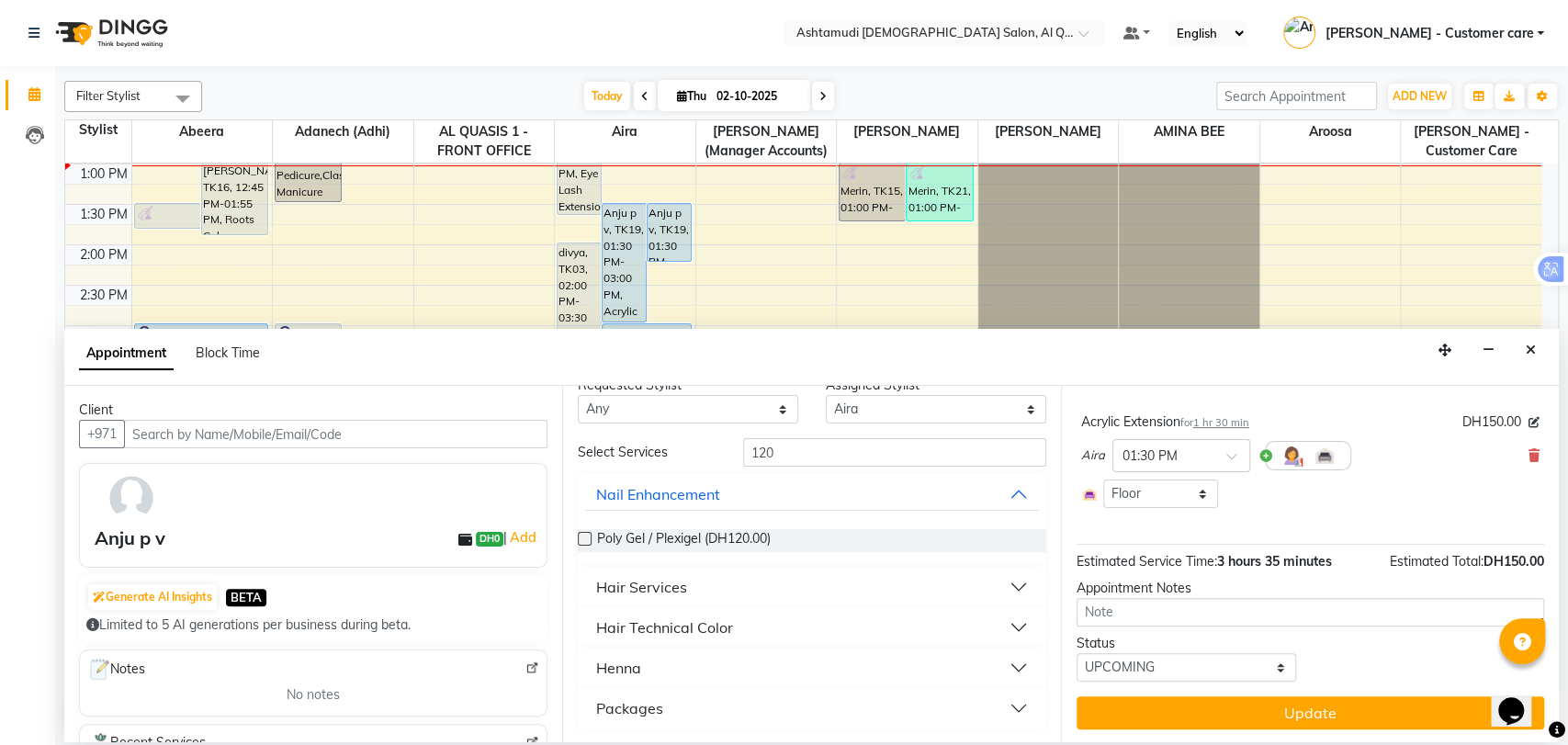
click at [657, 704] on div "Packages" at bounding box center [629, 708] width 67 height 22
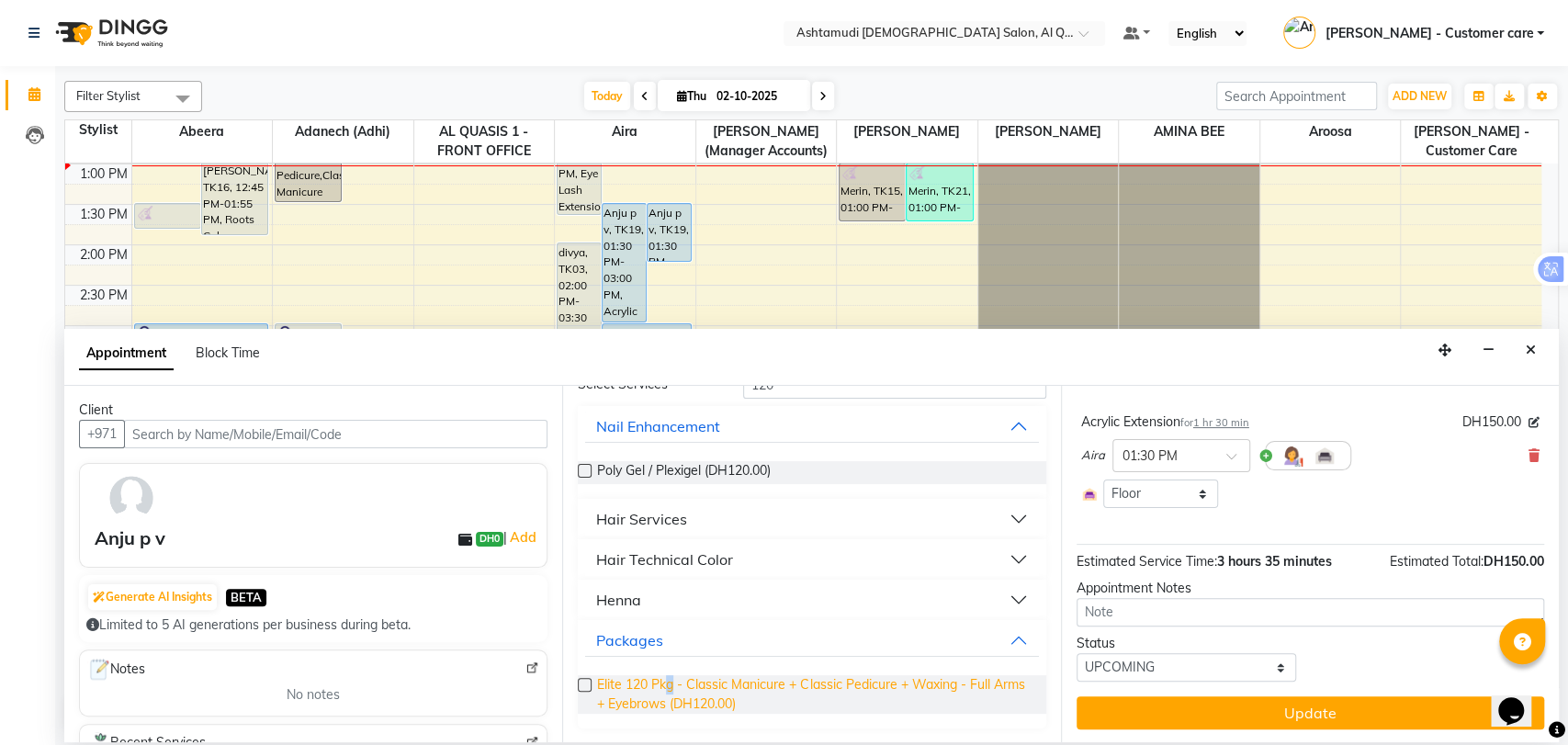
click at [671, 685] on span "Elite 120 Pkg - Classic Manicure + Classic Pedicure + Waxing - Full Arms + Eyeb…" at bounding box center [814, 695] width 434 height 39
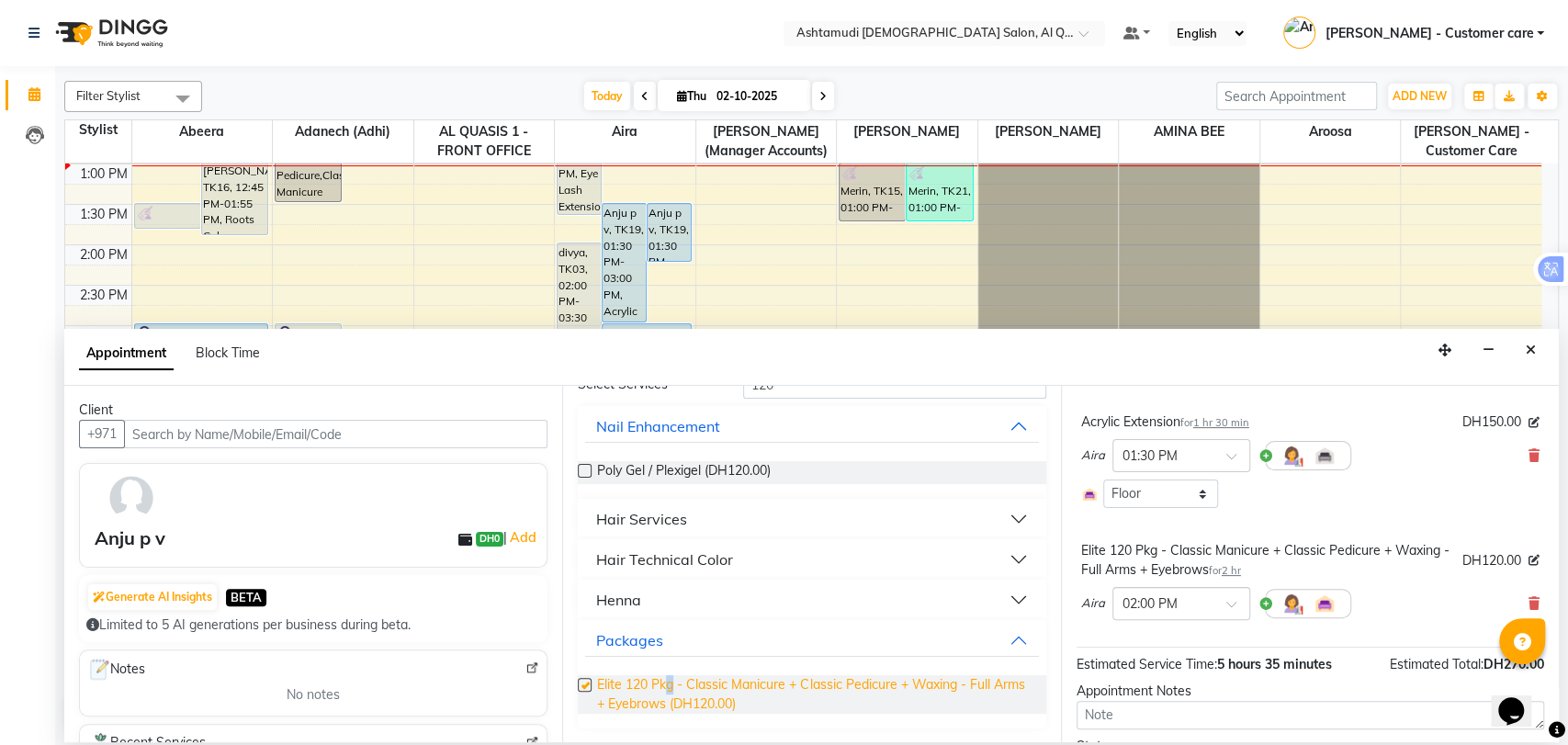
checkbox input "false"
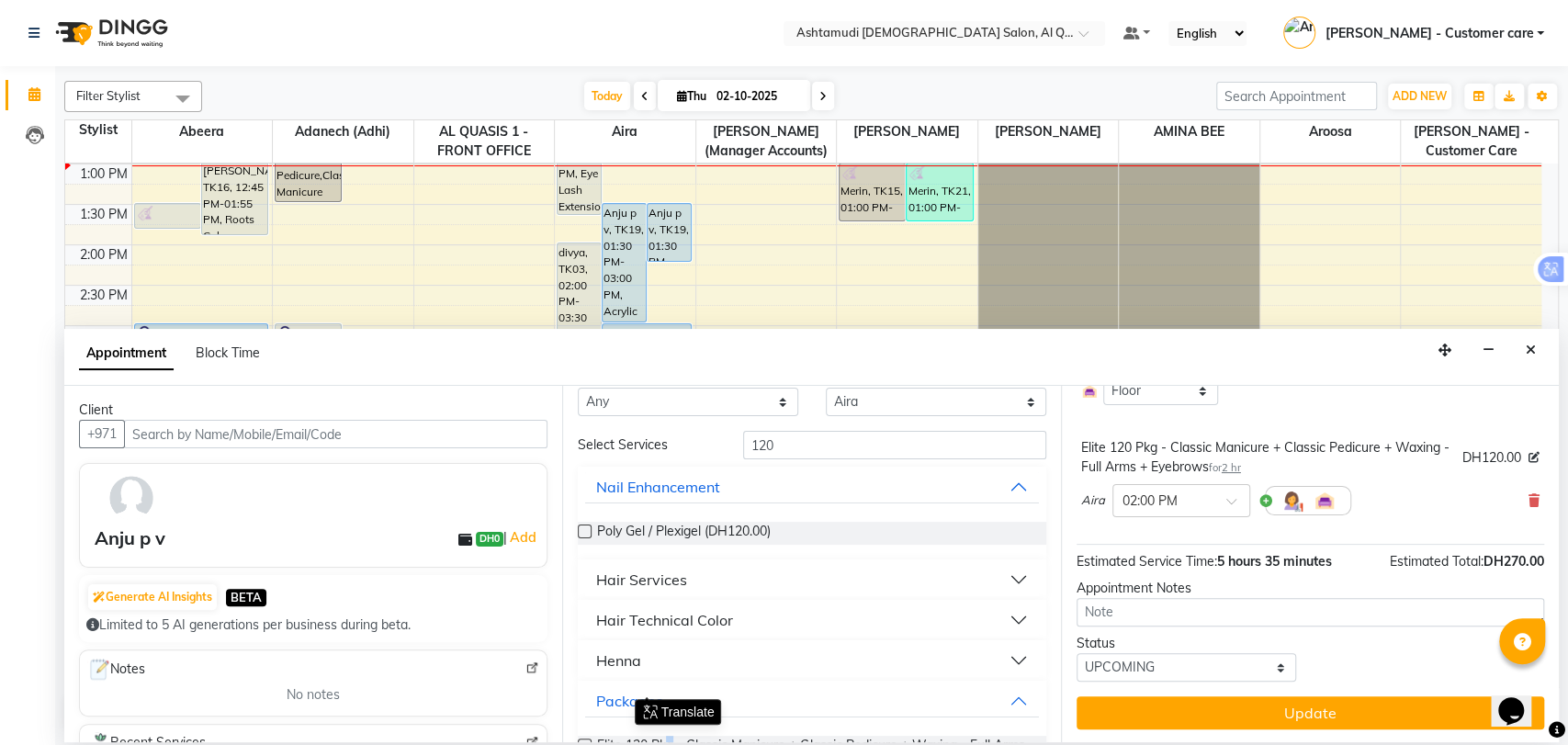
scroll to position [0, 0]
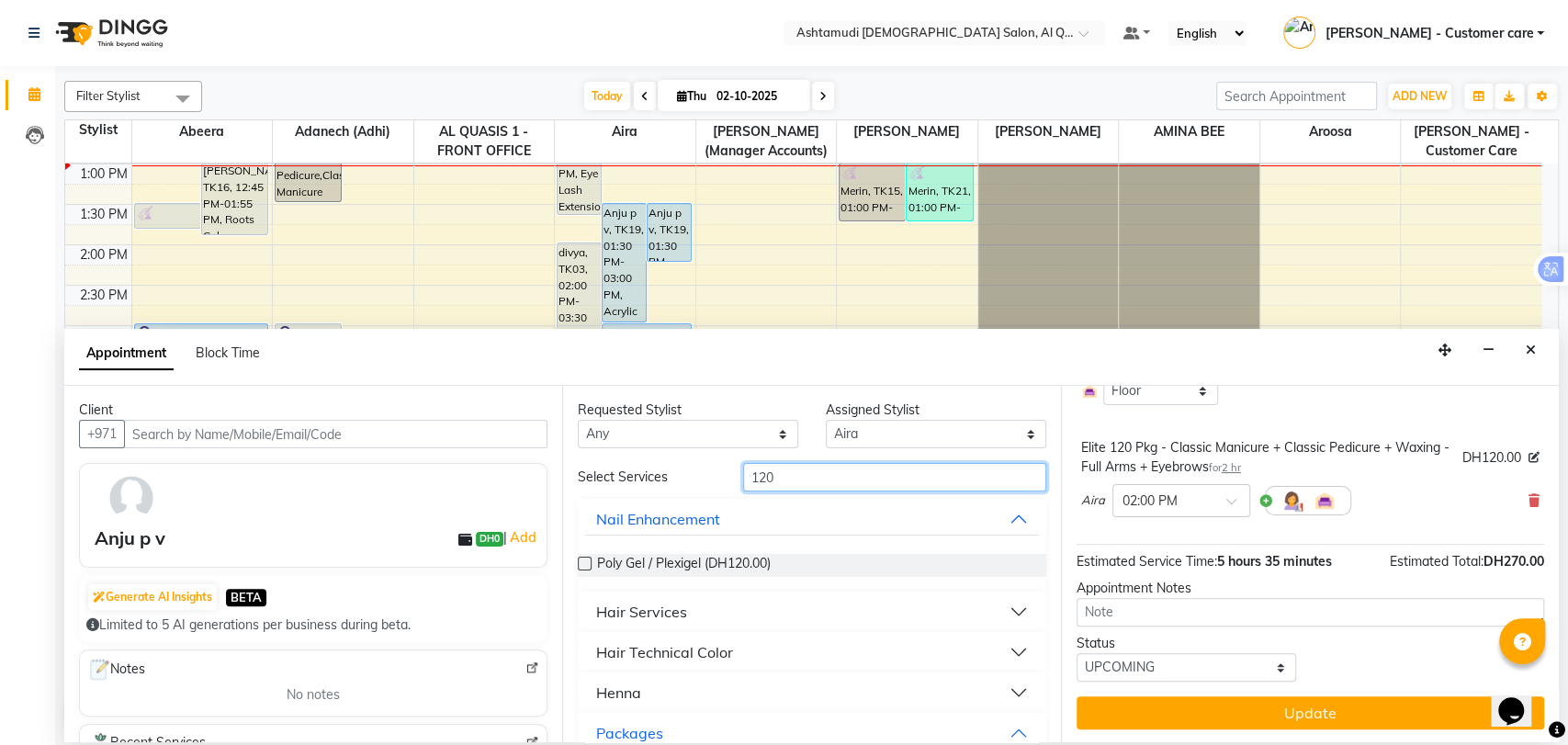
click at [764, 479] on input "120" at bounding box center [895, 477] width 303 height 28
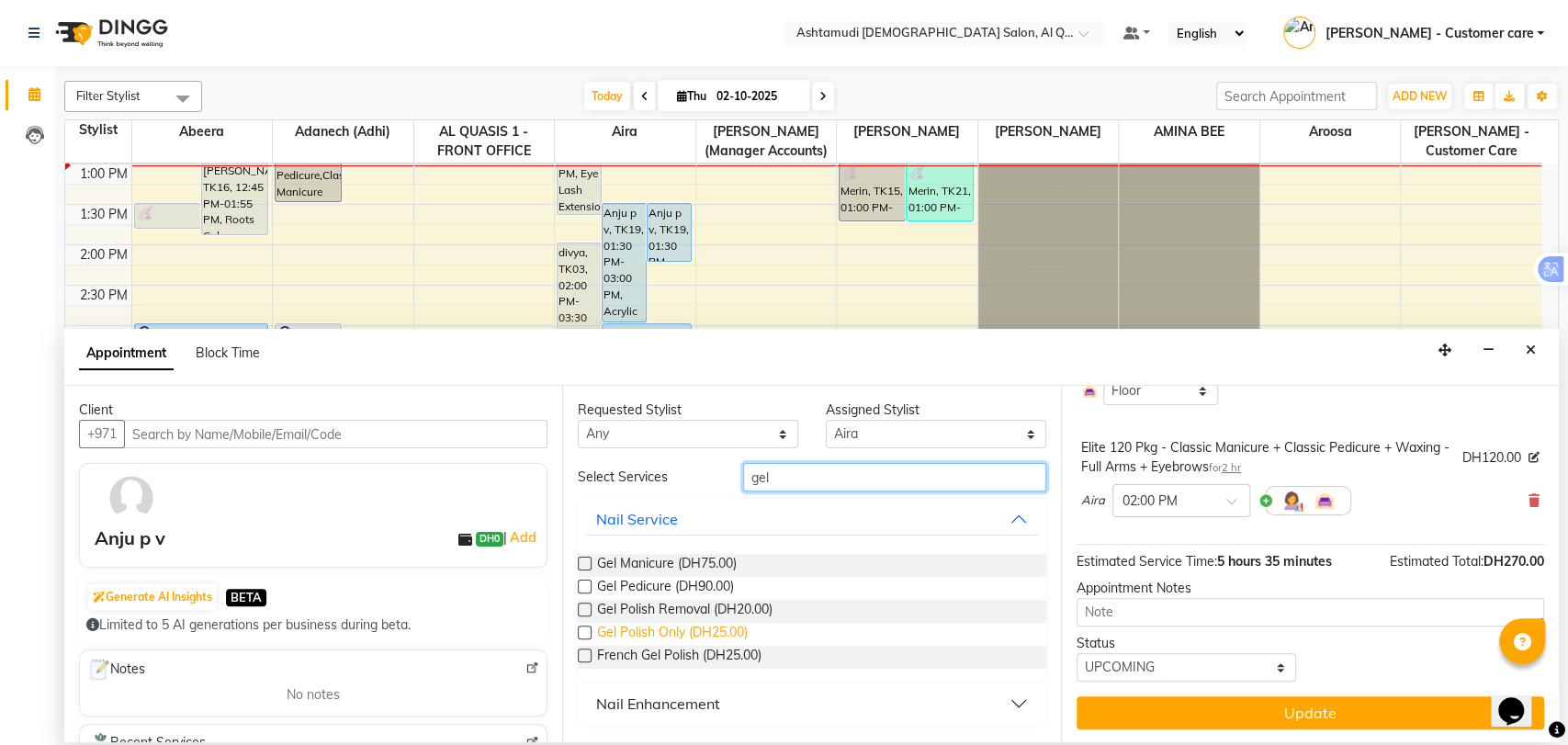
type input "gel"
click at [698, 630] on span "Gel Polish Only (DH25.00)" at bounding box center [672, 635] width 150 height 23
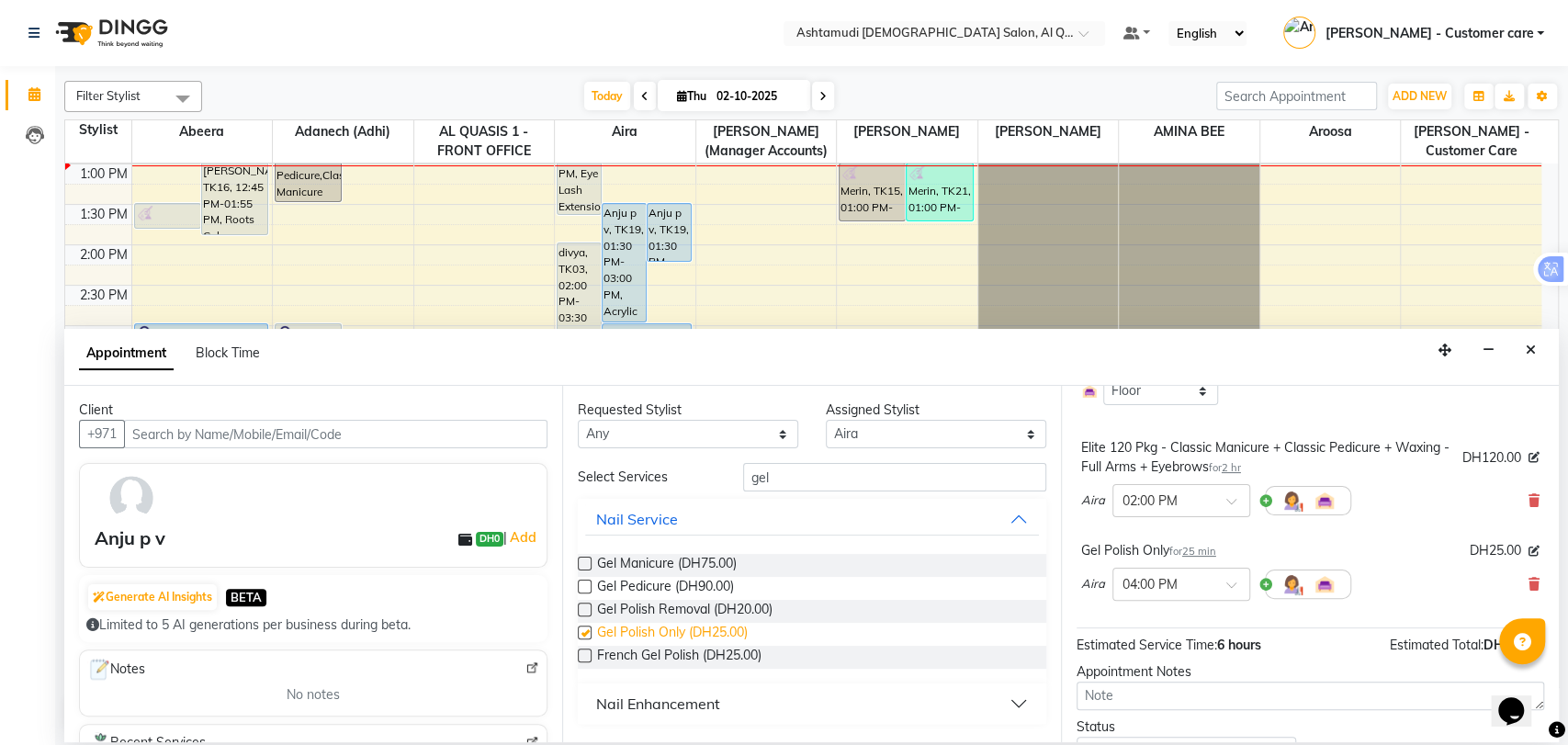
checkbox input "false"
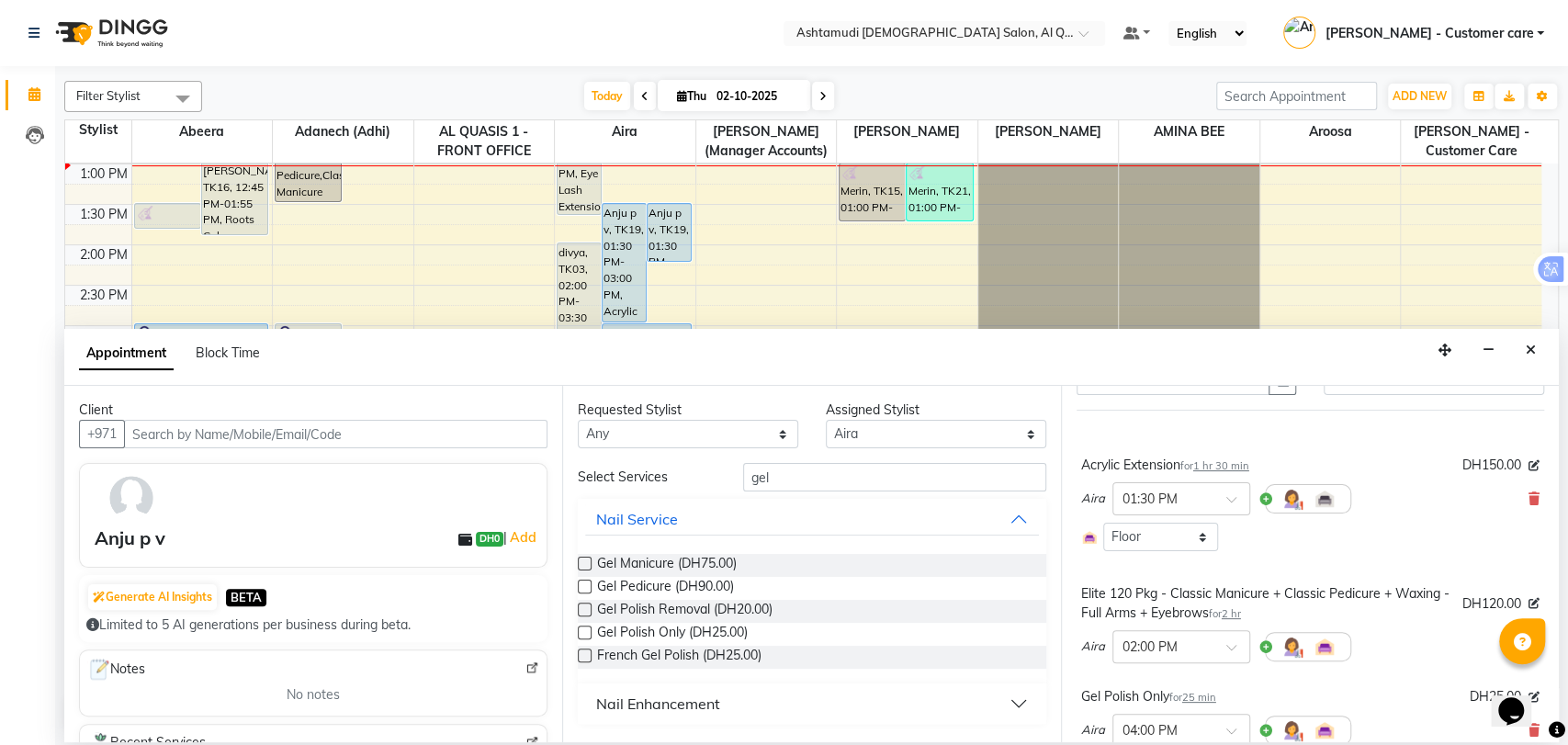
scroll to position [320, 0]
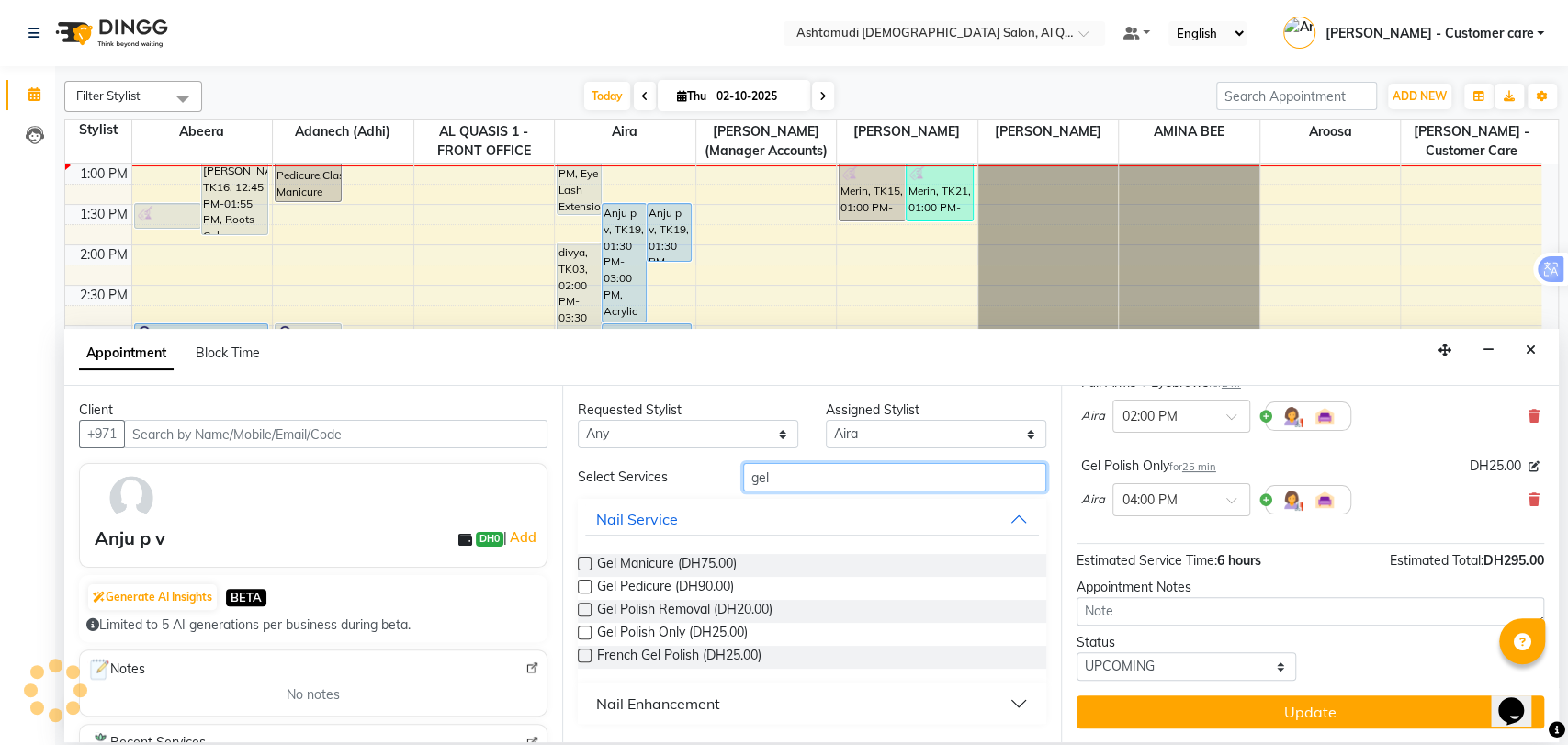
click at [768, 478] on input "gel" at bounding box center [895, 477] width 303 height 28
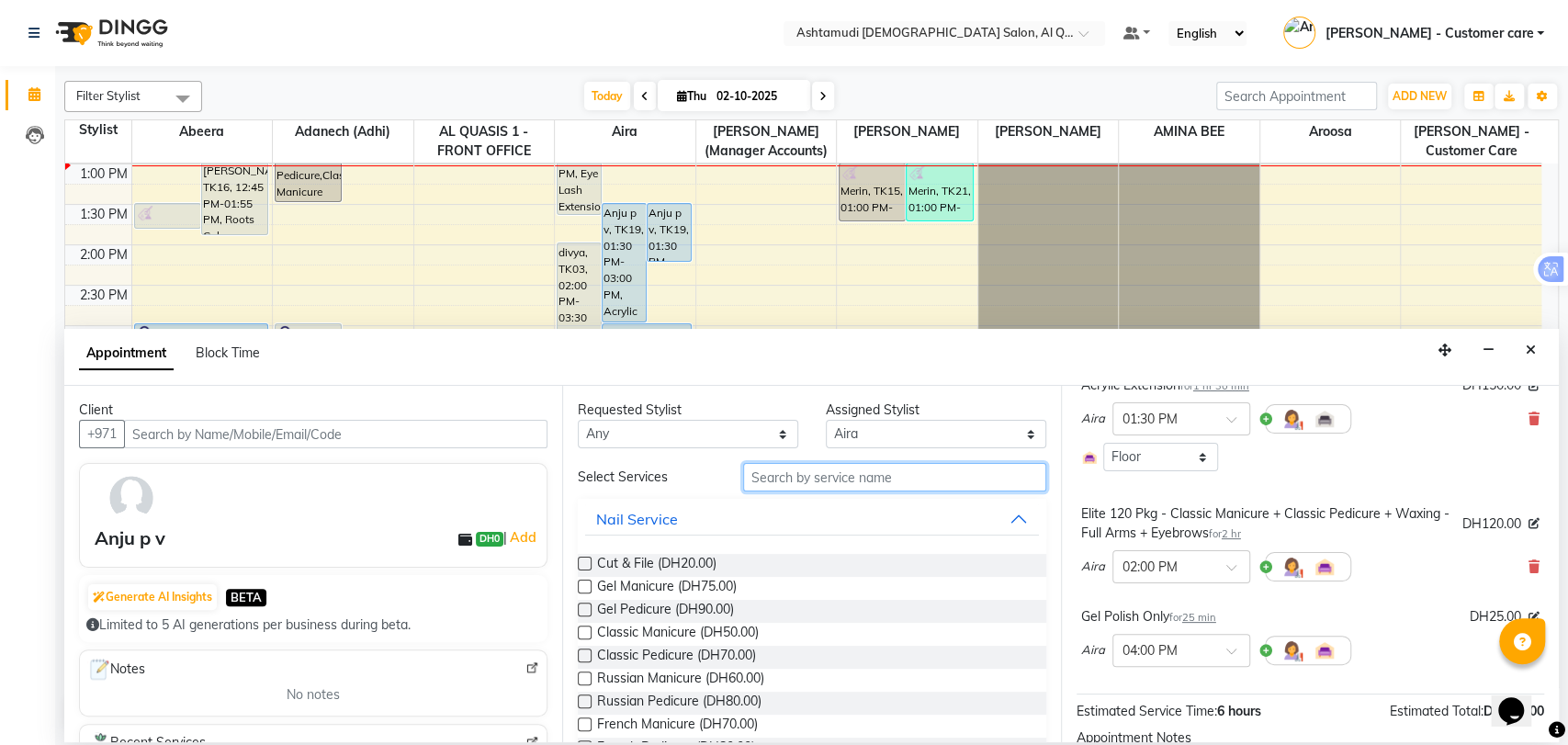
scroll to position [204, 0]
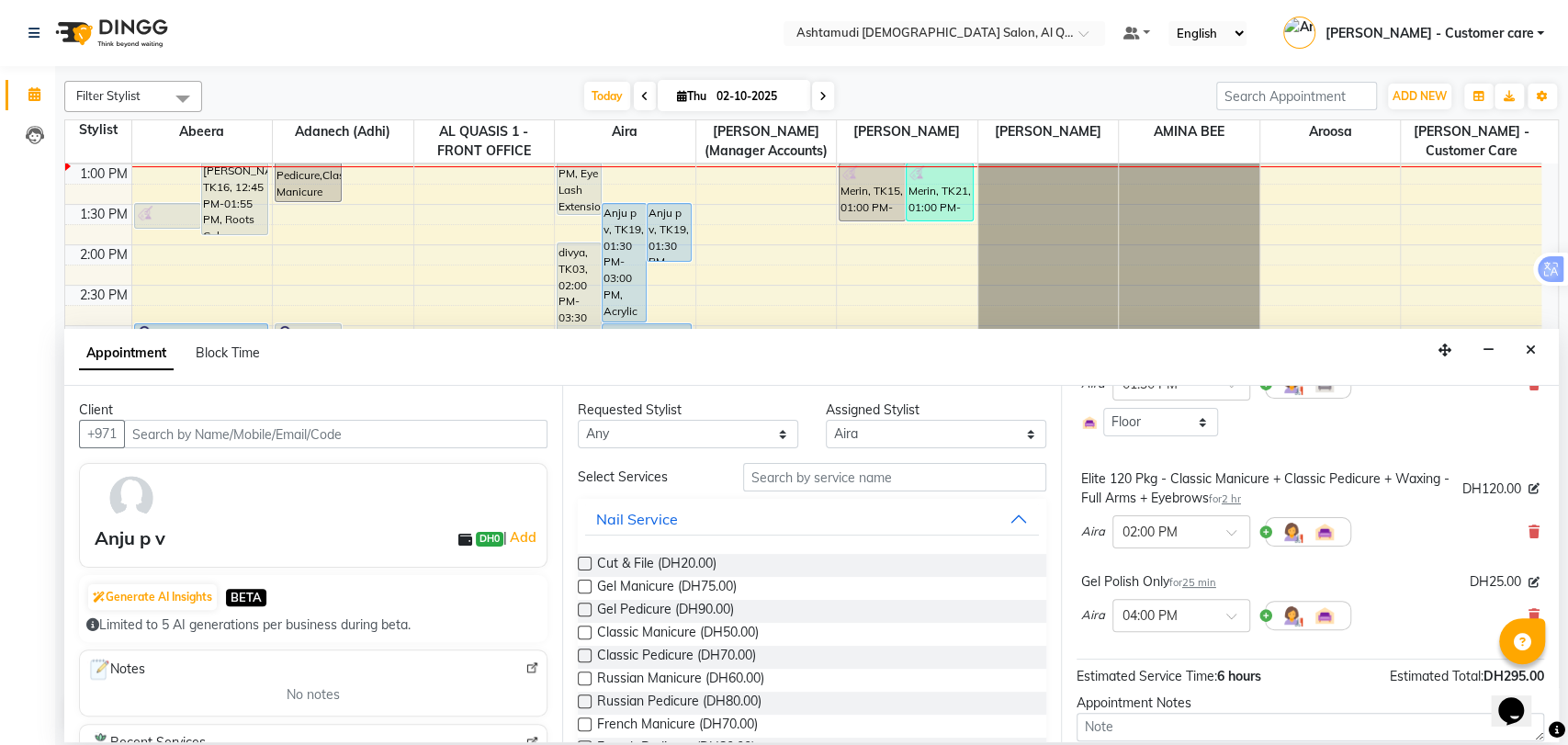
click at [1529, 355] on icon "Close" at bounding box center [1531, 350] width 10 height 13
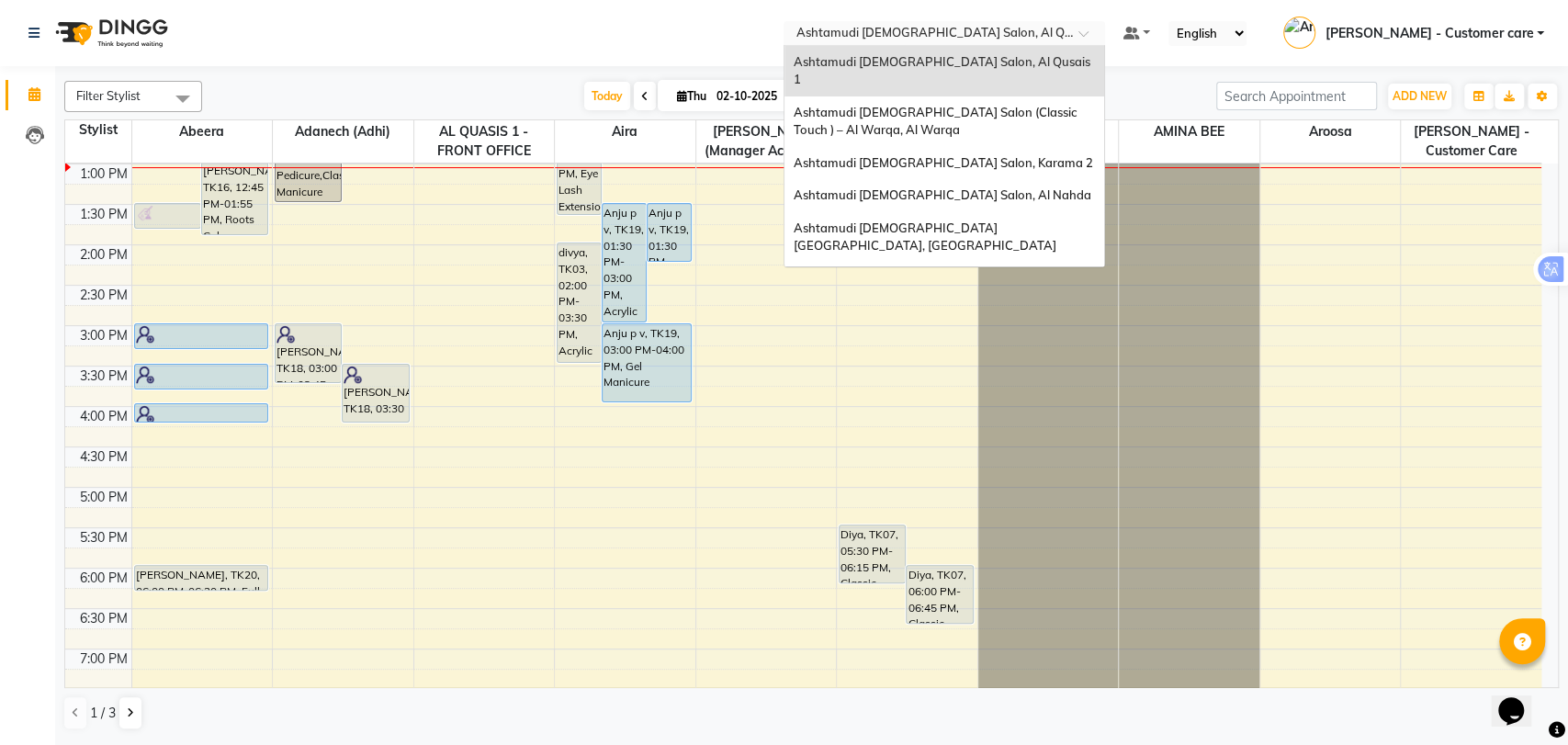
click at [1009, 44] on ng-select "Select Location × Ashtamudi [DEMOGRAPHIC_DATA] Salon, Al Qusais 1 Ashtamudi [DE…" at bounding box center [944, 34] width 321 height 25
click at [1004, 263] on div "Ashtamudi [DEMOGRAPHIC_DATA] Salon - Al Karama, [GEOGRAPHIC_DATA] -[GEOGRAPHIC_…" at bounding box center [944, 297] width 319 height 69
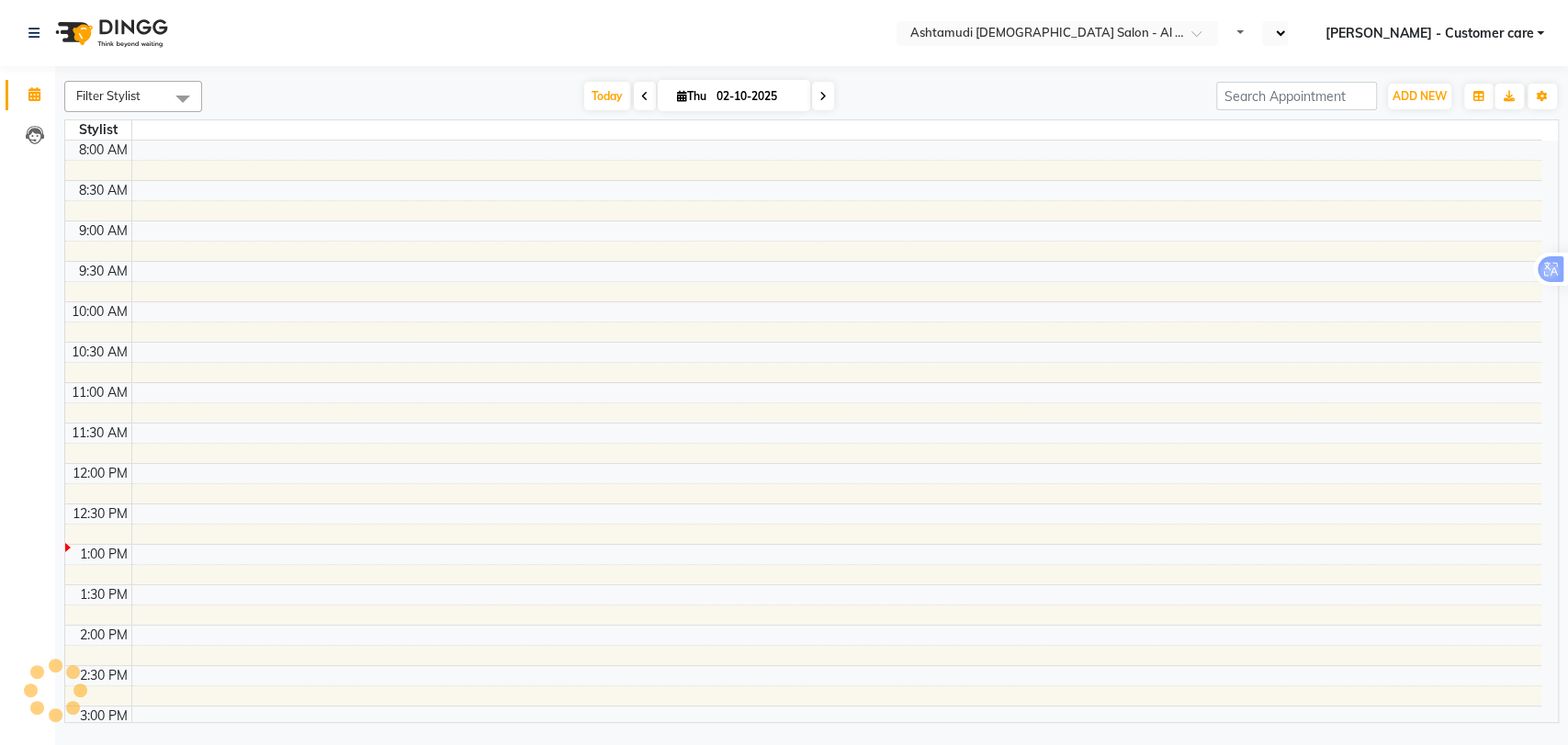
select select "en"
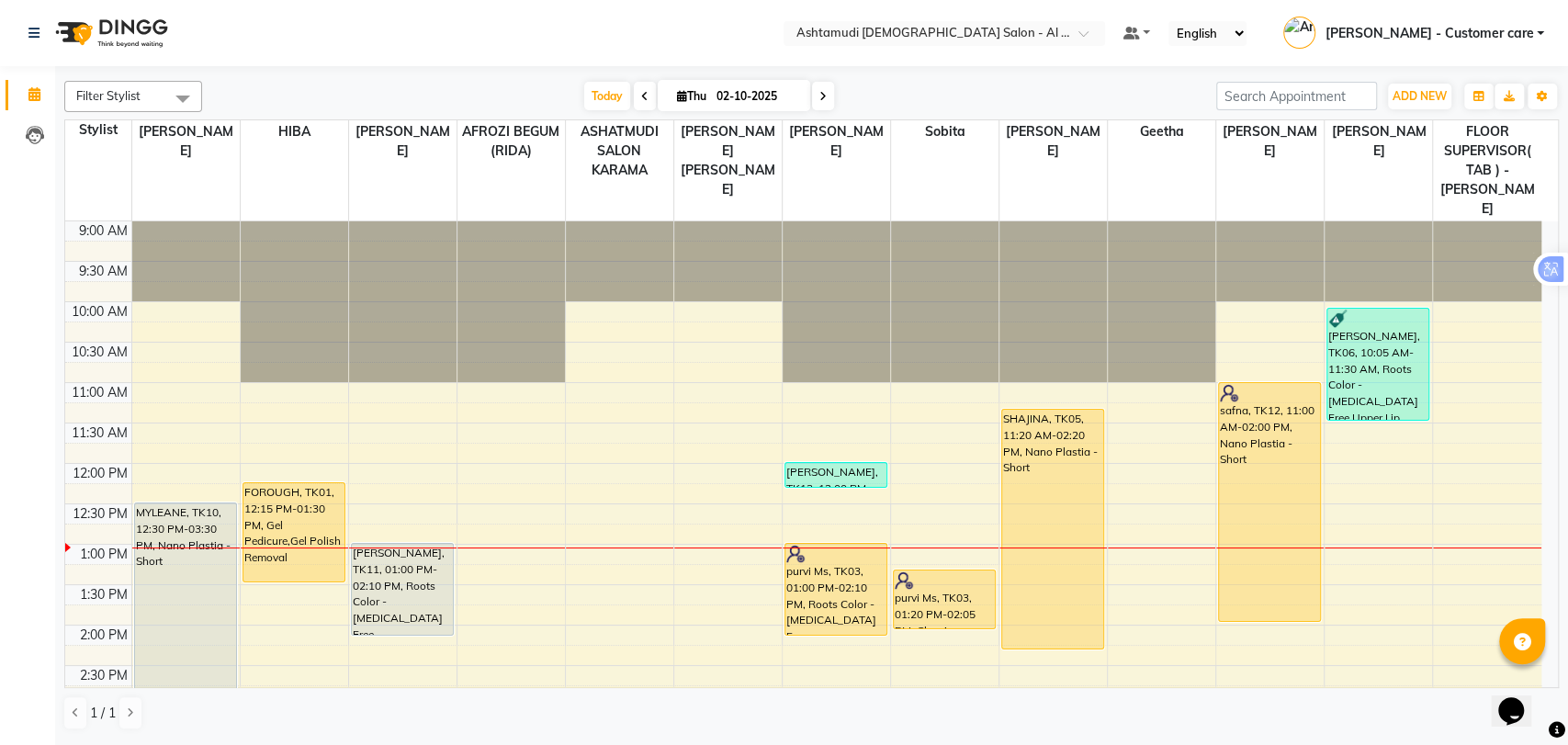
click at [822, 100] on icon at bounding box center [823, 96] width 8 height 11
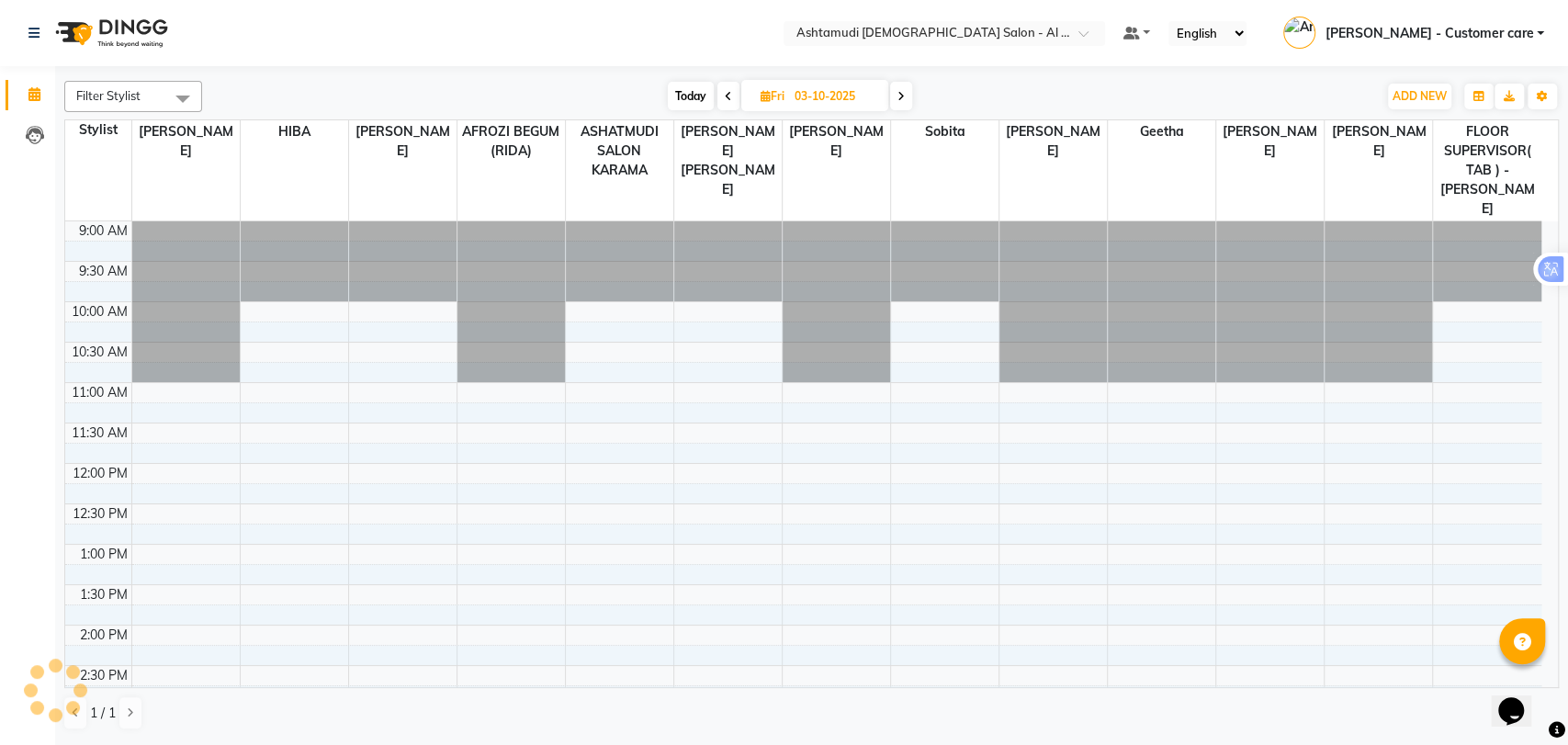
scroll to position [322, 0]
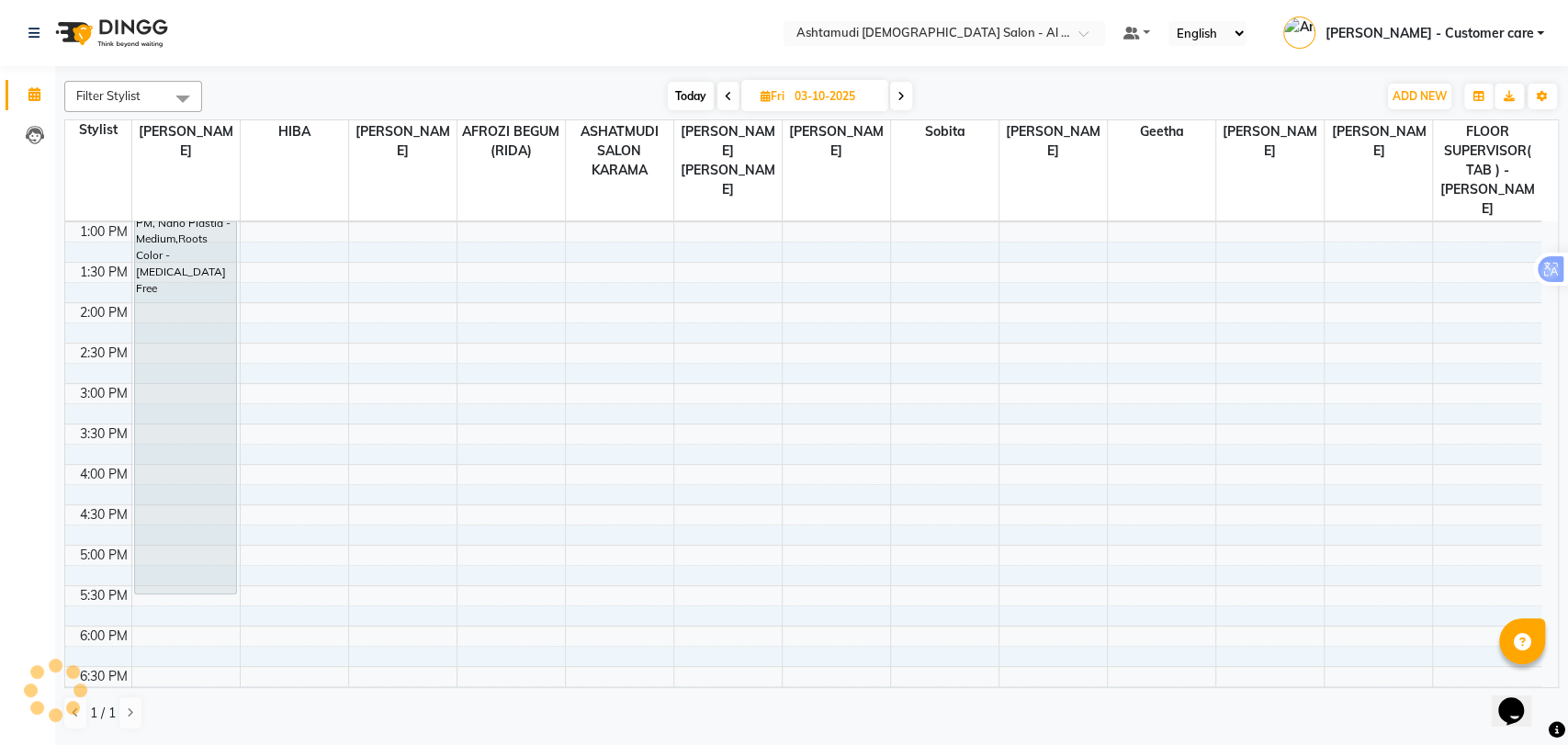
click at [903, 96] on icon at bounding box center [902, 96] width 8 height 11
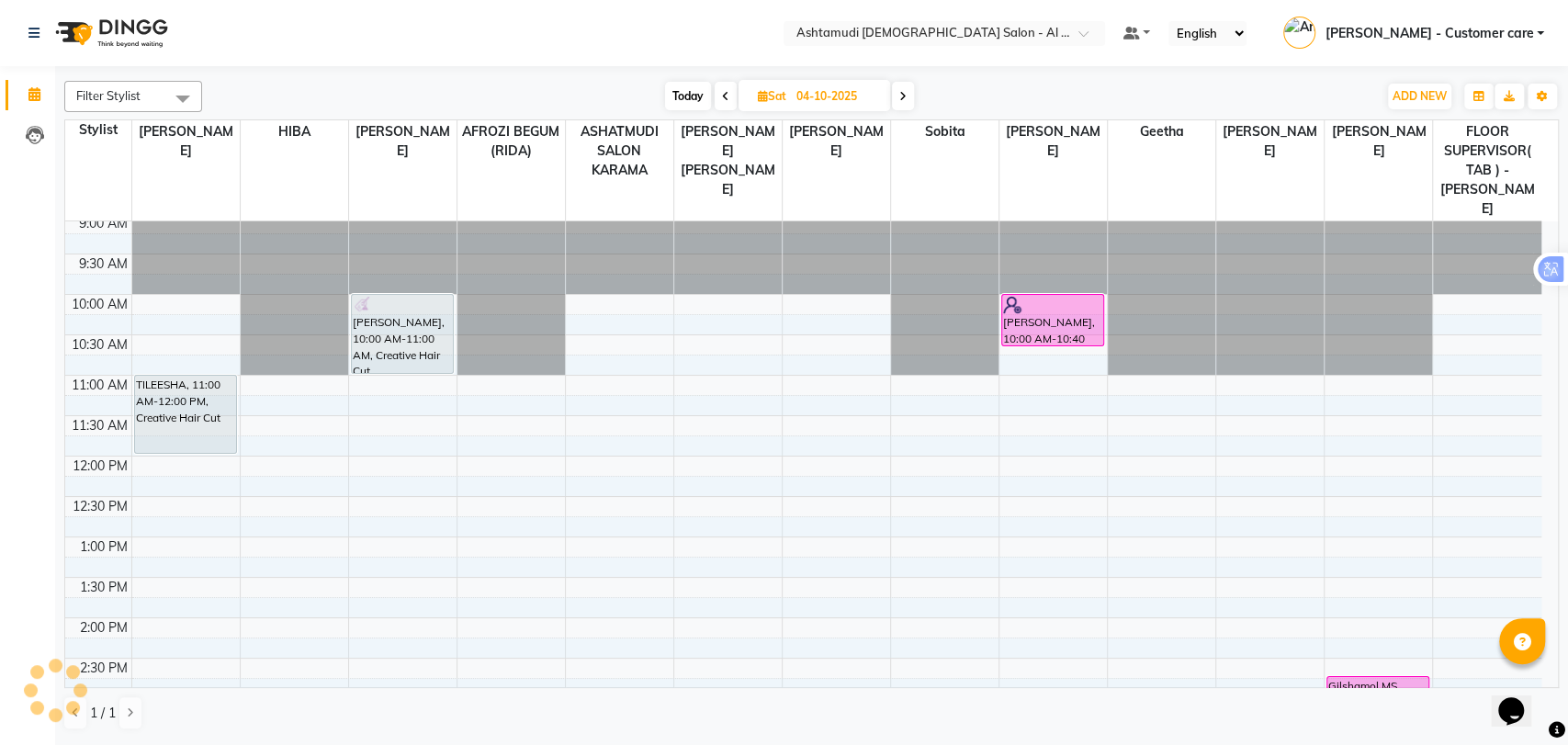
scroll to position [0, 0]
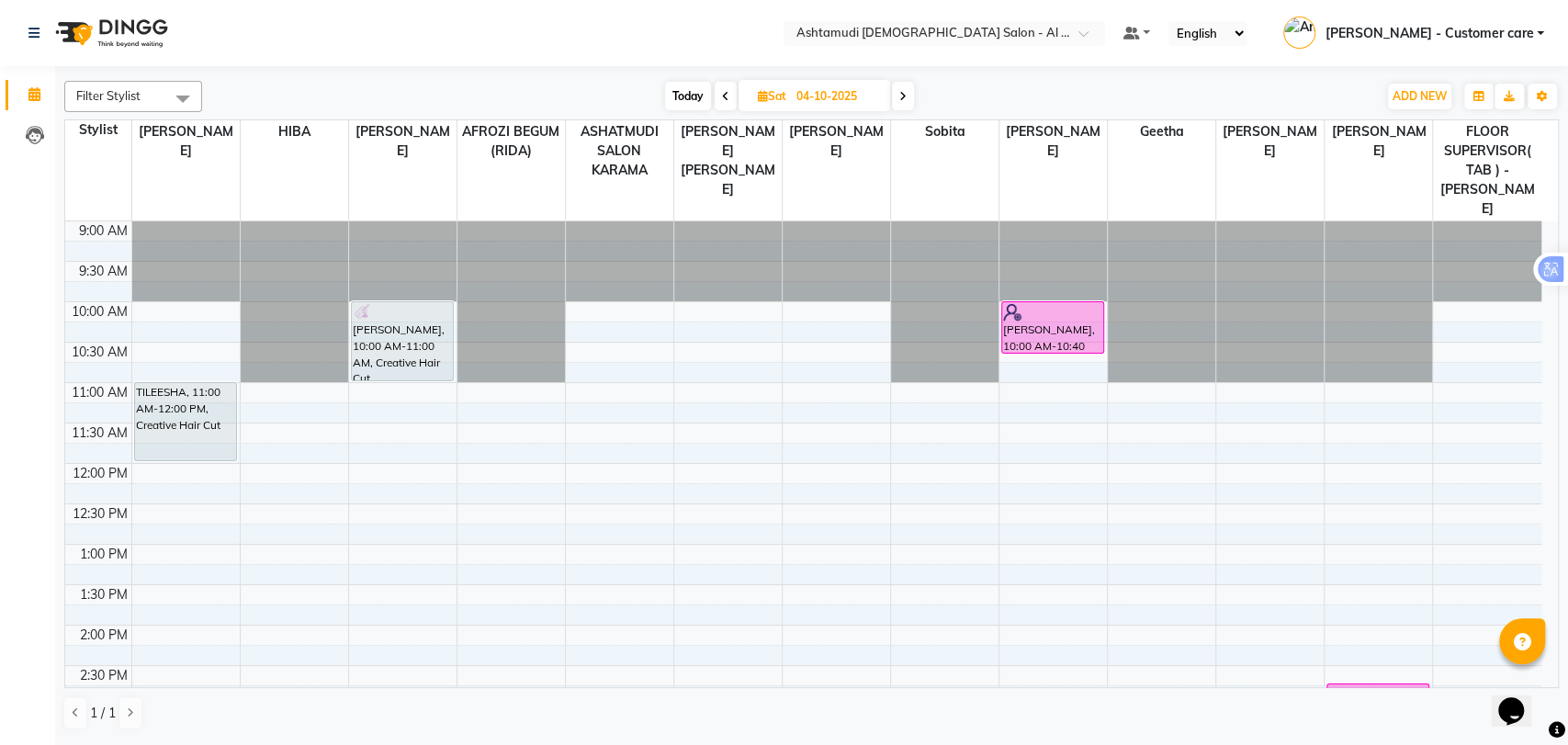
click at [679, 85] on span "Today" at bounding box center [687, 95] width 46 height 28
type input "02-10-2025"
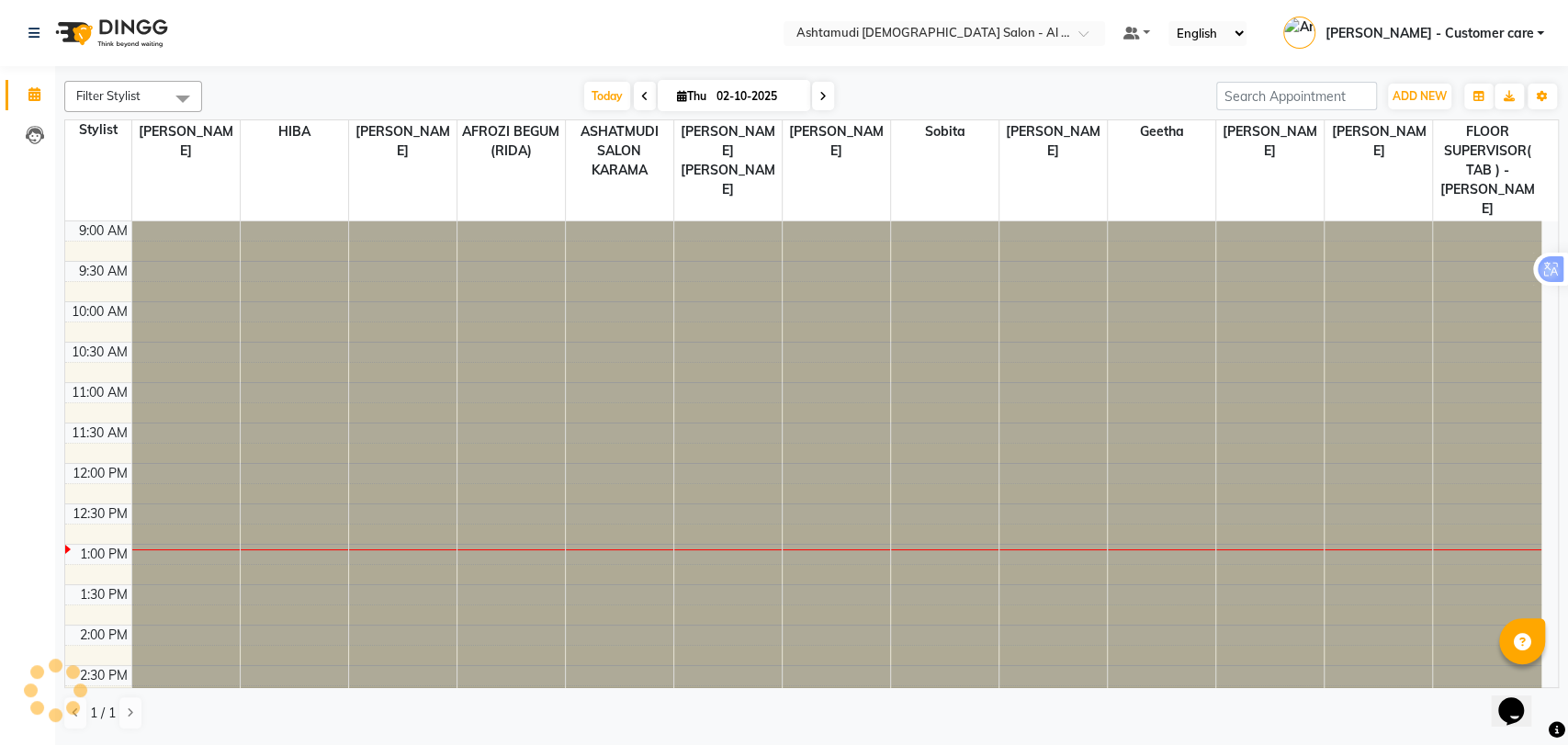
scroll to position [322, 0]
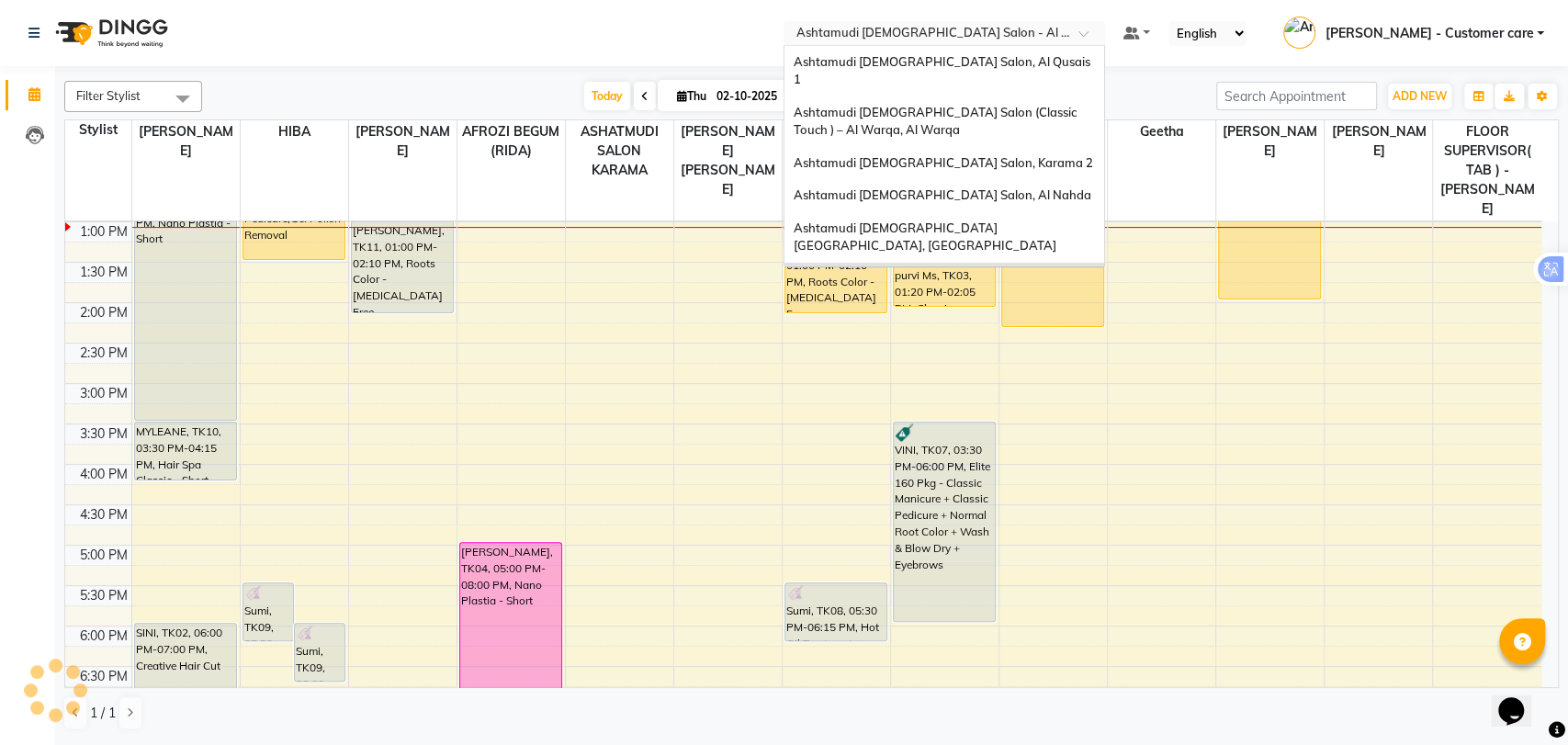
click at [970, 35] on input "text" at bounding box center [926, 34] width 266 height 18
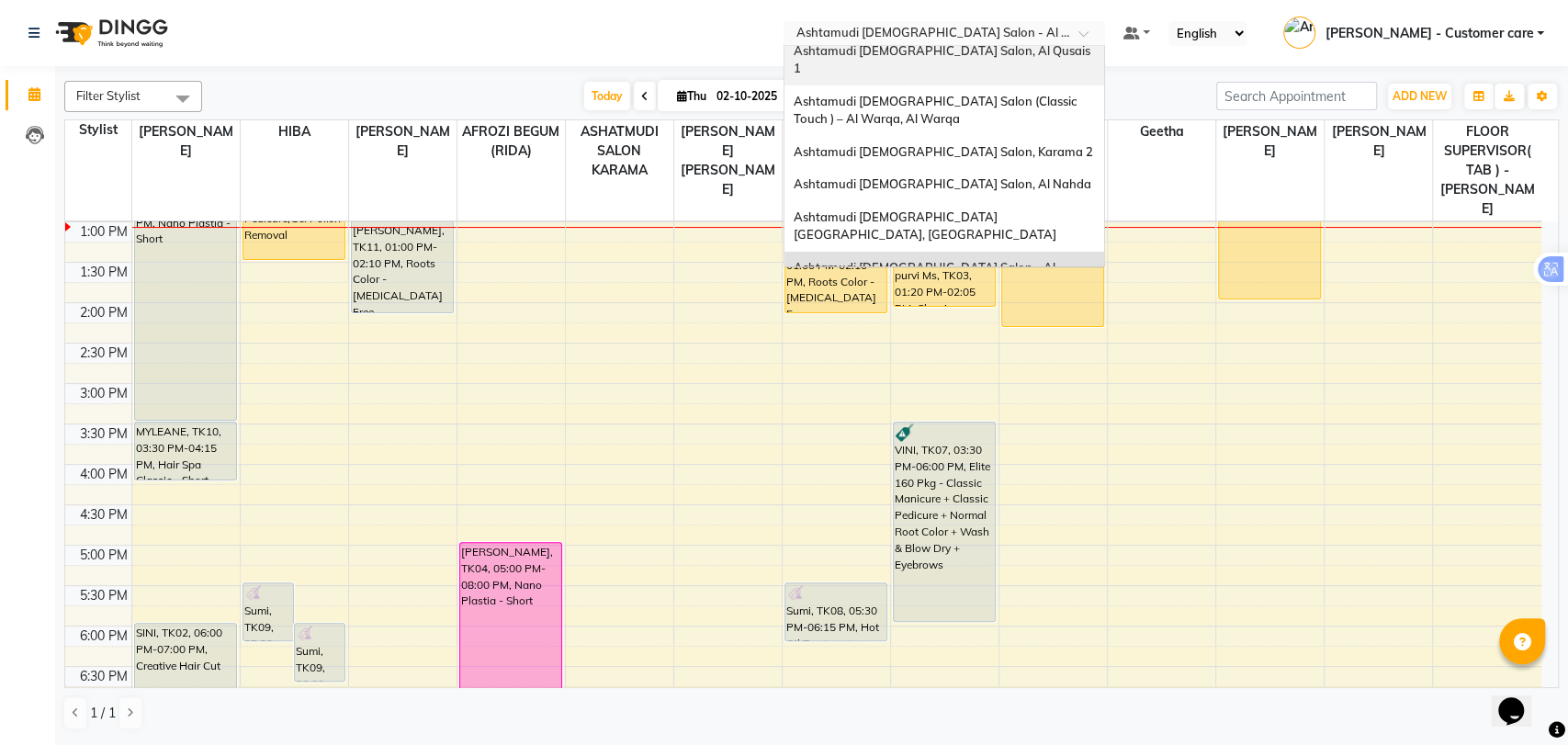
click at [1001, 61] on div "Ashtamudi [DEMOGRAPHIC_DATA] Salon, Al Qusais 1" at bounding box center [944, 60] width 319 height 51
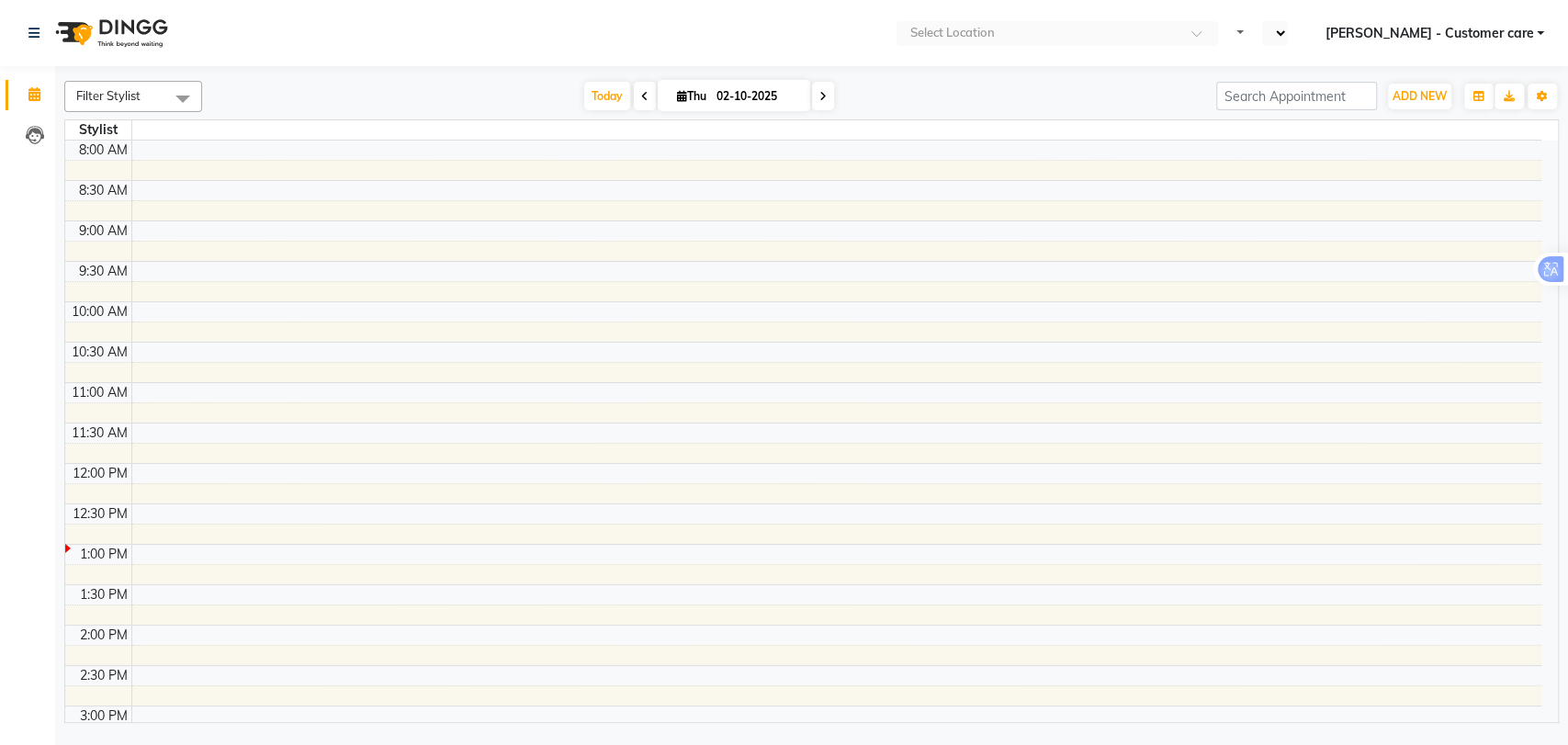
select select "en"
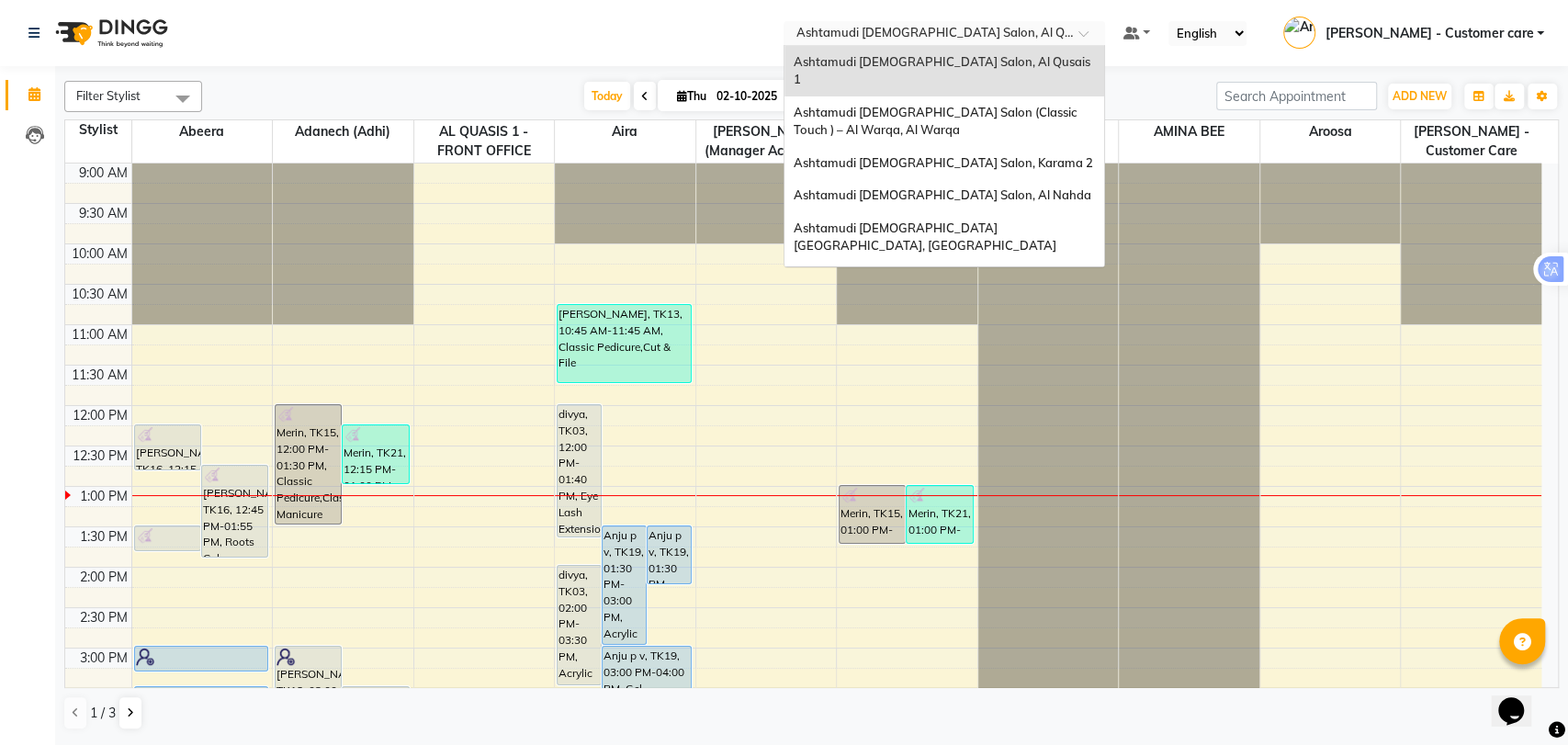
click at [953, 31] on input "text" at bounding box center [926, 34] width 266 height 18
click at [1020, 271] on span "Ashtamudi [DEMOGRAPHIC_DATA] Salon - Al Karama, [GEOGRAPHIC_DATA] -[GEOGRAPHIC_…" at bounding box center [926, 296] width 265 height 51
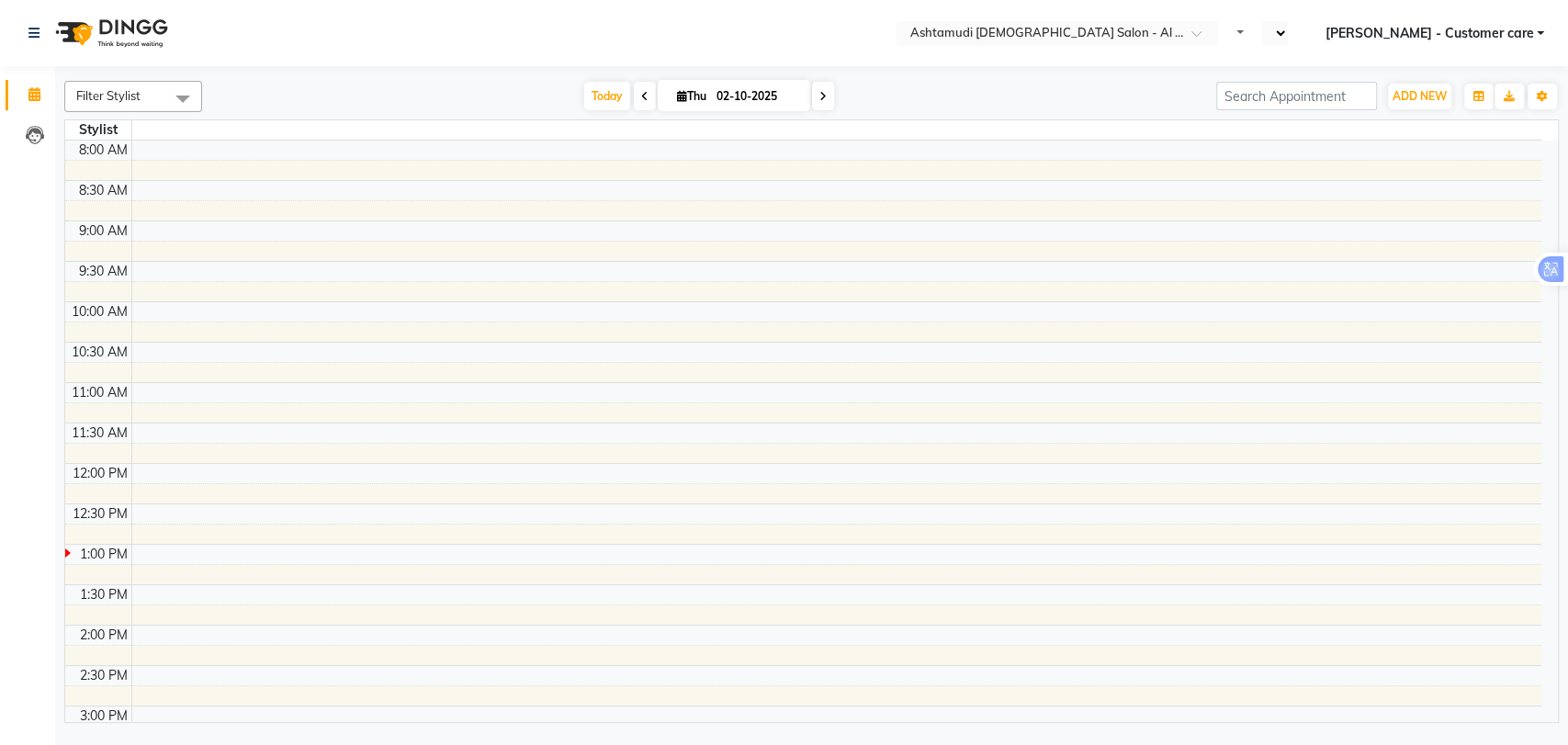
select select "en"
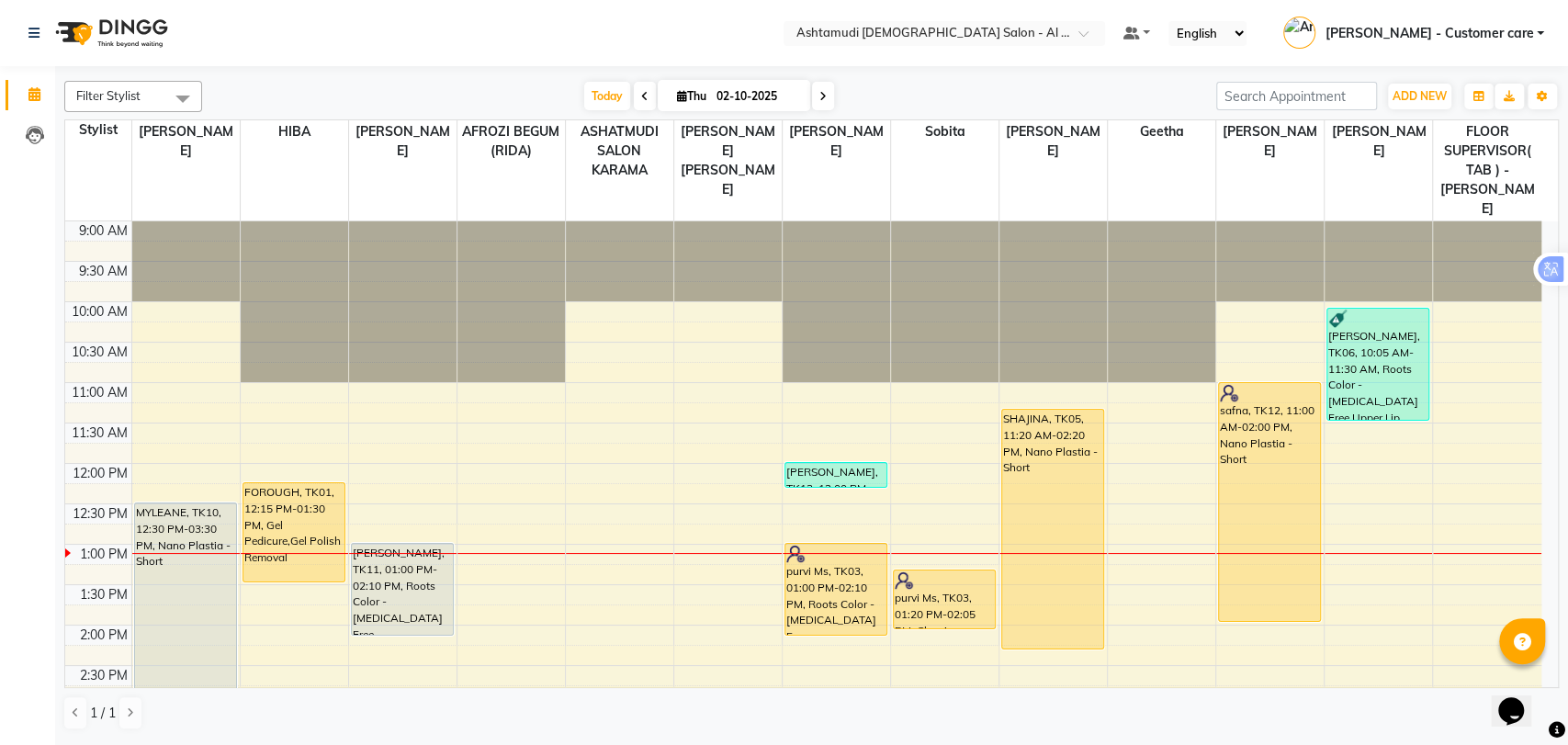
click at [824, 92] on icon at bounding box center [823, 96] width 8 height 11
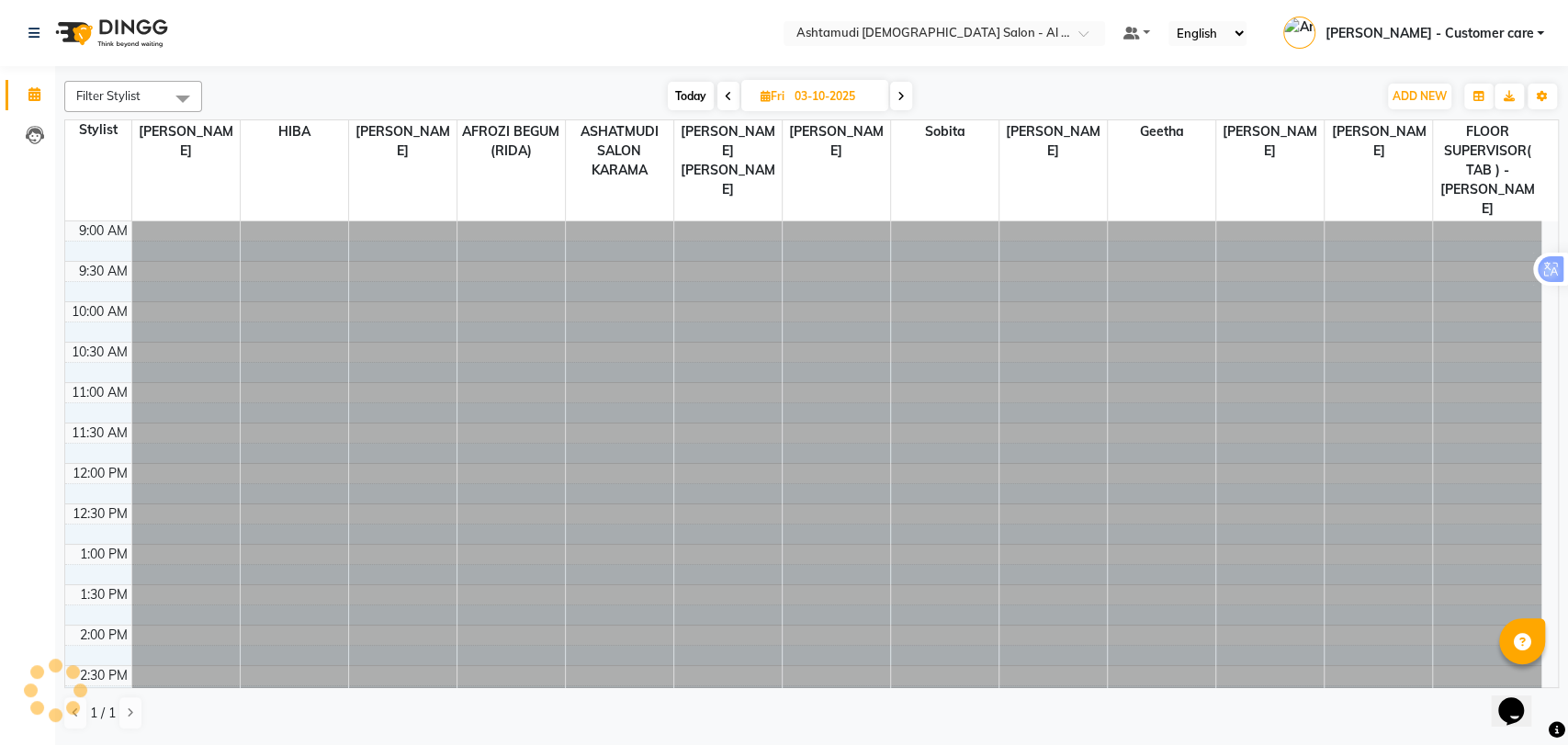
scroll to position [322, 0]
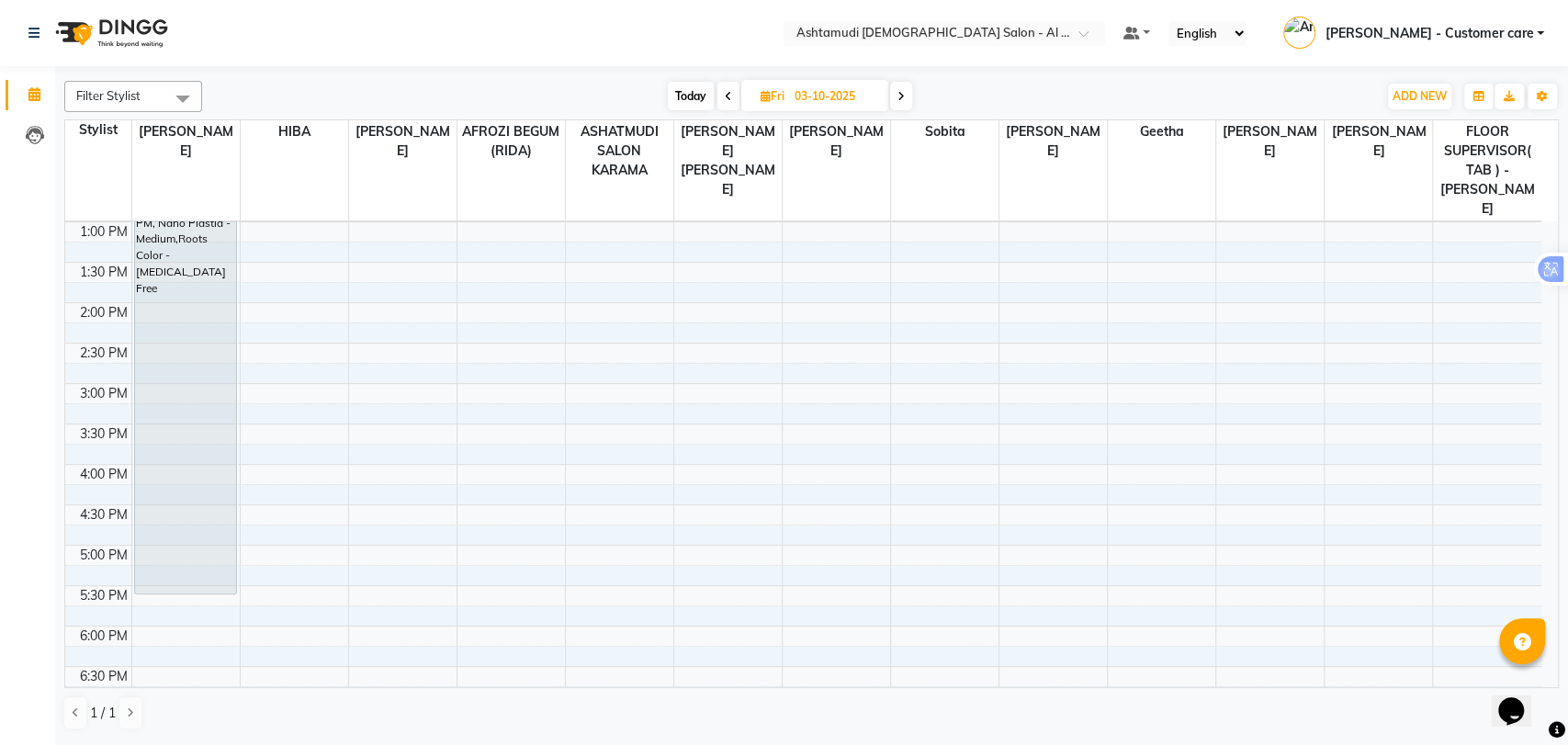
click at [904, 89] on span at bounding box center [901, 95] width 22 height 28
type input "04-10-2025"
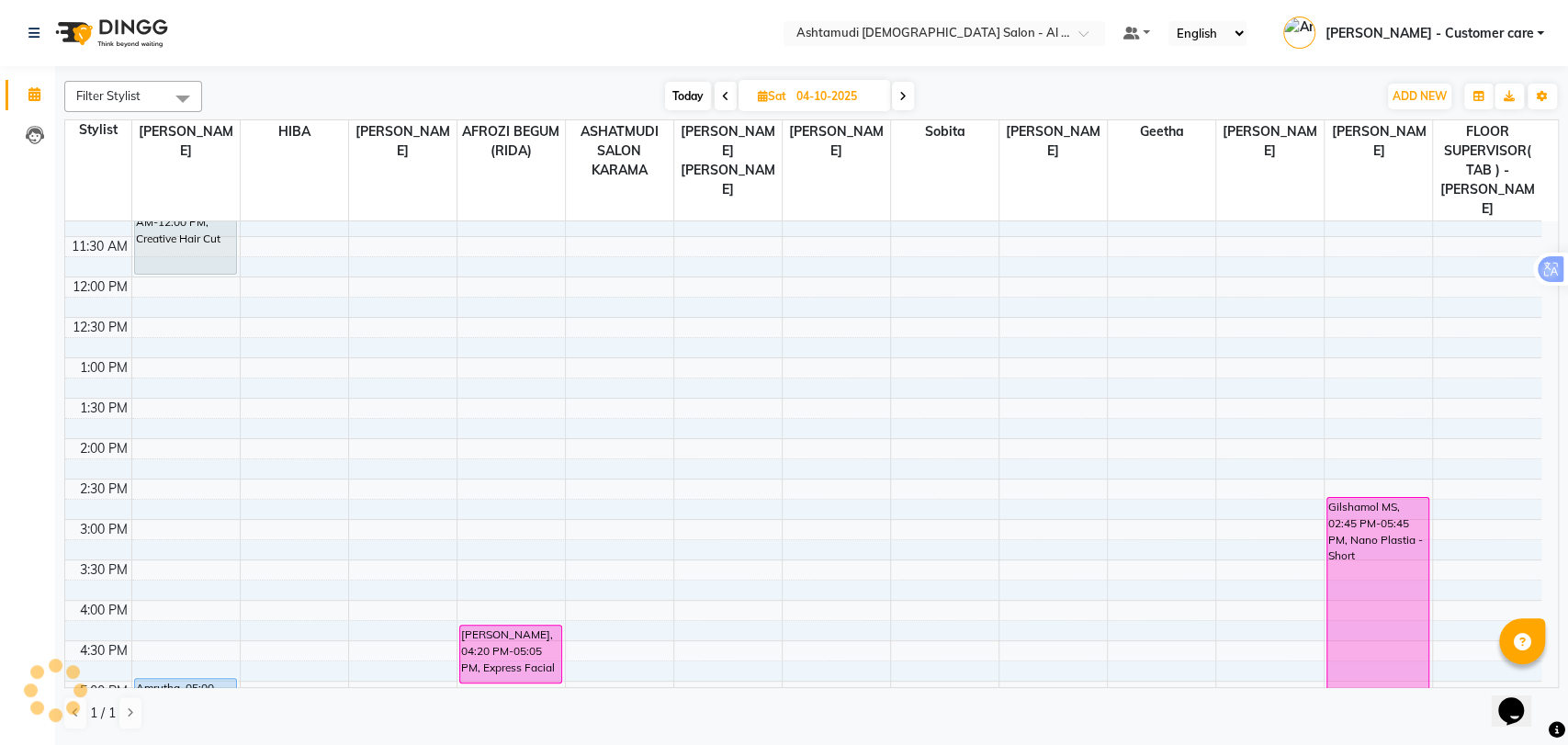
scroll to position [0, 0]
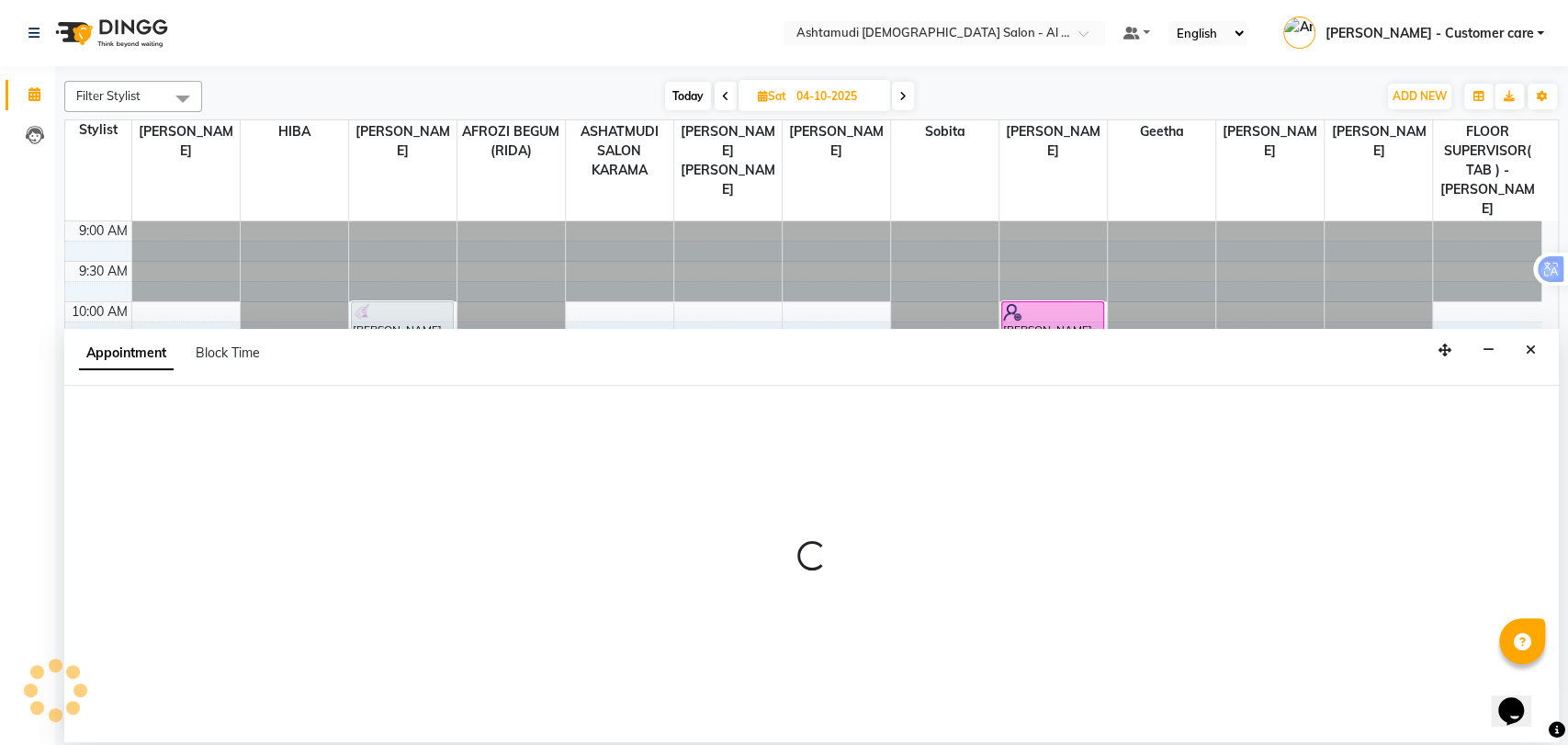
select select "51954"
select select "660"
select select "tentative"
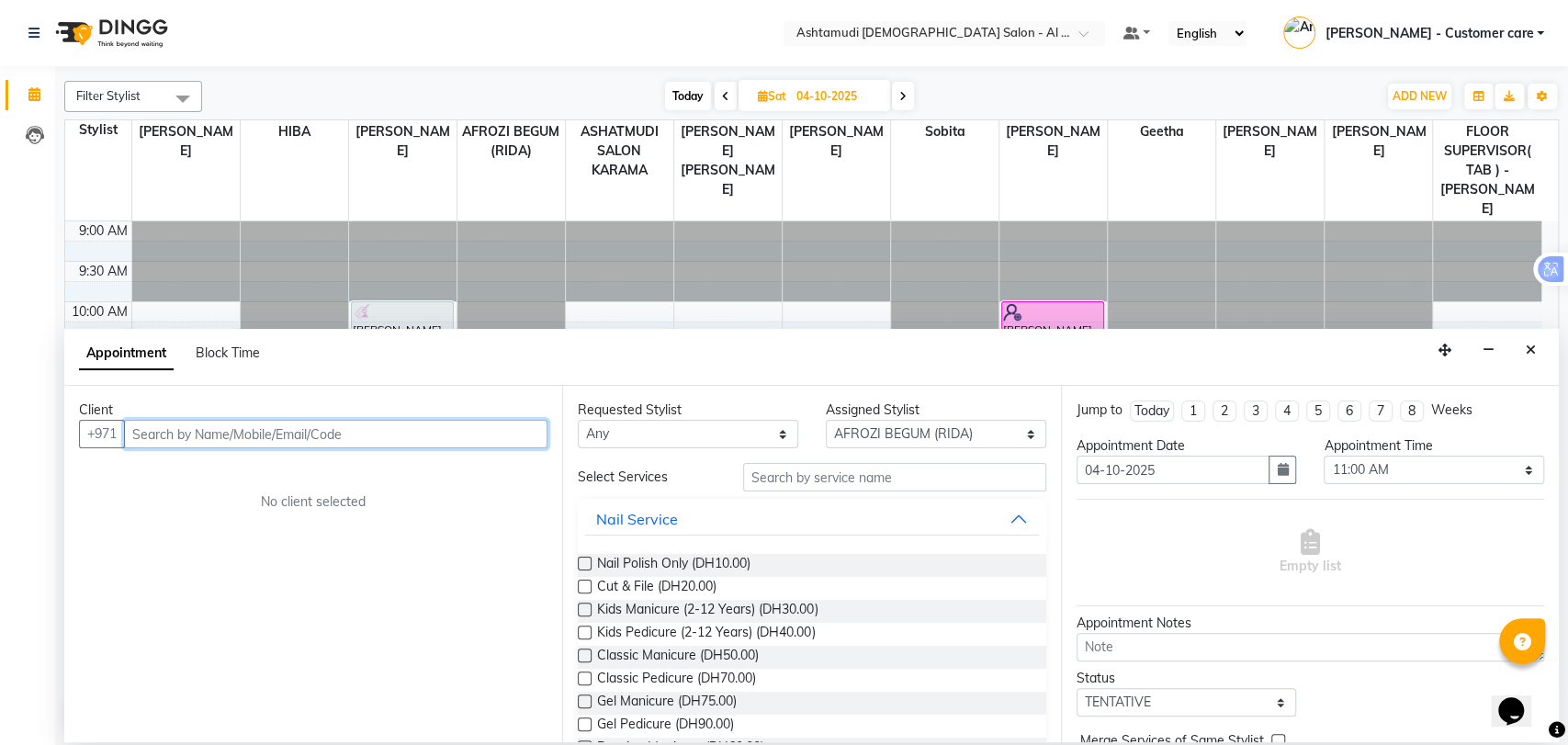
click at [177, 434] on input "text" at bounding box center [336, 433] width 423 height 28
paste input "0556962306"
click at [139, 431] on input "0556962306" at bounding box center [298, 433] width 348 height 28
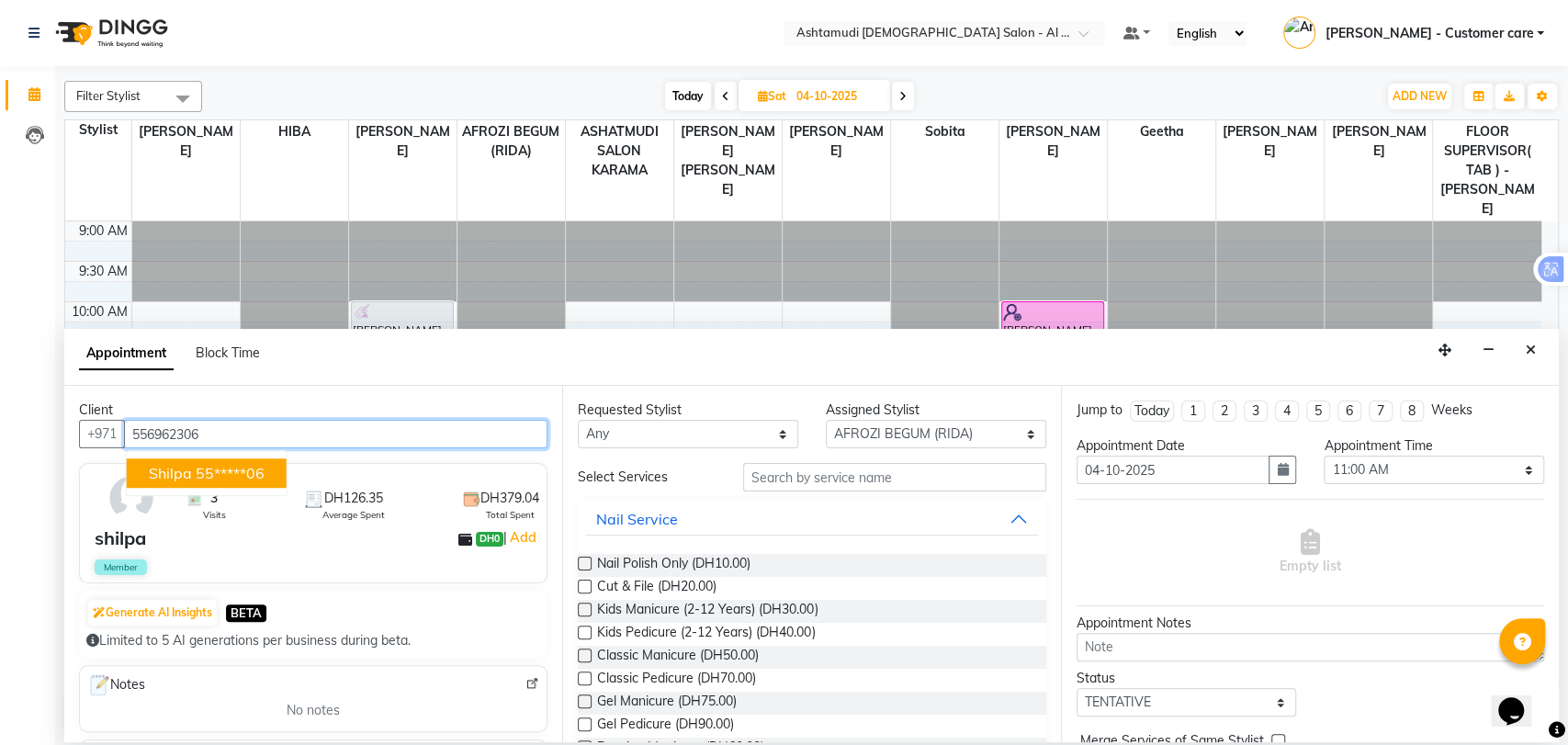
type input "556962306"
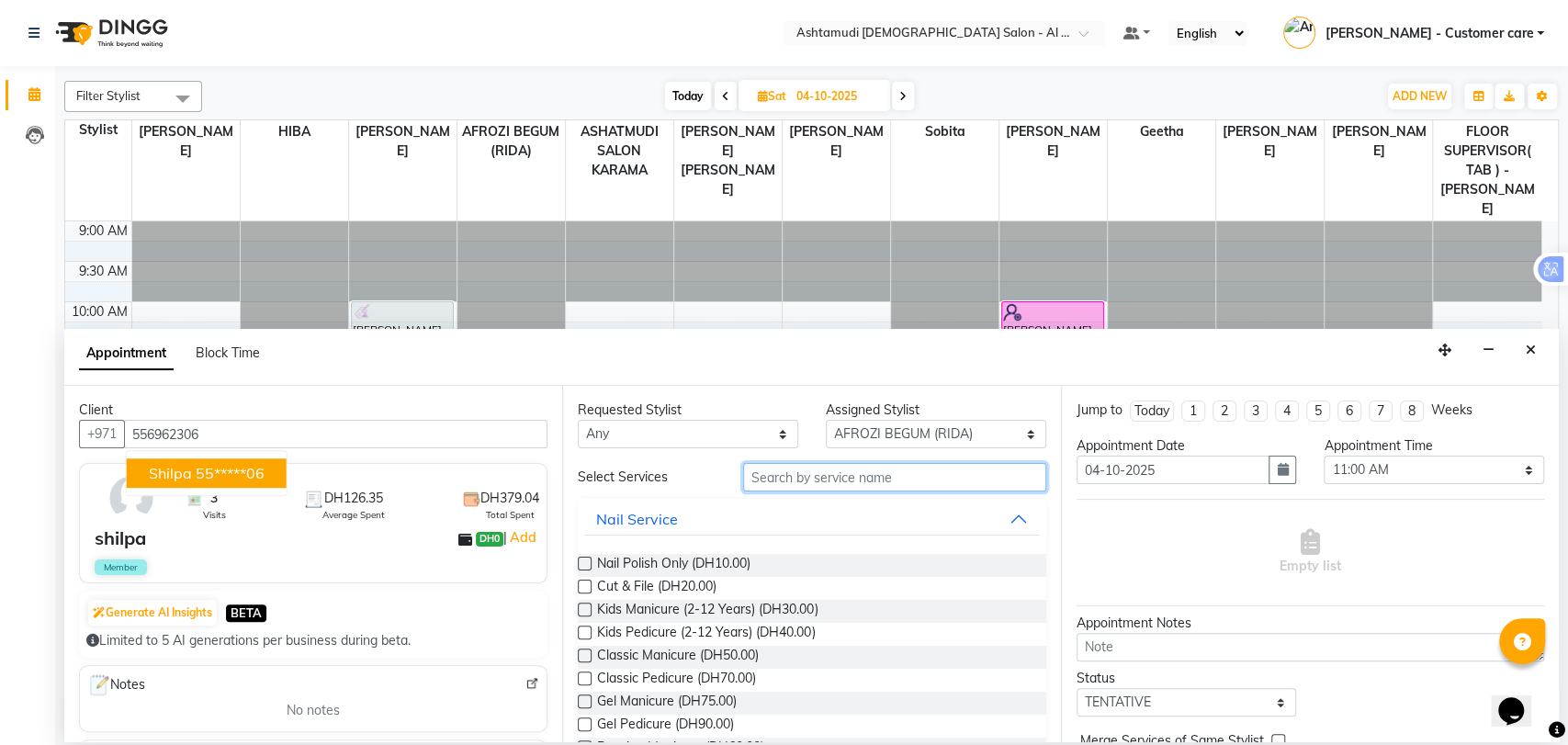
click at [816, 478] on input "text" at bounding box center [895, 477] width 303 height 28
click at [765, 480] on input "text" at bounding box center [895, 477] width 303 height 28
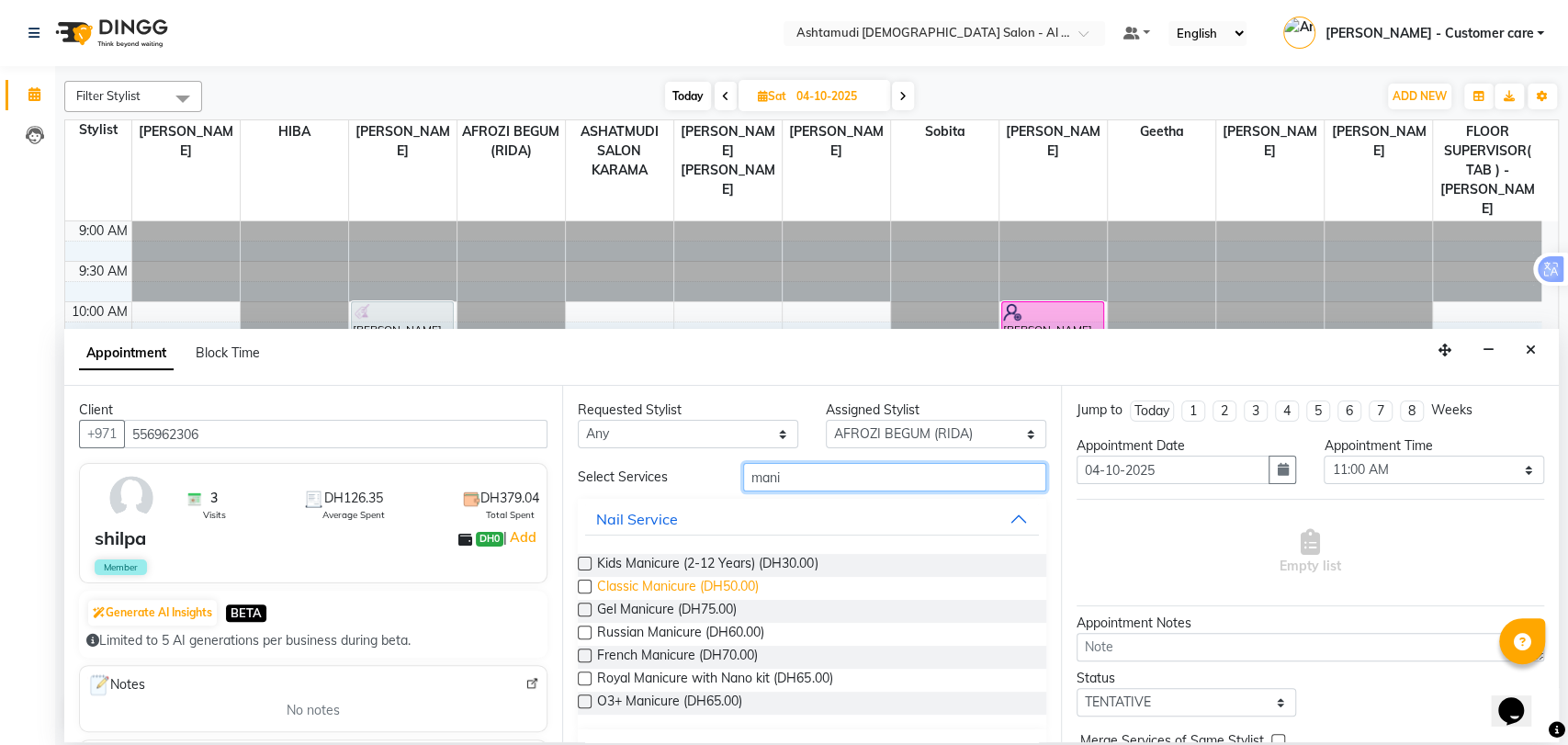
type input "mani"
click at [713, 589] on span "Classic Manicure (DH50.00)" at bounding box center [678, 589] width 162 height 23
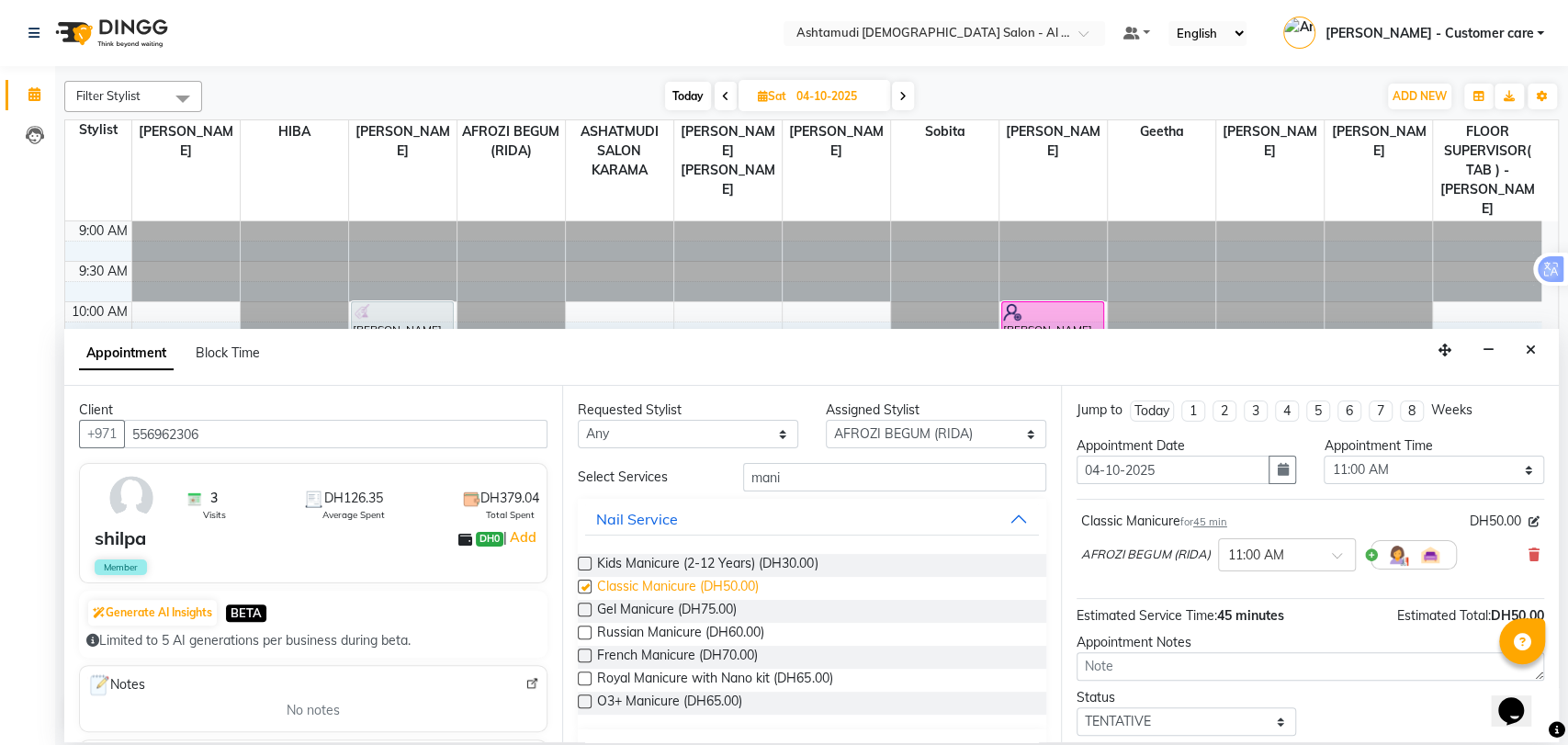
checkbox input "false"
click at [773, 481] on input "mani" at bounding box center [895, 477] width 303 height 28
click at [773, 480] on input "mani" at bounding box center [895, 477] width 303 height 28
type input "pedi"
click at [737, 584] on span "Classic Pedicure (DH70.00)" at bounding box center [677, 589] width 159 height 23
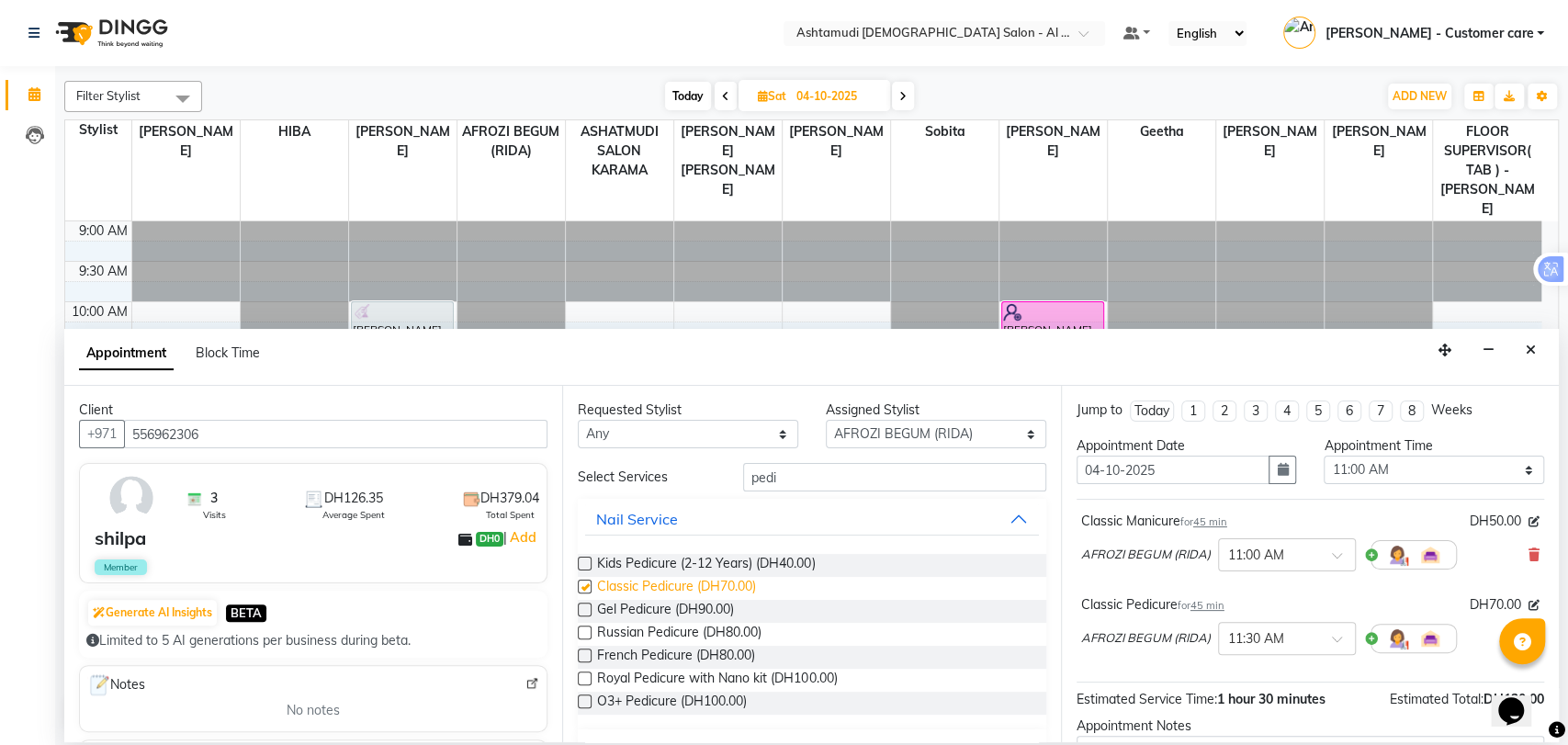
checkbox input "false"
click at [746, 484] on input "pedi" at bounding box center [895, 477] width 303 height 28
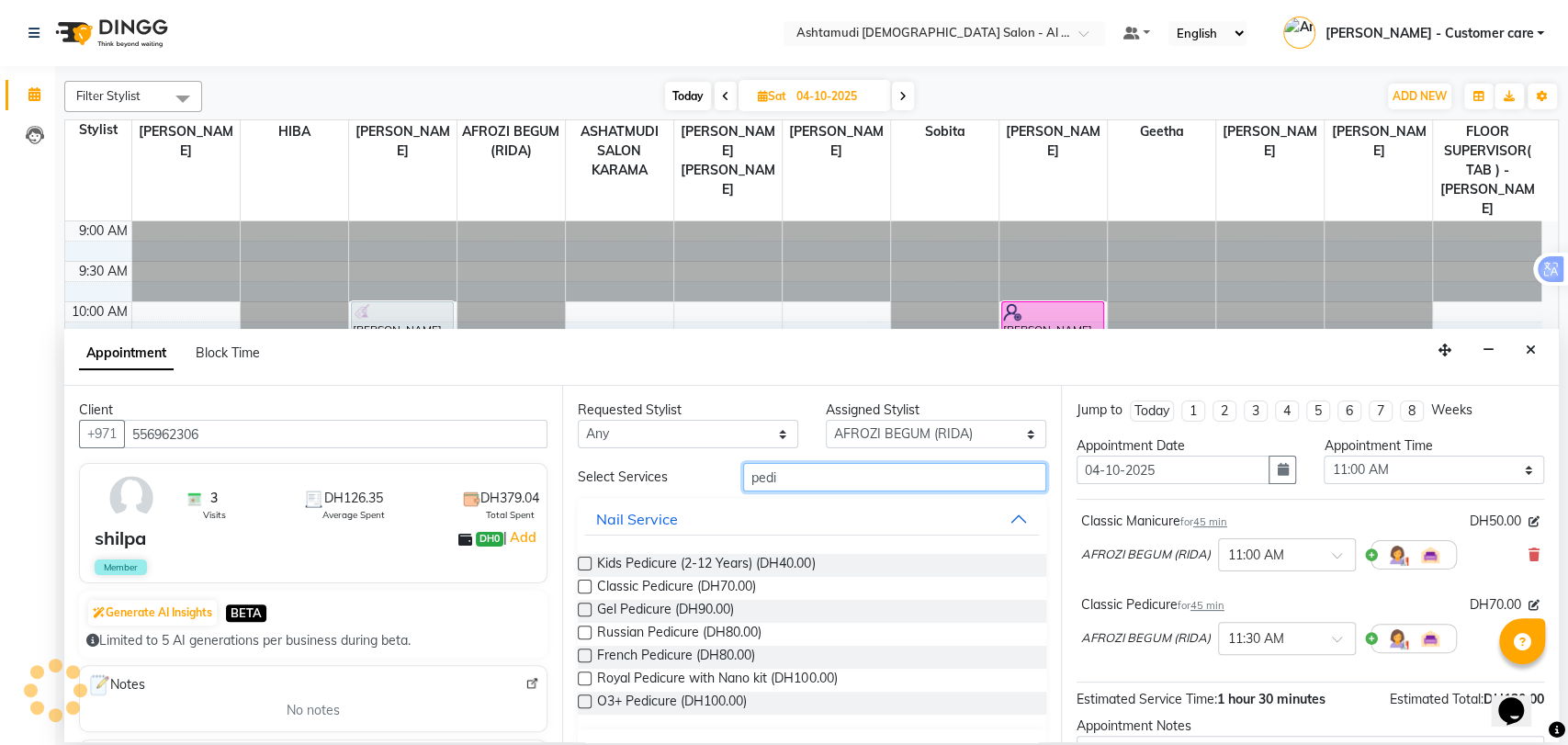
click at [747, 480] on input "pedi" at bounding box center [895, 477] width 303 height 28
click at [750, 480] on input "pedi" at bounding box center [895, 477] width 303 height 28
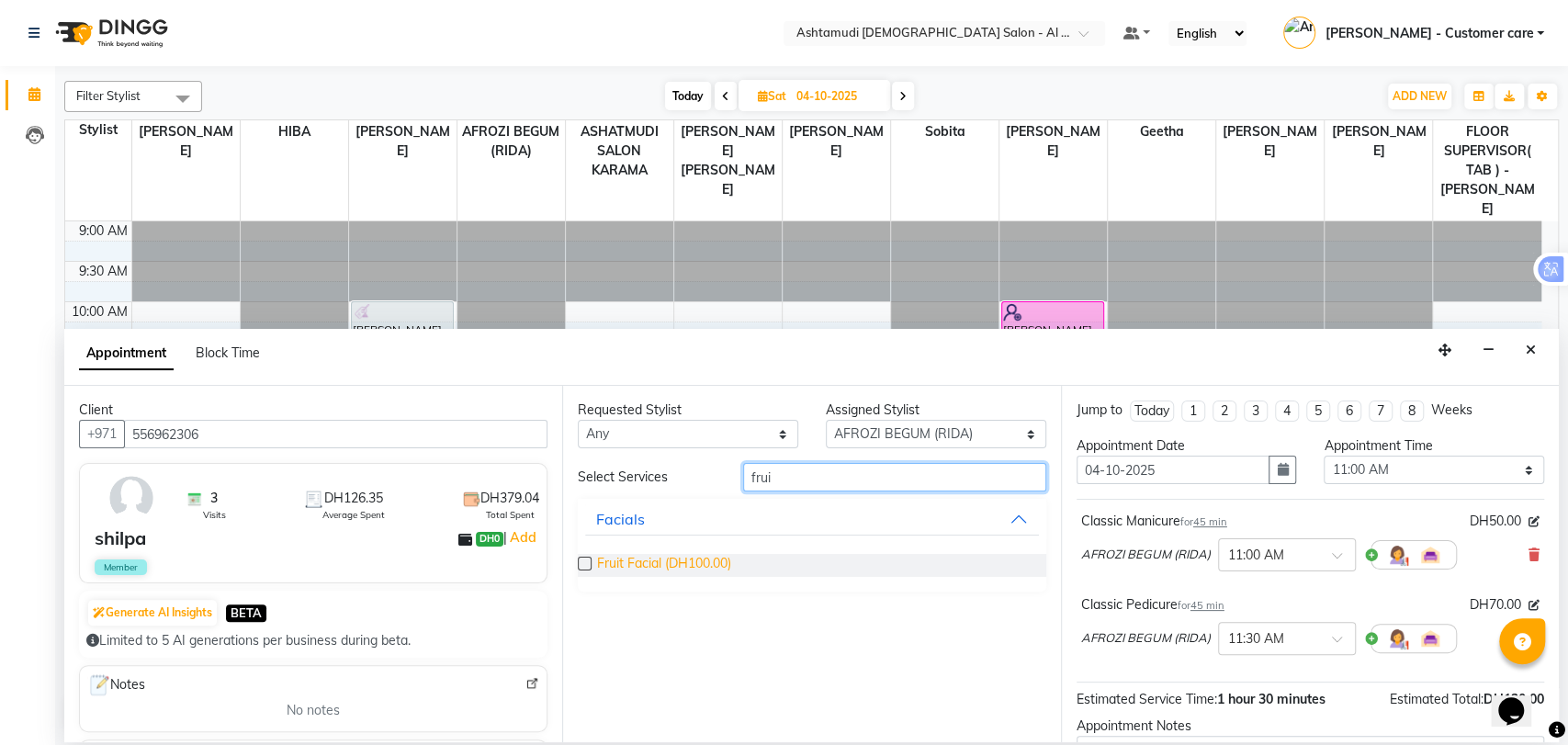
type input "frui"
click at [717, 561] on span "Fruit Facial (DH100.00)" at bounding box center [664, 566] width 134 height 23
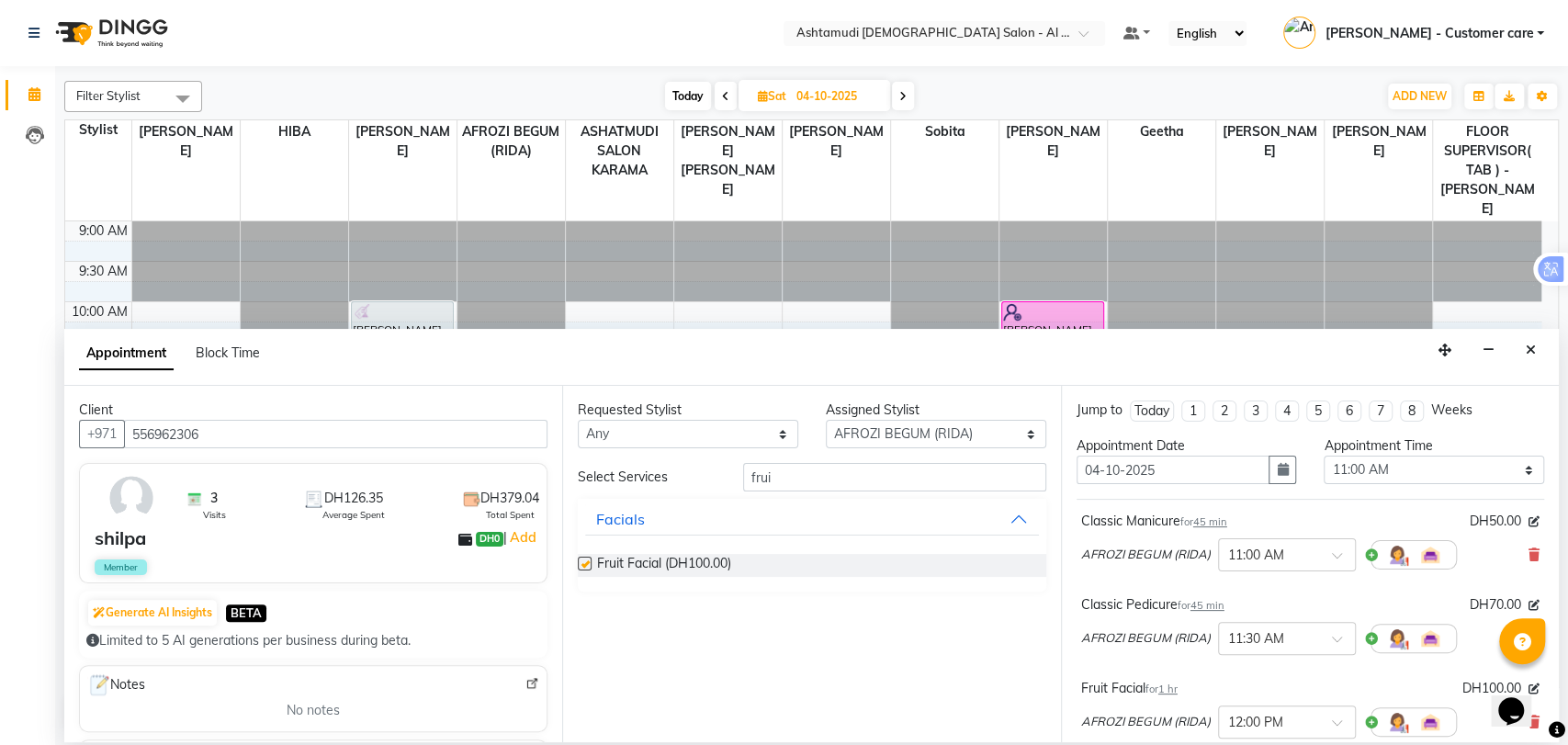
checkbox input "false"
click at [755, 481] on input "frui" at bounding box center [895, 477] width 303 height 28
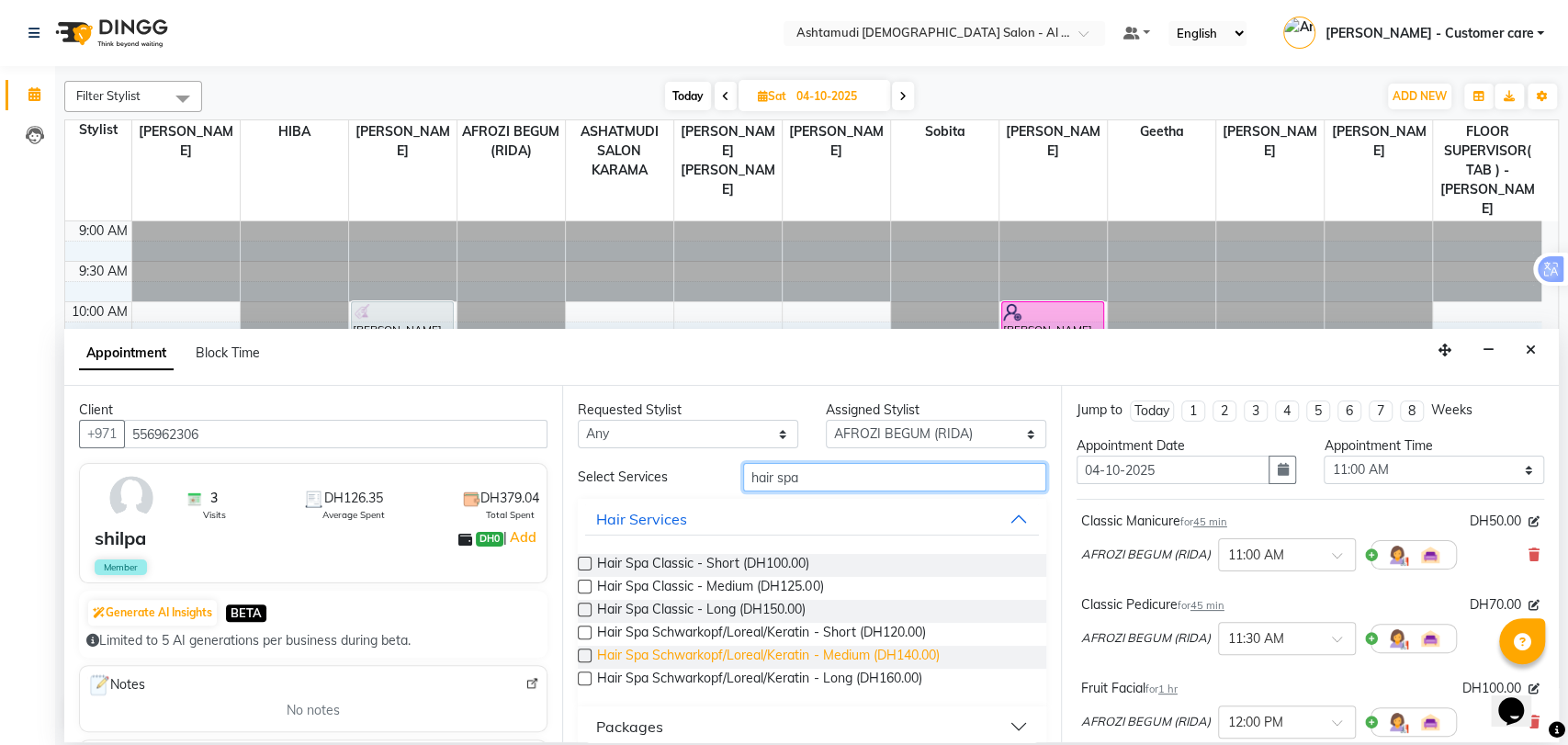
type input "hair spa"
click at [816, 657] on span "Hair Spa Schwarkopf/Loreal/Keratin - Medium (DH140.00)" at bounding box center [768, 658] width 342 height 23
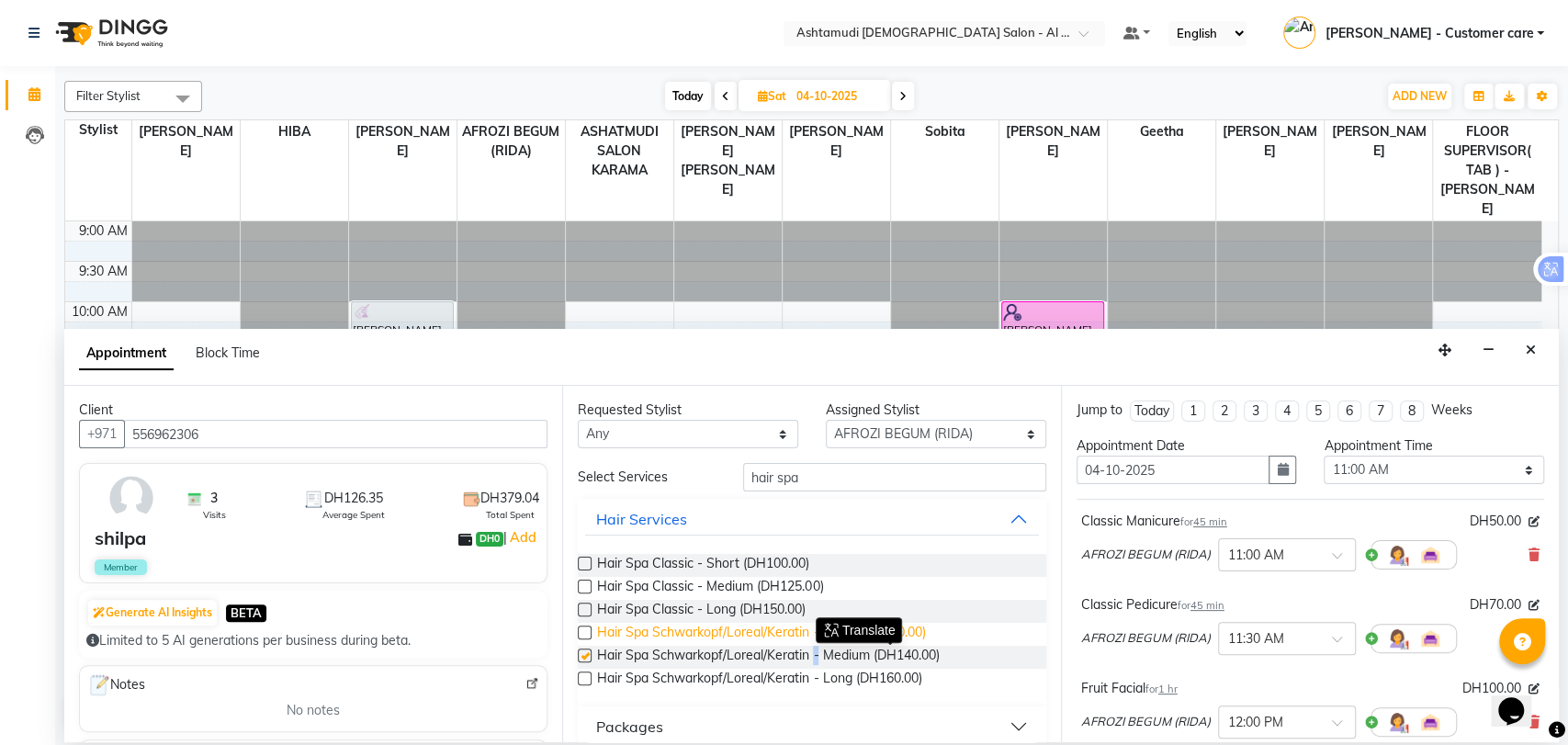
checkbox input "false"
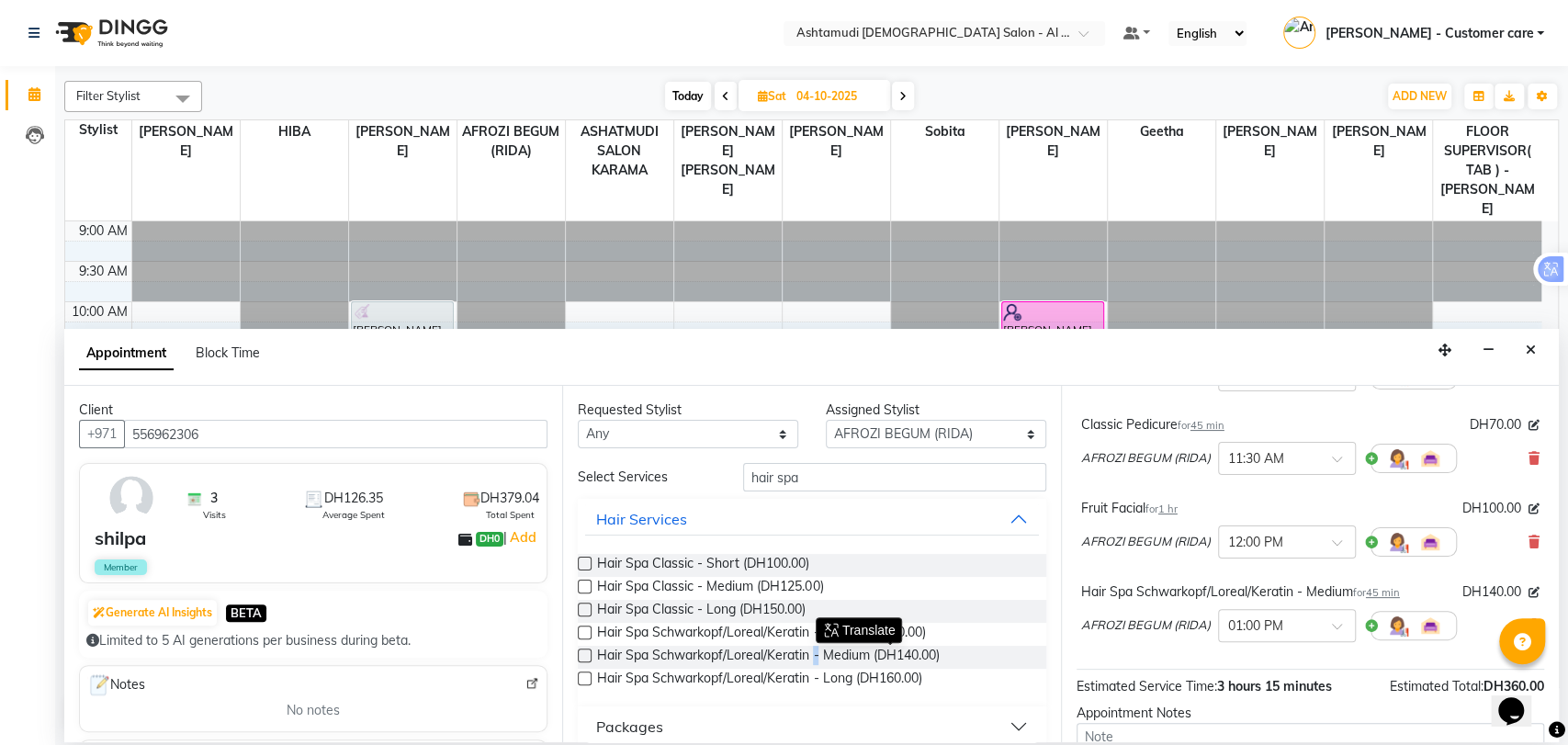
scroll to position [359, 0]
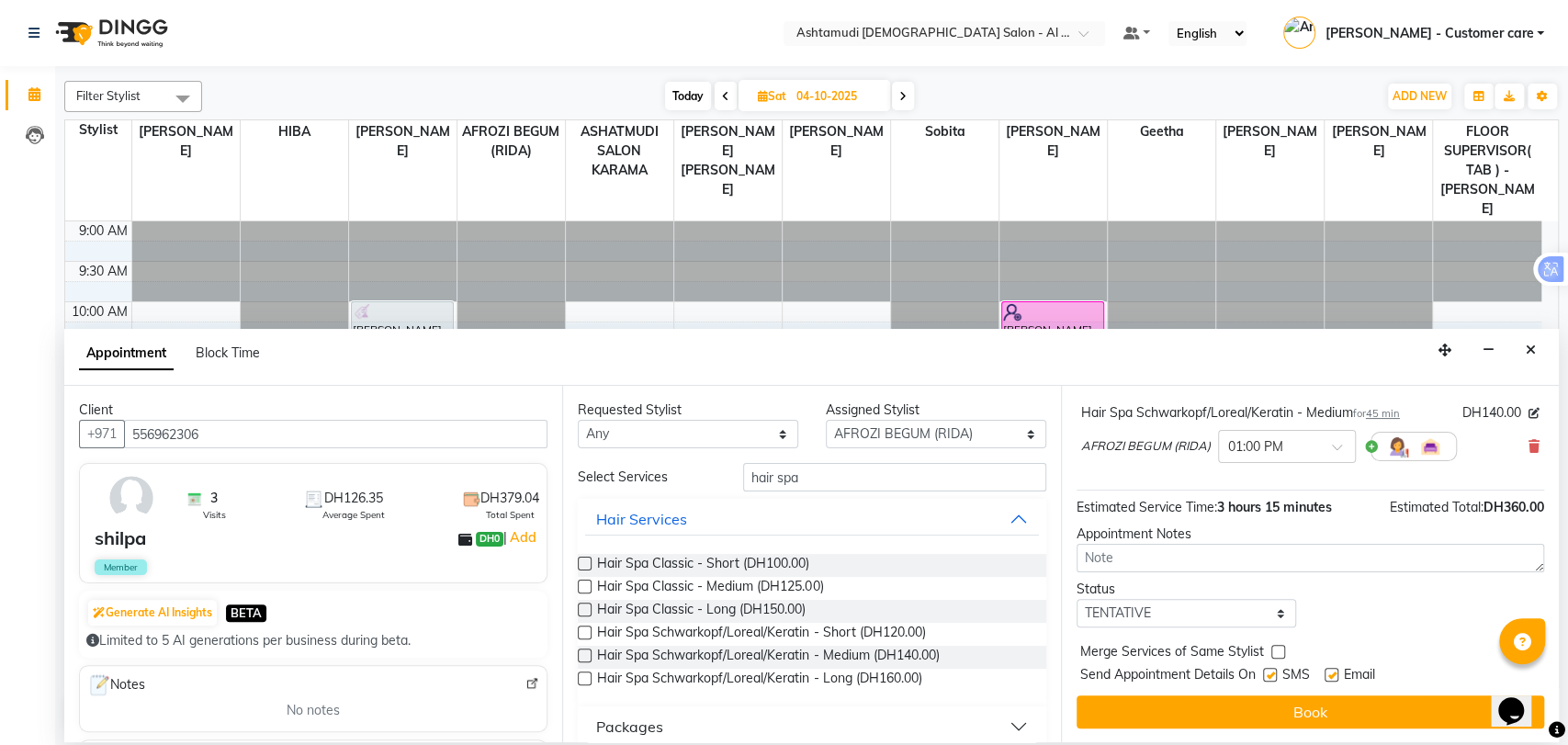
click at [1037, 522] on div "Requested Stylist Any AFROZI BEGUM (RIDA) ANALYN ASHATMUDI SALON KARAMA FLOOR S…" at bounding box center [811, 563] width 498 height 356
click at [1155, 611] on select "Select TENTATIVE CONFIRM UPCOMING" at bounding box center [1186, 613] width 220 height 28
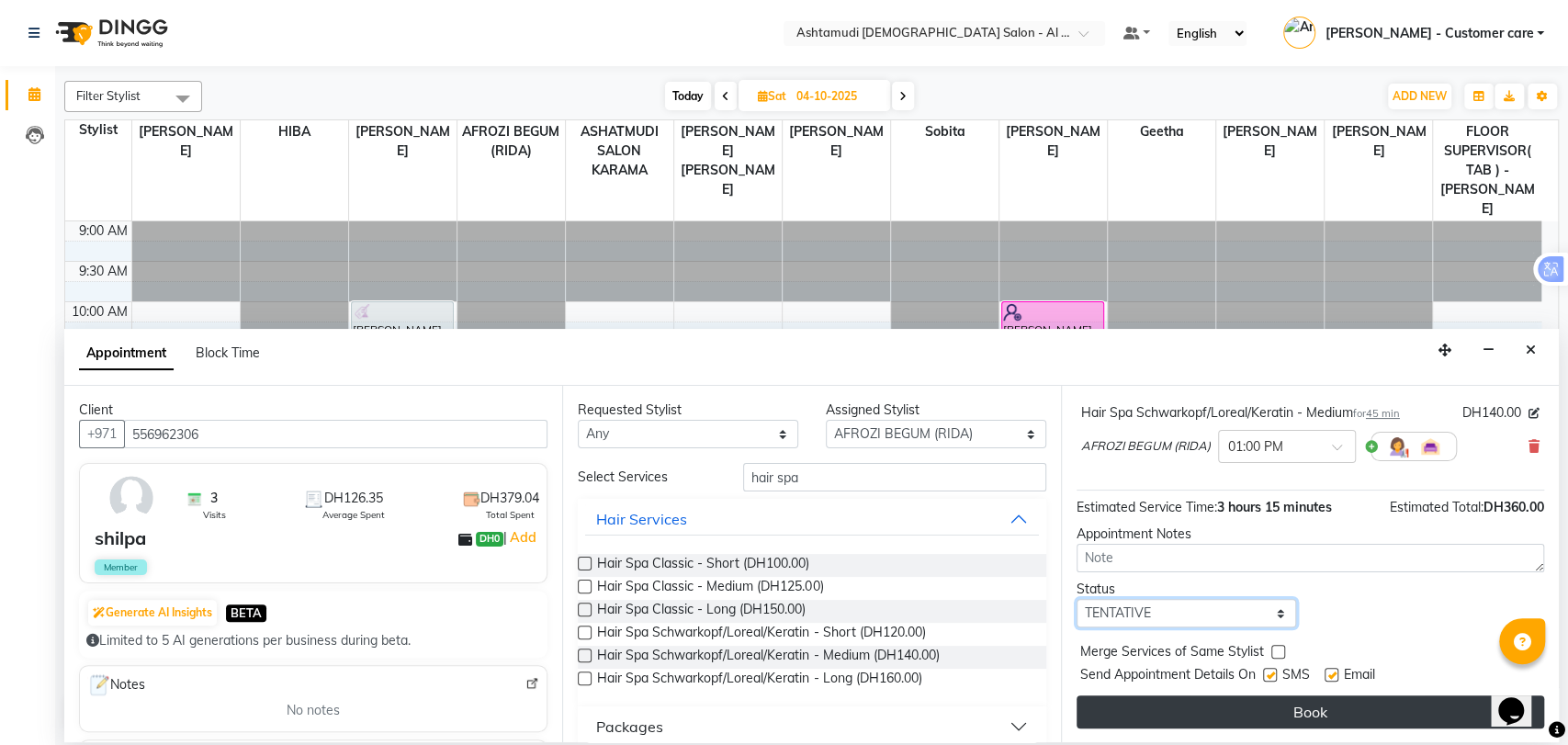
select select "upcoming"
click at [1077, 599] on select "Select TENTATIVE CONFIRM UPCOMING" at bounding box center [1186, 613] width 220 height 28
click at [1154, 705] on button "Book" at bounding box center [1311, 712] width 468 height 33
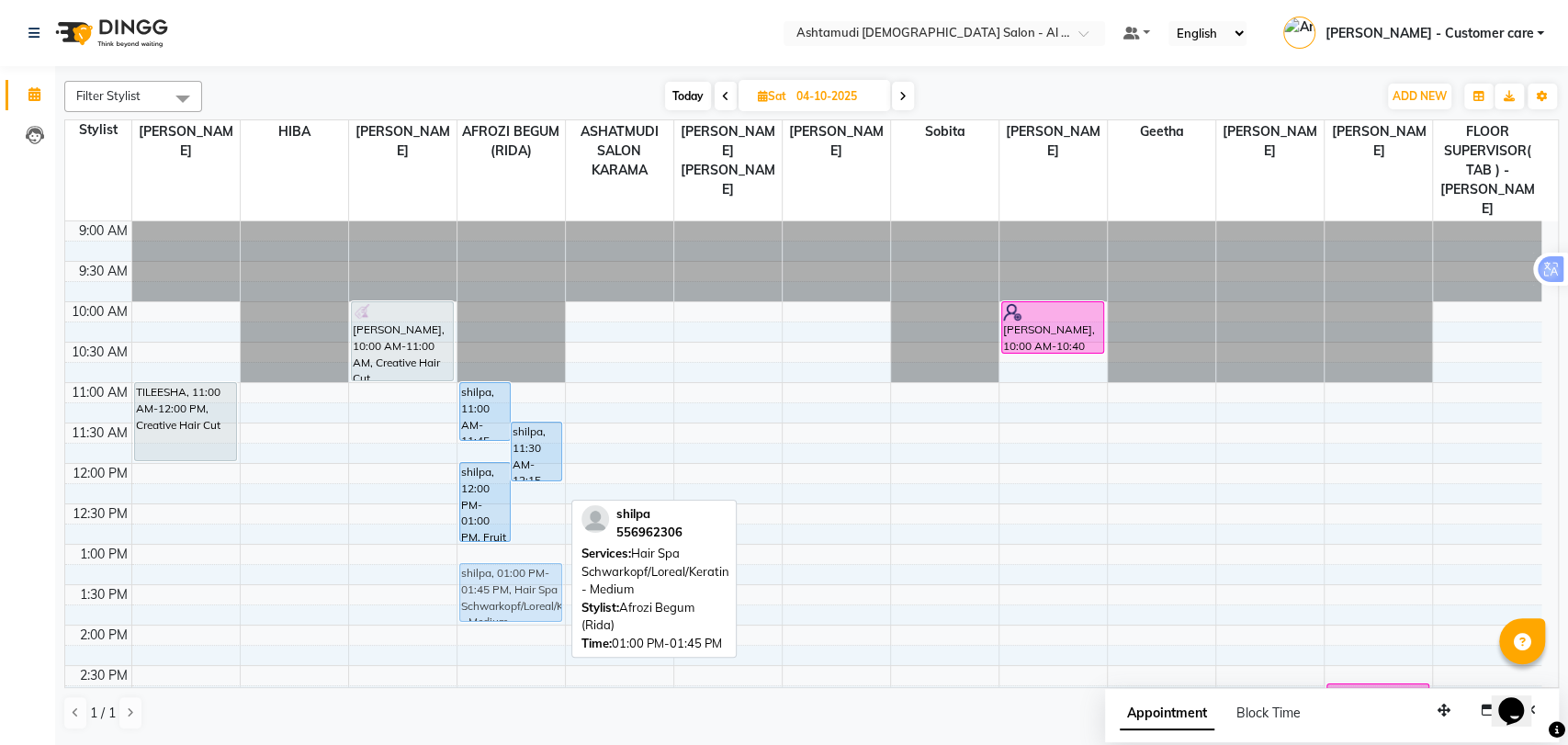
drag, startPoint x: 478, startPoint y: 526, endPoint x: 497, endPoint y: 551, distance: 31.4
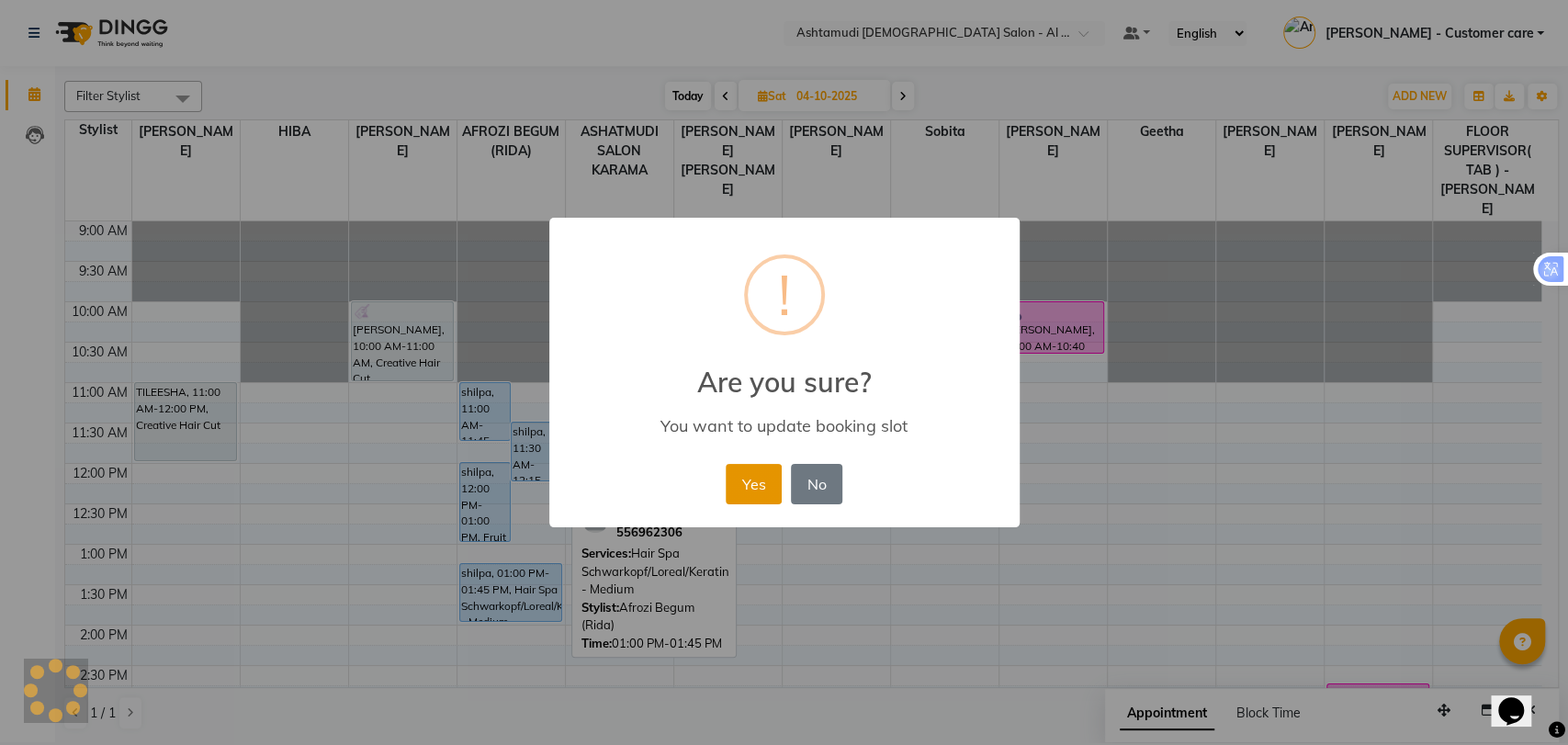
click at [767, 486] on button "Yes" at bounding box center [754, 485] width 56 height 41
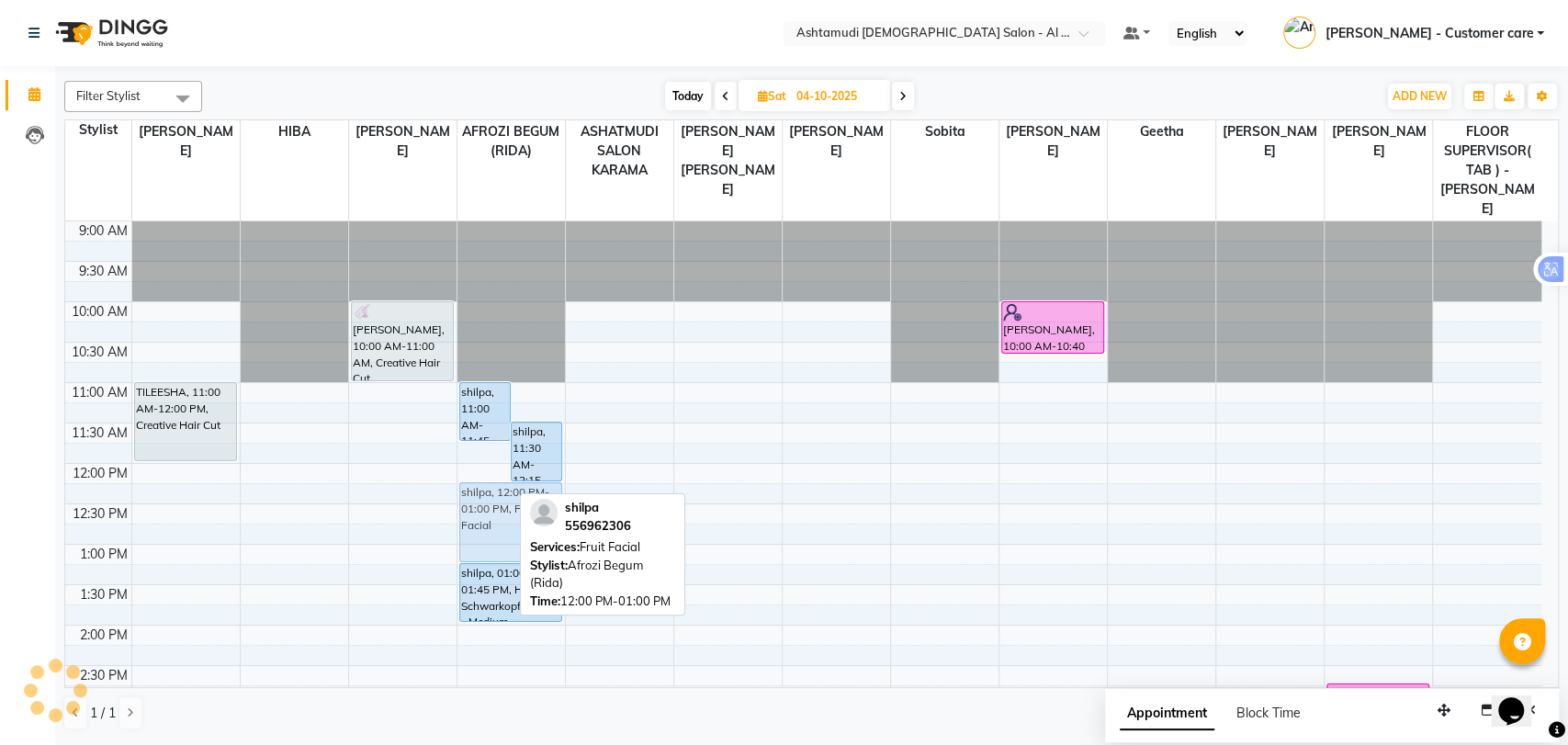
drag, startPoint x: 491, startPoint y: 456, endPoint x: 526, endPoint y: 486, distance: 46.1
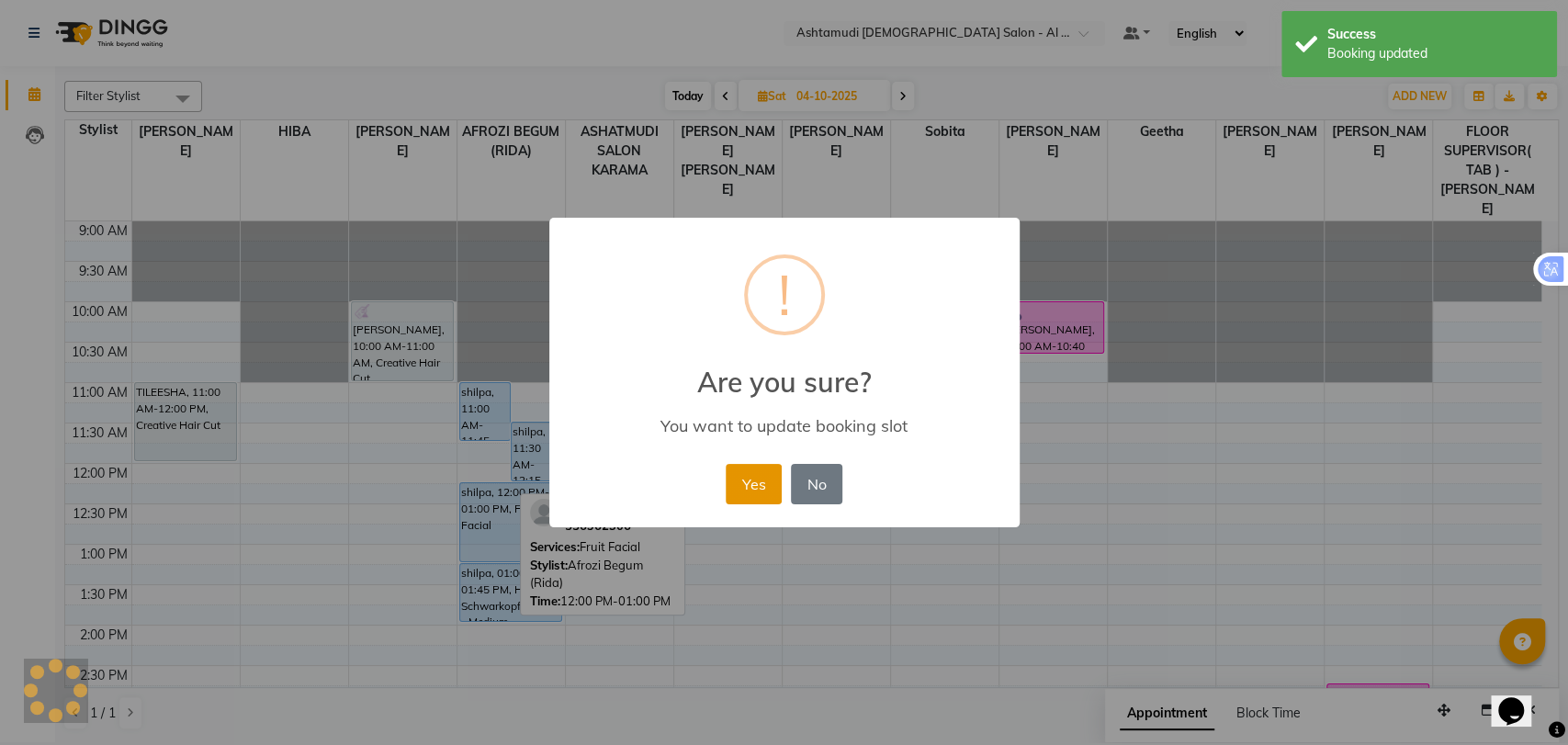
click at [753, 480] on button "Yes" at bounding box center [754, 485] width 56 height 41
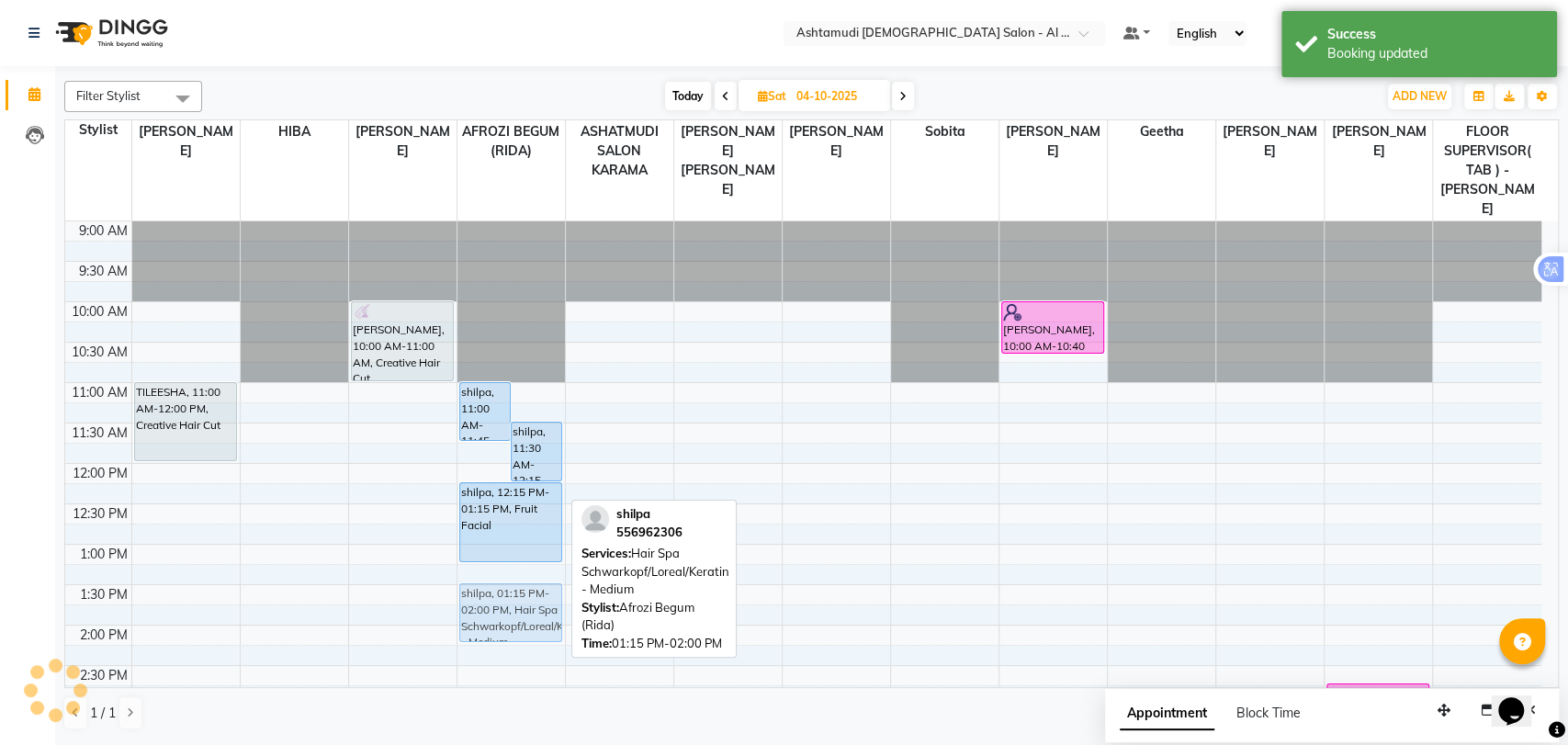
drag, startPoint x: 478, startPoint y: 553, endPoint x: 492, endPoint y: 573, distance: 24.4
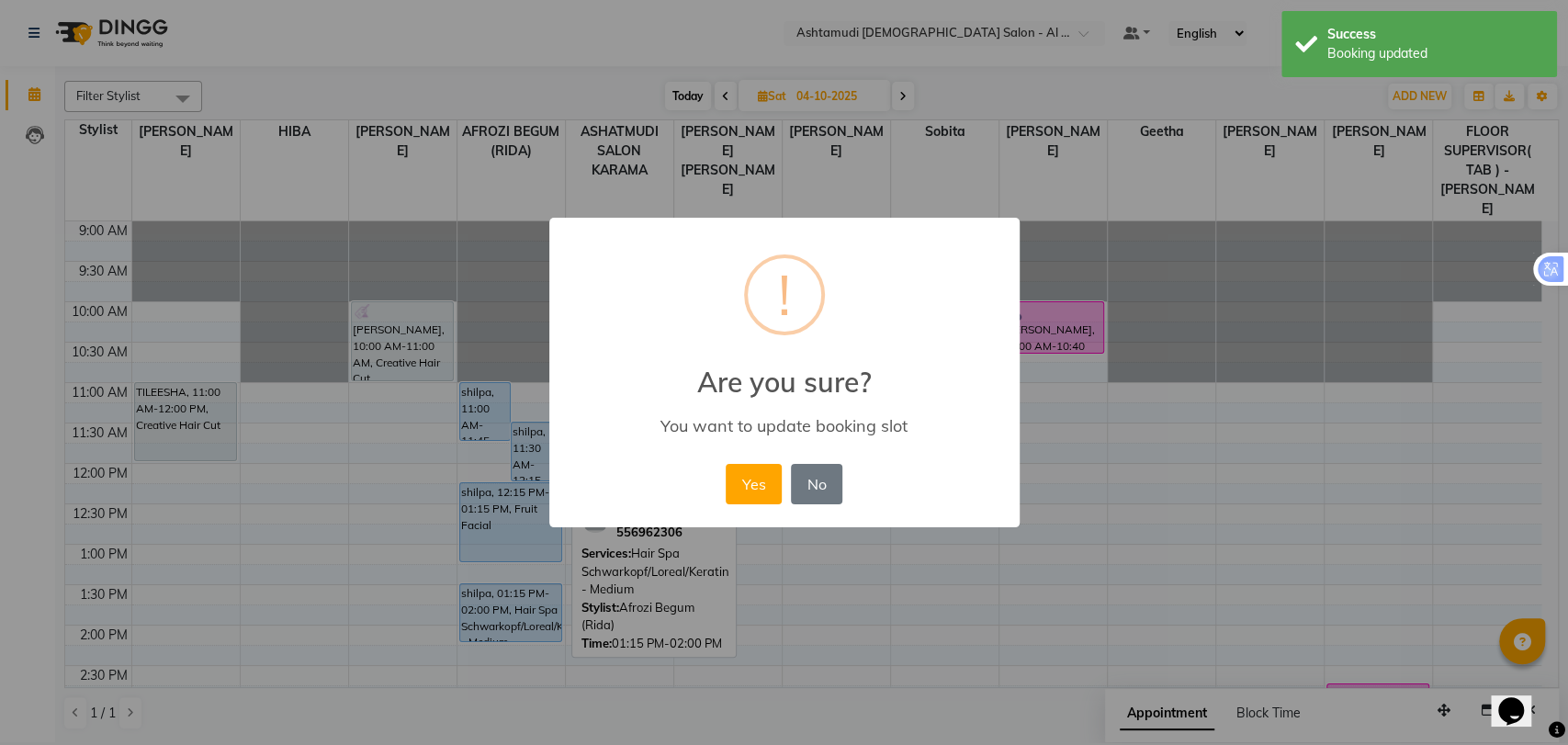
drag, startPoint x: 739, startPoint y: 493, endPoint x: 761, endPoint y: 459, distance: 40.5
click at [761, 459] on div "Yes No No" at bounding box center [784, 484] width 126 height 50
click at [751, 475] on button "Yes" at bounding box center [754, 485] width 56 height 41
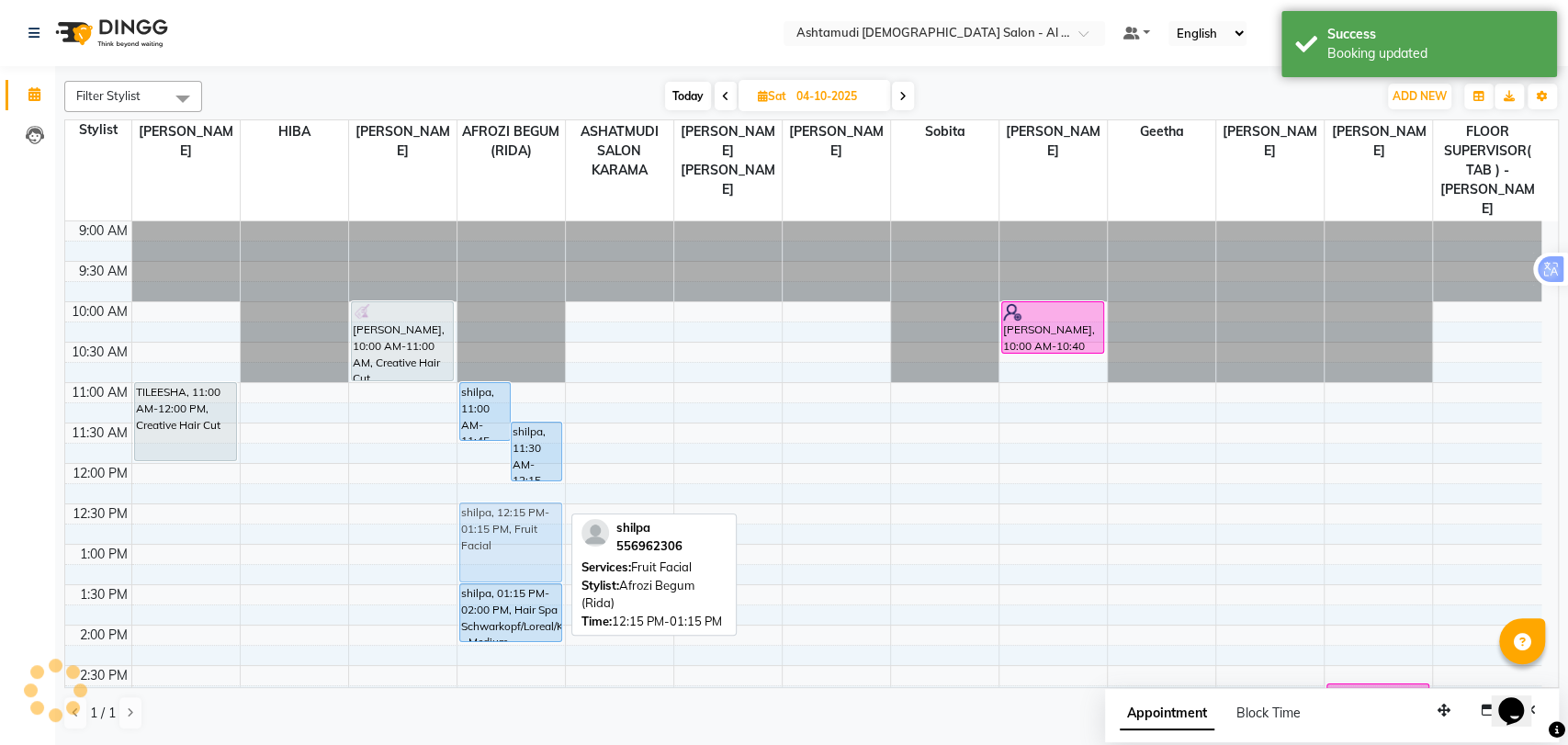
drag, startPoint x: 515, startPoint y: 479, endPoint x: 522, endPoint y: 504, distance: 26.0
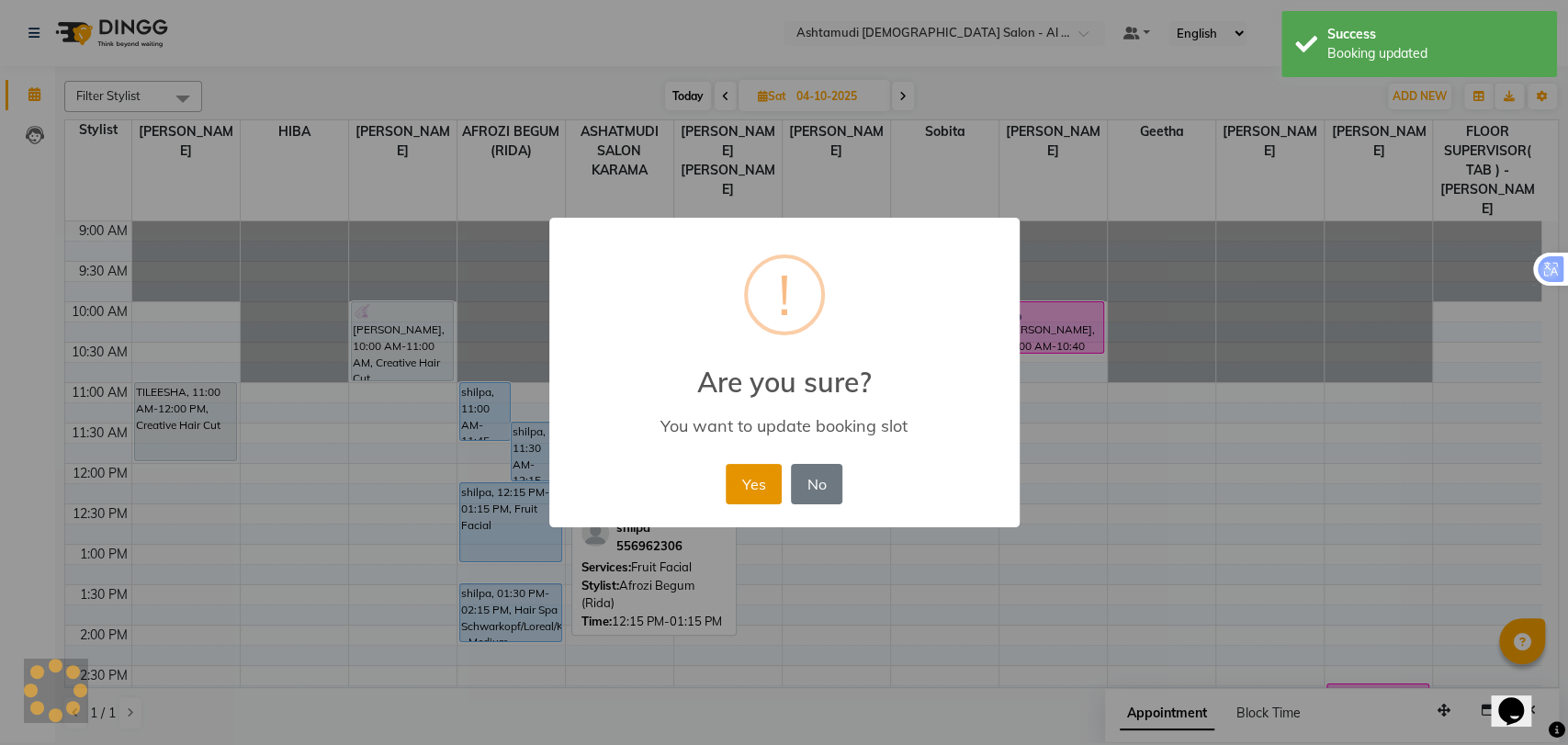
click at [752, 479] on button "Yes" at bounding box center [754, 485] width 56 height 41
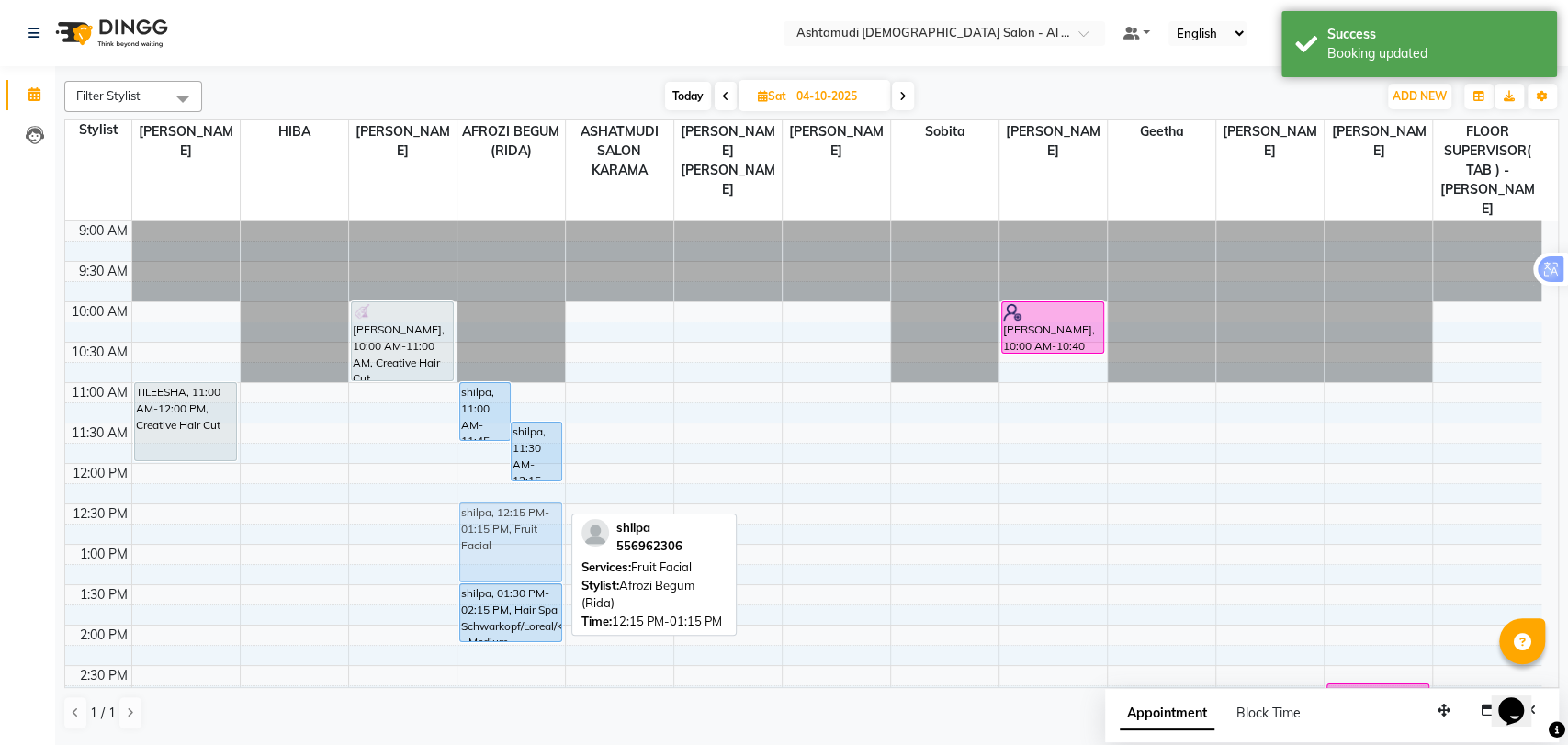
drag, startPoint x: 484, startPoint y: 472, endPoint x: 492, endPoint y: 499, distance: 28.2
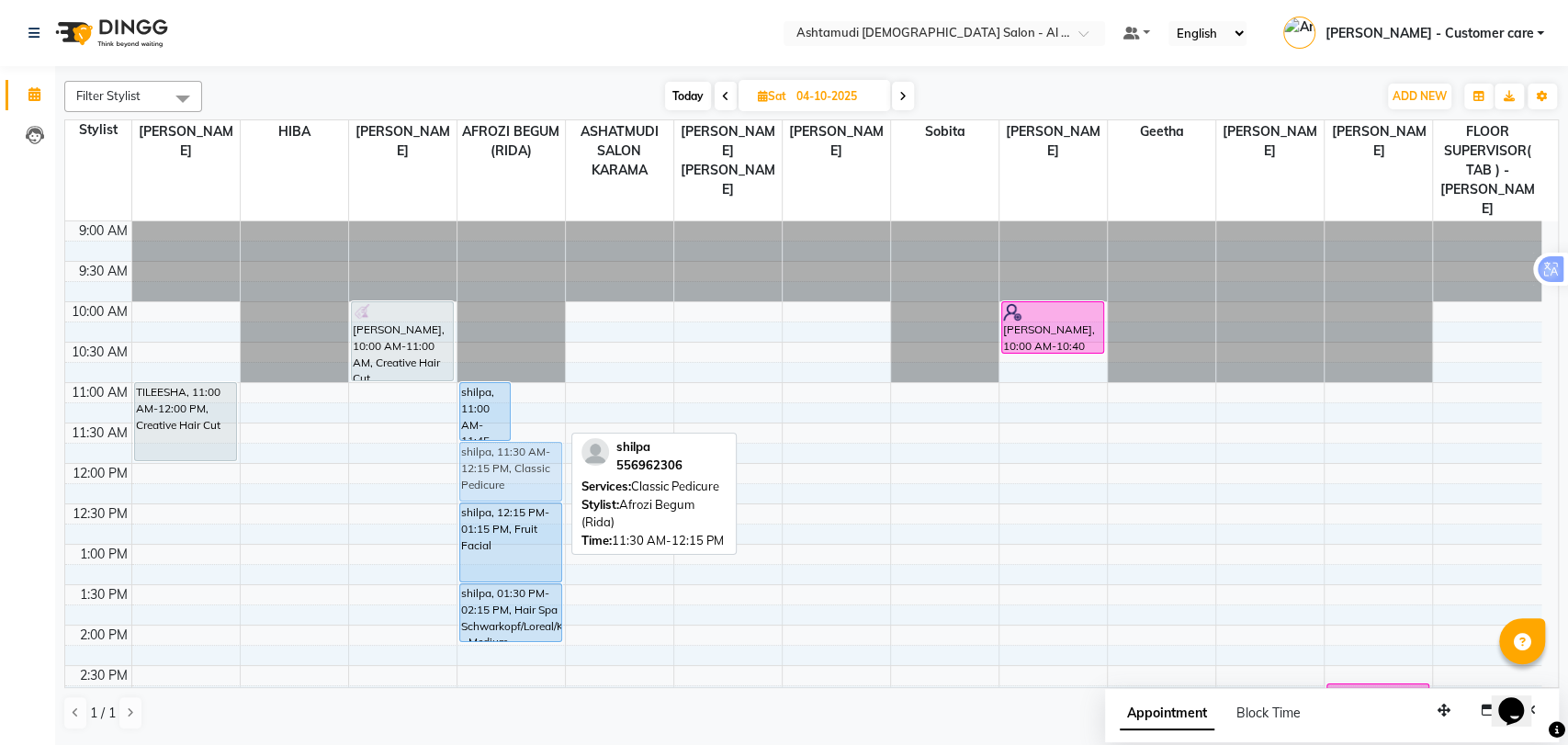
drag, startPoint x: 545, startPoint y: 402, endPoint x: 538, endPoint y: 424, distance: 23.1
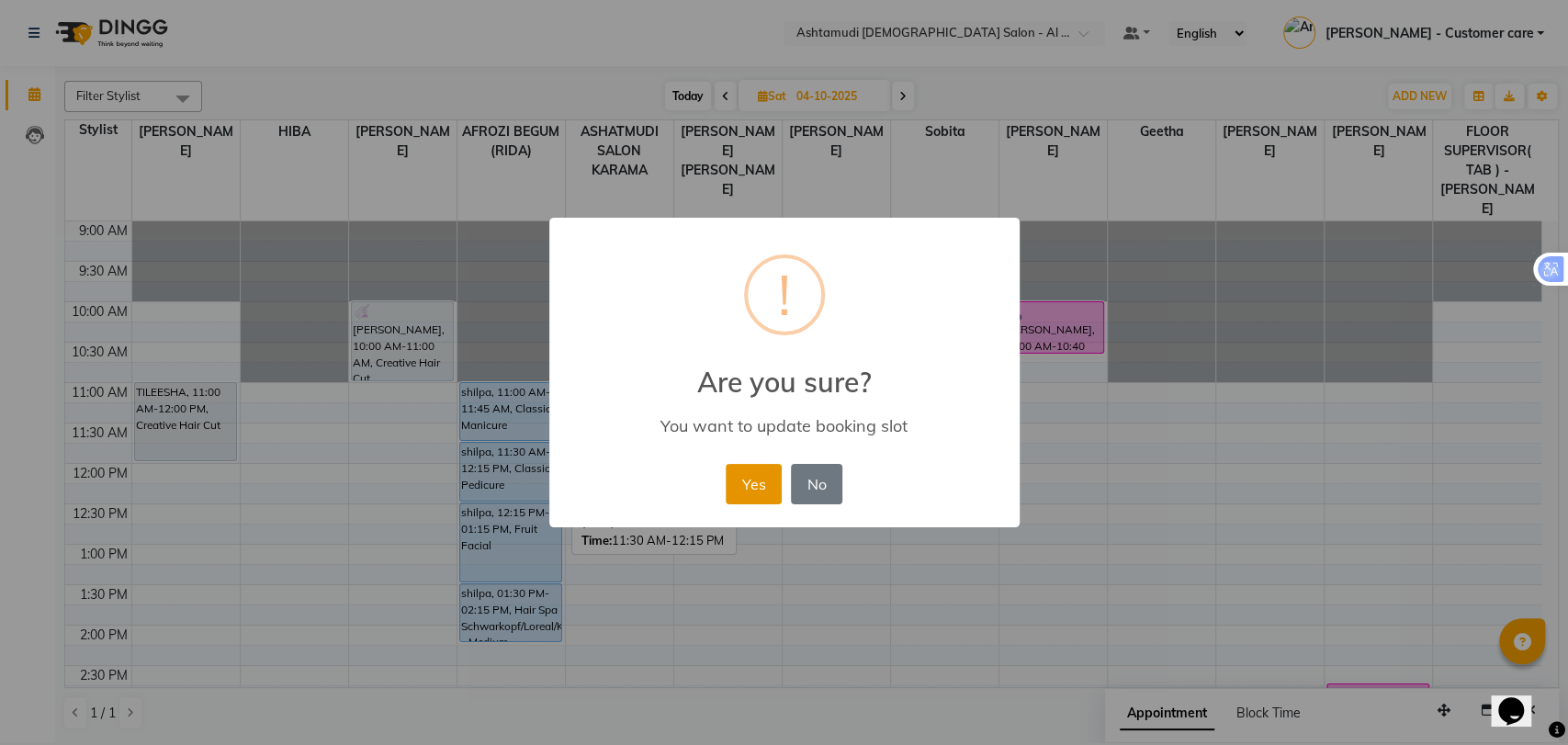
click at [757, 478] on button "Yes" at bounding box center [754, 485] width 56 height 41
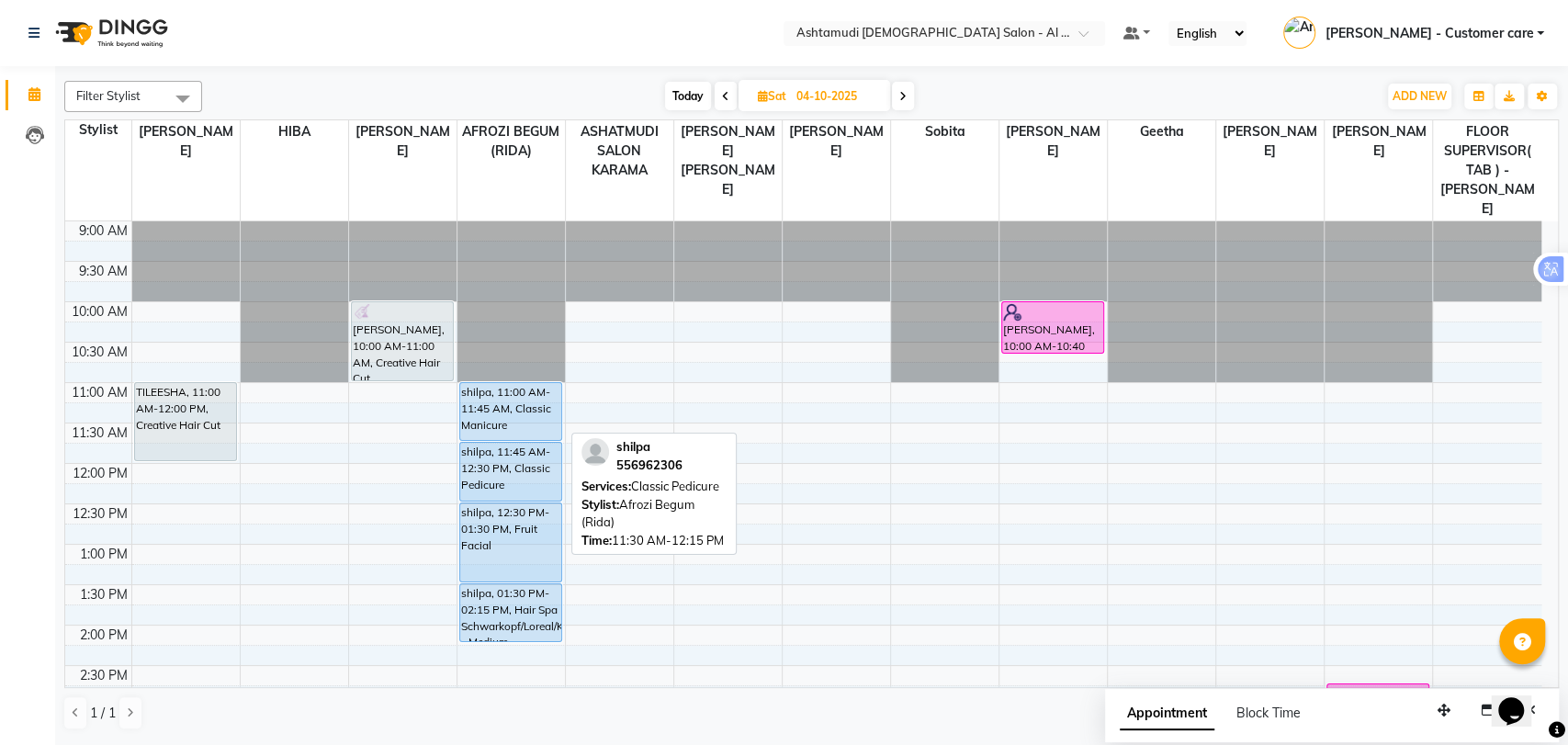
click at [691, 85] on span "Today" at bounding box center [687, 95] width 46 height 28
type input "02-10-2025"
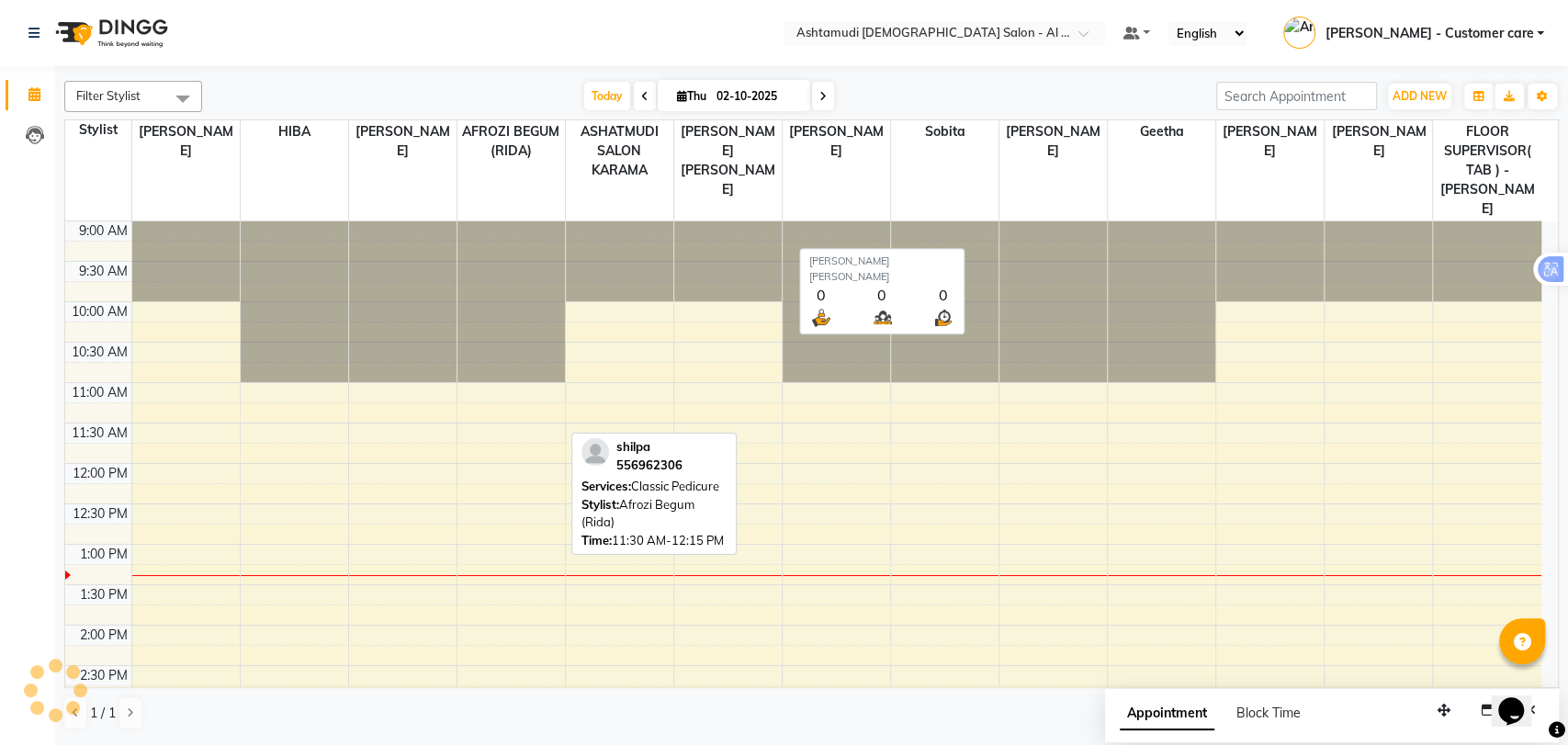
scroll to position [322, 0]
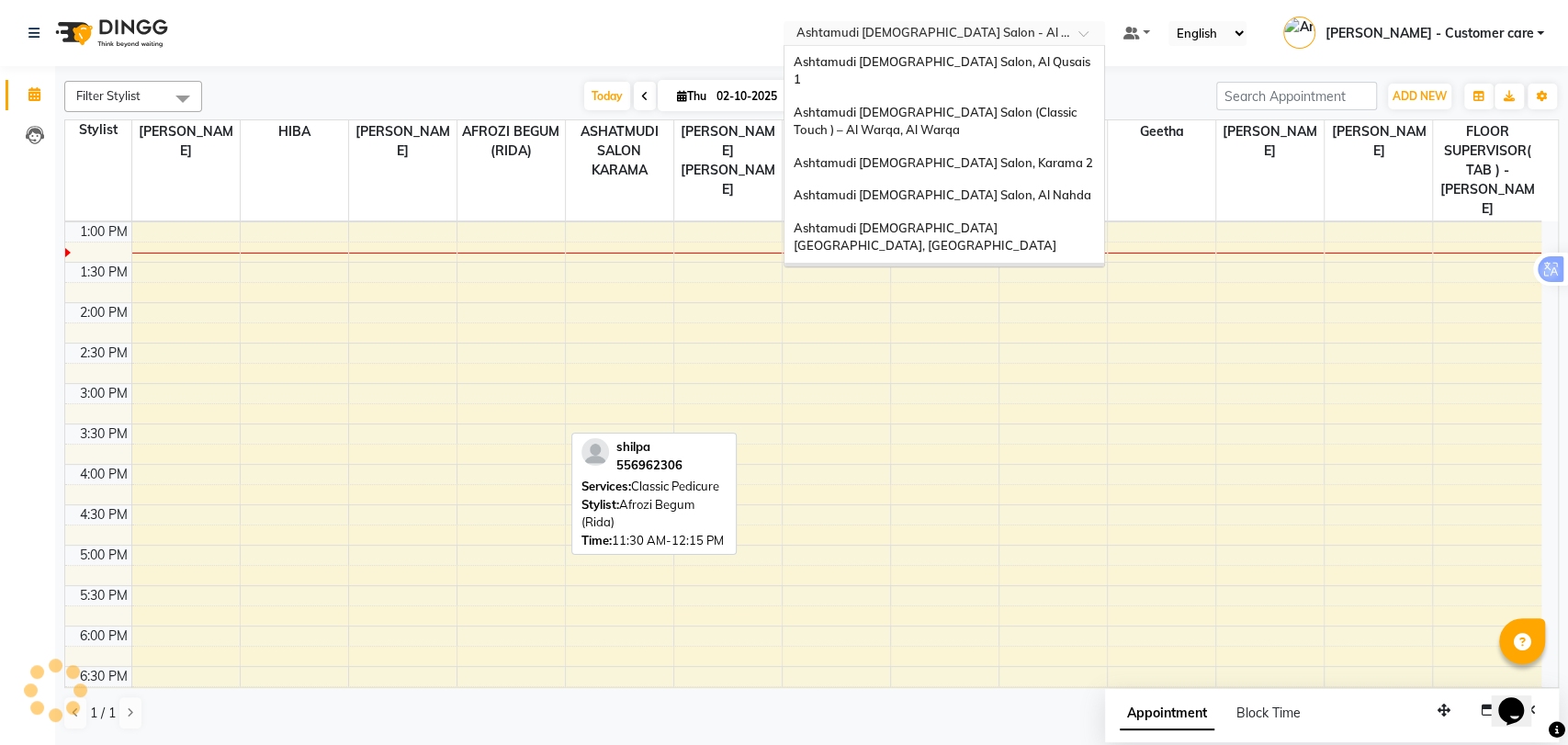
click at [1097, 32] on div at bounding box center [944, 34] width 321 height 18
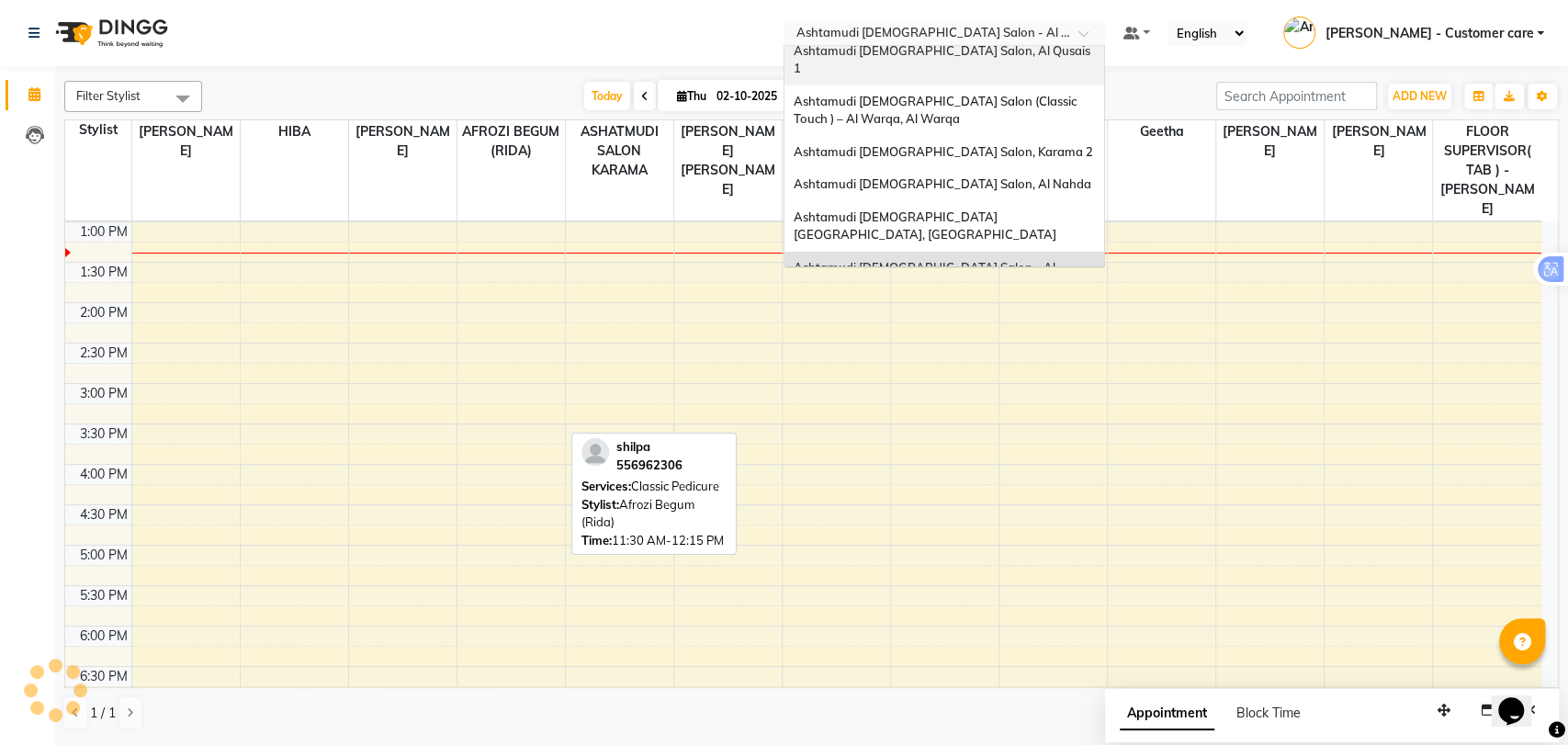
click at [1005, 45] on ng-dropdown-panel "Ashtamudi Ladies Salon, Al Qusais 1 Ashtamudi Ladies Salon (Classic Touch ) – A…" at bounding box center [944, 155] width 321 height 222
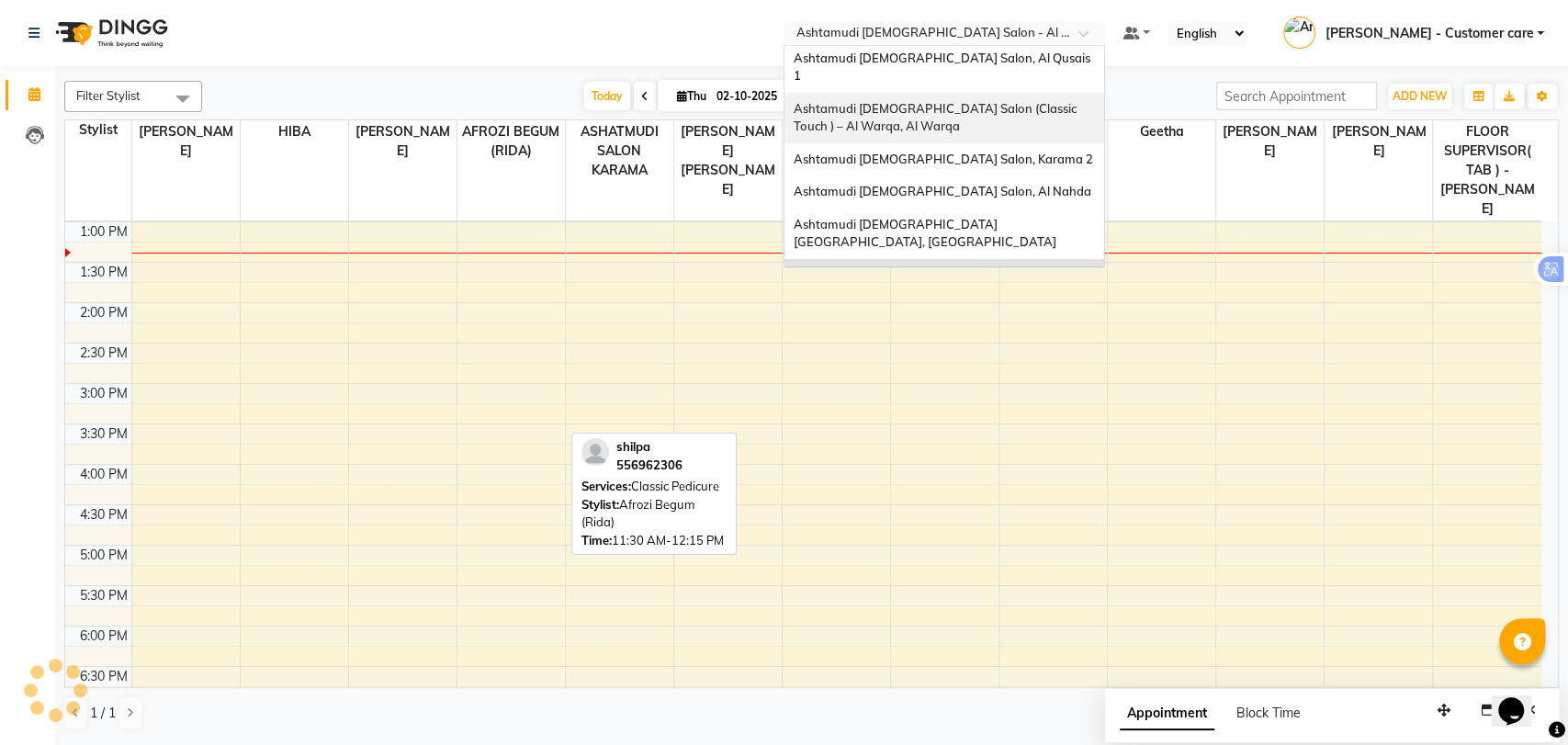
scroll to position [0, 0]
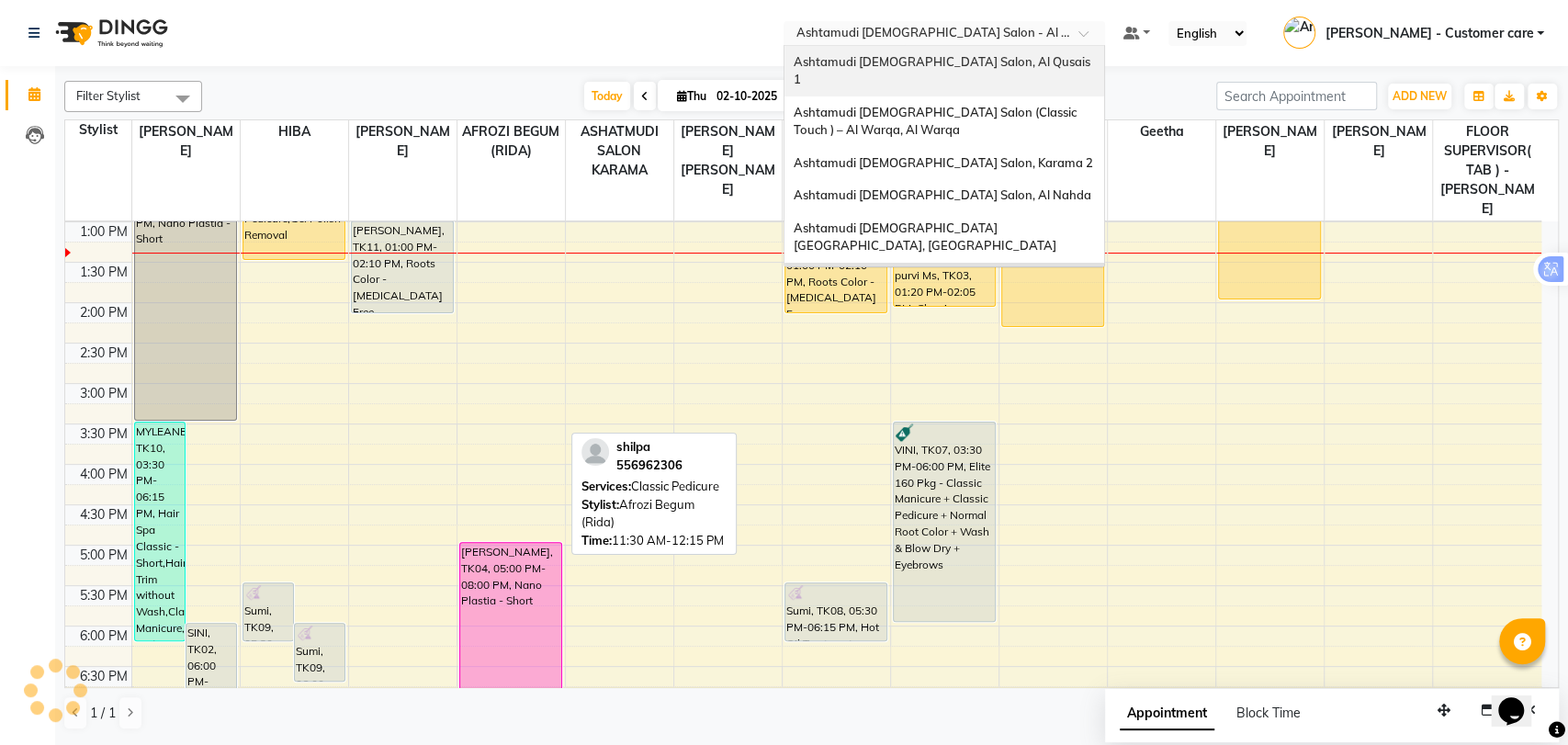
click at [971, 60] on span "Ashtamudi [DEMOGRAPHIC_DATA] Salon, Al Qusais 1" at bounding box center [944, 71] width 299 height 33
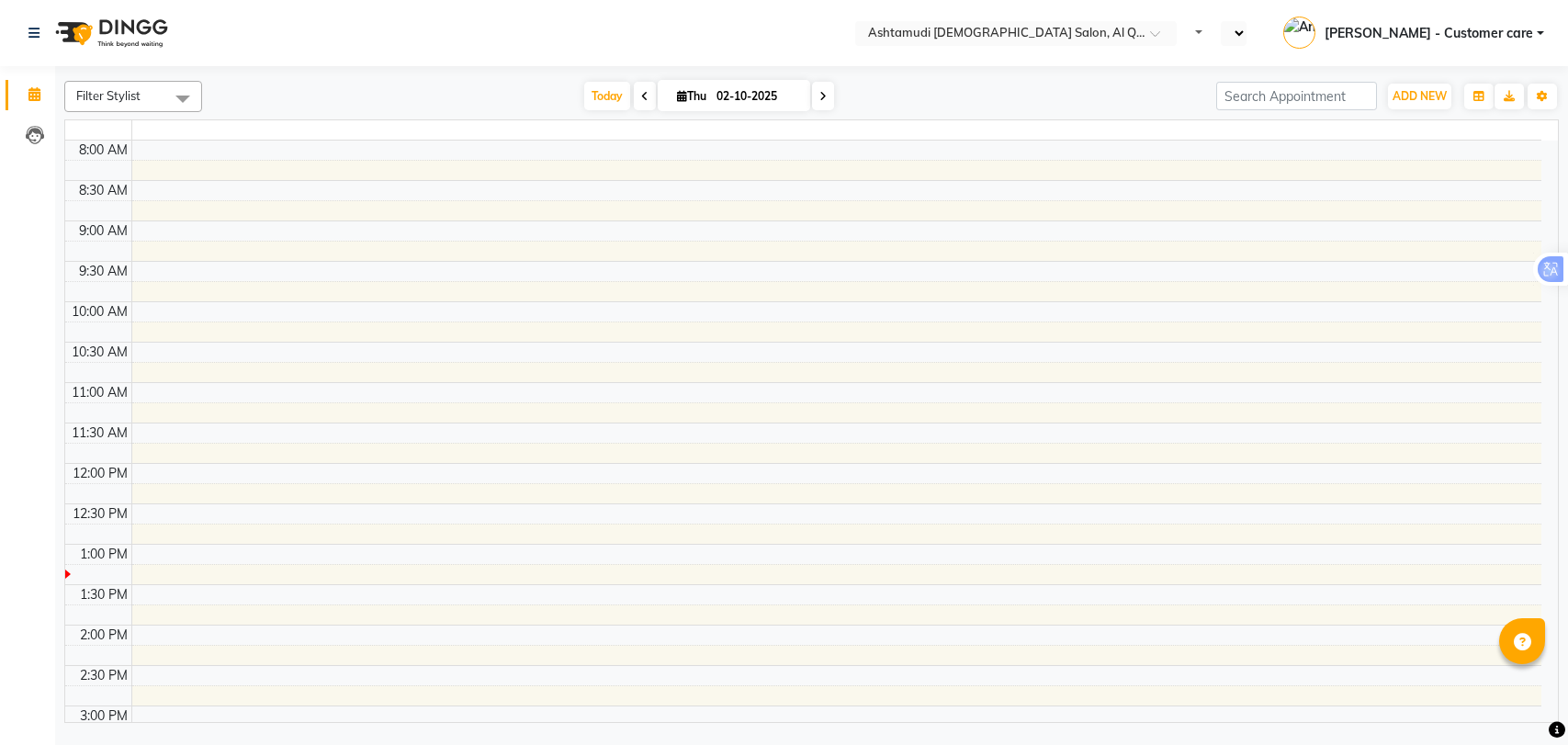
select select "en"
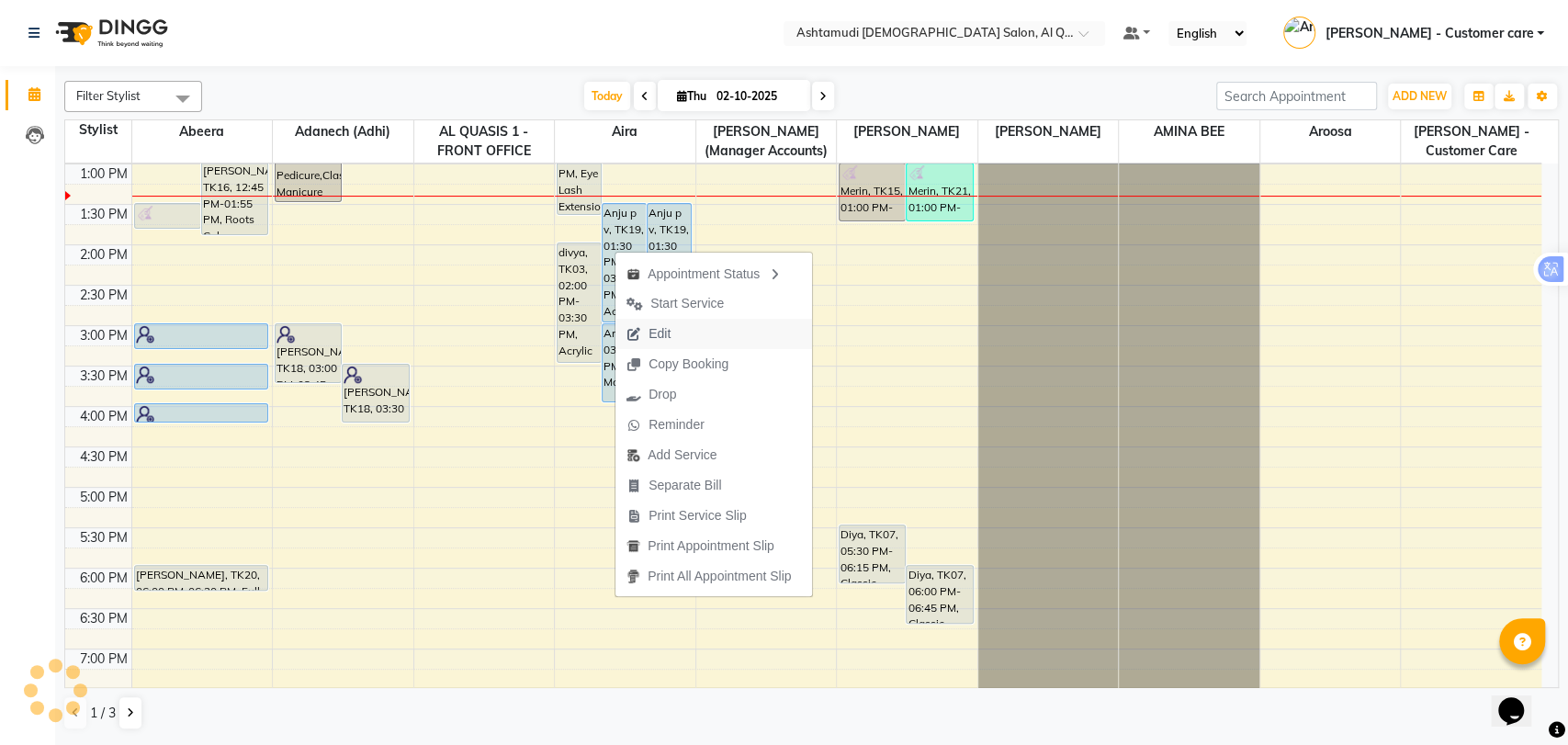
click at [677, 334] on span "Edit" at bounding box center [649, 333] width 66 height 30
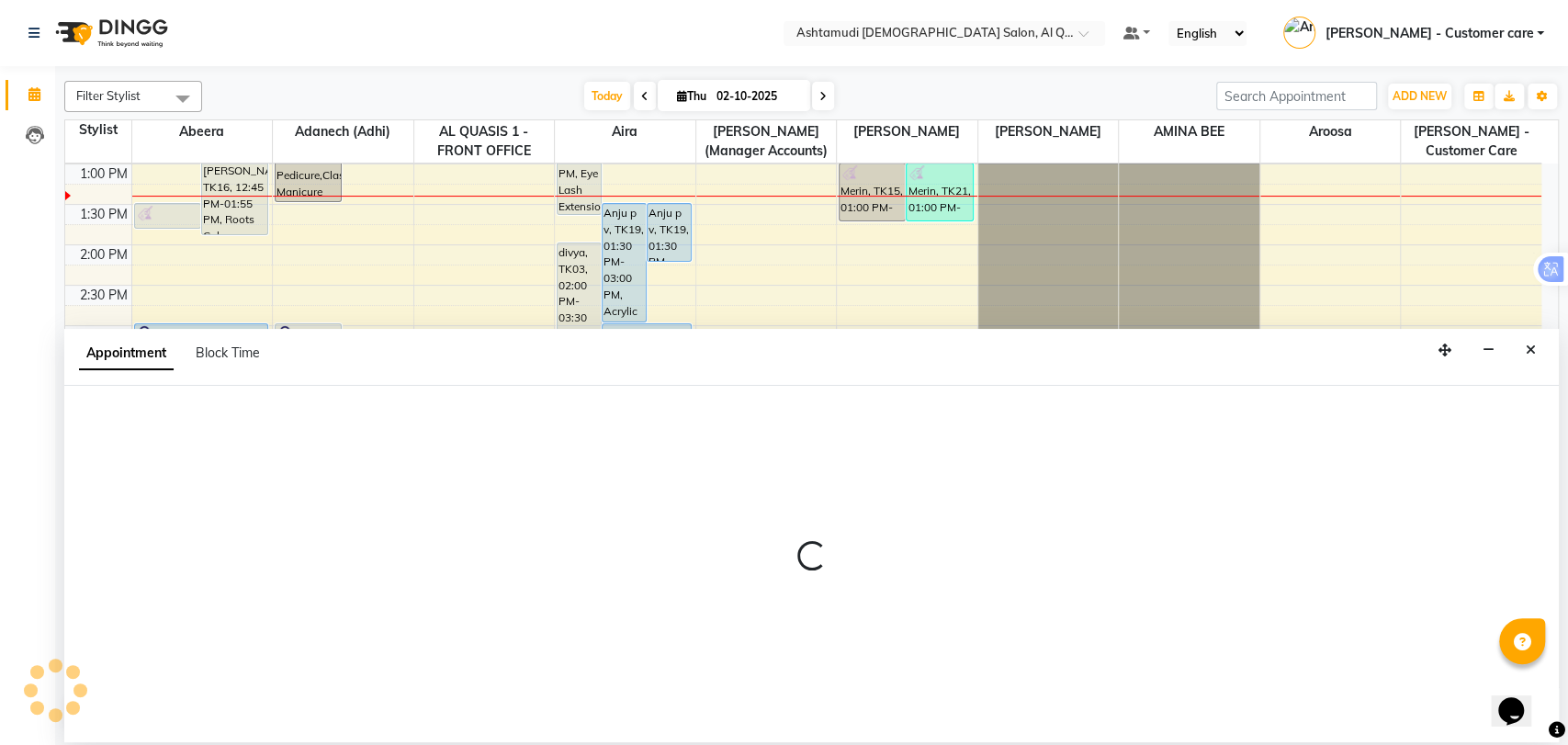
select select "tentative"
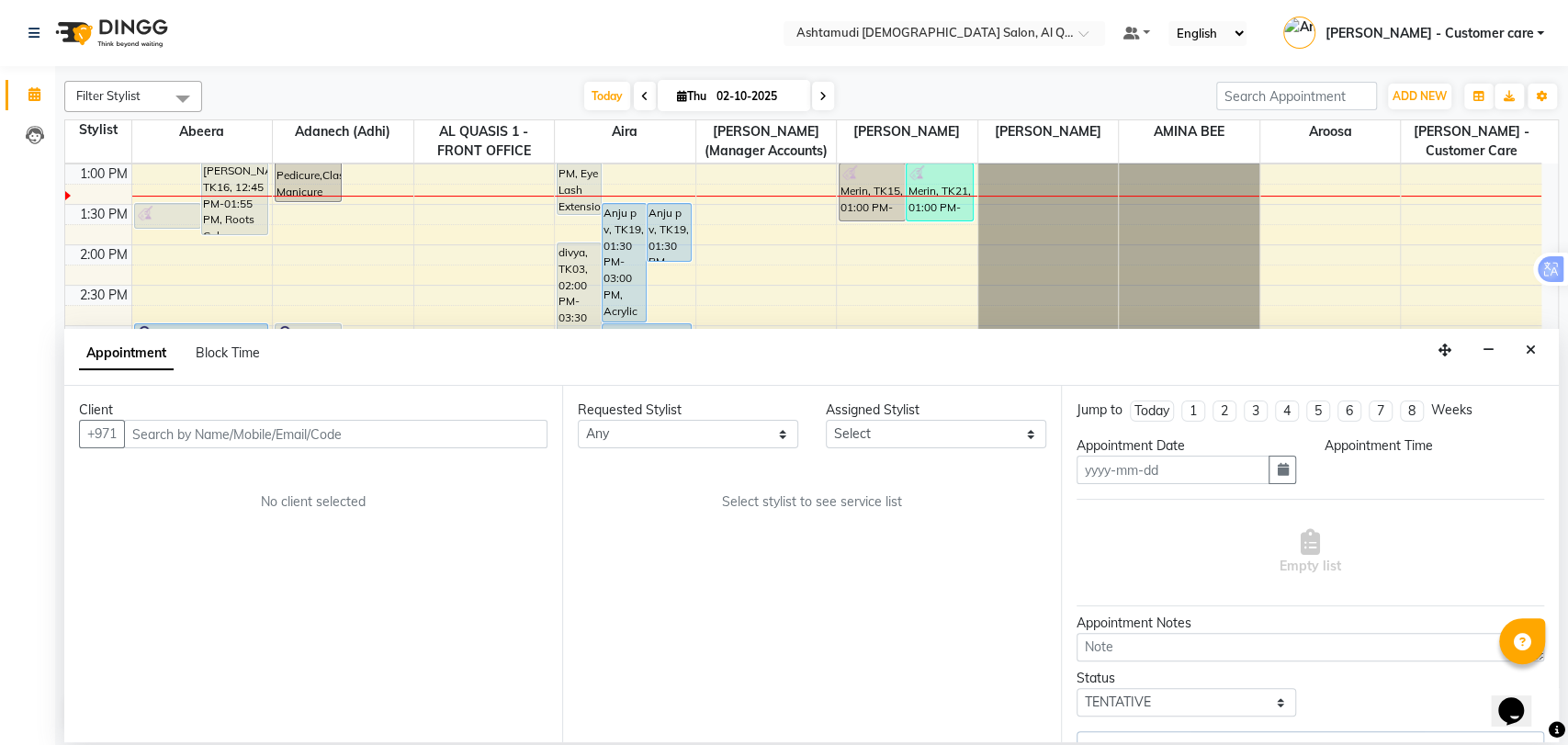
type input "02-10-2025"
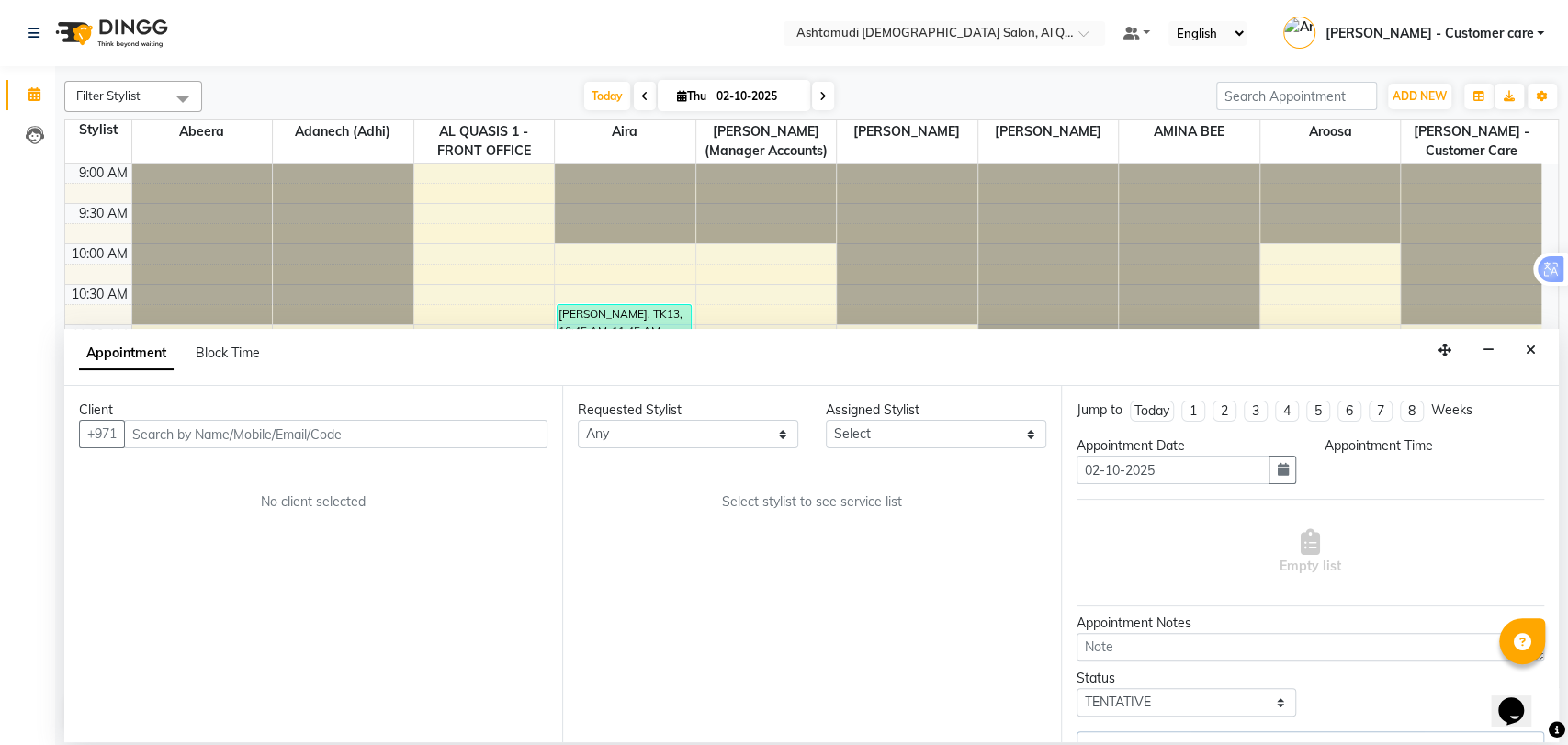
select select "upcoming"
select select "810"
select select "87644"
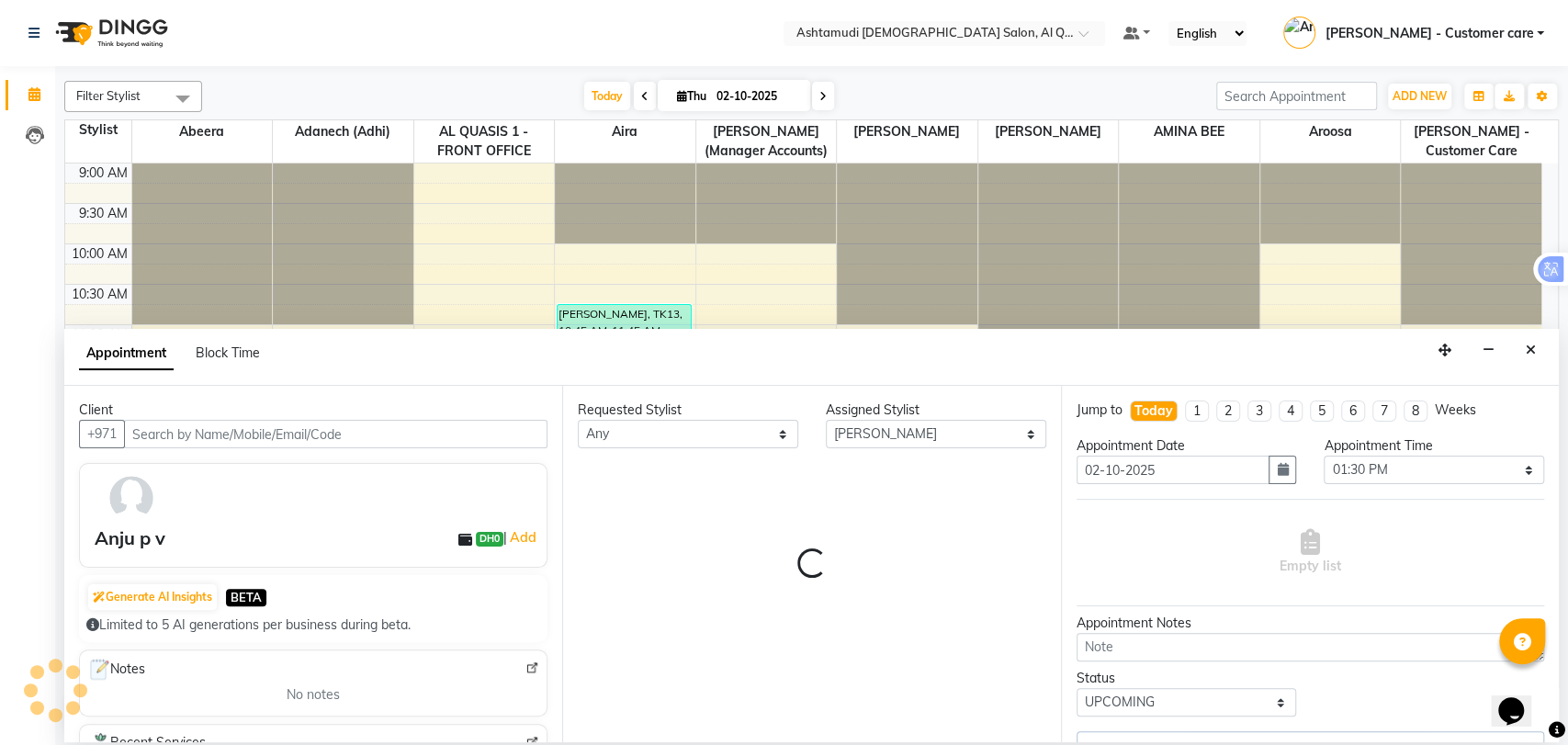
scroll to position [322, 0]
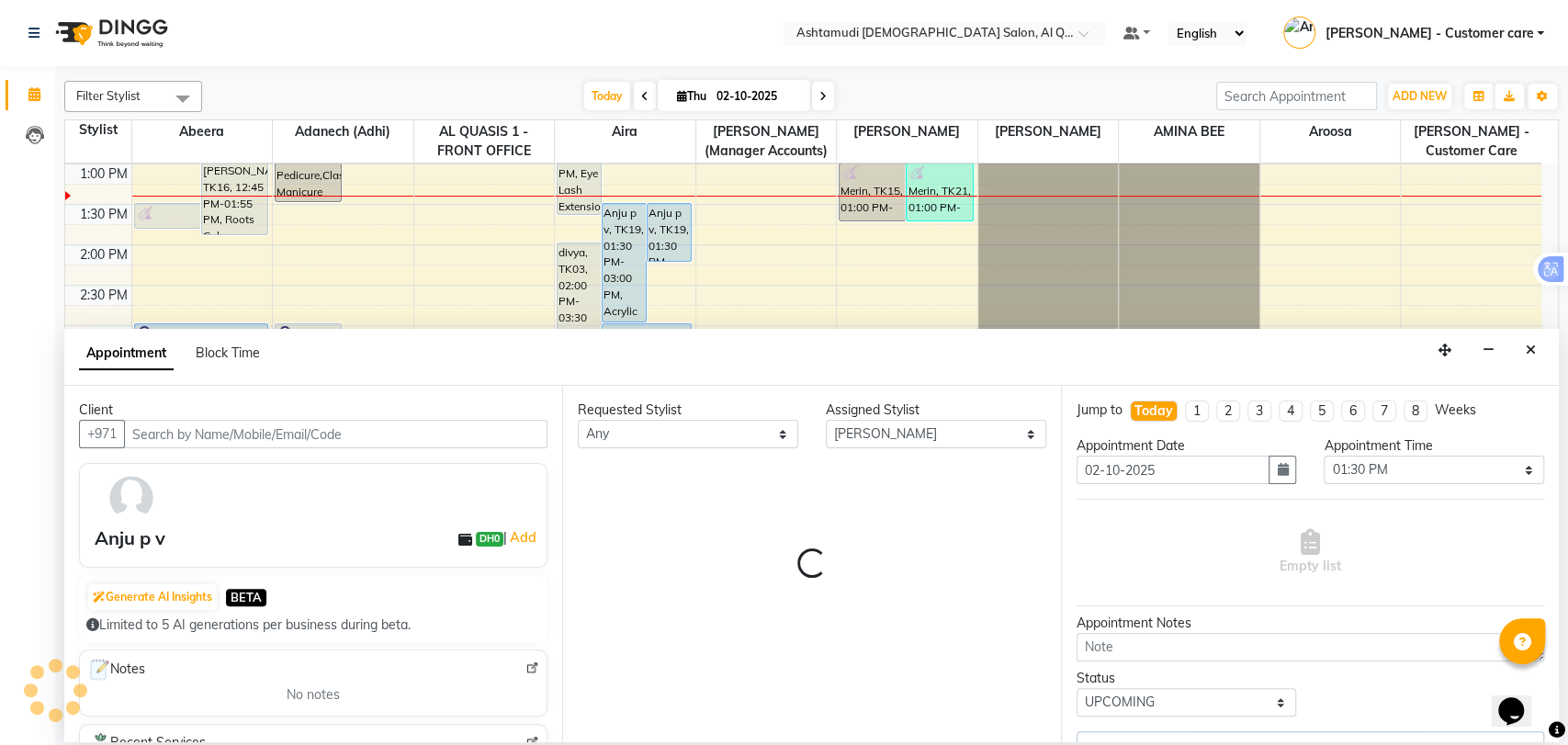
select select "3408"
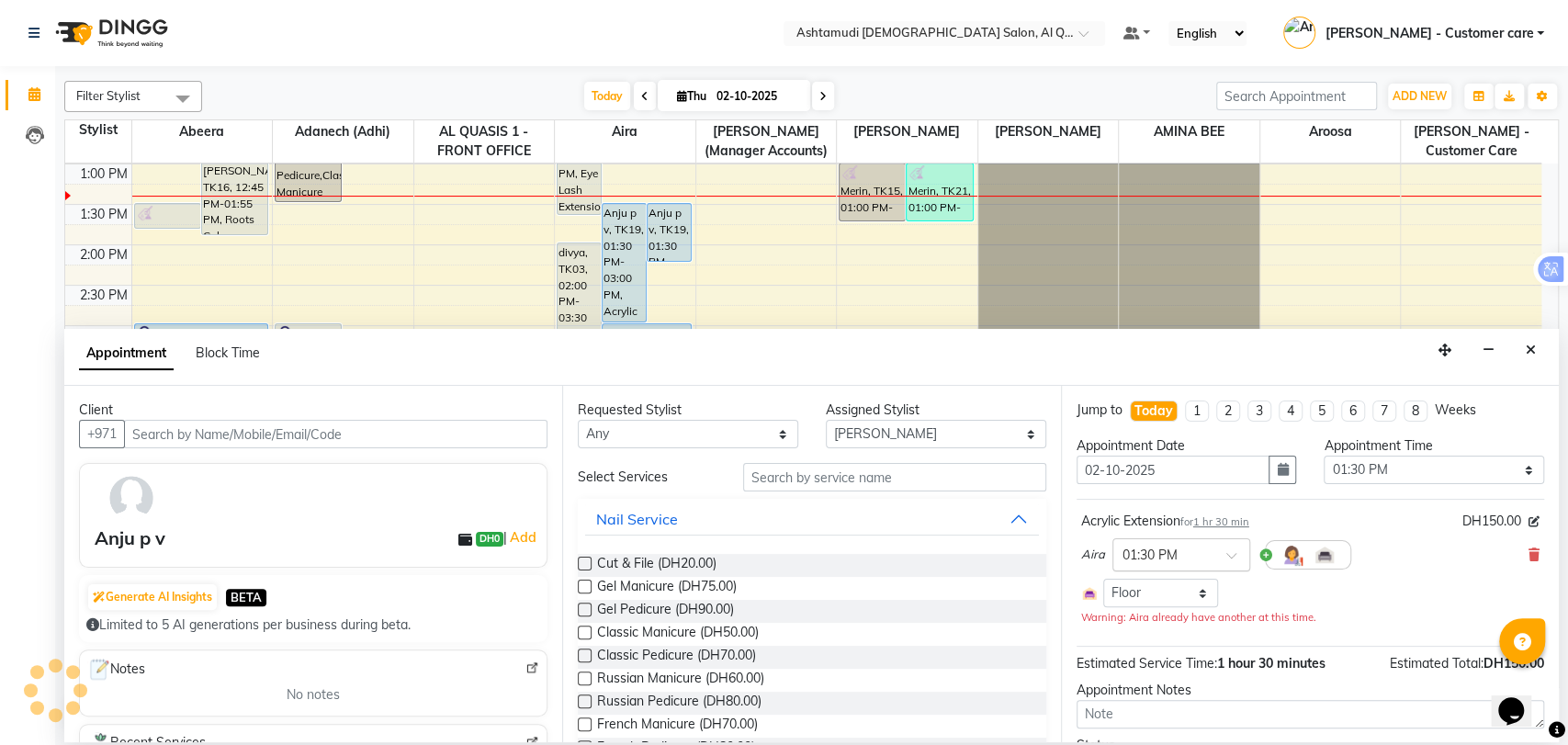
select select "3408"
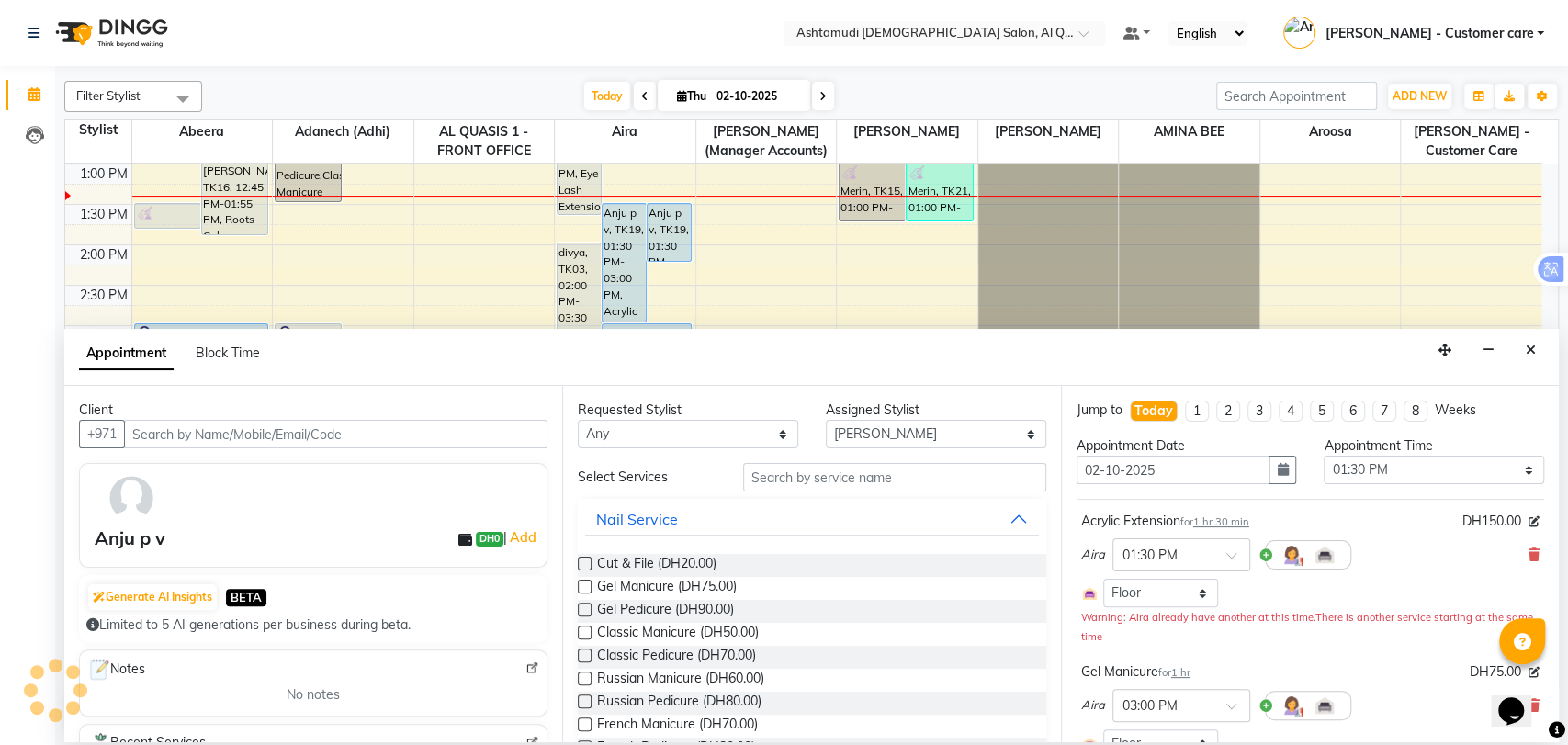
select select "3408"
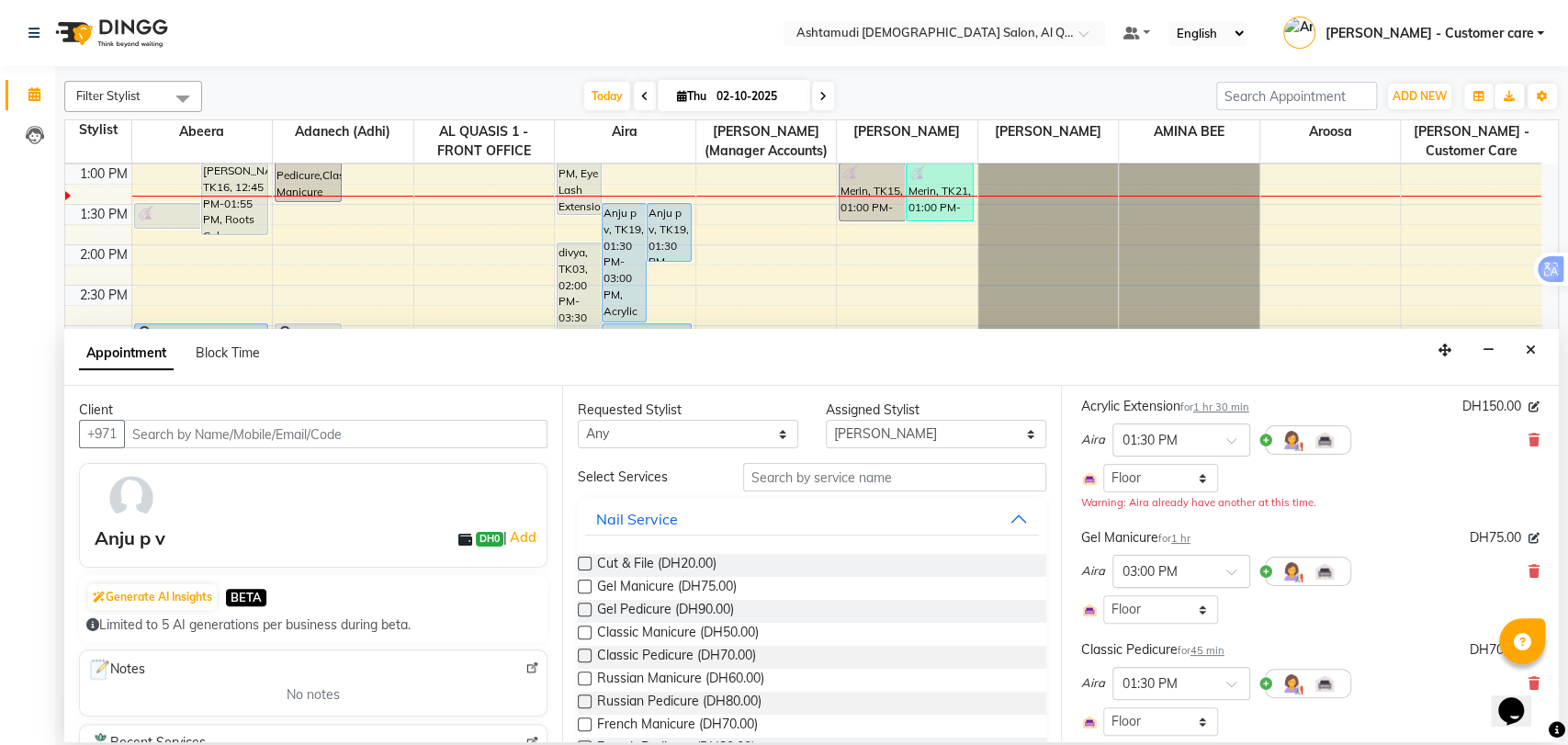
scroll to position [102, 0]
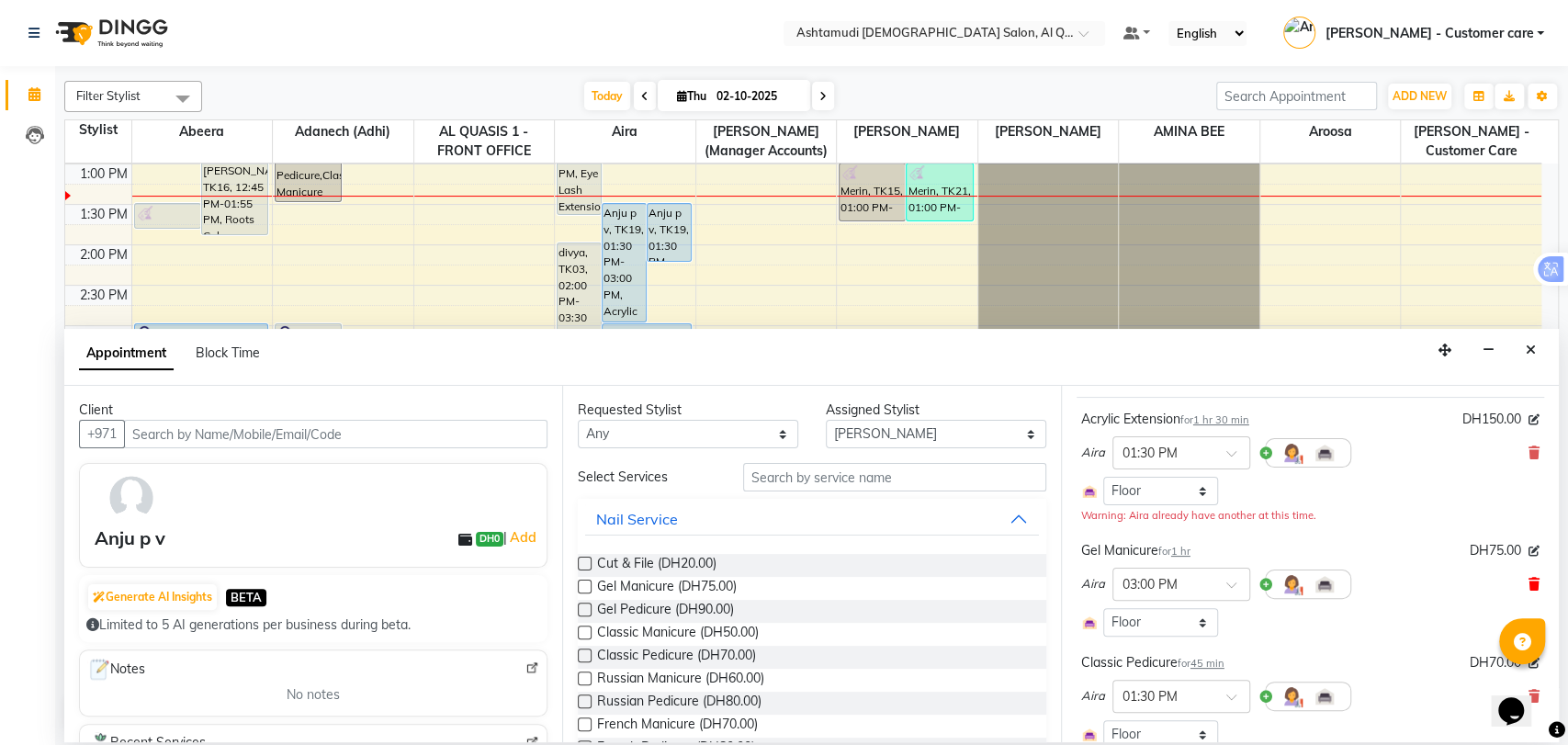
click at [1529, 582] on icon at bounding box center [1534, 584] width 11 height 13
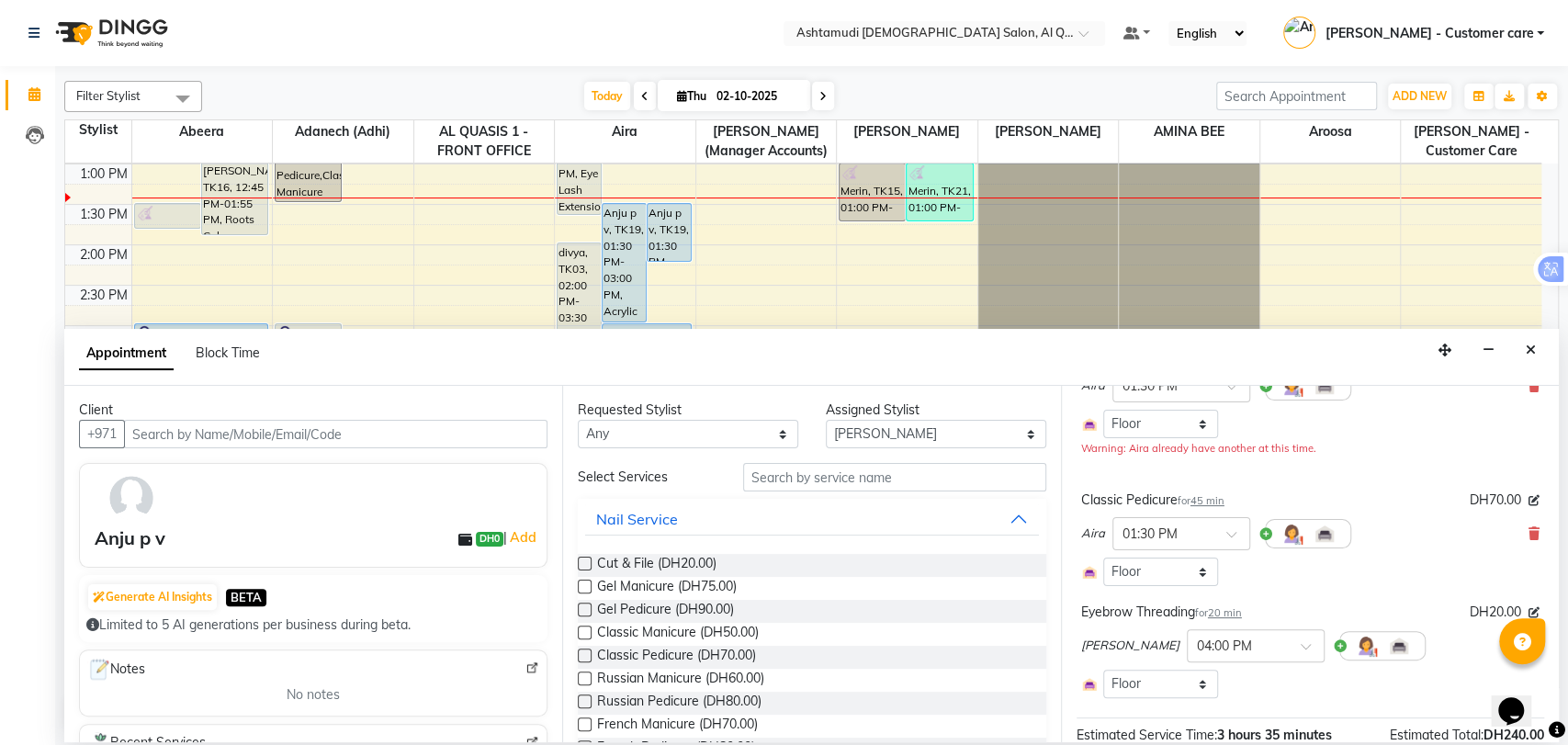
scroll to position [204, 0]
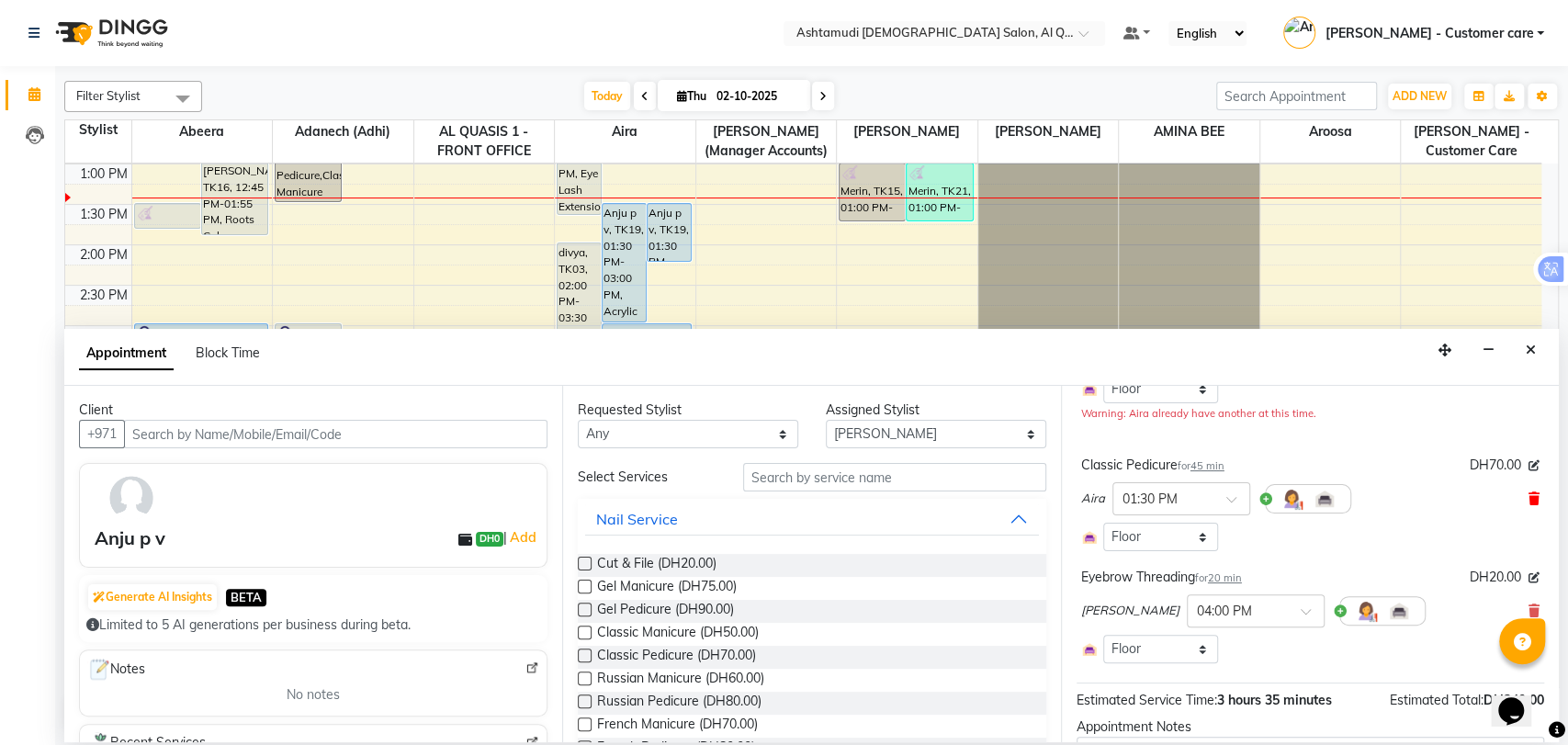
click at [1529, 498] on icon at bounding box center [1534, 498] width 11 height 13
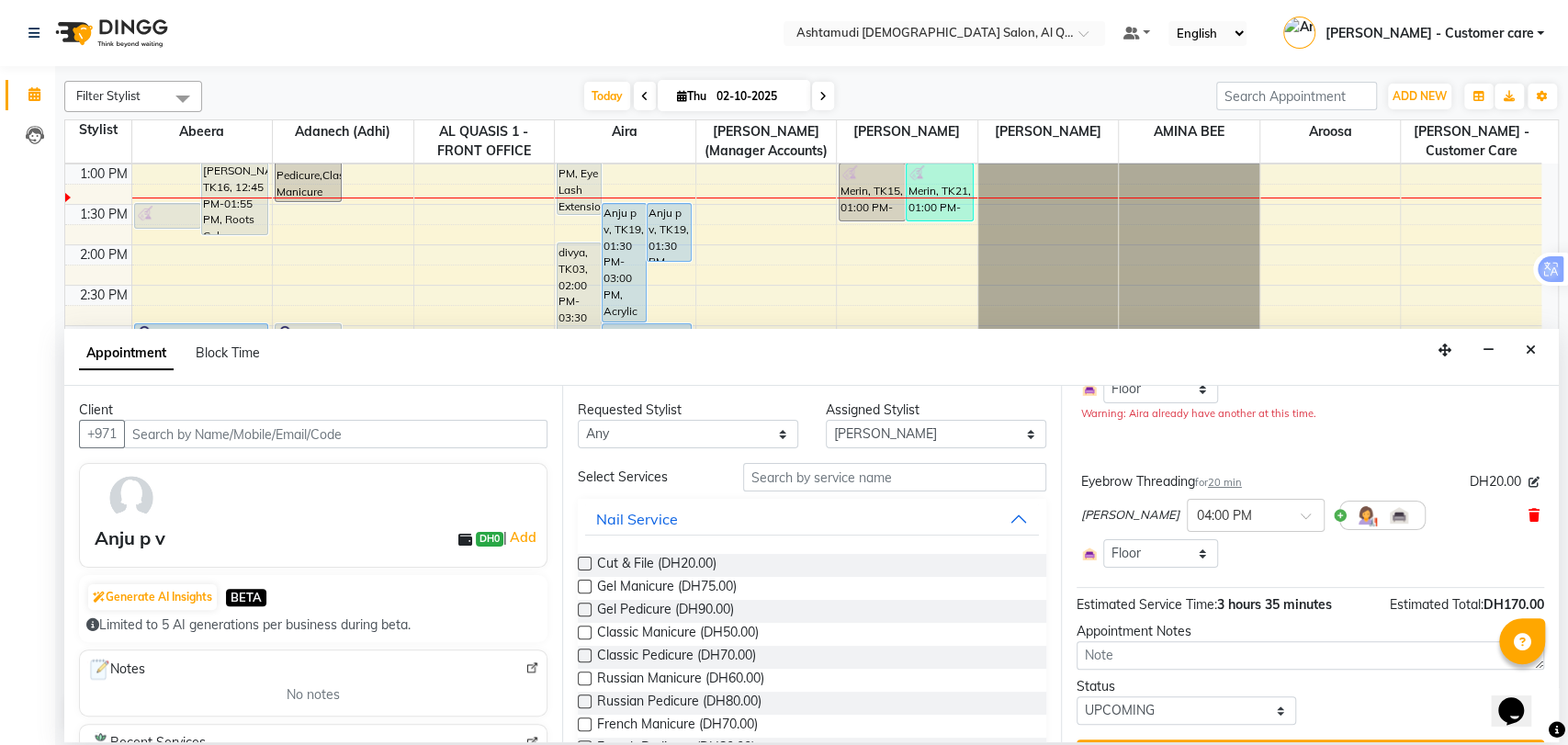
click at [1529, 514] on icon at bounding box center [1534, 515] width 11 height 13
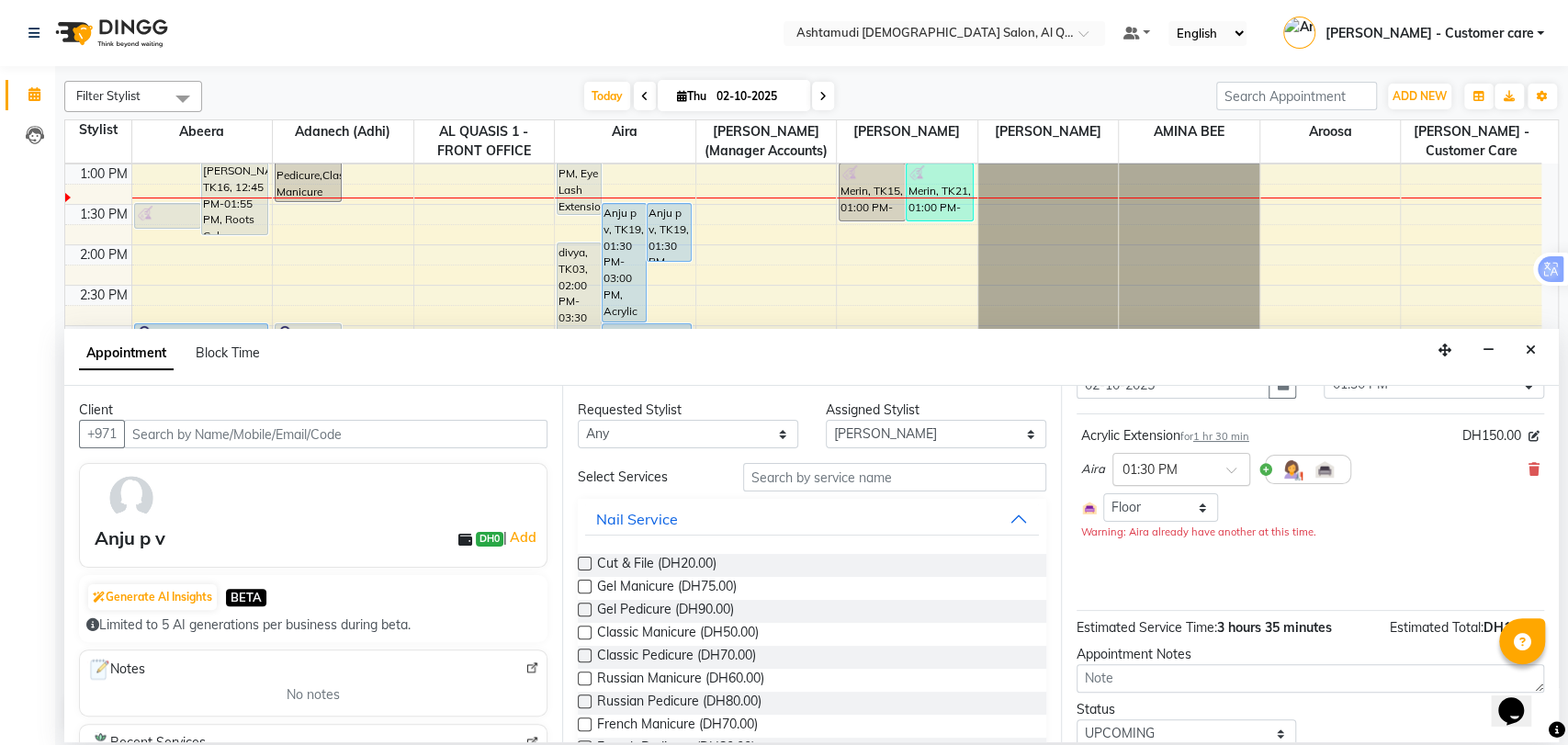
scroll to position [51, 0]
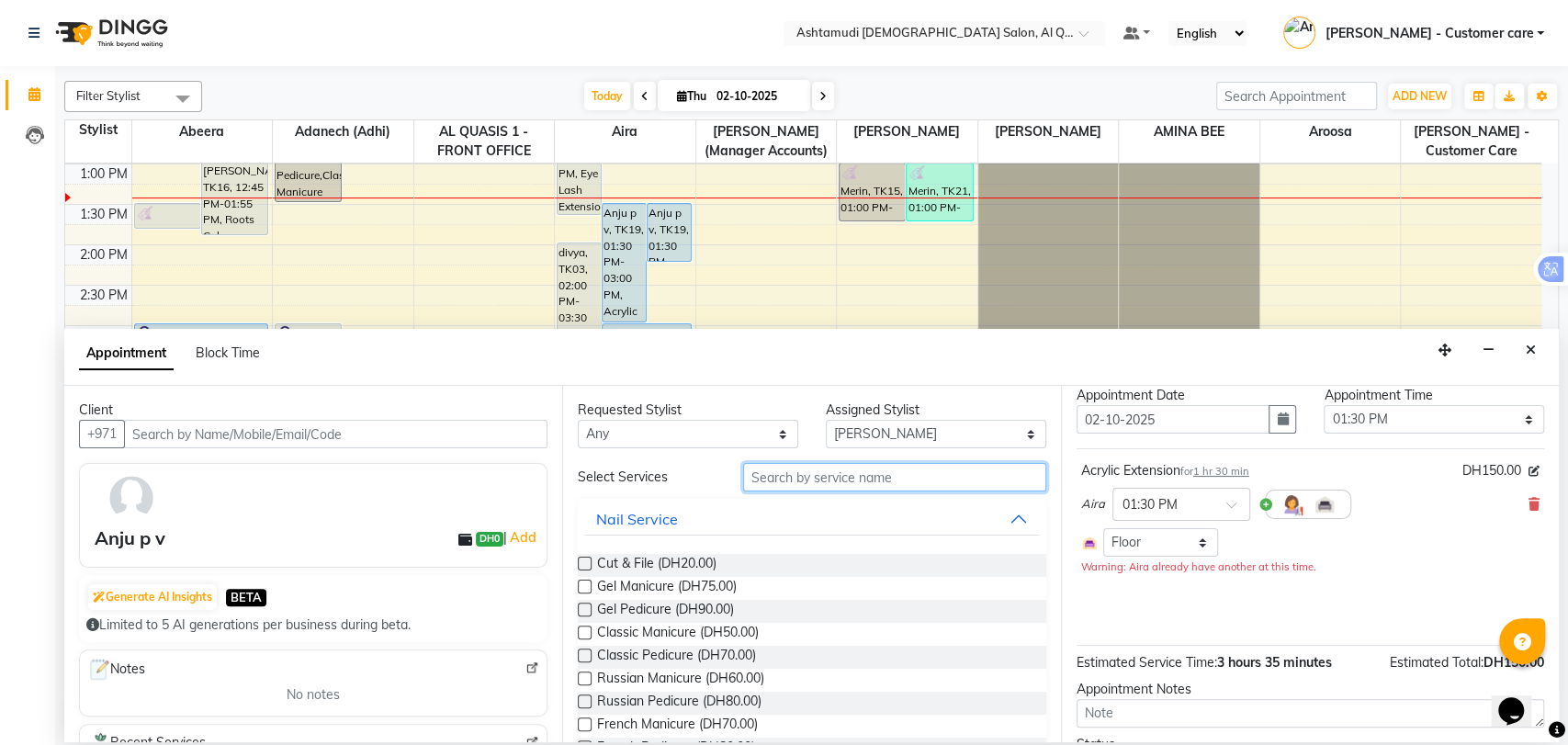
click at [819, 488] on input "text" at bounding box center [895, 477] width 303 height 28
click at [882, 439] on select "Select [PERSON_NAME] (Adhi) Aira AL QUASIS 1 - FRONT OFFICE AMINA BEE [PERSON_N…" at bounding box center [936, 433] width 220 height 28
select select "59358"
click at [826, 420] on select "Select [PERSON_NAME] (Adhi) Aira AL QUASIS 1 - FRONT OFFICE AMINA BEE [PERSON_N…" at bounding box center [936, 433] width 220 height 28
click at [830, 480] on input "text" at bounding box center [895, 477] width 303 height 28
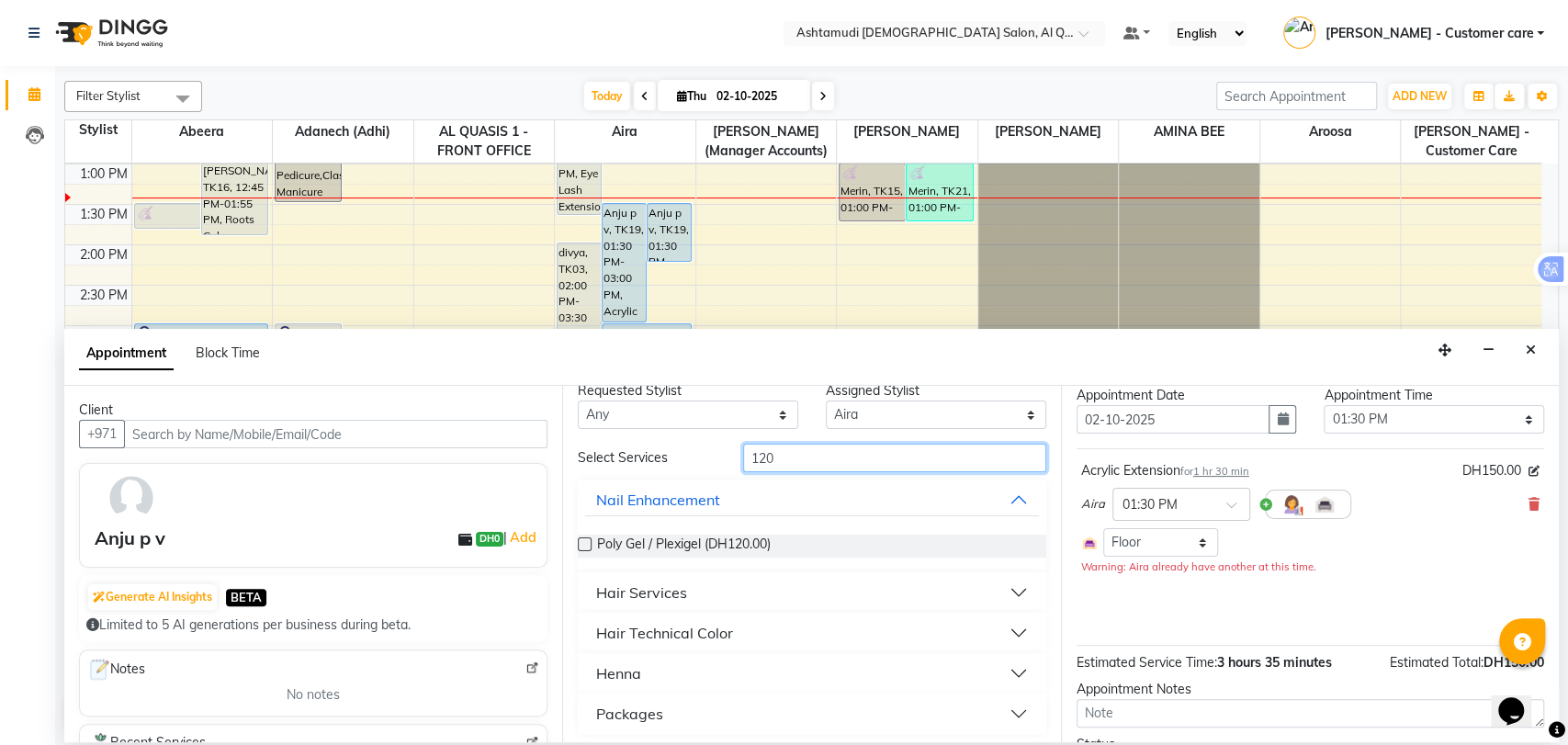
scroll to position [25, 0]
type input "120"
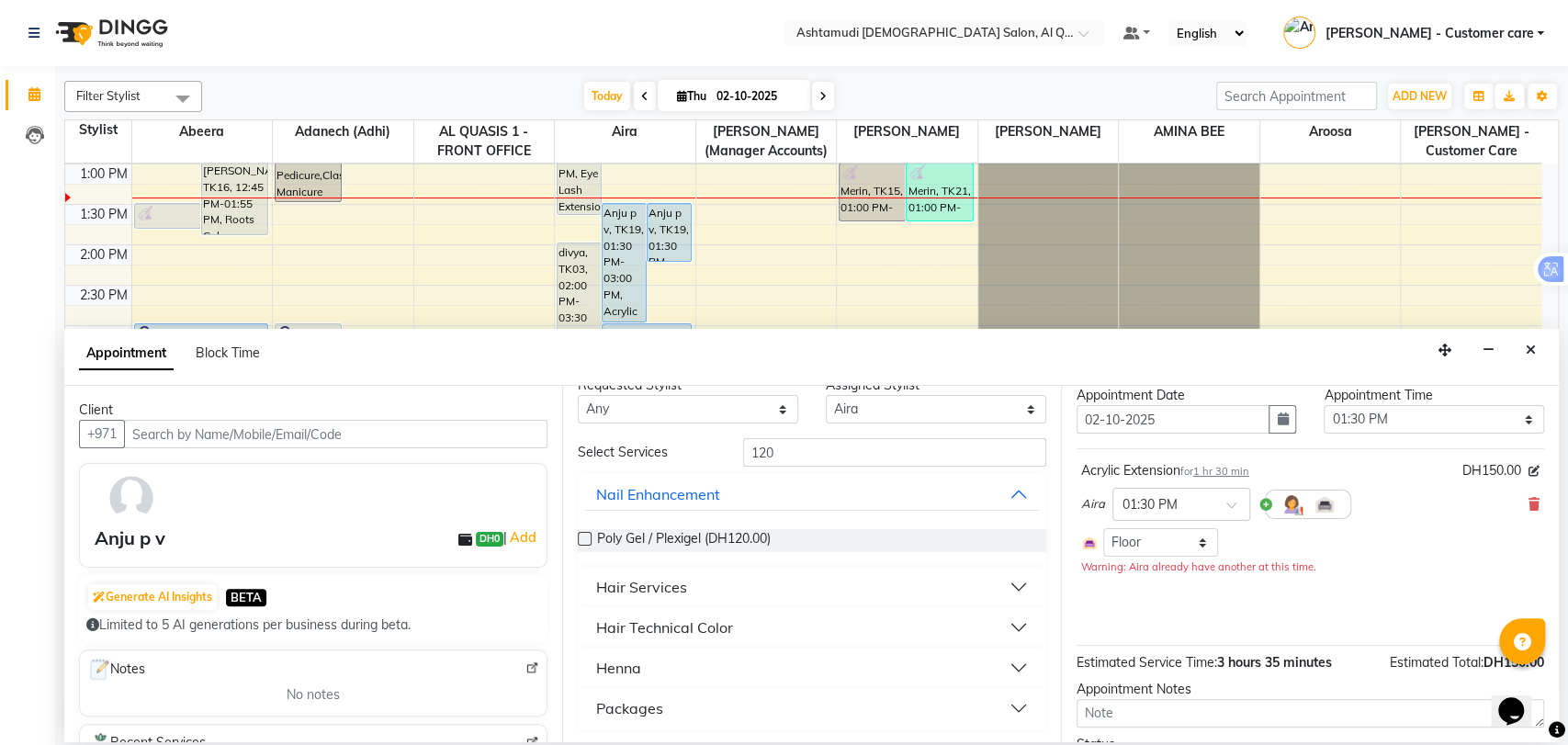
click at [663, 698] on button "Packages" at bounding box center [812, 709] width 453 height 33
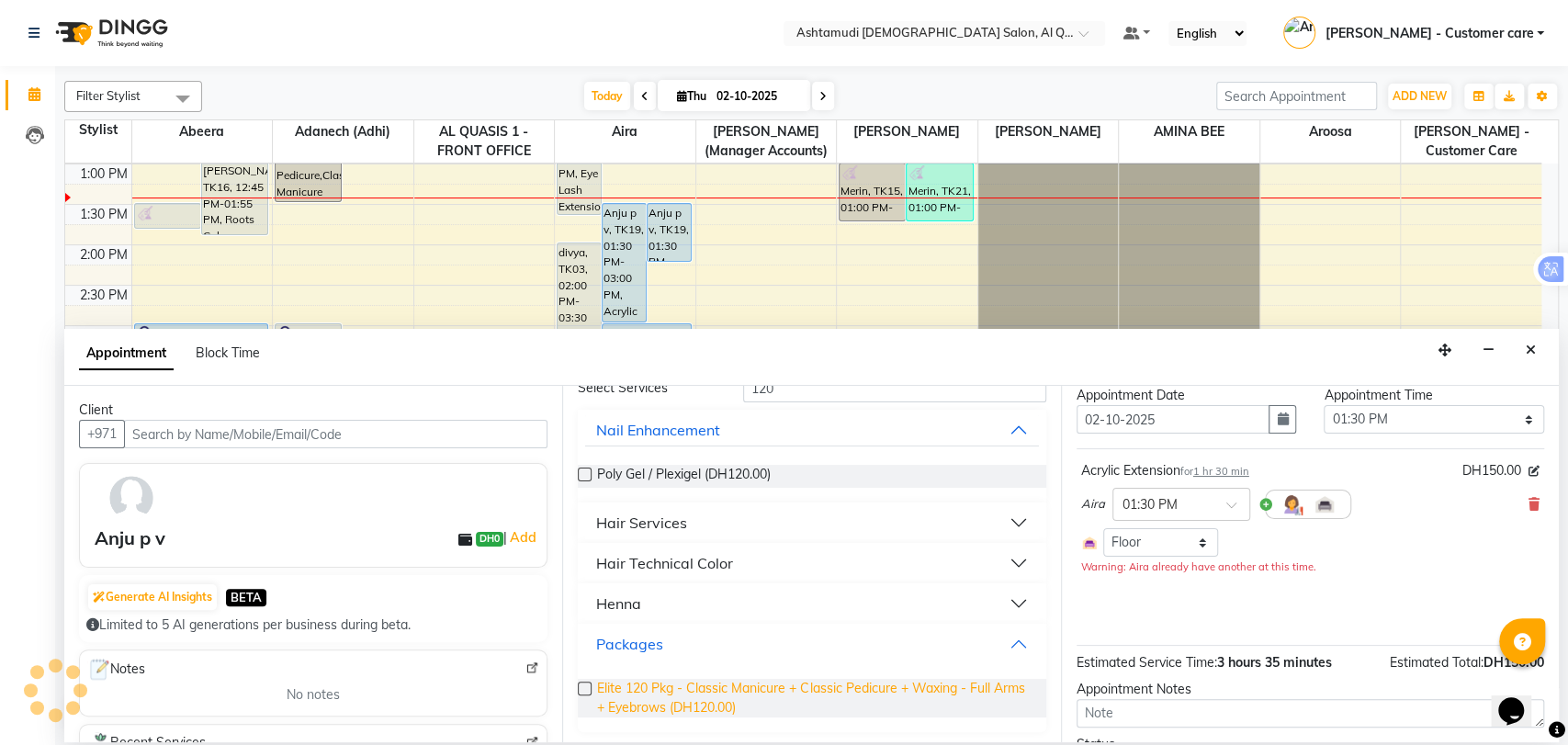
scroll to position [93, 0]
click at [676, 696] on span "Elite 120 Pkg - Classic Manicure + Classic Pedicure + Waxing - Full Arms + Eyeb…" at bounding box center [814, 695] width 434 height 39
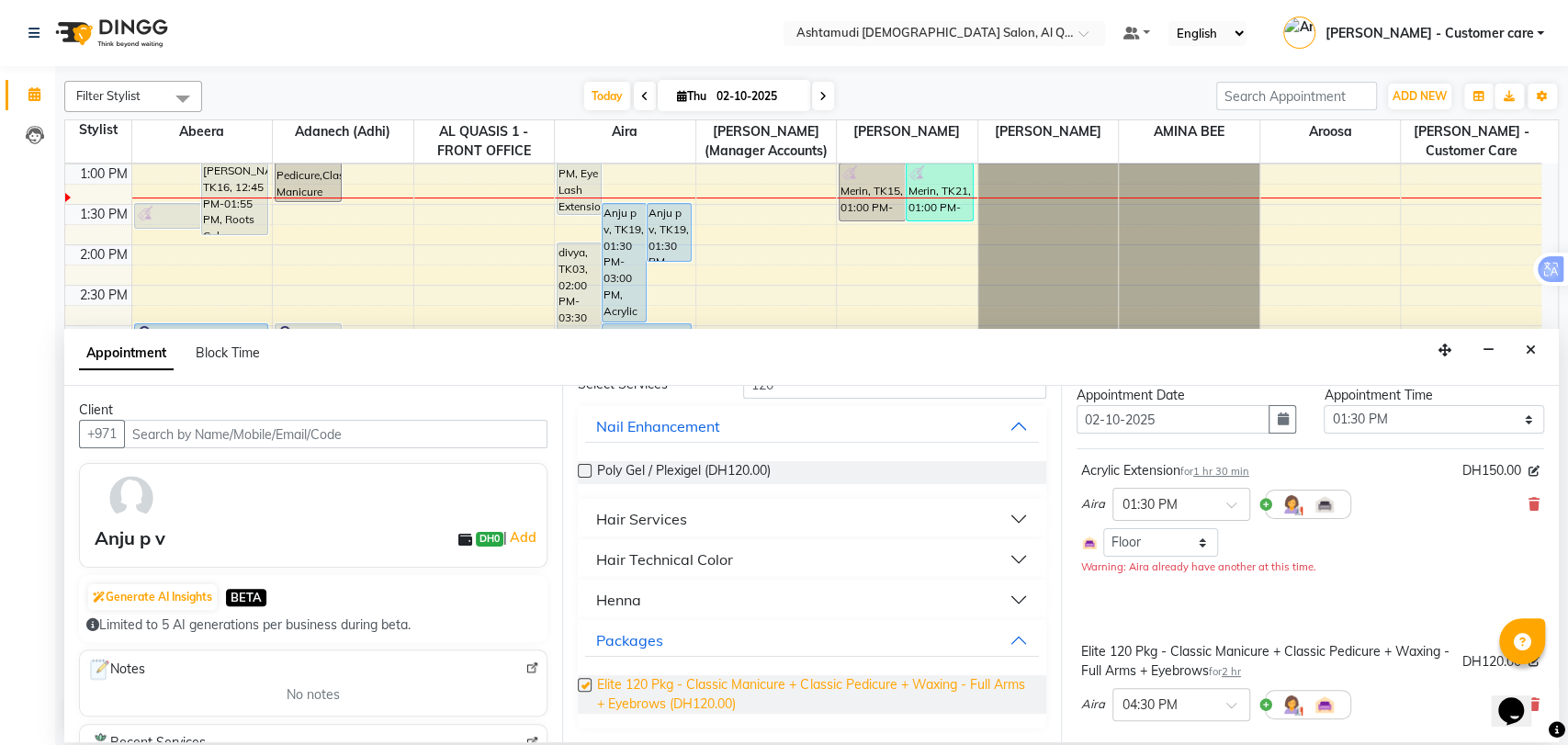
checkbox input "false"
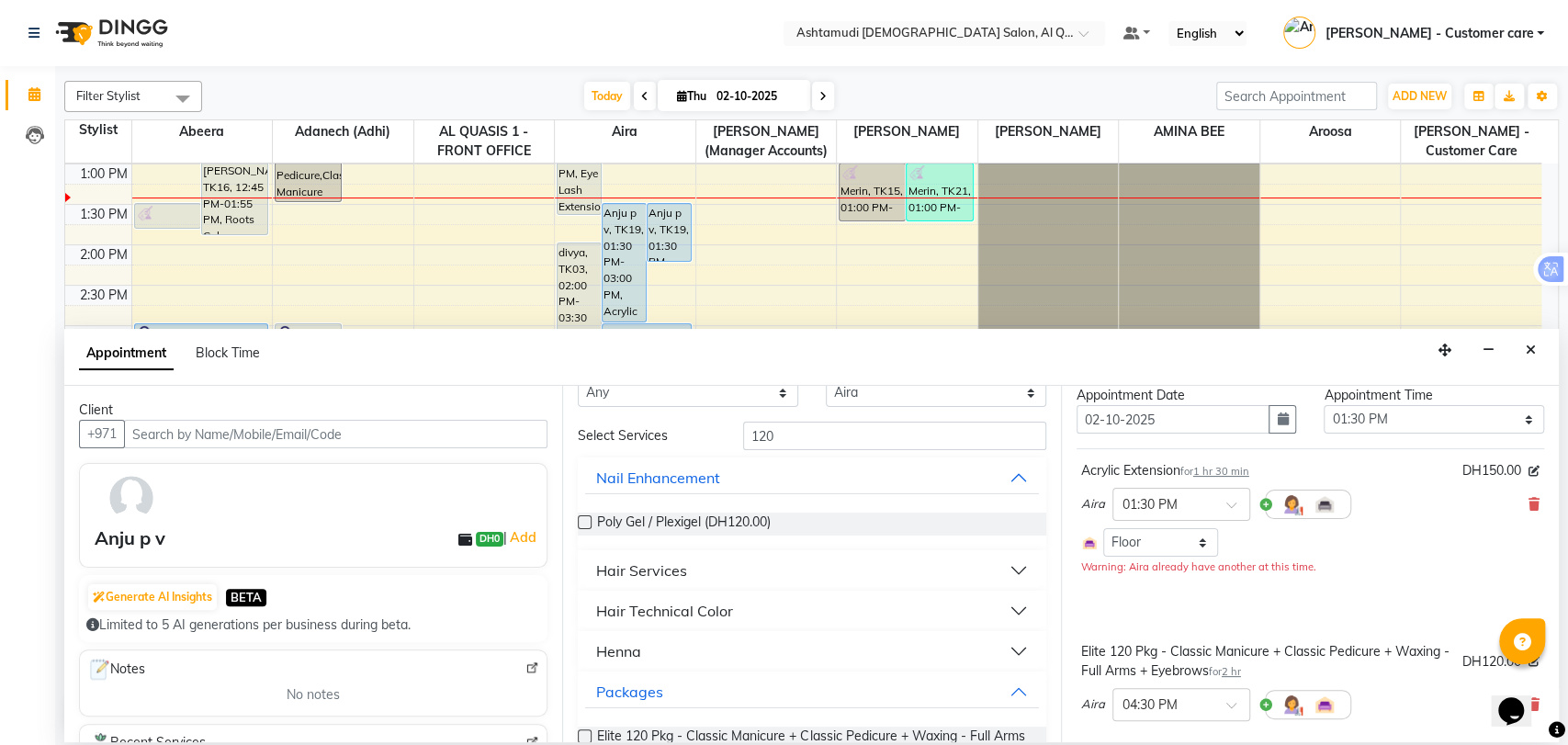
scroll to position [0, 0]
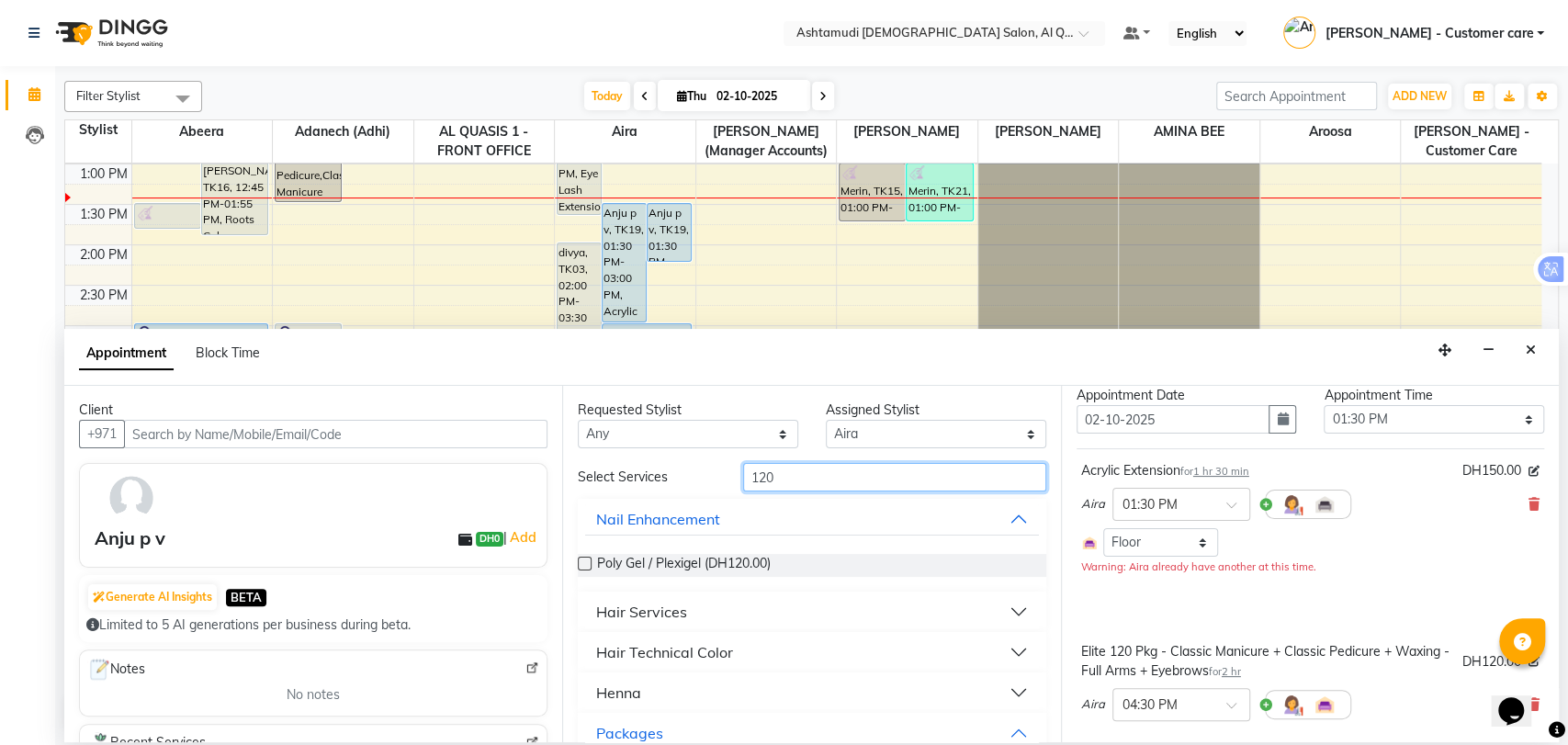
click at [769, 474] on input "120" at bounding box center [895, 477] width 303 height 28
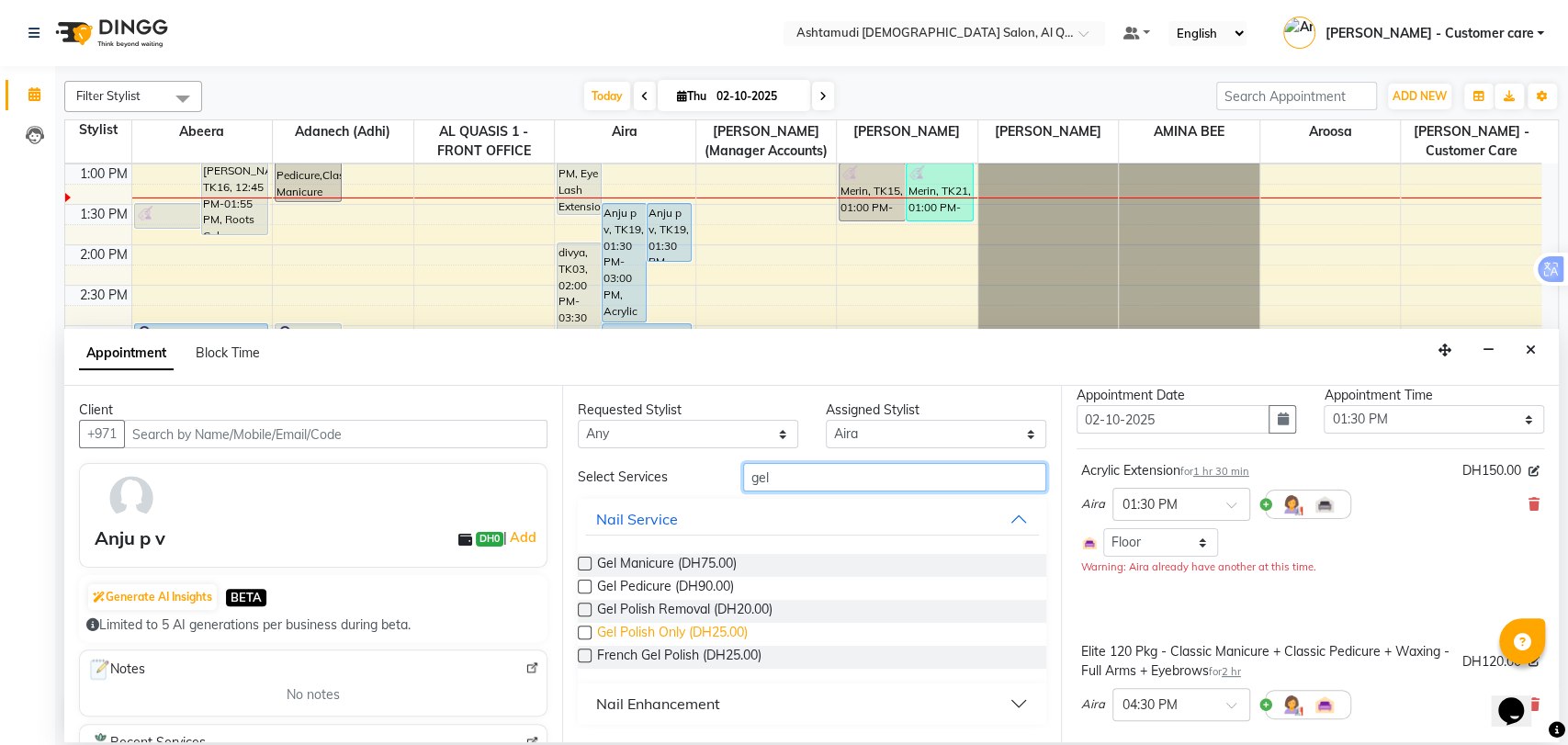
type input "gel"
click at [669, 626] on span "Gel Polish Only (DH25.00)" at bounding box center [672, 635] width 150 height 23
checkbox input "false"
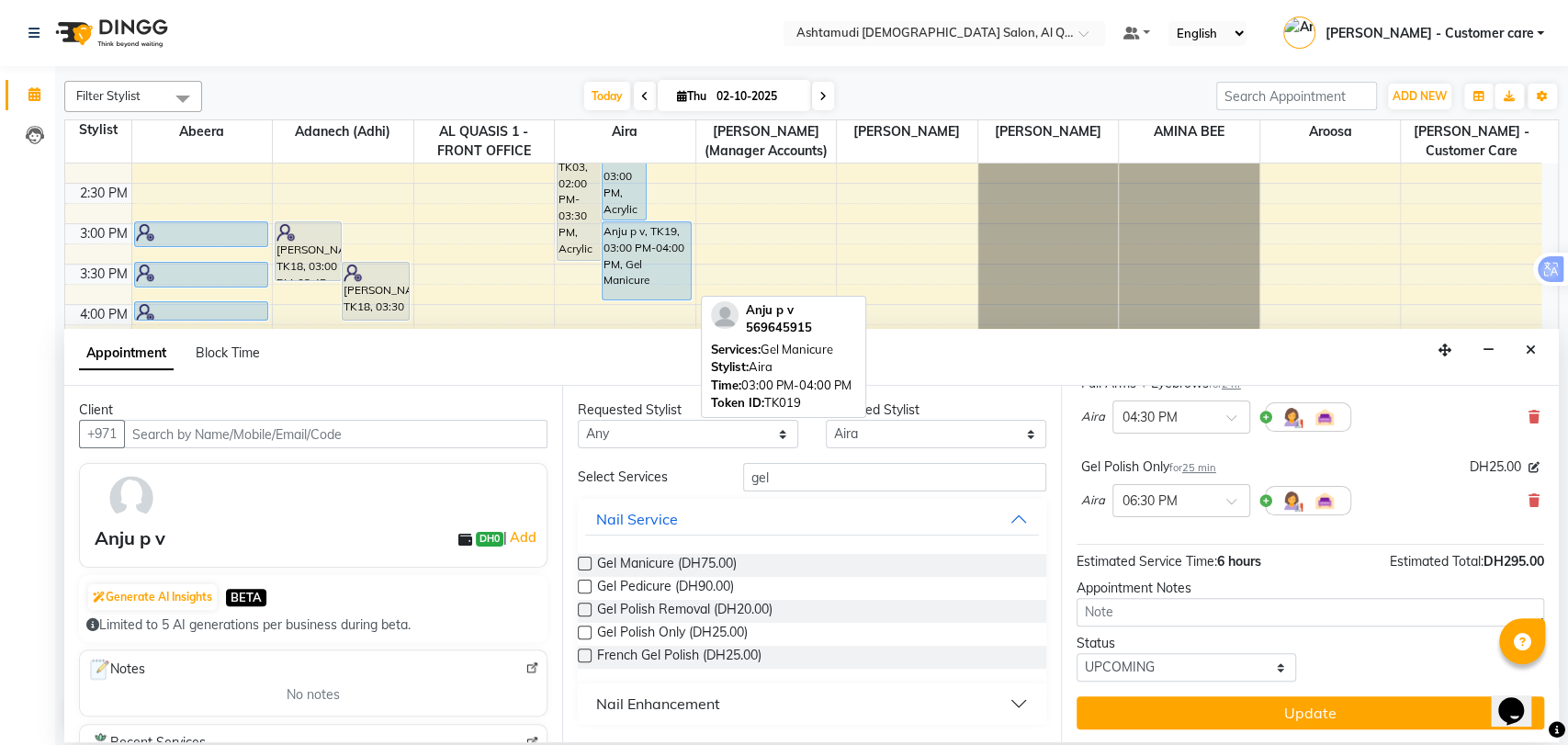
scroll to position [322, 0]
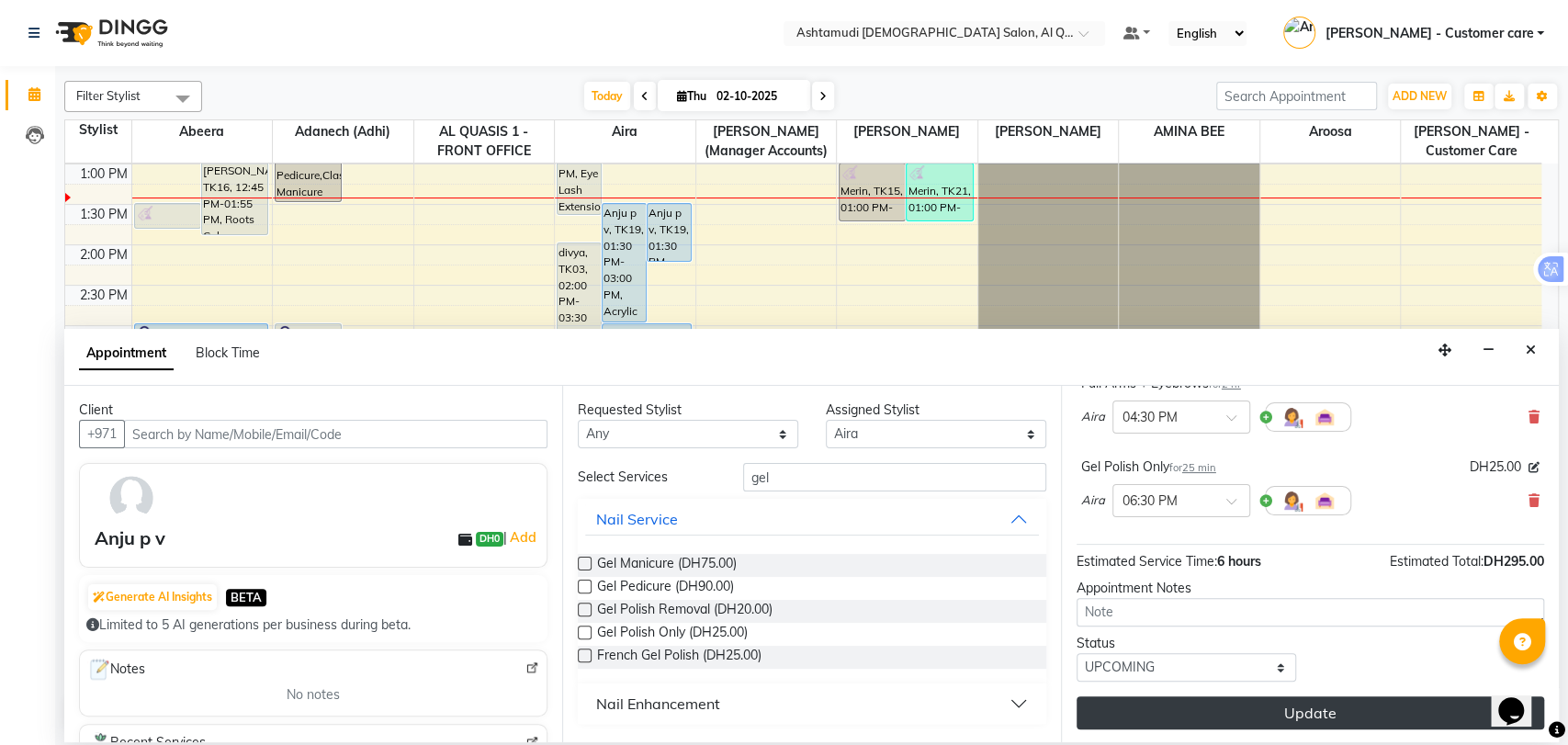
click at [1175, 710] on button "Update" at bounding box center [1311, 713] width 468 height 33
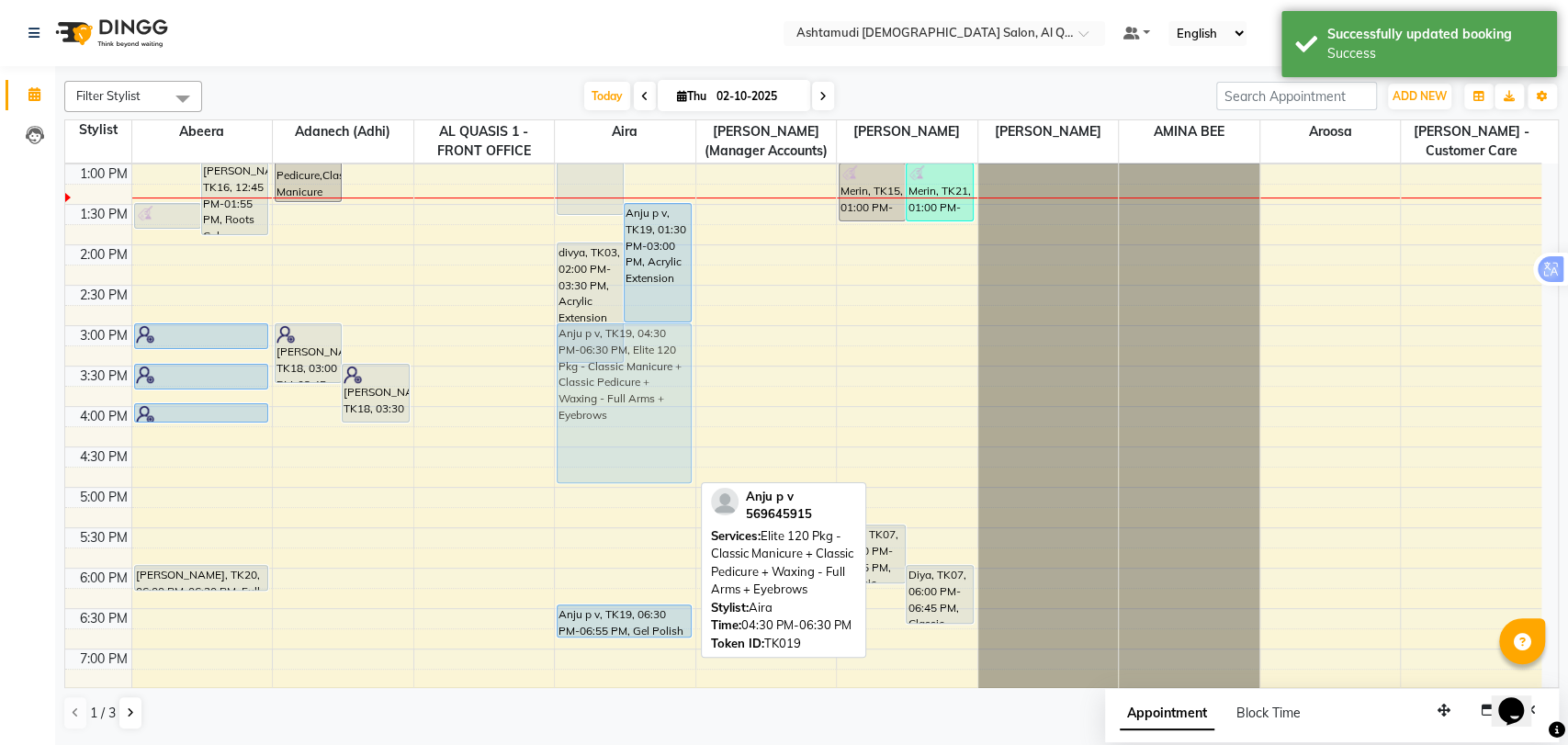
drag, startPoint x: 609, startPoint y: 522, endPoint x: 623, endPoint y: 410, distance: 112.9
click at [623, 410] on div "divya, TK03, 12:00 PM-01:40 PM, Eye Lash Extension Anju p v, TK19, 01:30 PM-03:…" at bounding box center [625, 406] width 141 height 1132
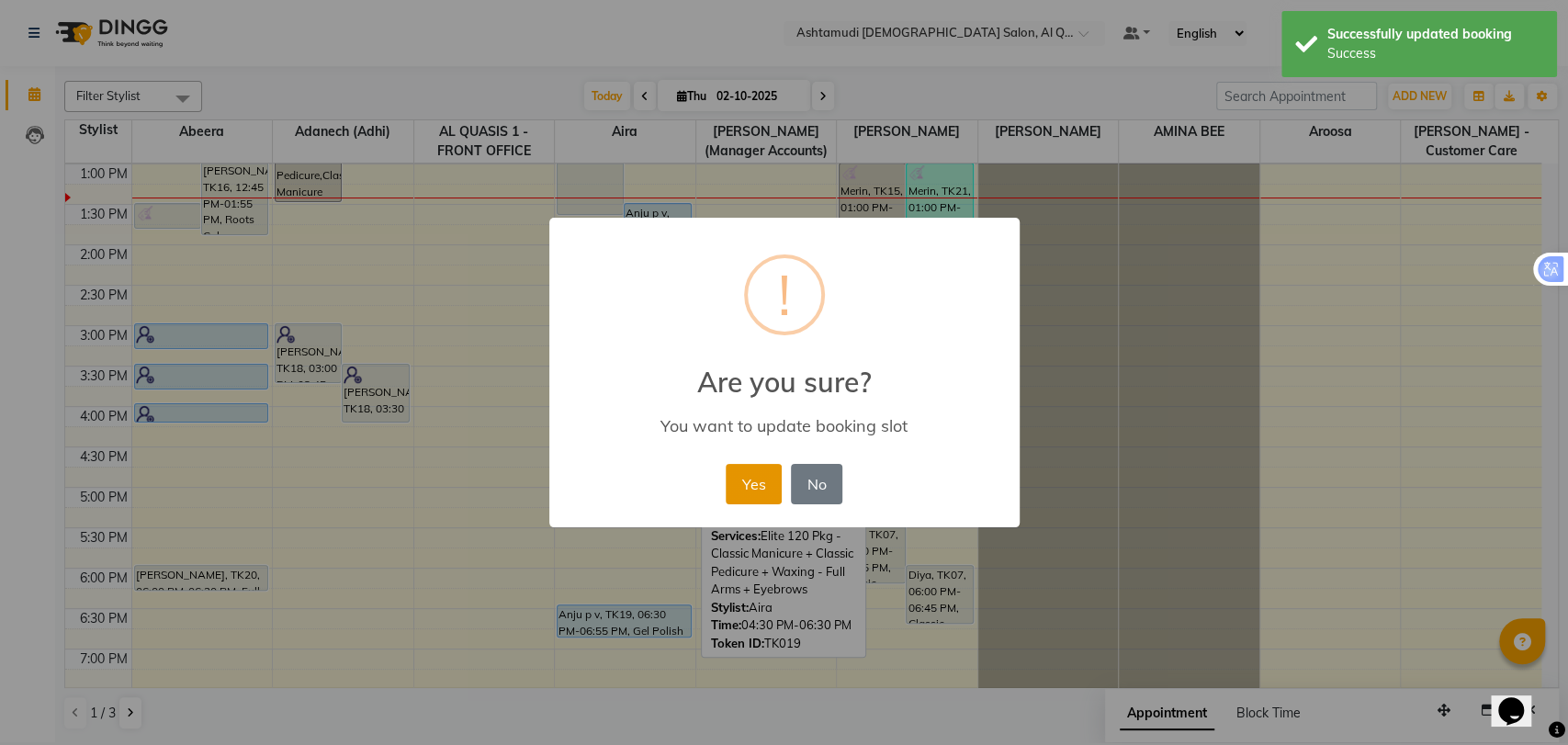
click at [750, 476] on button "Yes" at bounding box center [754, 485] width 56 height 41
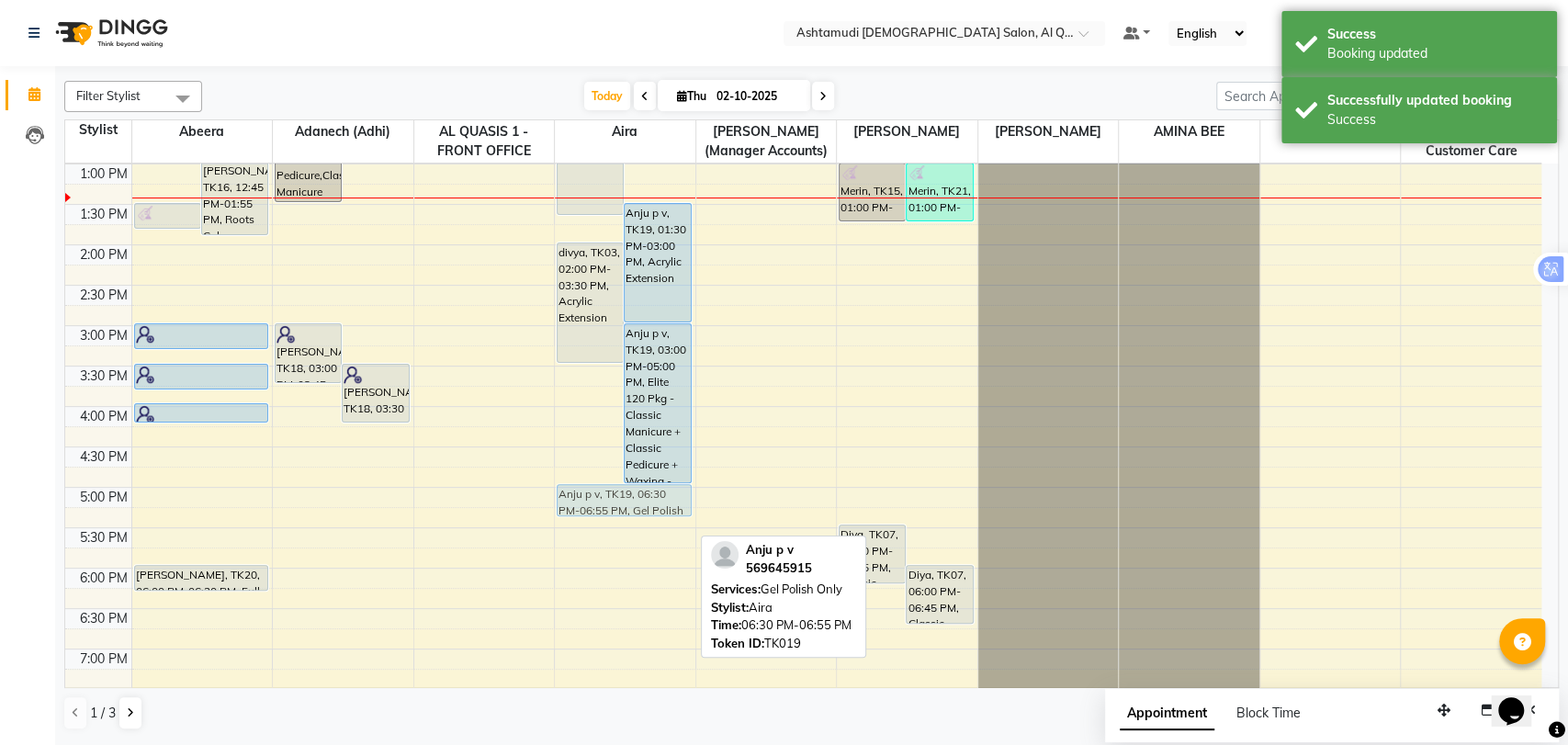
drag, startPoint x: 580, startPoint y: 621, endPoint x: 603, endPoint y: 509, distance: 114.3
click at [604, 506] on div "divya, TK03, 12:00 PM-01:40 PM, Eye Lash Extension Anju p v, TK19, 01:30 PM-03:…" at bounding box center [625, 406] width 141 height 1132
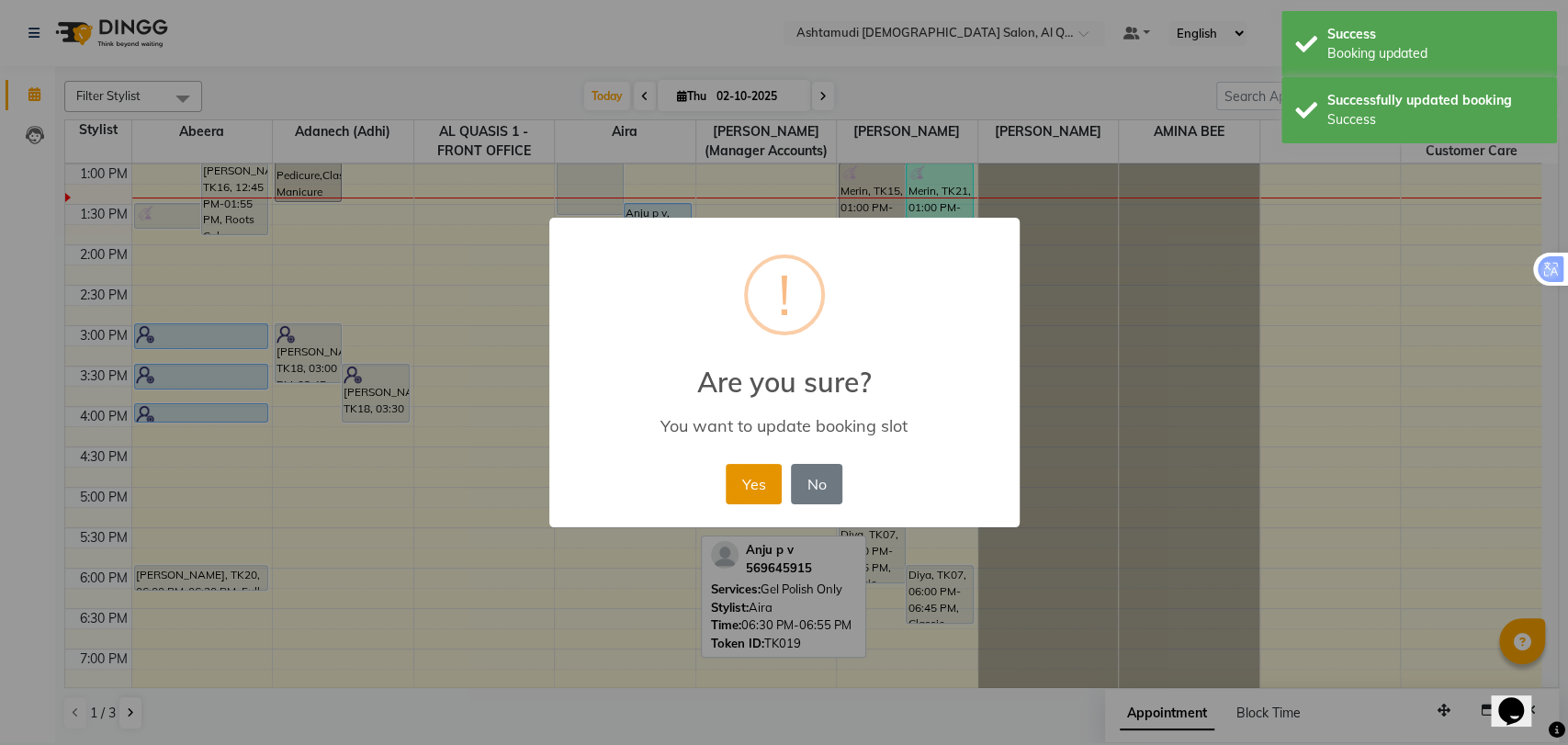
click at [755, 494] on button "Yes" at bounding box center [754, 485] width 56 height 41
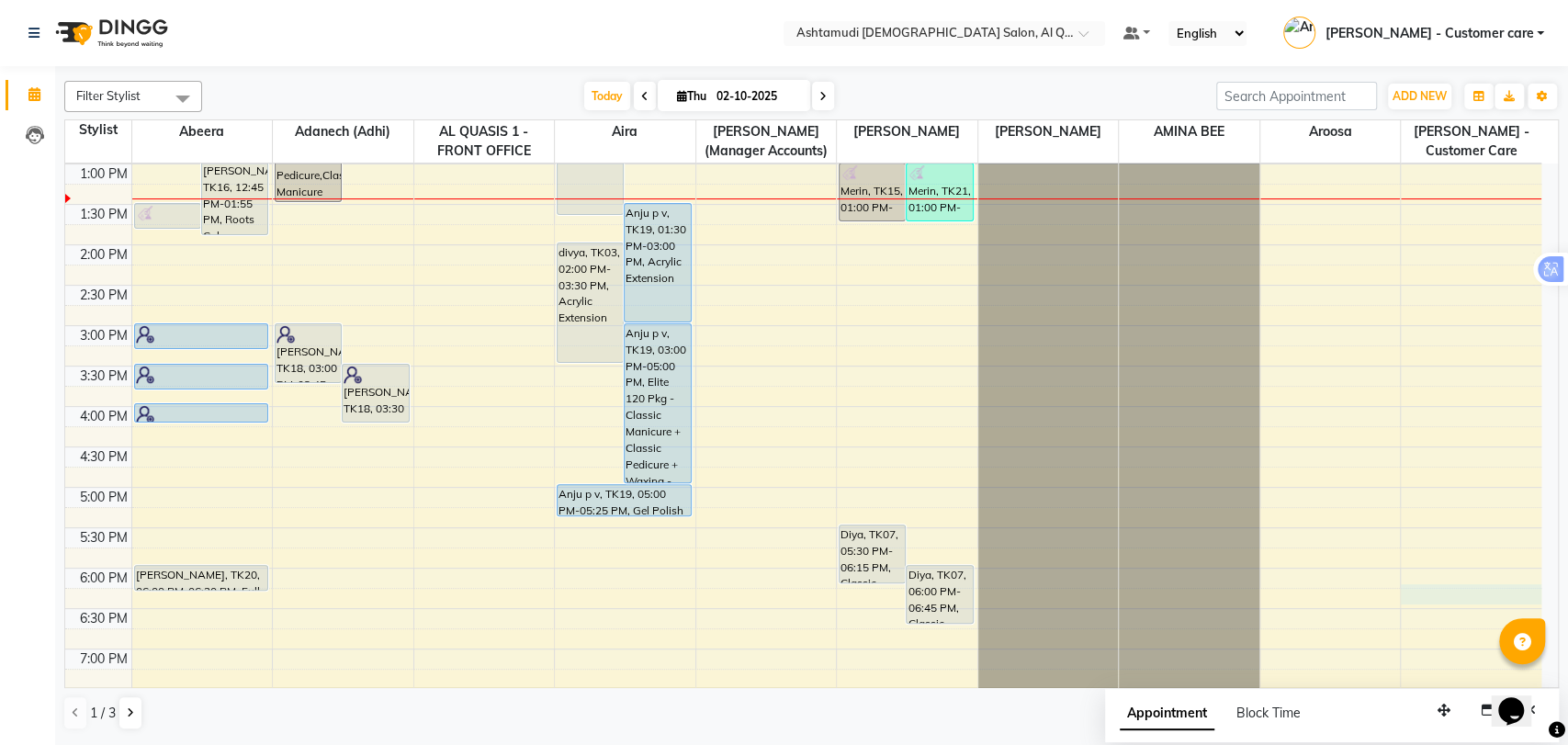
click at [1482, 586] on div "9:00 AM 9:30 AM 10:00 AM 10:30 AM 11:00 AM 11:30 AM 12:00 PM 12:30 PM 1:00 PM 1…" at bounding box center [803, 406] width 1477 height 1132
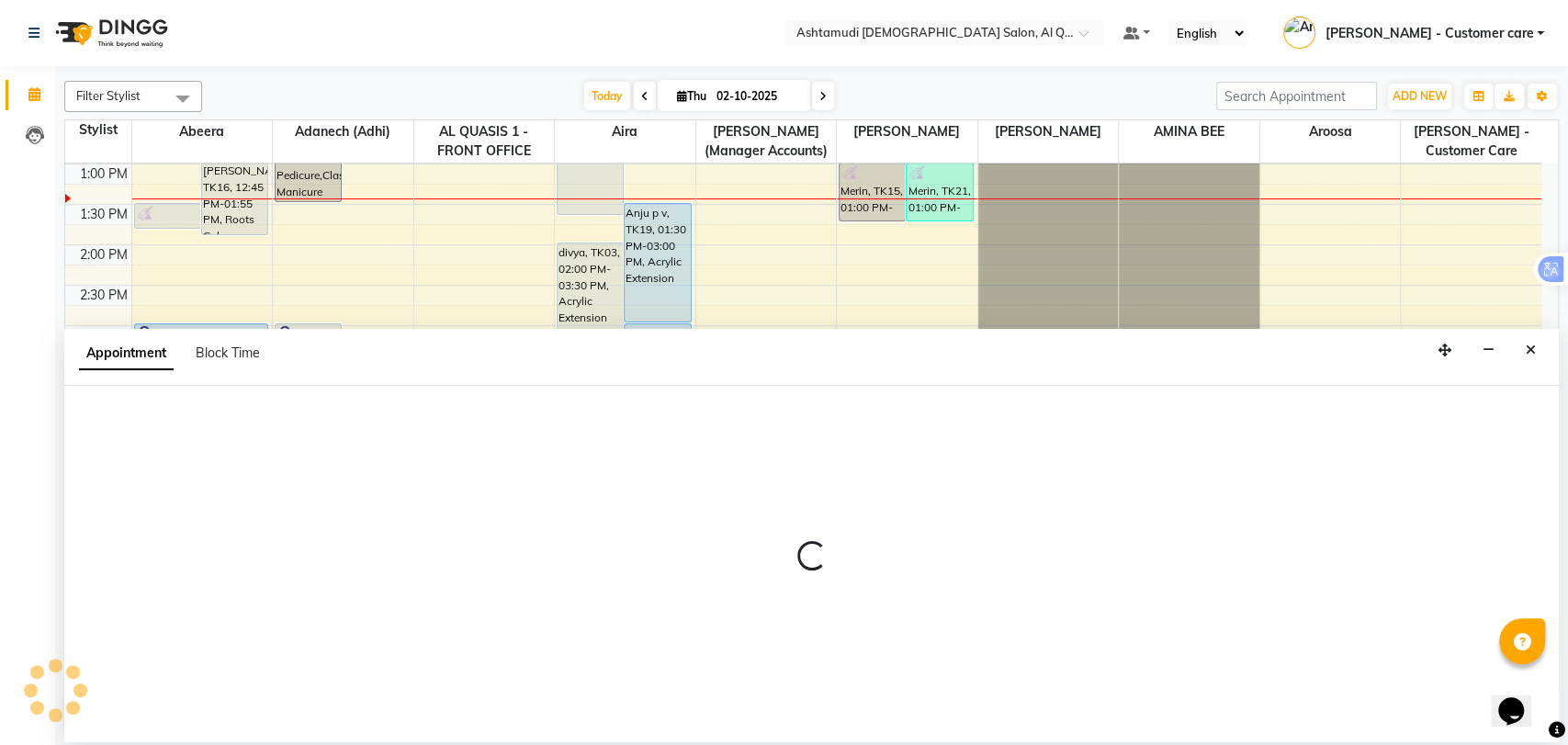
select select "90230"
select select "tentative"
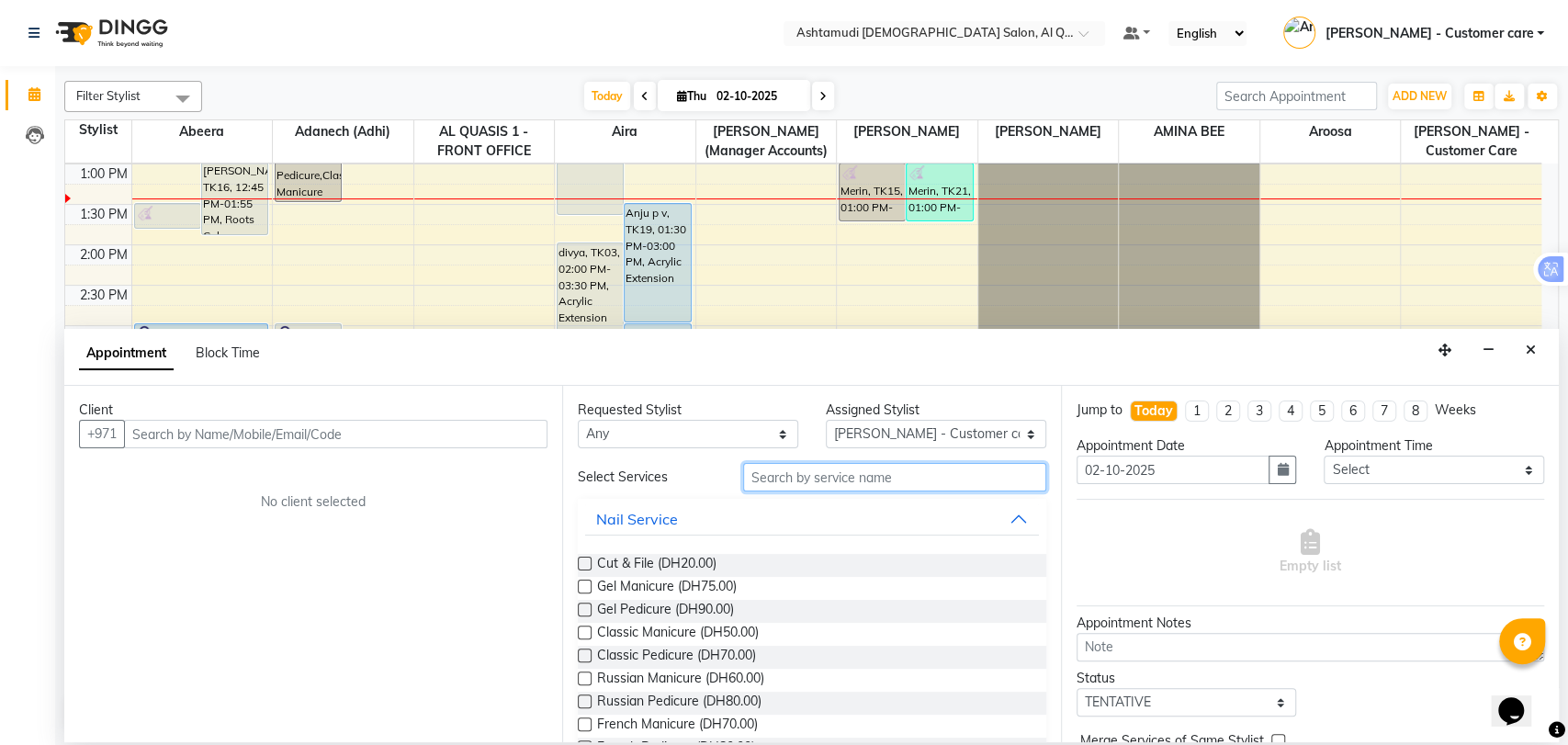
click at [796, 482] on input "text" at bounding box center [895, 477] width 303 height 28
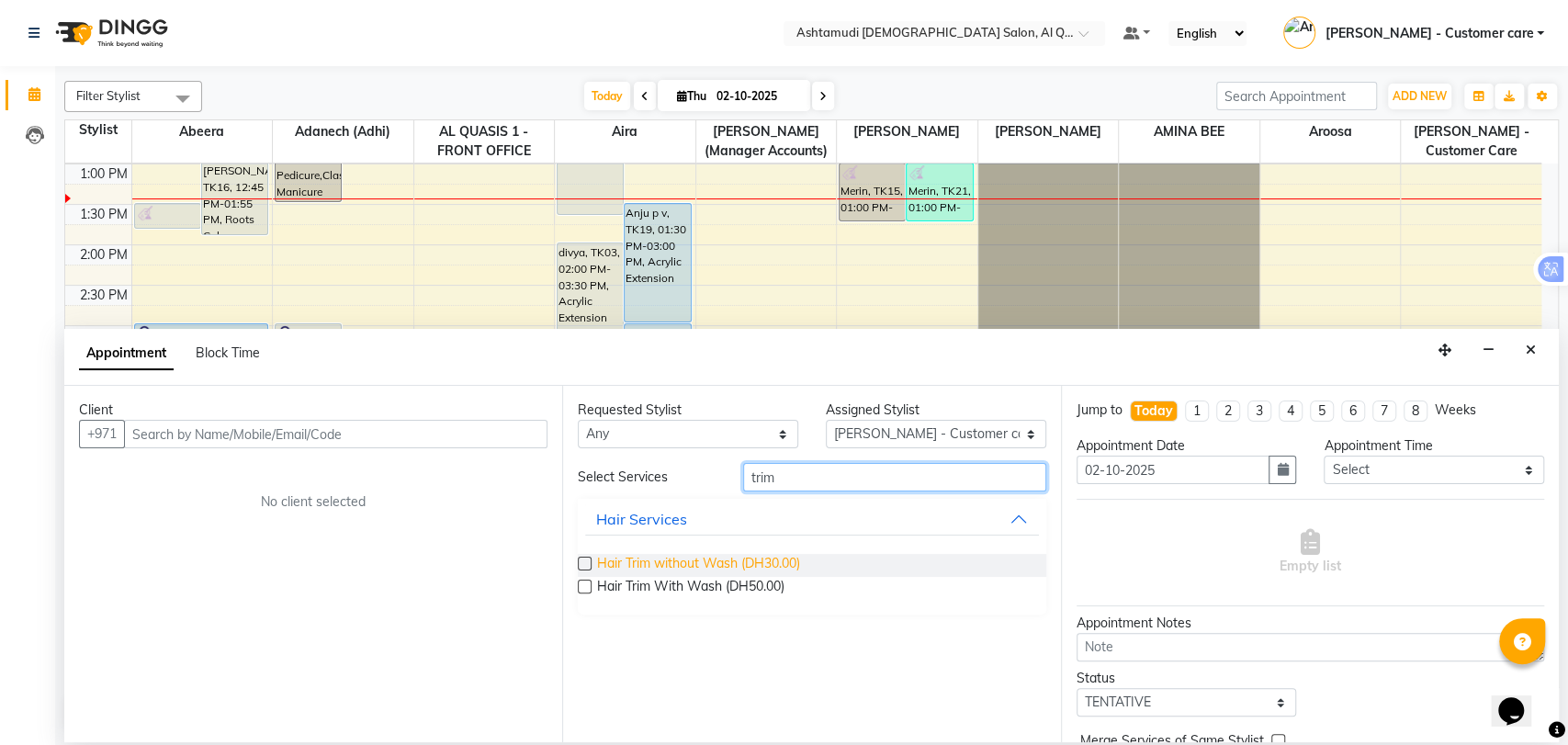
type input "trim"
click at [777, 565] on span "Hair Trim without Wash (DH30.00)" at bounding box center [698, 566] width 203 height 23
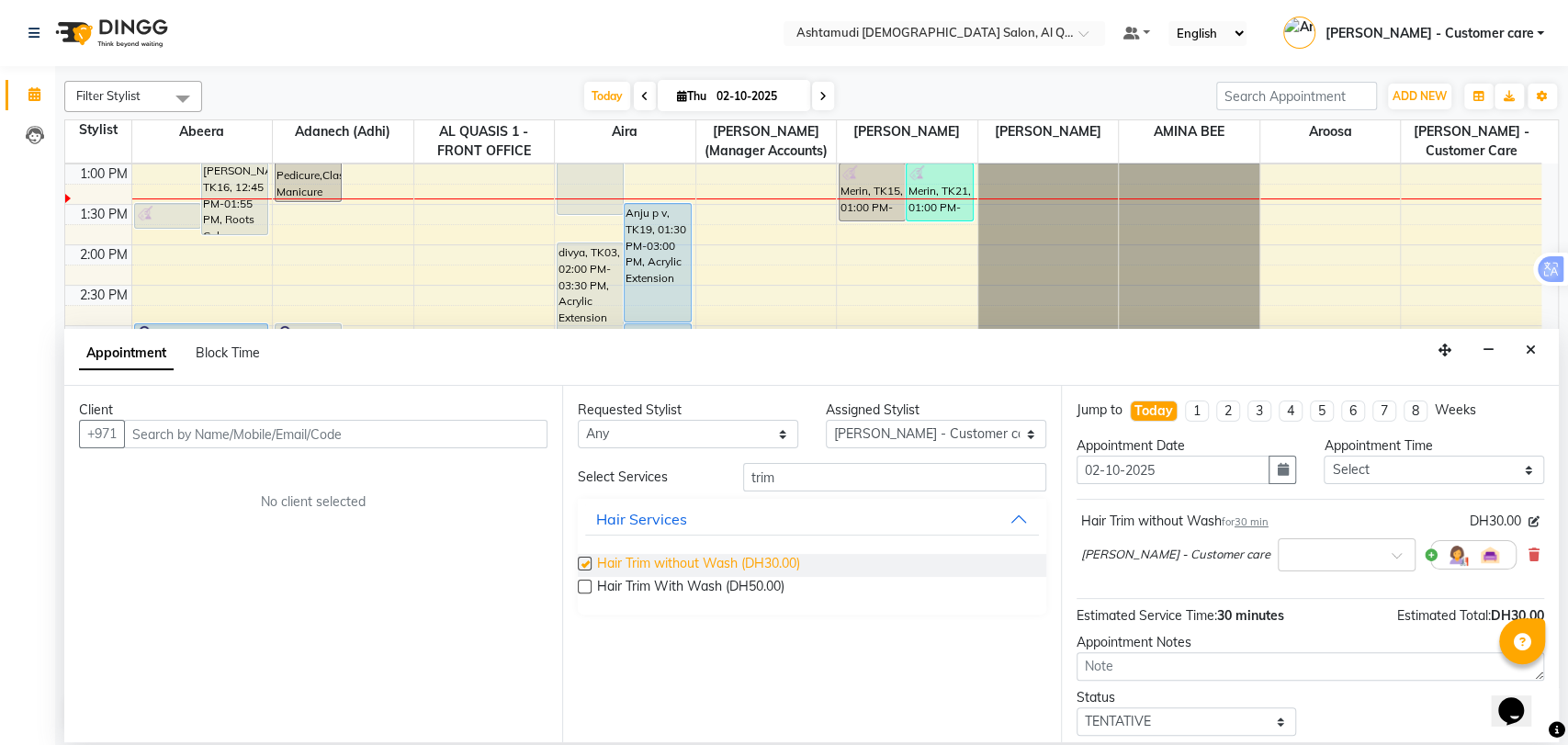
checkbox input "false"
click at [1521, 353] on button "Close" at bounding box center [1530, 350] width 26 height 28
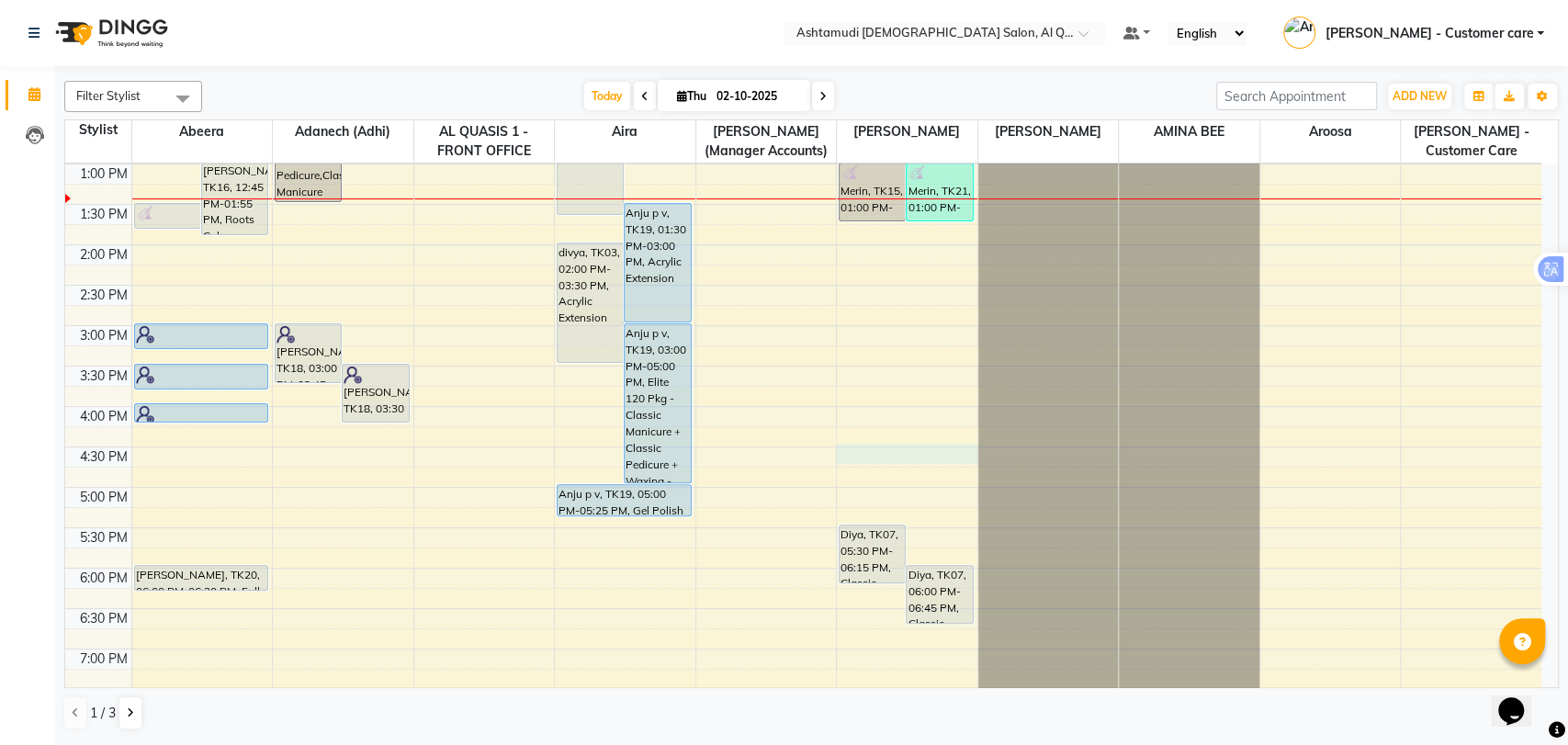
click at [889, 463] on div "9:00 AM 9:30 AM 10:00 AM 10:30 AM 11:00 AM 11:30 AM 12:00 PM 12:30 PM 1:00 PM 1…" at bounding box center [803, 406] width 1477 height 1132
select select "86549"
select select "990"
select select "tentative"
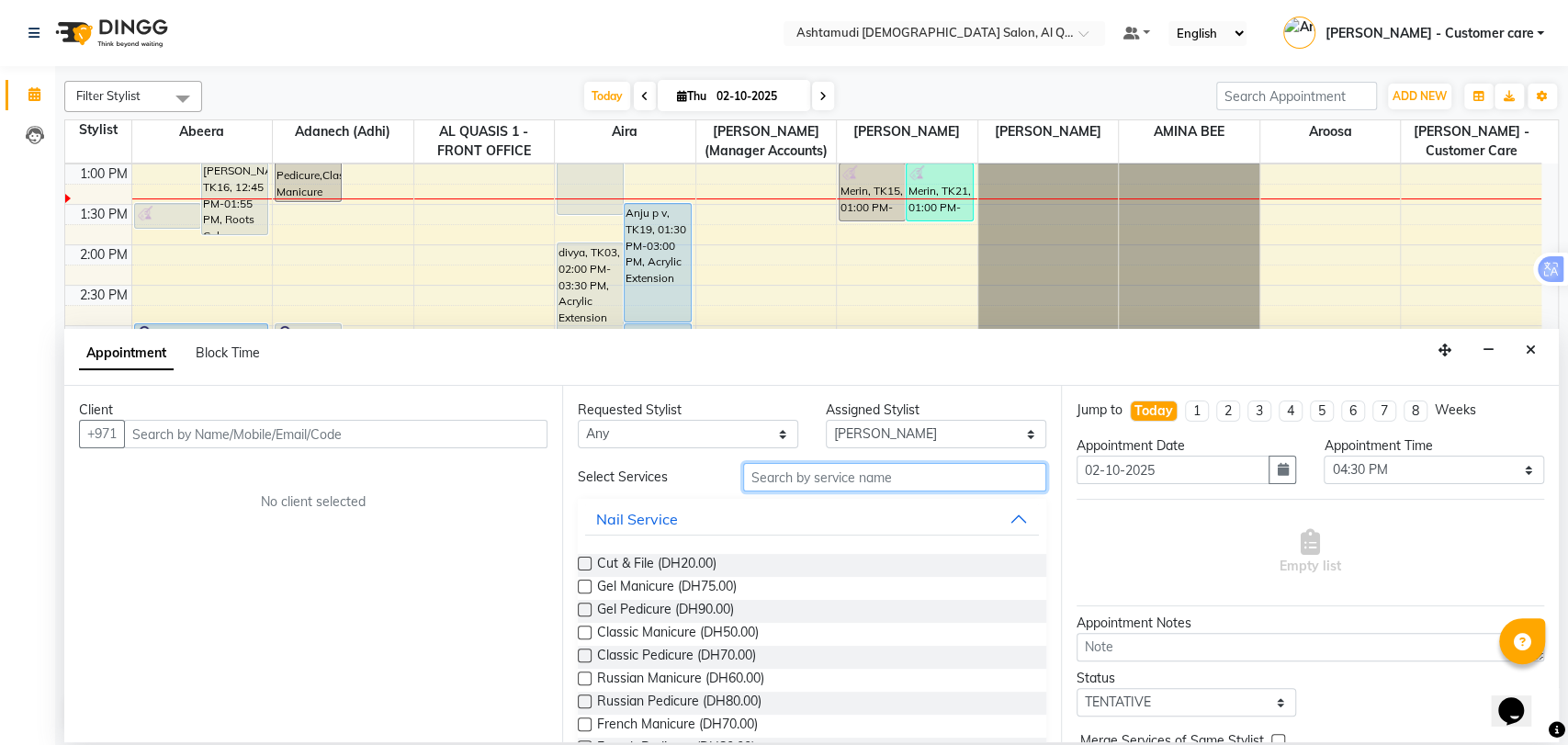
click at [889, 487] on input "text" at bounding box center [895, 477] width 303 height 28
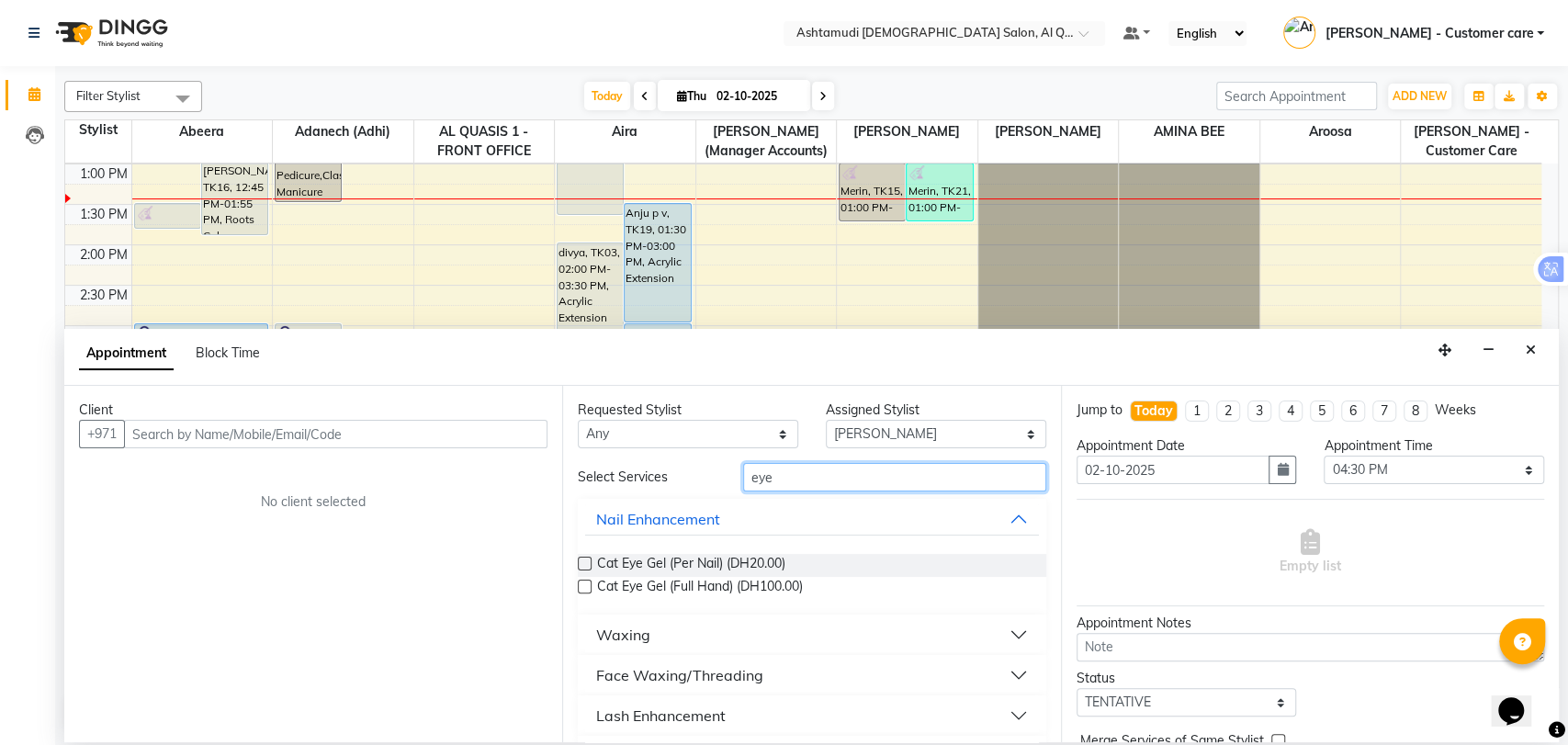
type input "eye"
click at [743, 676] on div "Face Waxing/Threading" at bounding box center [680, 675] width 167 height 22
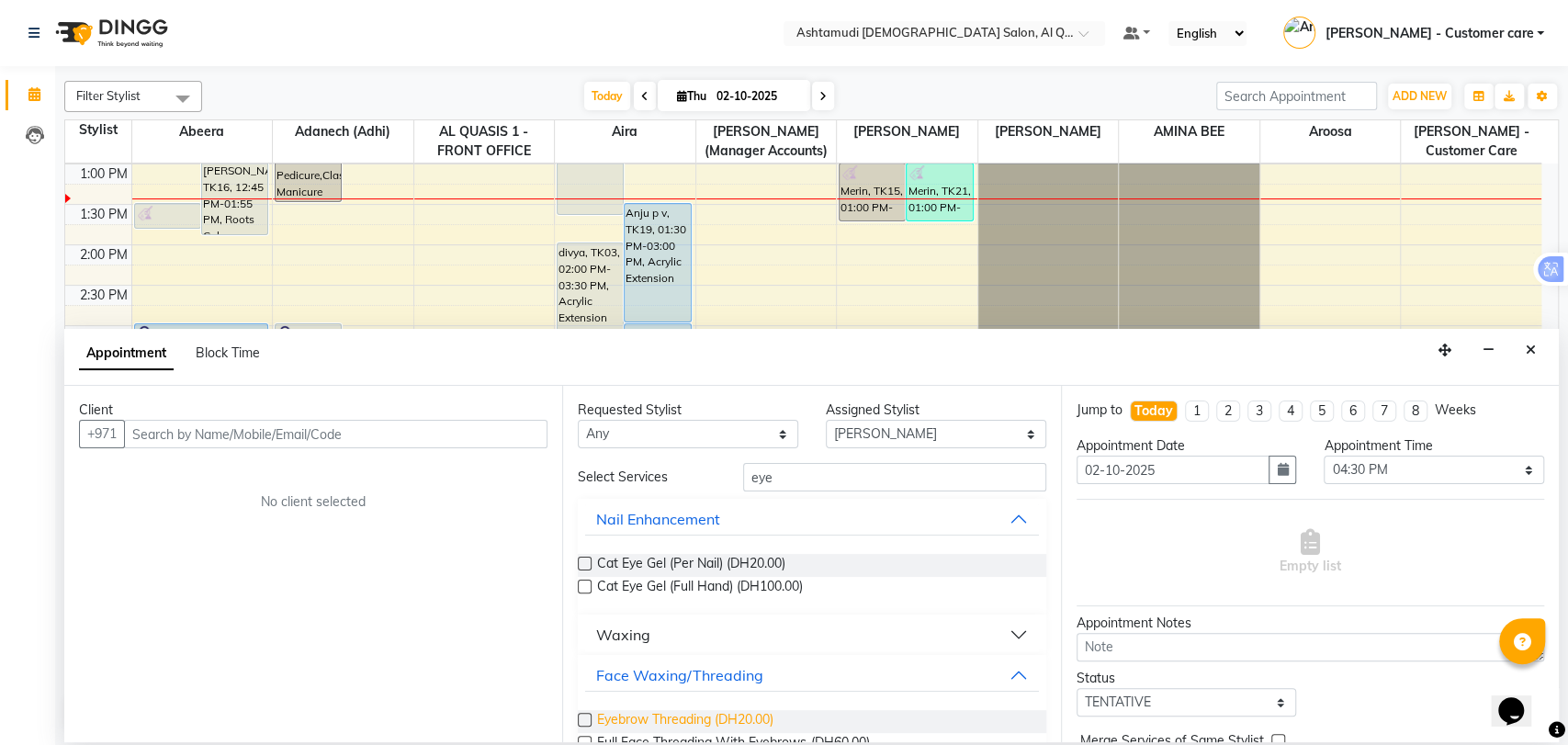
click at [677, 717] on span "Eyebrow Threading (DH20.00)" at bounding box center [685, 722] width 177 height 23
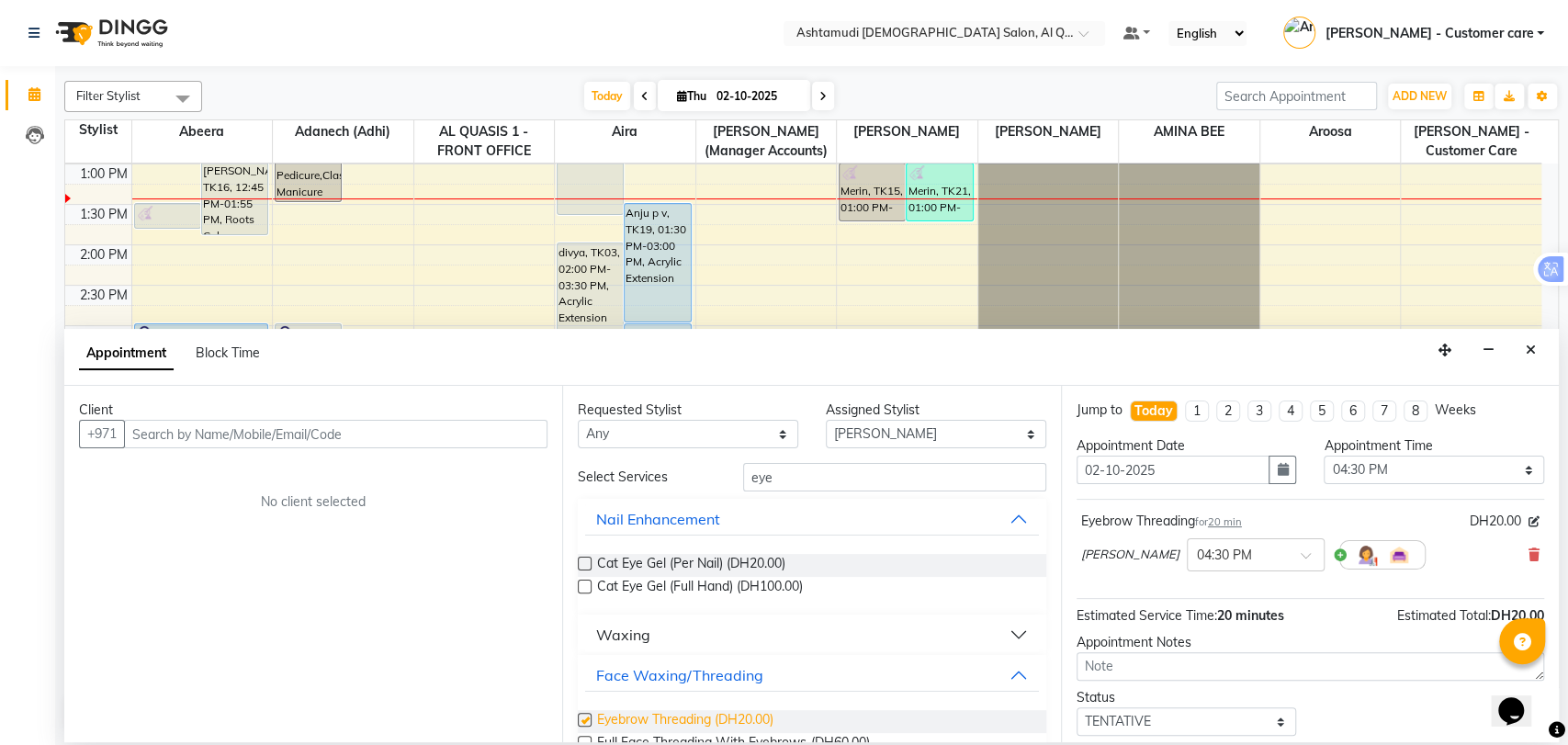
checkbox input "false"
click at [1530, 352] on icon "Close" at bounding box center [1531, 350] width 10 height 13
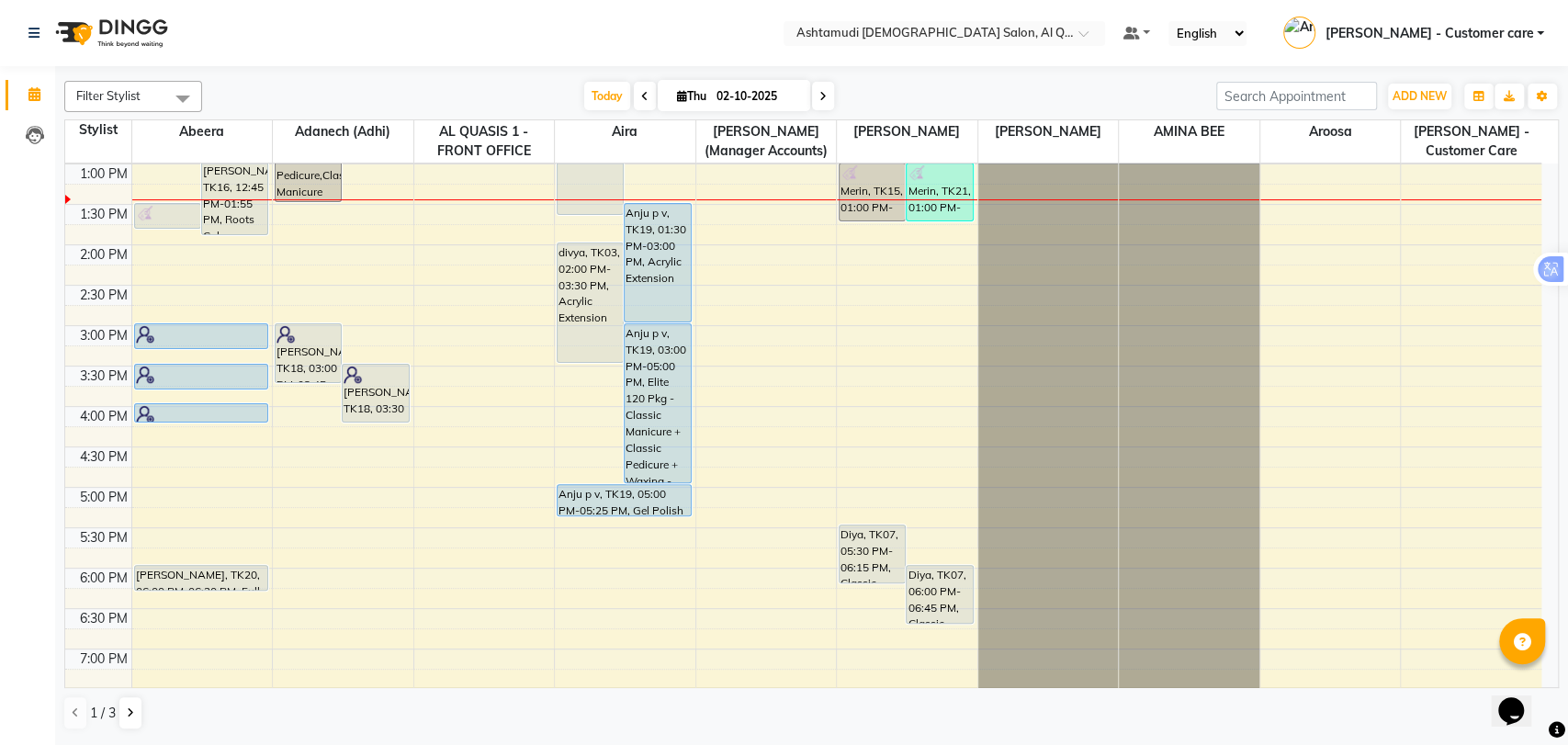
click at [1482, 36] on span "[PERSON_NAME] - Customer care" at bounding box center [1429, 34] width 209 height 19
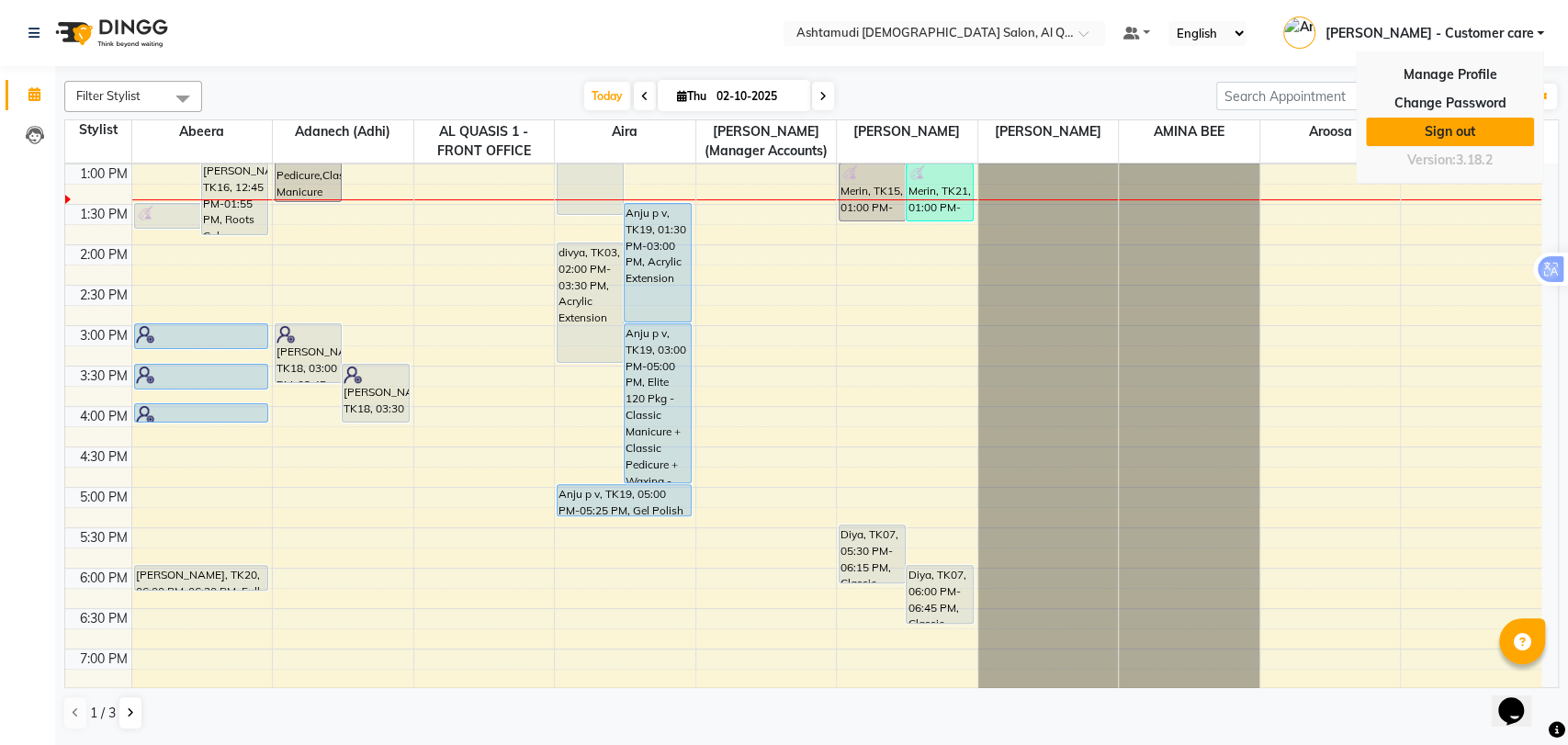
click at [1418, 128] on link "Sign out" at bounding box center [1450, 131] width 168 height 28
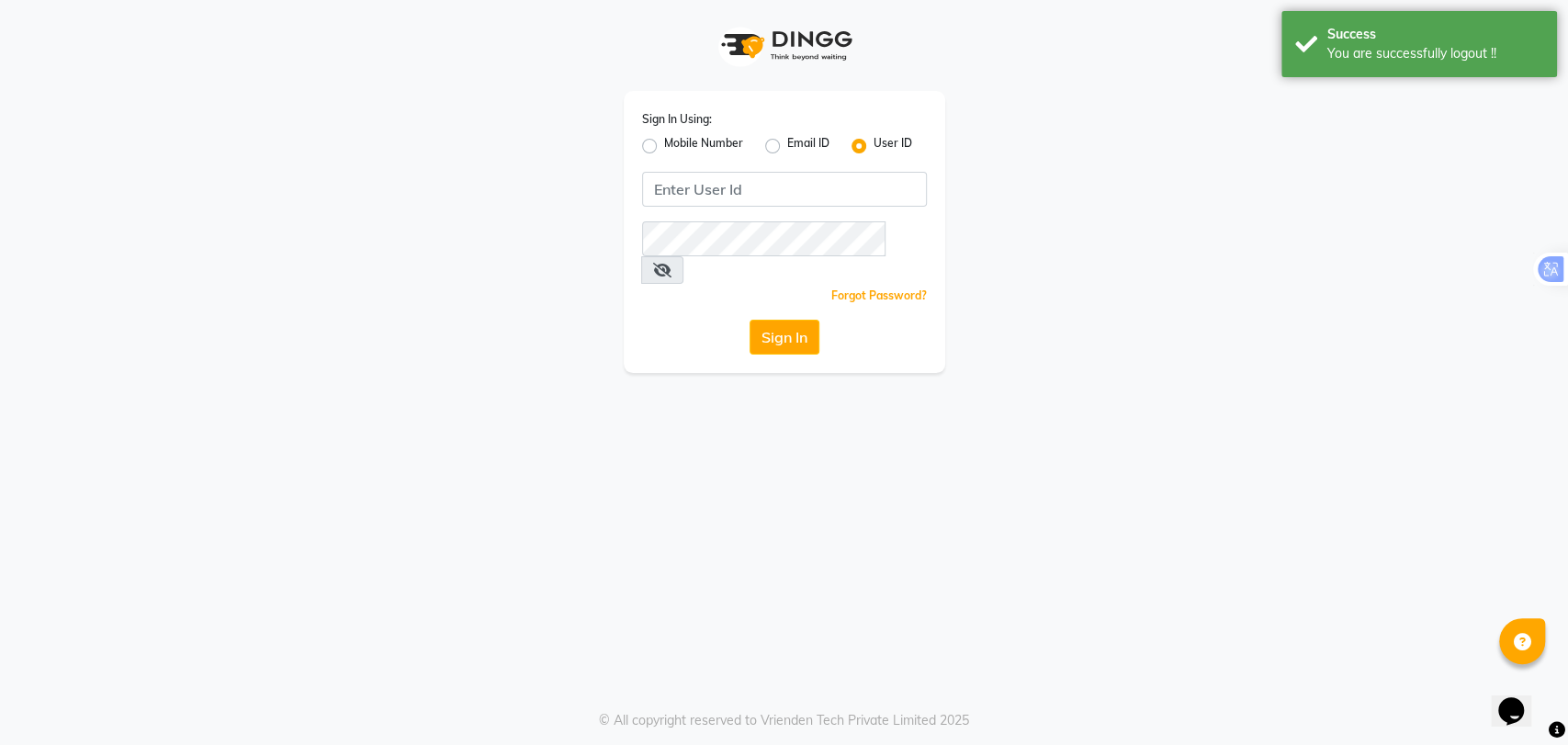
click at [664, 152] on label "Mobile Number" at bounding box center [703, 146] width 79 height 22
click at [664, 147] on input "Mobile Number" at bounding box center [670, 141] width 12 height 12
radio input "true"
radio input "false"
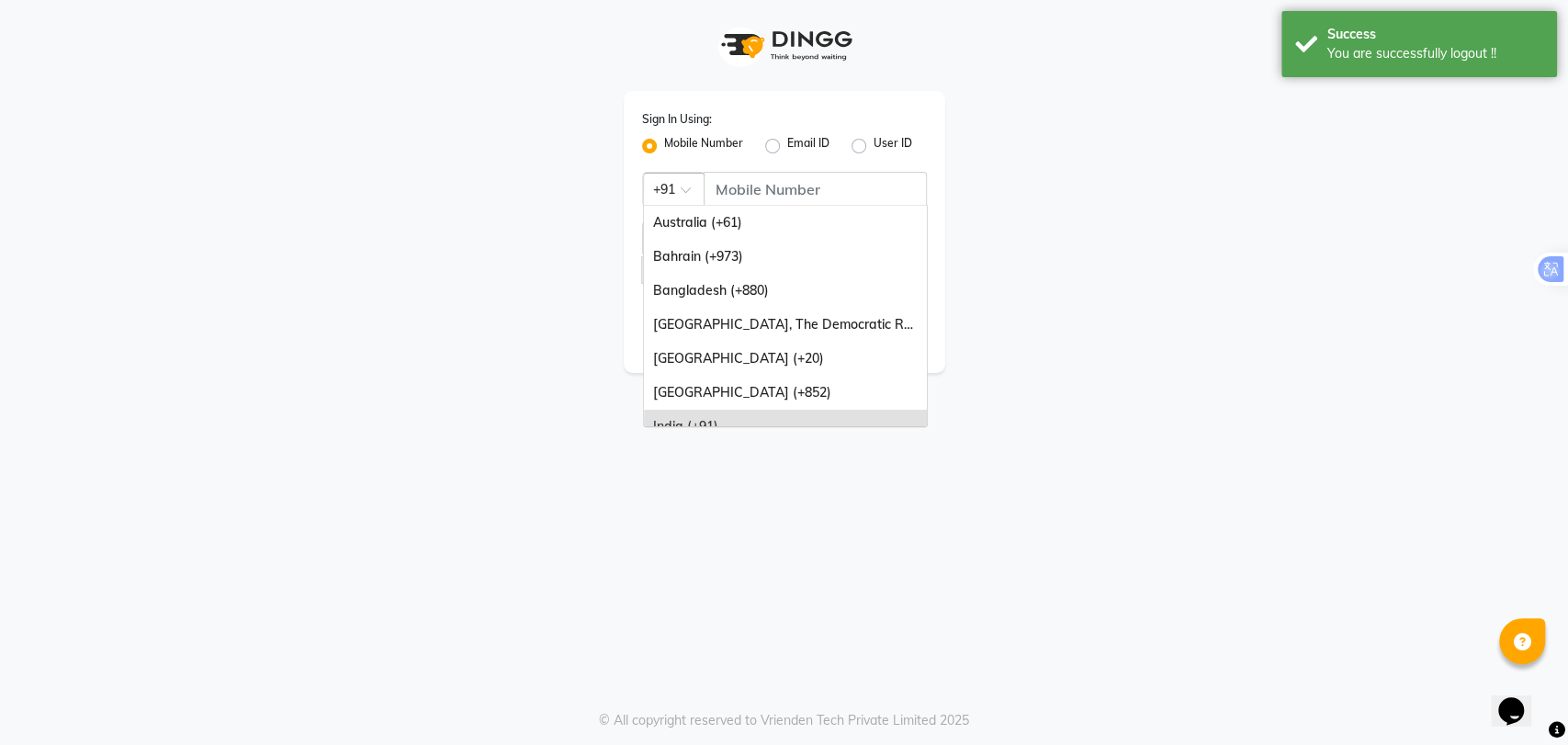
click at [676, 189] on div at bounding box center [674, 188] width 60 height 19
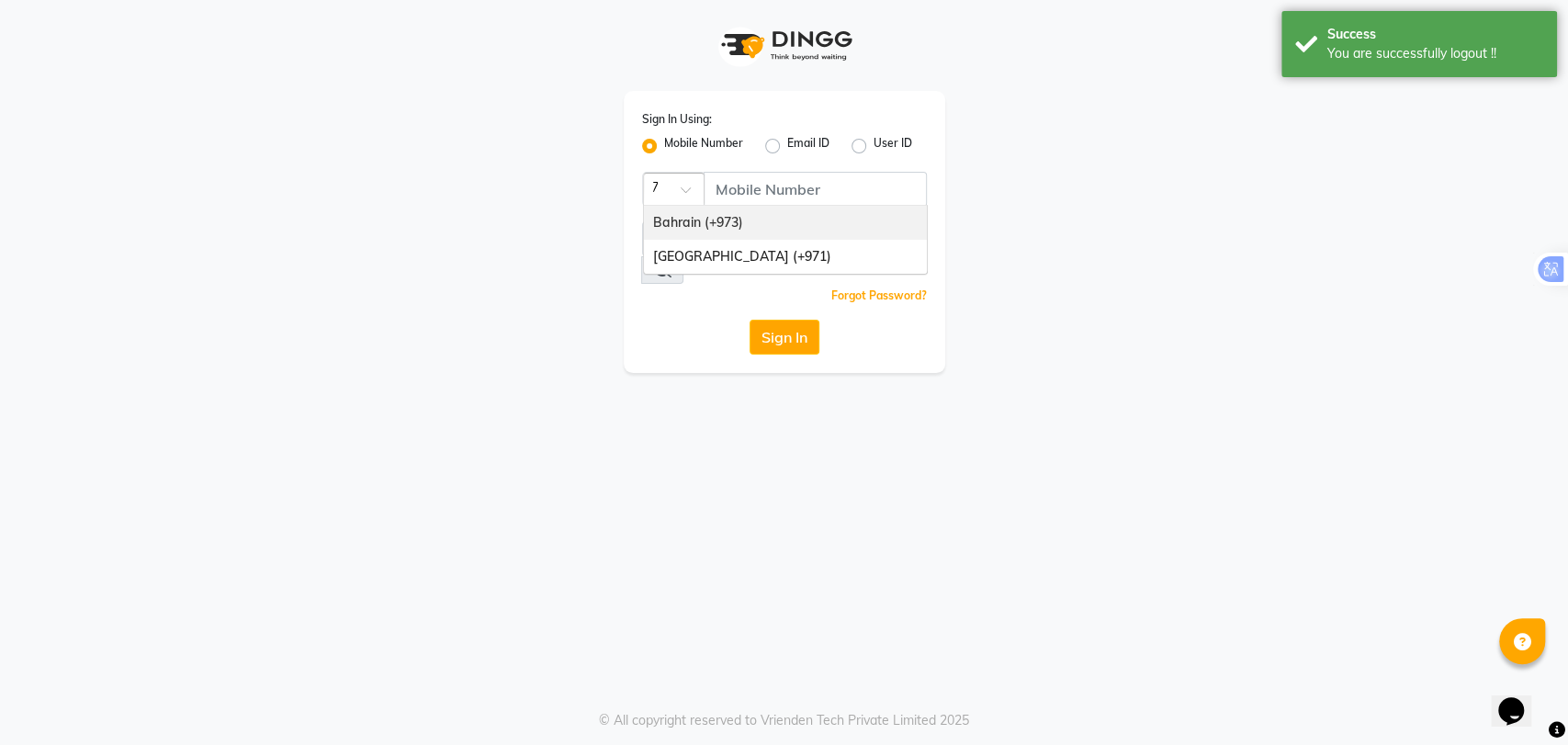
type input "971"
click at [686, 226] on div "[GEOGRAPHIC_DATA] (+971)" at bounding box center [784, 222] width 283 height 34
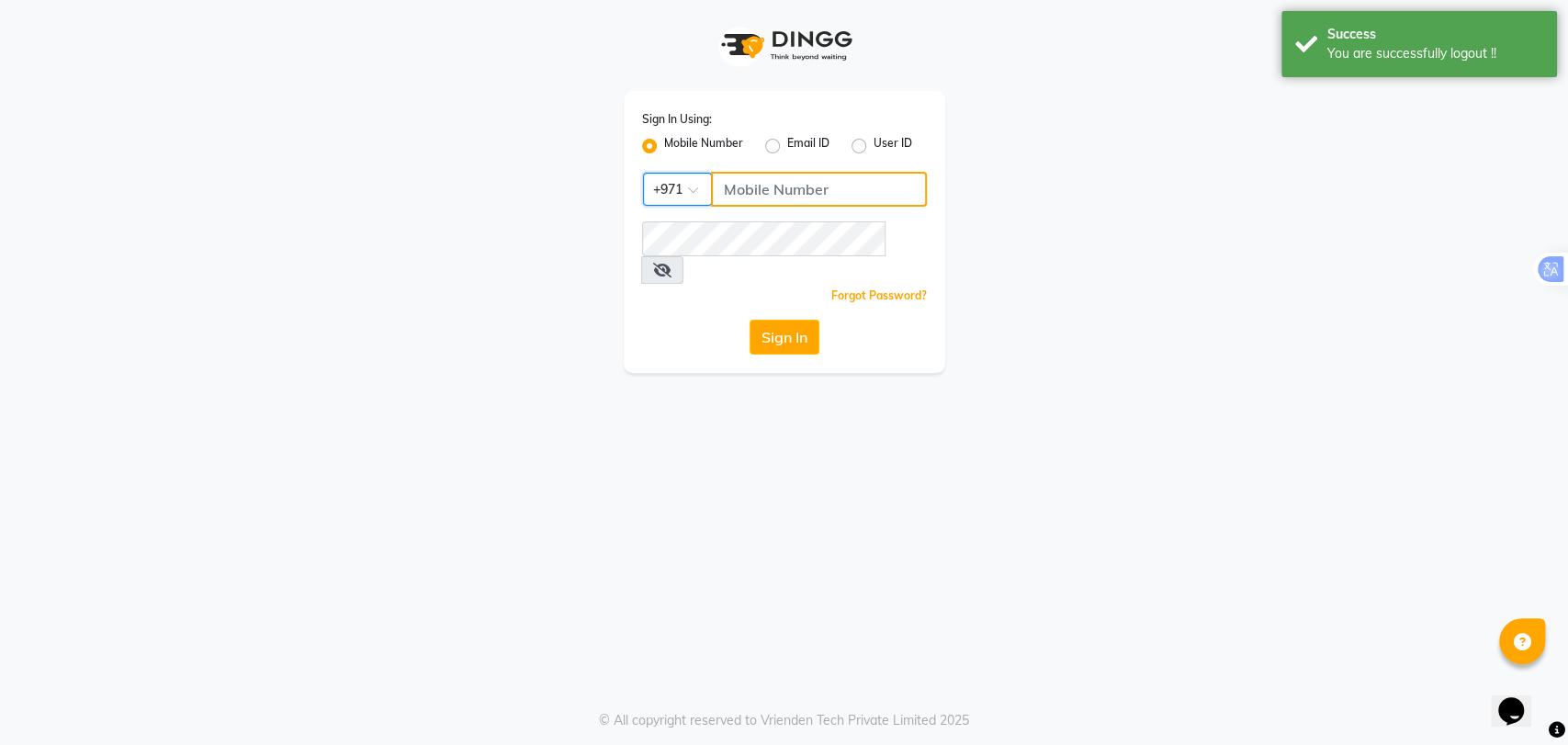
click at [780, 182] on input "Username" at bounding box center [818, 189] width 216 height 35
type input "544840255"
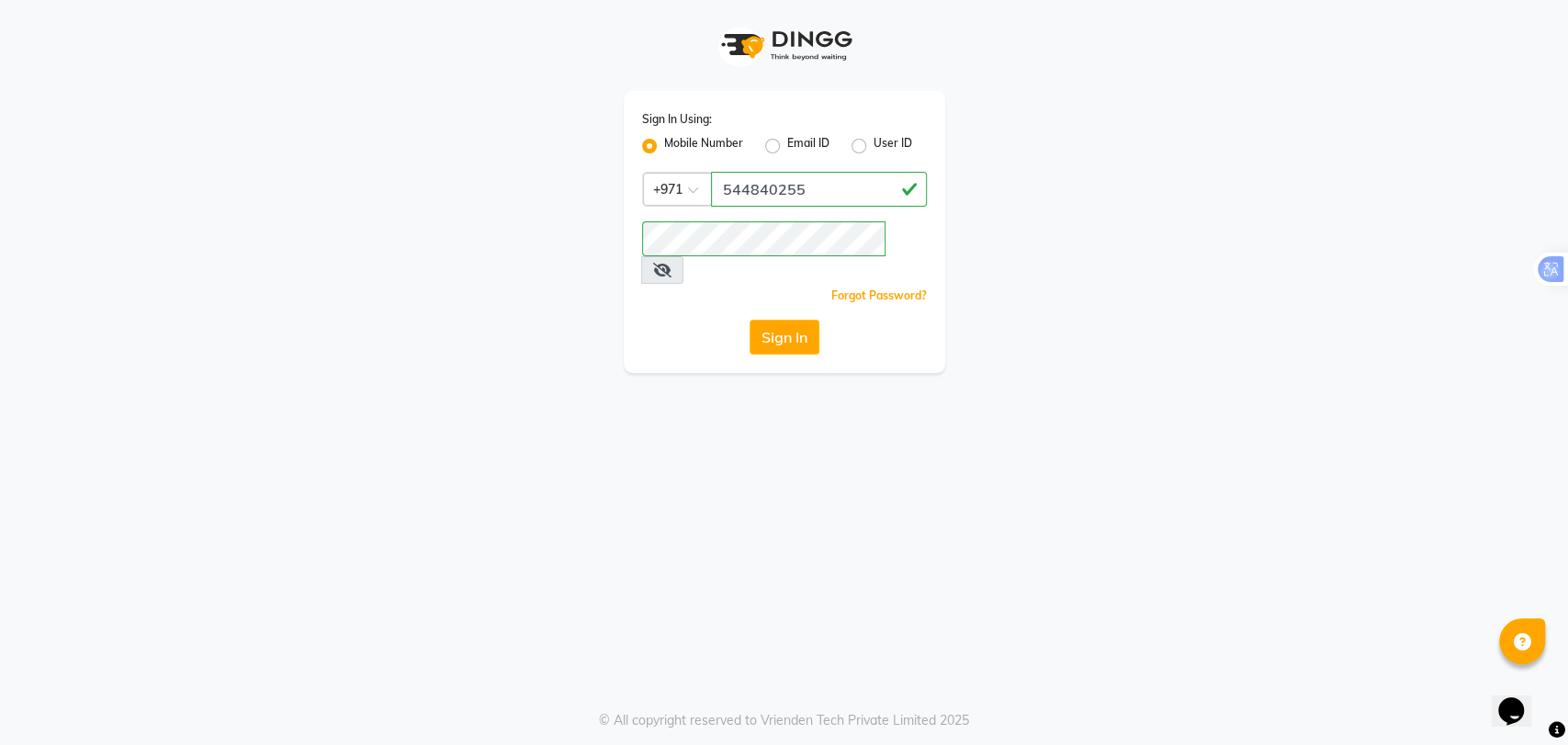
click at [521, 428] on div "Sign In Using: Mobile Number Email ID User ID Country Code × [PHONE_NUMBER] Rem…" at bounding box center [784, 372] width 1568 height 745
click at [779, 320] on button "Sign In" at bounding box center [784, 337] width 70 height 35
